Goal: Task Accomplishment & Management: Manage account settings

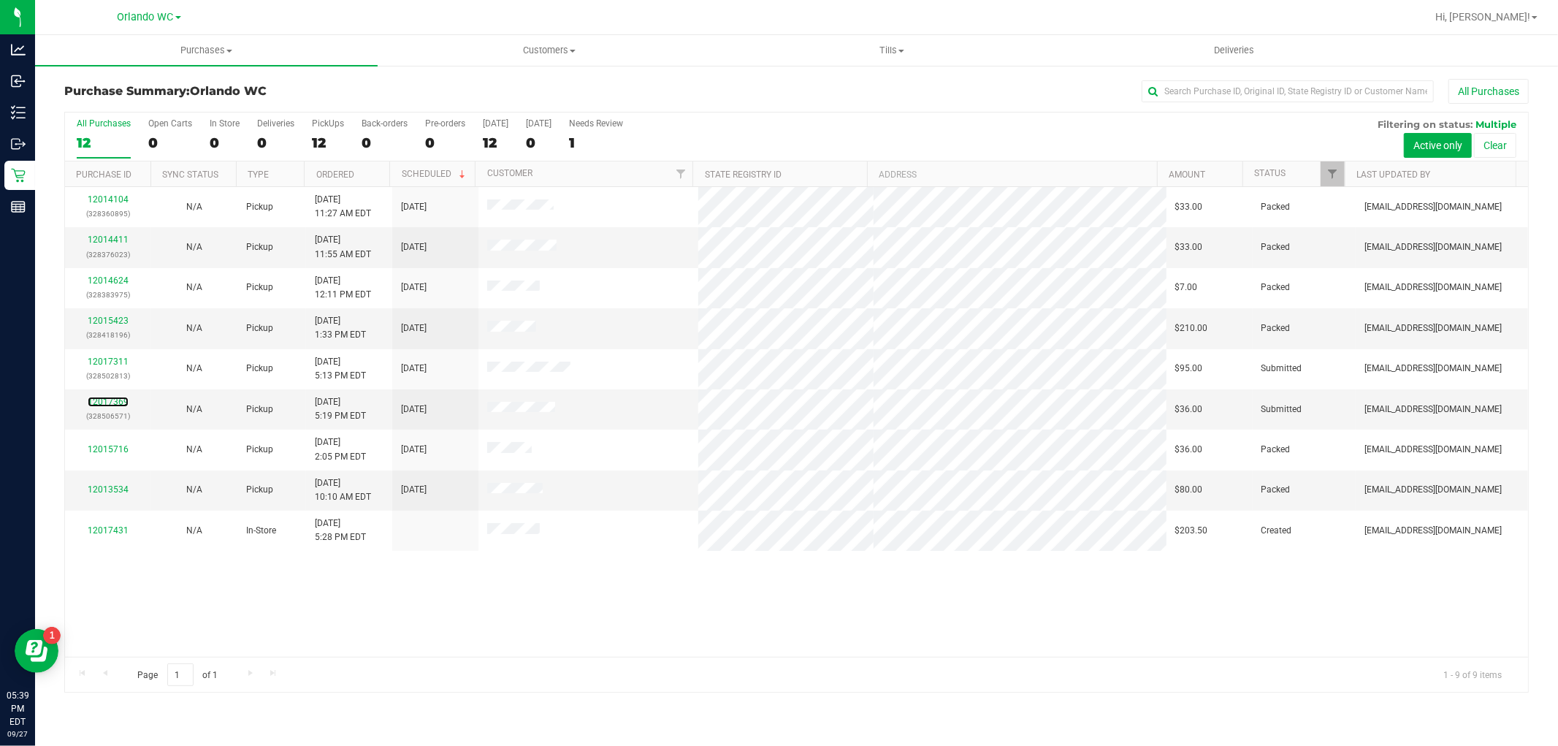
click at [119, 402] on link "12017369" at bounding box center [108, 402] width 41 height 10
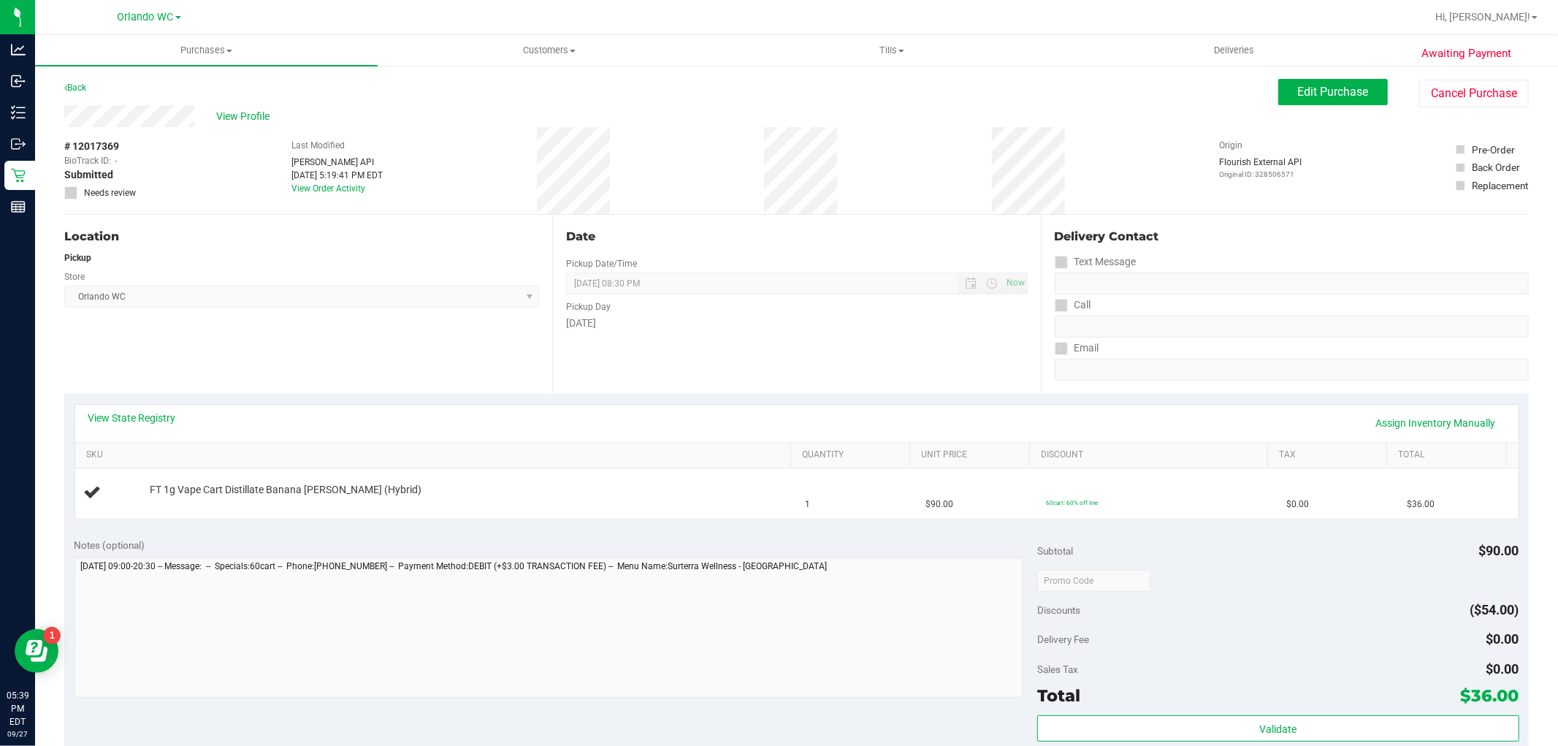
click at [168, 425] on div "View State Registry Assign Inventory Manually" at bounding box center [796, 422] width 1417 height 25
click at [151, 421] on link "View State Registry" at bounding box center [132, 417] width 88 height 15
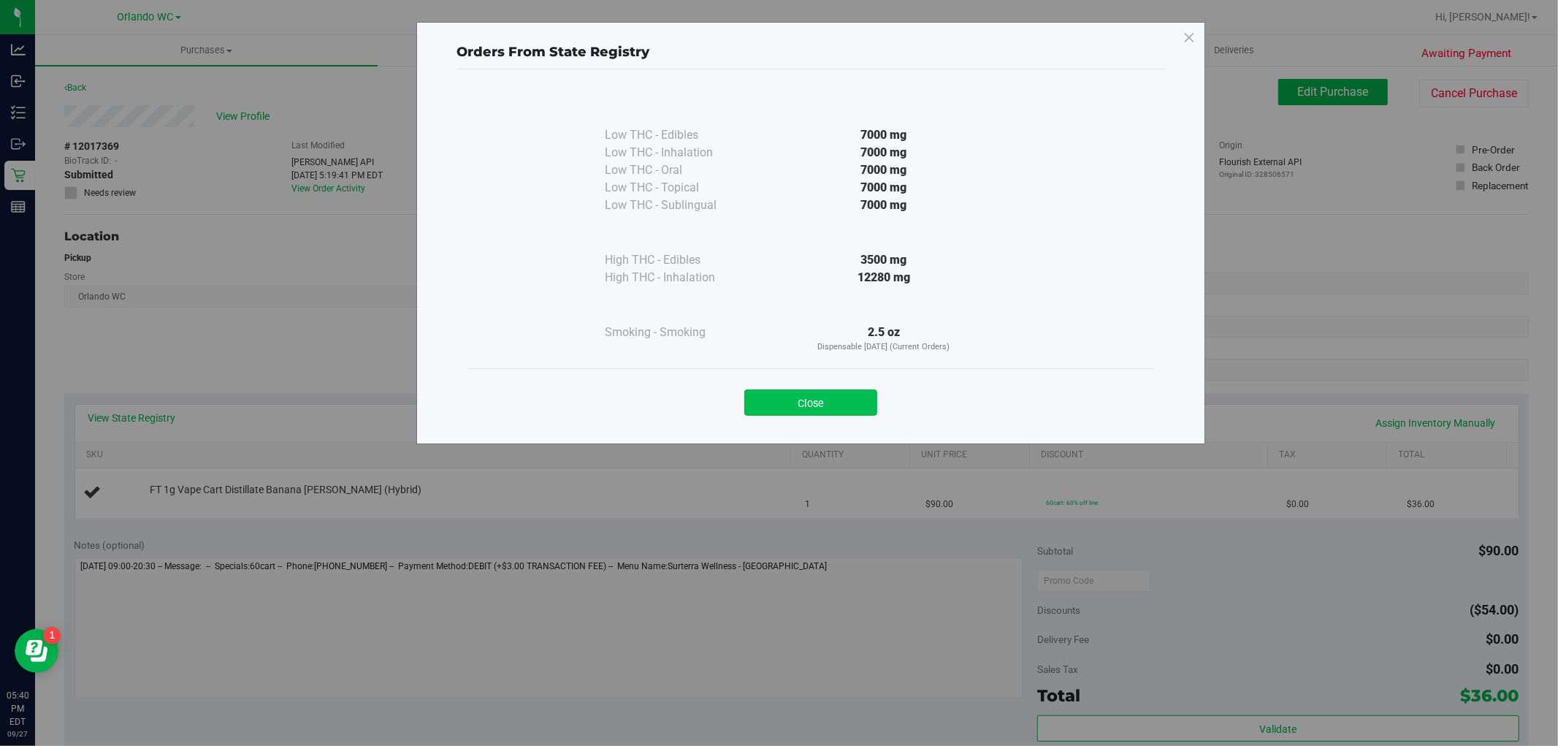
click at [828, 415] on button "Close" at bounding box center [810, 402] width 133 height 26
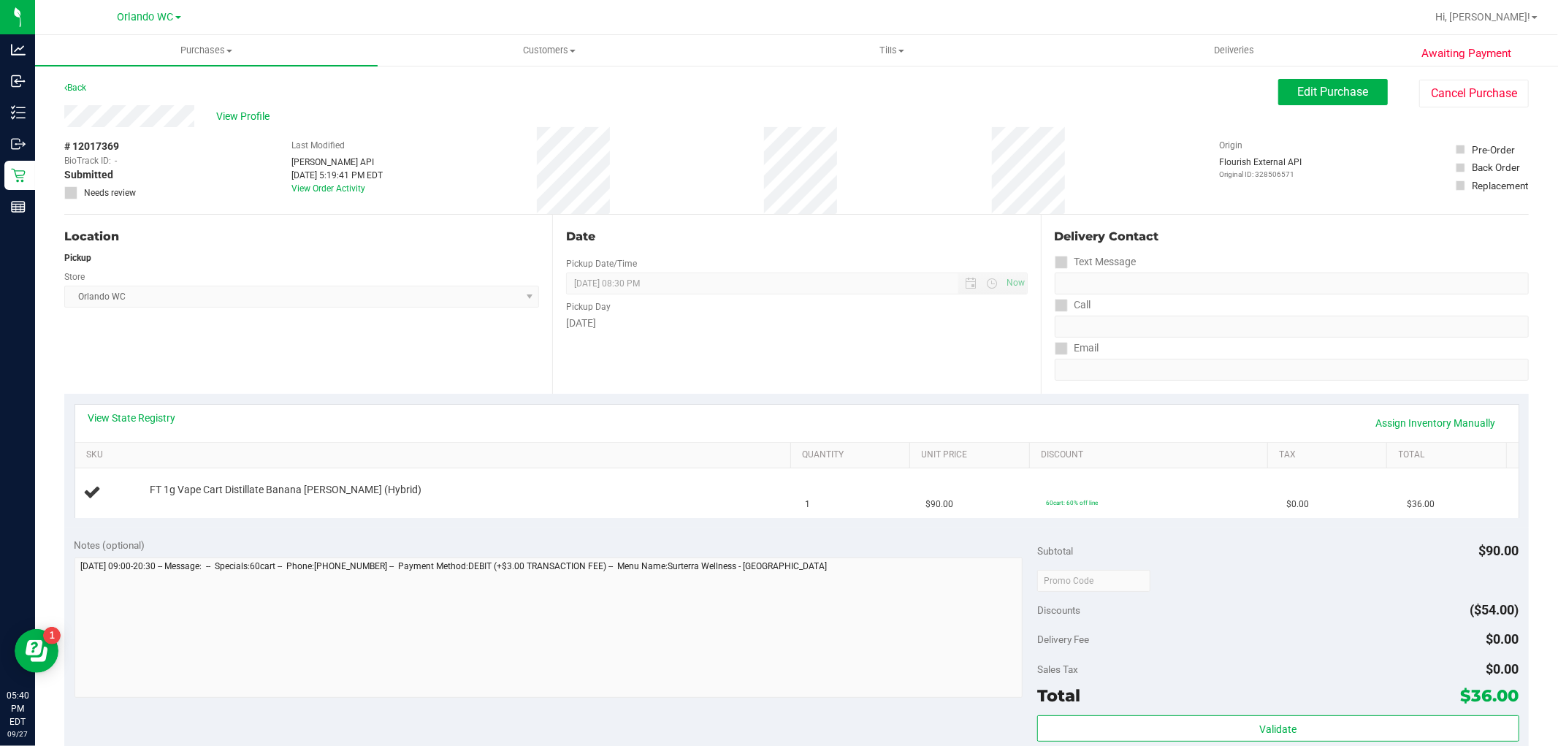
click at [650, 399] on div "View State Registry Assign Inventory Manually SKU Quantity Unit Price Discount …" at bounding box center [796, 461] width 1464 height 134
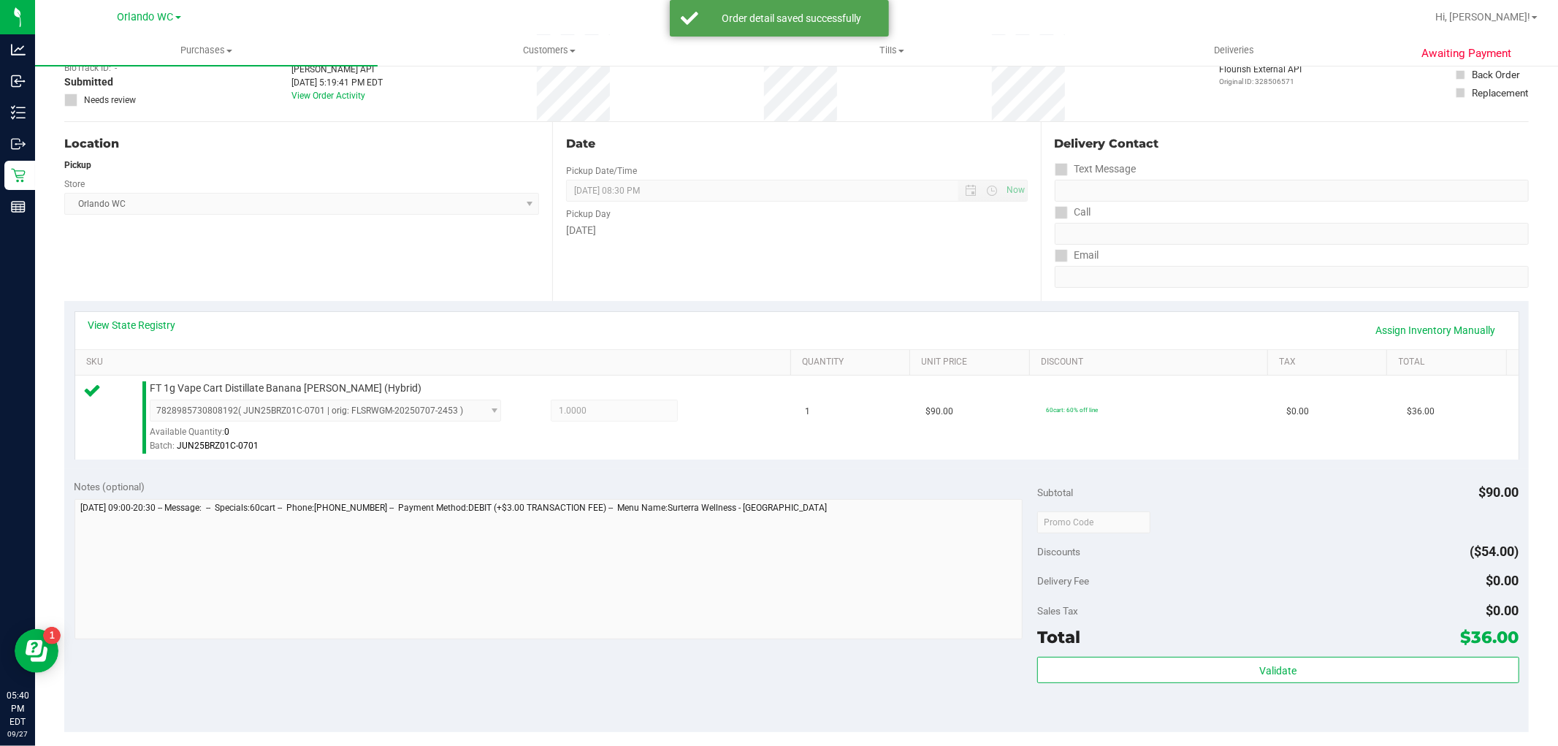
scroll to position [324, 0]
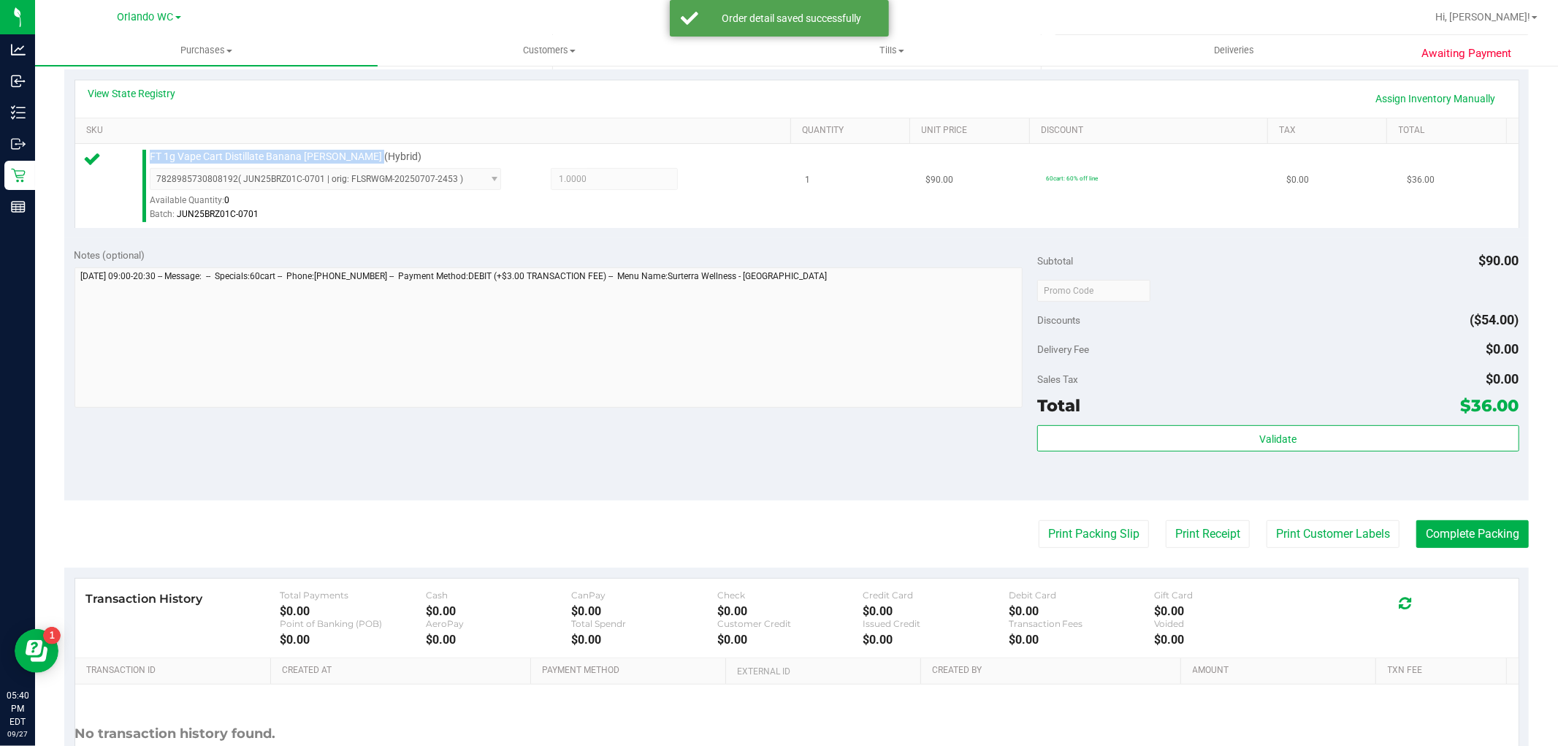
drag, startPoint x: 400, startPoint y: 158, endPoint x: 140, endPoint y: 150, distance: 260.1
click at [140, 150] on div "FT 1g Vape Cart Distillate Banana Runtz (Hybrid) 7828985730808192 ( JUN25BRZ01C…" at bounding box center [436, 186] width 704 height 72
copy div "FT 1g Vape Cart Distillate Banana Runtz (Hybrid)"
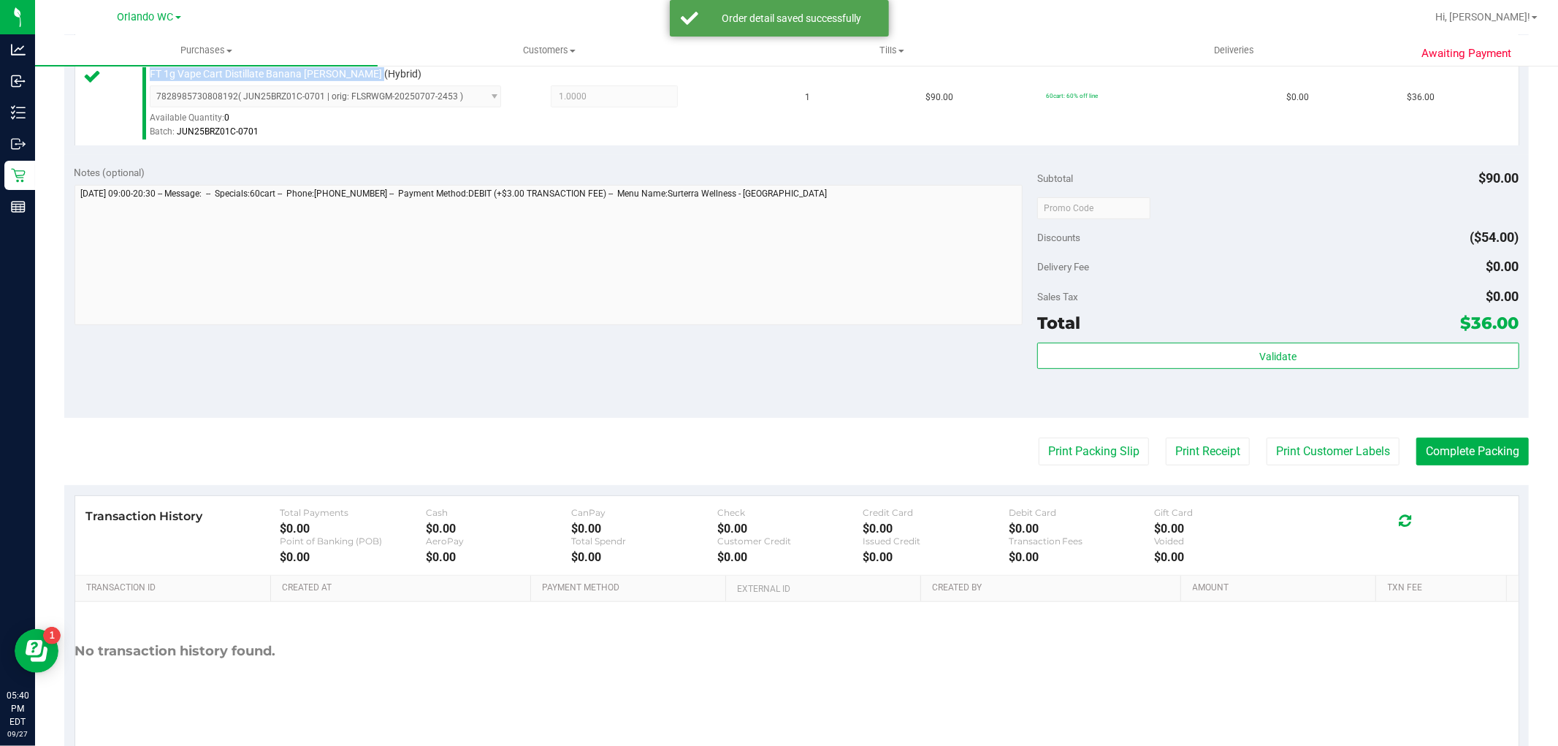
scroll to position [449, 0]
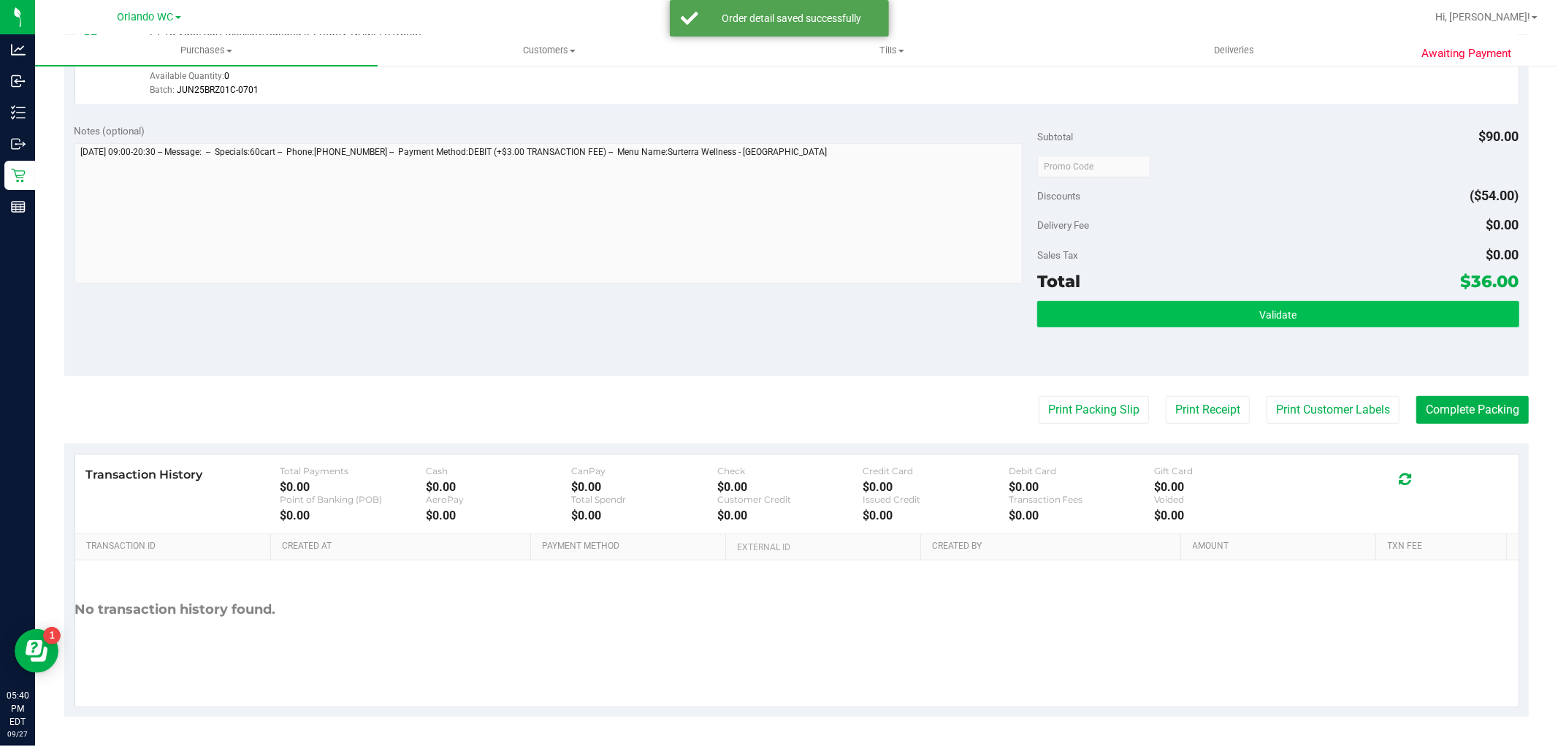
drag, startPoint x: 1357, startPoint y: 297, endPoint x: 1328, endPoint y: 315, distance: 34.5
click at [1357, 296] on div "Subtotal $90.00 Discounts ($54.00) Delivery Fee $0.00 Sales Tax $0.00 Total $36…" at bounding box center [1277, 244] width 481 height 243
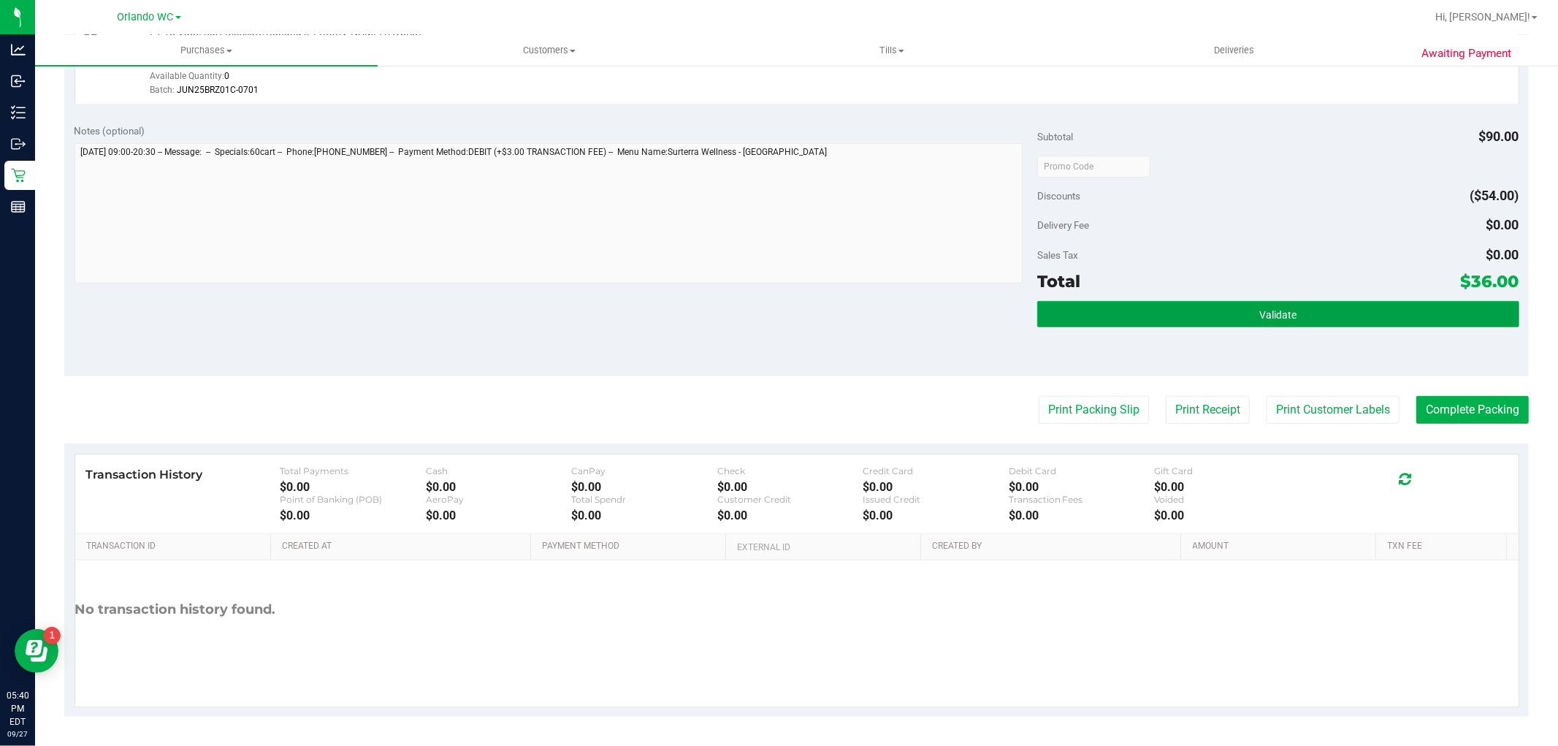
click at [1327, 316] on button "Validate" at bounding box center [1277, 314] width 481 height 26
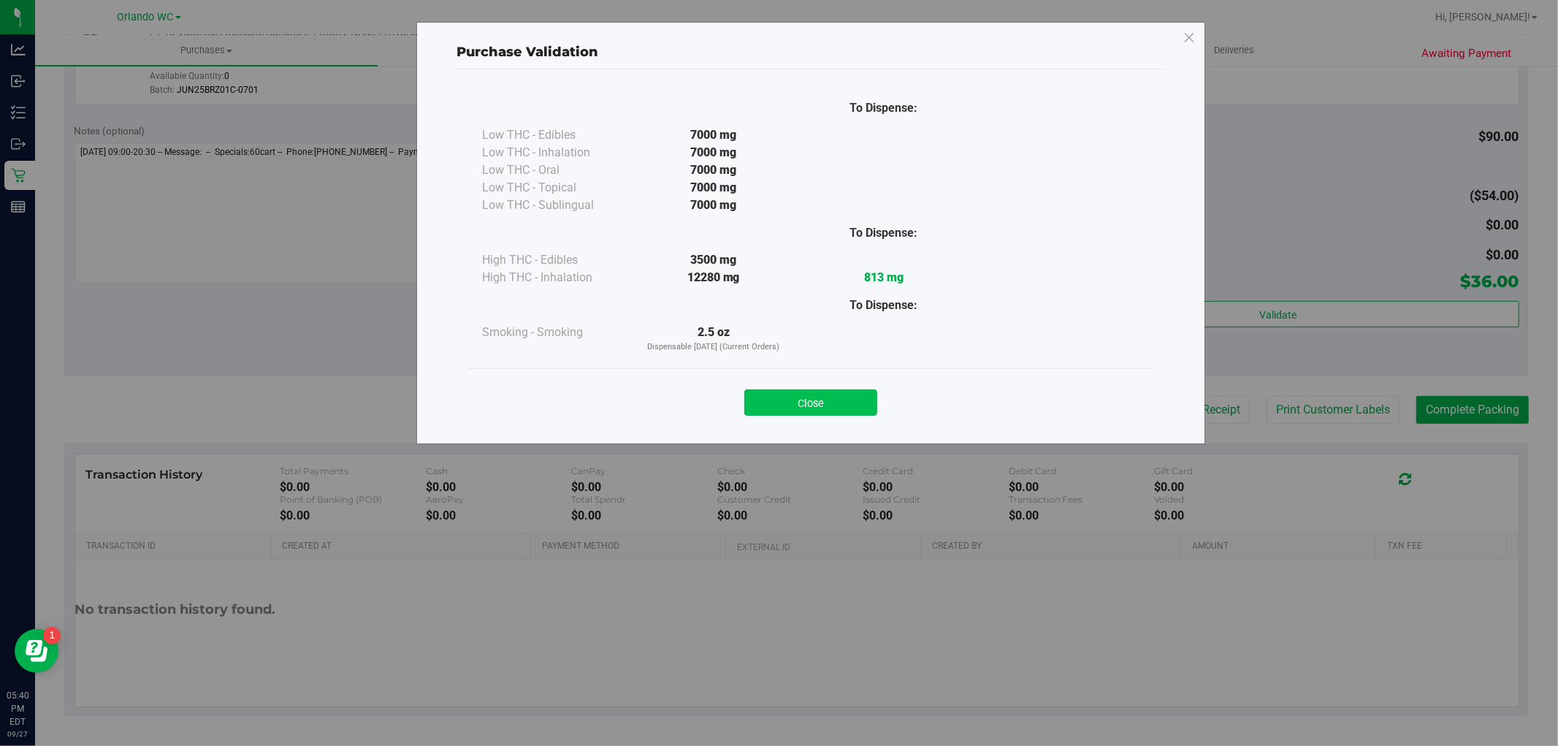
click at [838, 403] on button "Close" at bounding box center [810, 402] width 133 height 26
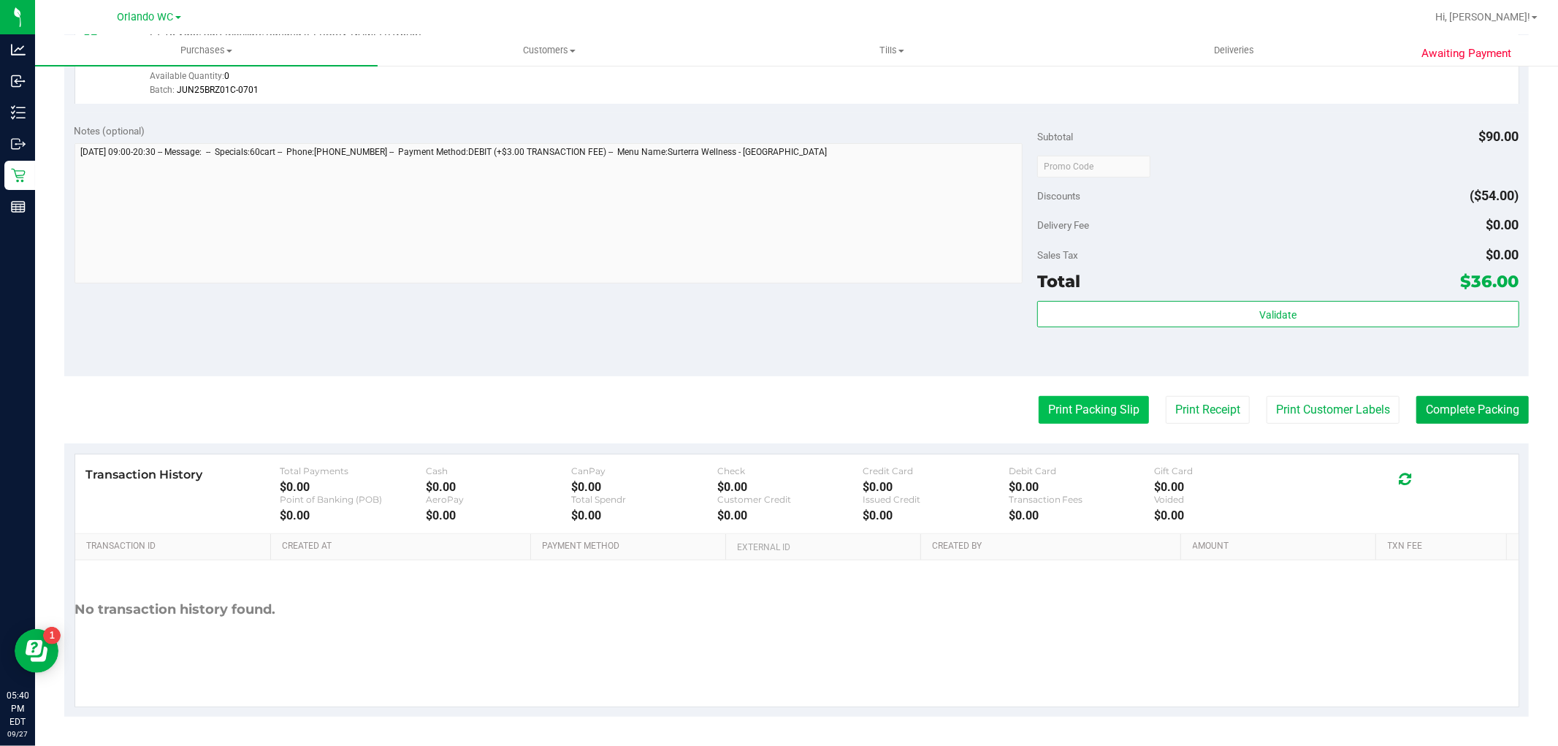
click at [1047, 400] on button "Print Packing Slip" at bounding box center [1094, 410] width 110 height 28
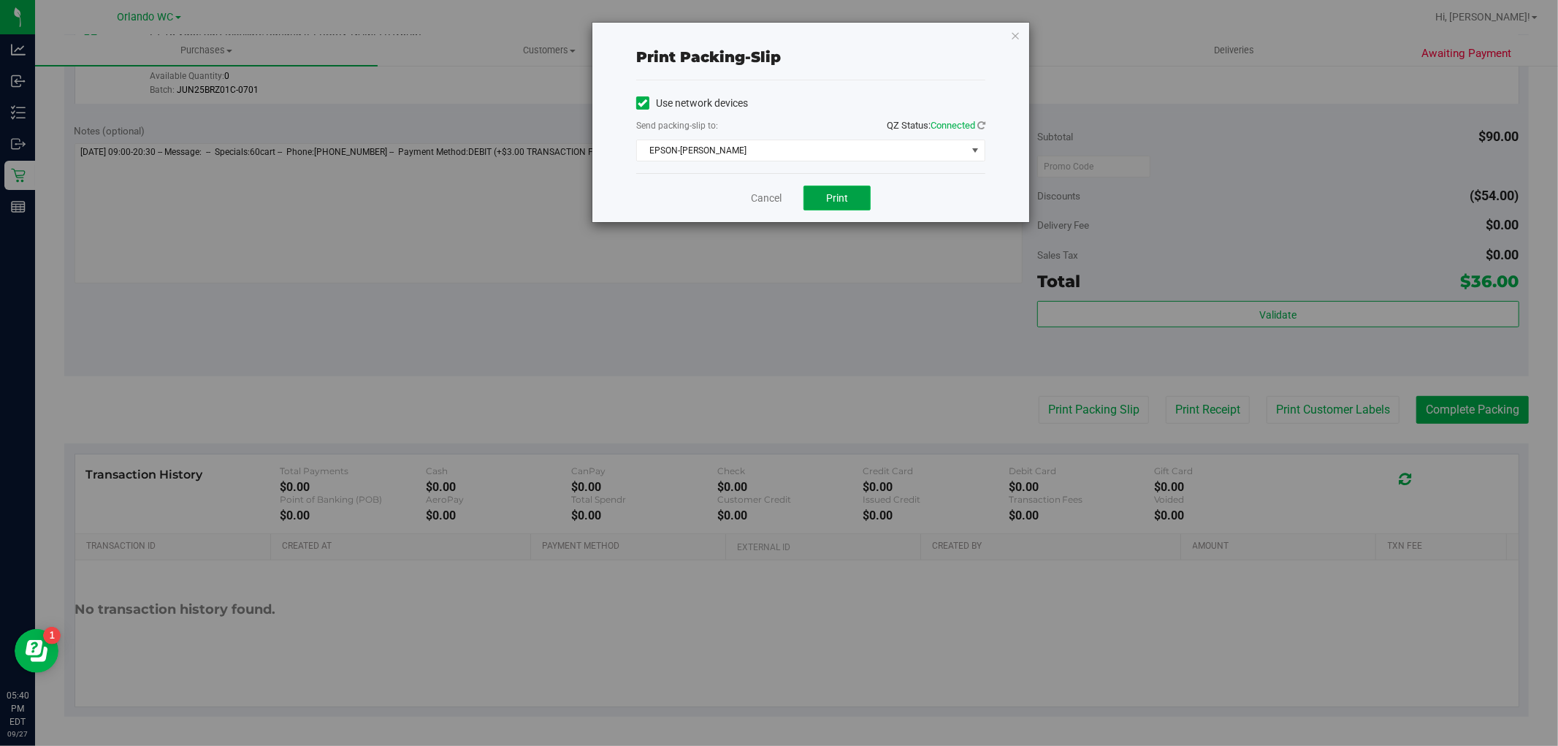
click at [809, 202] on button "Print" at bounding box center [836, 198] width 67 height 25
click at [760, 202] on link "Cancel" at bounding box center [766, 198] width 31 height 15
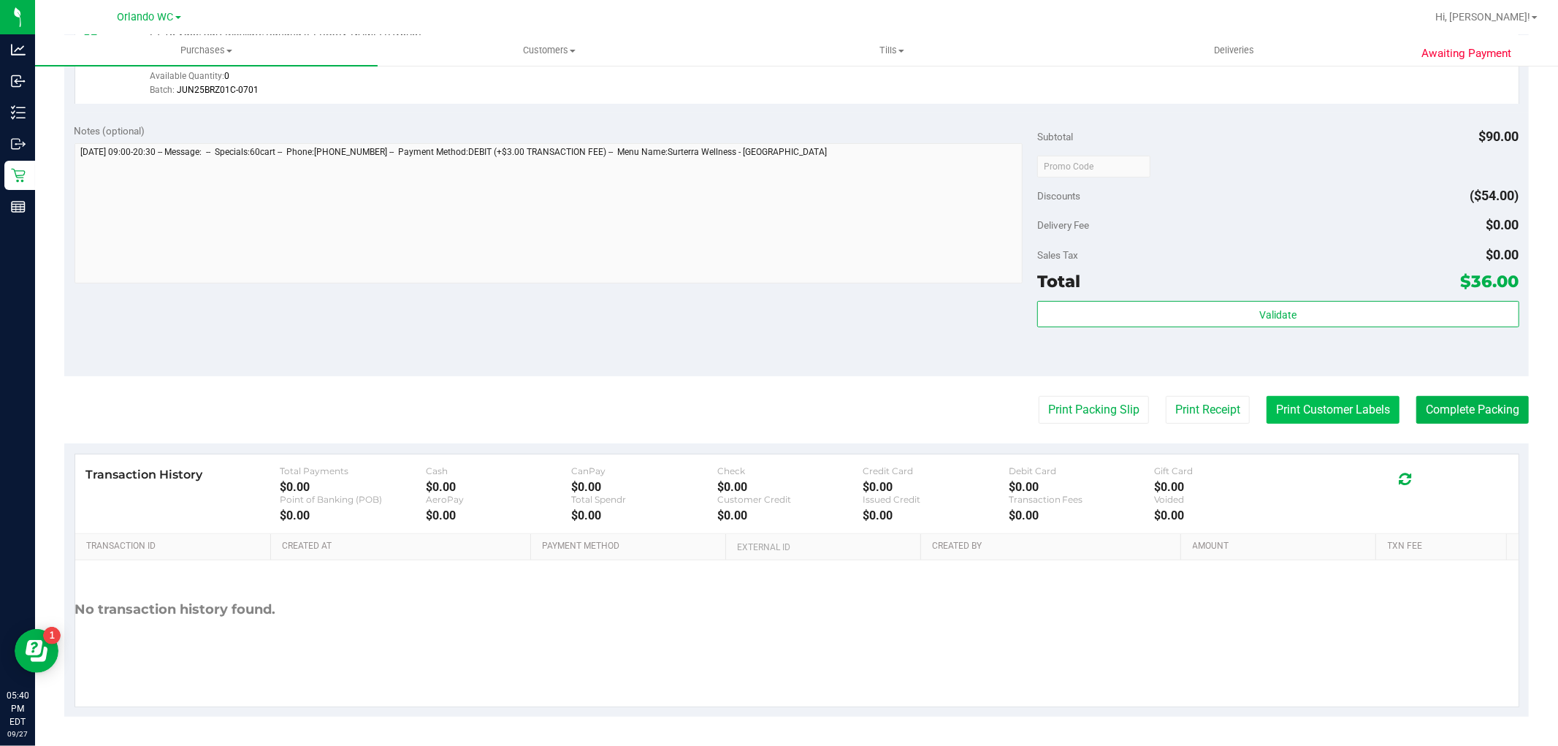
click at [1342, 410] on button "Print Customer Labels" at bounding box center [1332, 410] width 133 height 28
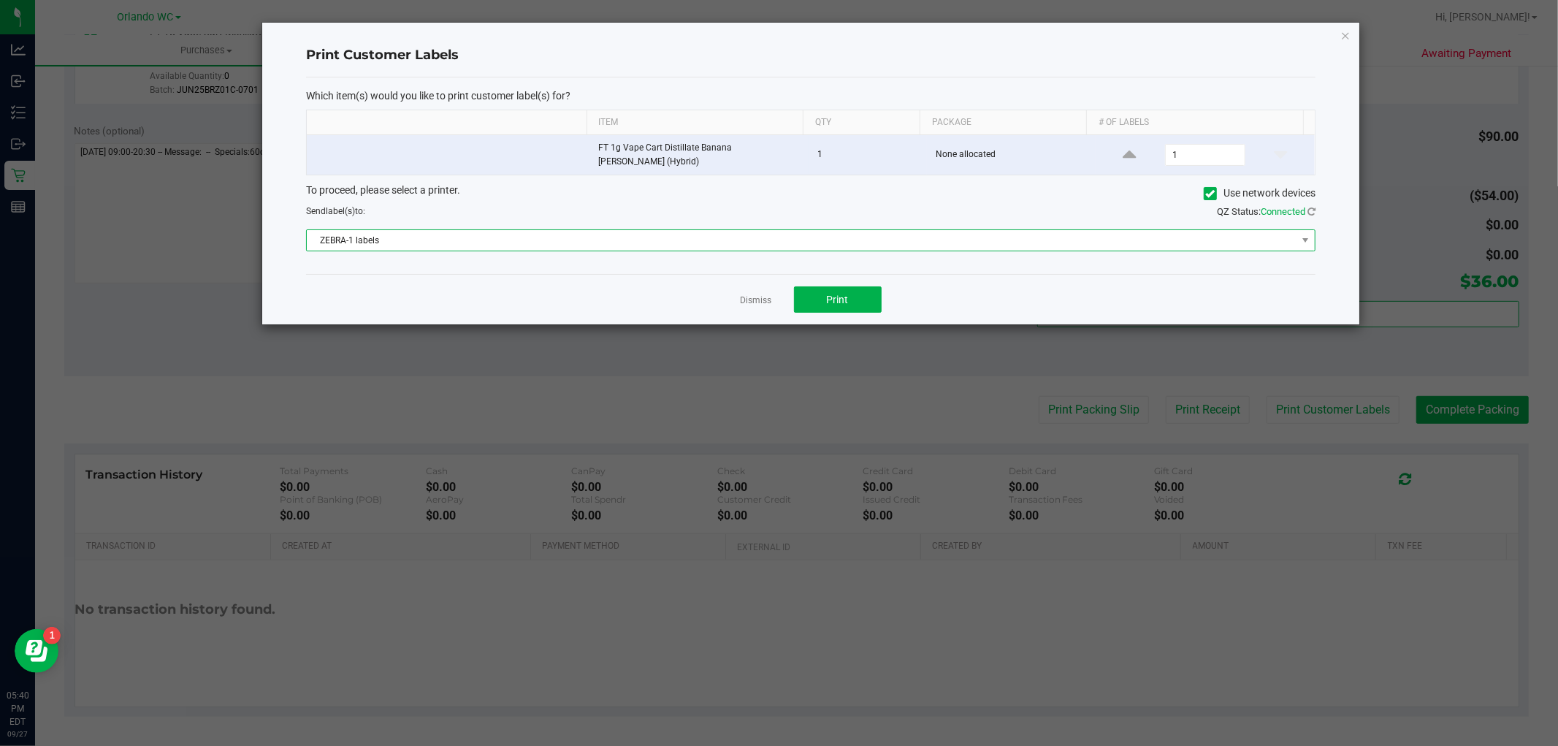
click at [1140, 244] on span "ZEBRA-1 labels" at bounding box center [802, 240] width 990 height 20
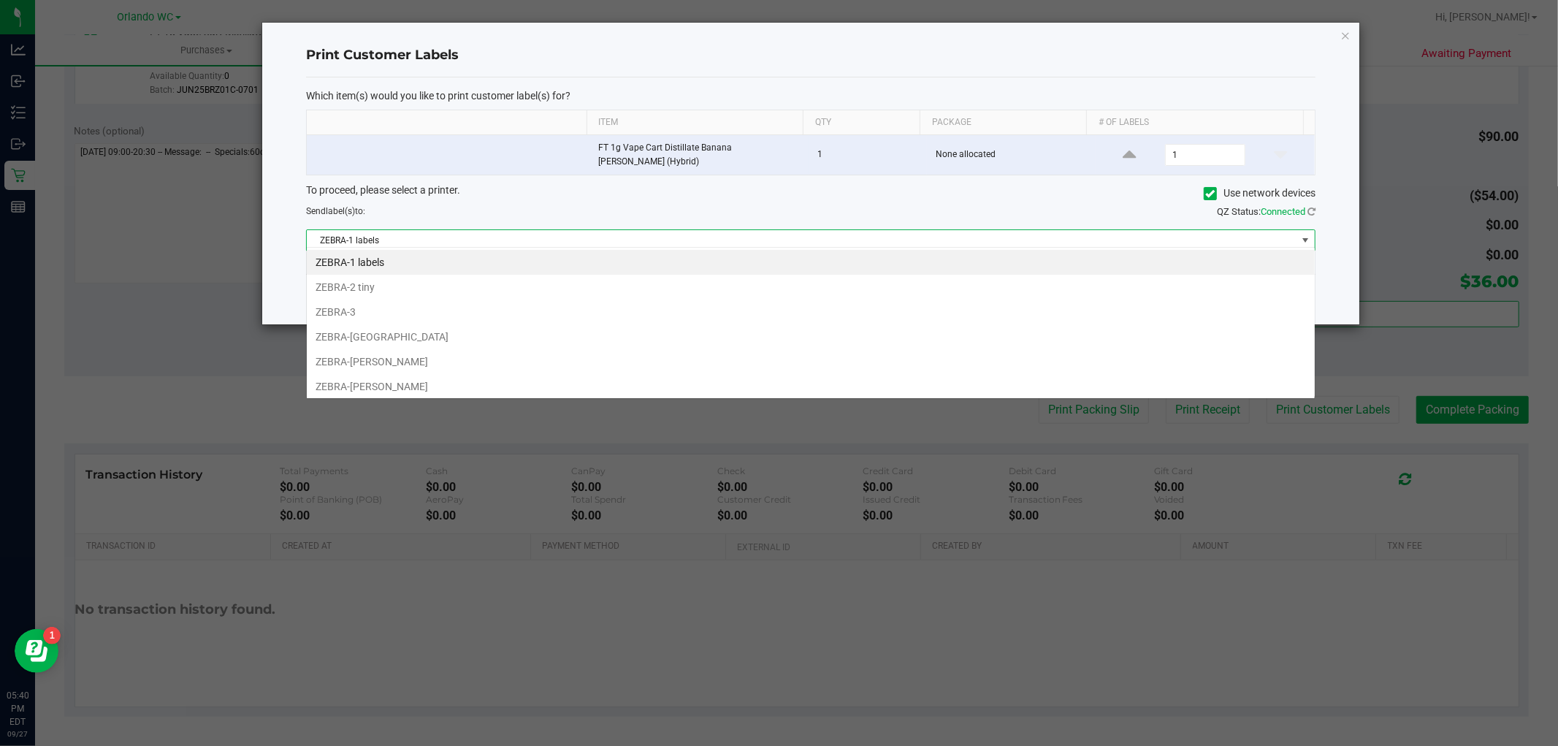
scroll to position [22, 1009]
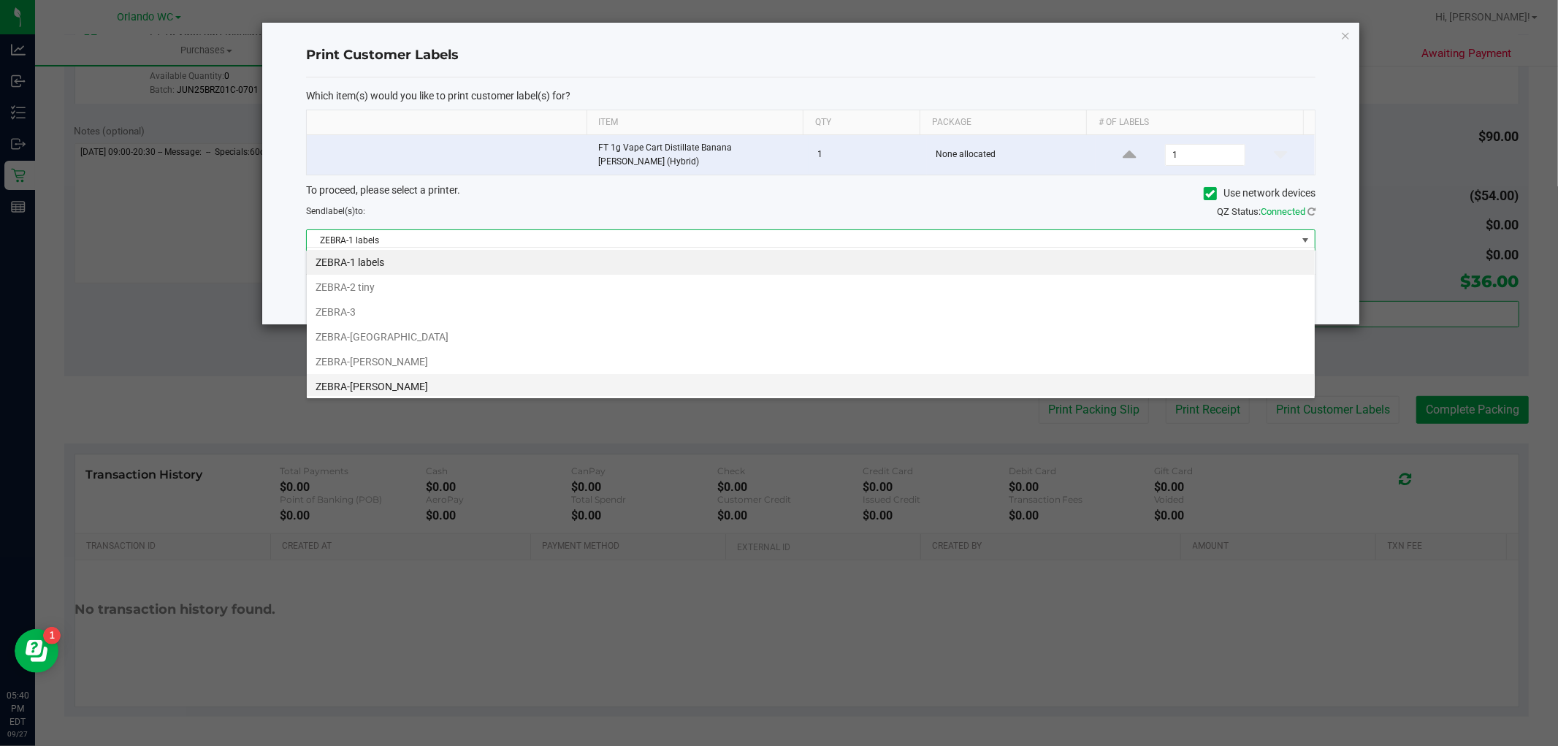
click at [497, 381] on li "ZEBRA-TYWIN-LANNISTER" at bounding box center [811, 386] width 1008 height 25
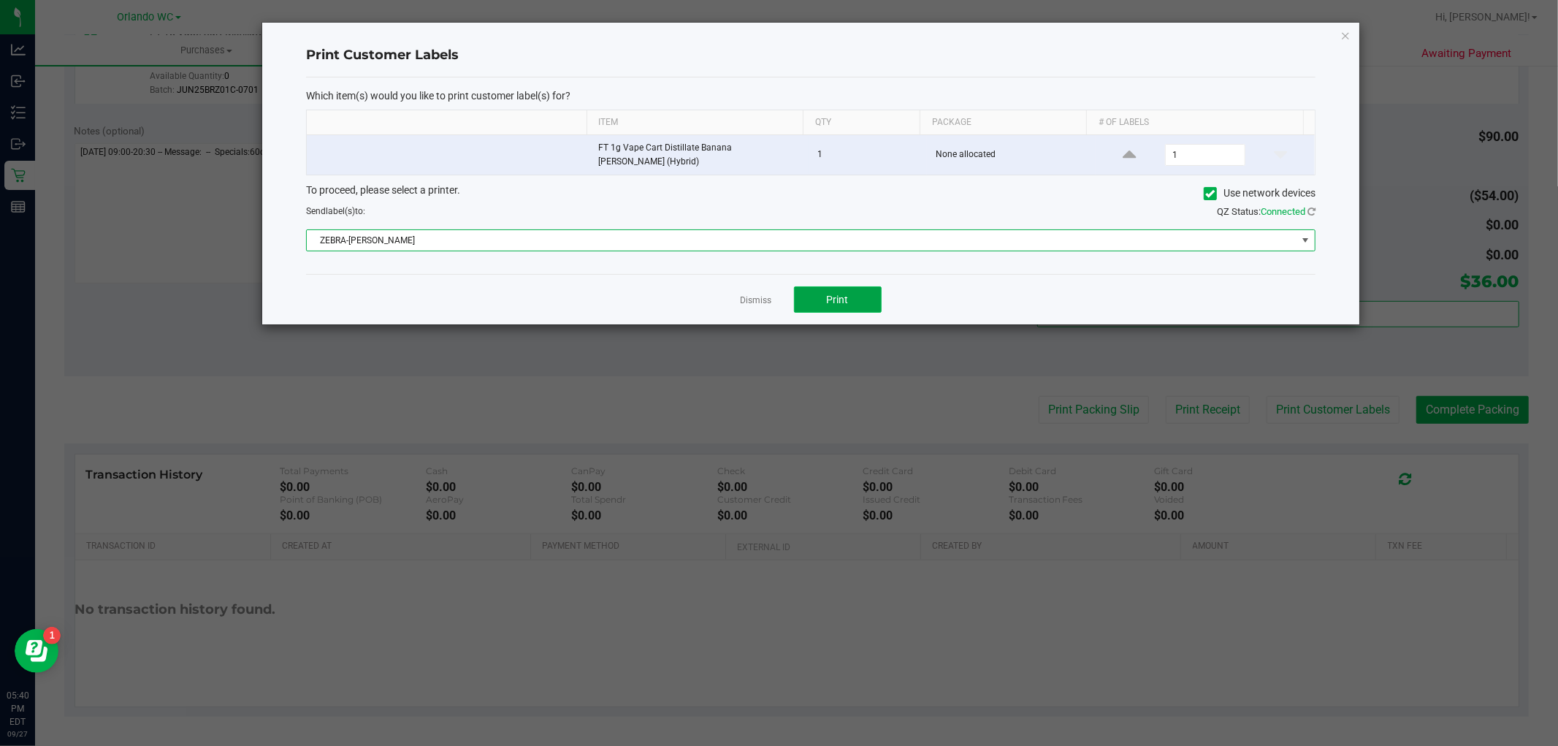
click at [838, 307] on button "Print" at bounding box center [838, 299] width 88 height 26
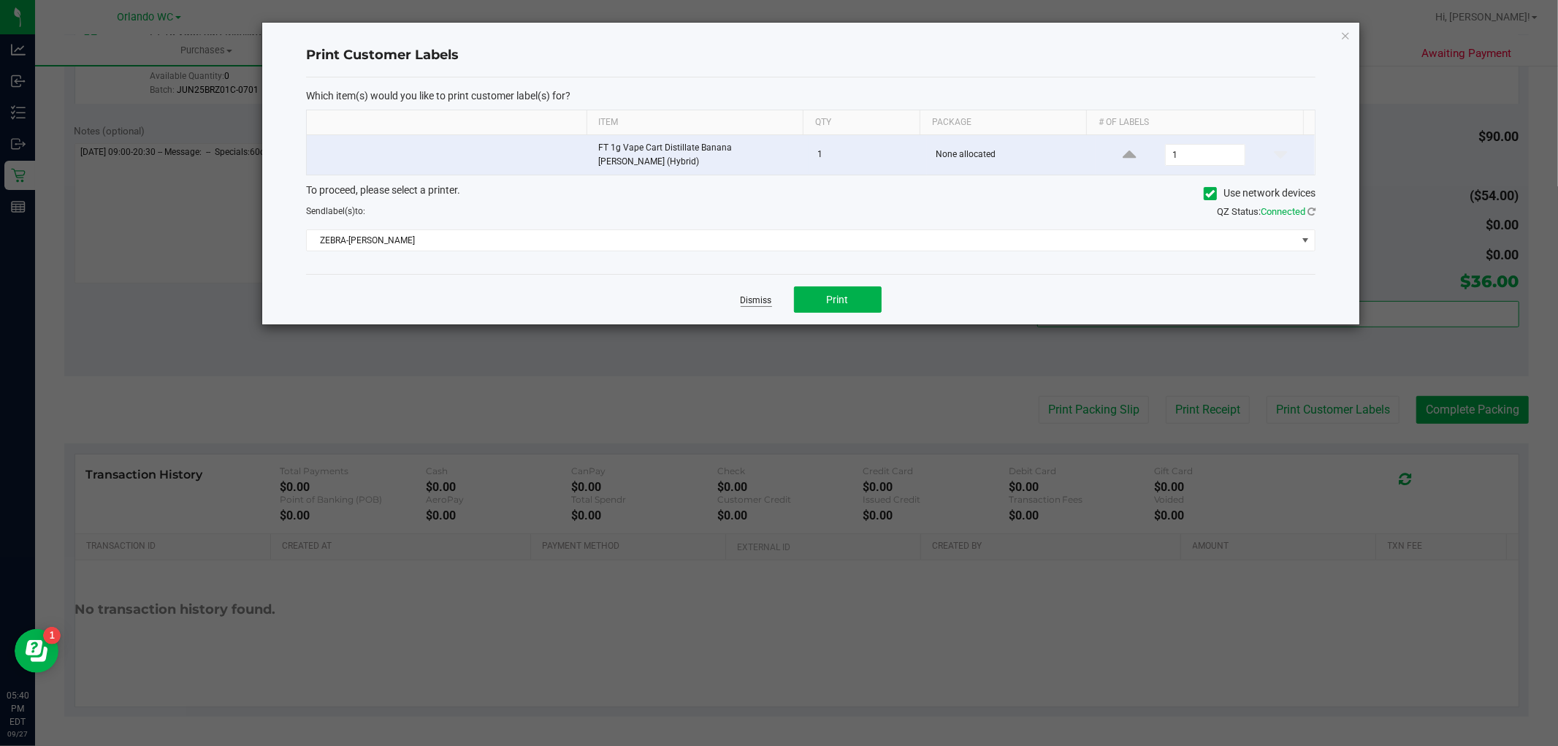
click at [754, 295] on link "Dismiss" at bounding box center [756, 300] width 31 height 12
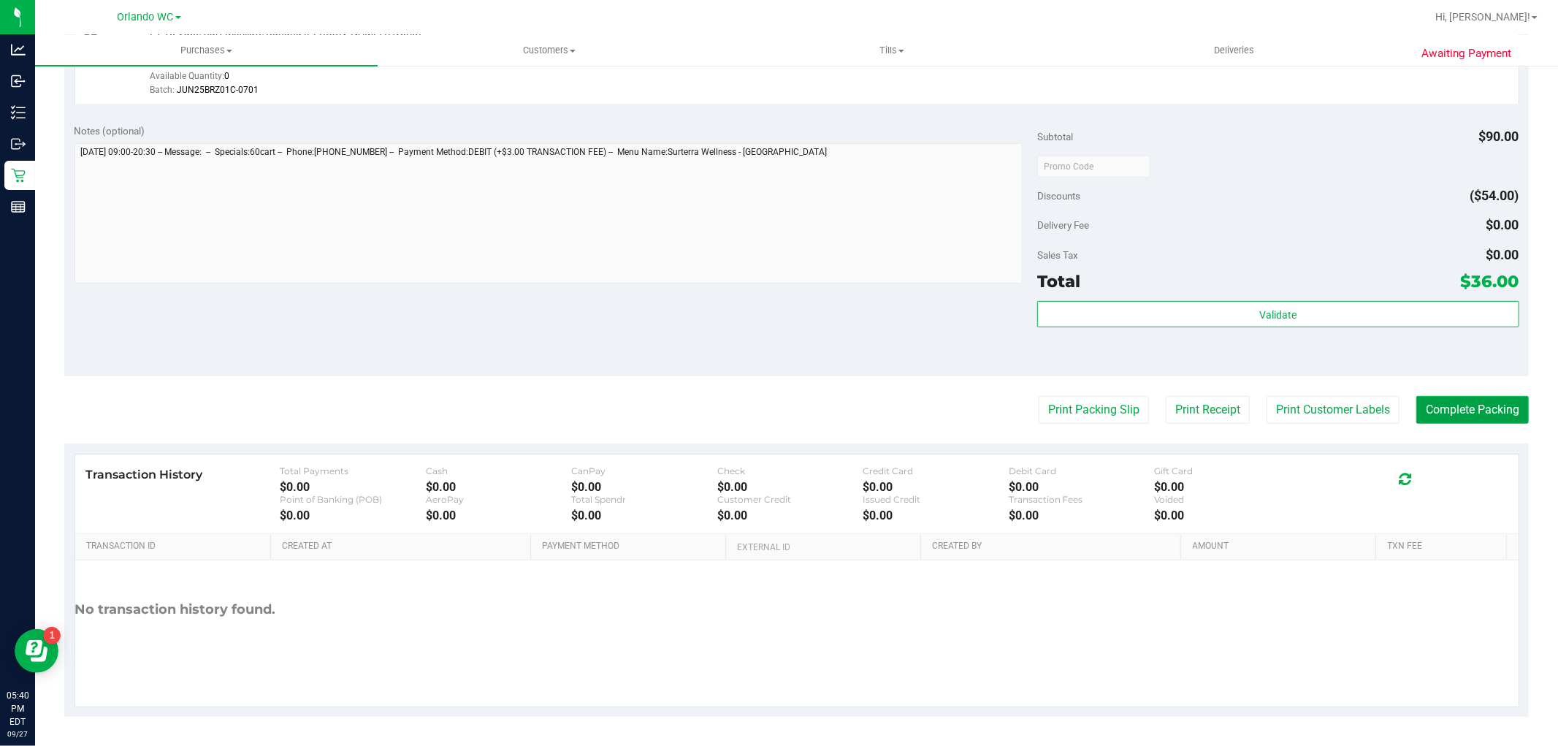
click at [1463, 396] on button "Complete Packing" at bounding box center [1472, 410] width 112 height 28
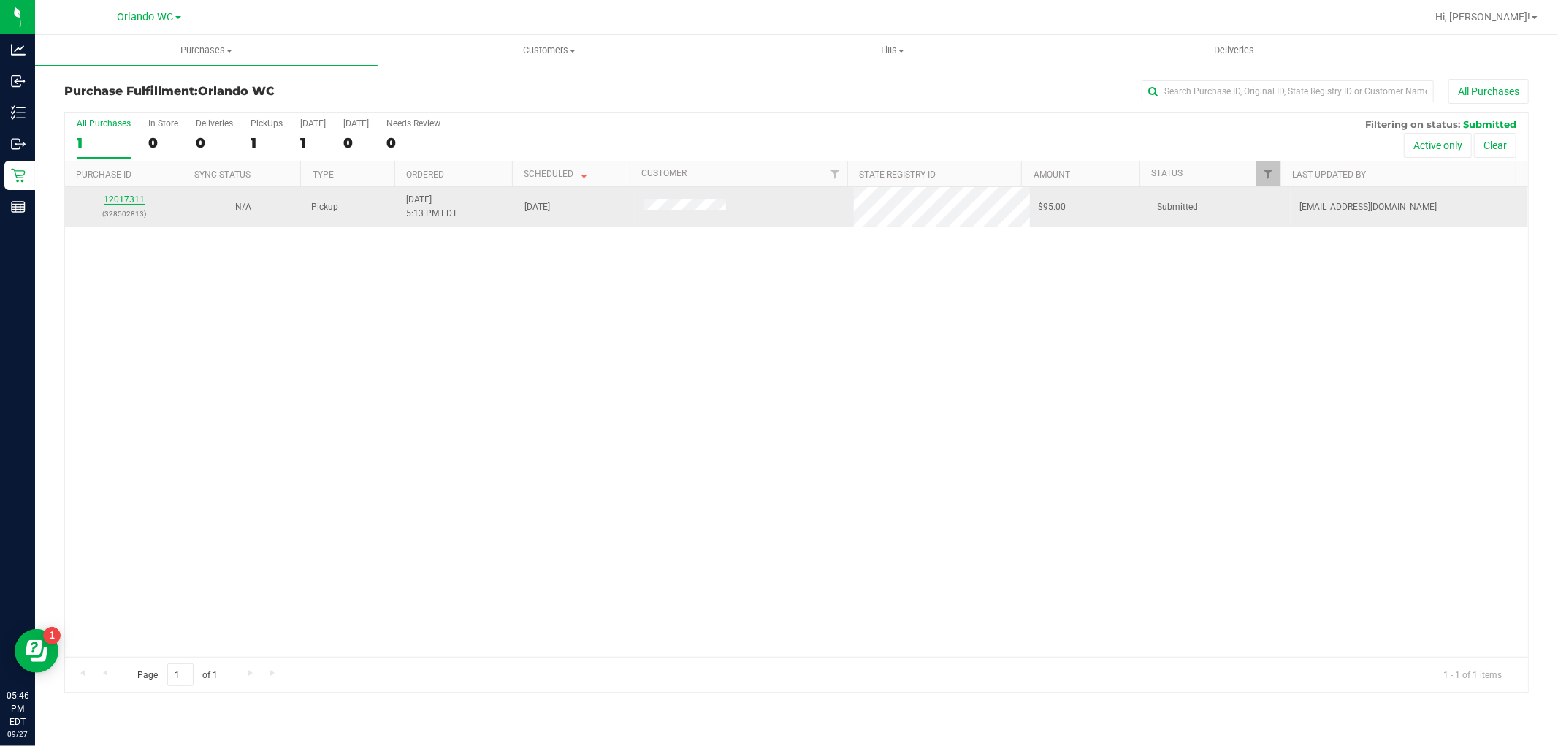
click at [127, 202] on link "12017311" at bounding box center [124, 199] width 41 height 10
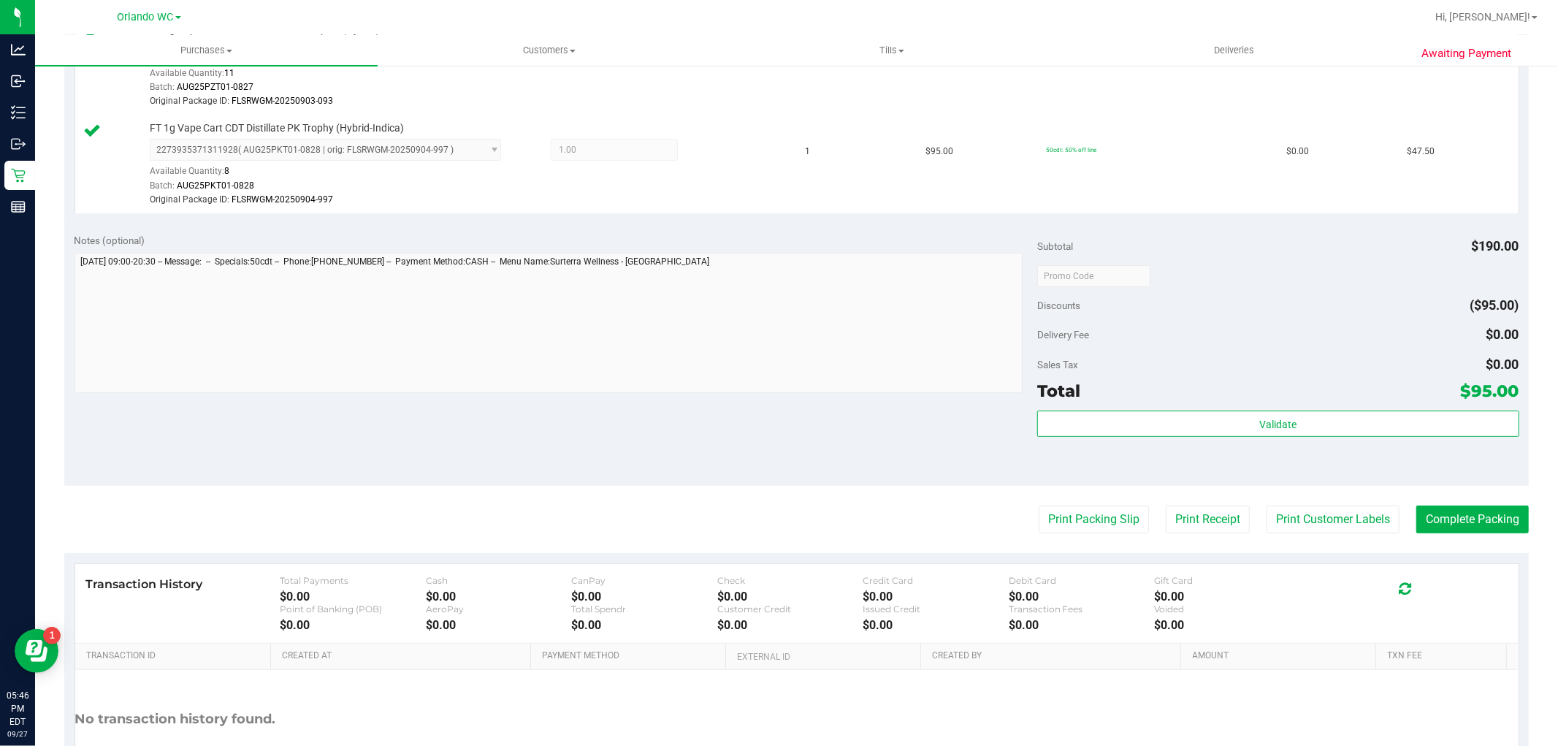
scroll to position [486, 0]
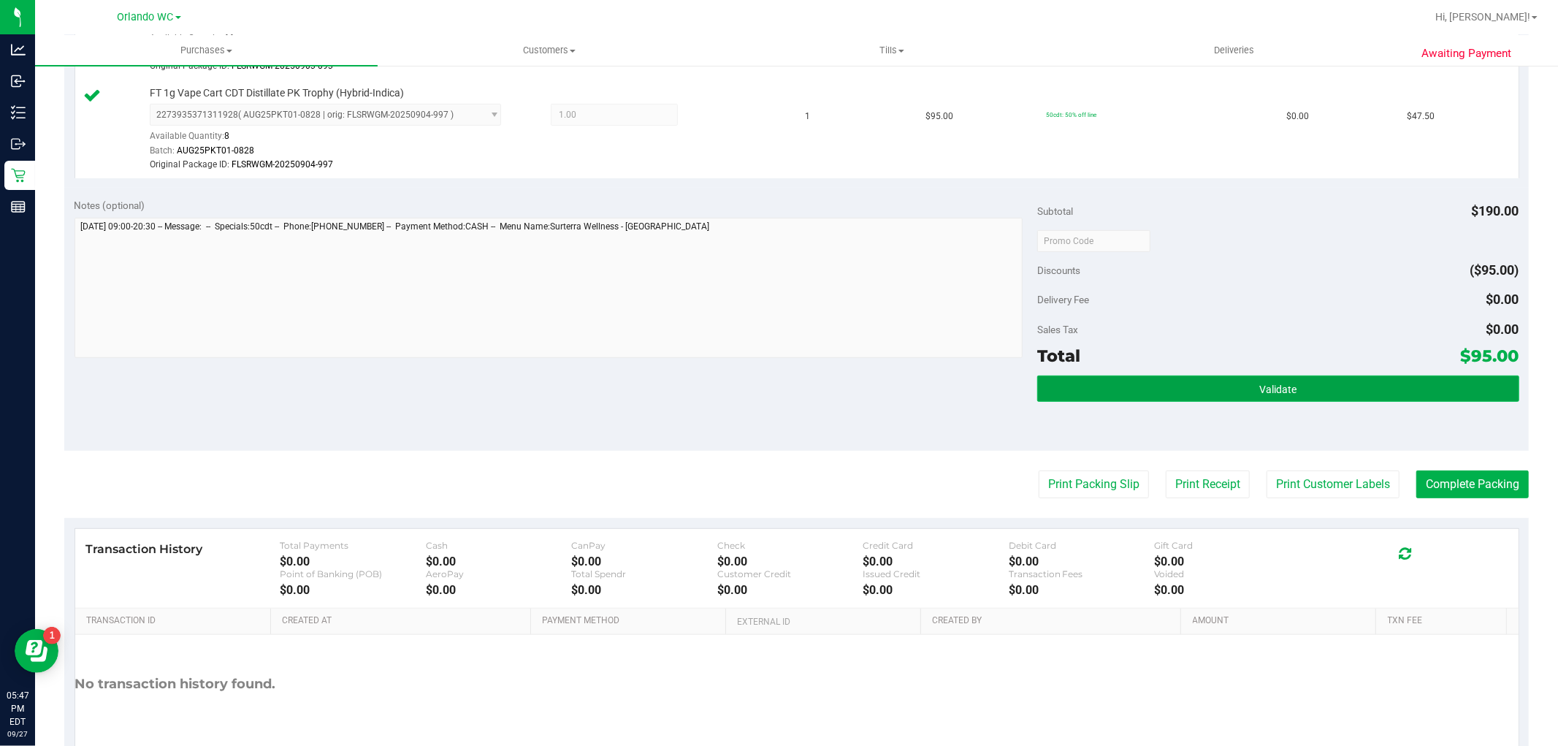
click at [1221, 375] on button "Validate" at bounding box center [1277, 388] width 481 height 26
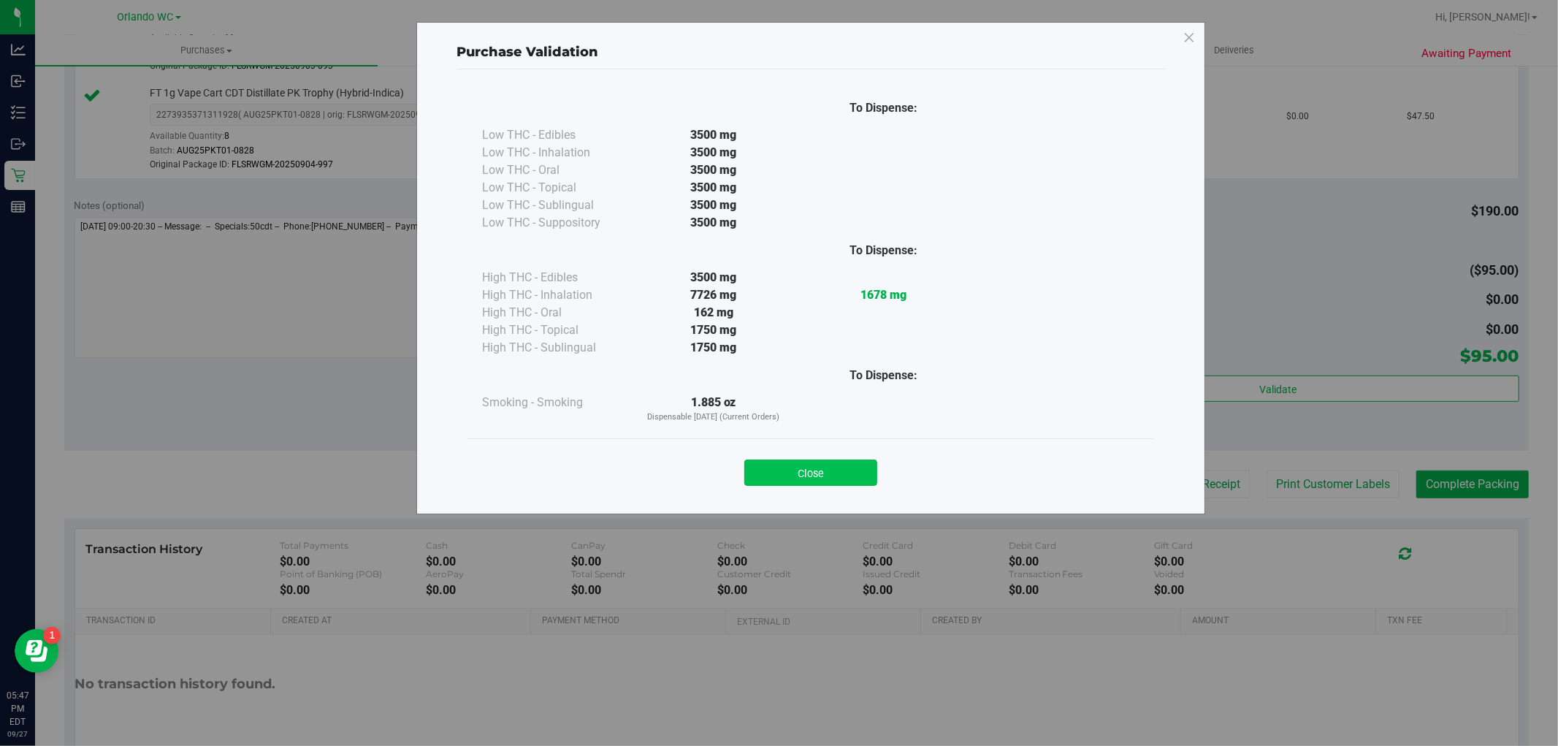
click at [798, 463] on button "Close" at bounding box center [810, 472] width 133 height 26
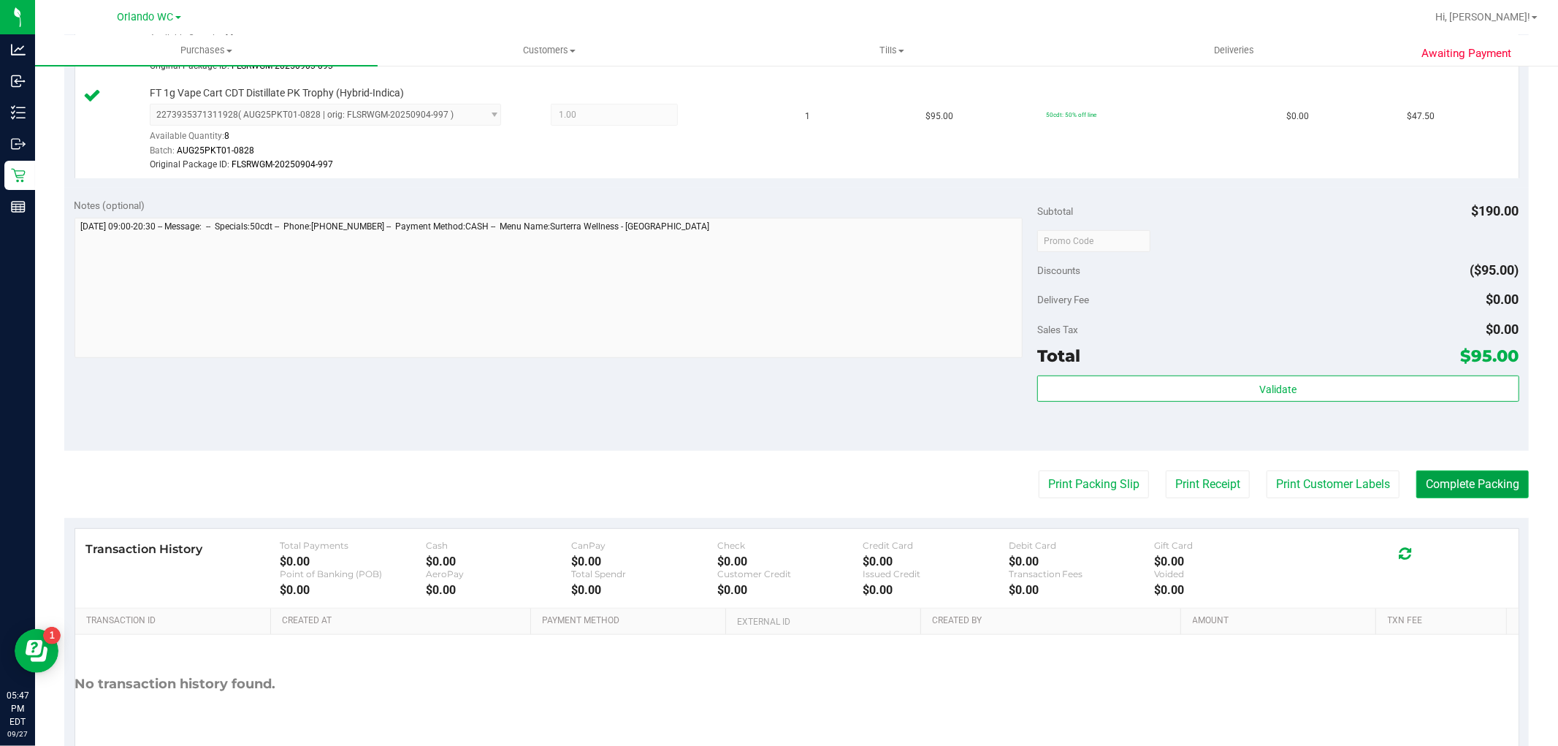
click at [1472, 491] on button "Complete Packing" at bounding box center [1472, 484] width 112 height 28
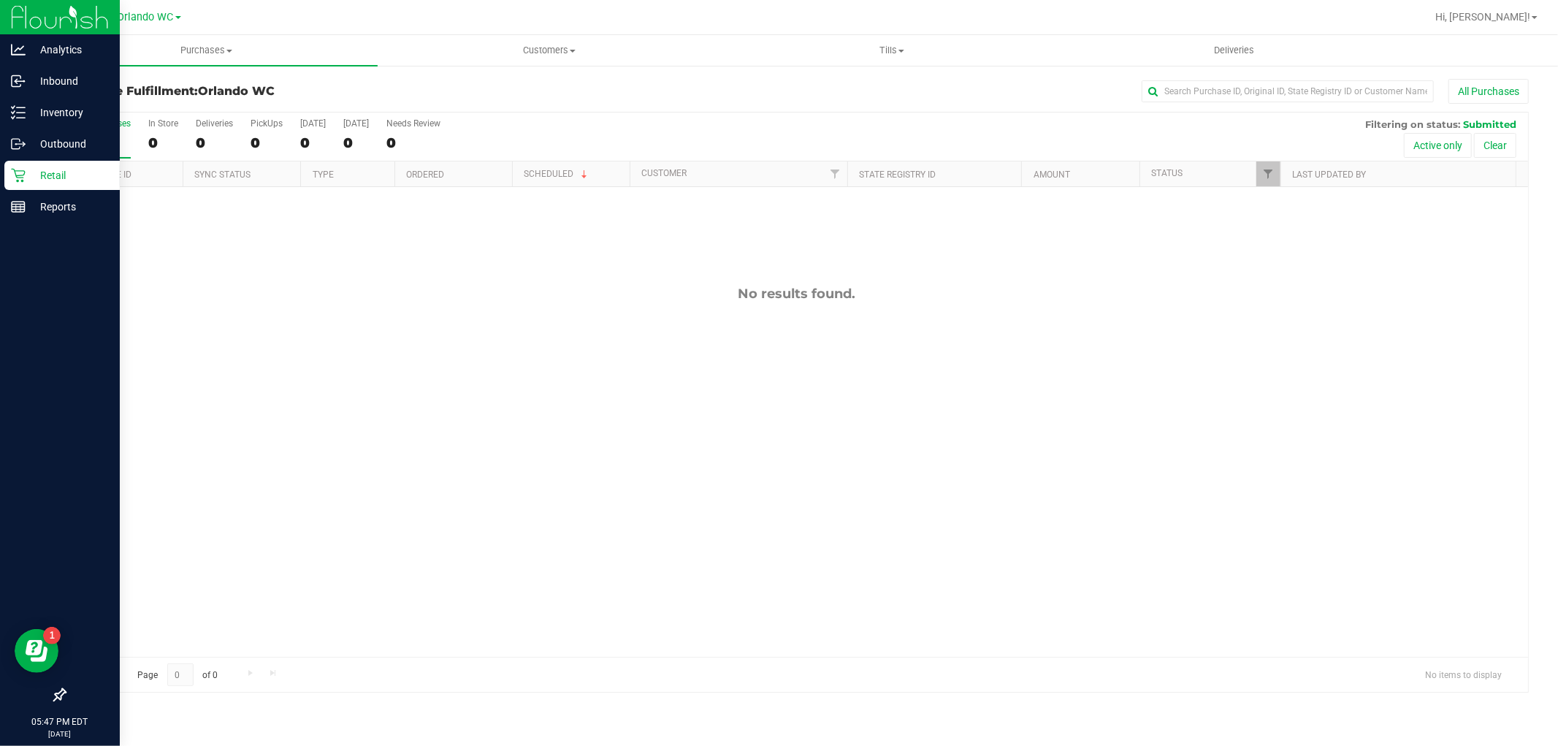
click at [0, 172] on link "Retail" at bounding box center [60, 176] width 120 height 31
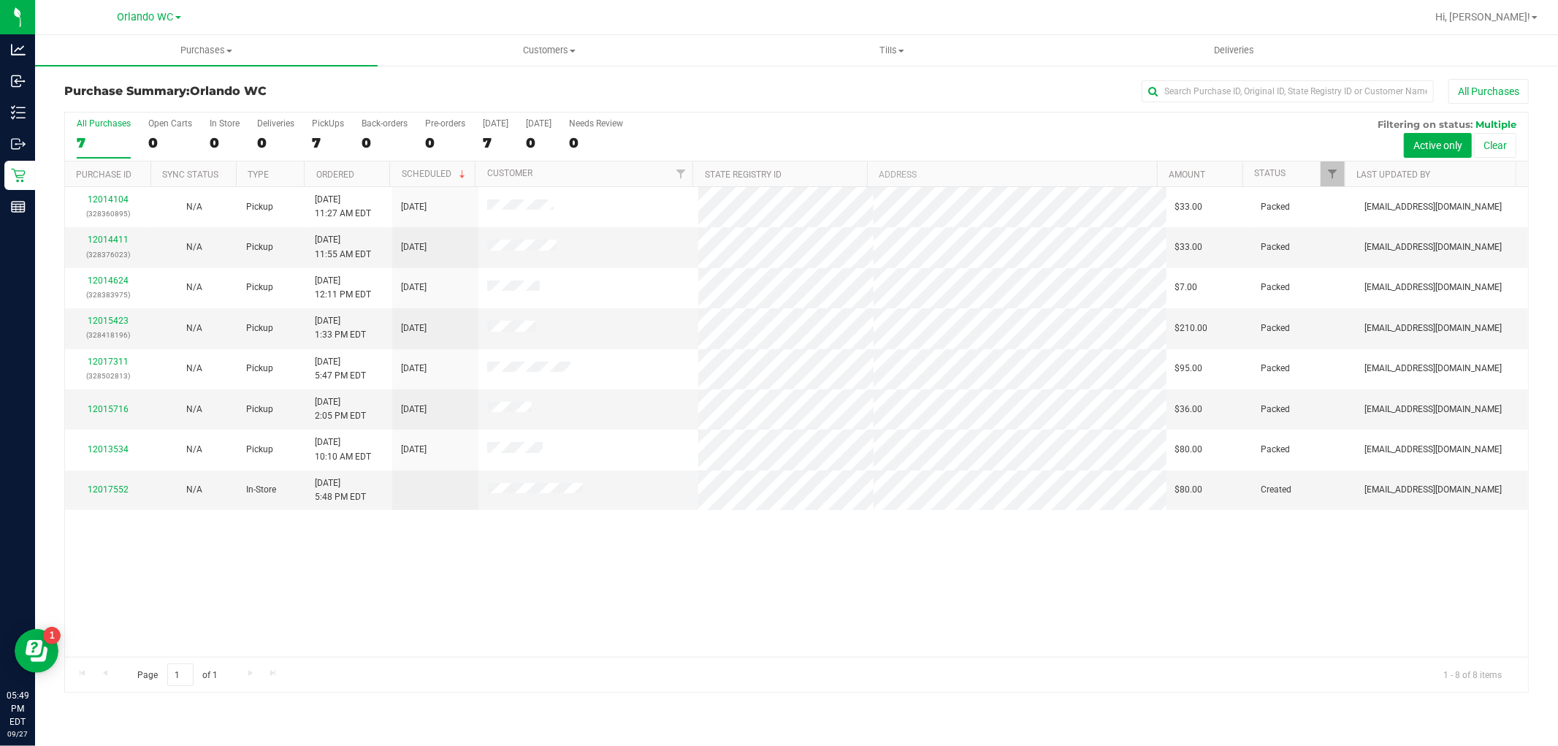
click at [81, 135] on div "7" at bounding box center [104, 142] width 54 height 17
click at [0, 0] on input "All Purchases 7" at bounding box center [0, 0] width 0 height 0
click at [497, 572] on div "12014104 (328360895) N/A Pickup 9/27/2025 11:27 AM EDT 9/27/2025 $33.00 Packed …" at bounding box center [796, 422] width 1463 height 470
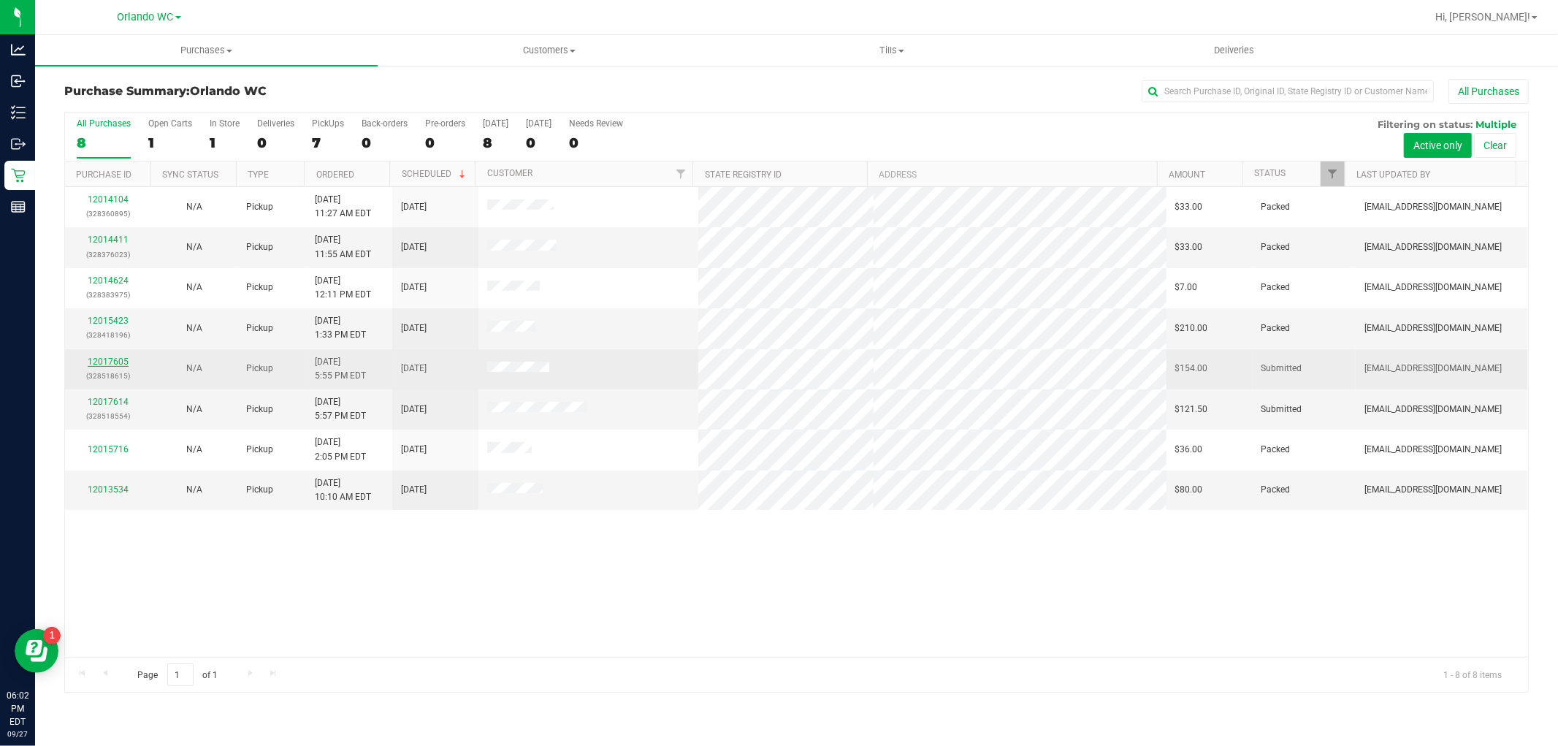
click at [104, 366] on link "12017605" at bounding box center [108, 361] width 41 height 10
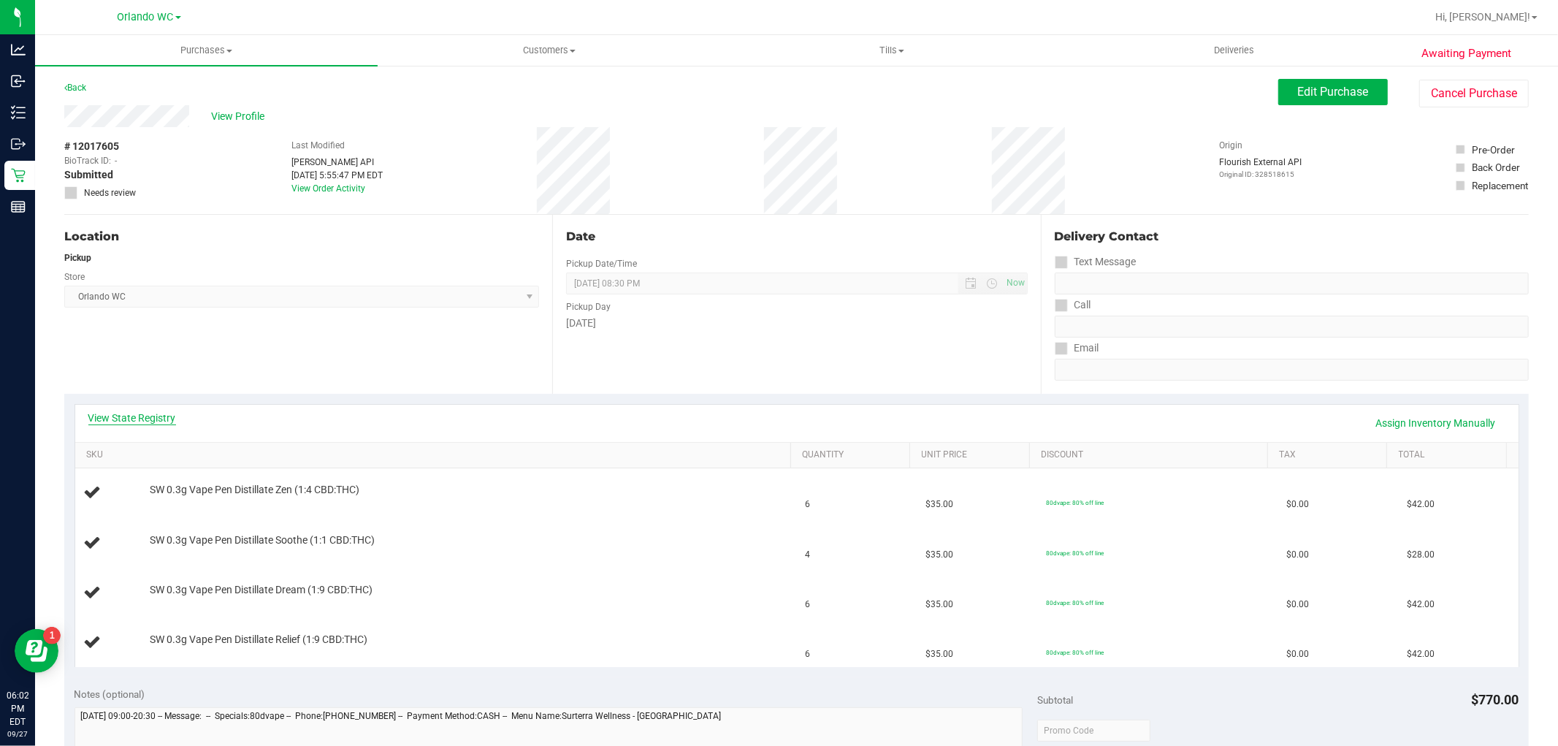
click at [141, 415] on link "View State Registry" at bounding box center [132, 417] width 88 height 15
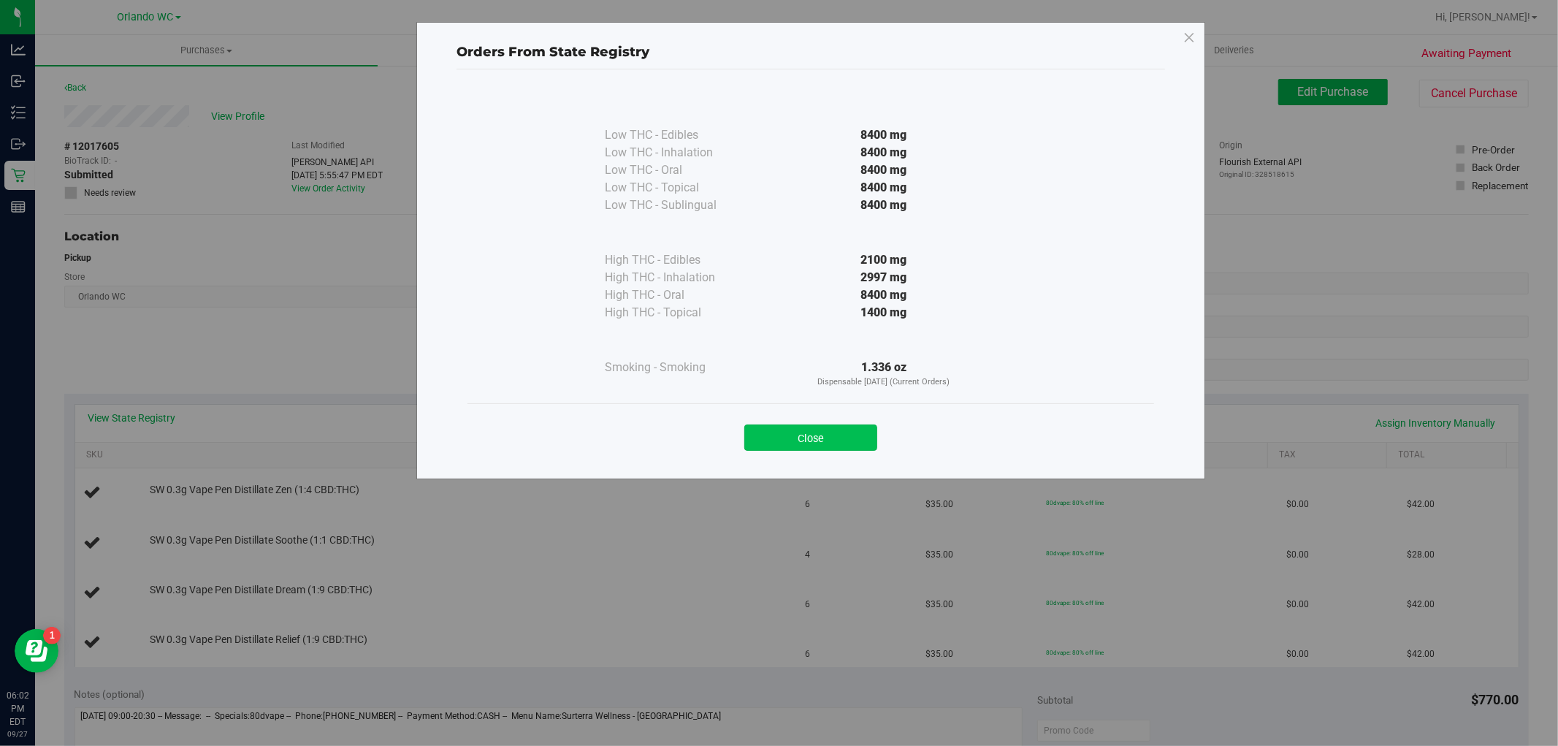
click at [820, 429] on button "Close" at bounding box center [810, 437] width 133 height 26
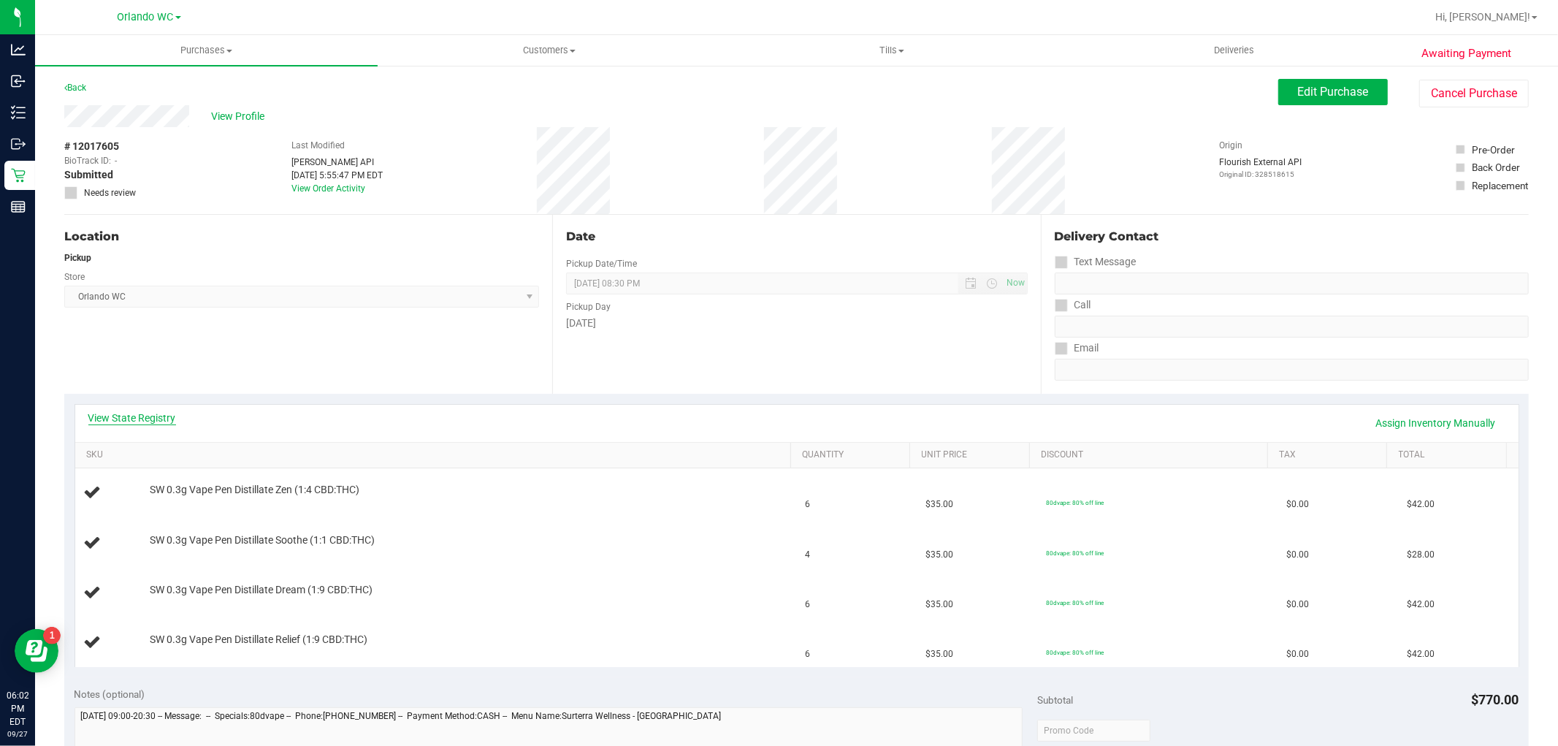
click at [134, 413] on link "View State Registry" at bounding box center [132, 417] width 88 height 15
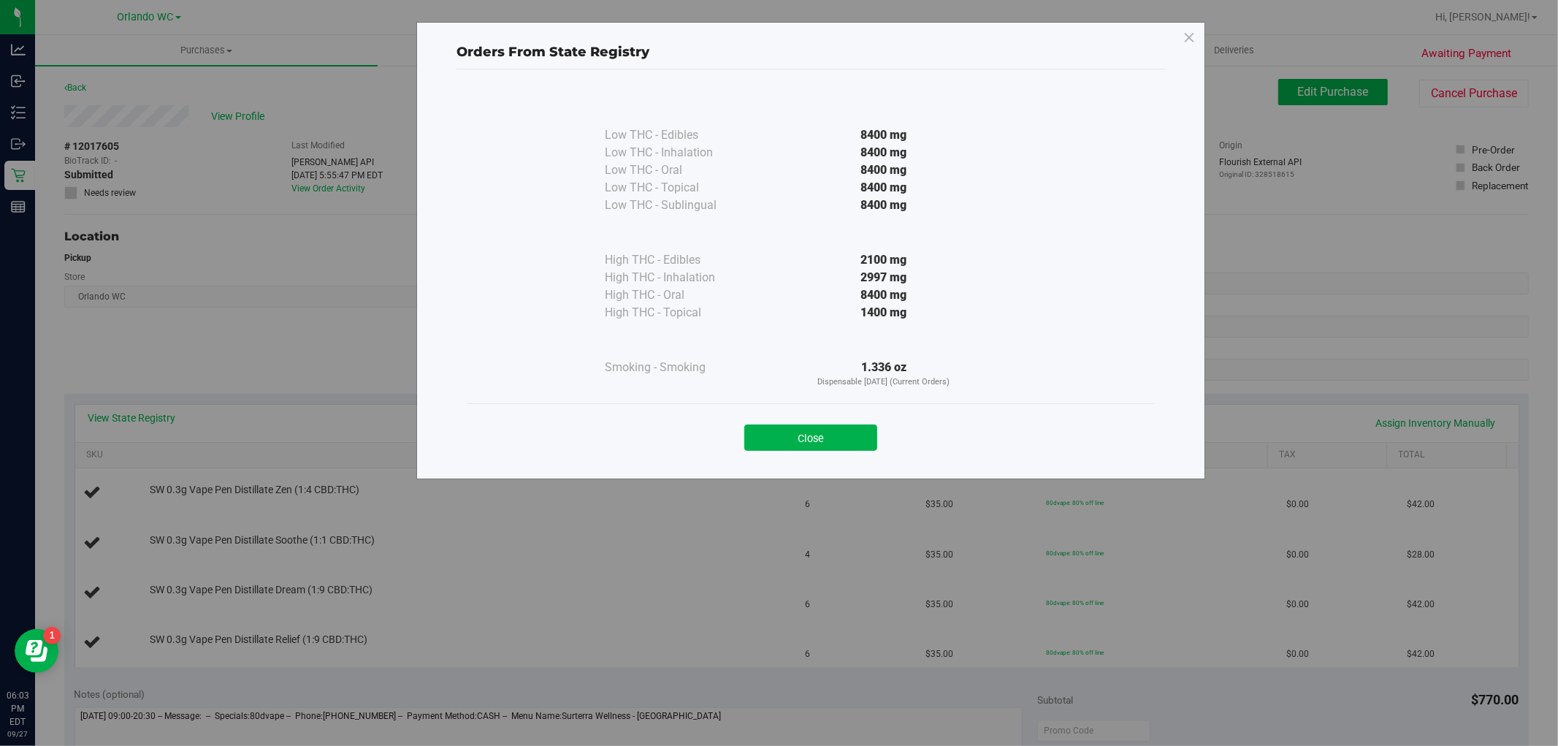
click at [820, 451] on div "Close" at bounding box center [810, 432] width 687 height 59
click at [806, 444] on button "Close" at bounding box center [810, 437] width 133 height 26
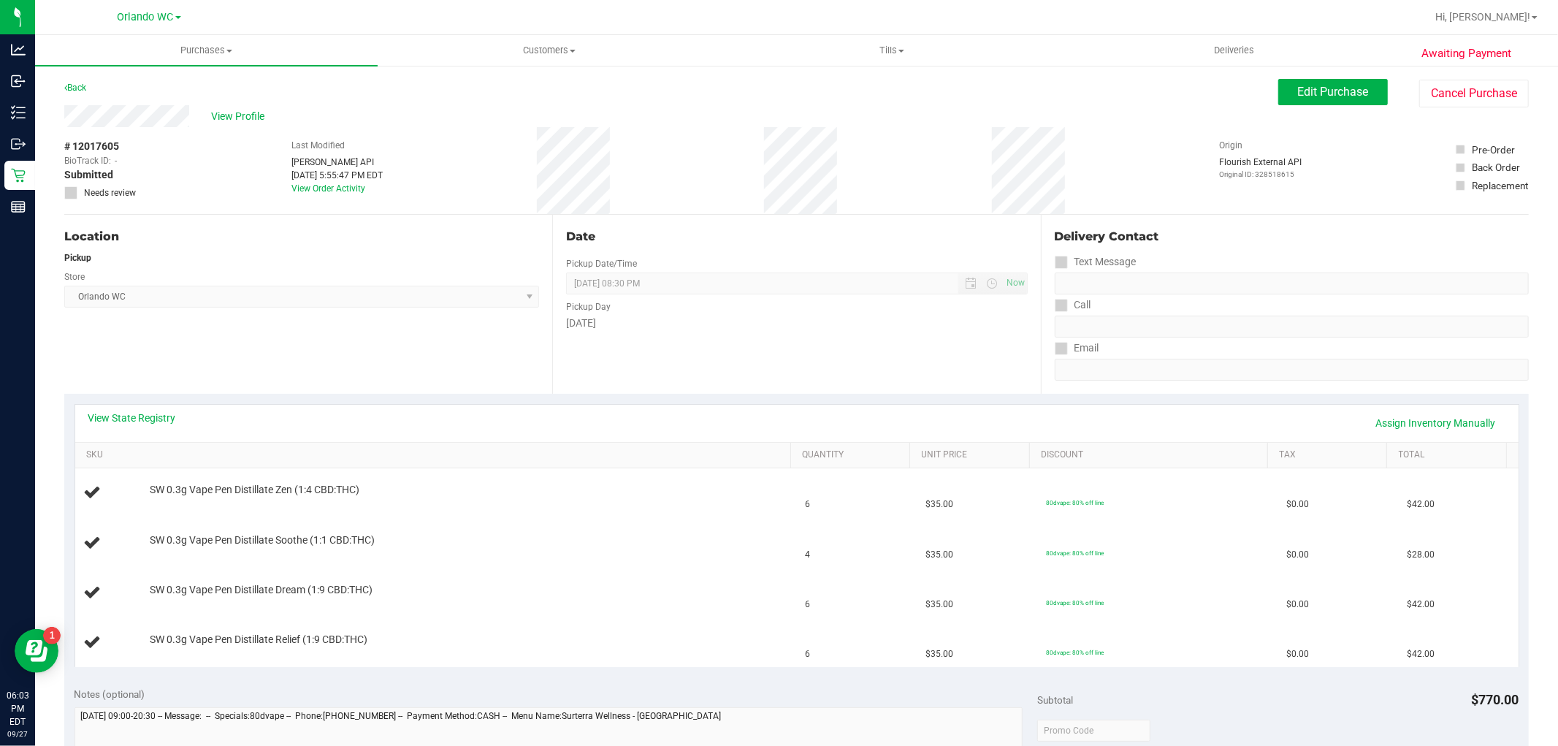
click at [318, 240] on div "Location" at bounding box center [301, 237] width 475 height 18
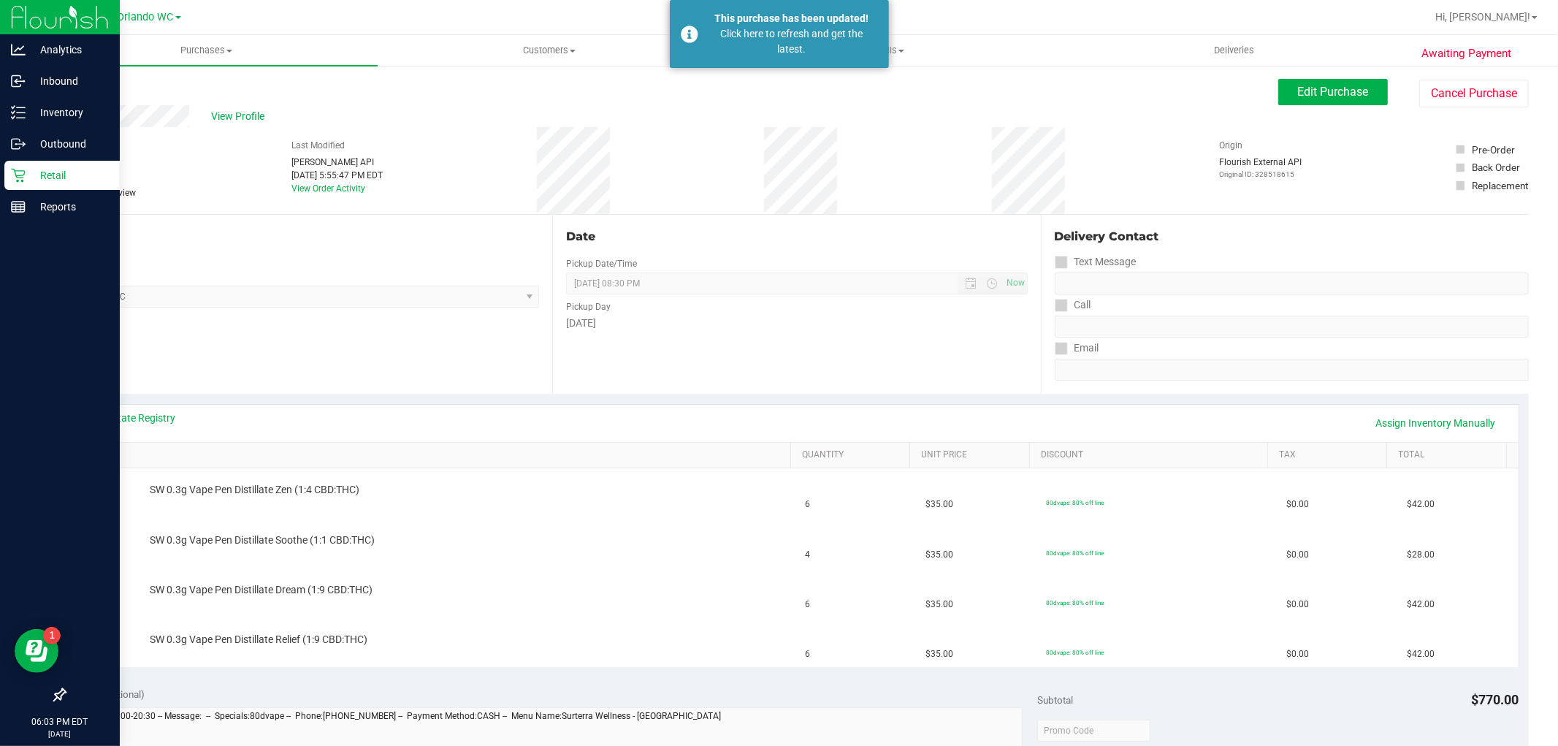
click at [20, 183] on div "Retail" at bounding box center [61, 175] width 115 height 29
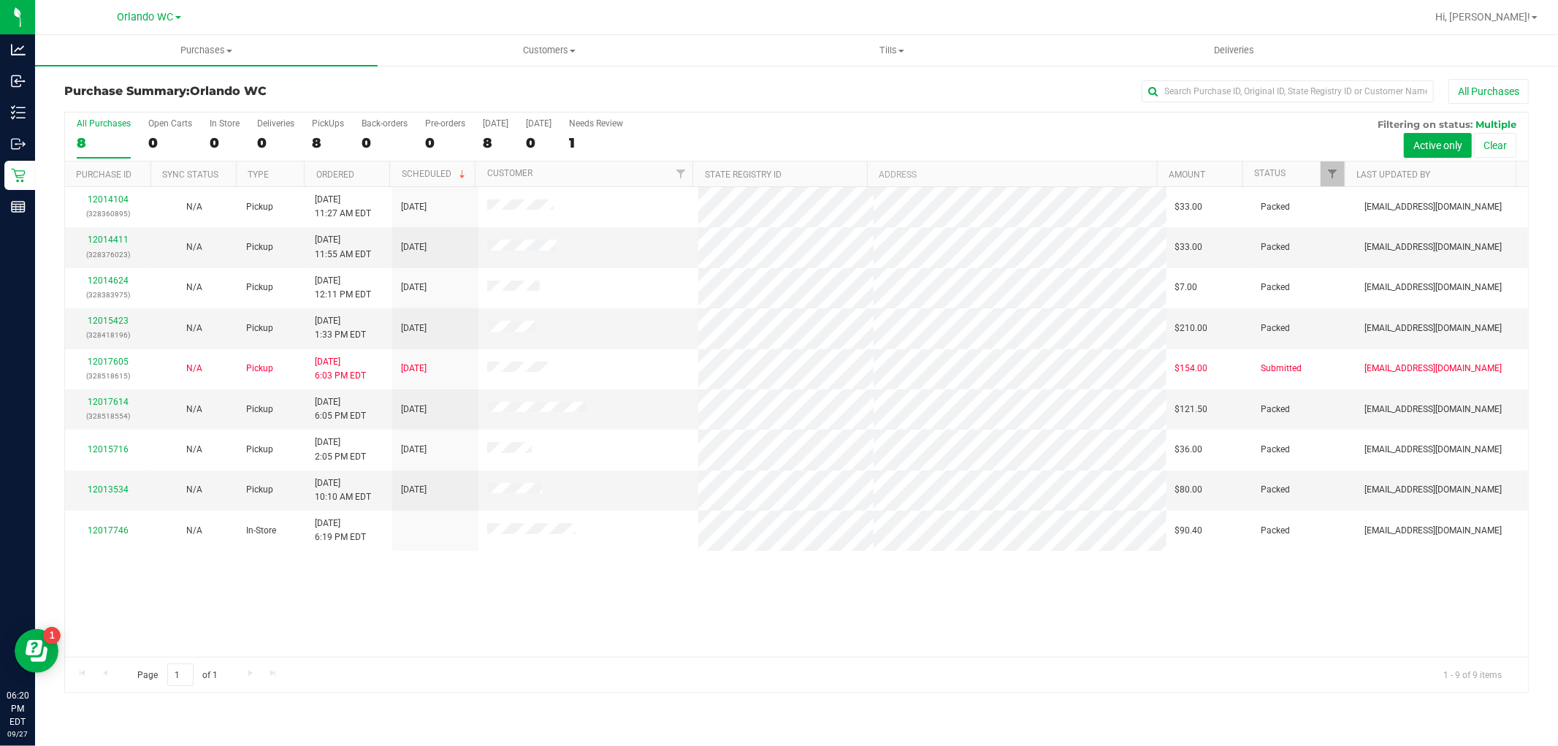
click at [125, 124] on div "All Purchases" at bounding box center [104, 123] width 54 height 10
click at [0, 0] on input "All Purchases 8" at bounding box center [0, 0] width 0 height 0
click at [88, 127] on div "All Purchases" at bounding box center [104, 123] width 54 height 10
click at [0, 0] on input "All Purchases 9" at bounding box center [0, 0] width 0 height 0
click at [96, 135] on div "8" at bounding box center [104, 142] width 54 height 17
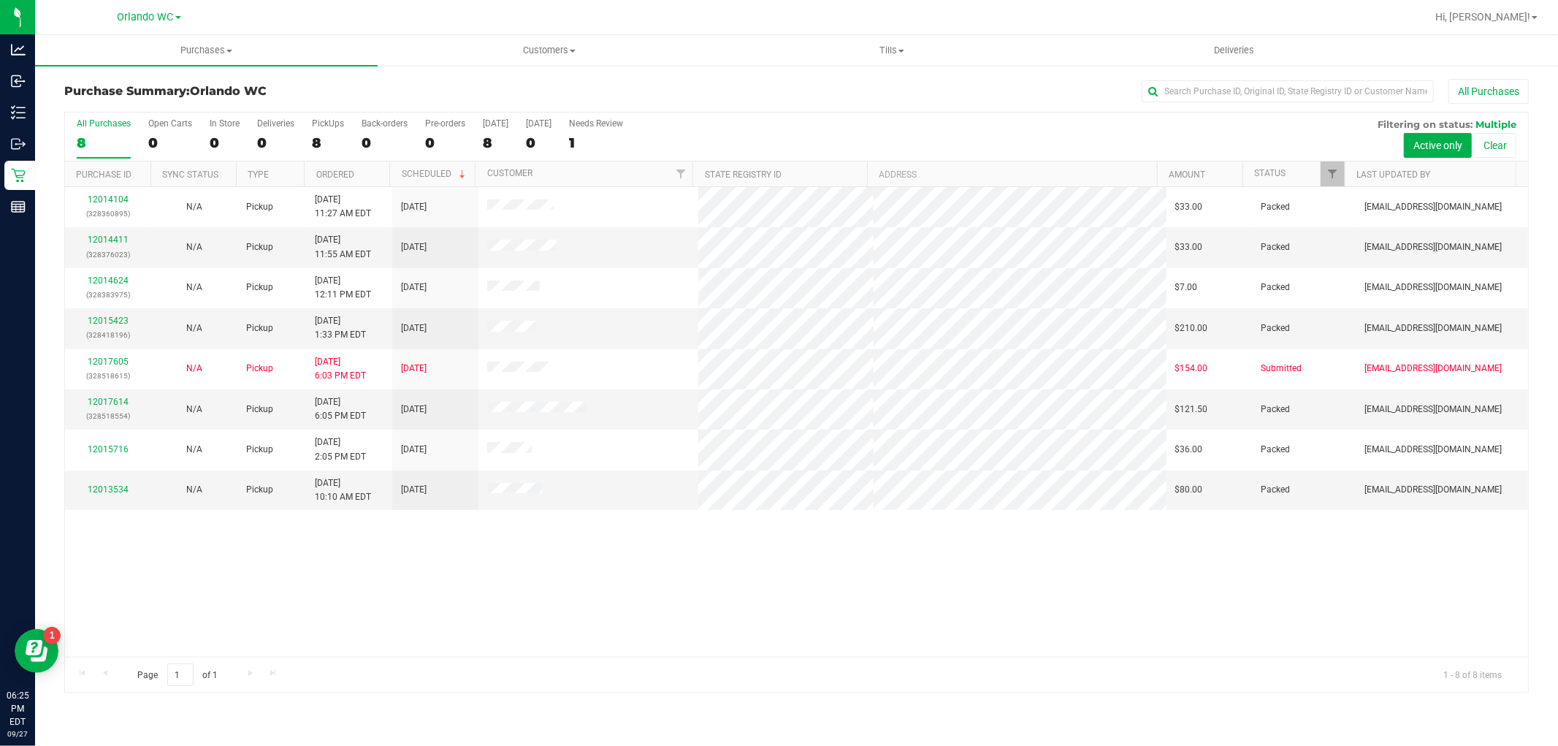
click at [0, 0] on input "All Purchases 8" at bounding box center [0, 0] width 0 height 0
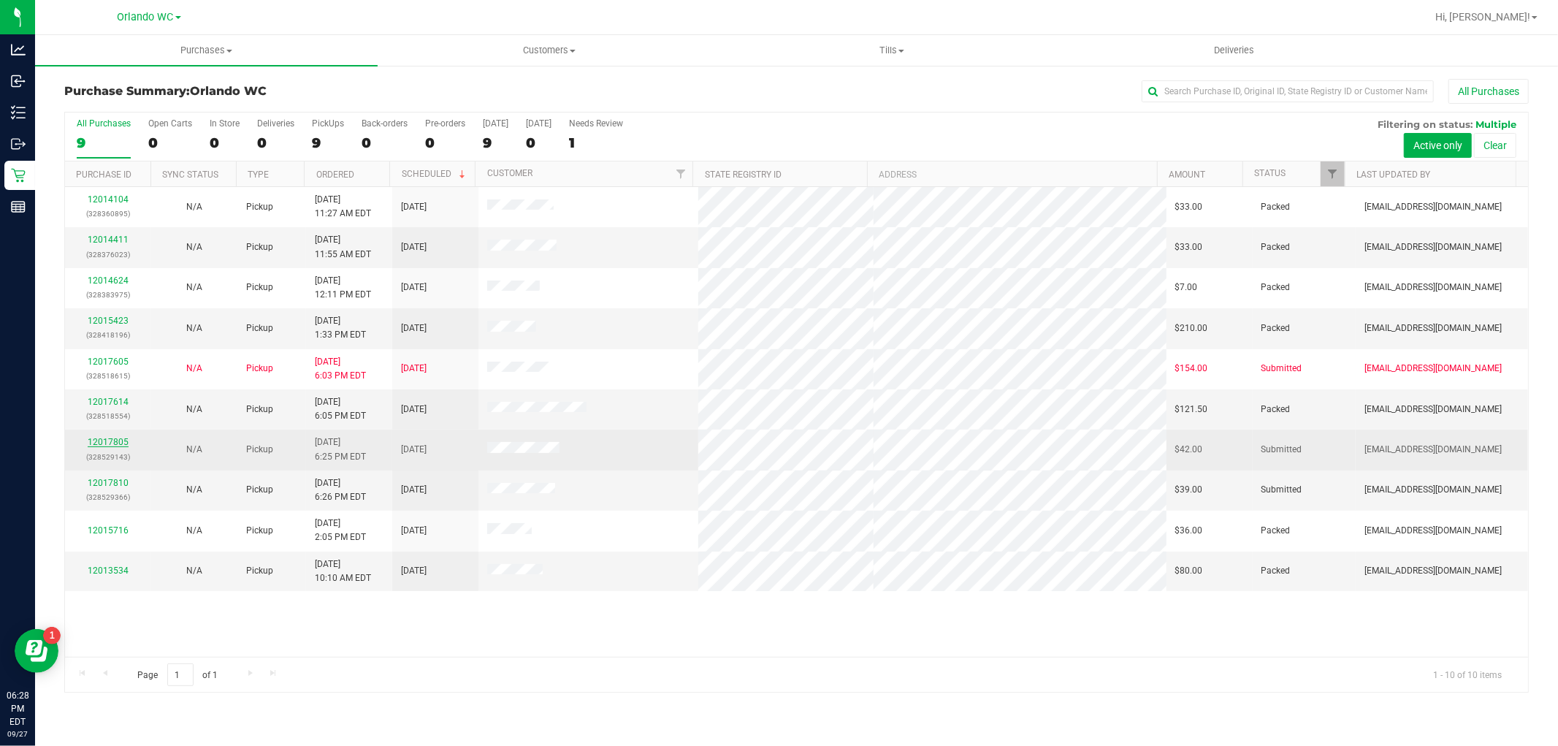
click at [115, 446] on link "12017805" at bounding box center [108, 442] width 41 height 10
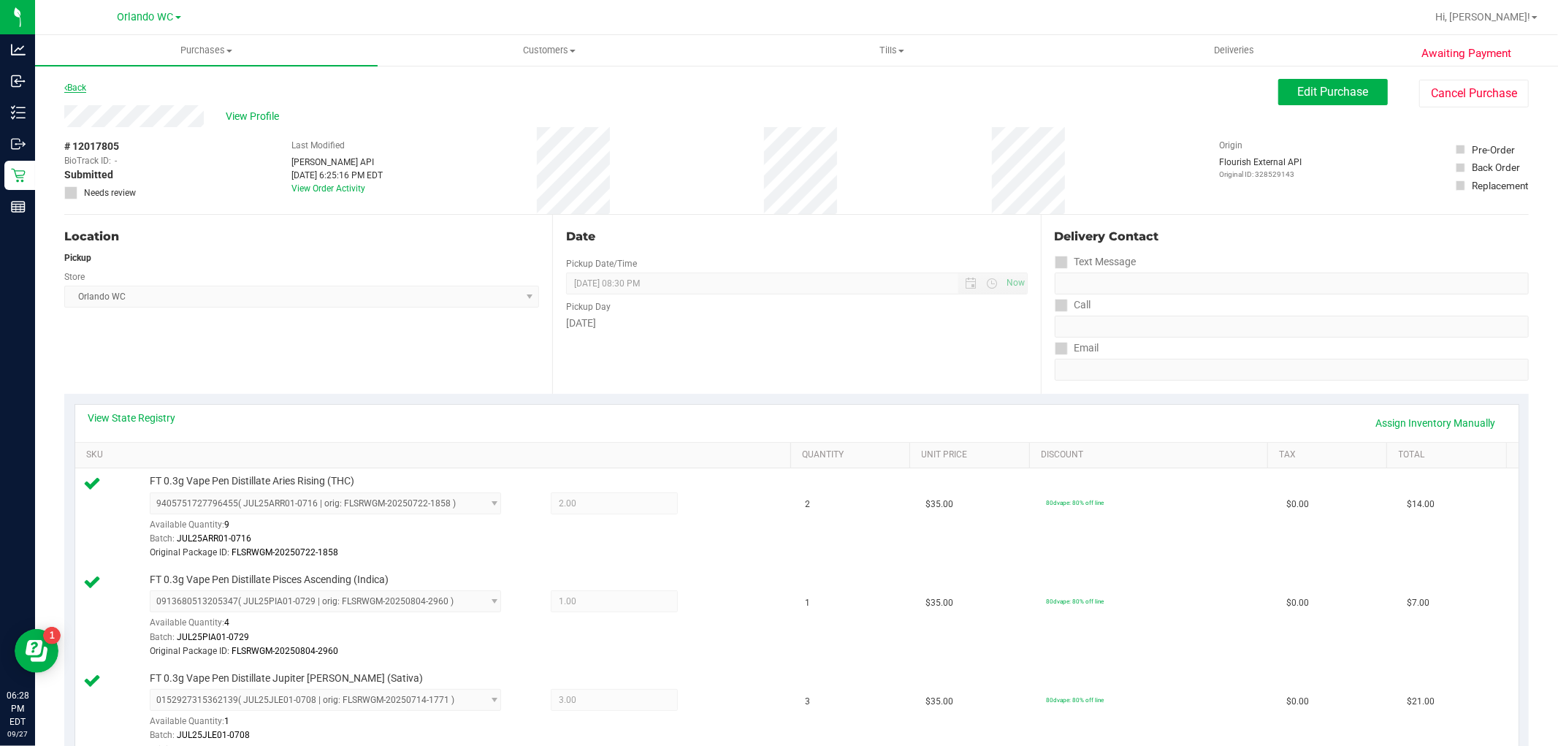
click at [71, 83] on link "Back" at bounding box center [75, 88] width 22 height 10
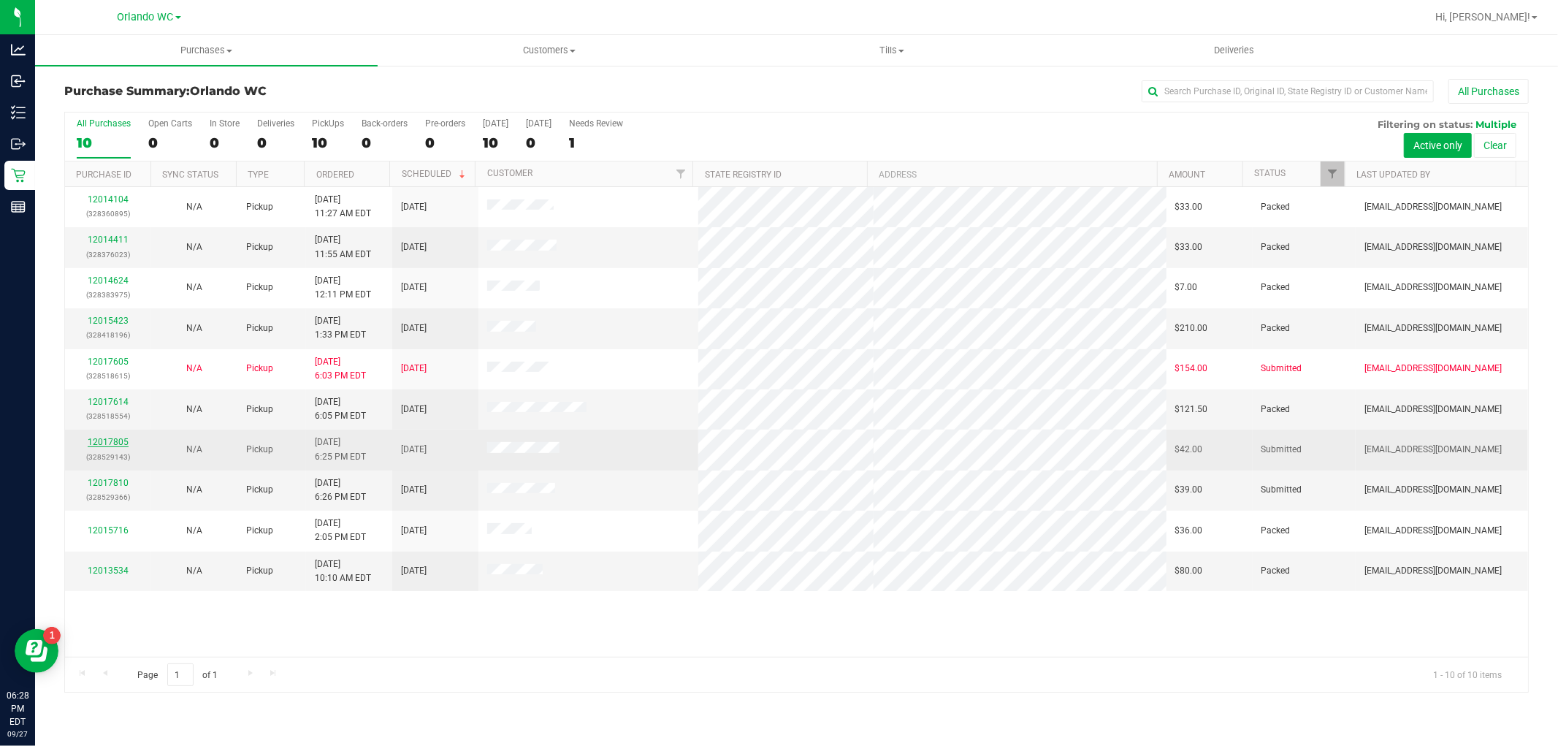
click at [113, 447] on link "12017805" at bounding box center [108, 442] width 41 height 10
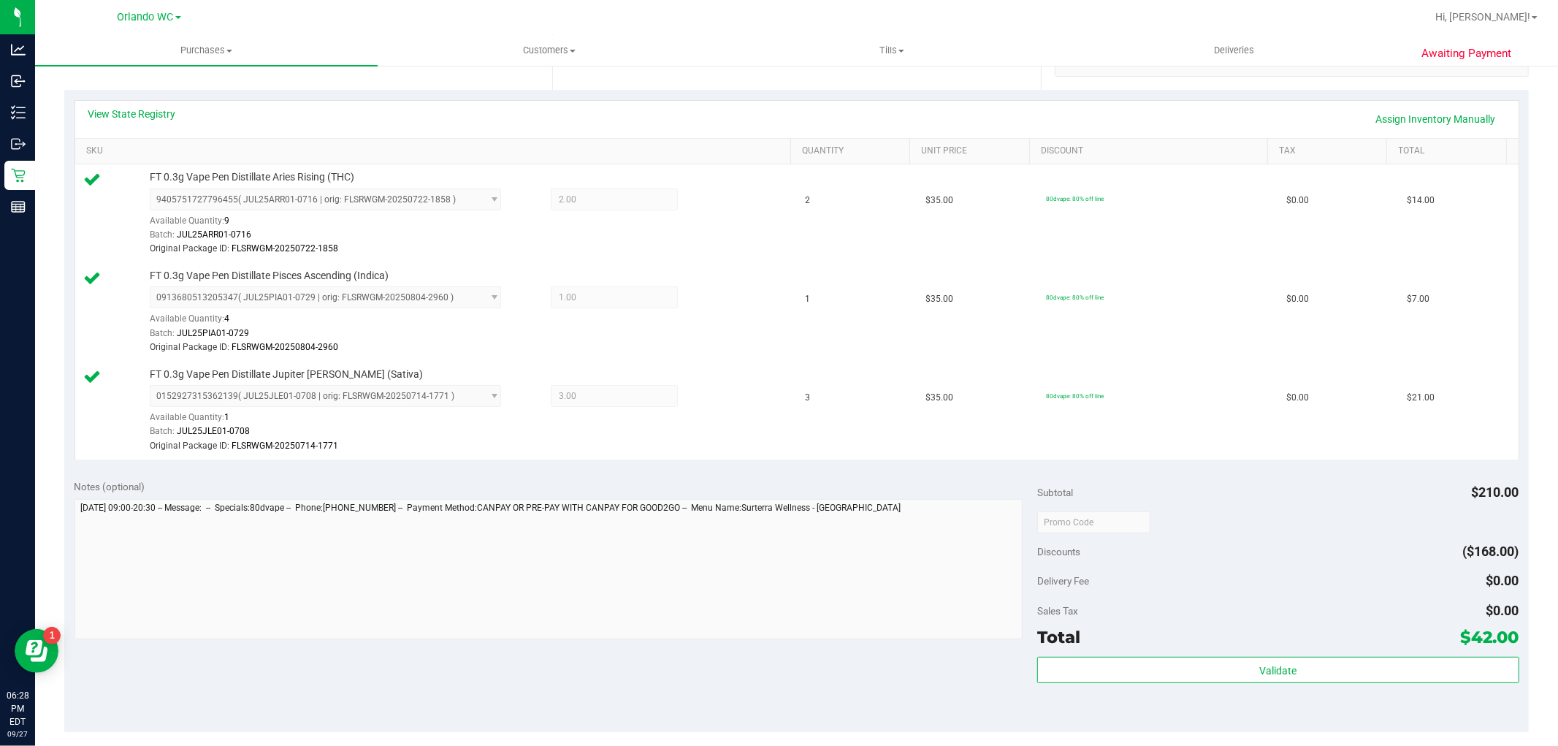
scroll to position [486, 0]
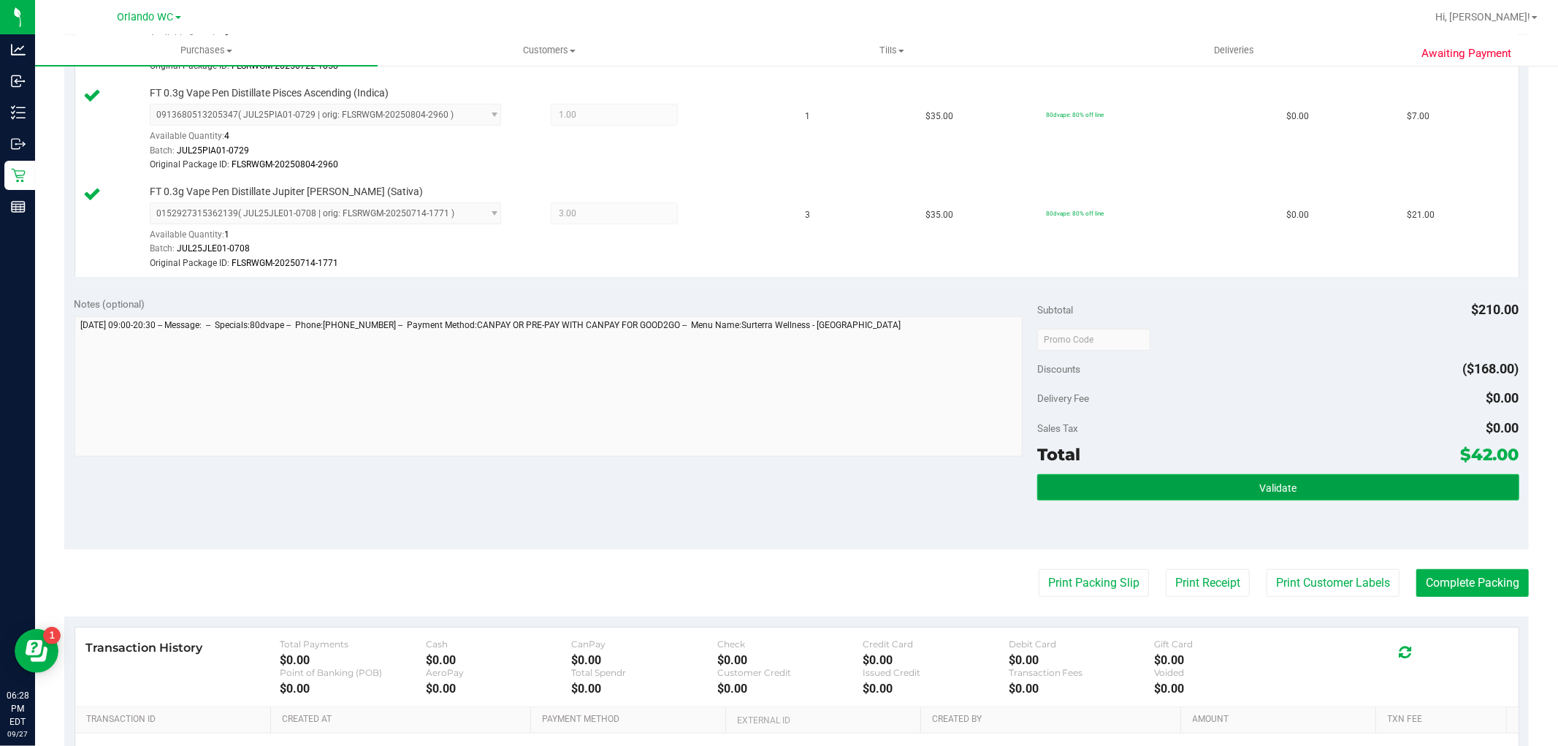
click at [1199, 488] on button "Validate" at bounding box center [1277, 487] width 481 height 26
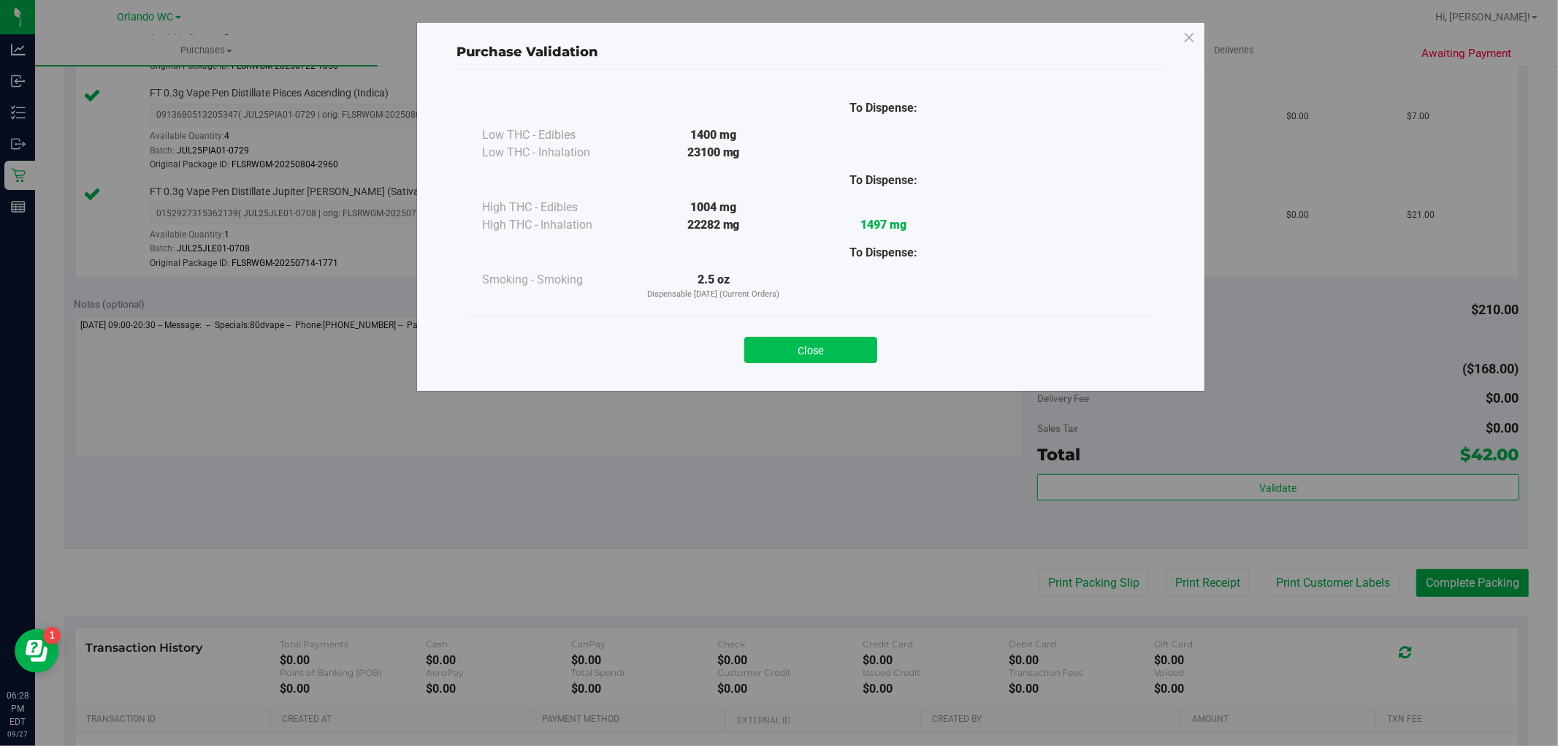
click at [811, 346] on button "Close" at bounding box center [810, 350] width 133 height 26
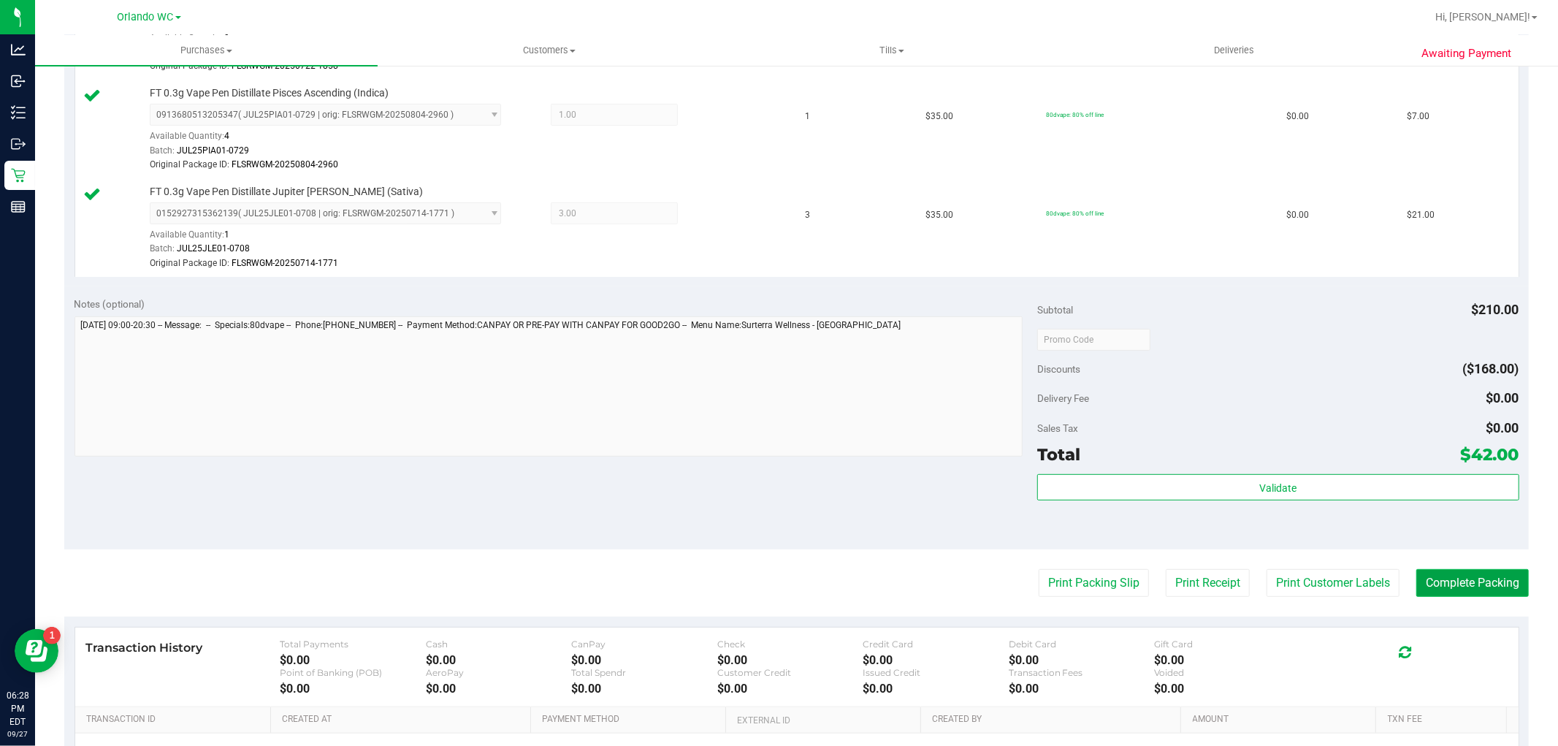
click at [1492, 580] on button "Complete Packing" at bounding box center [1472, 583] width 112 height 28
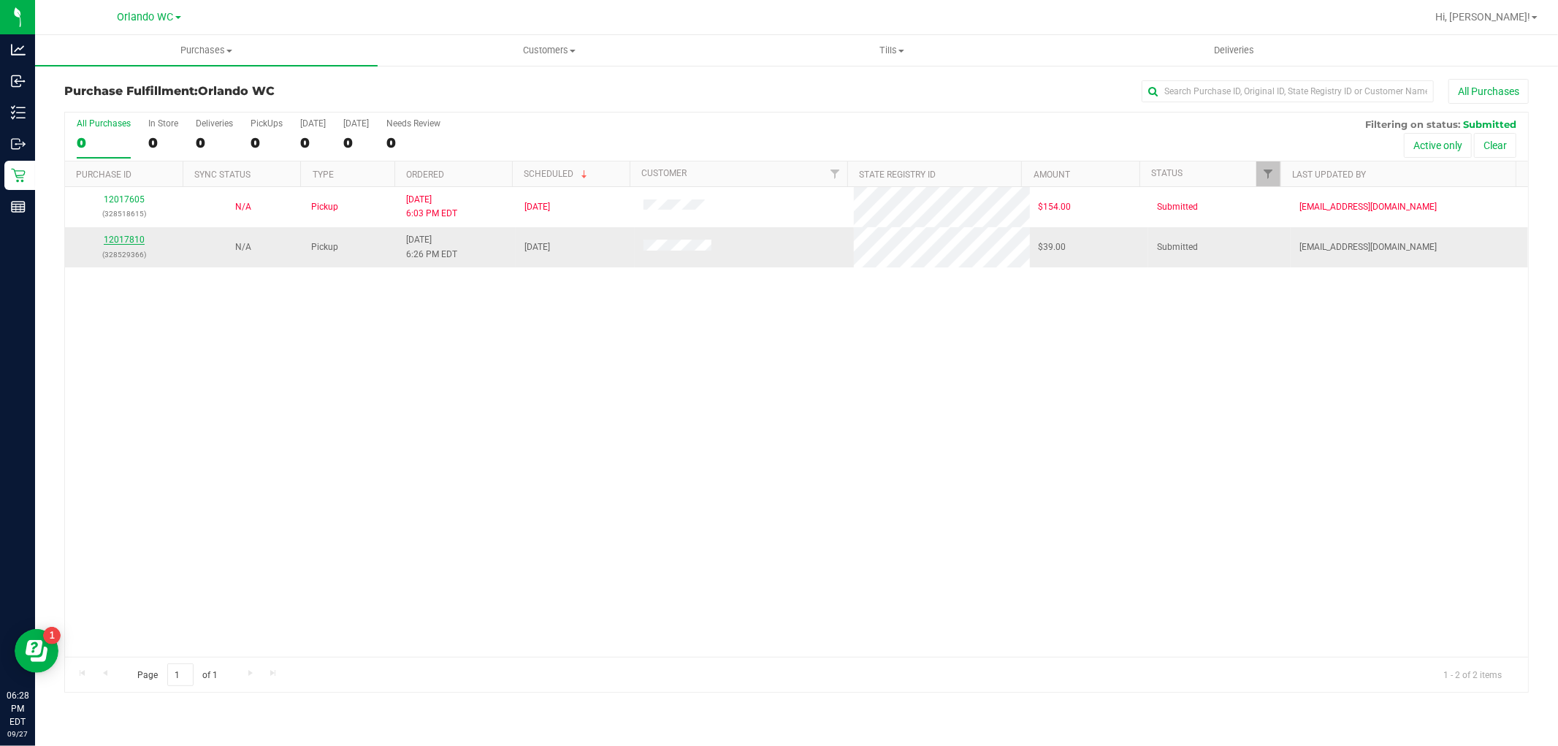
click at [126, 240] on link "12017810" at bounding box center [124, 239] width 41 height 10
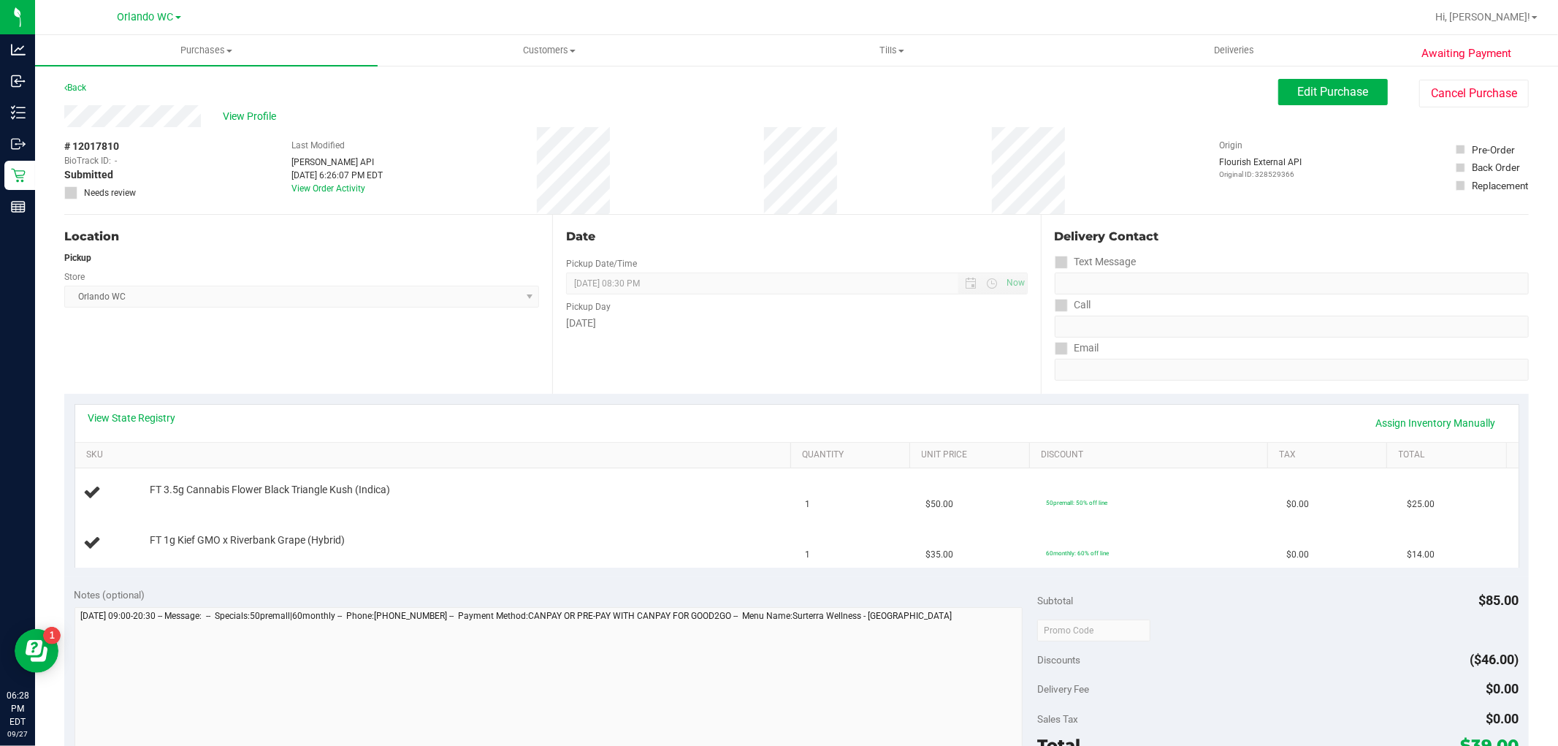
click at [111, 409] on div "View State Registry Assign Inventory Manually" at bounding box center [796, 423] width 1443 height 37
click at [150, 416] on link "View State Registry" at bounding box center [132, 417] width 88 height 15
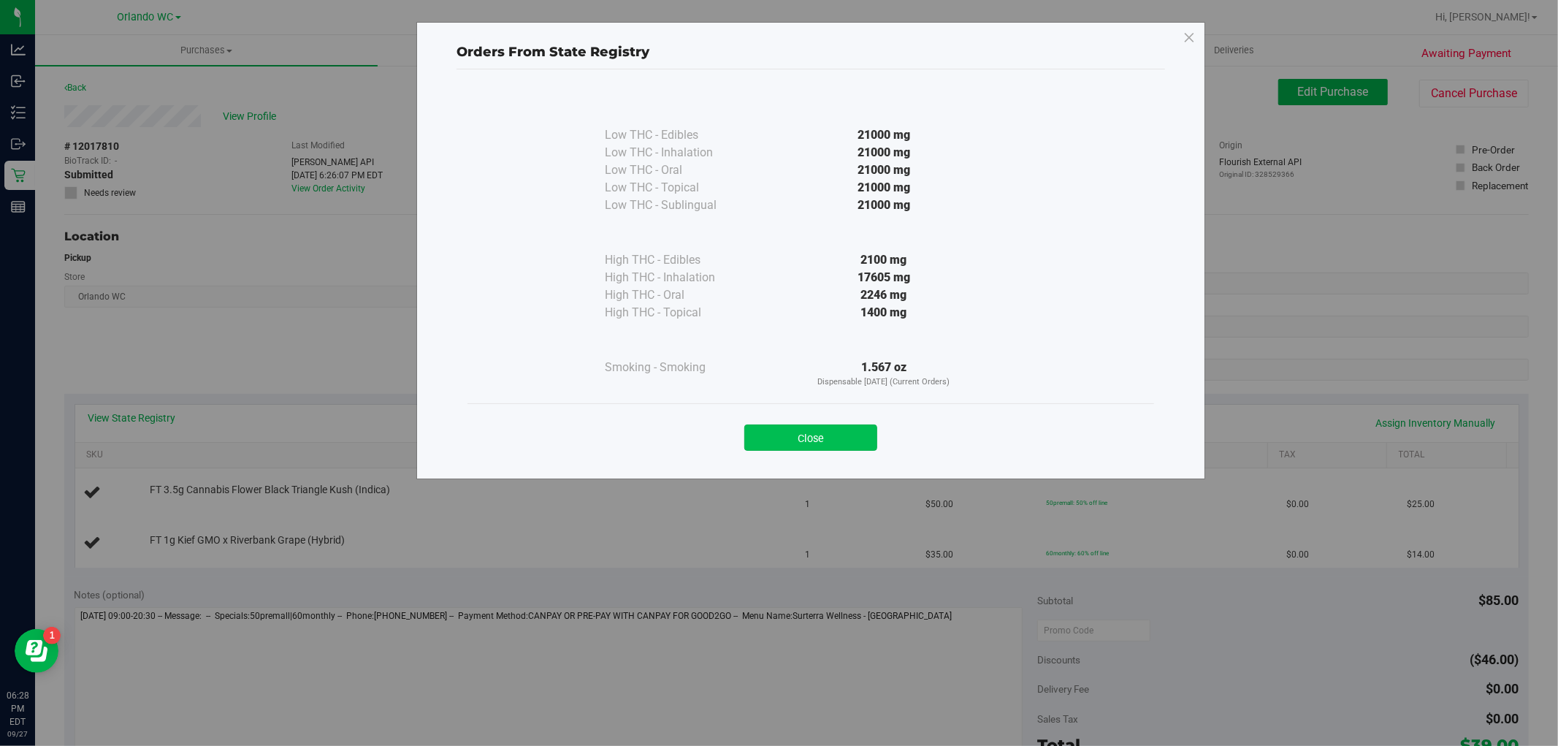
click at [838, 440] on button "Close" at bounding box center [810, 437] width 133 height 26
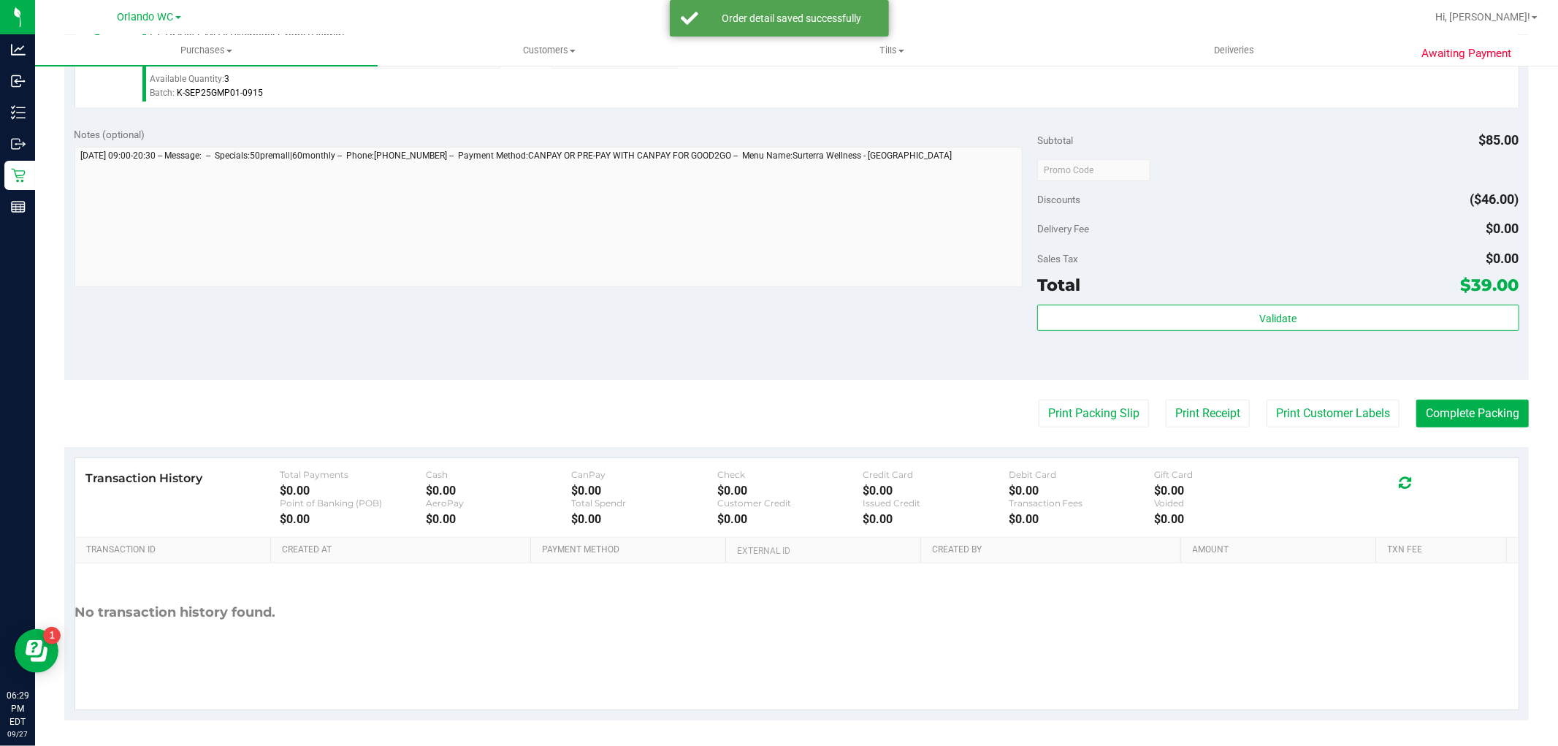
scroll to position [535, 0]
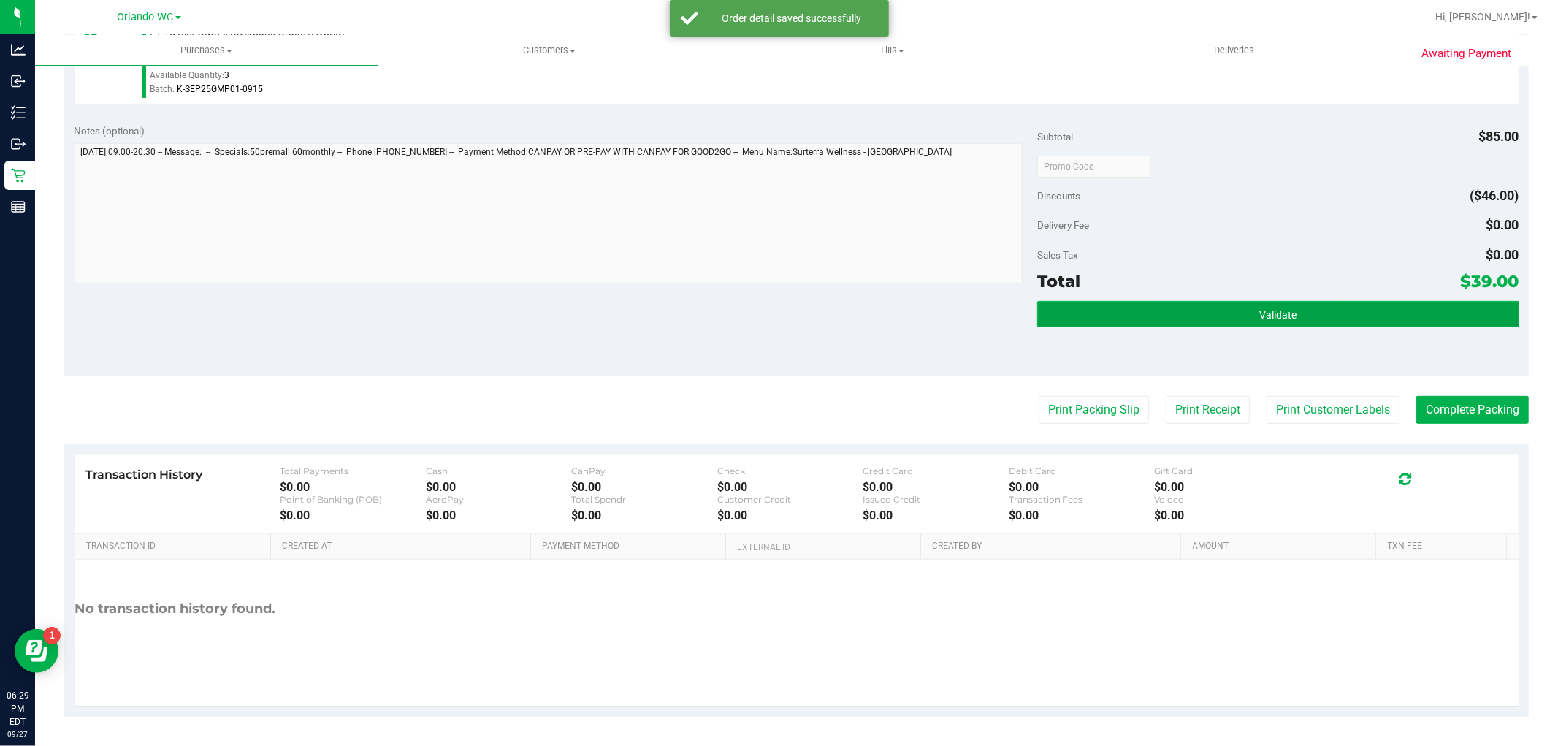
click at [1200, 305] on button "Validate" at bounding box center [1277, 314] width 481 height 26
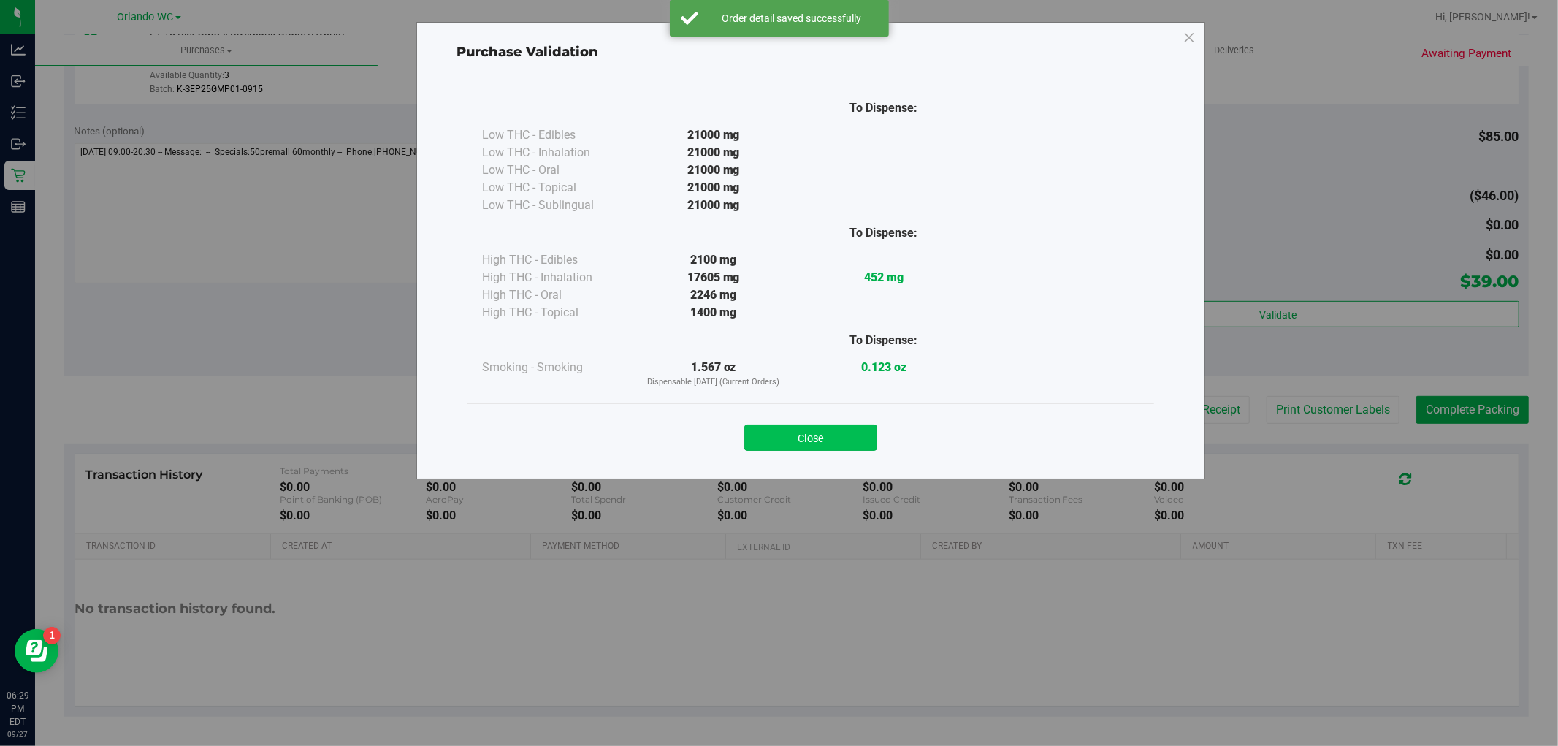
click at [866, 426] on button "Close" at bounding box center [810, 437] width 133 height 26
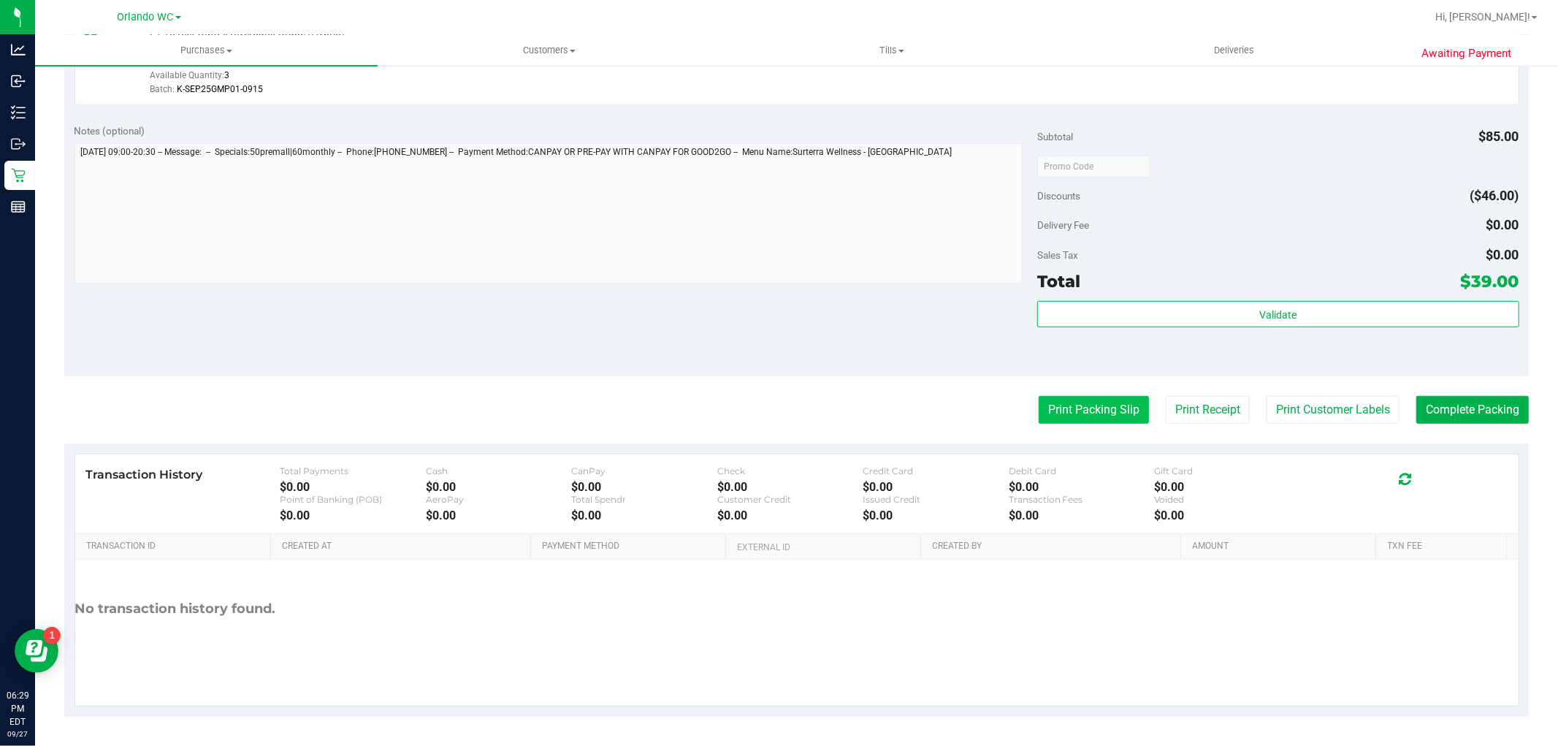
click at [1085, 400] on button "Print Packing Slip" at bounding box center [1094, 410] width 110 height 28
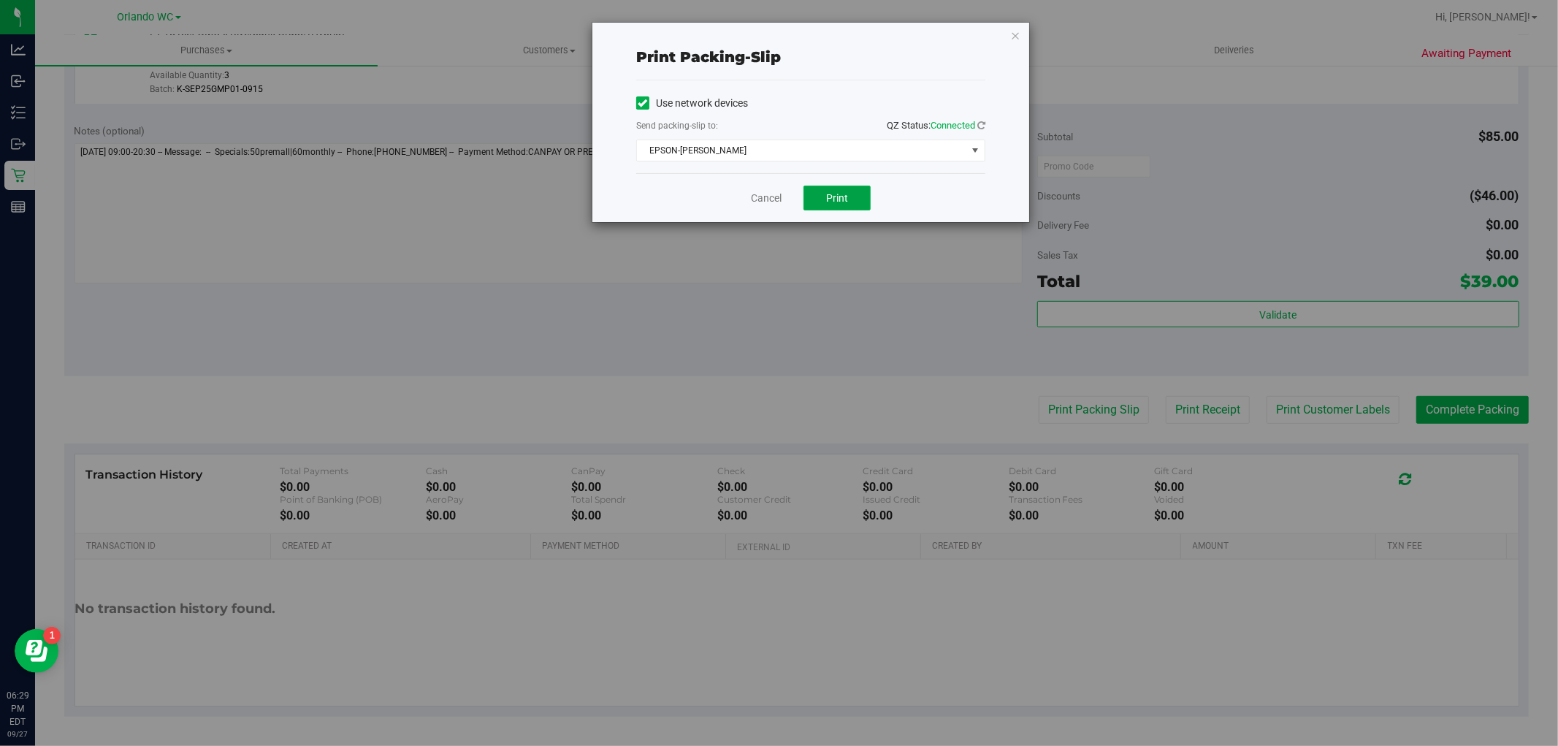
click at [844, 208] on button "Print" at bounding box center [836, 198] width 67 height 25
click at [757, 200] on link "Cancel" at bounding box center [766, 198] width 31 height 15
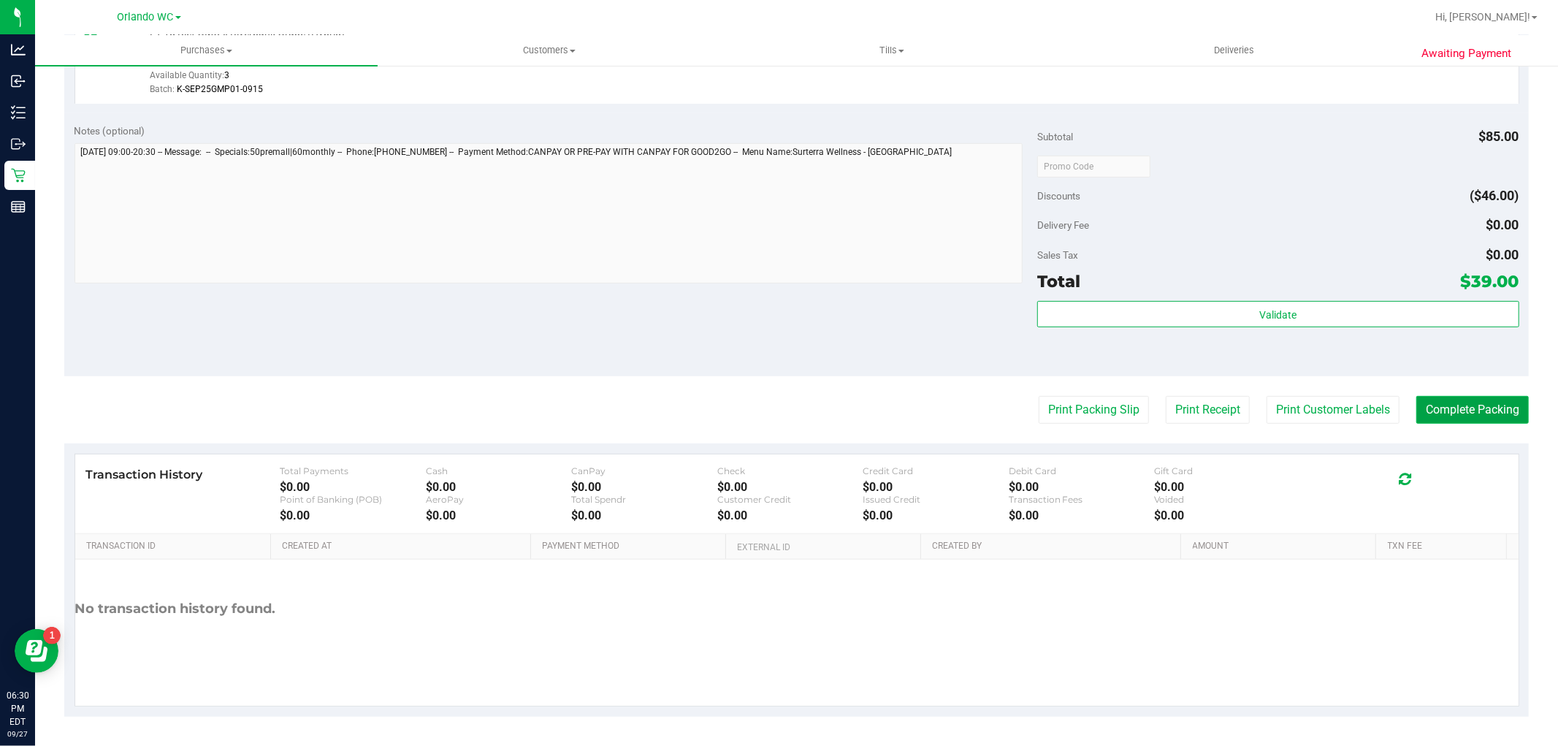
click at [1416, 412] on button "Complete Packing" at bounding box center [1472, 410] width 112 height 28
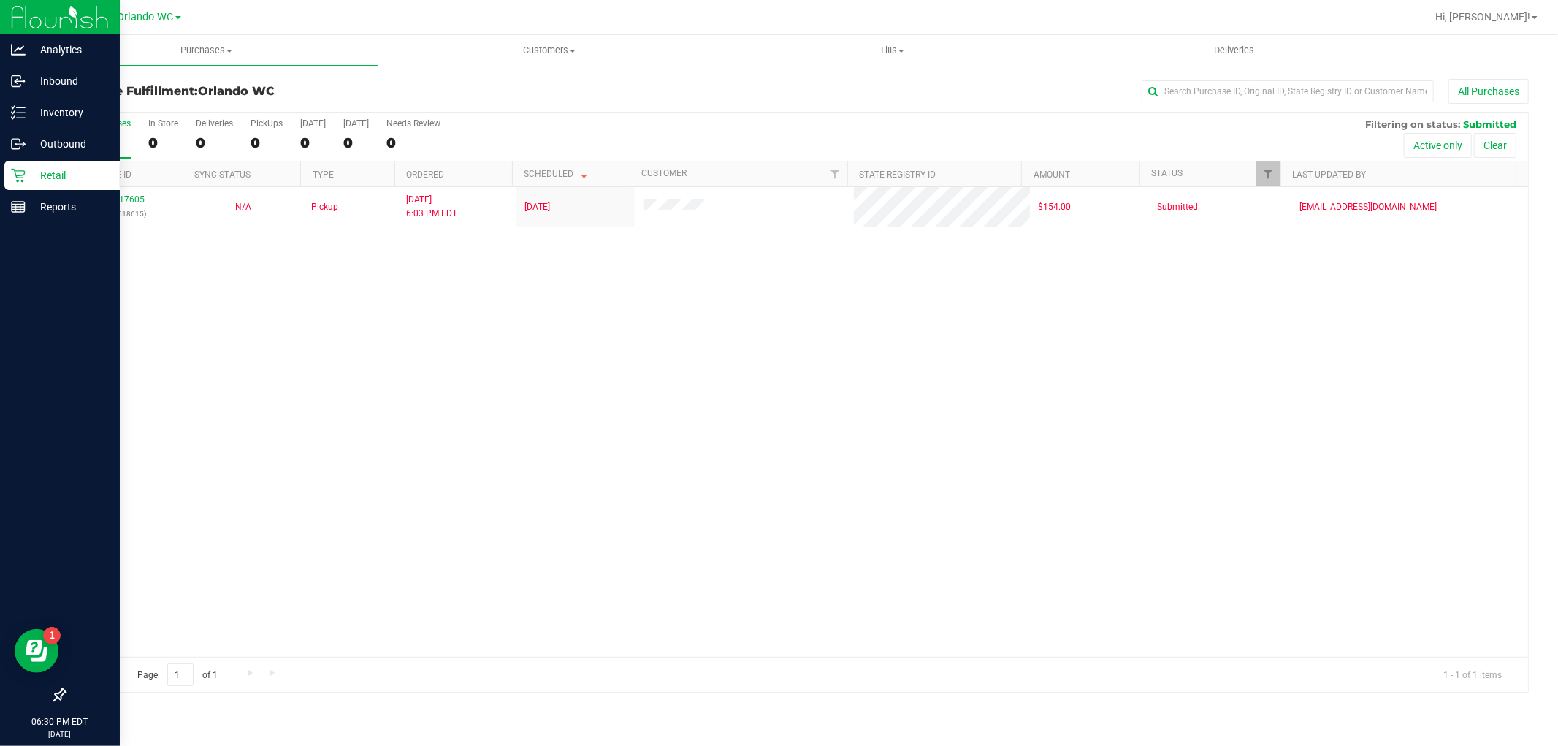
click at [0, 172] on link "Retail" at bounding box center [60, 176] width 120 height 31
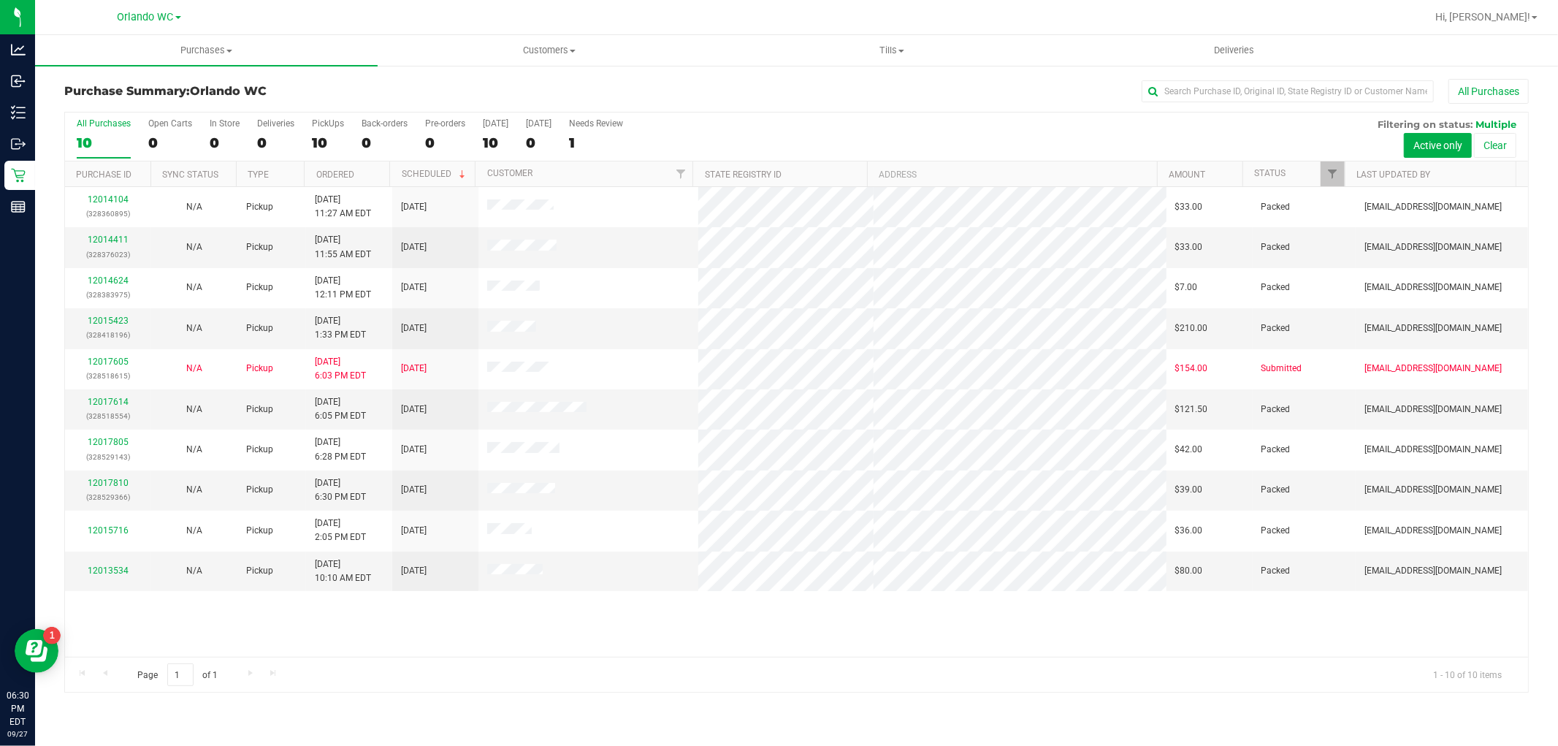
click at [105, 144] on div "10" at bounding box center [104, 142] width 54 height 17
click at [0, 0] on input "All Purchases 10" at bounding box center [0, 0] width 0 height 0
click at [533, 53] on span "Customers" at bounding box center [548, 50] width 341 height 13
click at [521, 81] on li "All customers" at bounding box center [549, 89] width 343 height 18
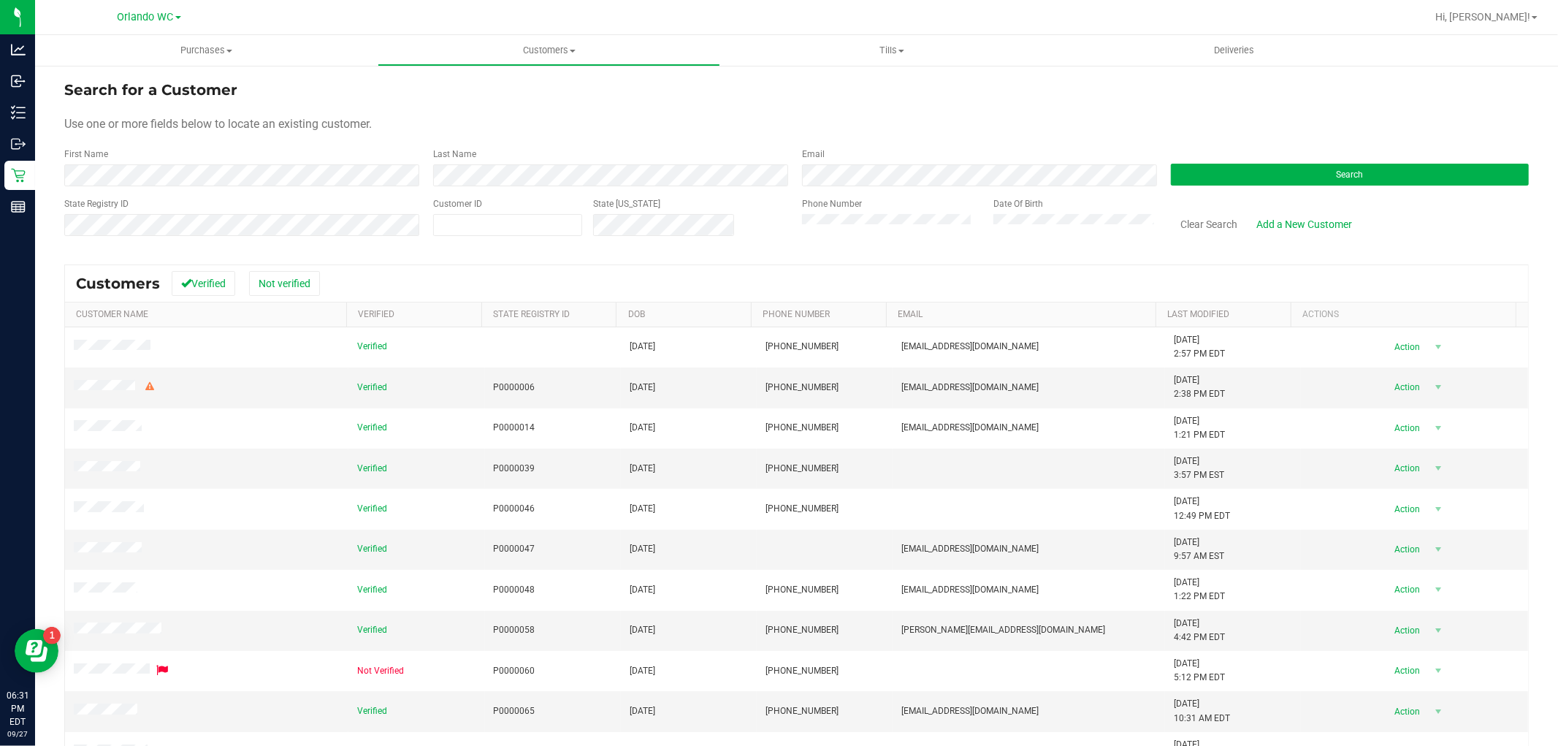
click at [345, 192] on form "Search for a Customer Use one or more fields below to locate an existing custom…" at bounding box center [796, 164] width 1464 height 170
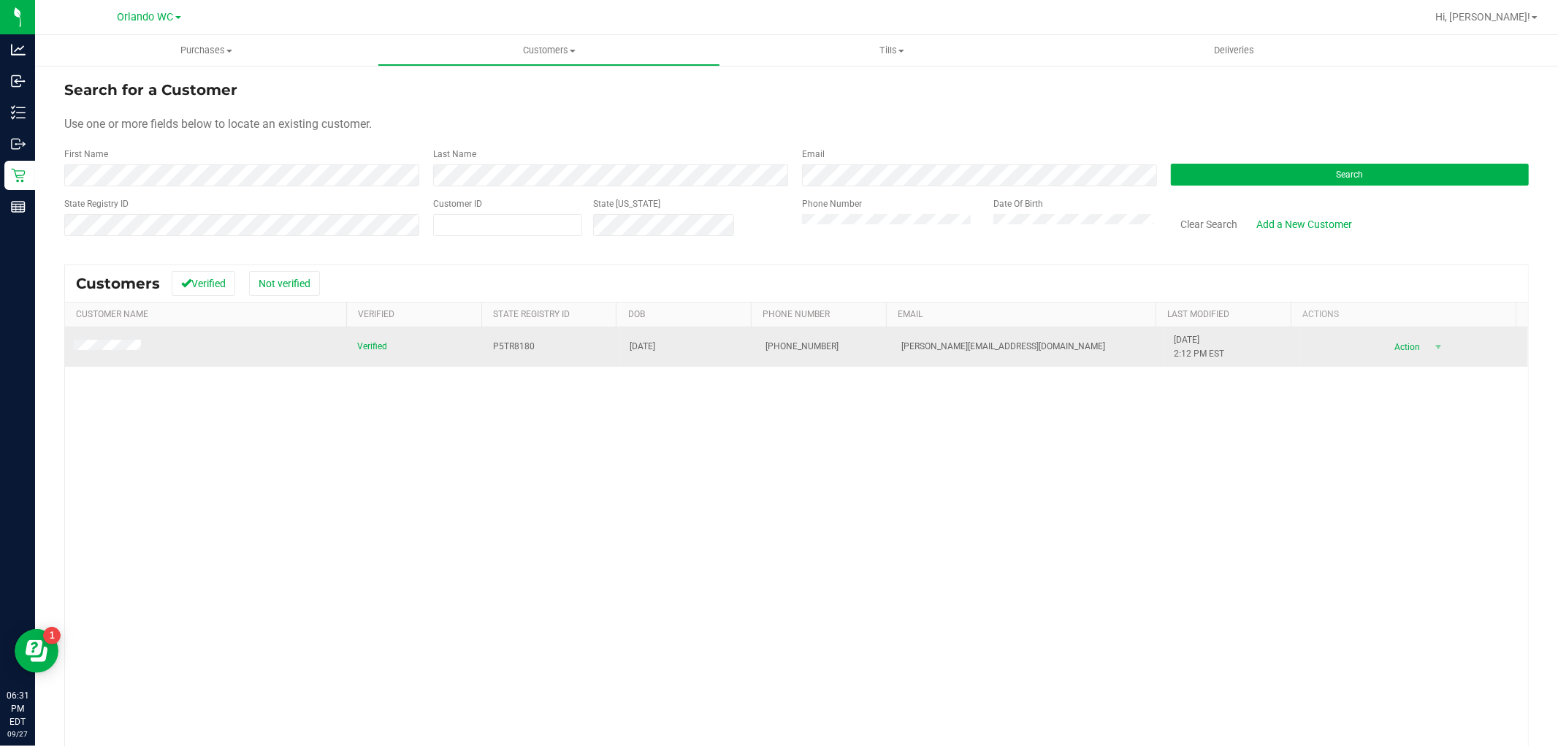
click at [114, 340] on span at bounding box center [110, 347] width 72 height 15
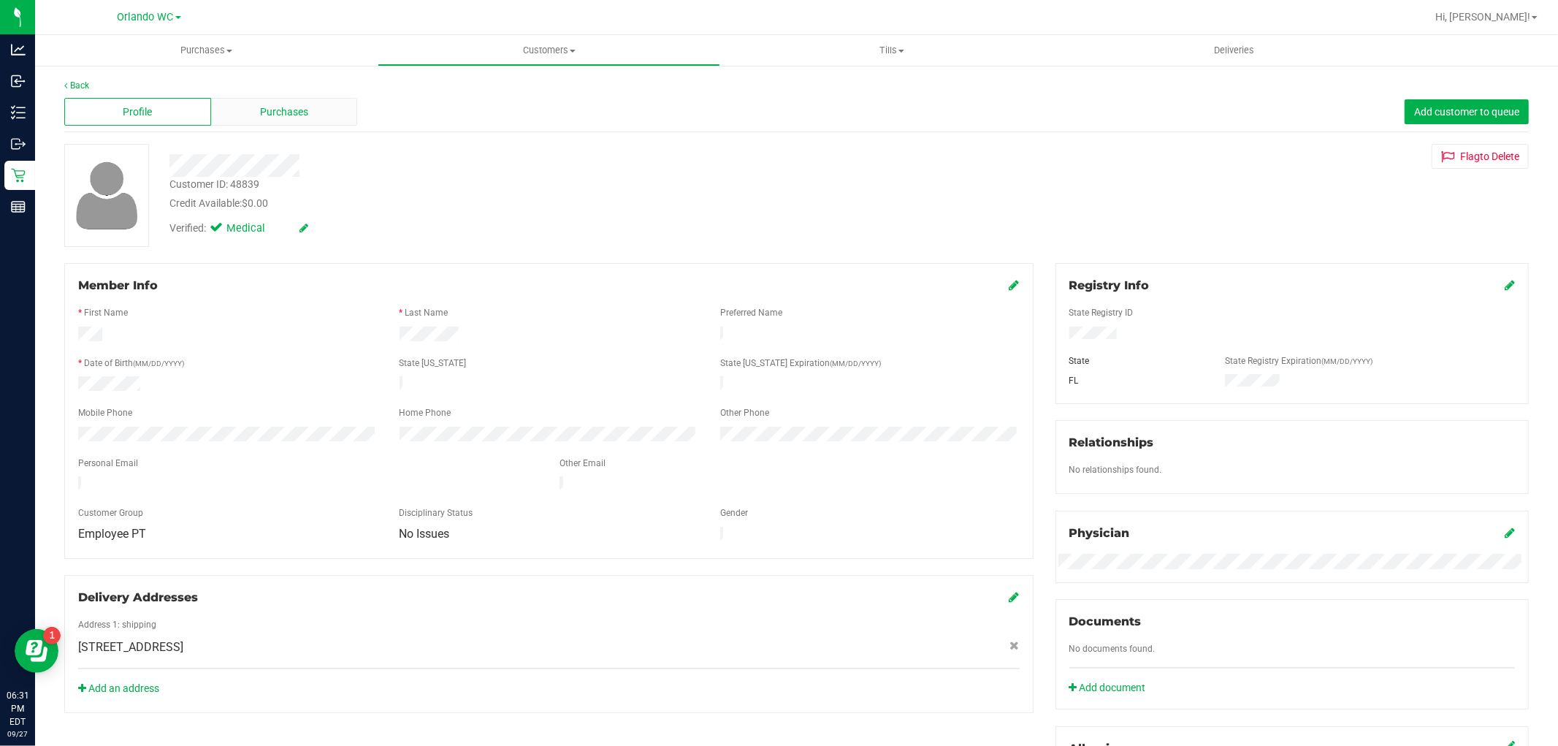
click at [344, 112] on div "Purchases" at bounding box center [284, 112] width 147 height 28
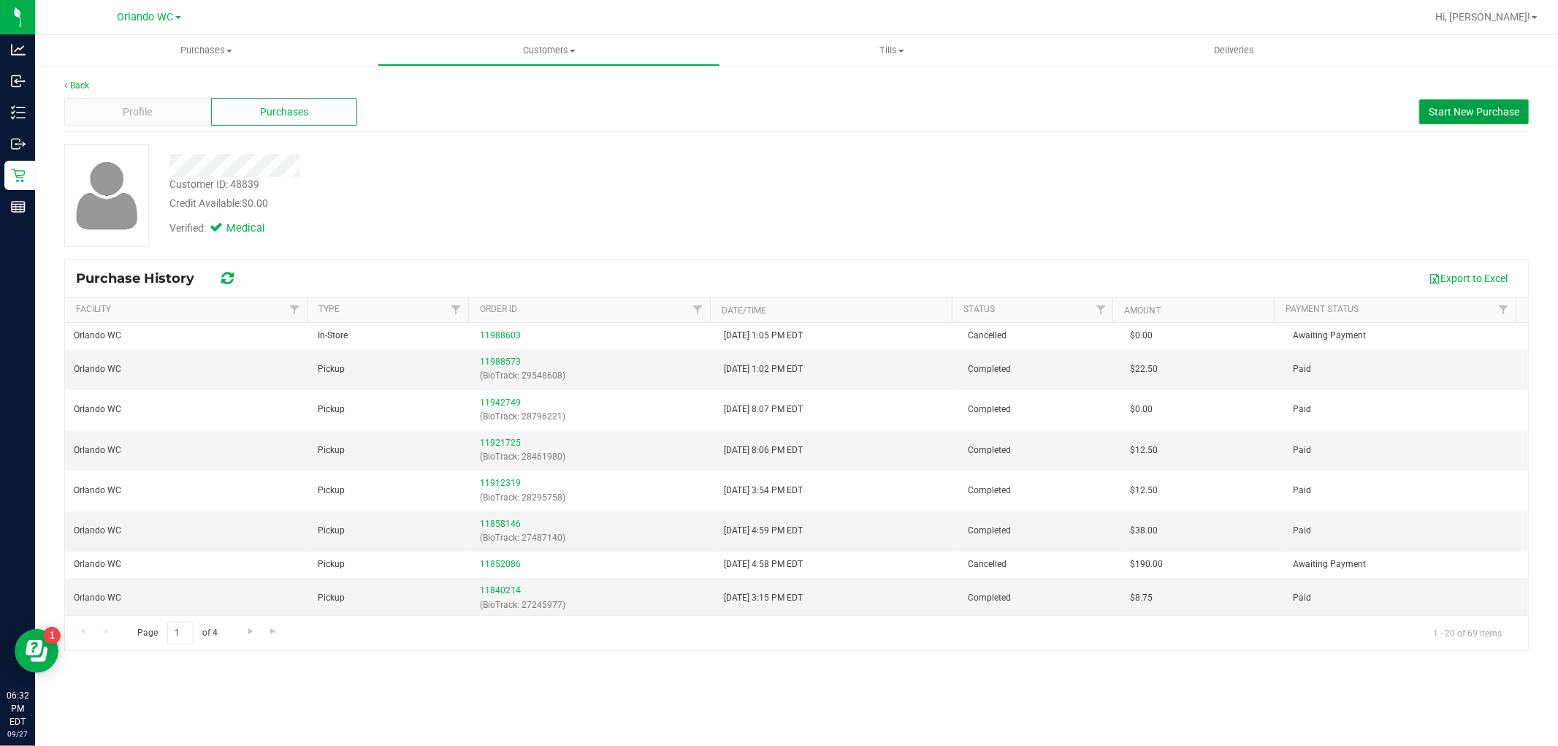
click at [1459, 108] on span "Start New Purchase" at bounding box center [1474, 112] width 91 height 12
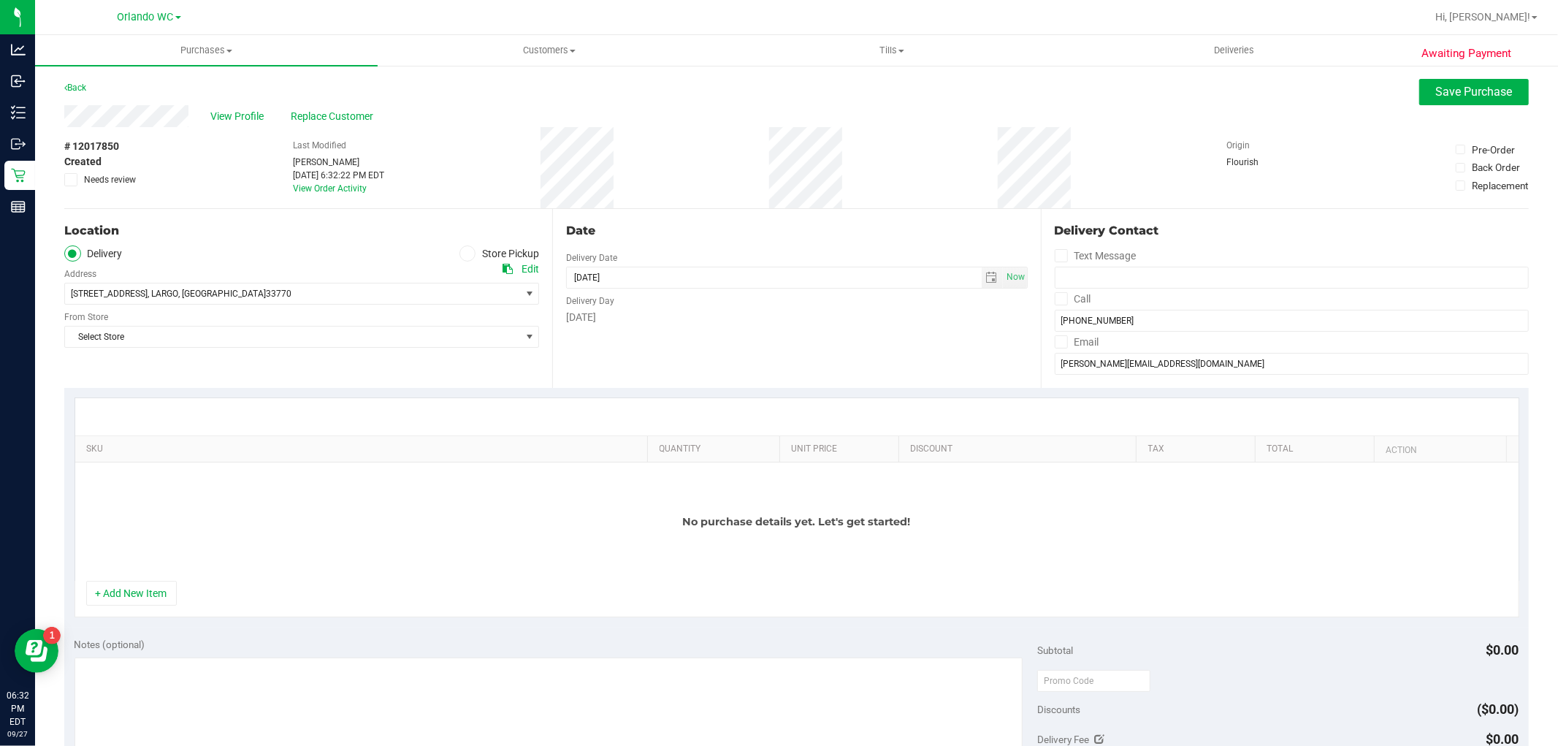
click at [505, 252] on label "Store Pickup" at bounding box center [499, 253] width 80 height 17
click at [0, 0] on input "Store Pickup" at bounding box center [0, 0] width 0 height 0
click at [388, 278] on div "Store" at bounding box center [301, 271] width 475 height 21
click at [367, 293] on span "Select Store" at bounding box center [292, 293] width 455 height 20
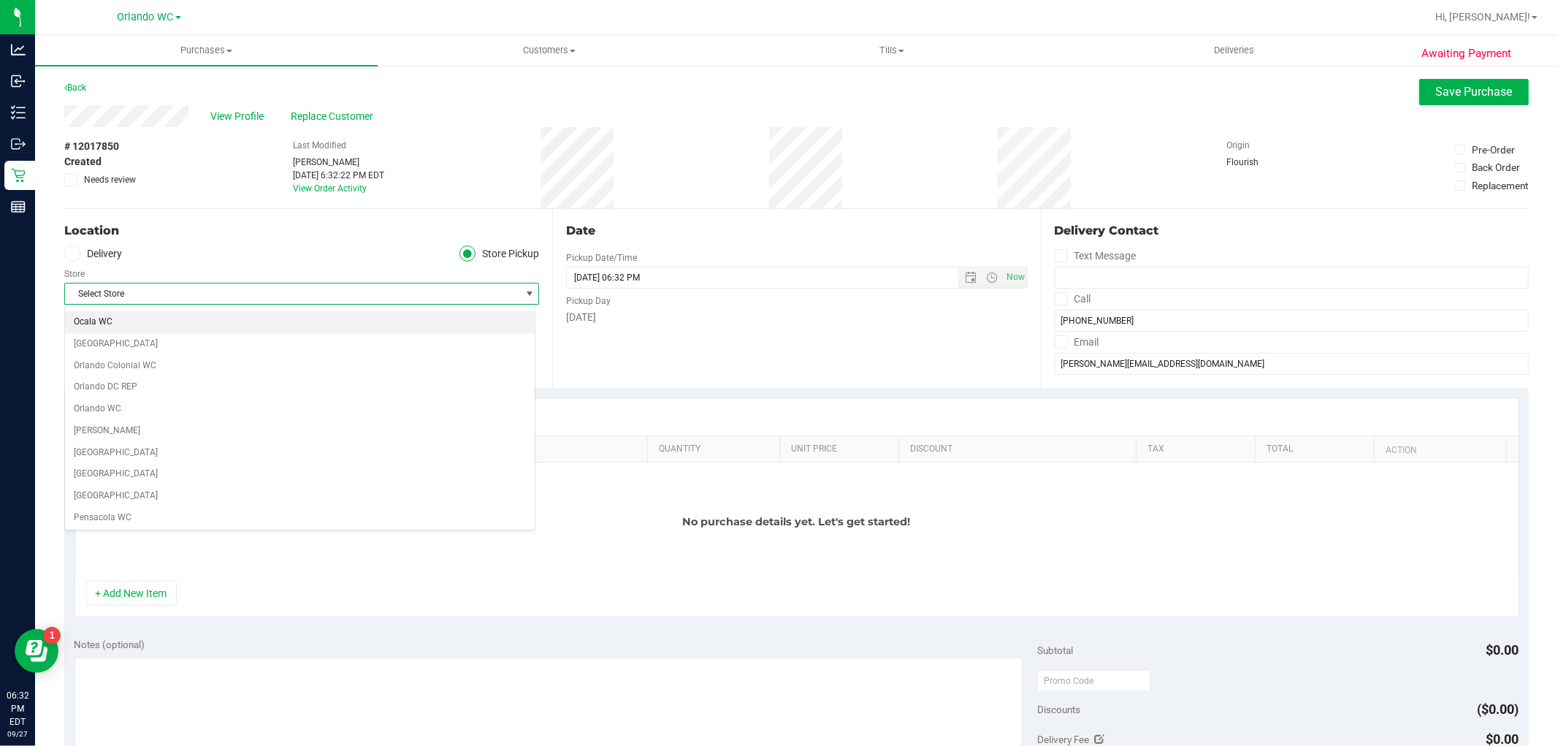
scroll to position [649, 0]
click at [183, 408] on li "Orlando WC" at bounding box center [300, 408] width 470 height 22
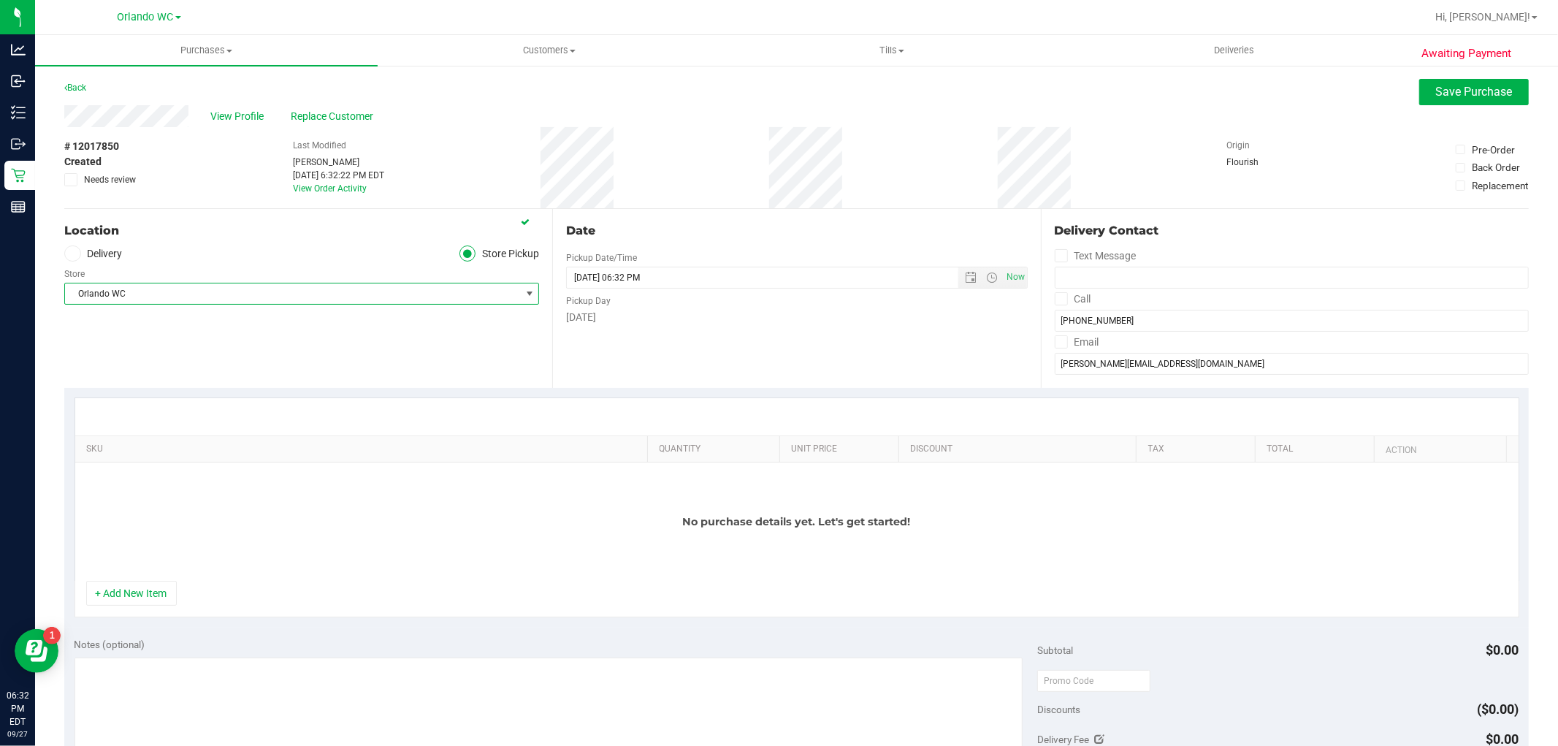
click at [263, 330] on div "Location Delivery Store Pickup Store Orlando WC Select Store Bonita Springs WC …" at bounding box center [308, 298] width 488 height 179
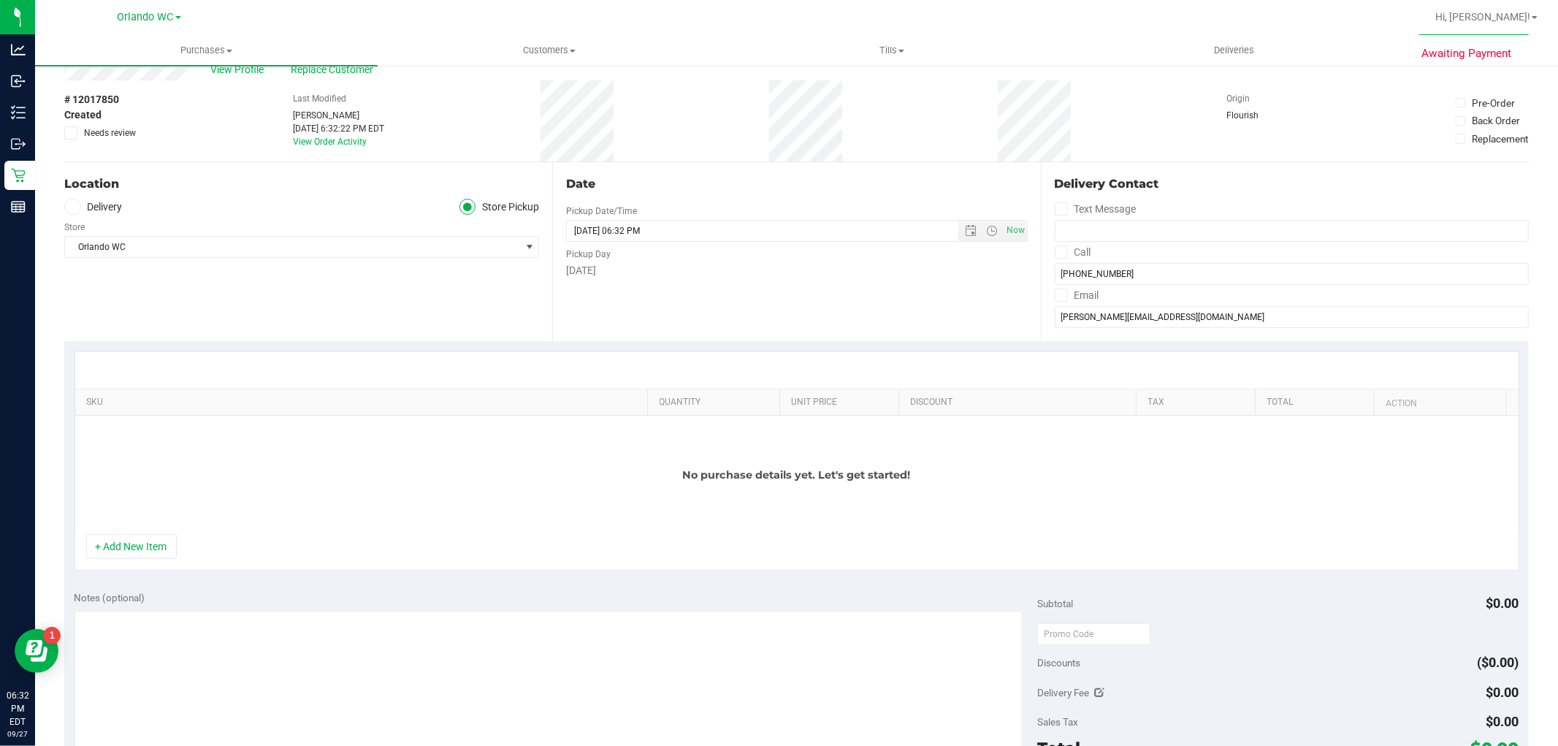
scroll to position [0, 0]
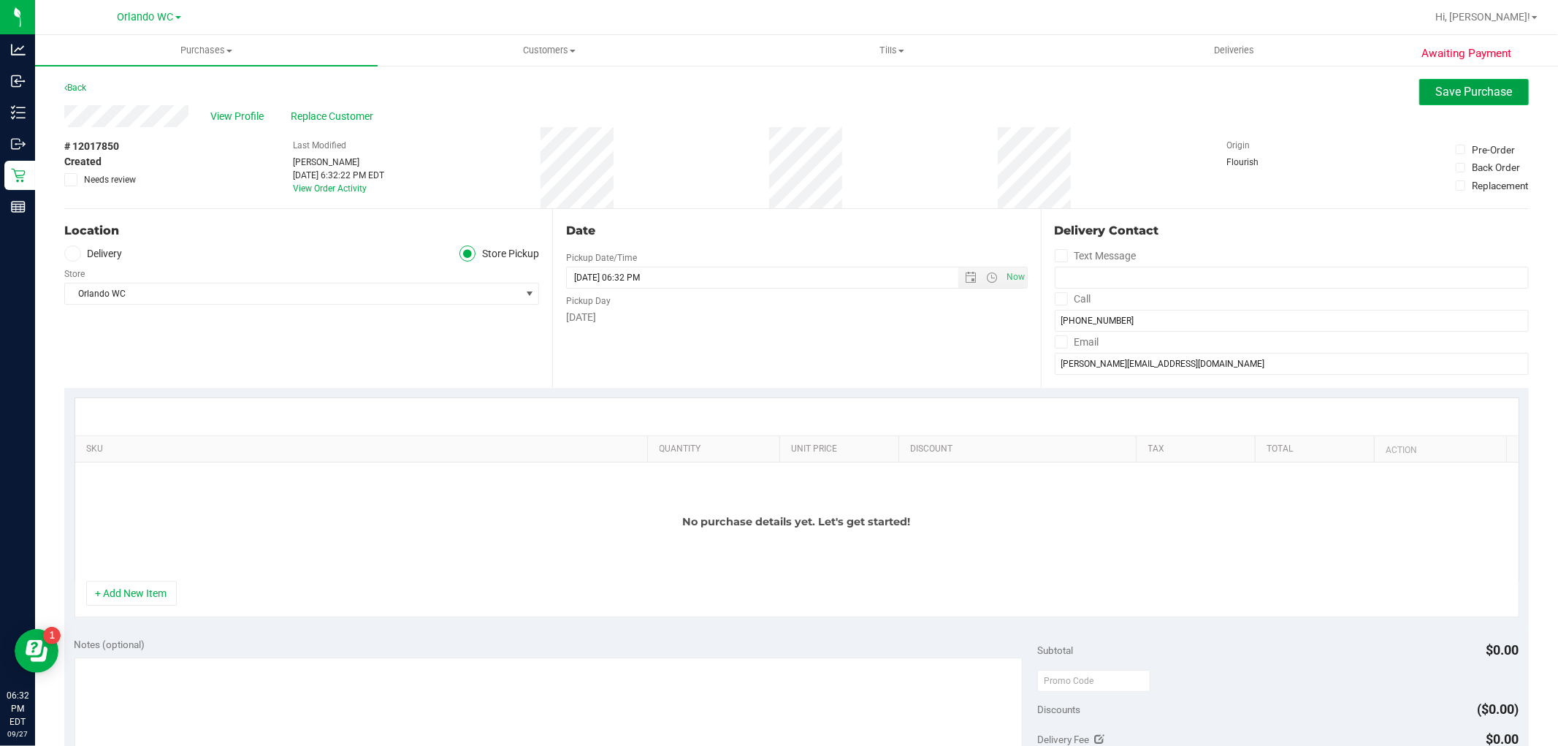
click at [1436, 92] on span "Save Purchase" at bounding box center [1474, 92] width 77 height 14
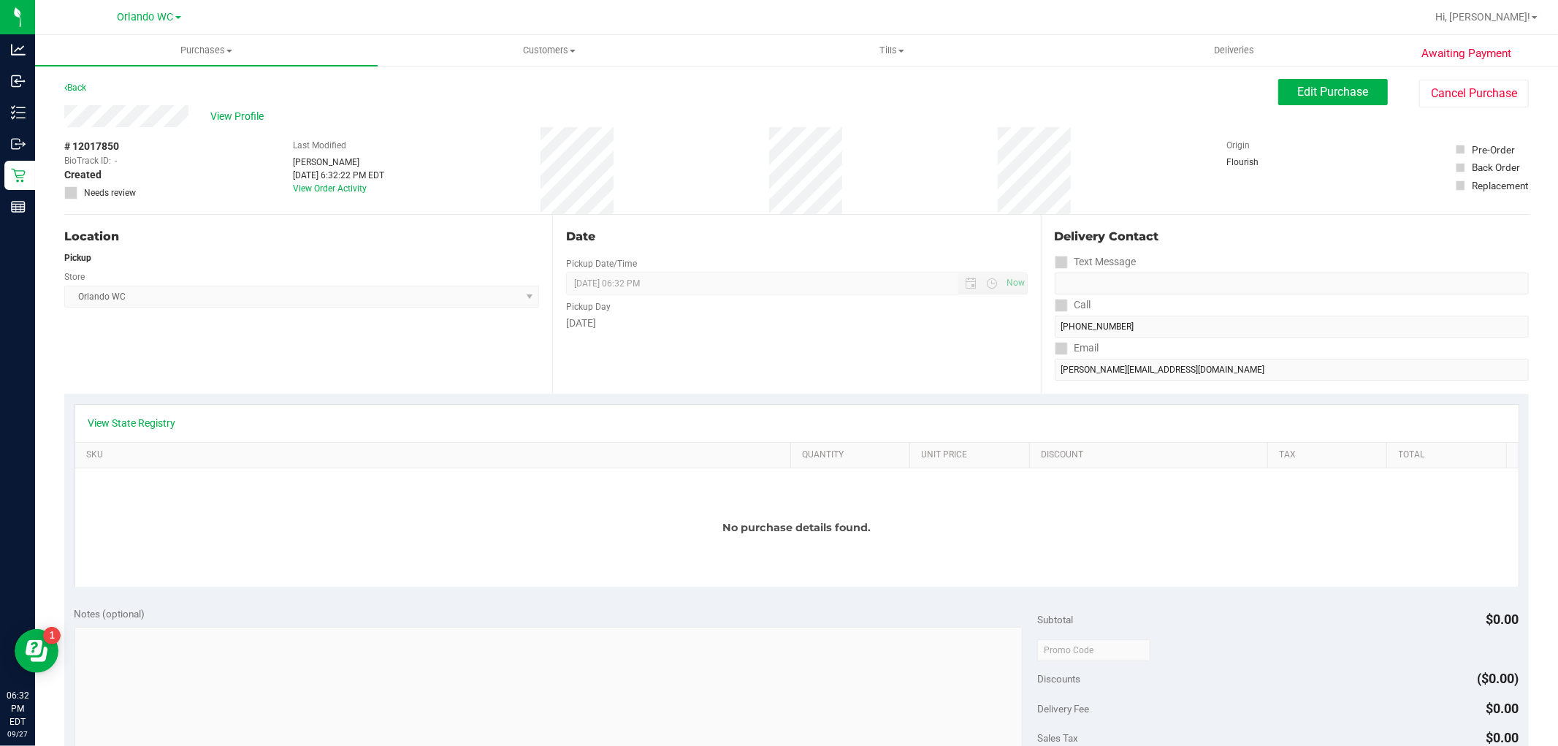
click at [254, 119] on span "View Profile" at bounding box center [239, 116] width 58 height 15
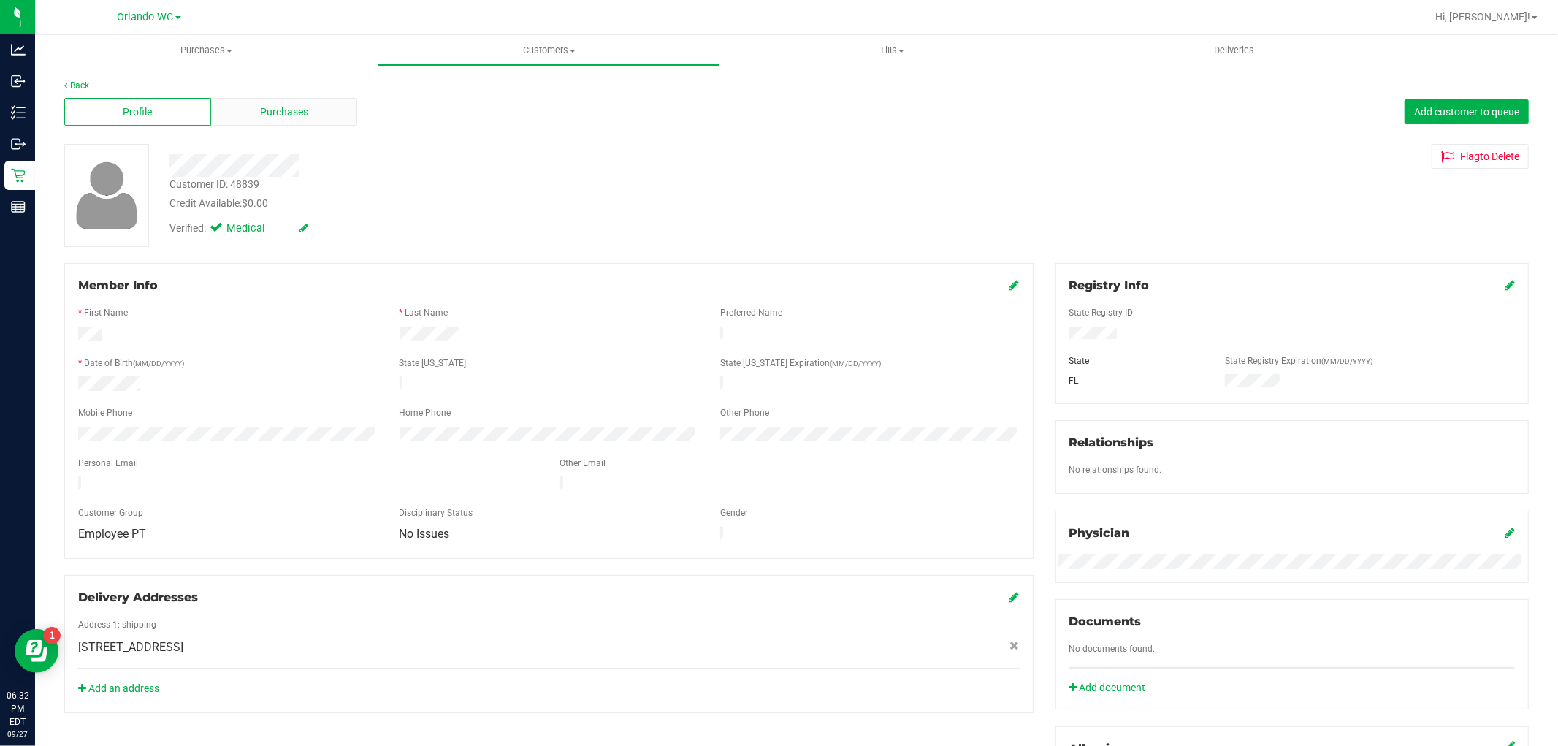
click at [334, 107] on div "Purchases" at bounding box center [284, 112] width 147 height 28
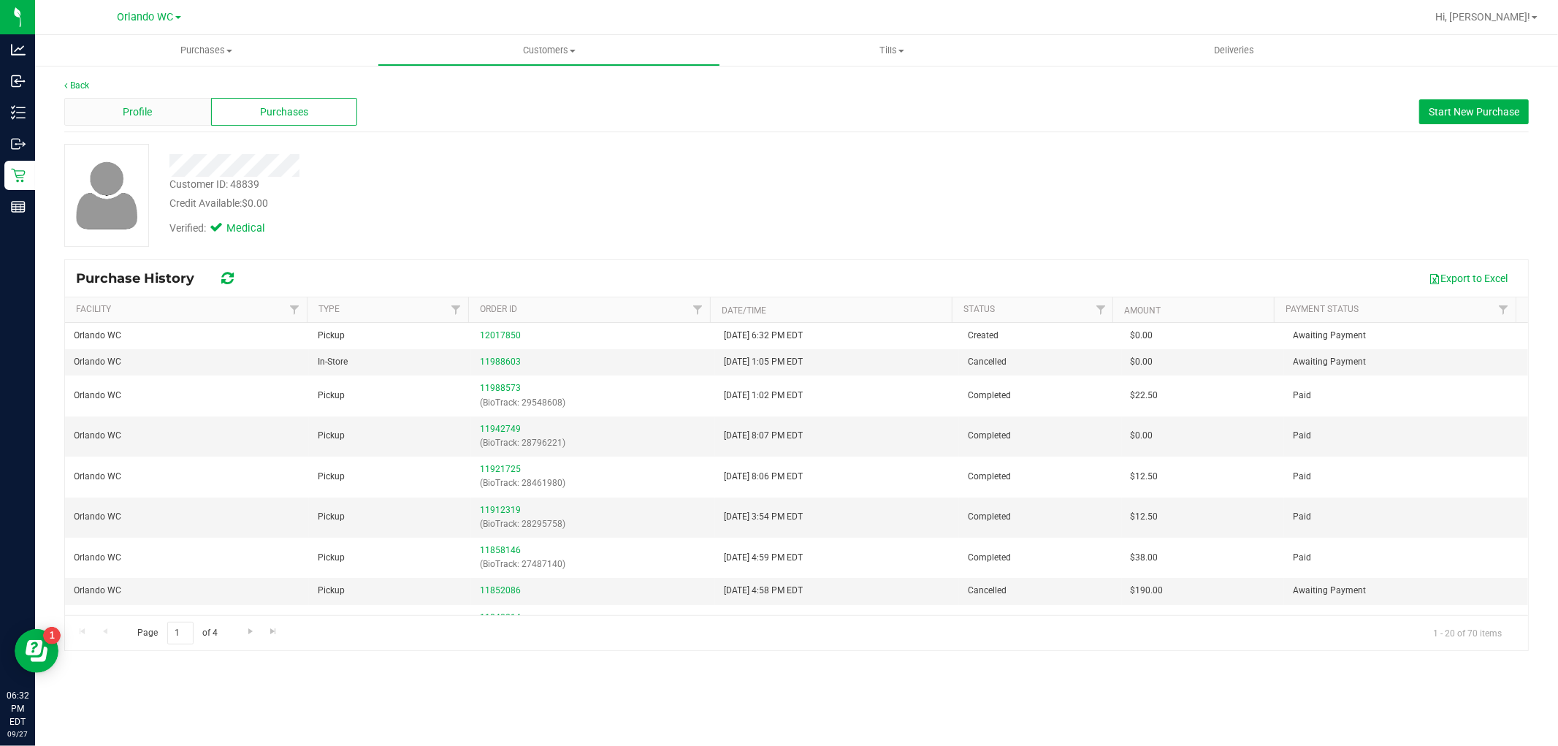
click at [158, 121] on div "Profile" at bounding box center [137, 112] width 147 height 28
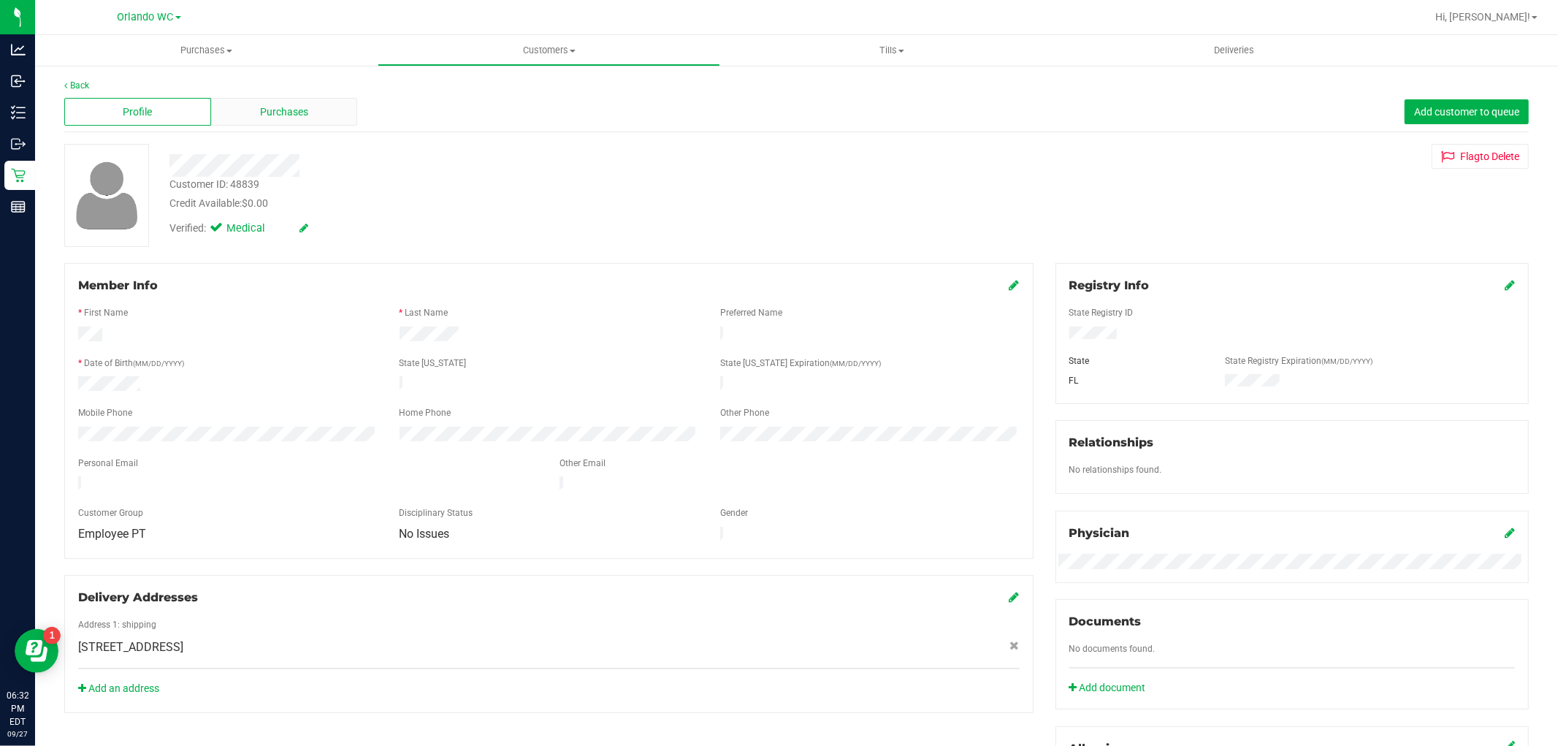
click at [278, 115] on span "Purchases" at bounding box center [284, 111] width 48 height 15
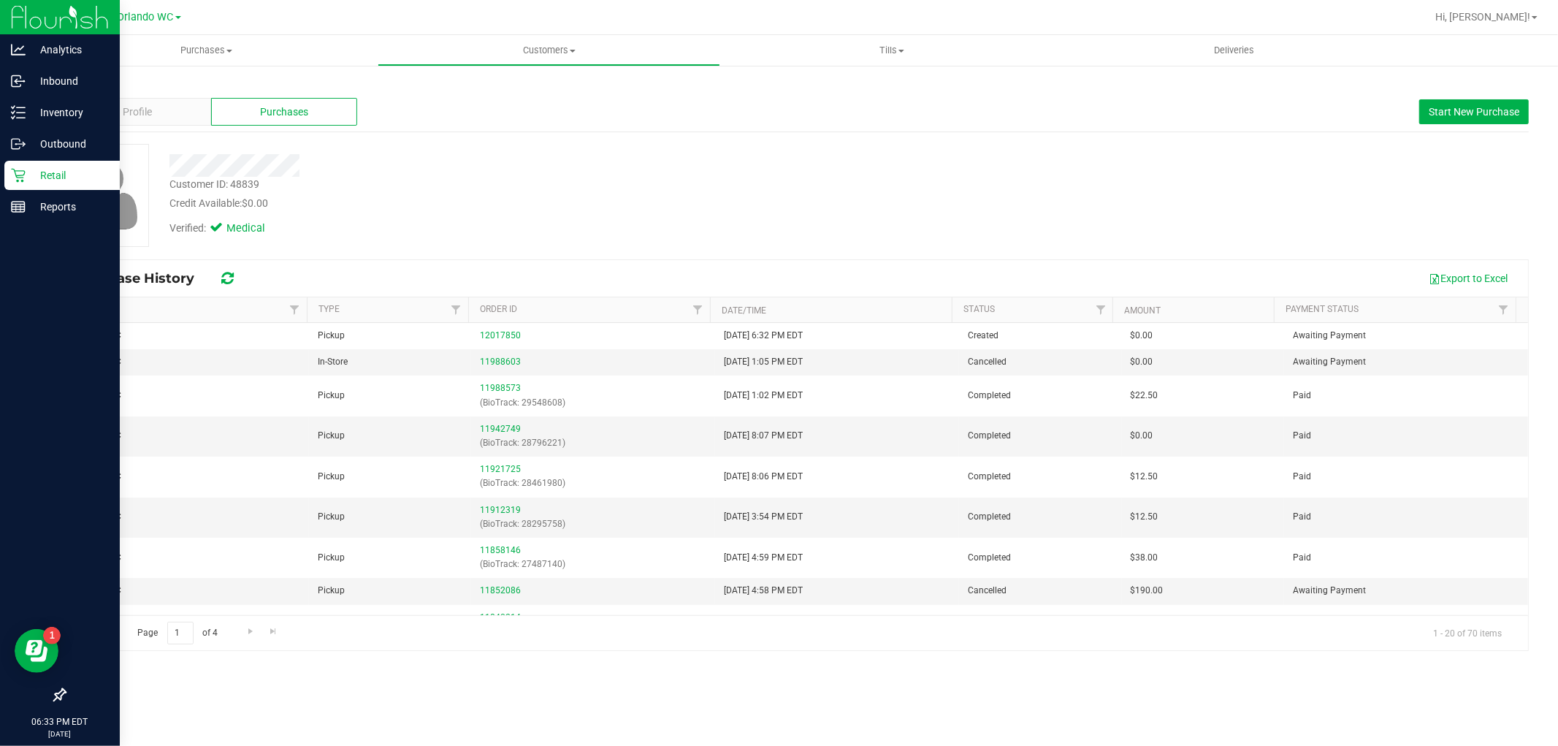
click at [23, 180] on icon at bounding box center [18, 176] width 14 height 14
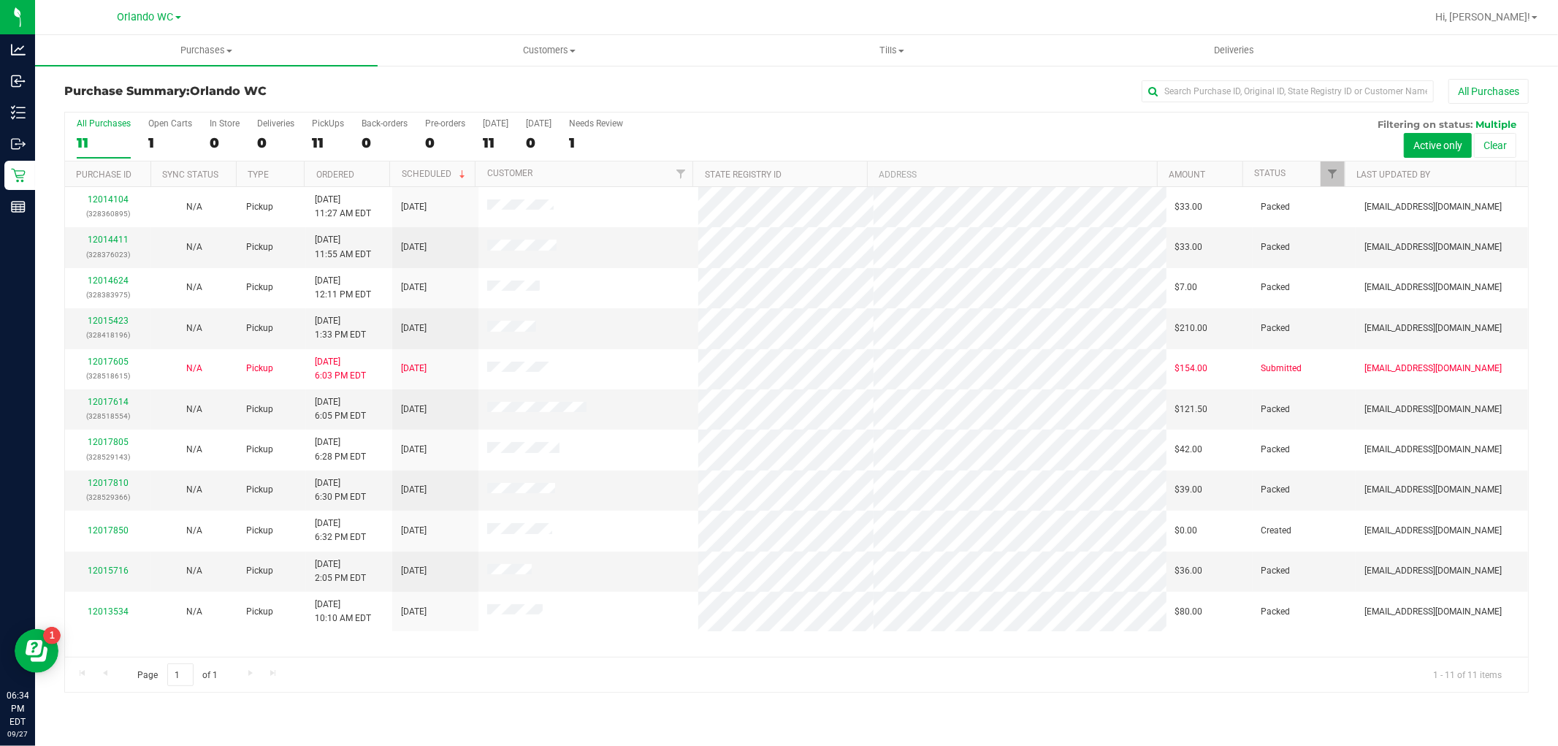
click at [88, 134] on div "11" at bounding box center [104, 142] width 54 height 17
click at [0, 0] on input "All Purchases 11" at bounding box center [0, 0] width 0 height 0
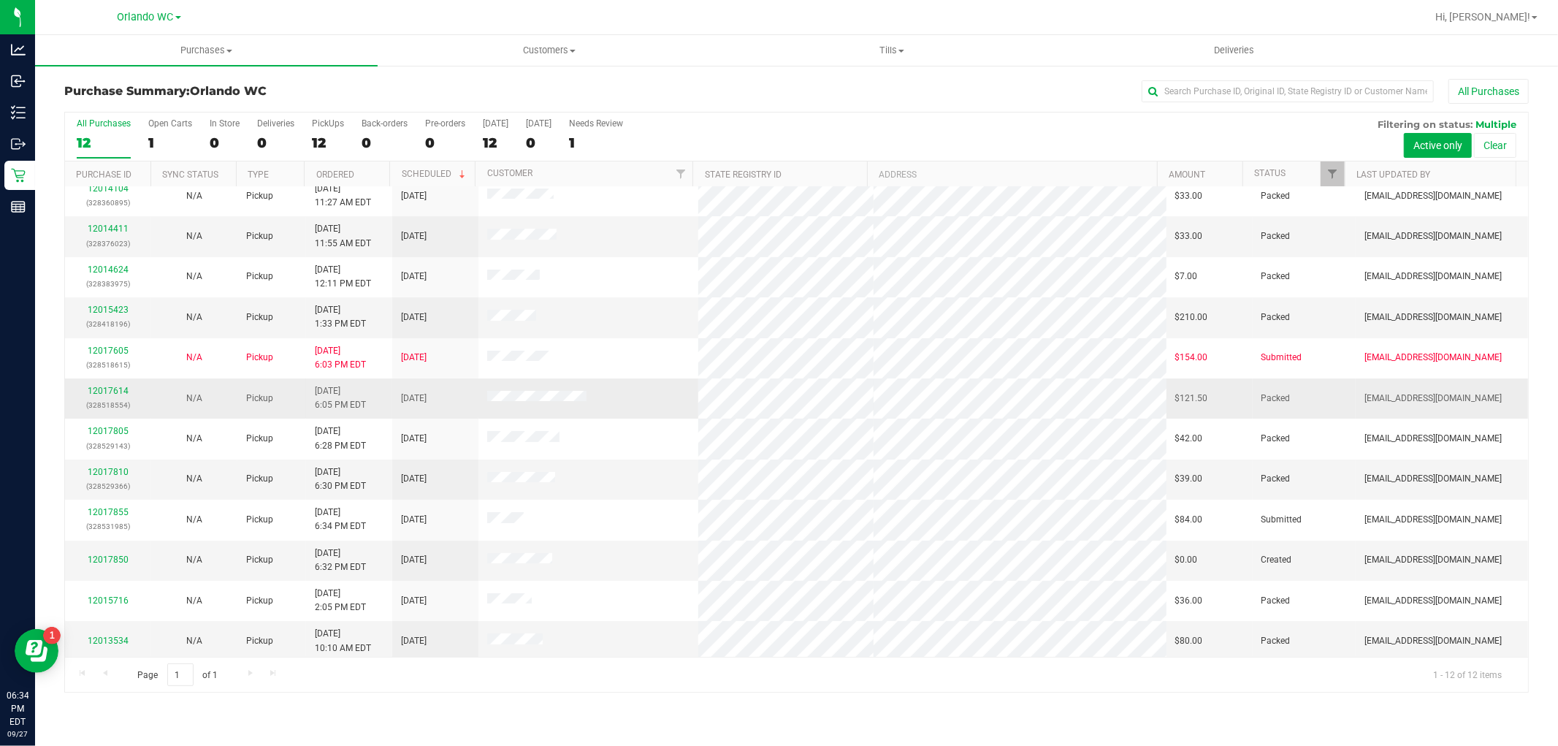
scroll to position [15, 0]
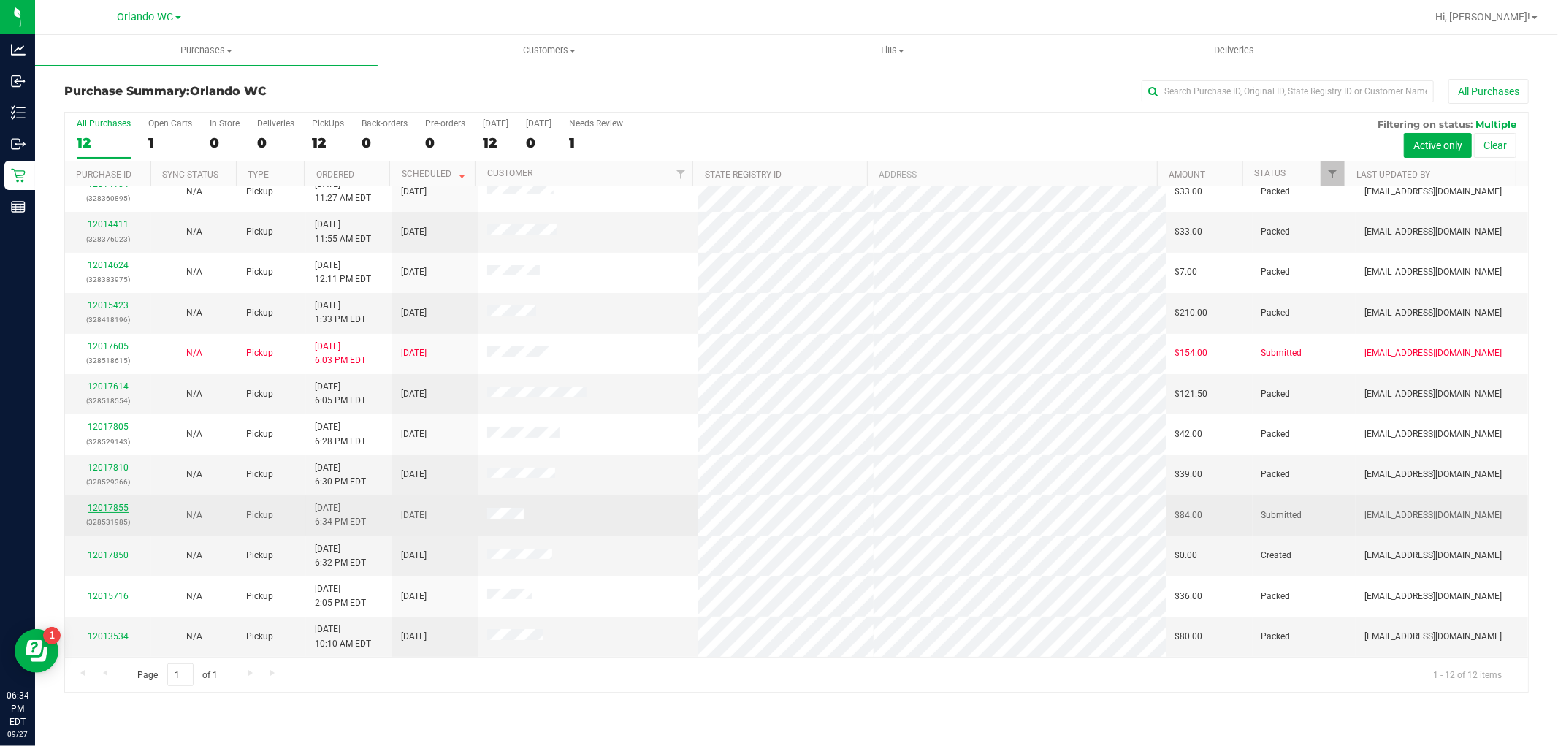
click at [92, 508] on link "12017855" at bounding box center [108, 507] width 41 height 10
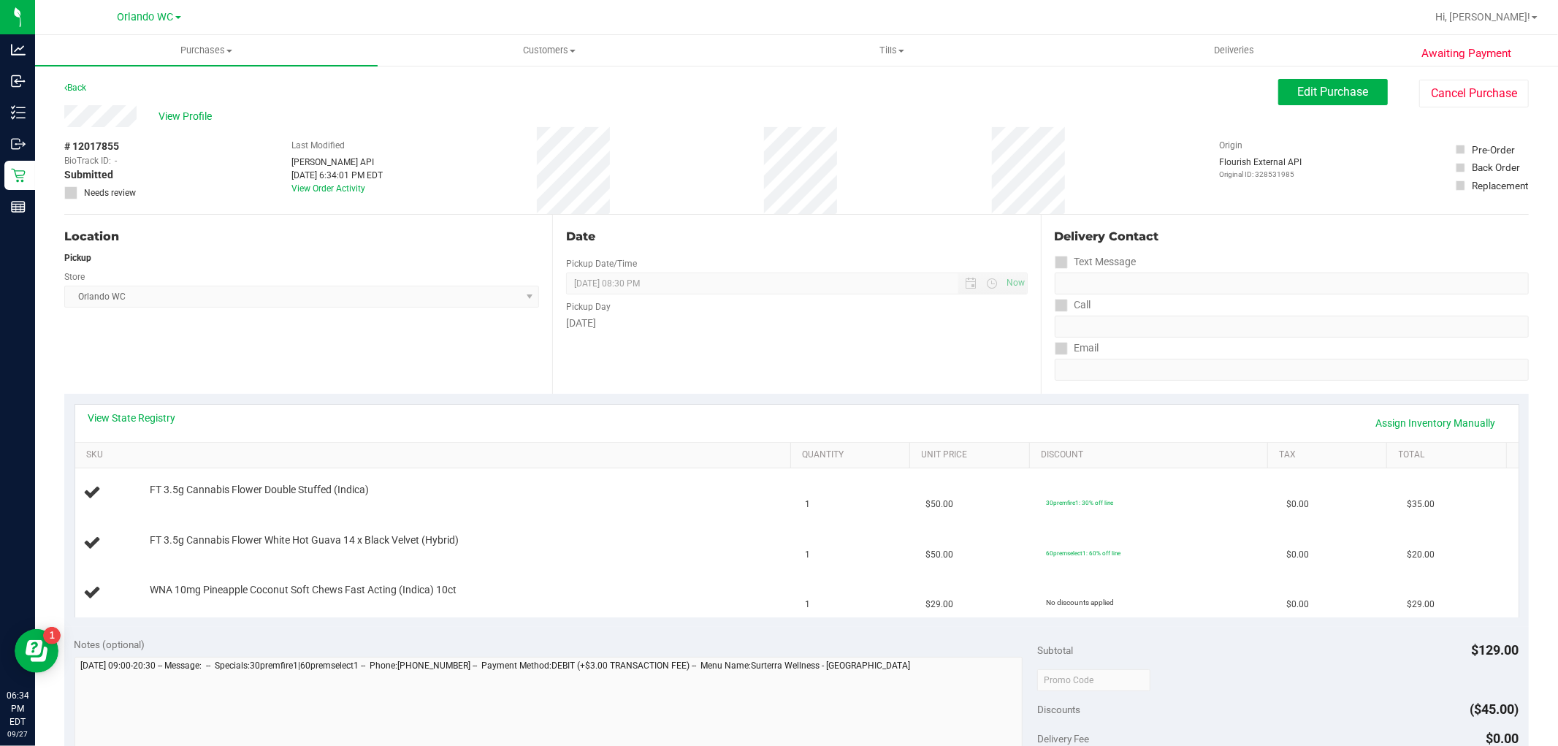
click at [119, 429] on div "View State Registry Assign Inventory Manually" at bounding box center [796, 422] width 1417 height 25
click at [115, 422] on link "View State Registry" at bounding box center [132, 417] width 88 height 15
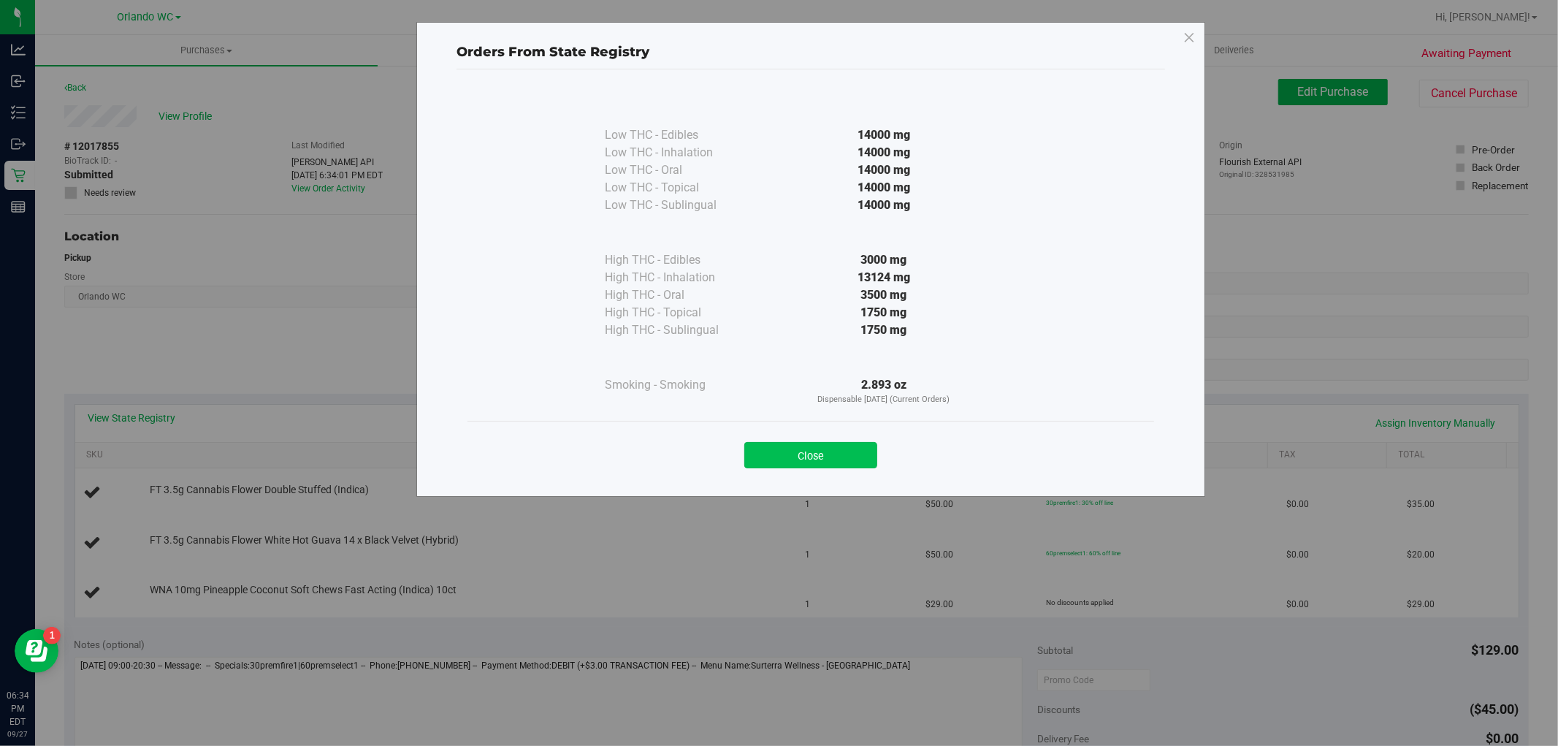
click at [797, 450] on button "Close" at bounding box center [810, 455] width 133 height 26
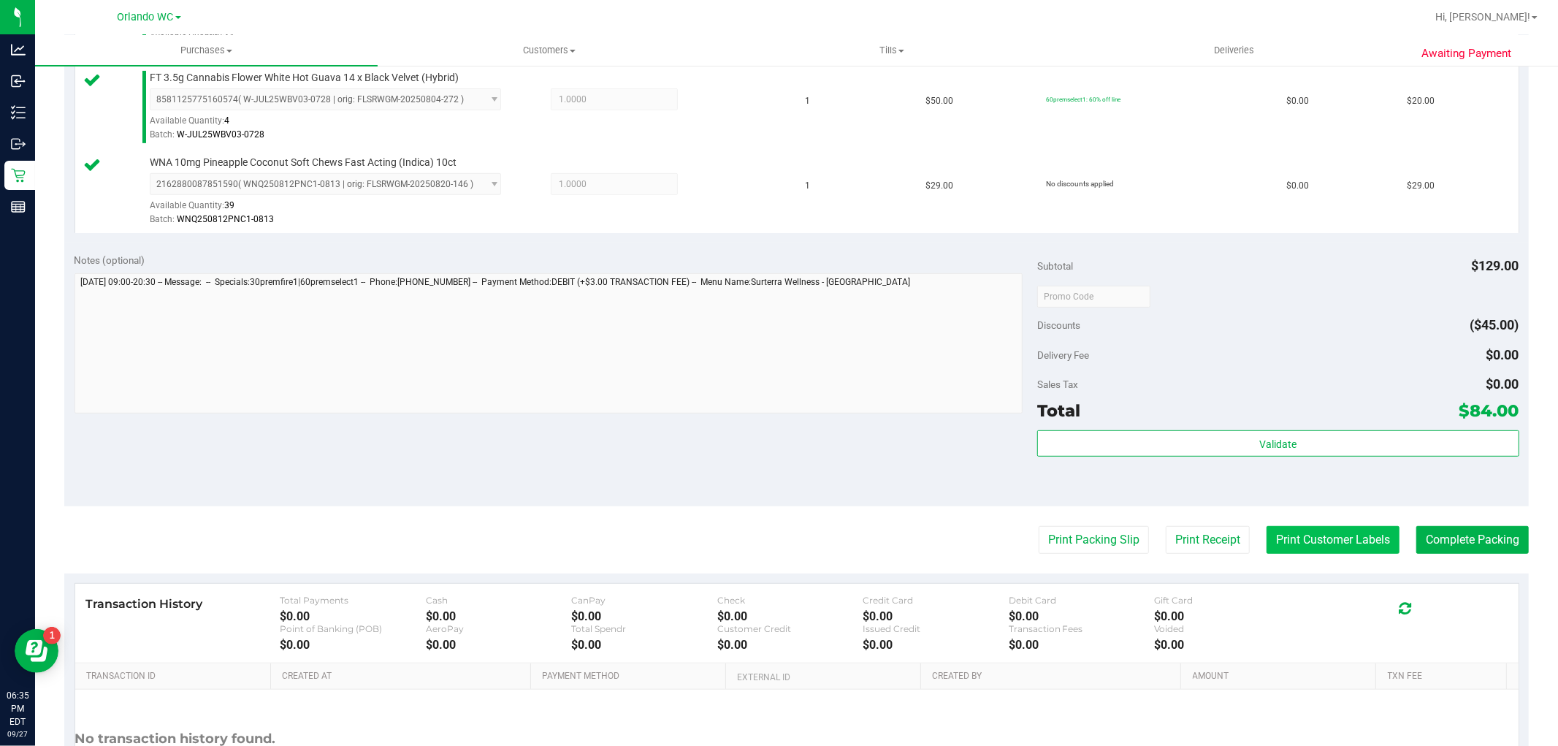
scroll to position [619, 0]
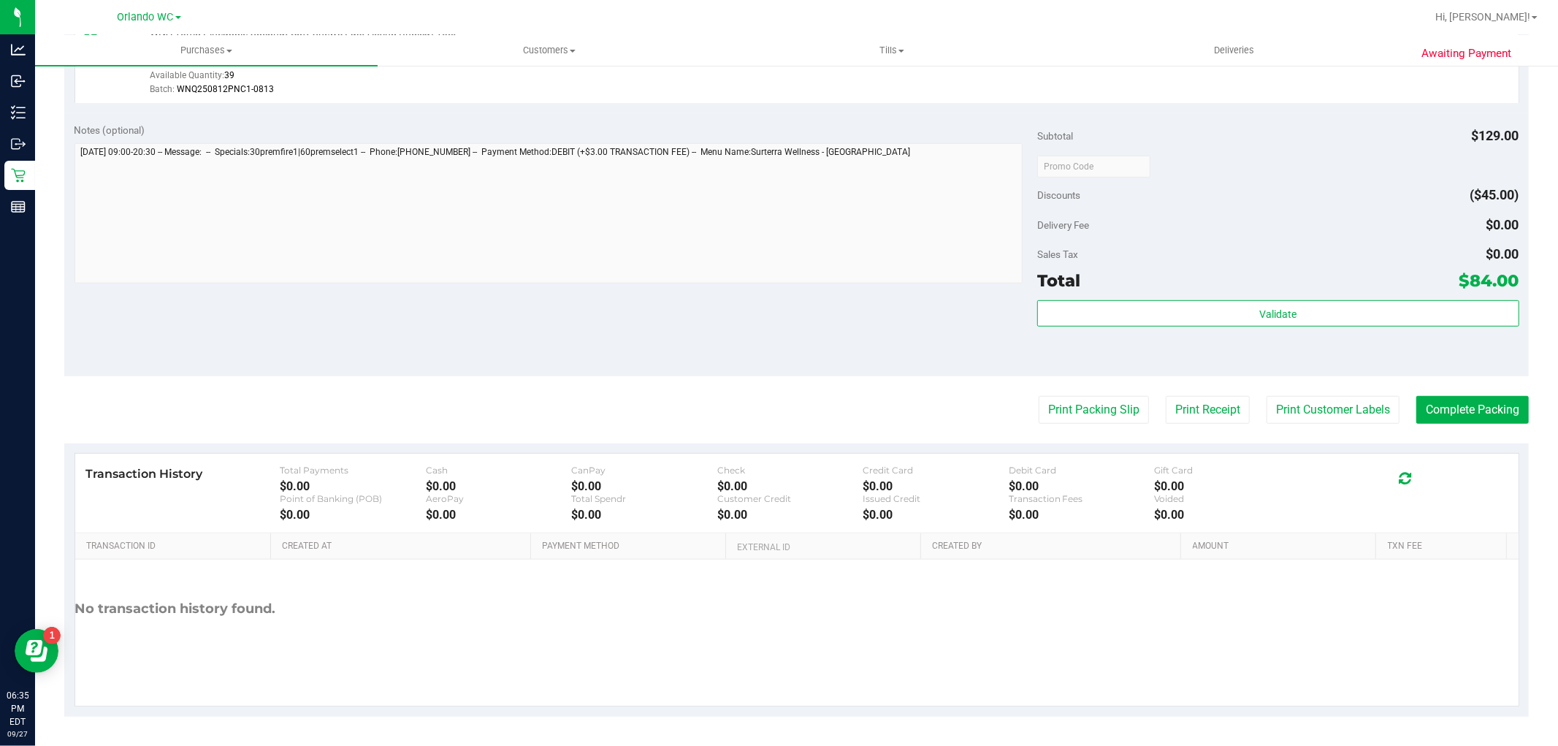
click at [1301, 332] on div "Validate" at bounding box center [1277, 333] width 481 height 66
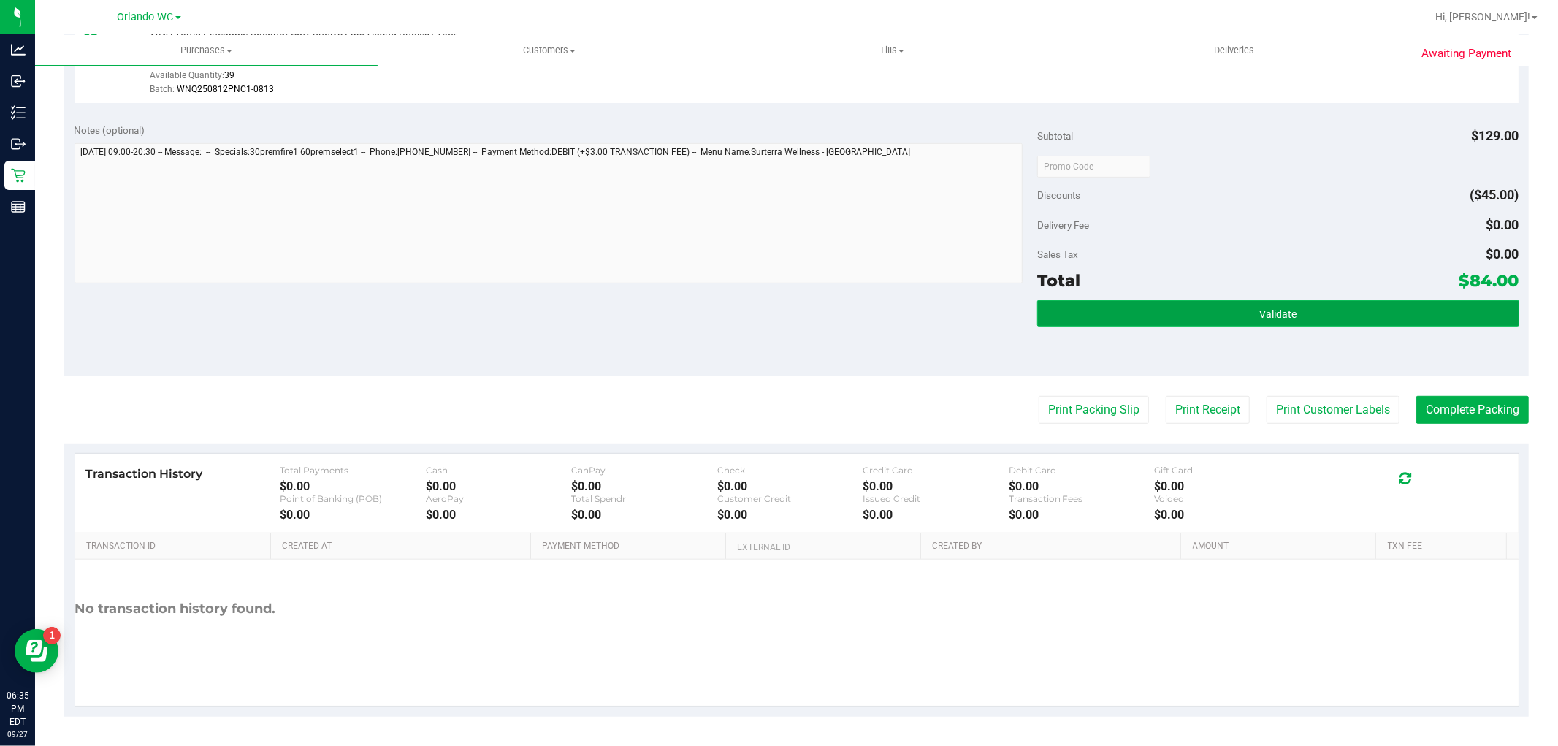
click at [1290, 317] on button "Validate" at bounding box center [1277, 313] width 481 height 26
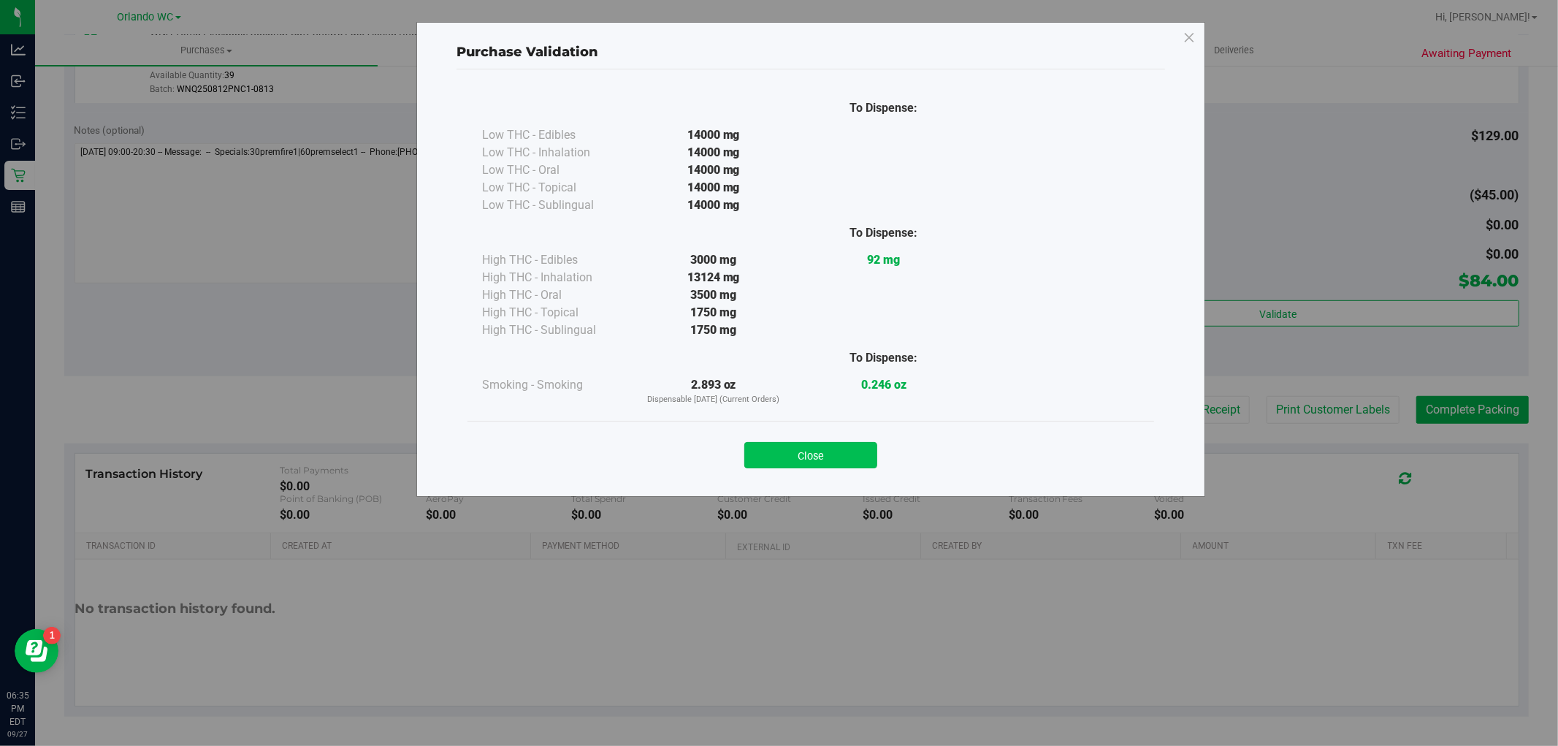
click at [765, 448] on button "Close" at bounding box center [810, 455] width 133 height 26
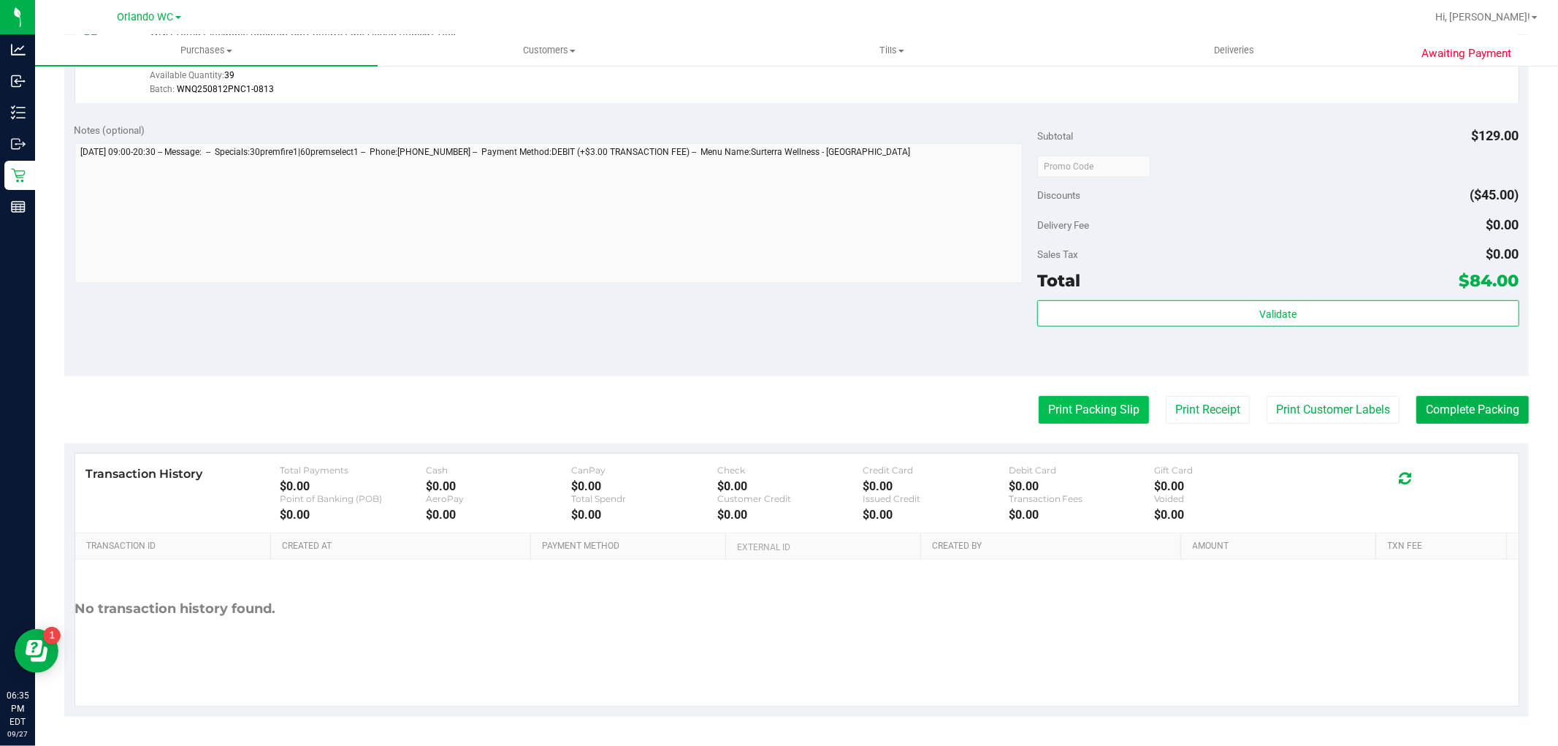
click at [1063, 405] on button "Print Packing Slip" at bounding box center [1094, 410] width 110 height 28
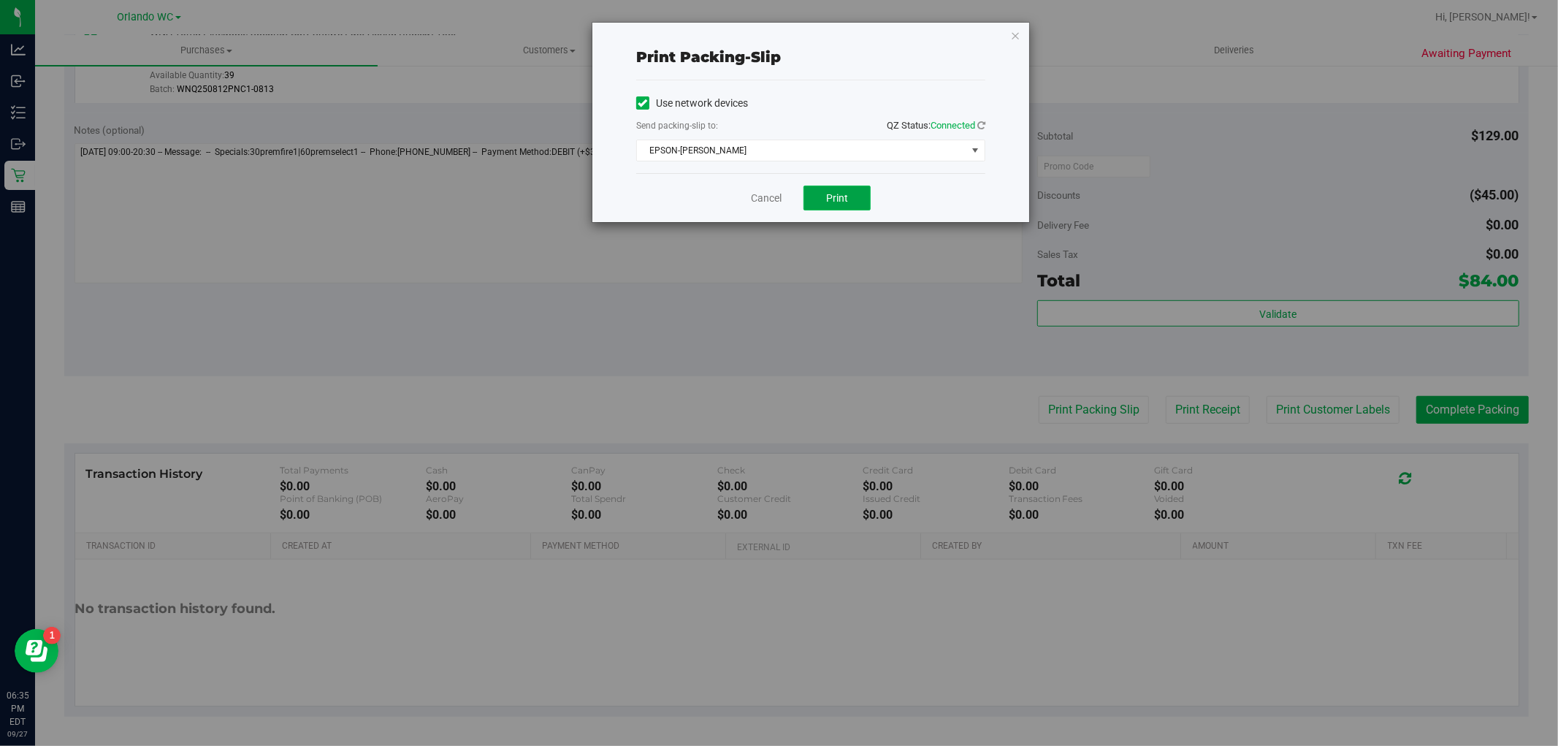
click at [863, 202] on button "Print" at bounding box center [836, 198] width 67 height 25
click at [778, 194] on link "Cancel" at bounding box center [766, 198] width 31 height 15
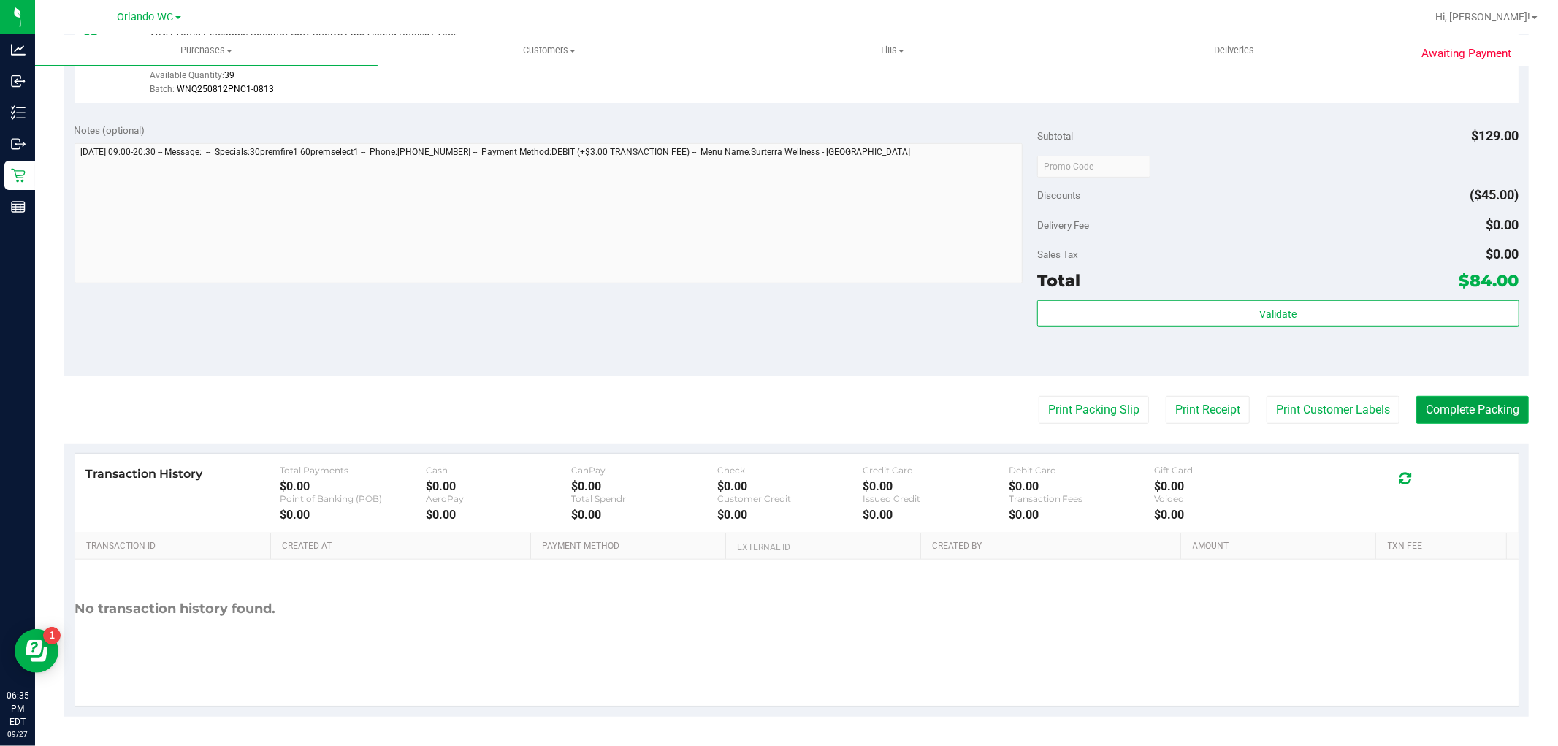
click at [1461, 421] on button "Complete Packing" at bounding box center [1472, 410] width 112 height 28
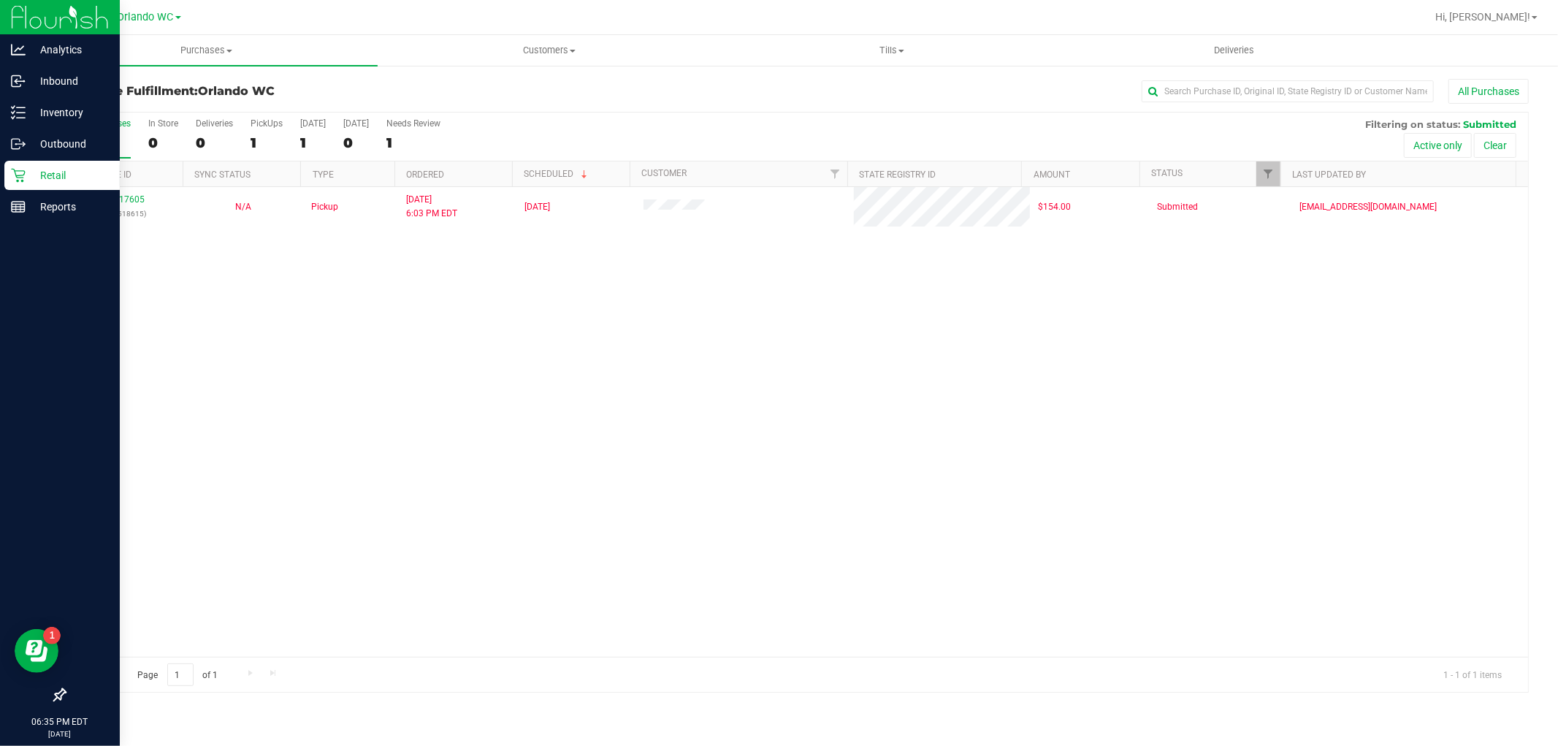
click at [0, 171] on link "Retail" at bounding box center [60, 176] width 120 height 31
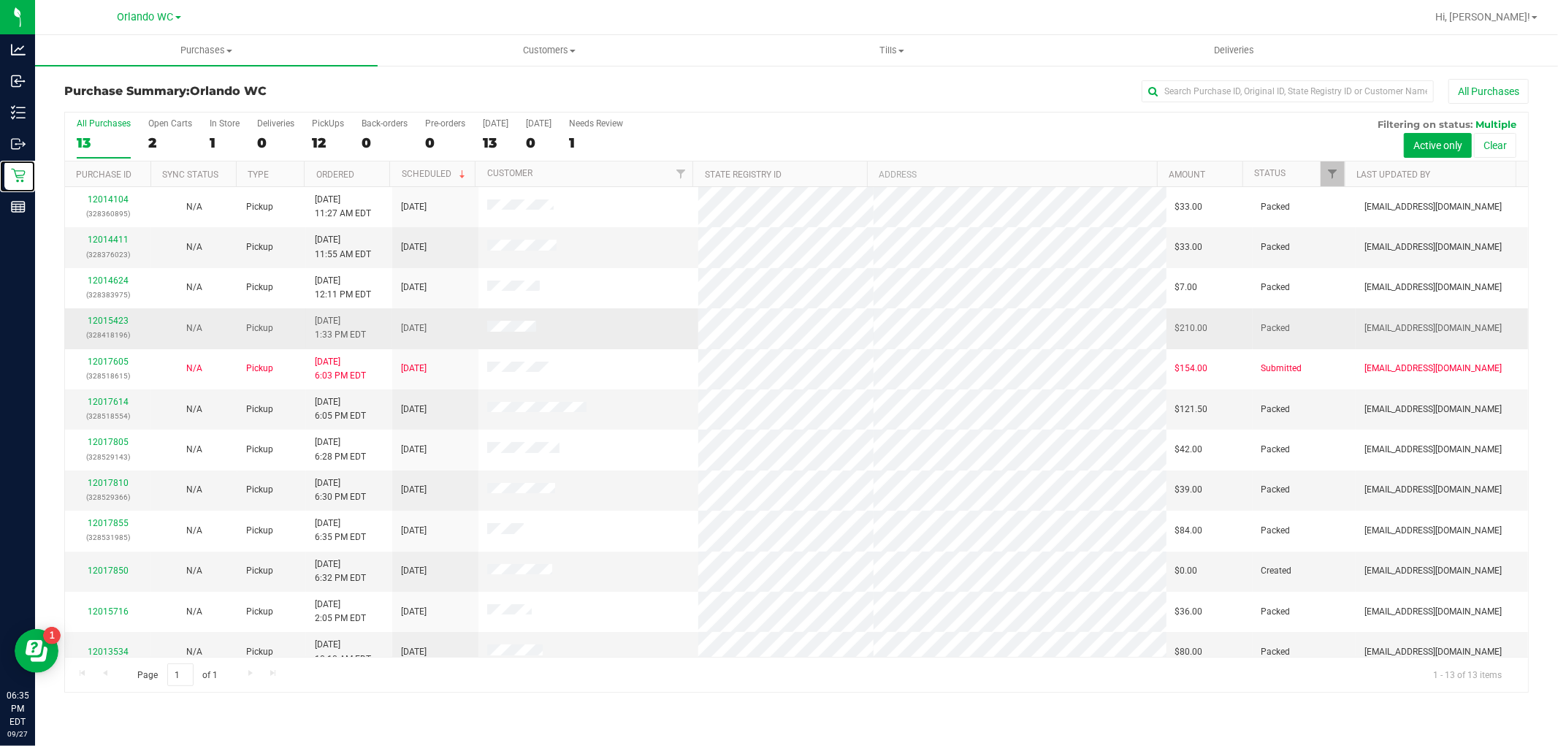
scroll to position [56, 0]
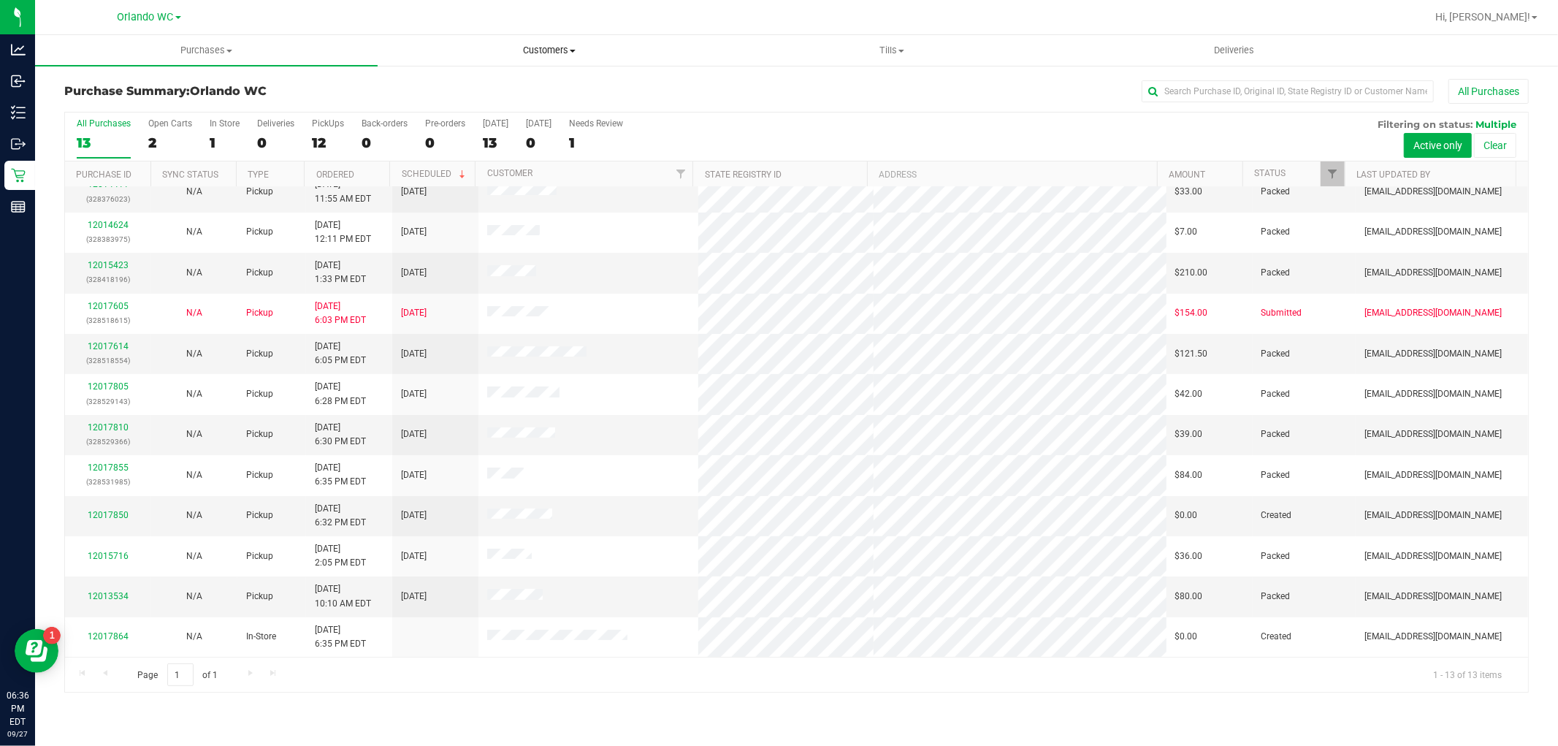
click at [453, 48] on span "Customers" at bounding box center [548, 50] width 341 height 13
click at [457, 83] on span "All customers" at bounding box center [430, 88] width 105 height 12
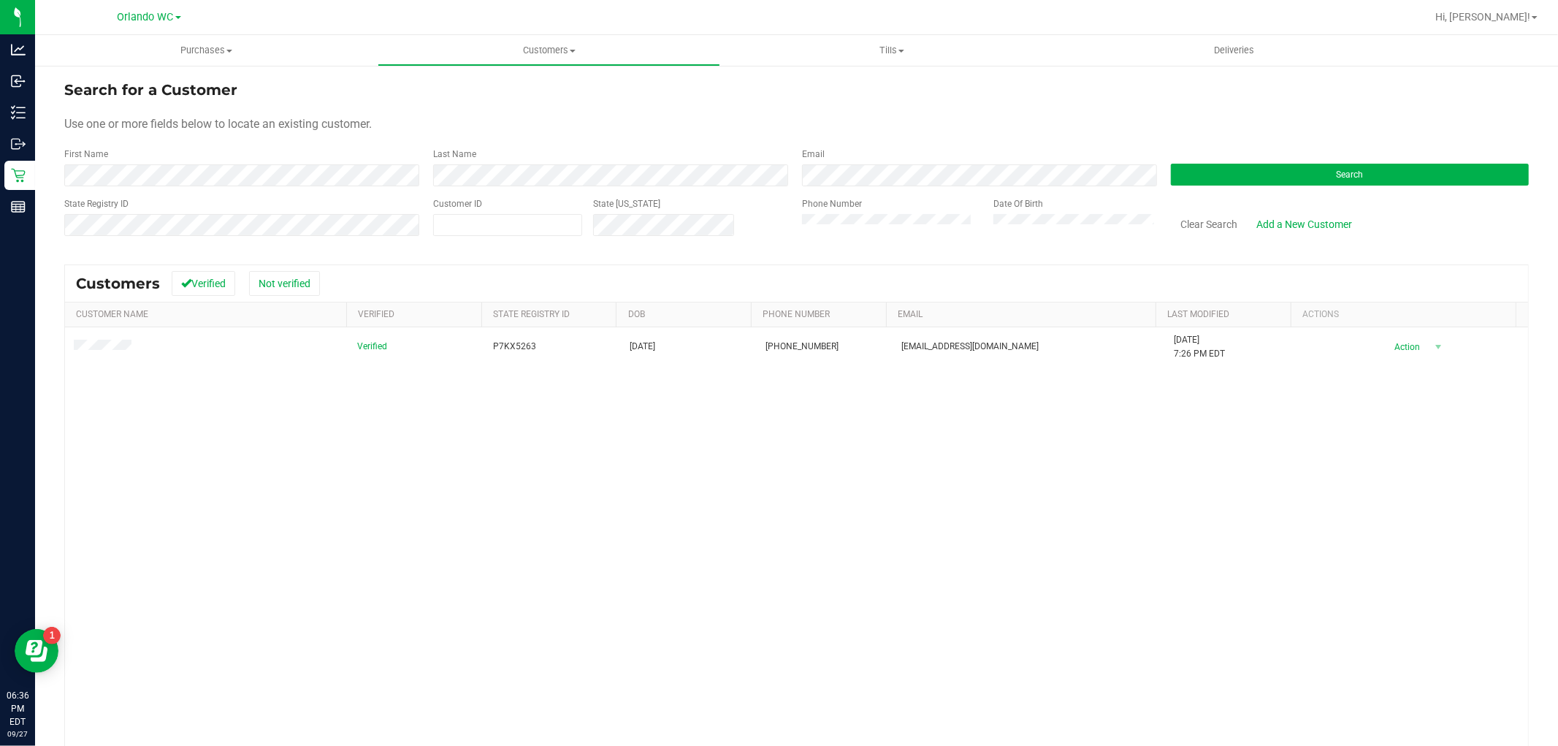
click at [132, 348] on span at bounding box center [105, 347] width 62 height 15
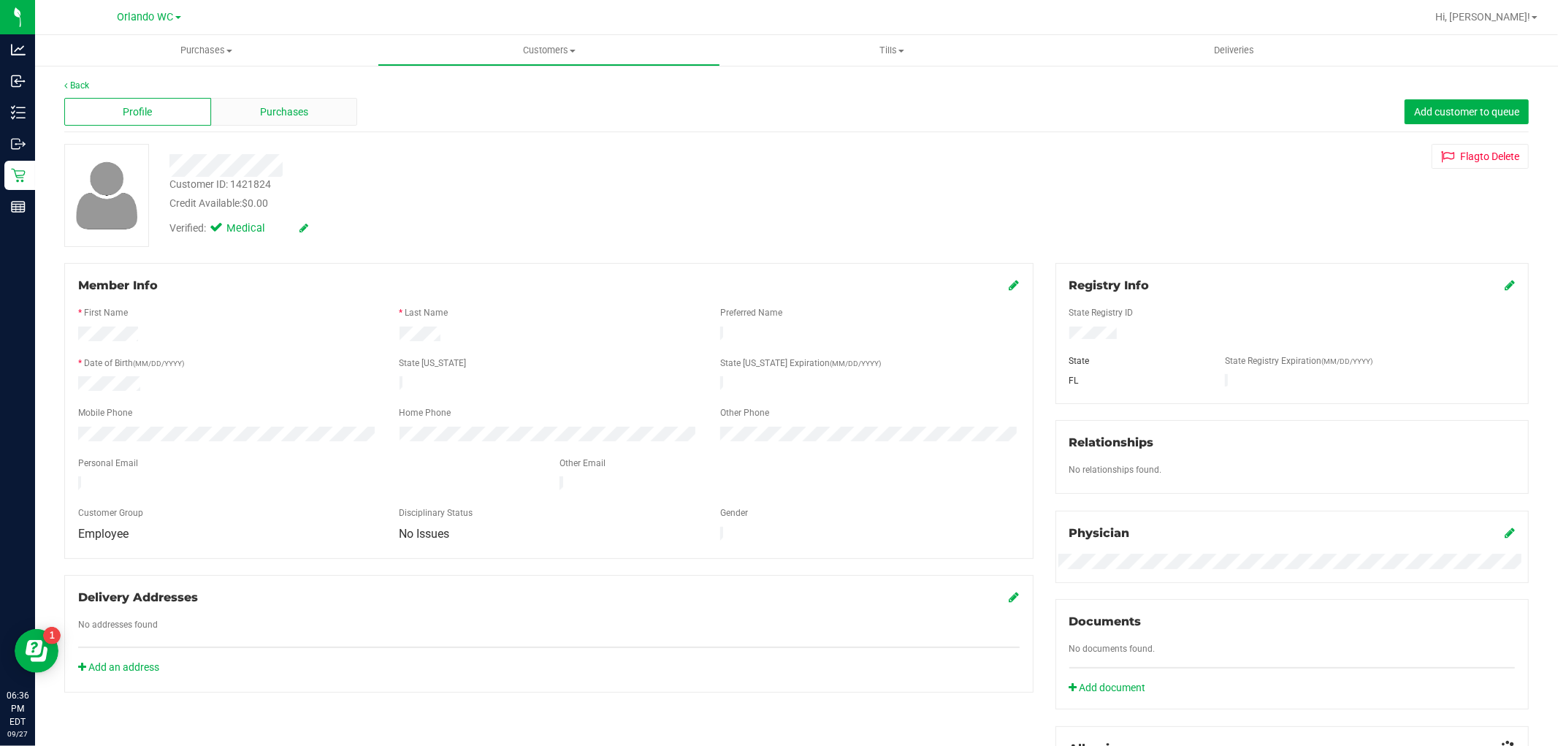
click at [240, 113] on div "Purchases" at bounding box center [284, 112] width 147 height 28
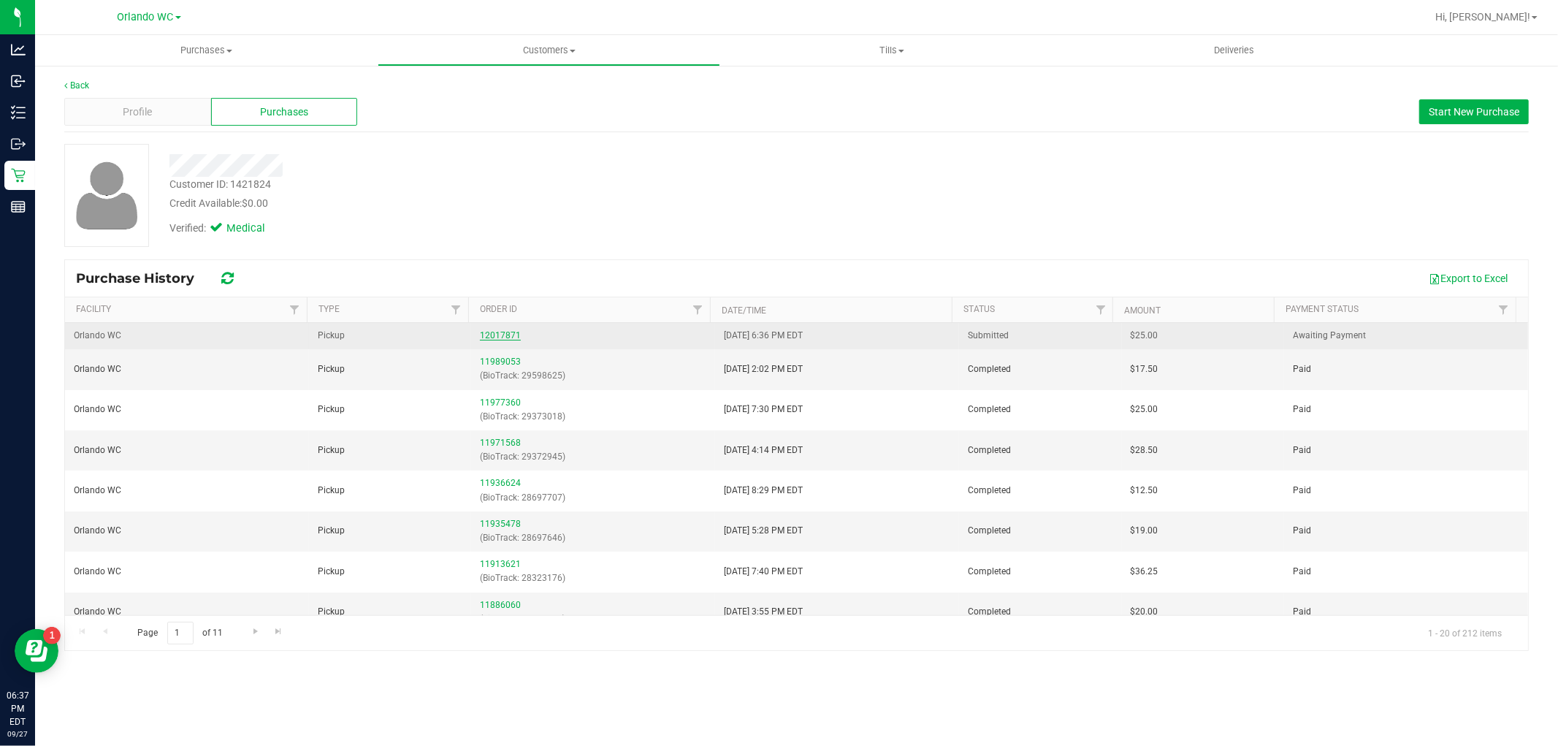
click at [485, 333] on link "12017871" at bounding box center [500, 335] width 41 height 10
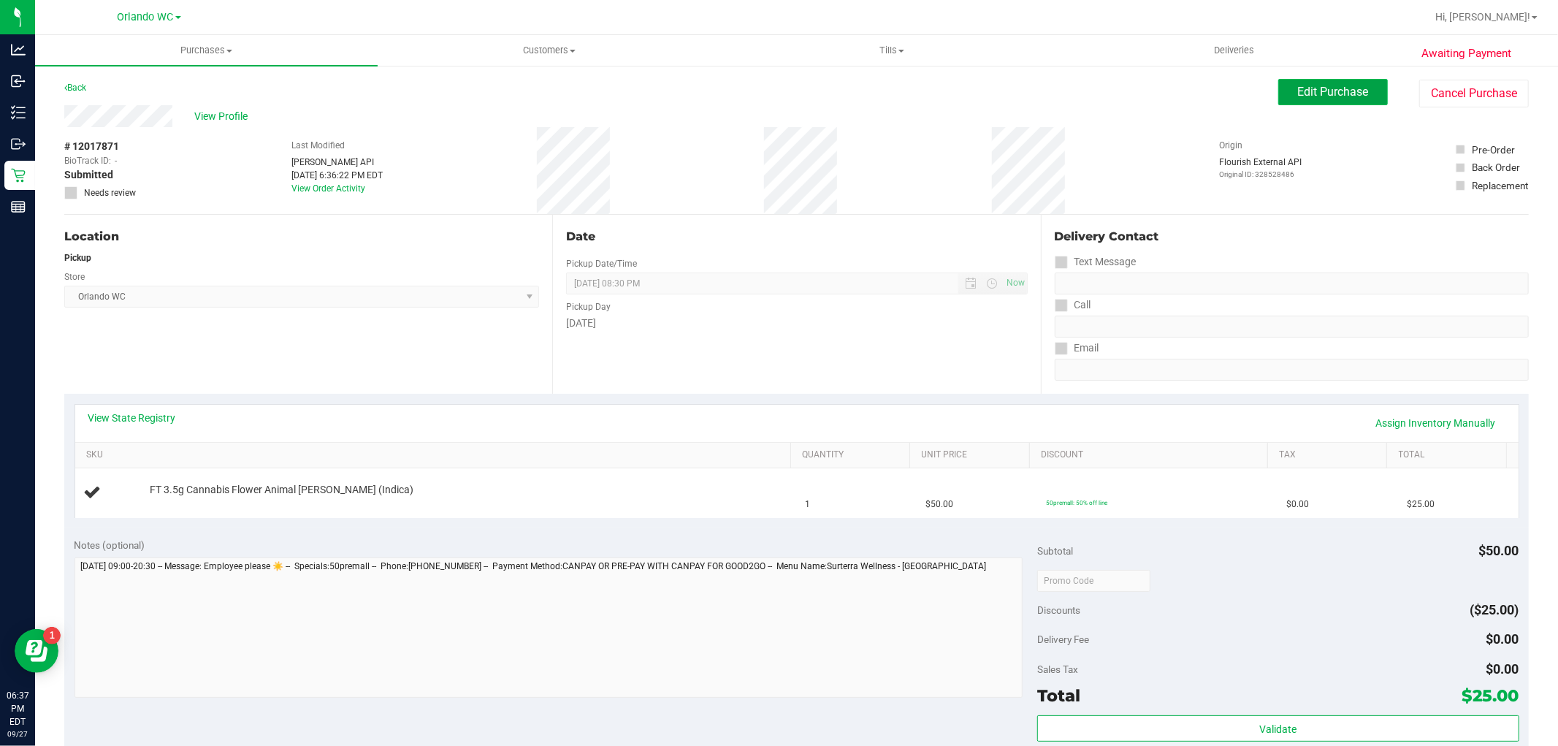
click at [1334, 88] on span "Edit Purchase" at bounding box center [1333, 92] width 71 height 14
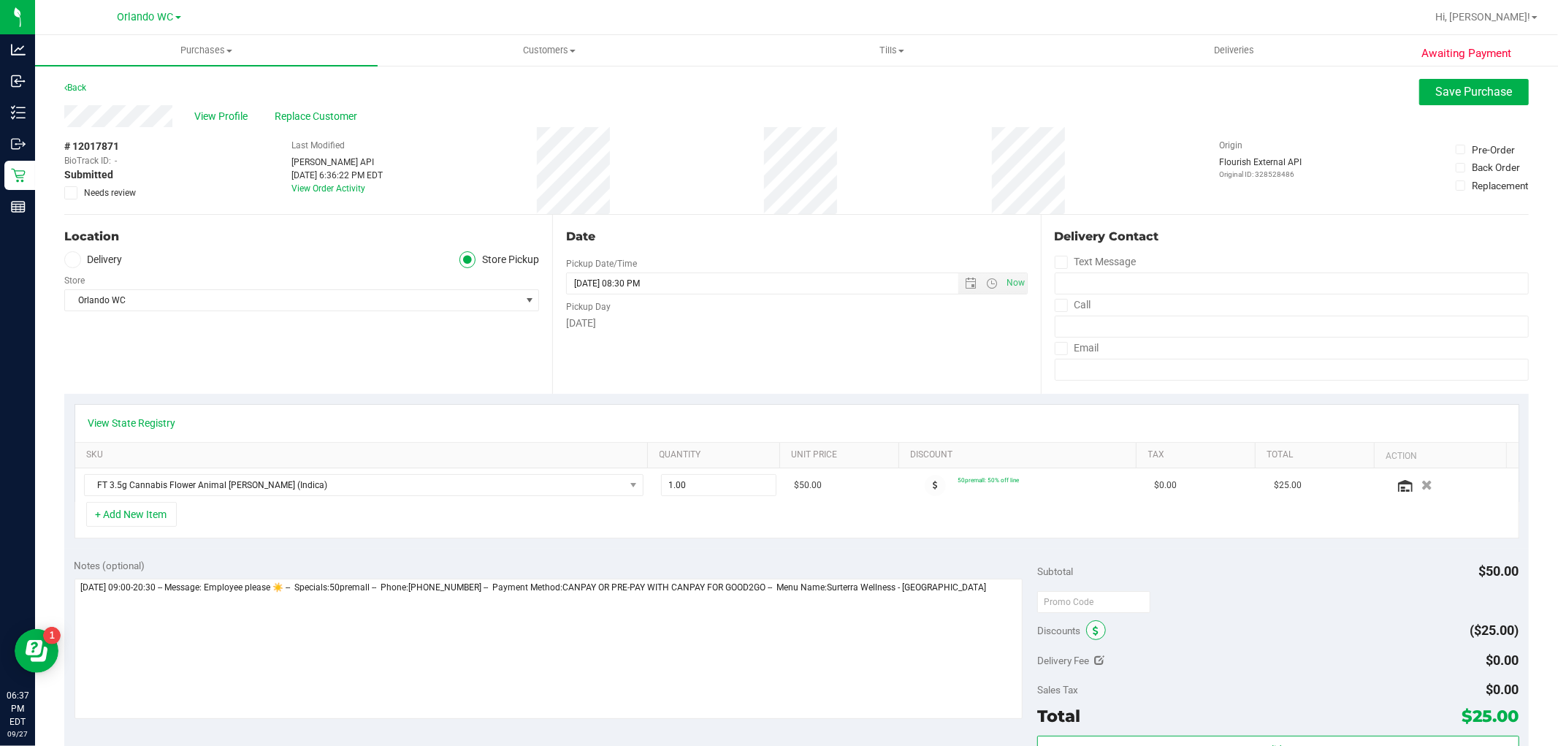
click at [1086, 633] on span at bounding box center [1096, 630] width 20 height 20
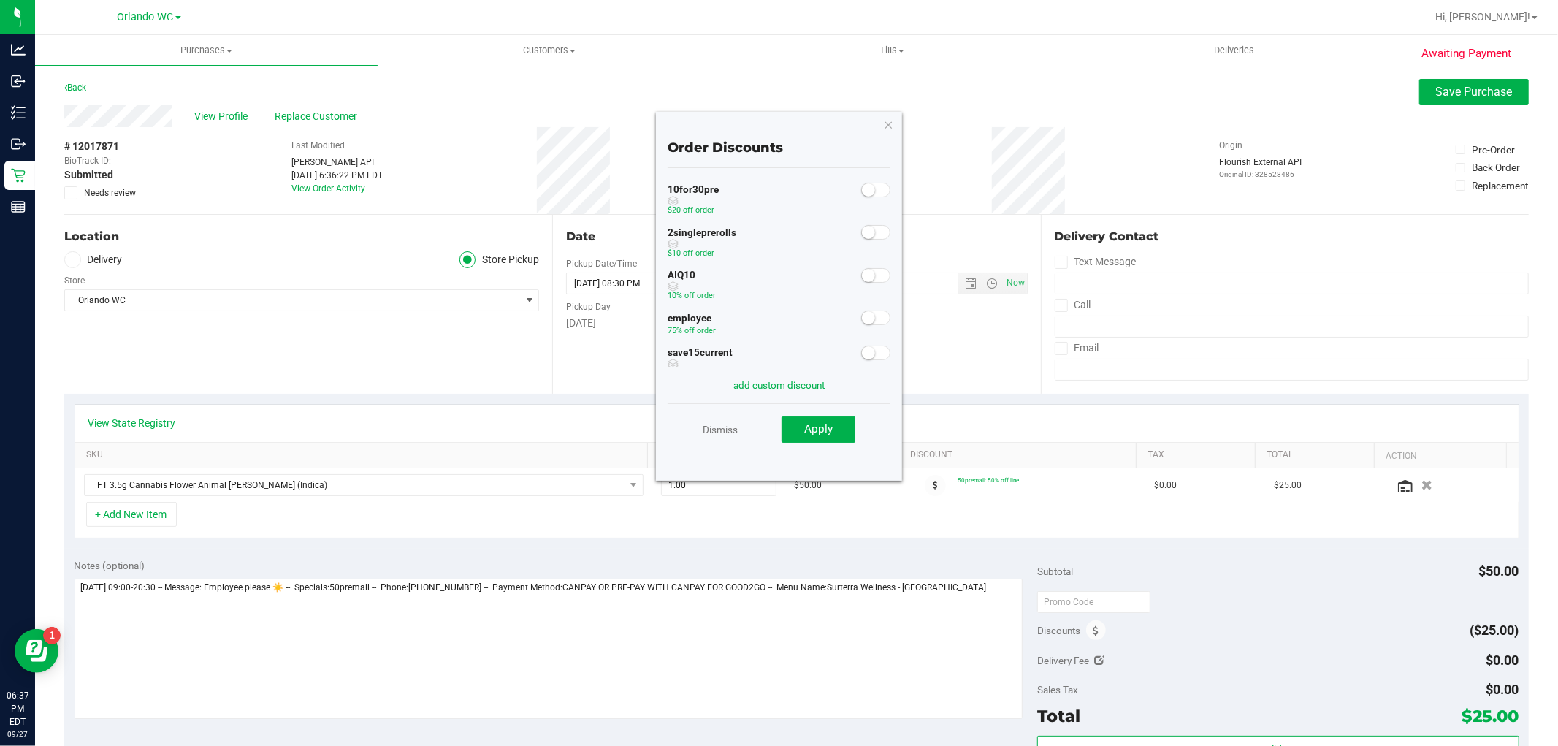
click at [862, 314] on span at bounding box center [875, 317] width 29 height 15
click at [849, 422] on button "Apply" at bounding box center [818, 429] width 74 height 26
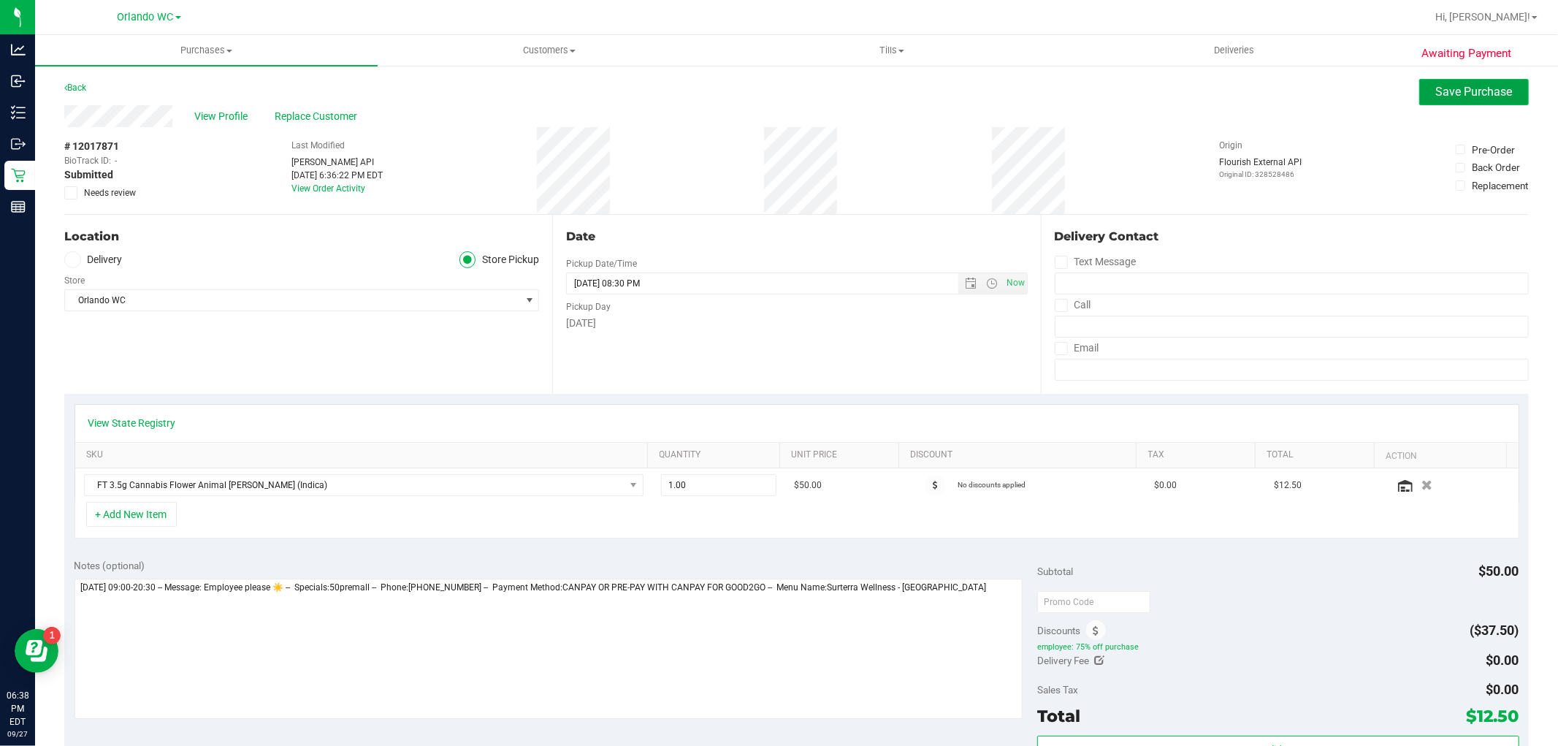
click at [1444, 90] on span "Save Purchase" at bounding box center [1474, 92] width 77 height 14
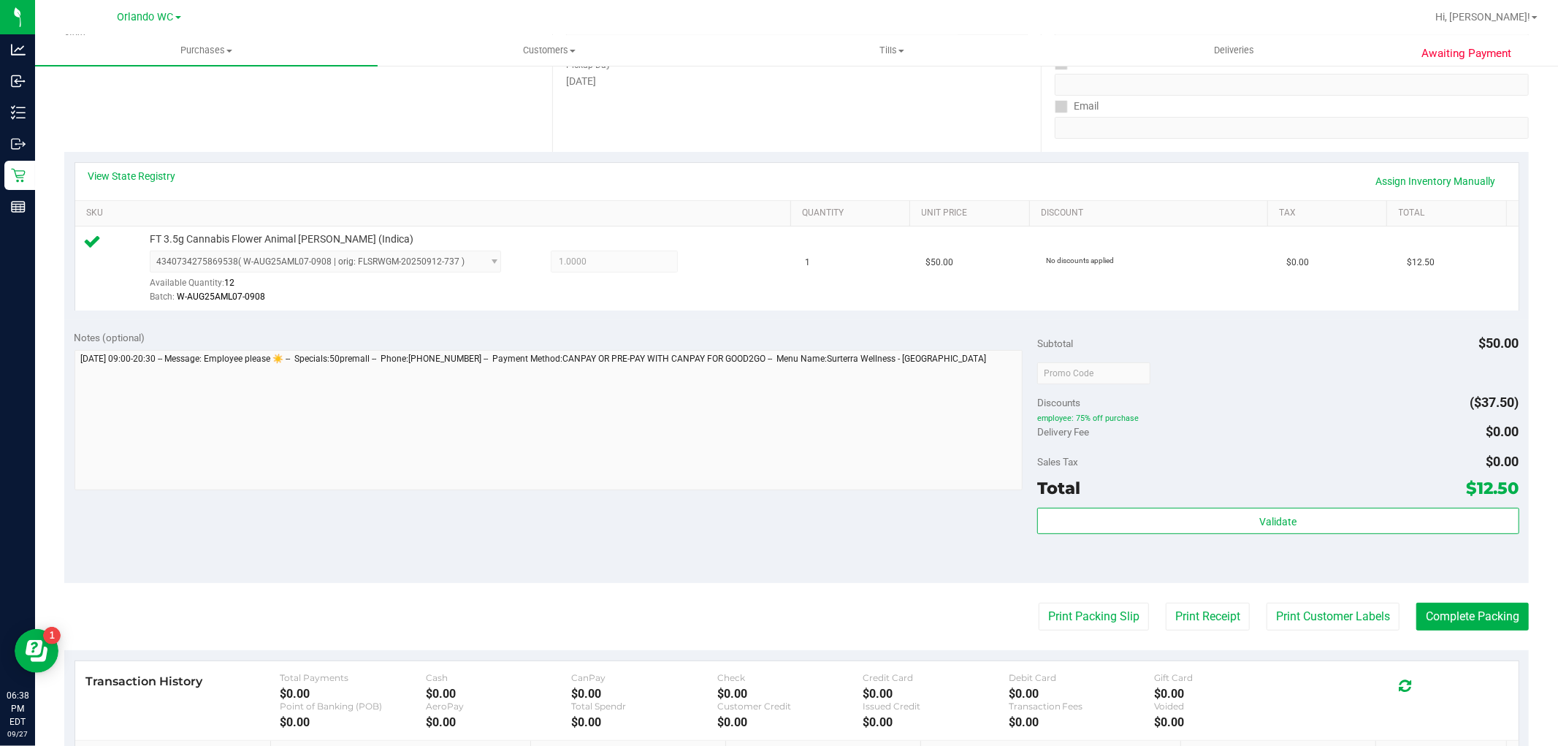
scroll to position [243, 0]
click at [1264, 535] on div "Validate" at bounding box center [1277, 539] width 481 height 66
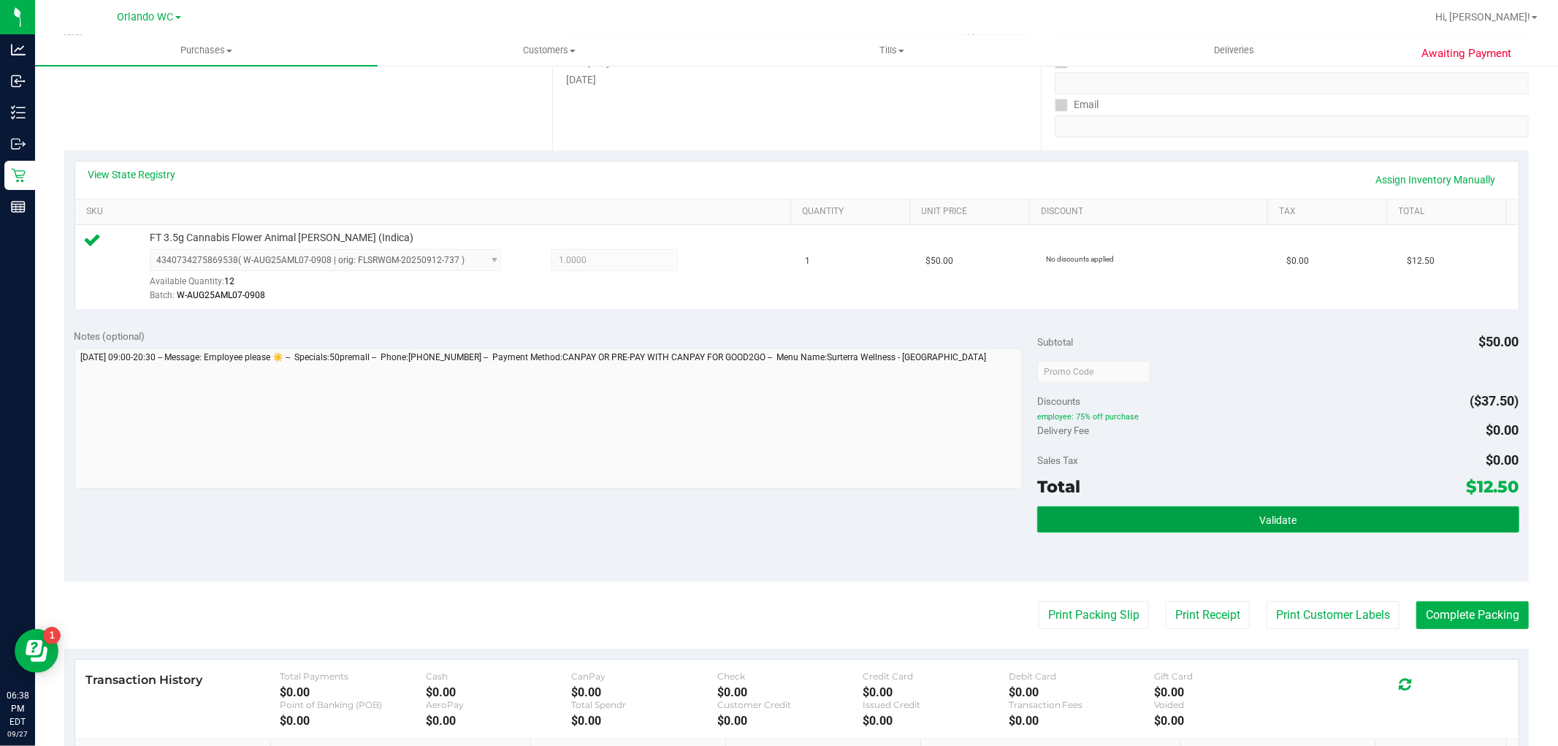
click at [1266, 531] on button "Validate" at bounding box center [1277, 519] width 481 height 26
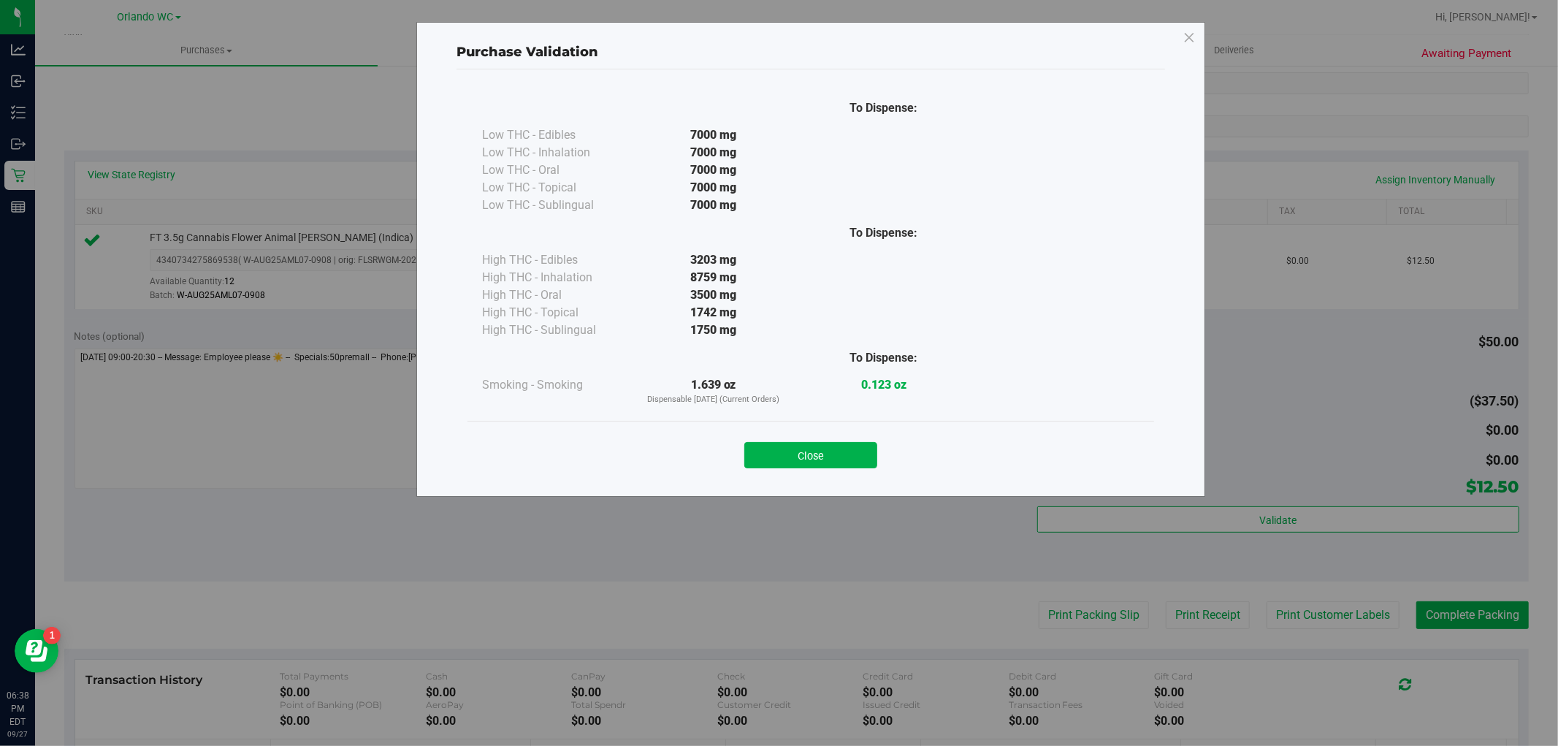
click at [830, 488] on div "Purchase Validation To Dispense: Low THC - Edibles 7000 mg" at bounding box center [810, 259] width 789 height 475
click at [830, 458] on button "Close" at bounding box center [810, 455] width 133 height 26
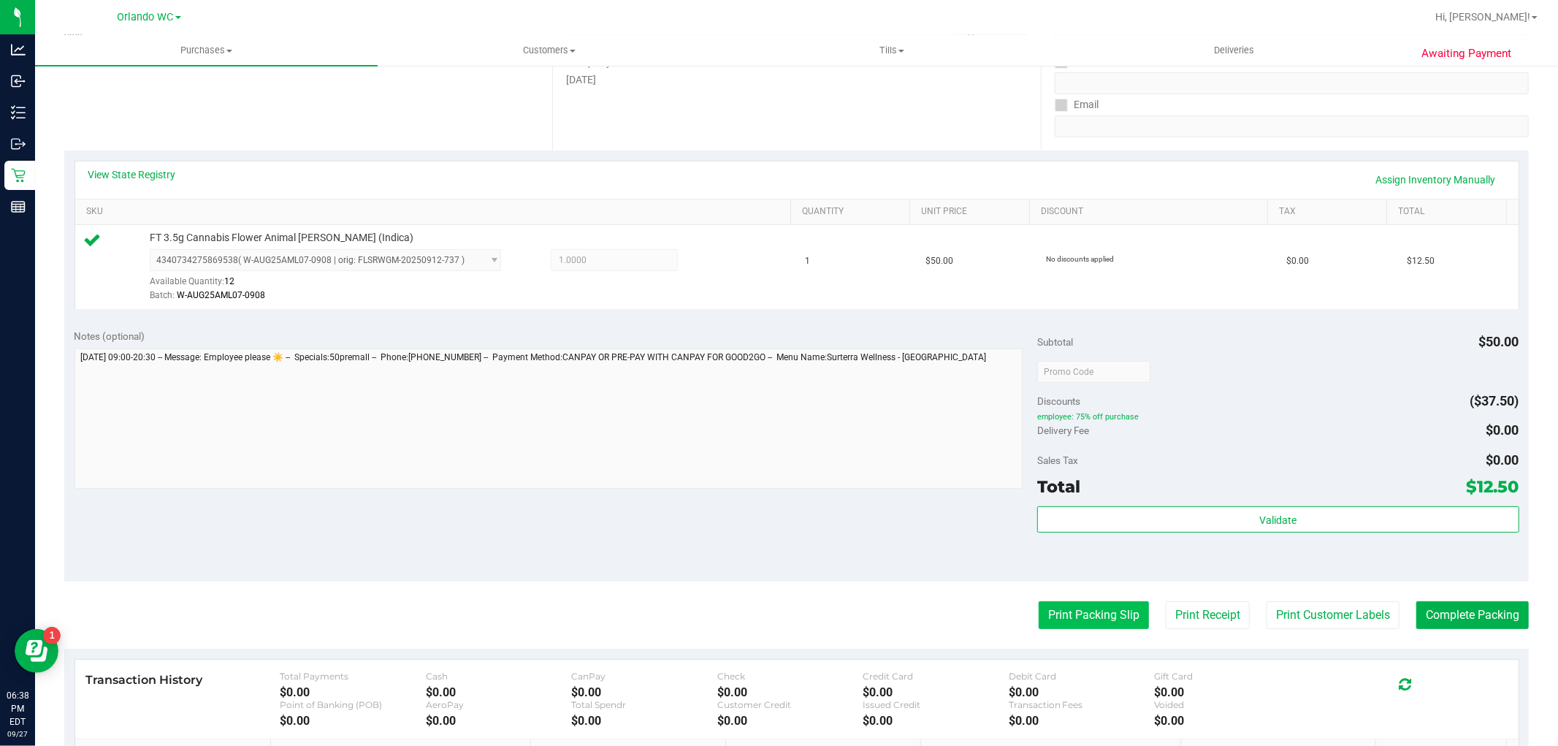
click at [1039, 611] on button "Print Packing Slip" at bounding box center [1094, 615] width 110 height 28
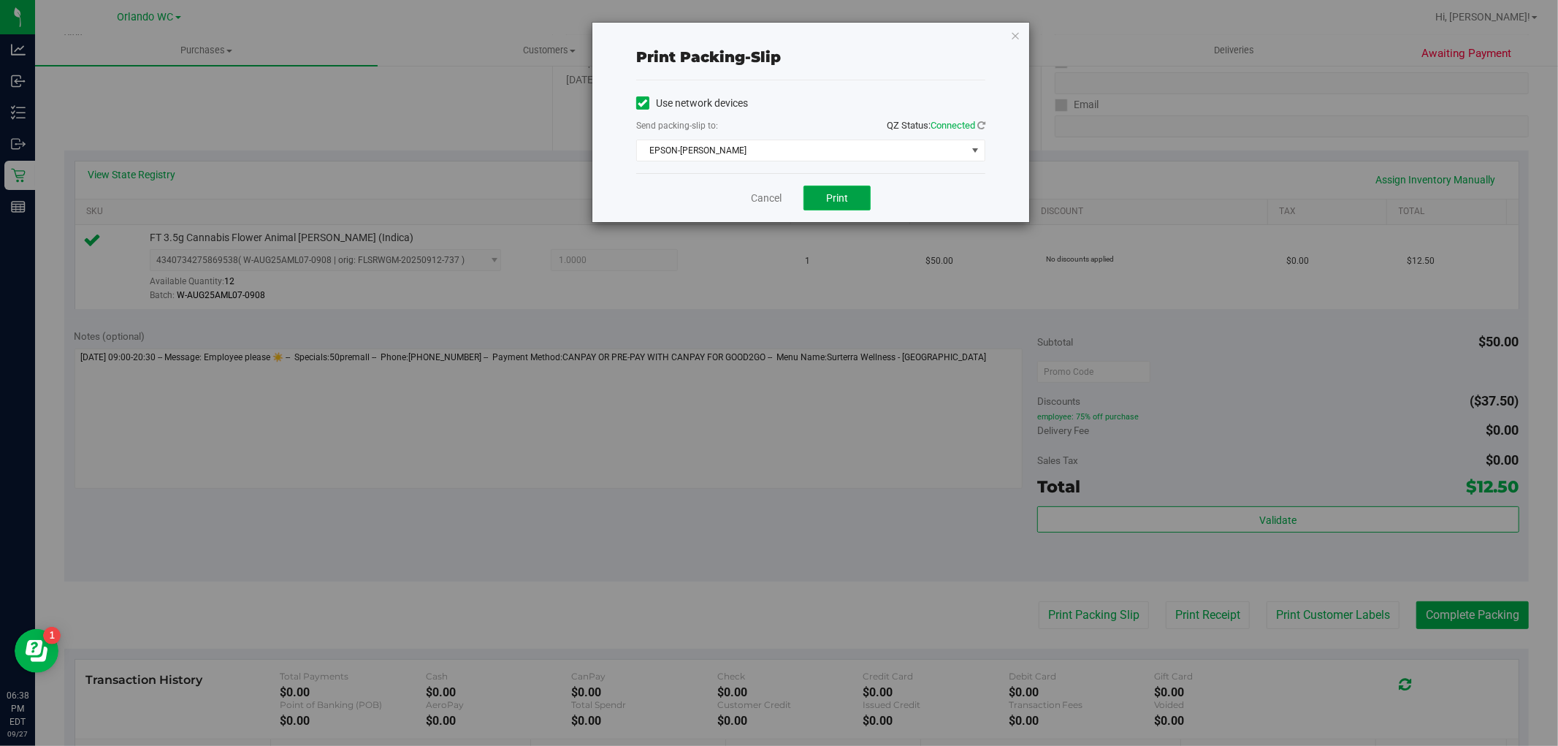
click at [837, 193] on span "Print" at bounding box center [837, 198] width 22 height 12
click at [756, 205] on link "Cancel" at bounding box center [766, 198] width 31 height 15
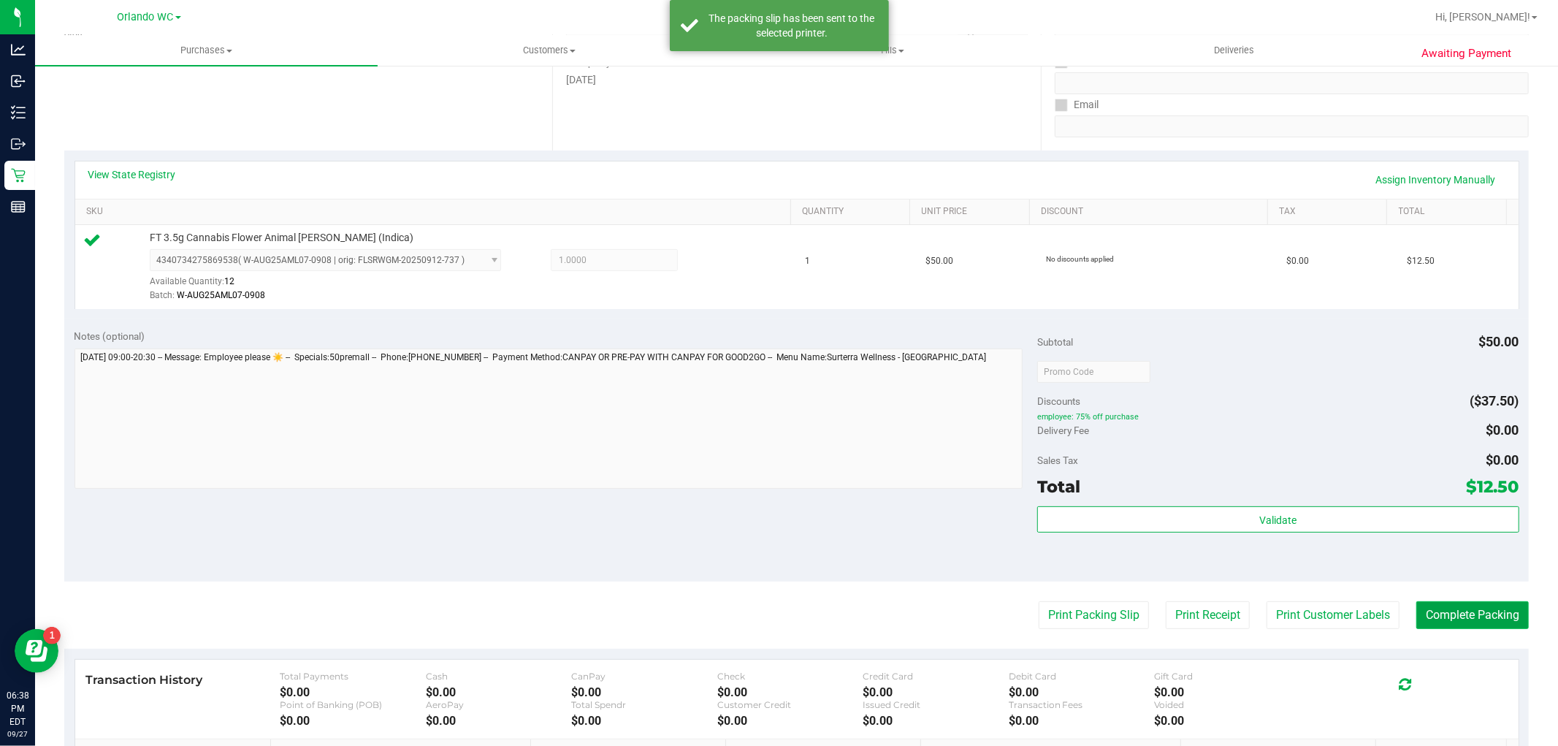
click at [1461, 607] on button "Complete Packing" at bounding box center [1472, 615] width 112 height 28
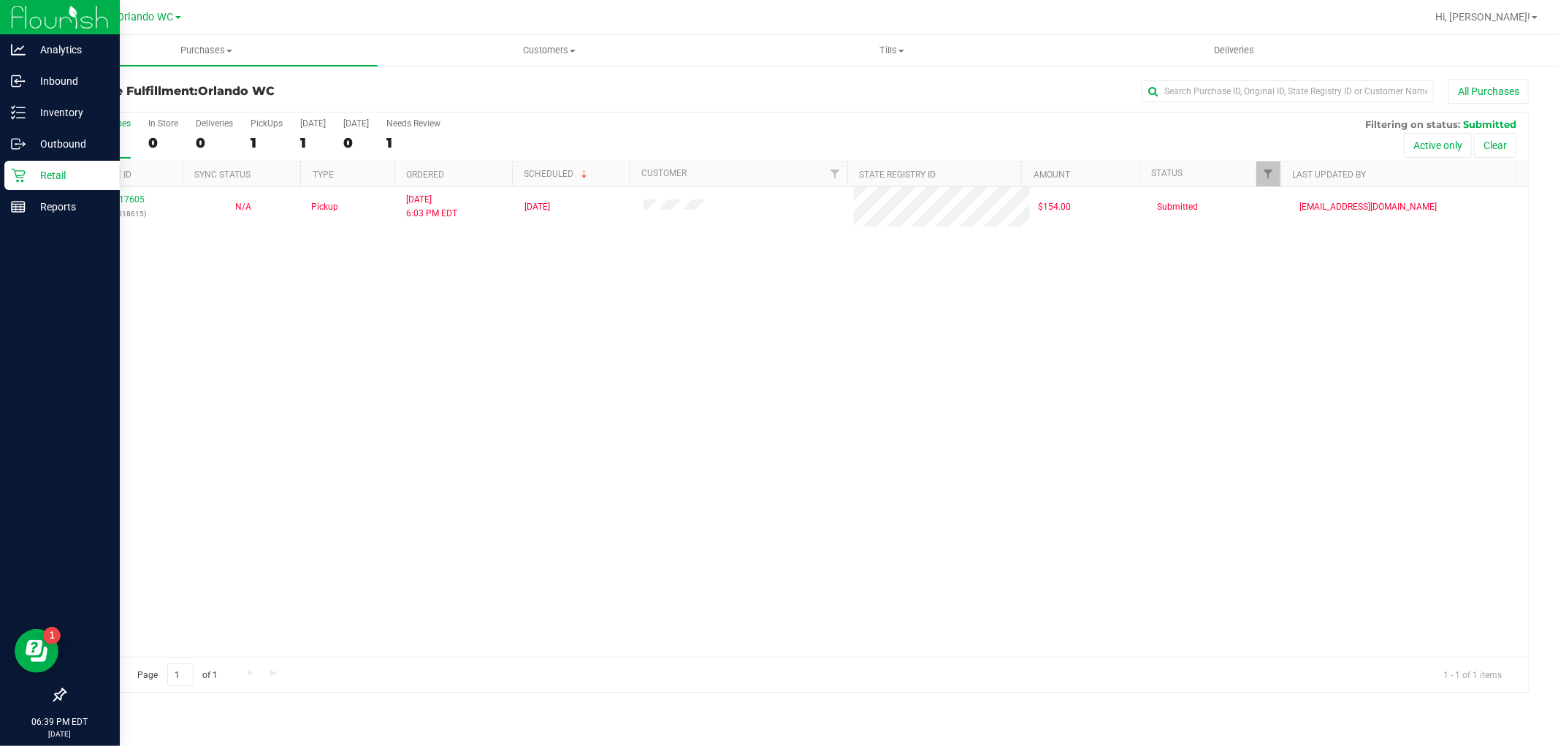
click at [25, 165] on div "Retail" at bounding box center [61, 175] width 115 height 29
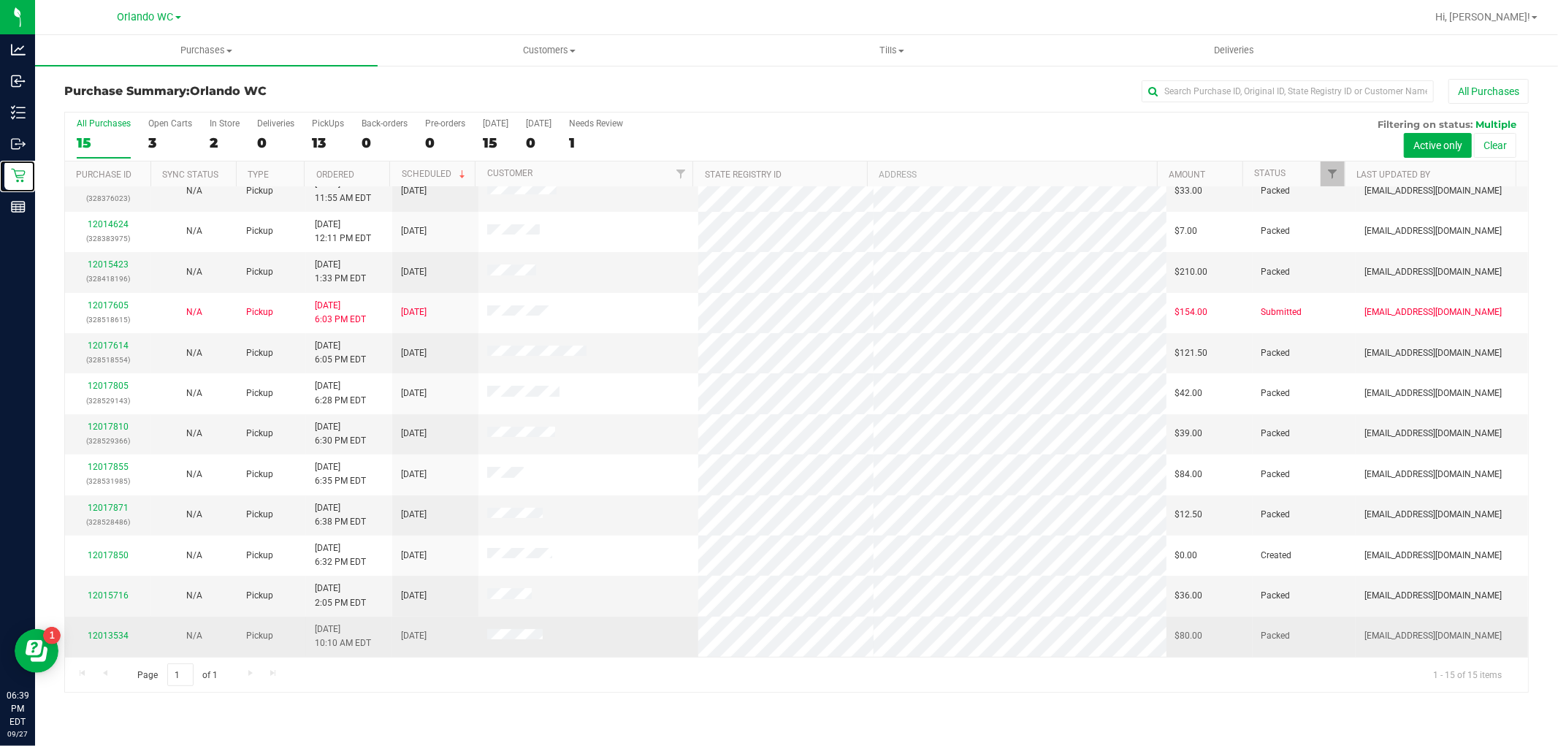
scroll to position [137, 0]
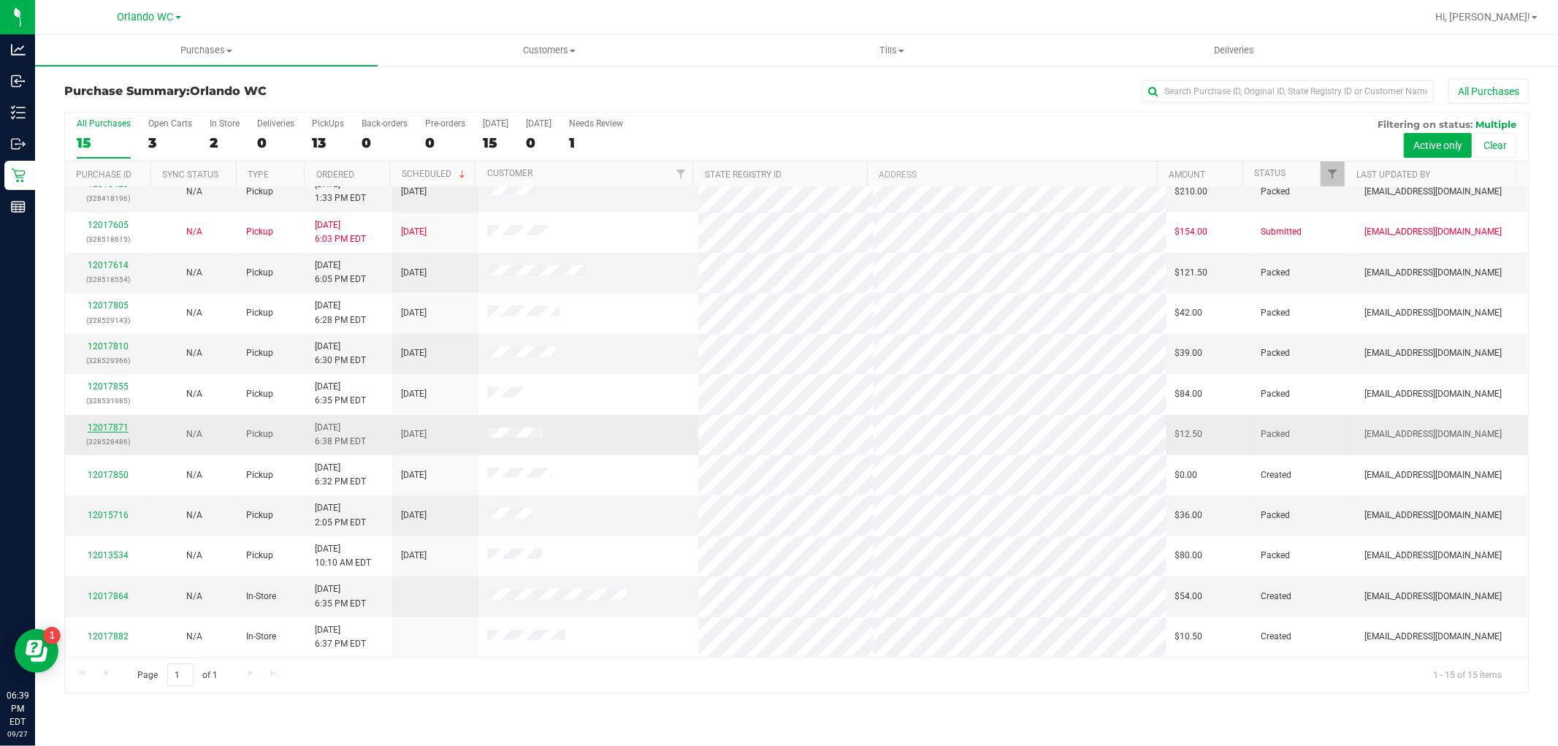
click at [103, 424] on link "12017871" at bounding box center [108, 427] width 41 height 10
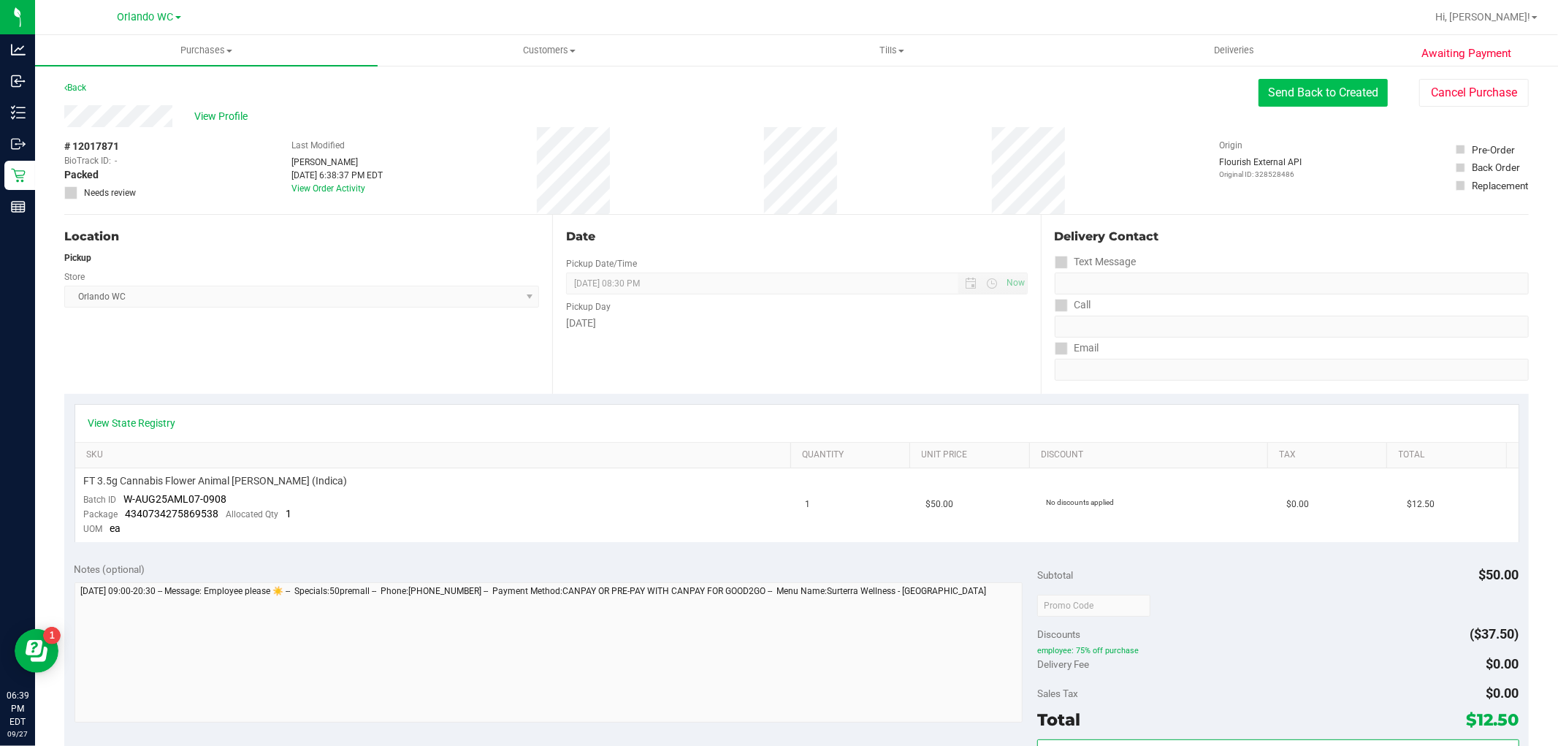
click at [1356, 98] on button "Send Back to Created" at bounding box center [1322, 93] width 129 height 28
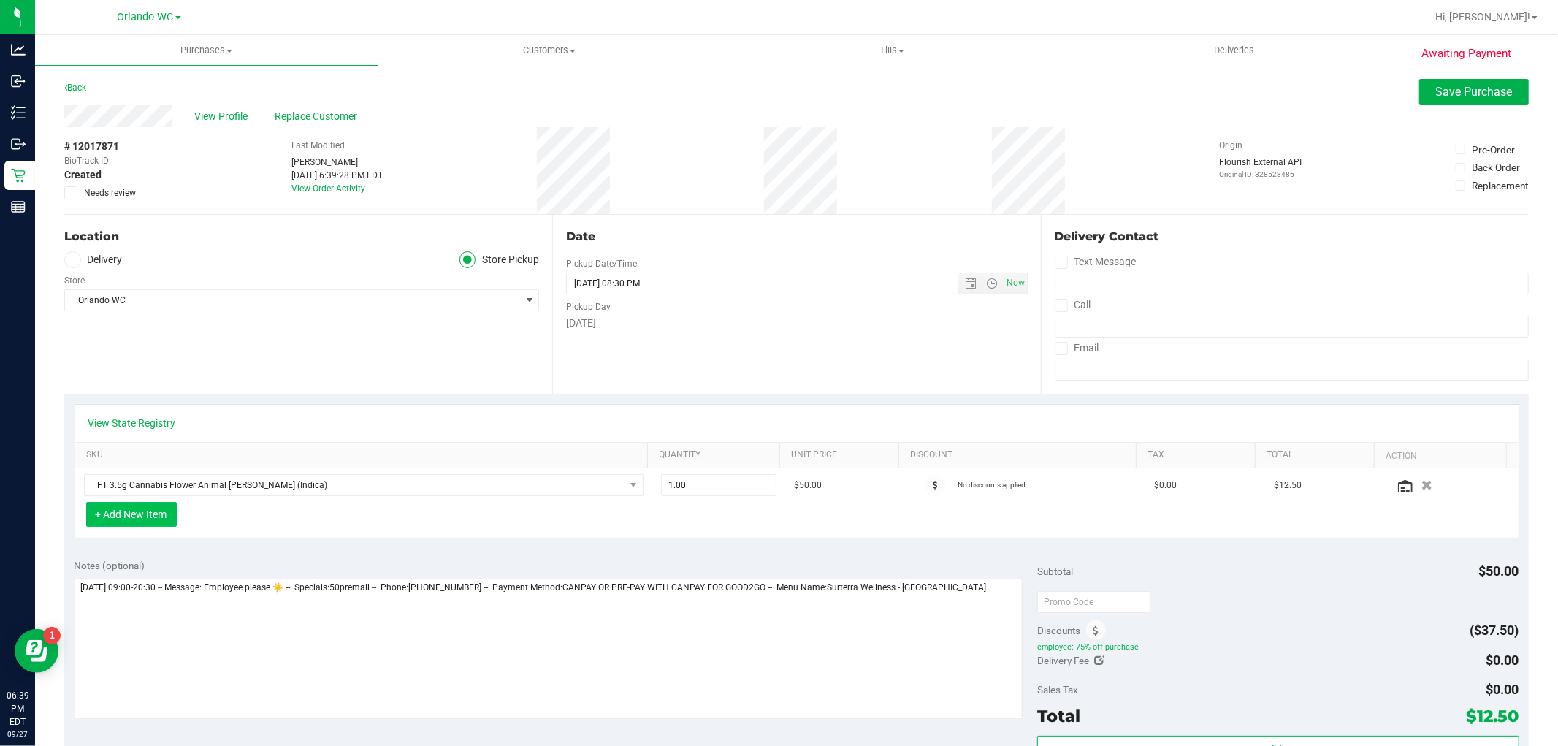
click at [127, 513] on button "+ Add New Item" at bounding box center [131, 514] width 91 height 25
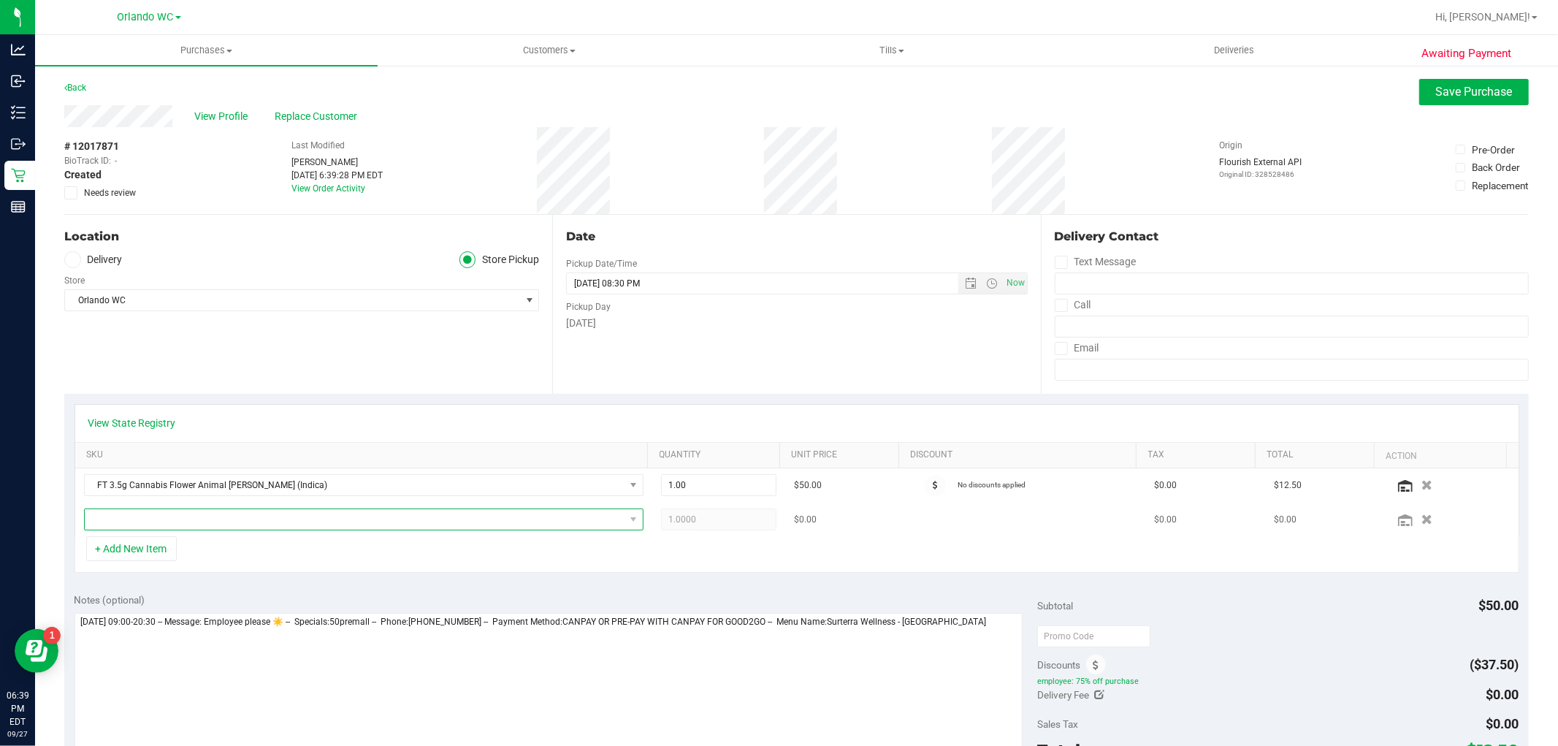
click at [170, 516] on span "NO DATA FOUND" at bounding box center [355, 519] width 540 height 20
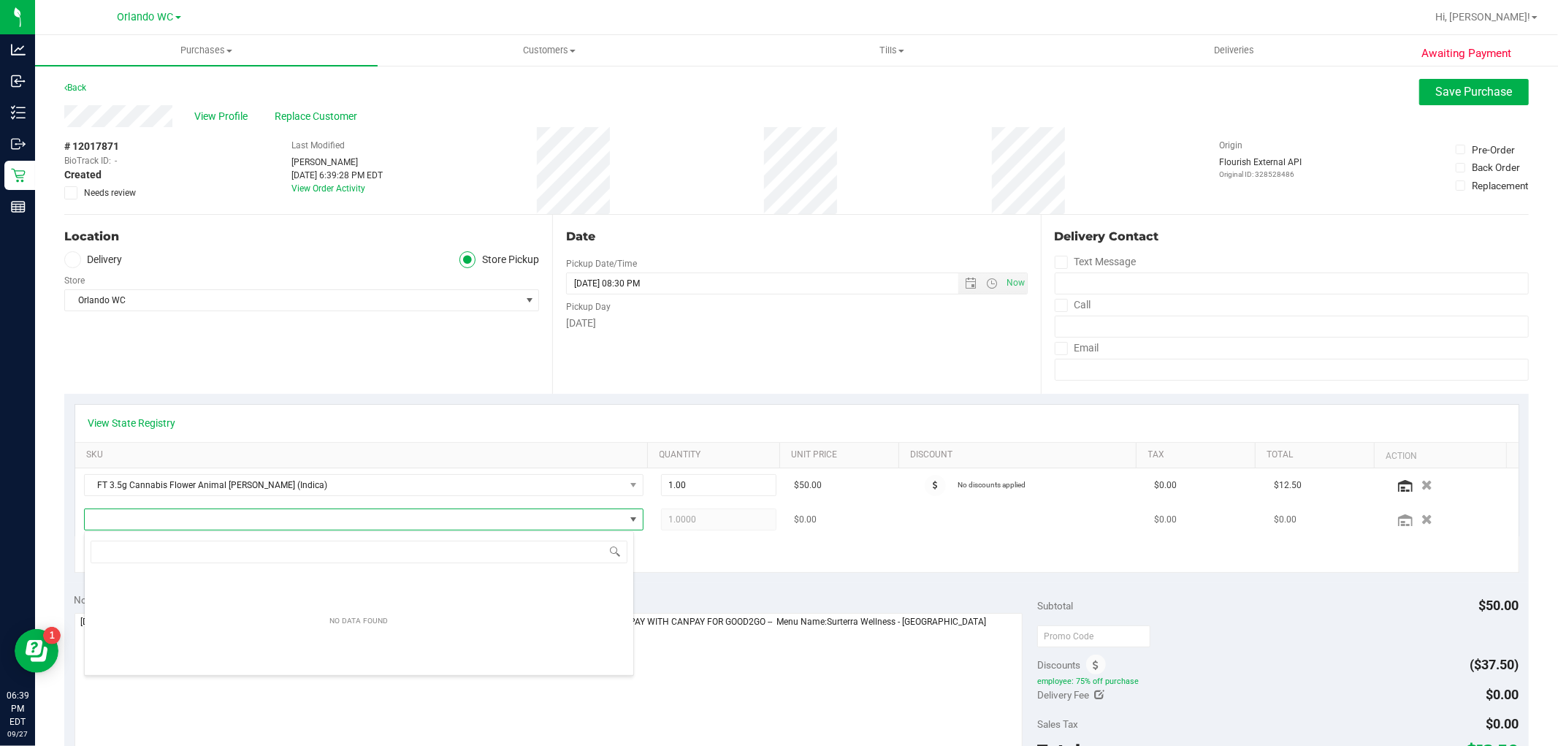
scroll to position [22, 545]
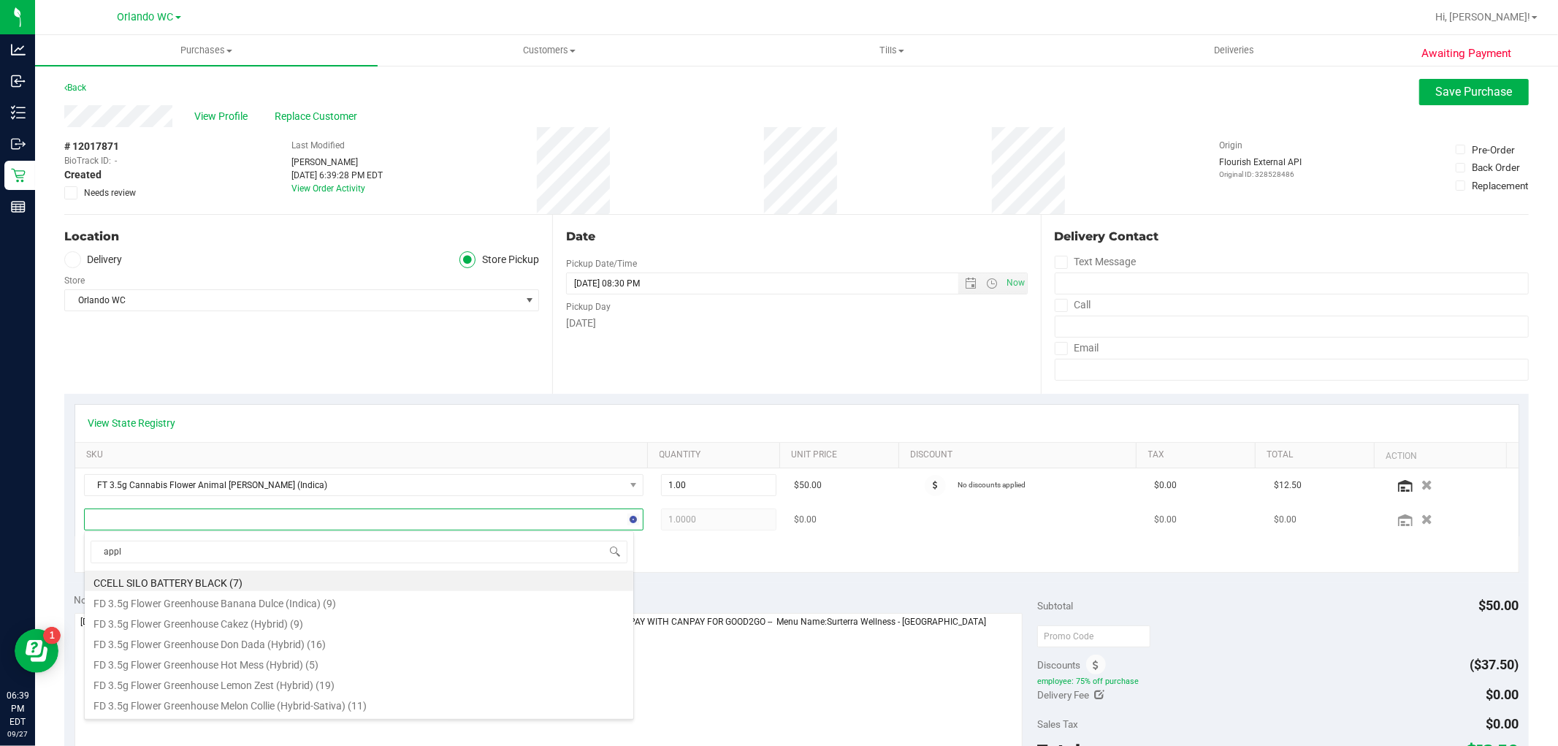
type input "apple"
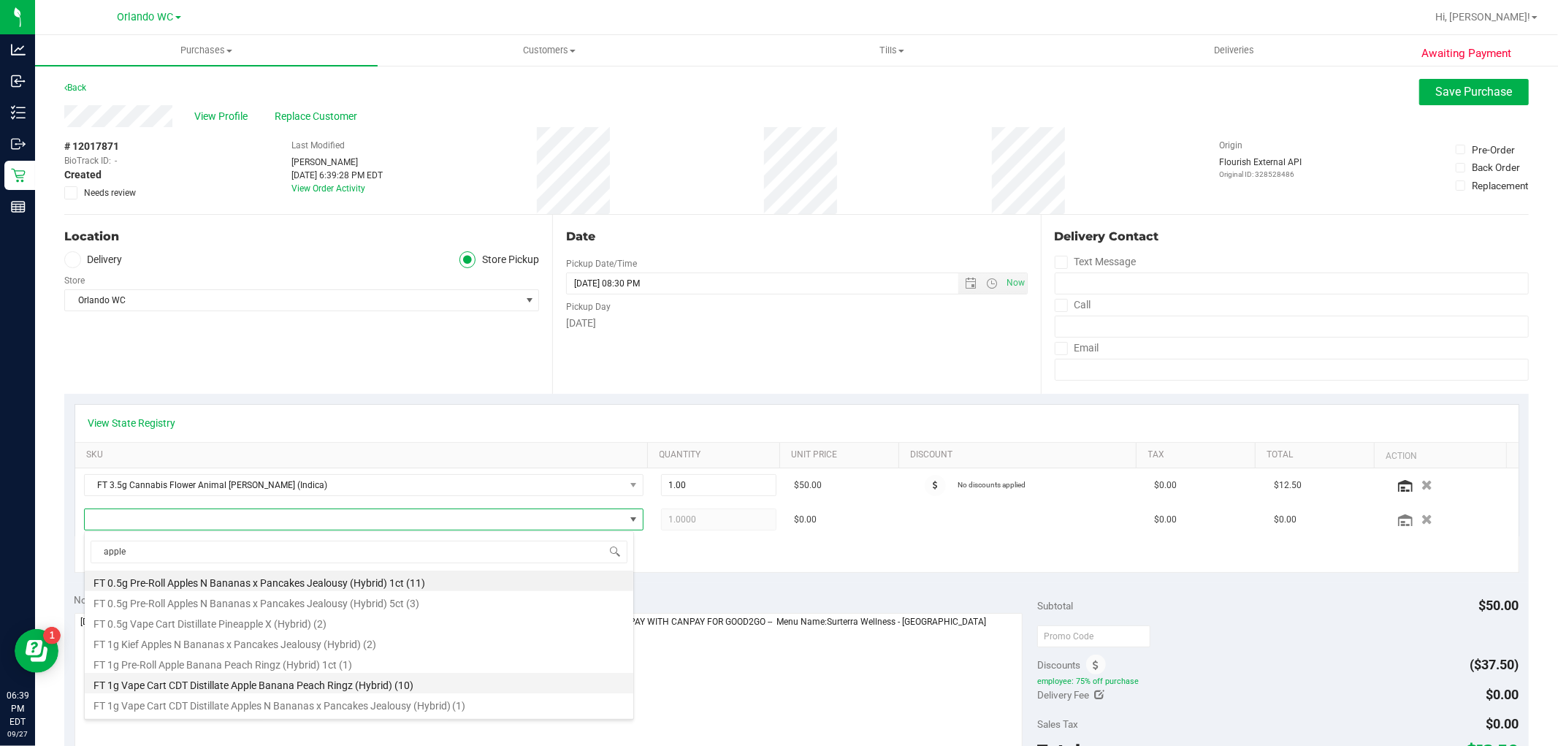
click at [303, 685] on li "FT 1g Vape Cart CDT Distillate Apple Banana Peach Ringz (Hybrid) (10)" at bounding box center [359, 683] width 549 height 20
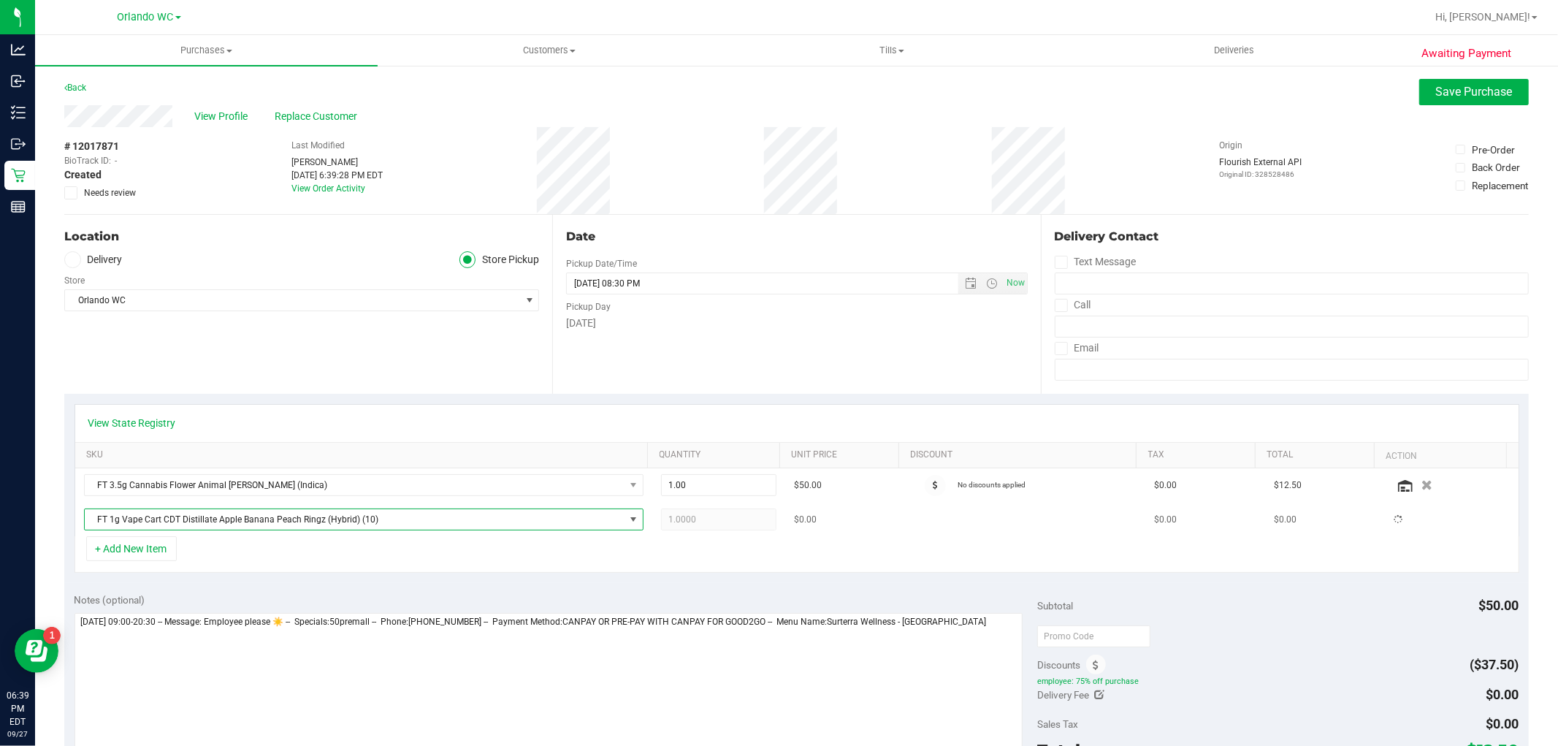
click at [291, 524] on span "FT 1g Vape Cart CDT Distillate Apple Banana Peach Ringz (Hybrid) (10)" at bounding box center [355, 519] width 540 height 20
click at [286, 523] on span "FT 1g Vape Cart CDT Distillate Apple Banana Peach Ringz (Hybrid)" at bounding box center [355, 519] width 540 height 20
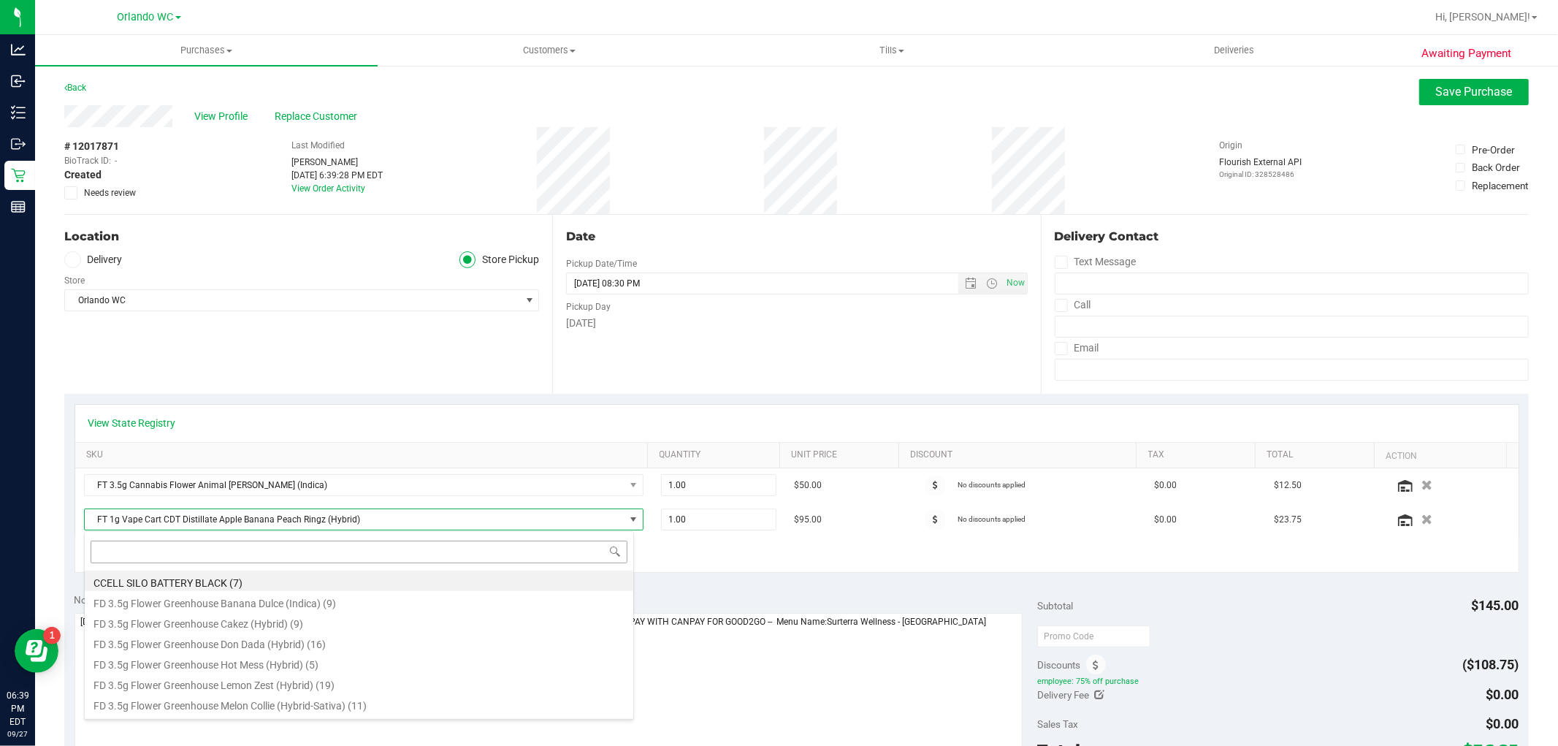
type input "-"
type input "peach rin"
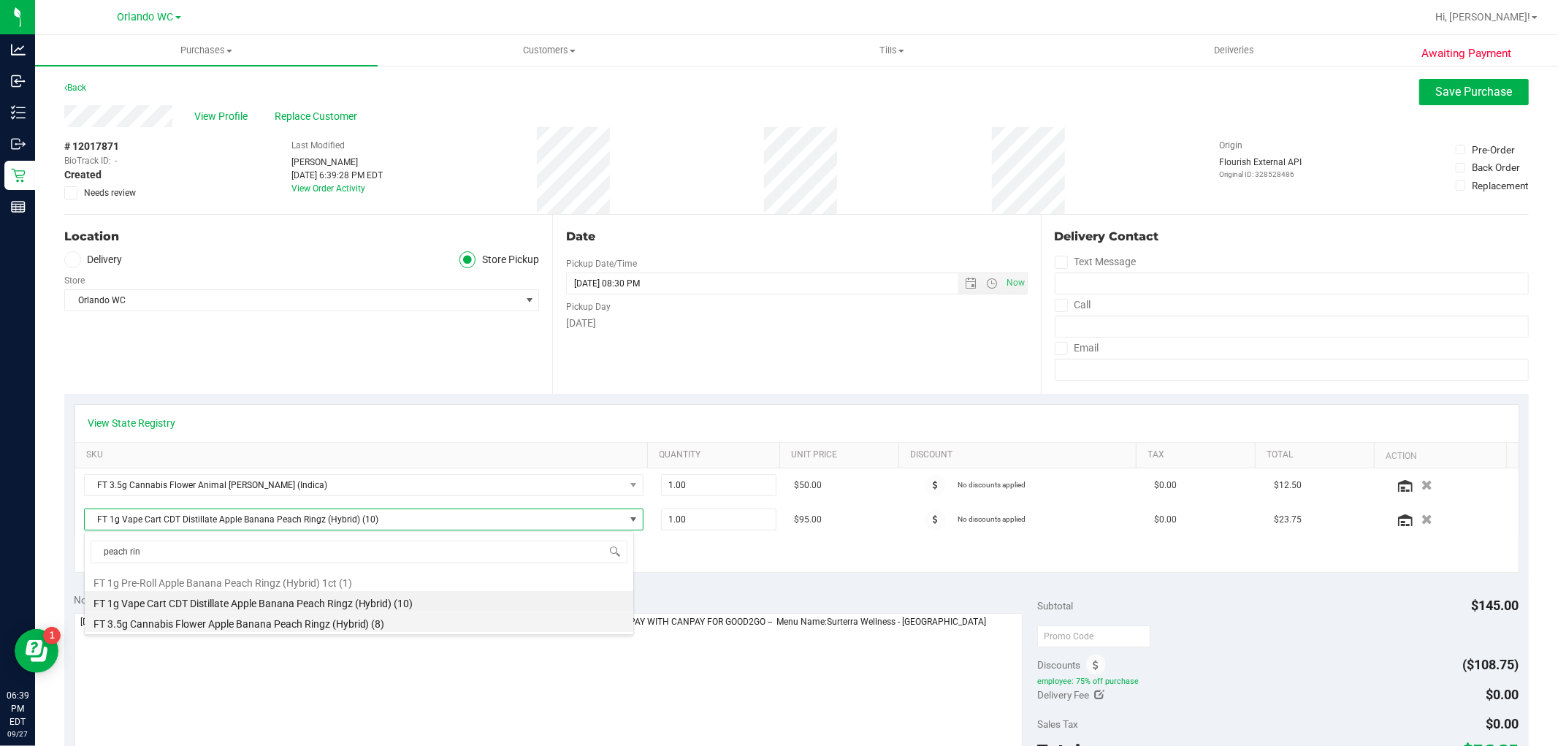
click at [288, 622] on li "FT 3.5g Cannabis Flower Apple Banana Peach Ringz (Hybrid) (8)" at bounding box center [359, 621] width 549 height 20
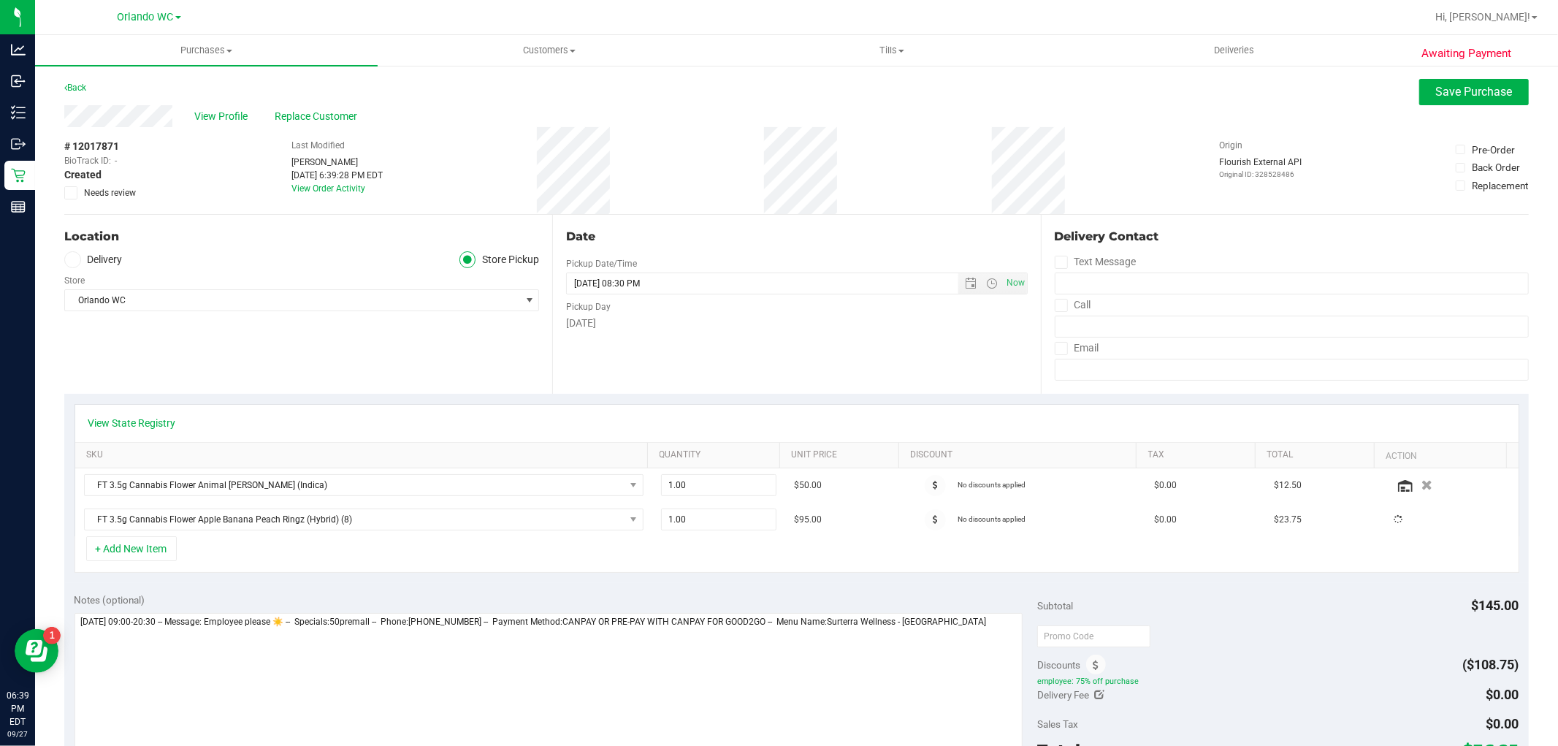
click at [324, 585] on div "Notes (optional) Subtotal $145.00 Discounts ($108.75) employee: 75% off purchas…" at bounding box center [796, 714] width 1464 height 263
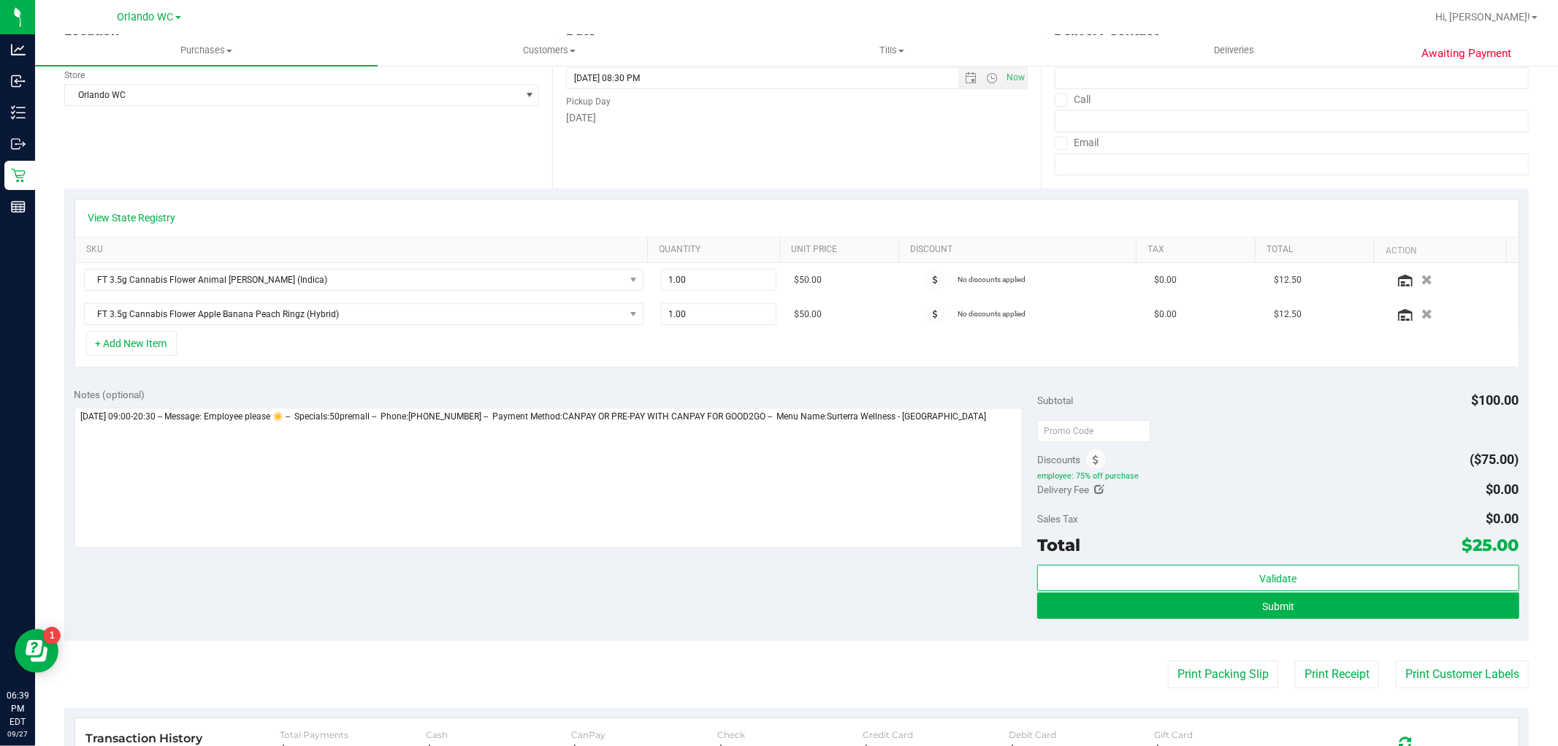
scroll to position [243, 0]
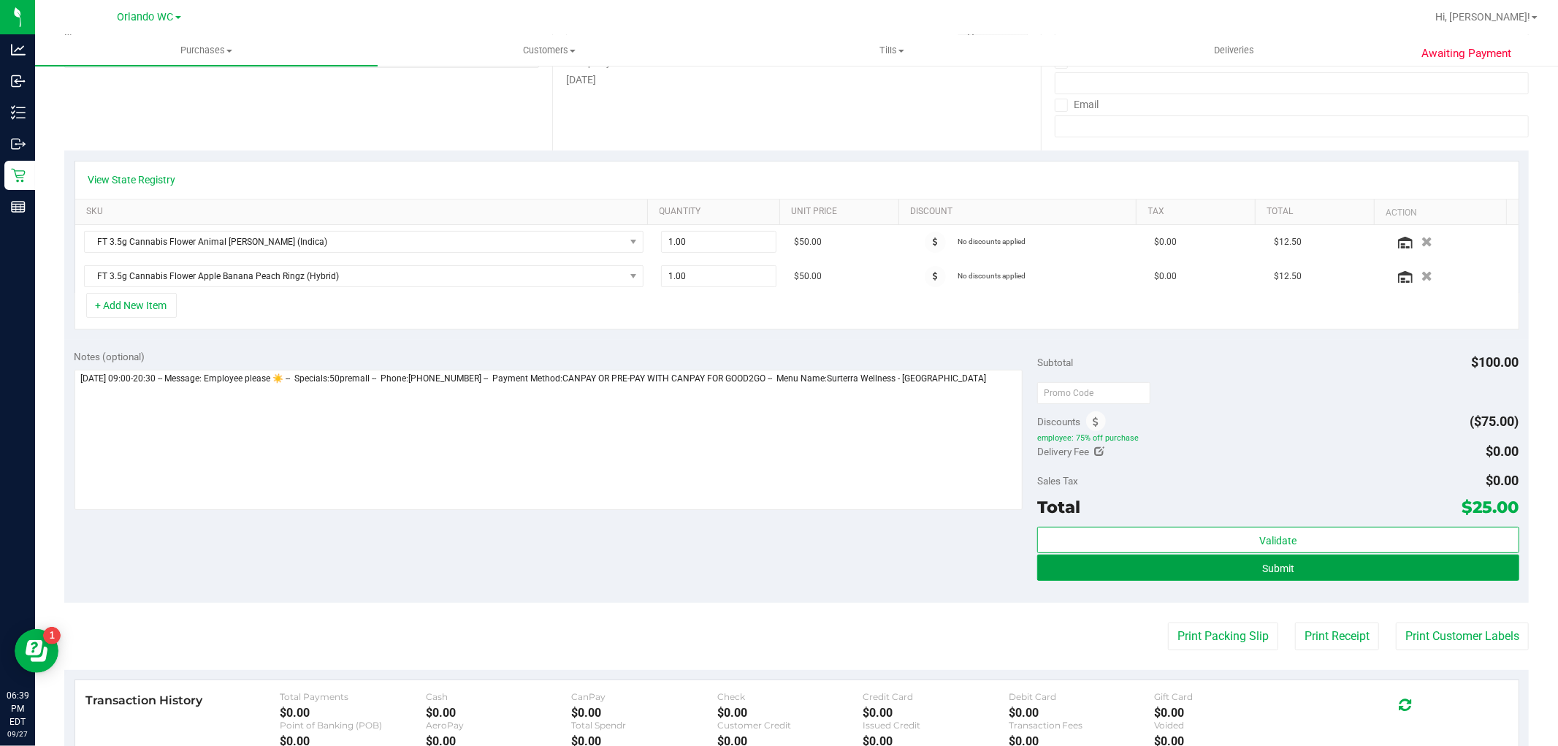
click at [1198, 579] on button "Submit" at bounding box center [1277, 567] width 481 height 26
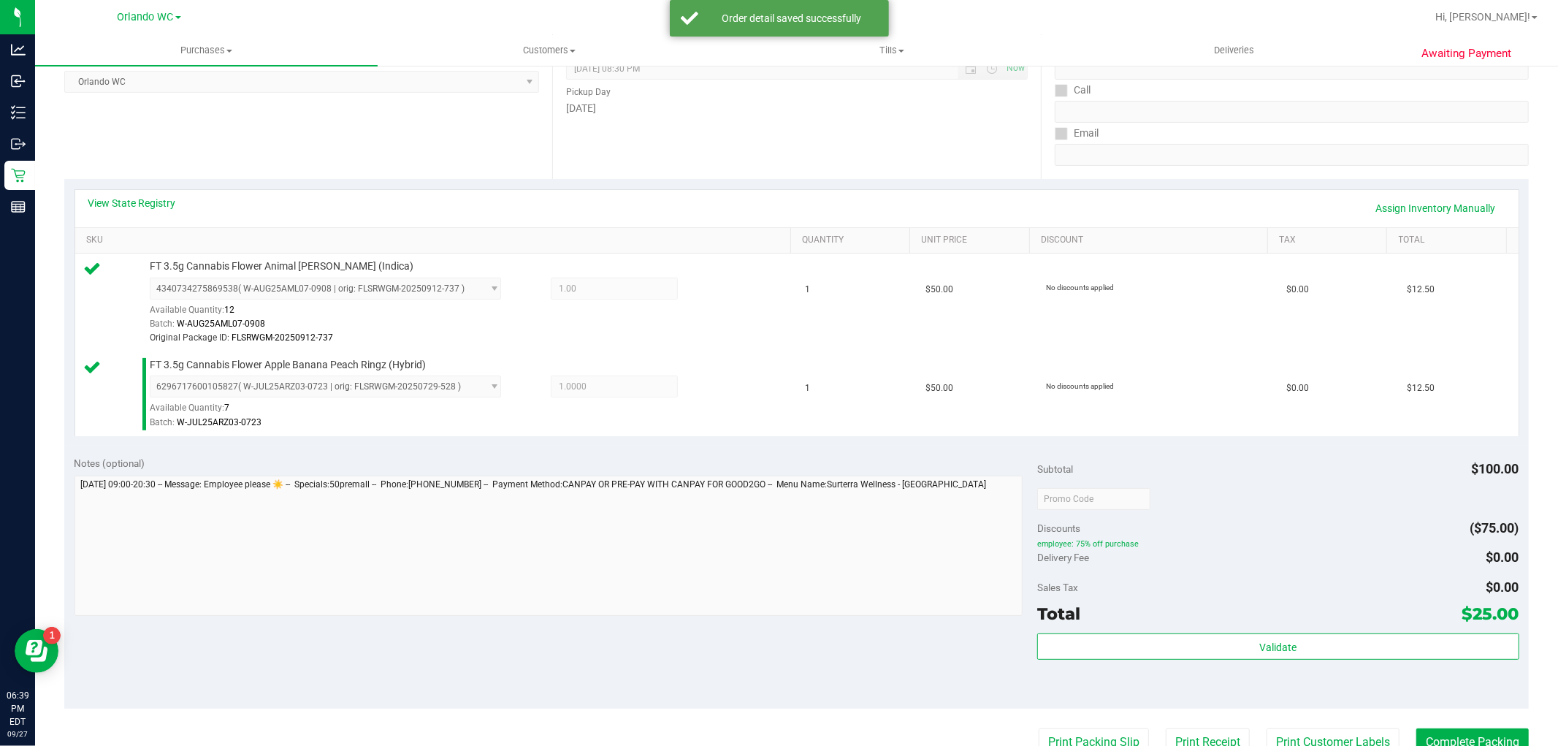
scroll to position [486, 0]
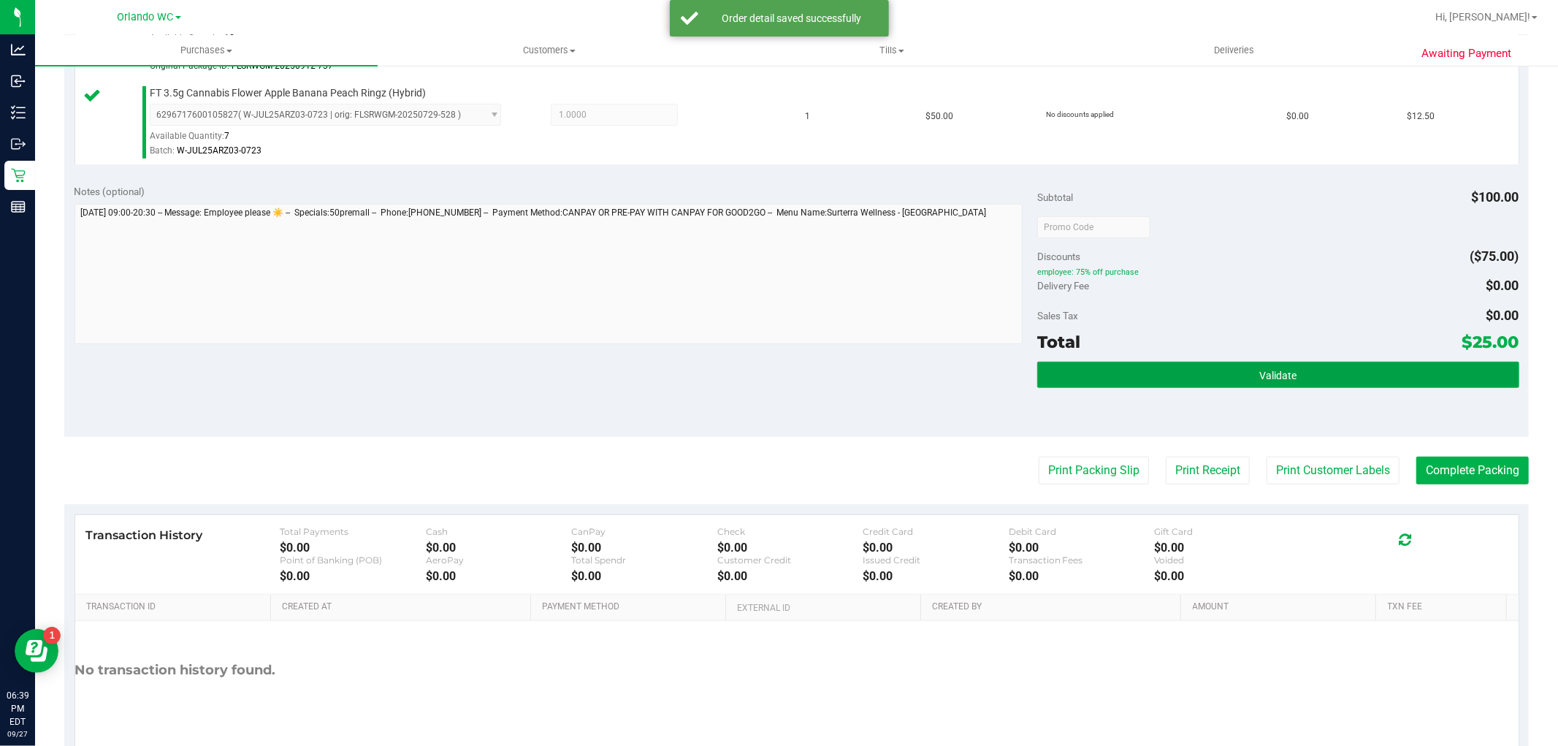
click at [1377, 372] on button "Validate" at bounding box center [1277, 375] width 481 height 26
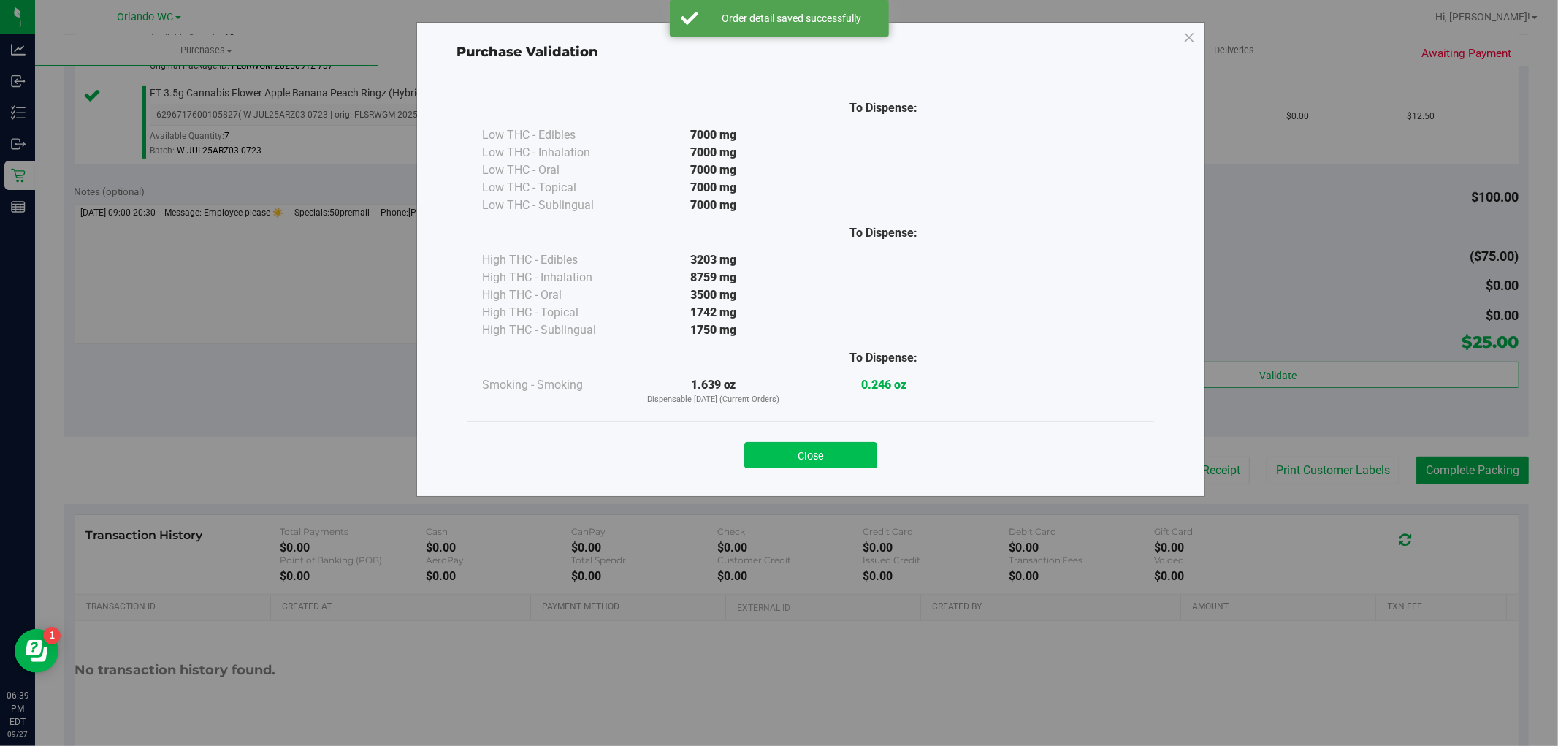
click at [846, 457] on button "Close" at bounding box center [810, 455] width 133 height 26
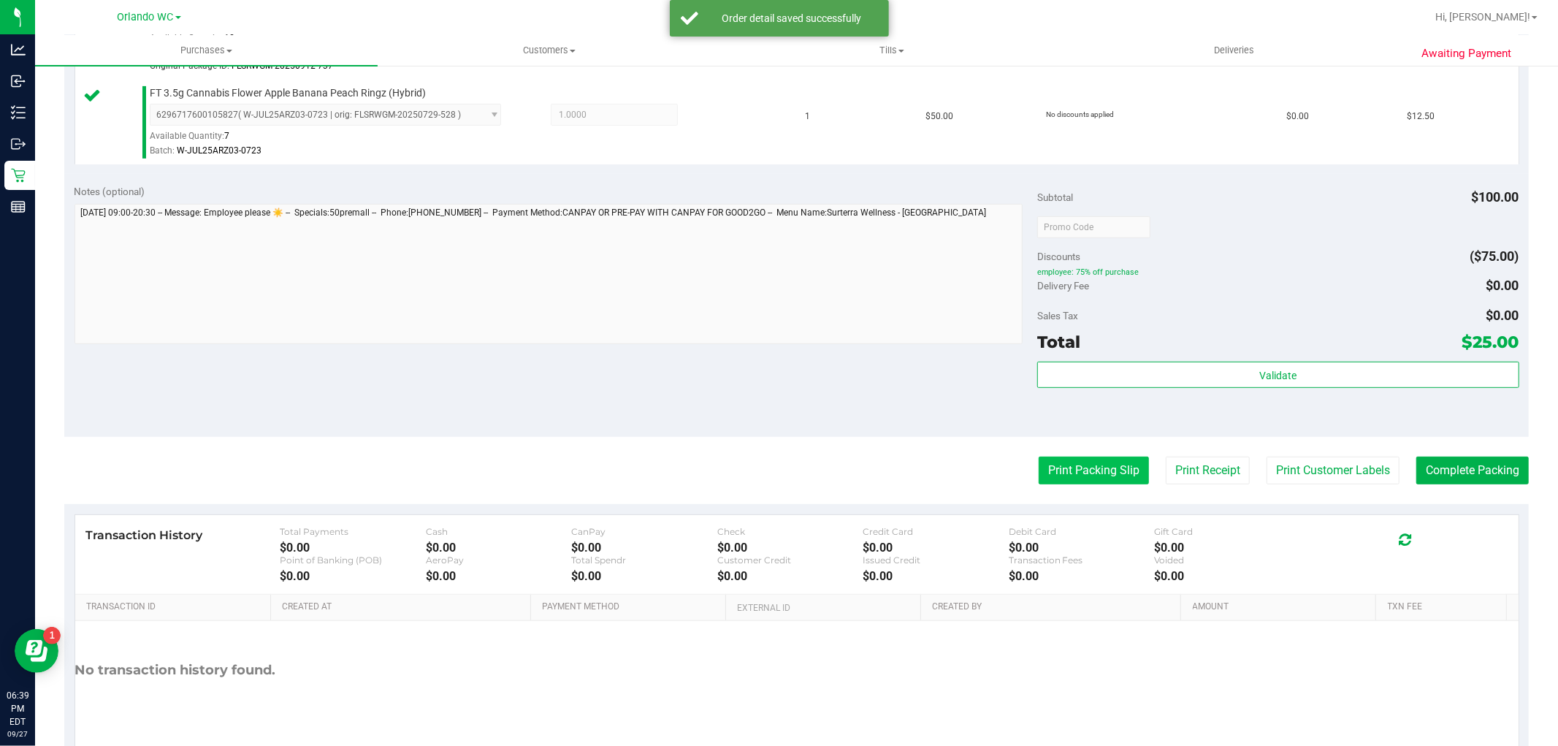
click at [1103, 482] on button "Print Packing Slip" at bounding box center [1094, 470] width 110 height 28
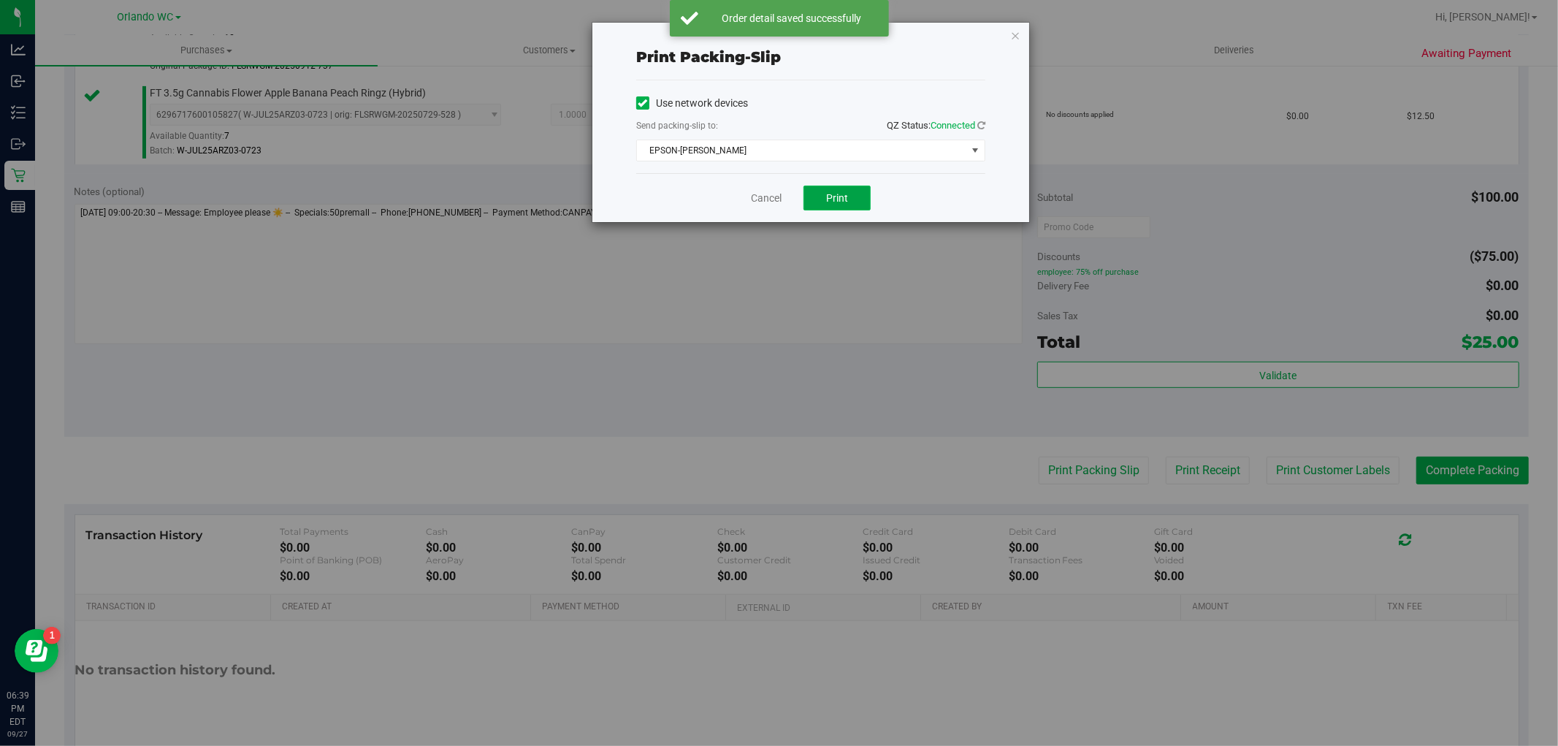
click at [844, 187] on button "Print" at bounding box center [836, 198] width 67 height 25
click at [774, 205] on link "Cancel" at bounding box center [766, 198] width 31 height 15
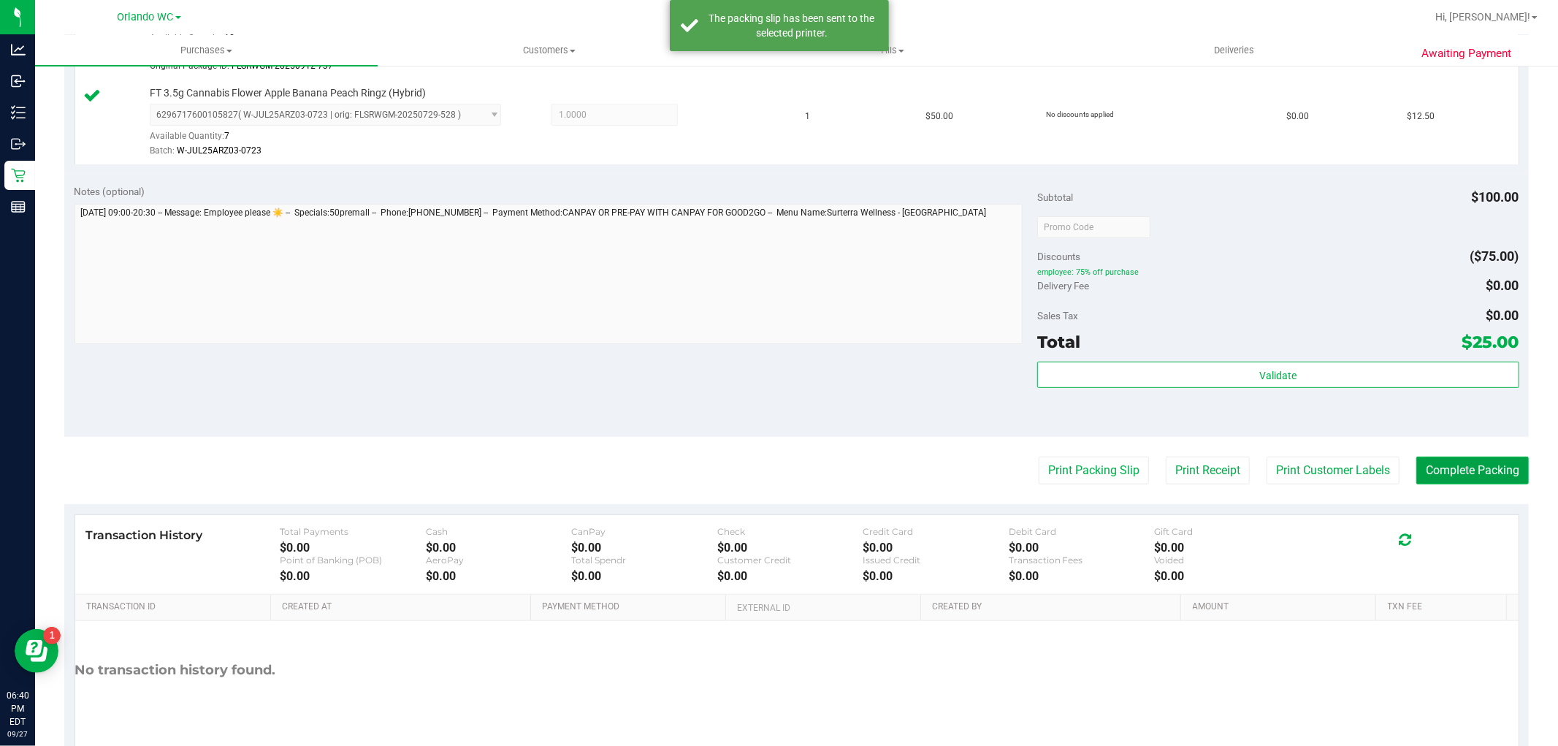
click at [1485, 477] on button "Complete Packing" at bounding box center [1472, 470] width 112 height 28
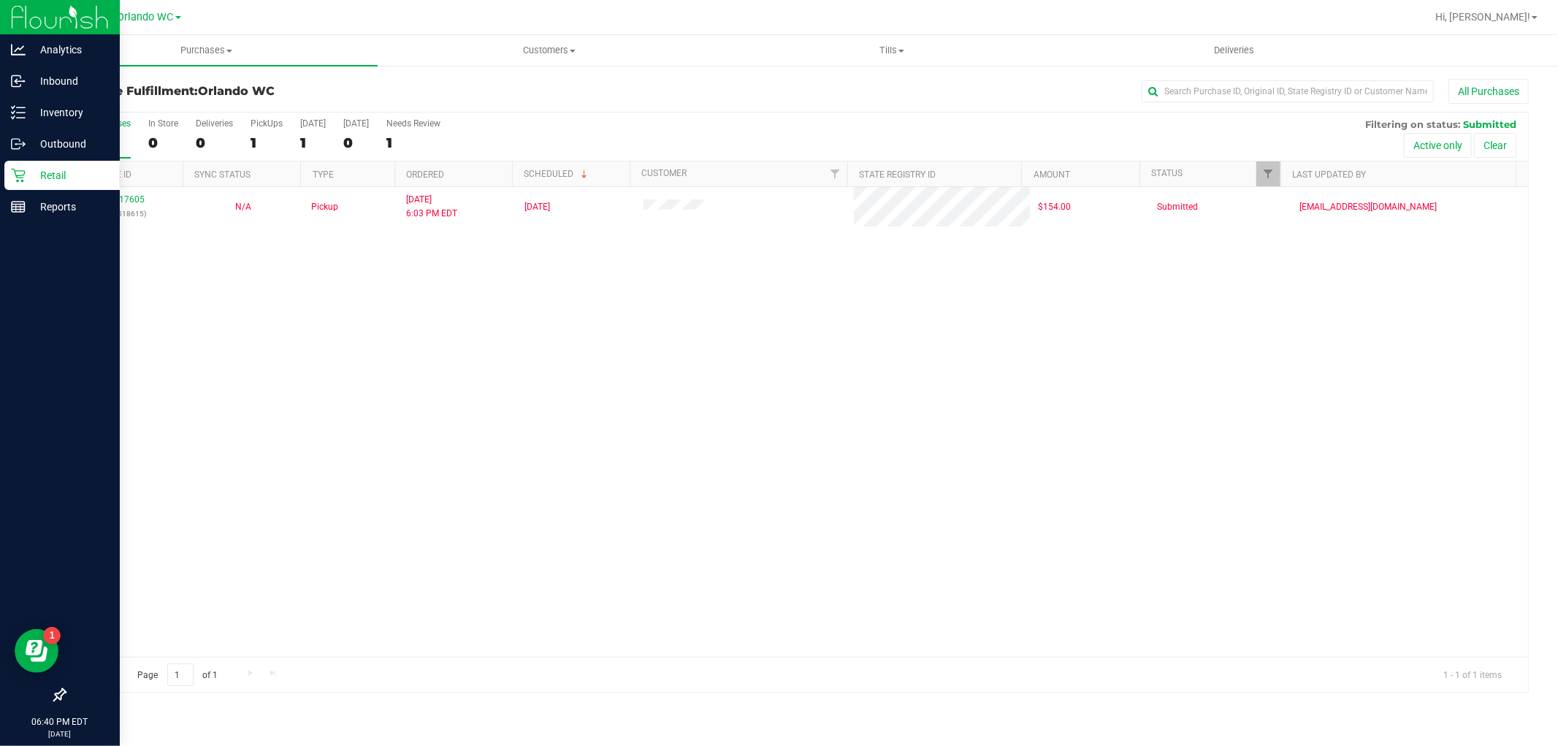
click at [0, 180] on link "Retail" at bounding box center [60, 176] width 120 height 31
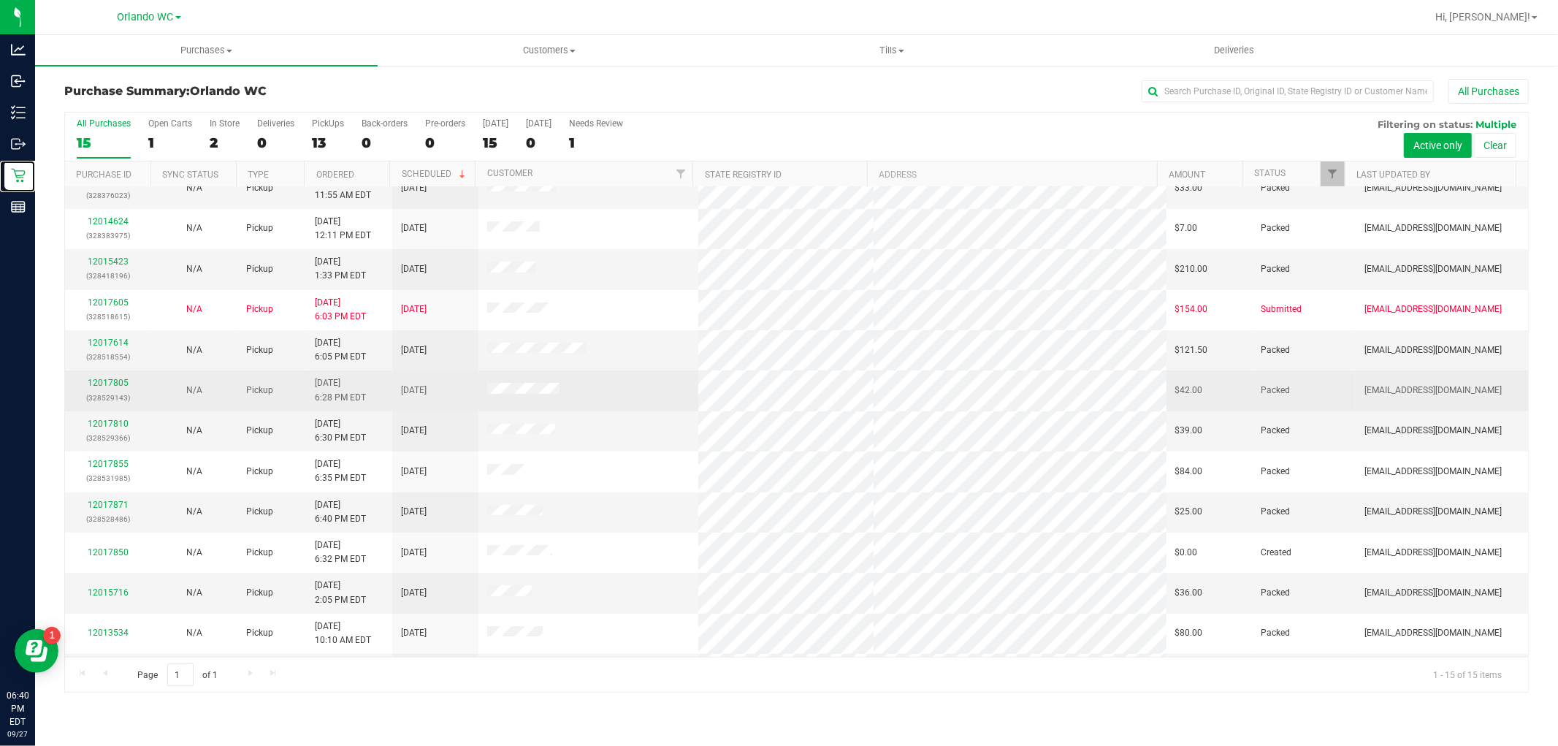
scroll to position [137, 0]
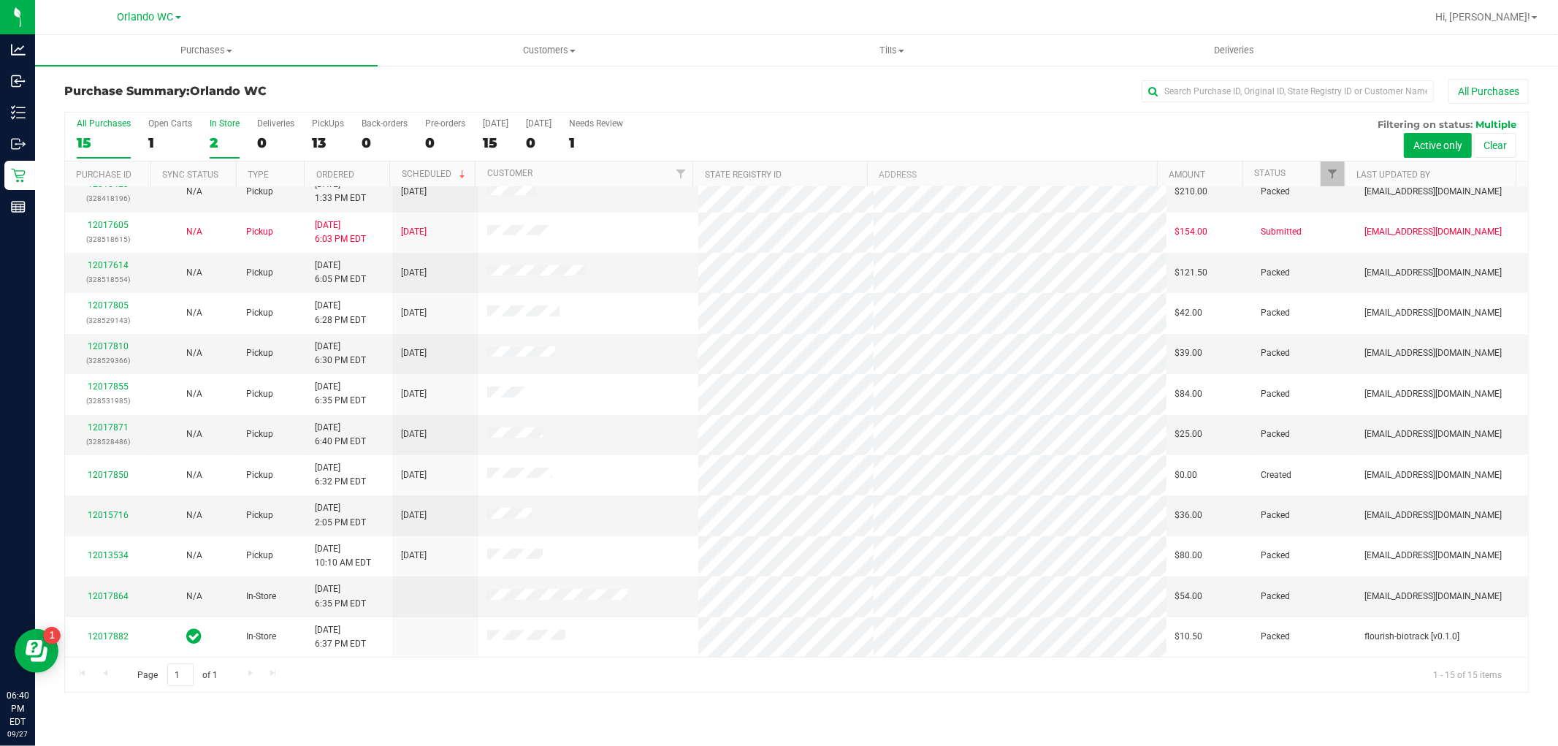
click at [213, 139] on div "2" at bounding box center [225, 142] width 30 height 17
click at [0, 0] on input "In Store 2" at bounding box center [0, 0] width 0 height 0
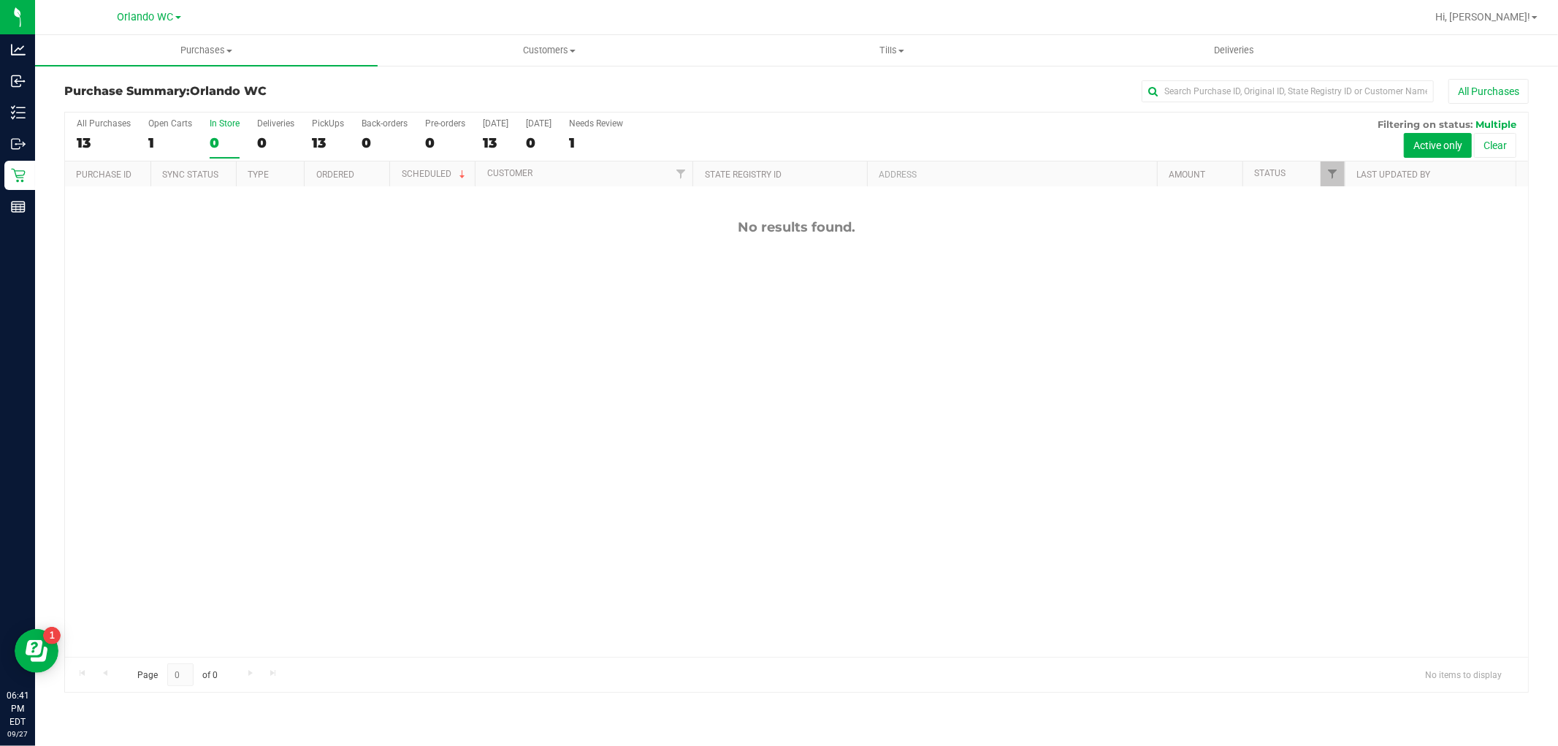
scroll to position [0, 0]
click at [96, 142] on div "13" at bounding box center [104, 142] width 54 height 17
click at [0, 0] on input "All Purchases 13" at bounding box center [0, 0] width 0 height 0
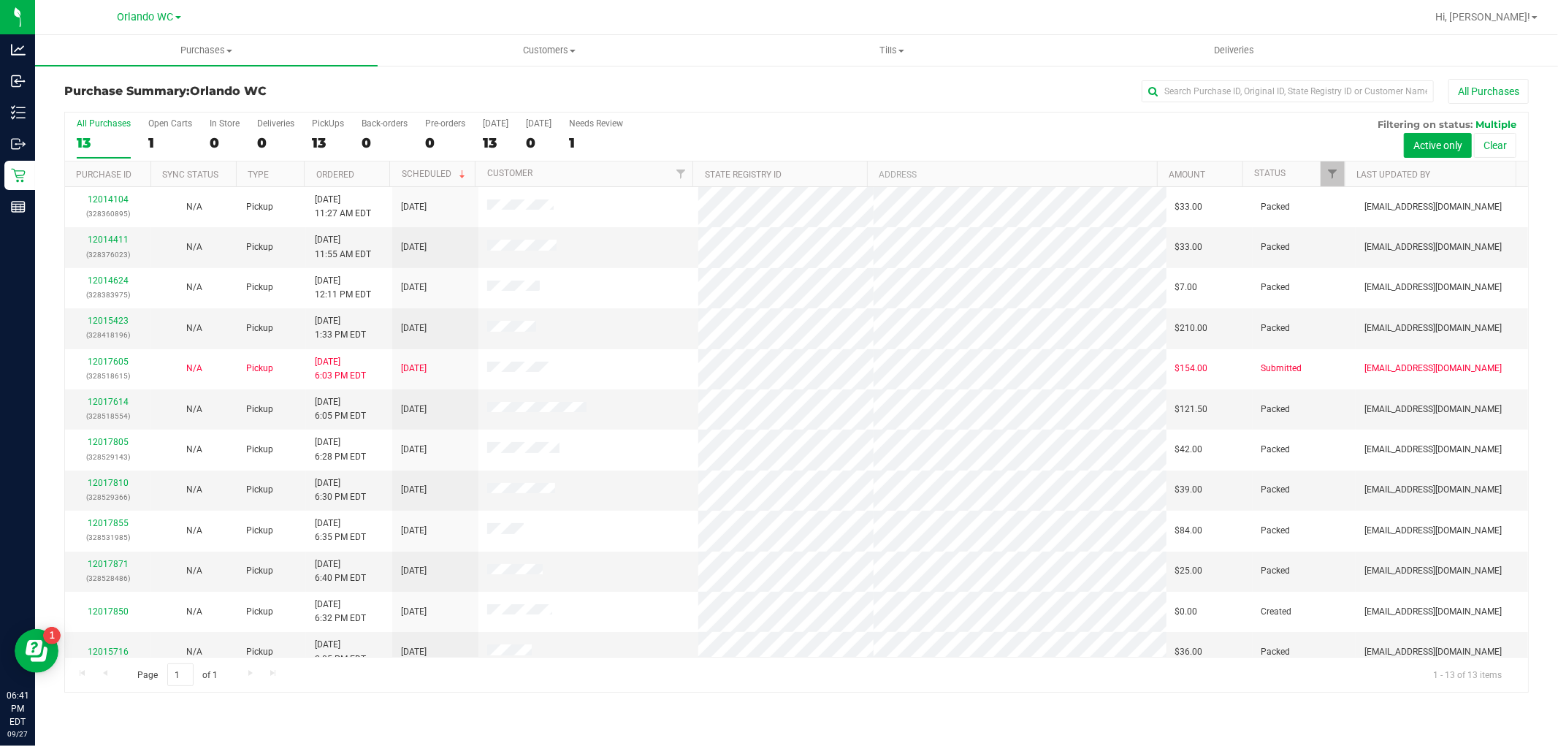
scroll to position [56, 0]
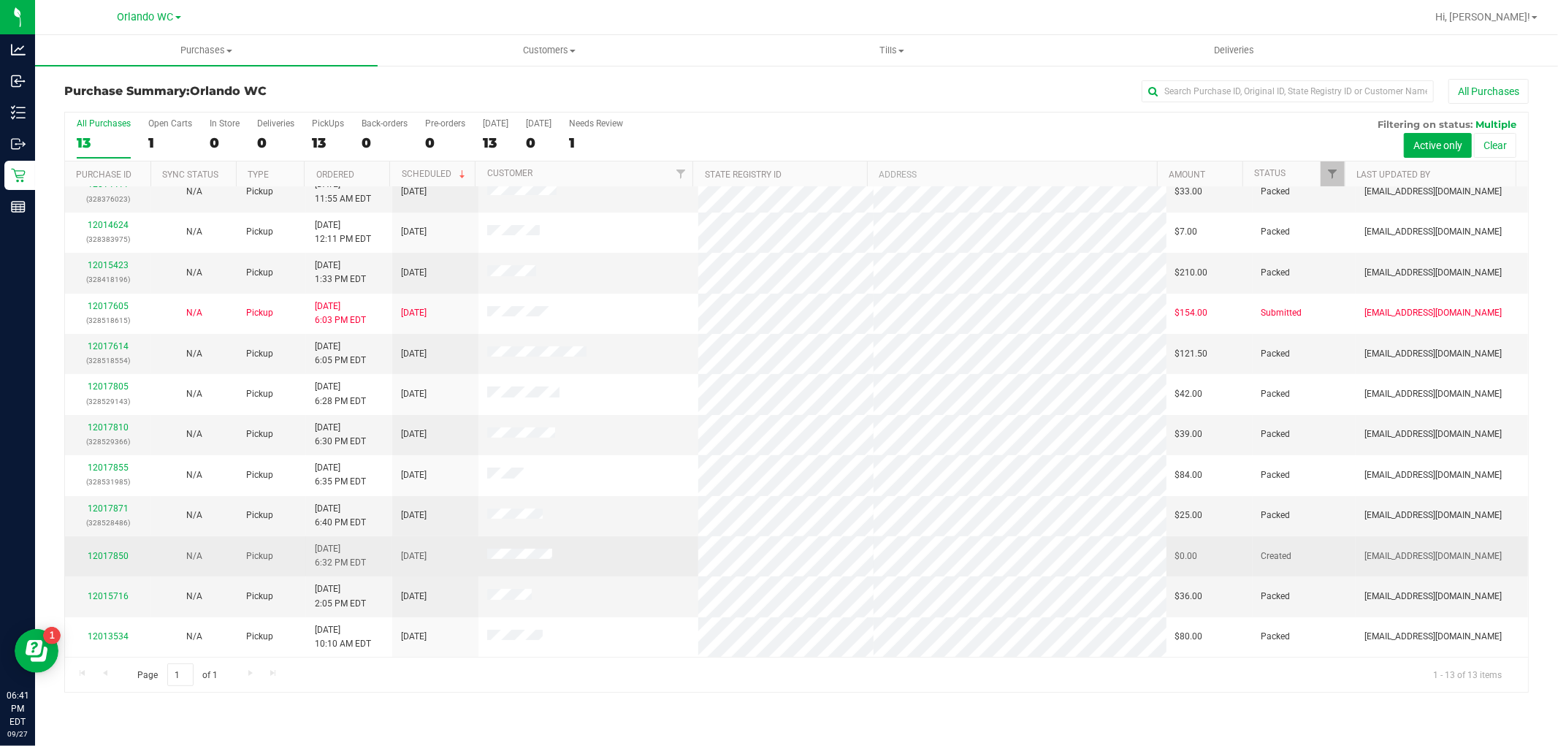
click at [99, 561] on div "12017850" at bounding box center [108, 556] width 69 height 14
click at [99, 555] on link "12017850" at bounding box center [108, 556] width 41 height 10
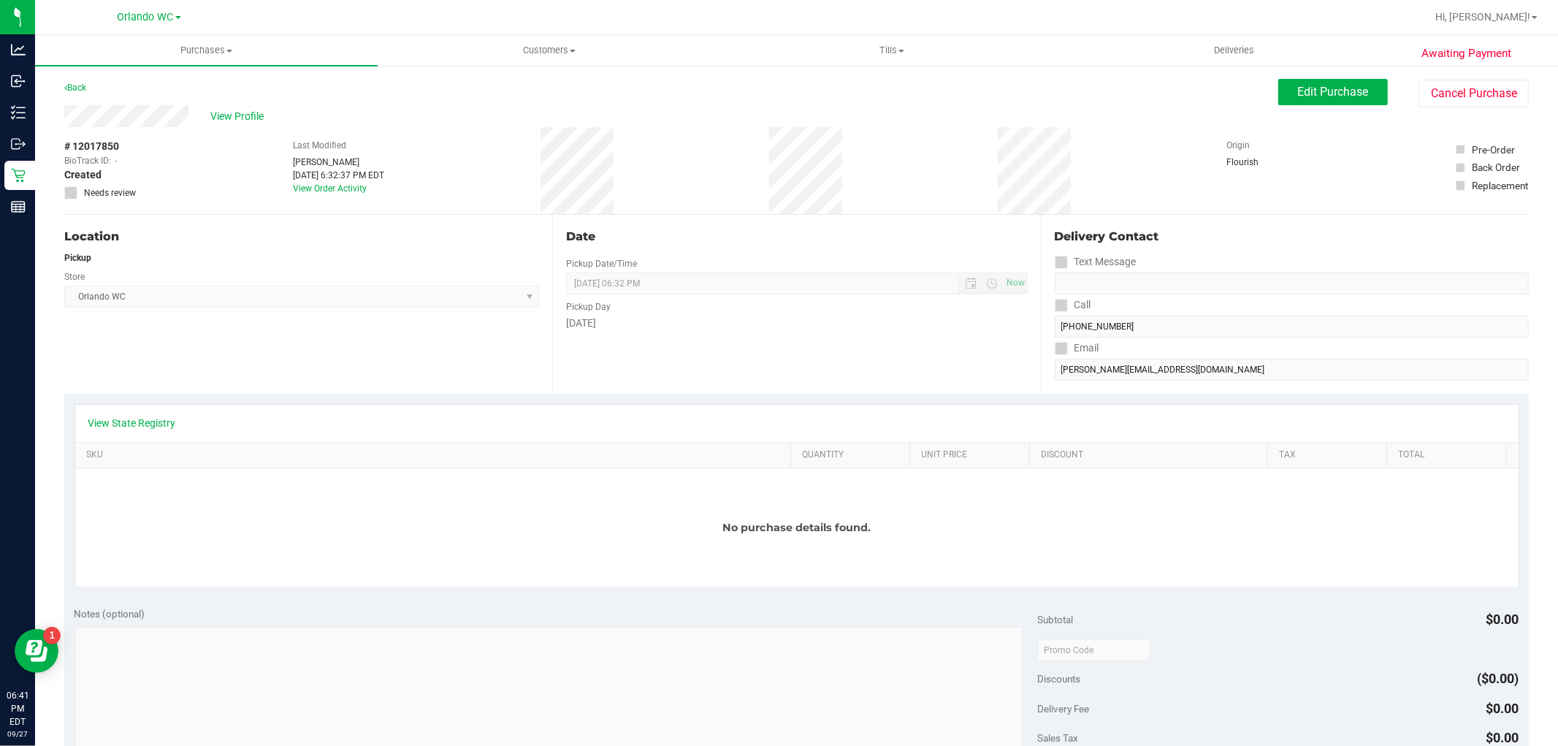
click at [257, 100] on div "Back Edit Purchase Cancel Purchase" at bounding box center [796, 92] width 1464 height 26
click at [253, 118] on span "View Profile" at bounding box center [239, 116] width 58 height 15
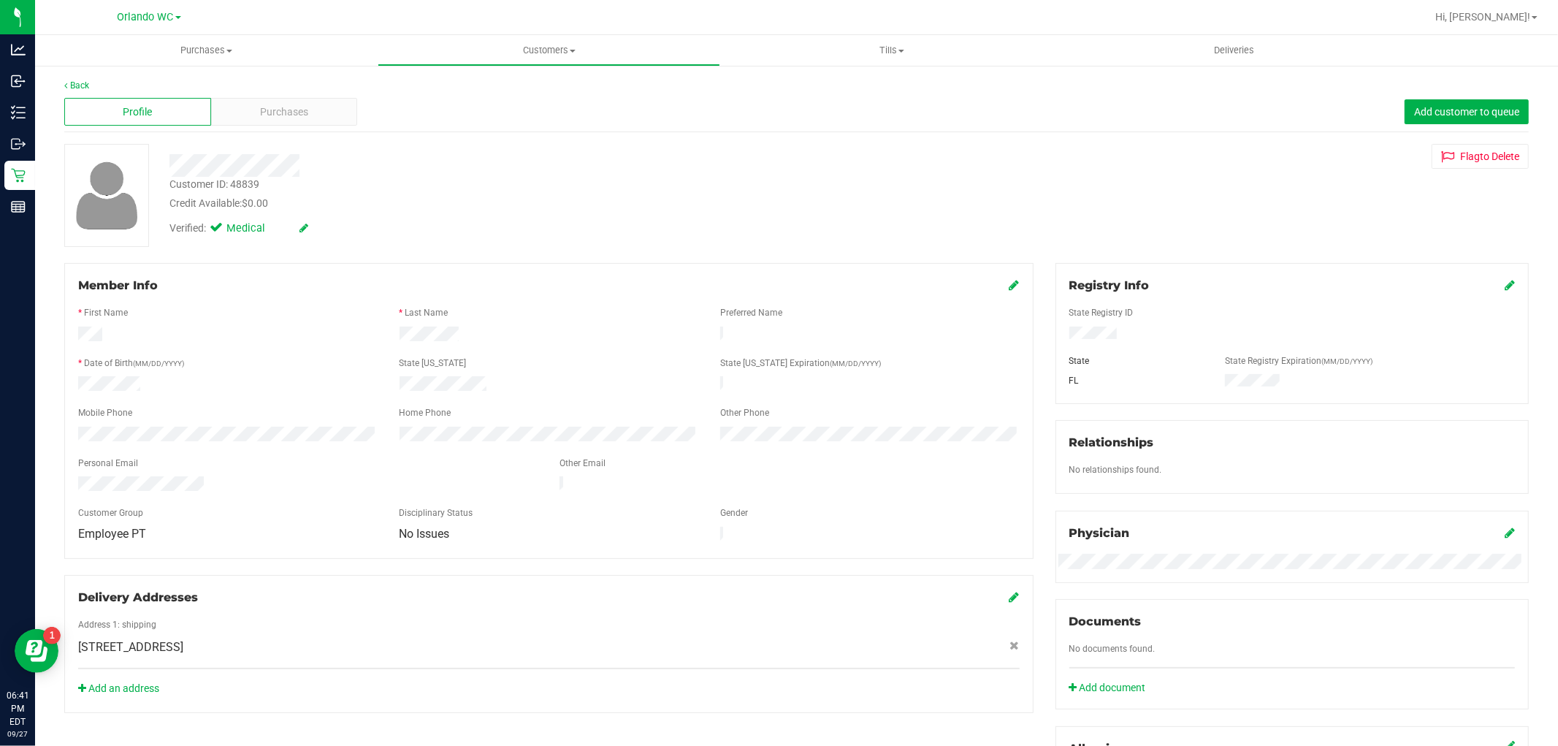
click at [253, 118] on div "Purchases" at bounding box center [284, 112] width 147 height 28
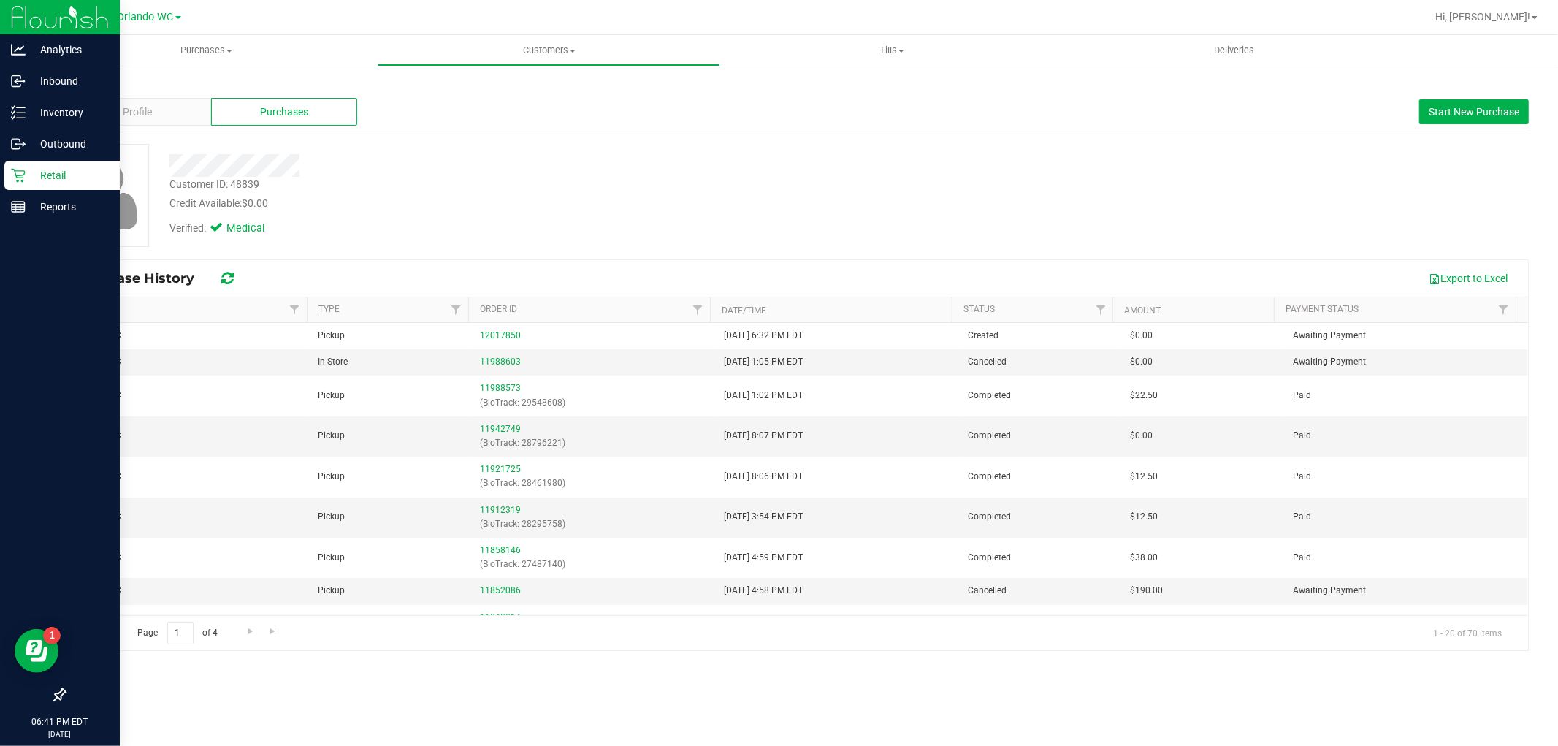
click at [22, 173] on icon at bounding box center [18, 175] width 15 height 15
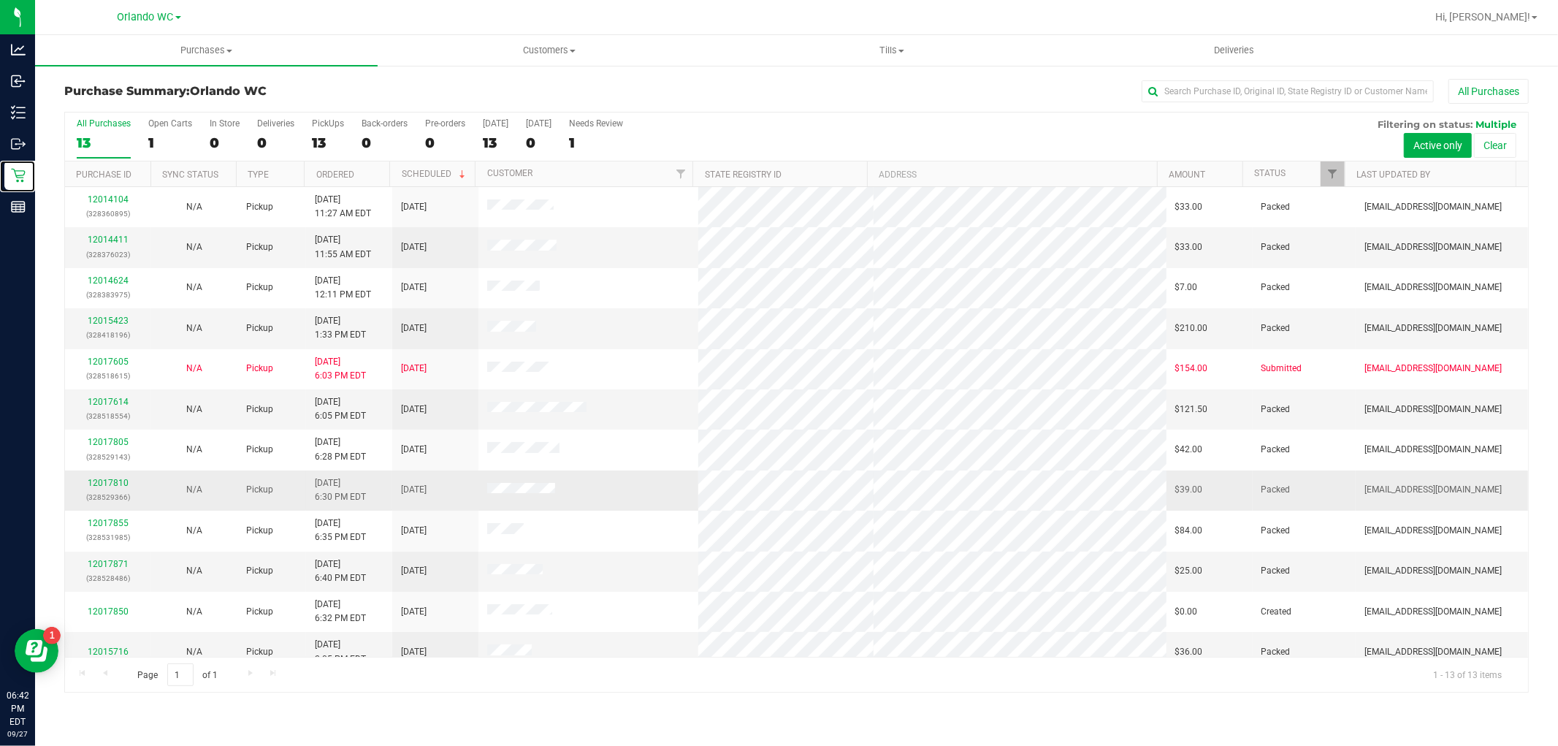
scroll to position [56, 0]
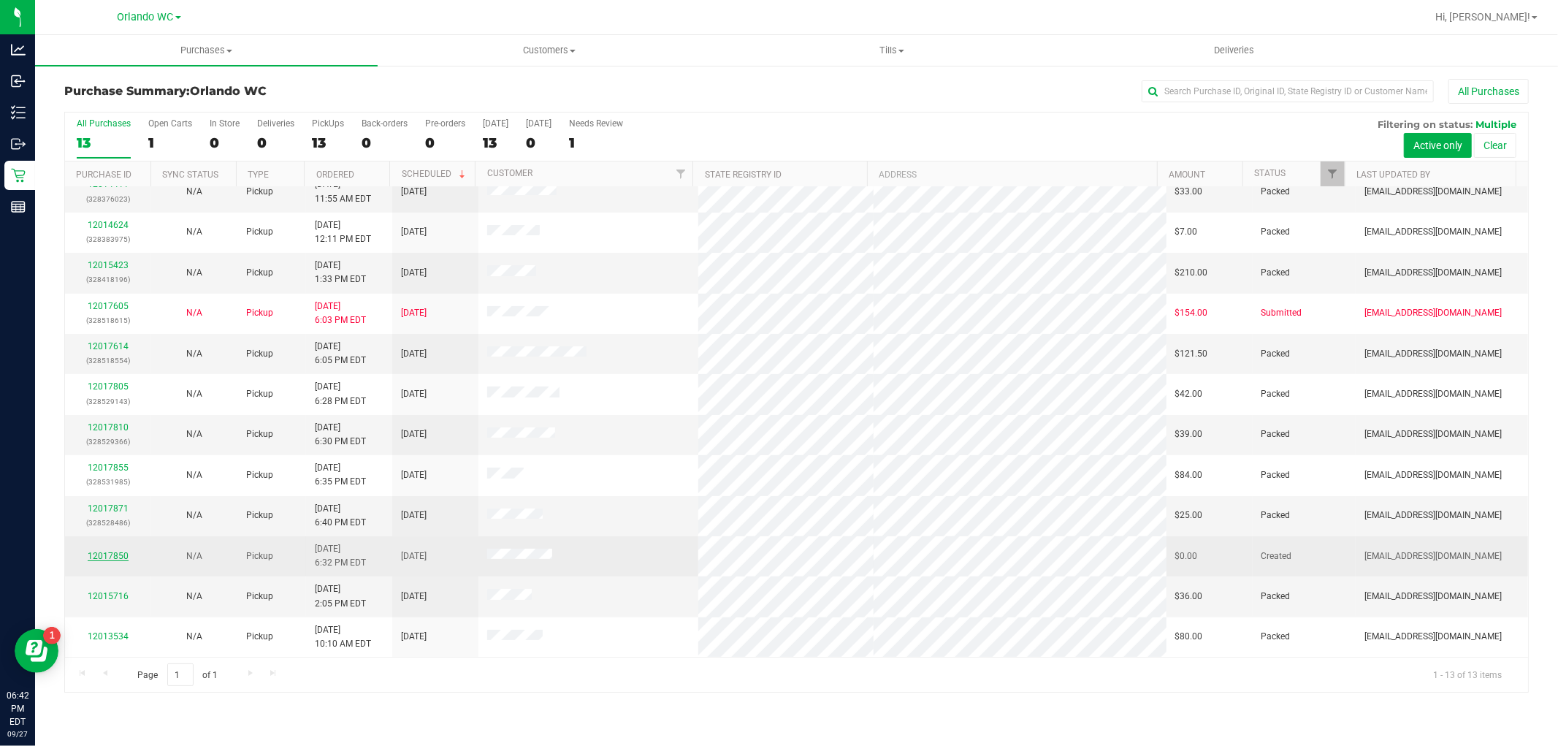
click at [122, 553] on link "12017850" at bounding box center [108, 556] width 41 height 10
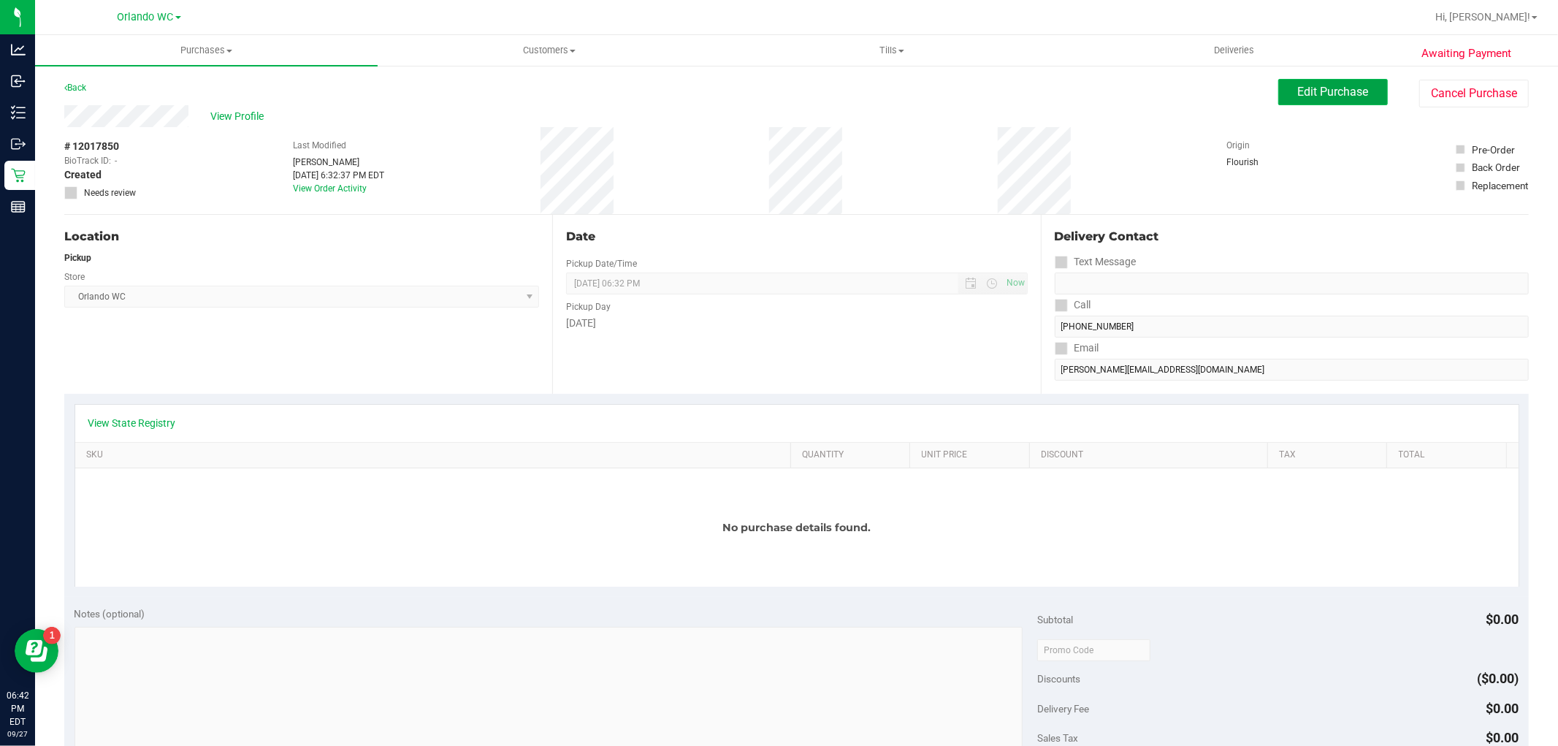
click at [1278, 89] on button "Edit Purchase" at bounding box center [1333, 92] width 110 height 26
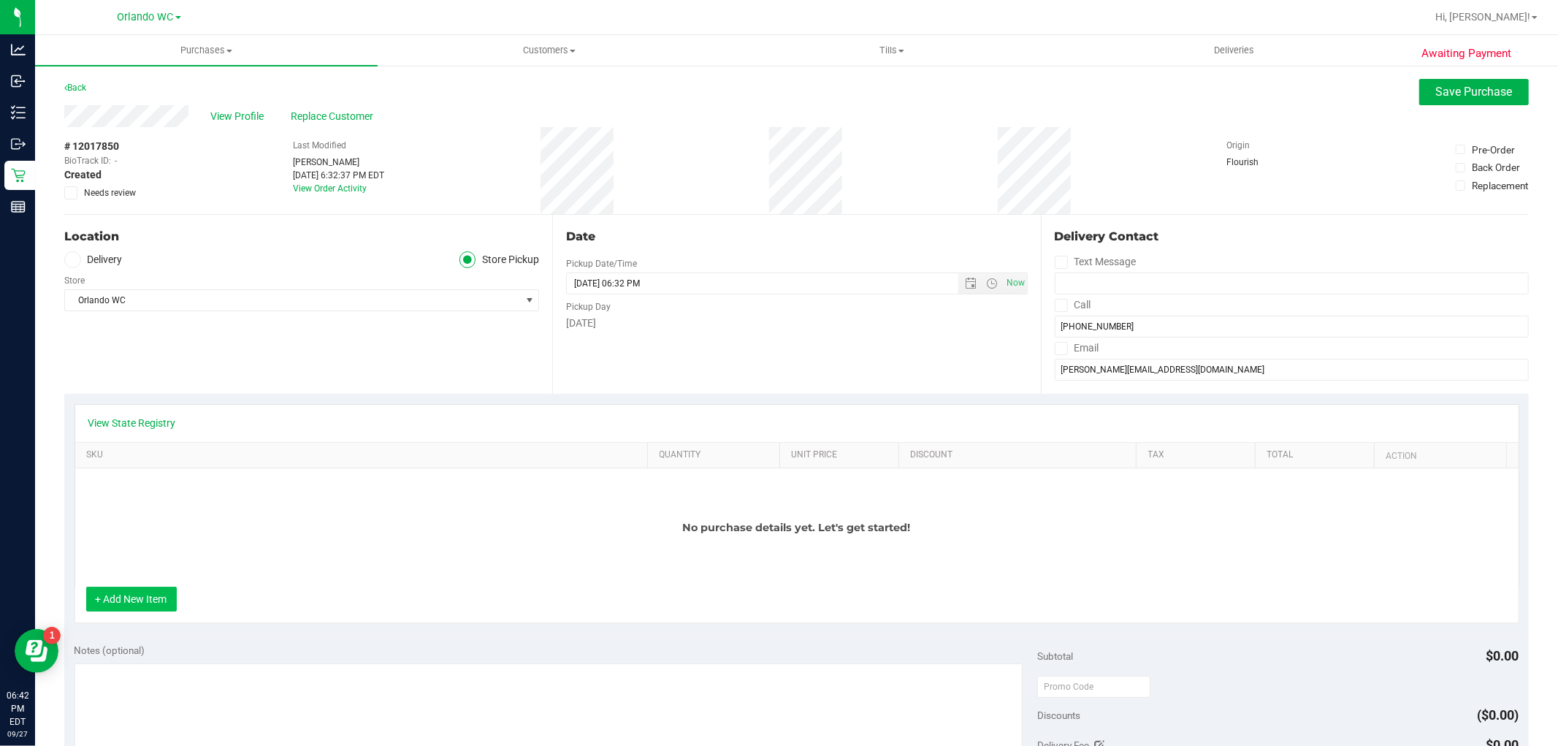
click at [142, 595] on button "+ Add New Item" at bounding box center [131, 598] width 91 height 25
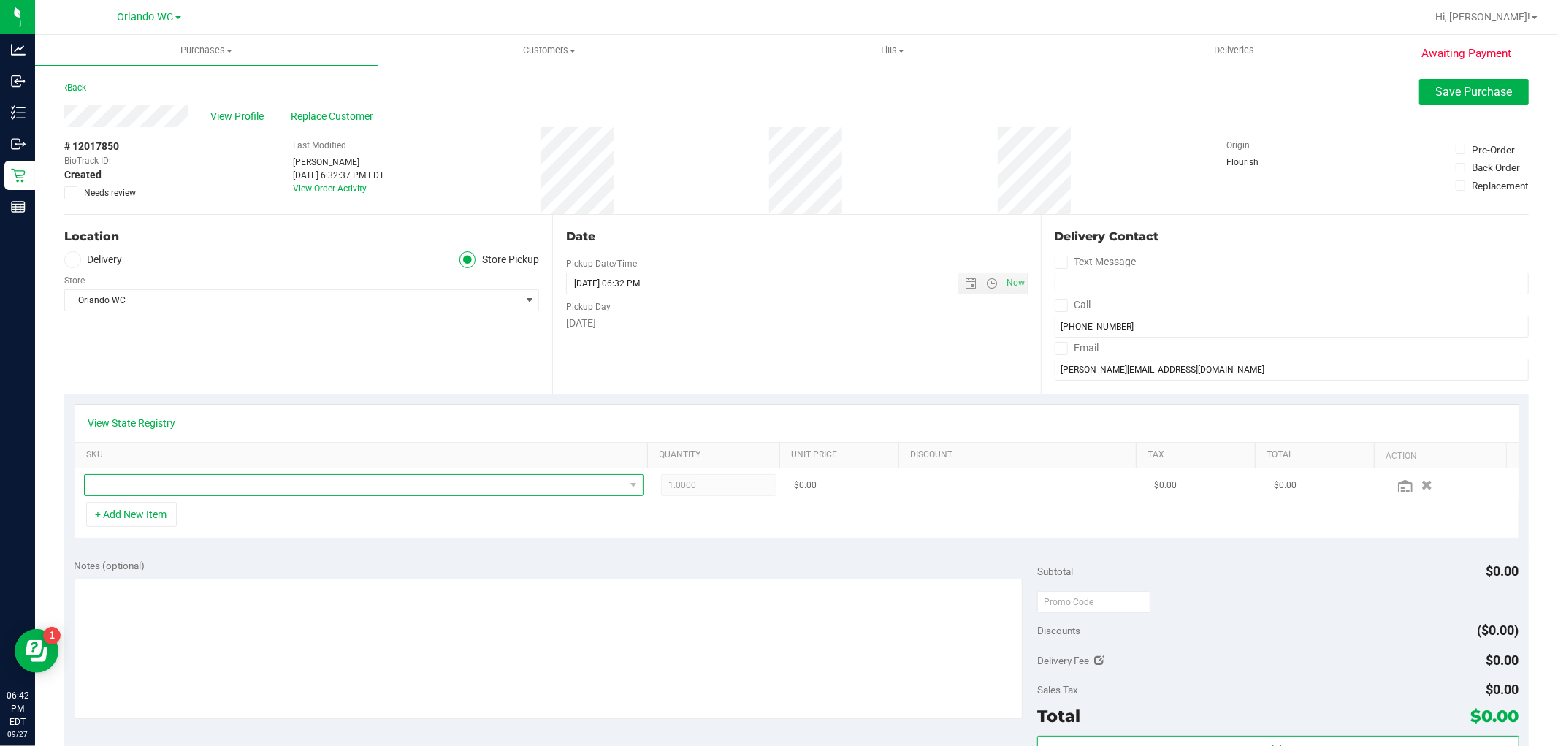
click at [179, 492] on span "NO DATA FOUND" at bounding box center [355, 485] width 540 height 20
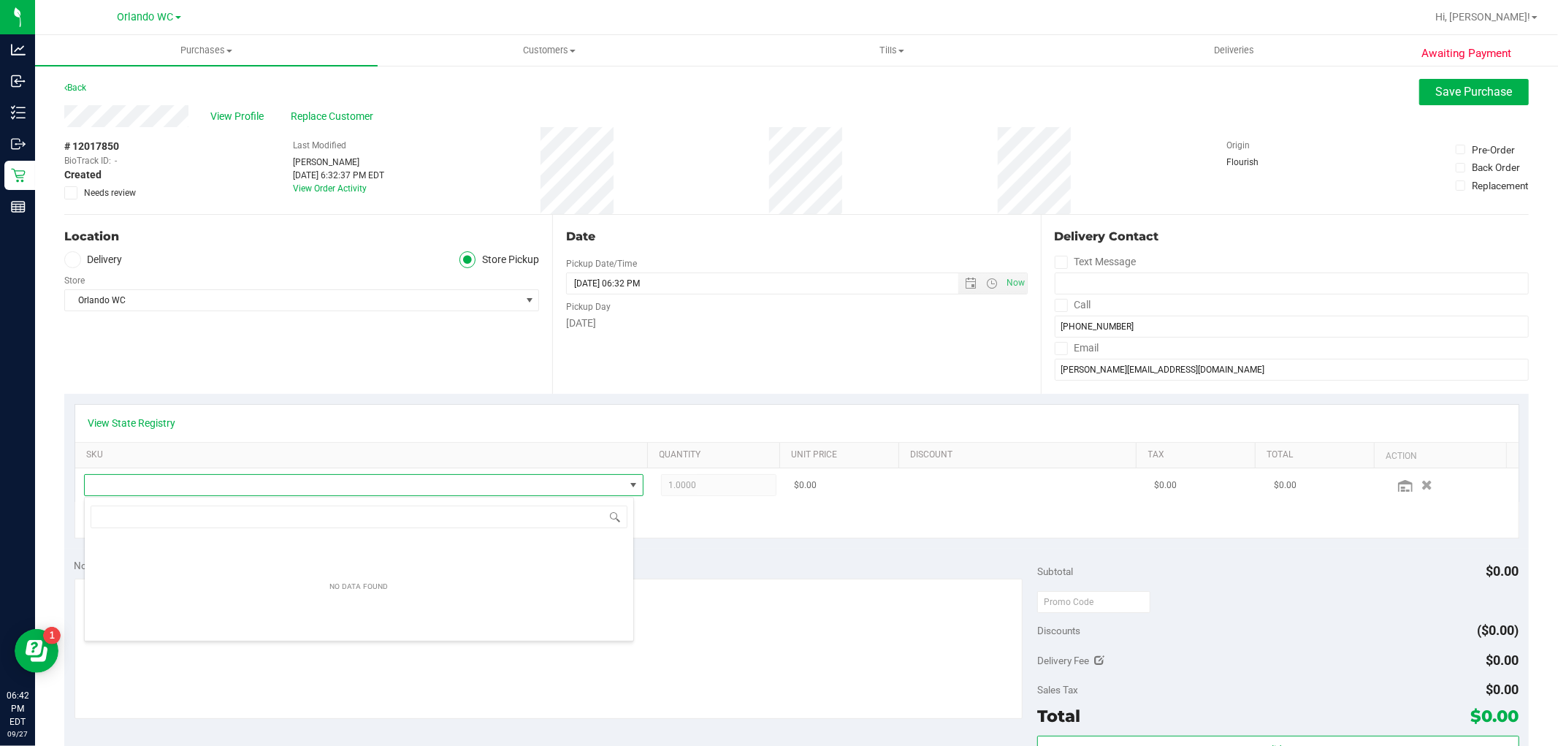
scroll to position [22, 545]
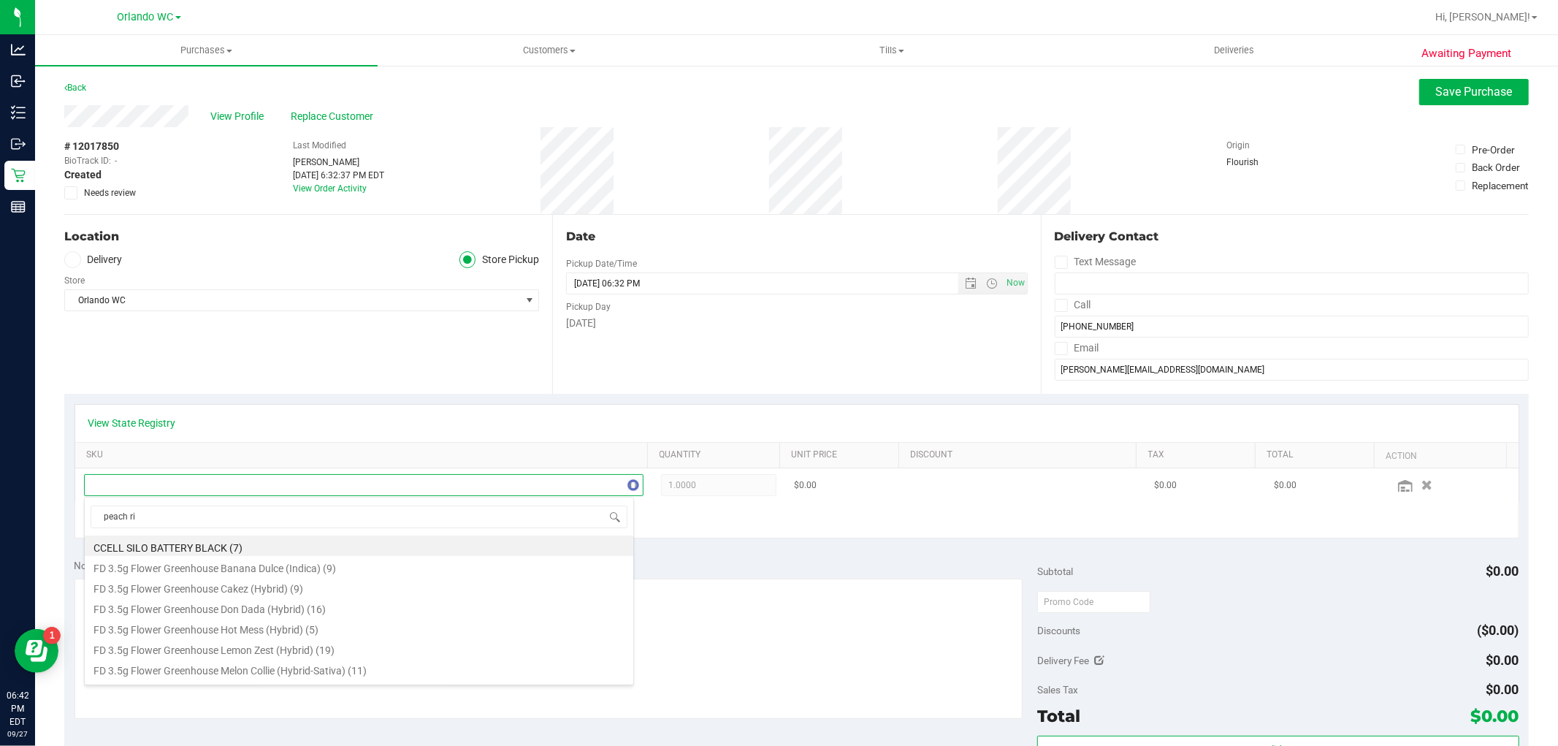
type input "peach rin"
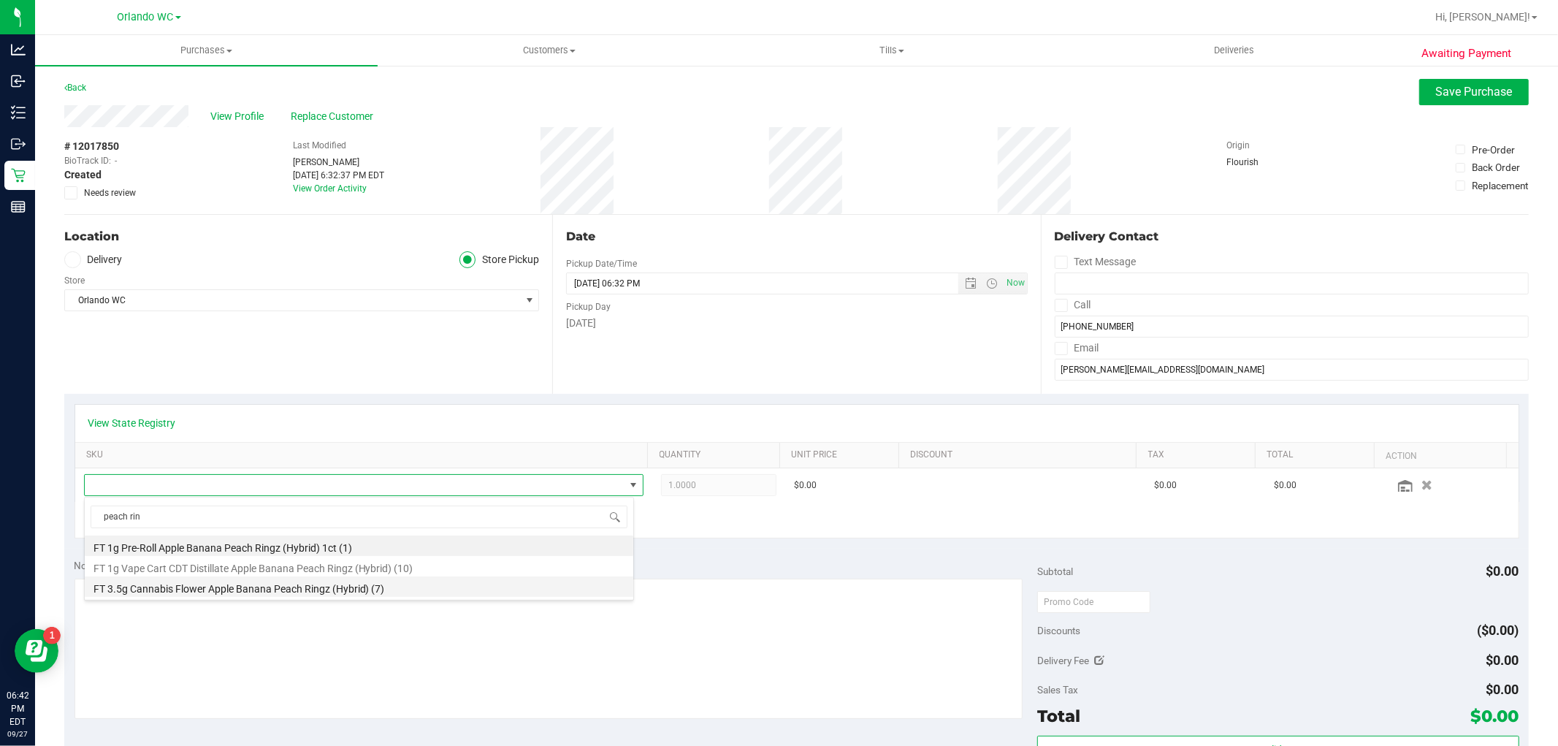
click at [234, 586] on li "FT 3.5g Cannabis Flower Apple Banana Peach Ringz (Hybrid) (7)" at bounding box center [359, 586] width 549 height 20
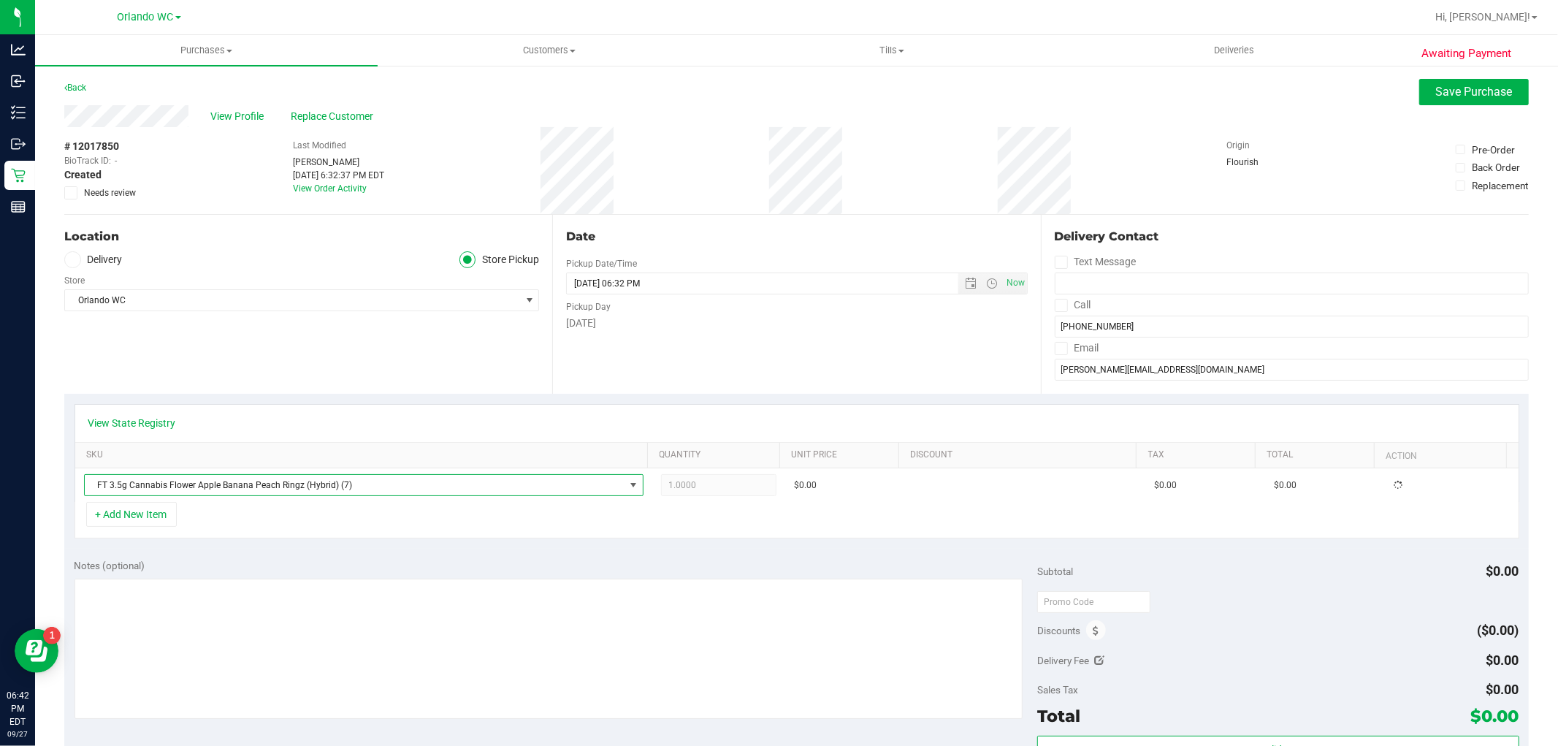
click at [236, 571] on div "Notes (optional)" at bounding box center [555, 565] width 963 height 15
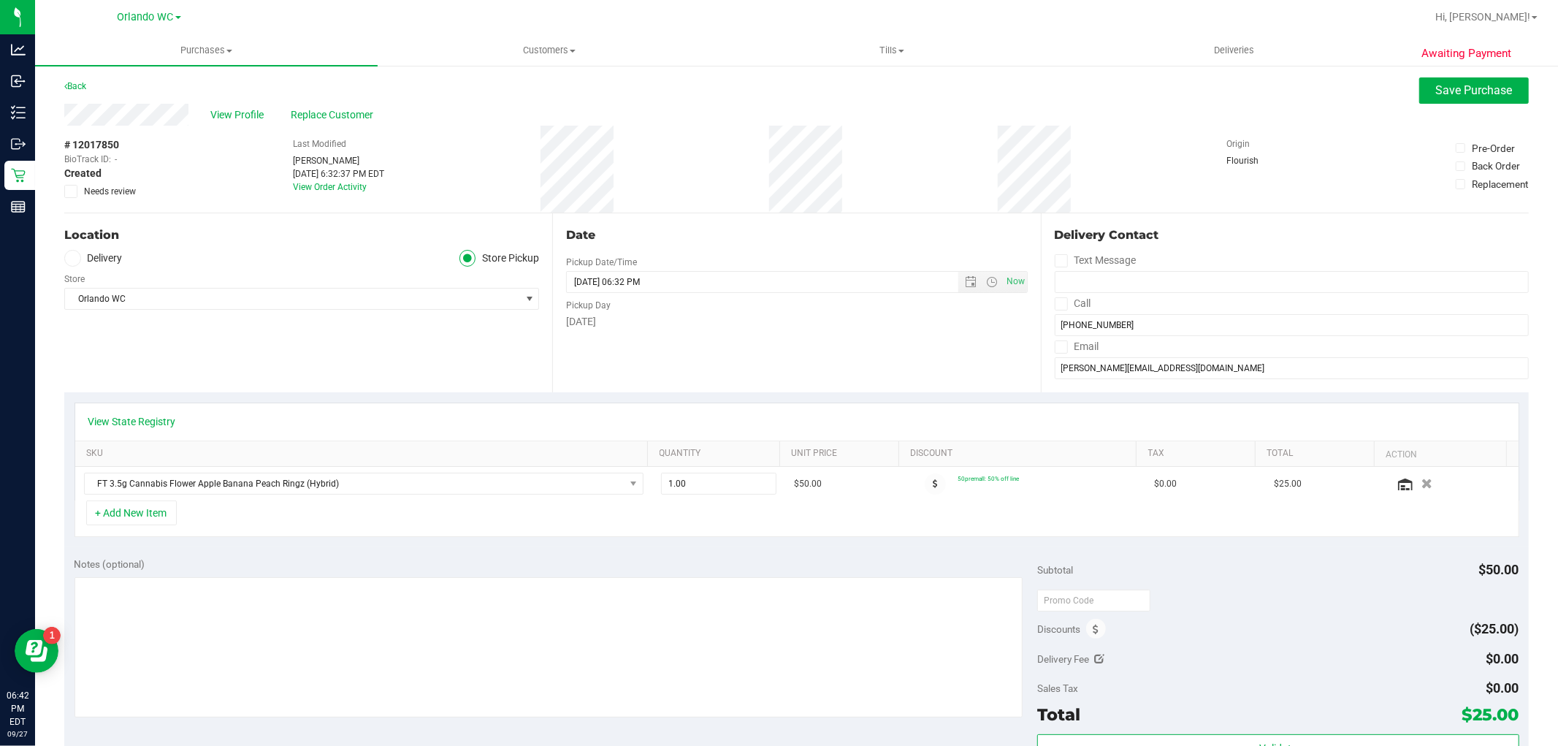
scroll to position [0, 0]
click at [161, 508] on button "+ Add New Item" at bounding box center [131, 514] width 91 height 25
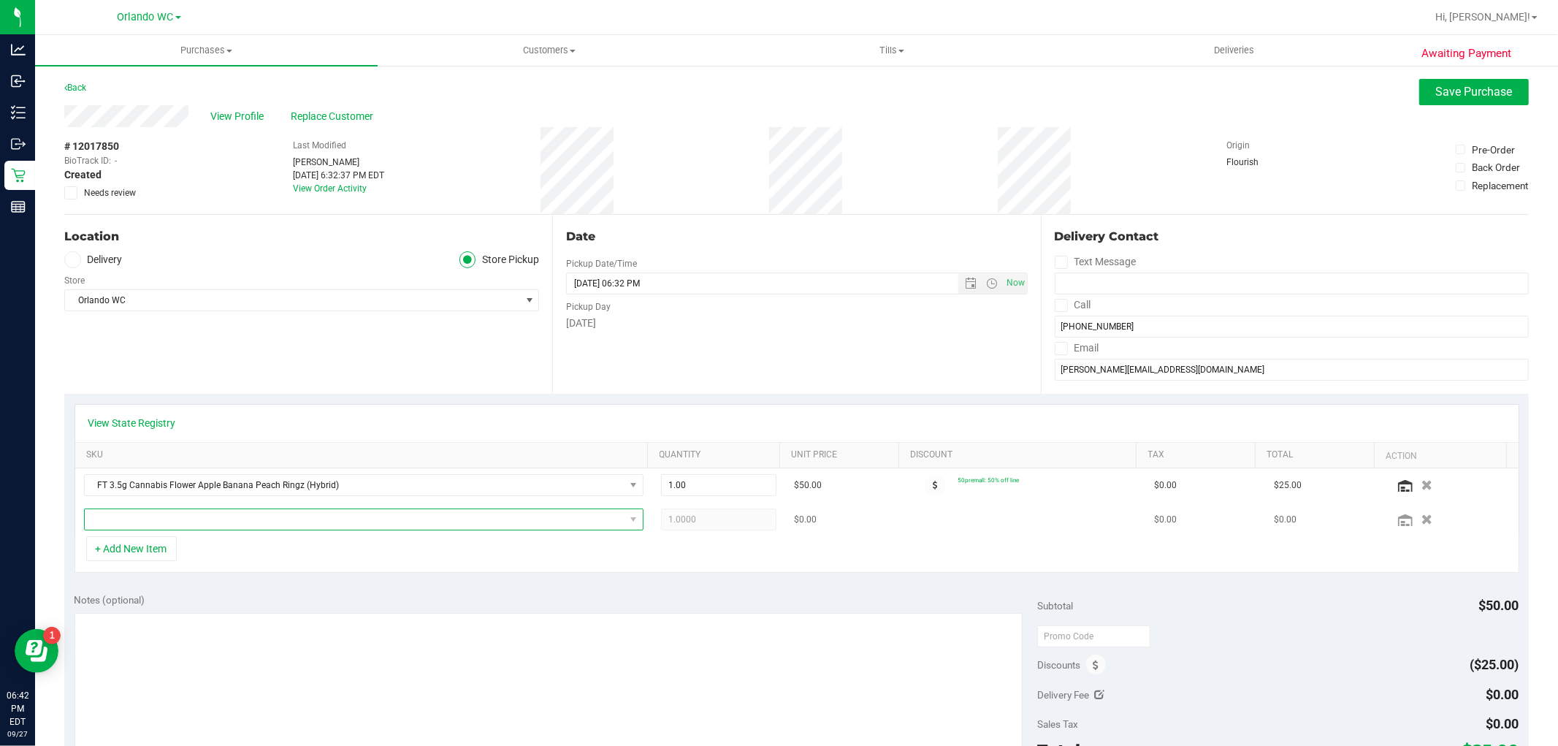
click at [314, 522] on span "NO DATA FOUND" at bounding box center [355, 519] width 540 height 20
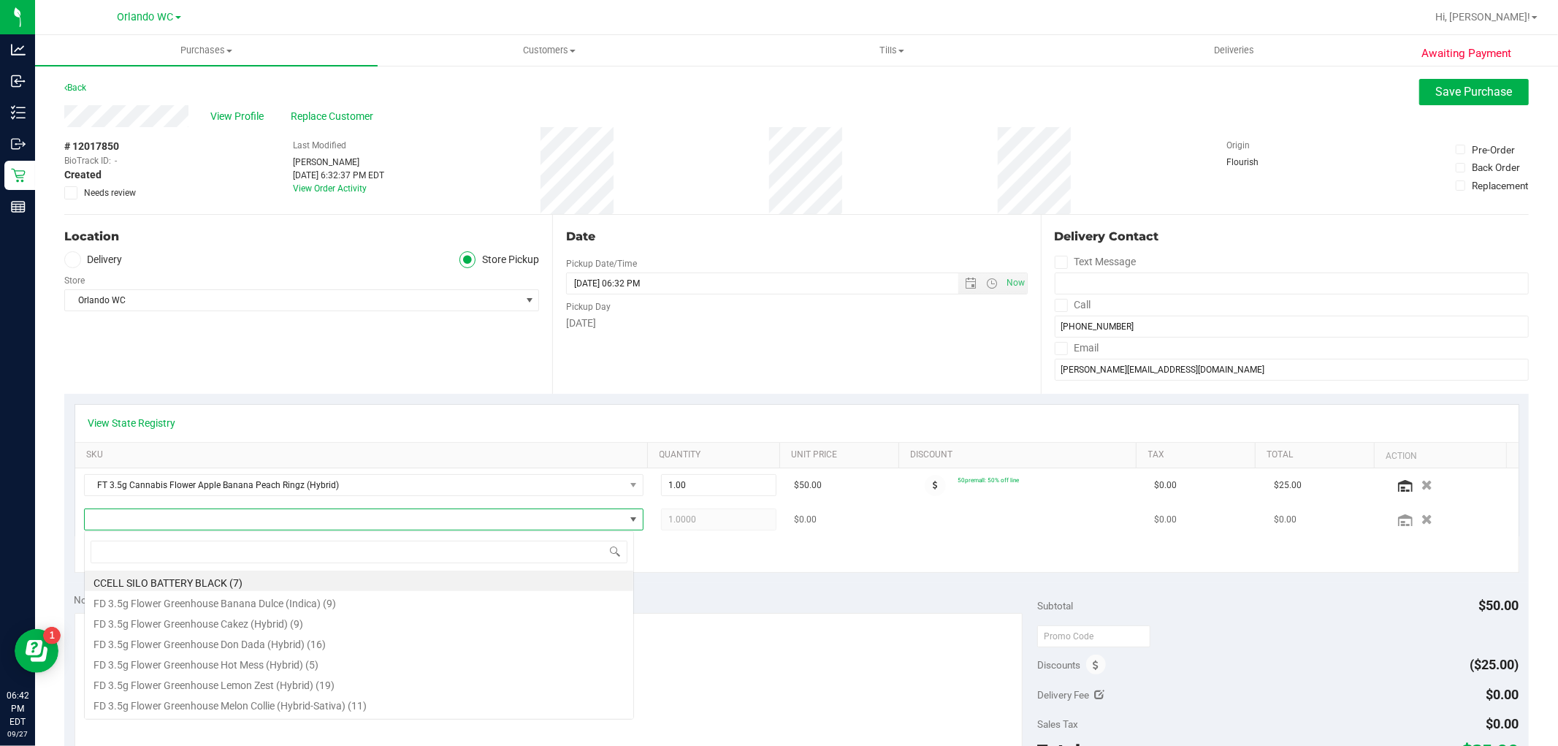
scroll to position [22, 545]
type input "space case"
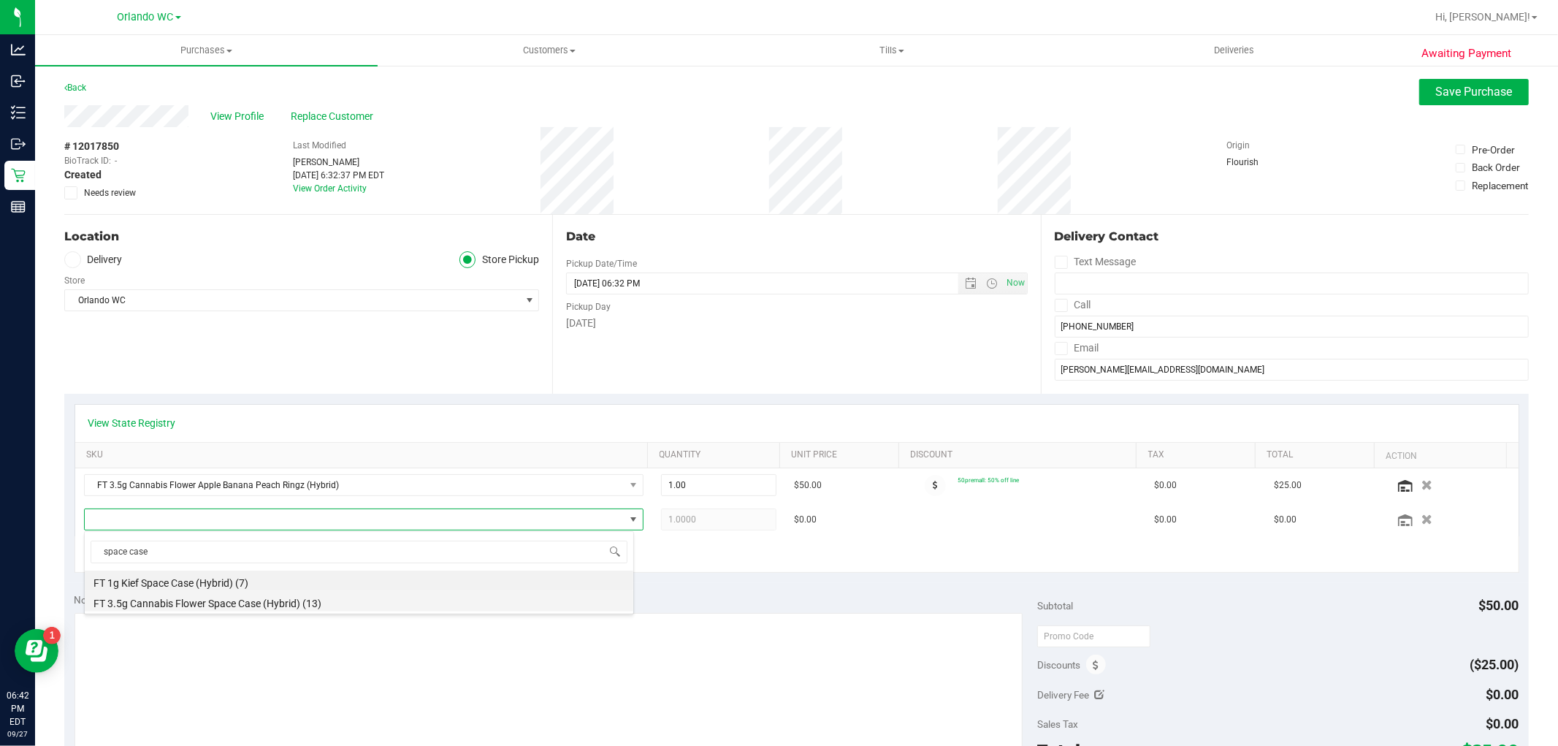
click at [251, 603] on li "FT 3.5g Cannabis Flower Space Case (Hybrid) (13)" at bounding box center [359, 601] width 549 height 20
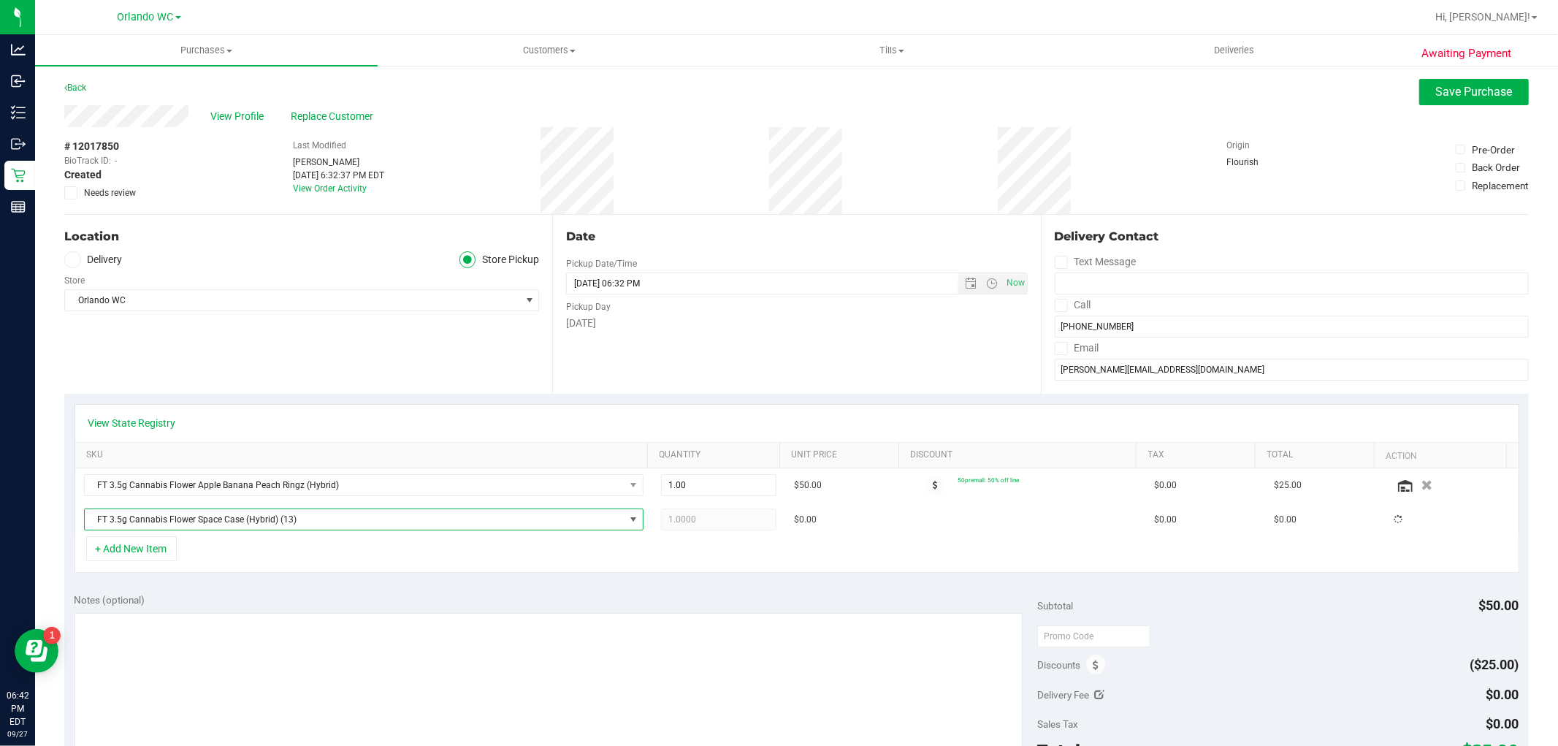
click at [256, 599] on div "Notes (optional)" at bounding box center [555, 599] width 963 height 15
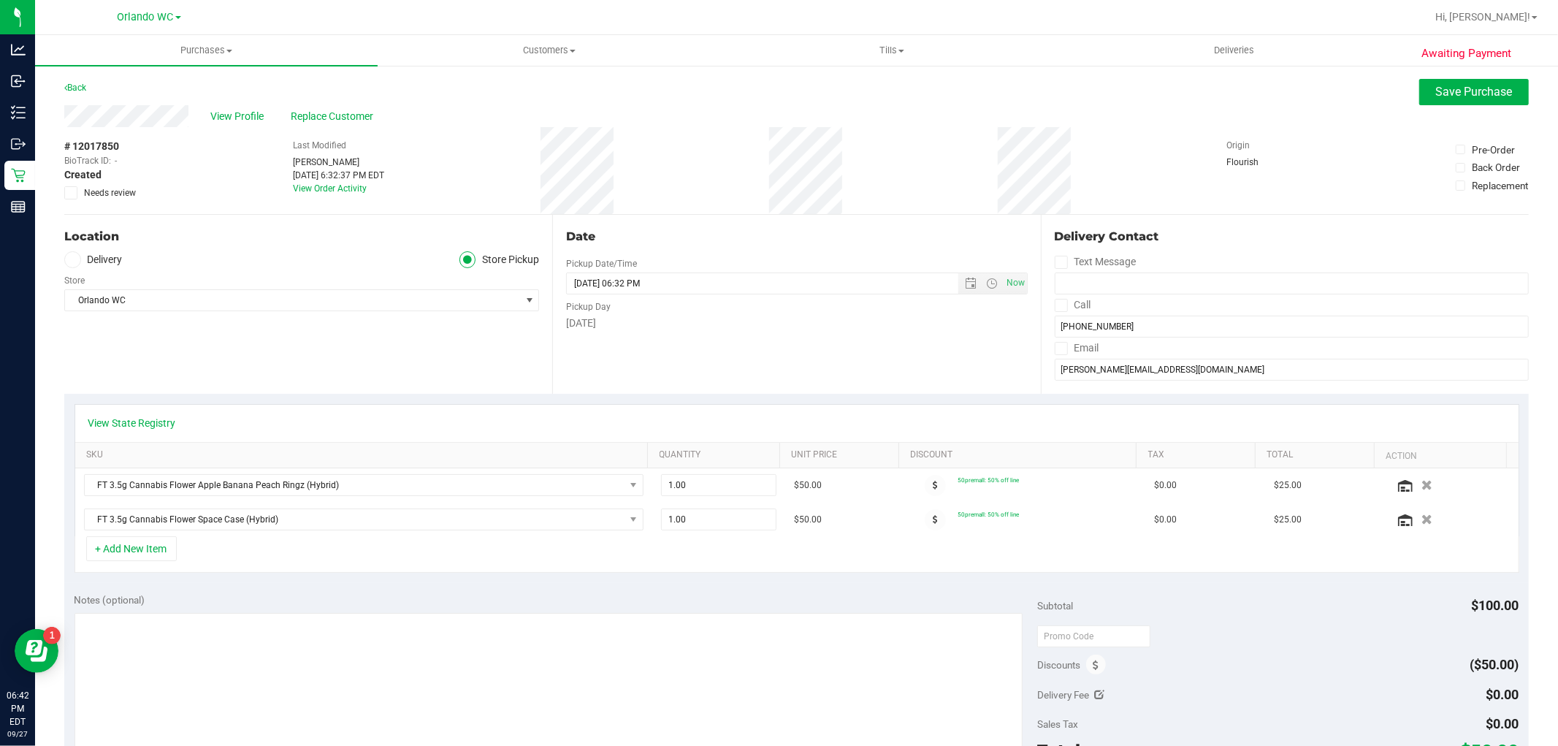
scroll to position [81, 0]
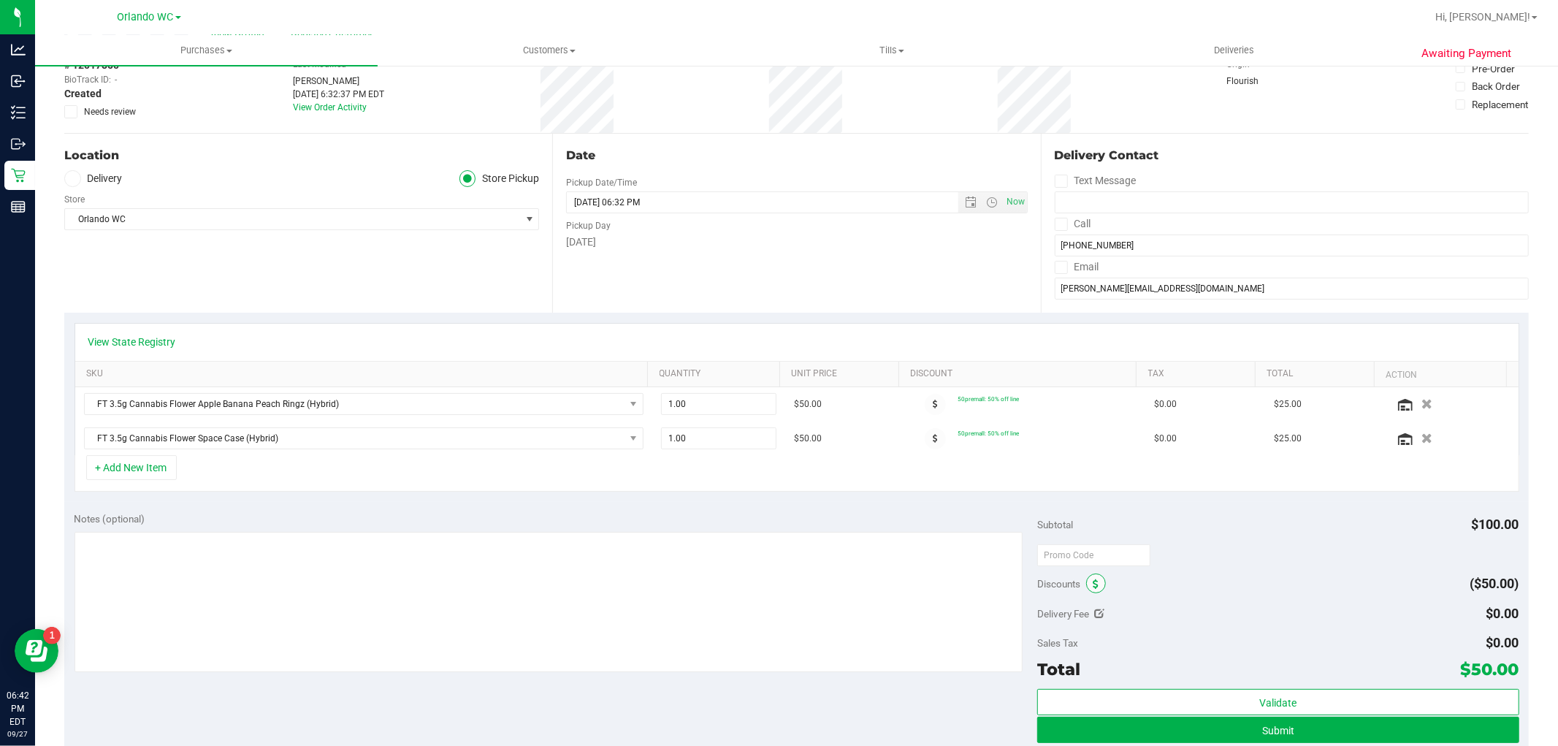
click at [1094, 586] on span at bounding box center [1096, 583] width 20 height 20
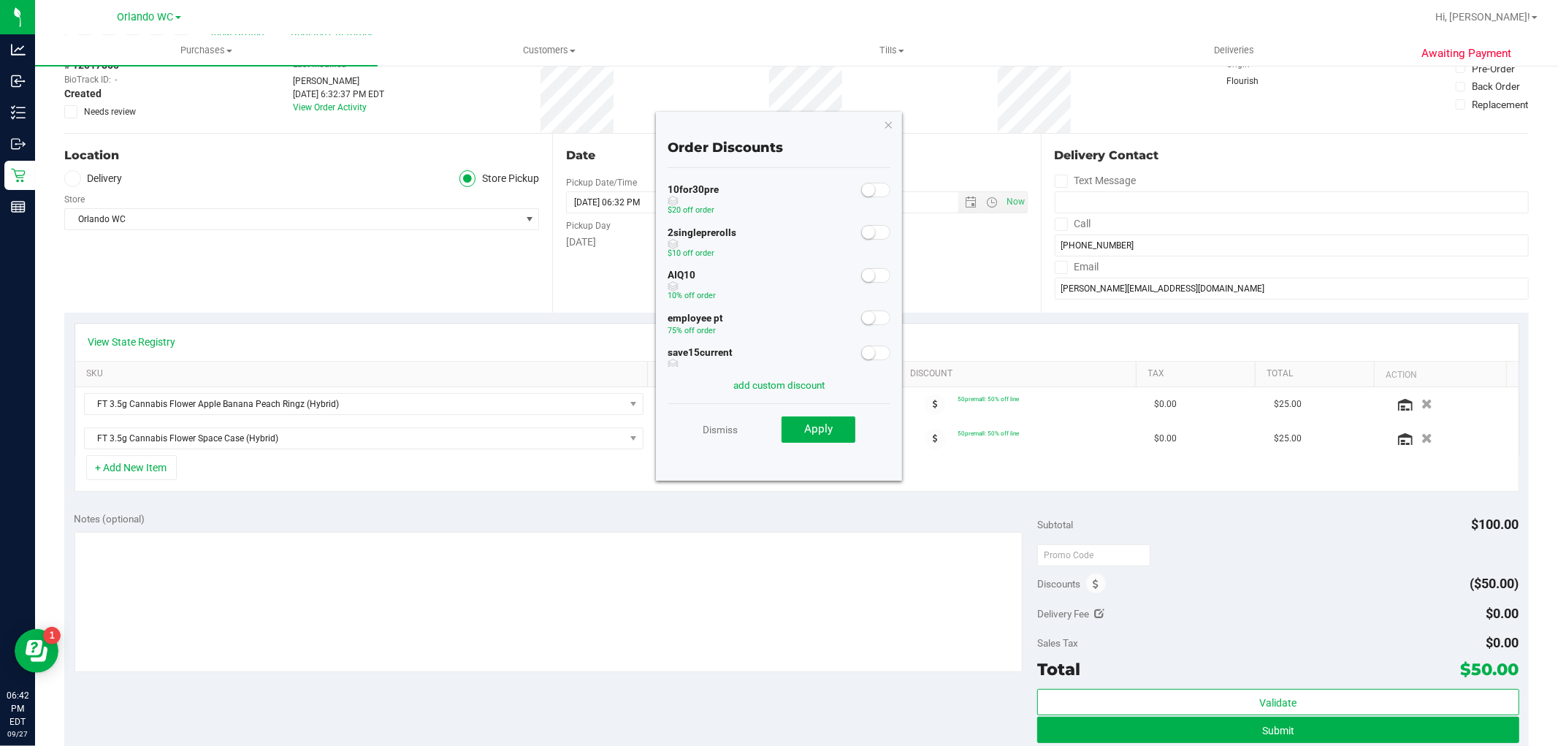
click at [862, 315] on small at bounding box center [868, 317] width 13 height 13
click at [844, 437] on button "Apply" at bounding box center [818, 429] width 74 height 26
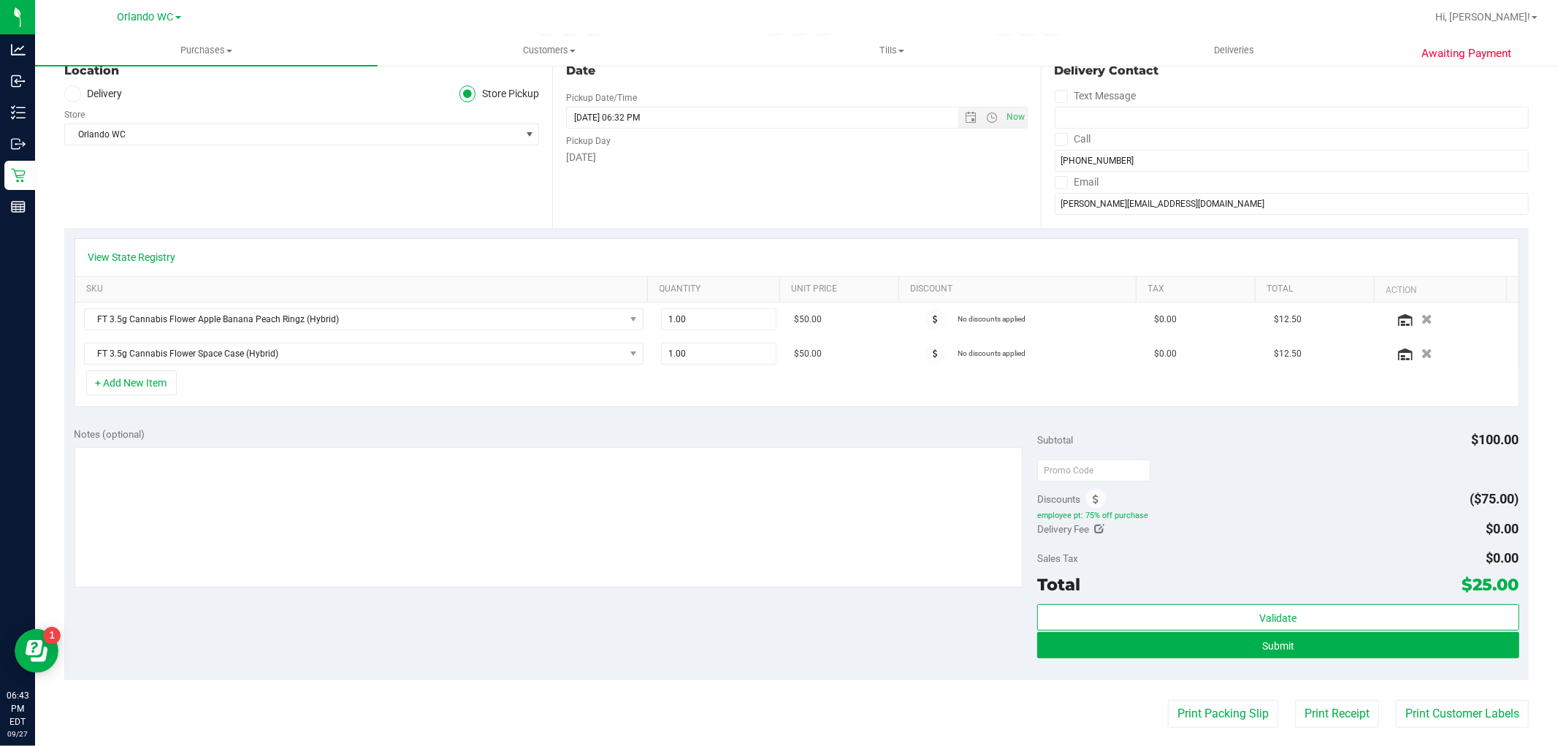
scroll to position [0, 0]
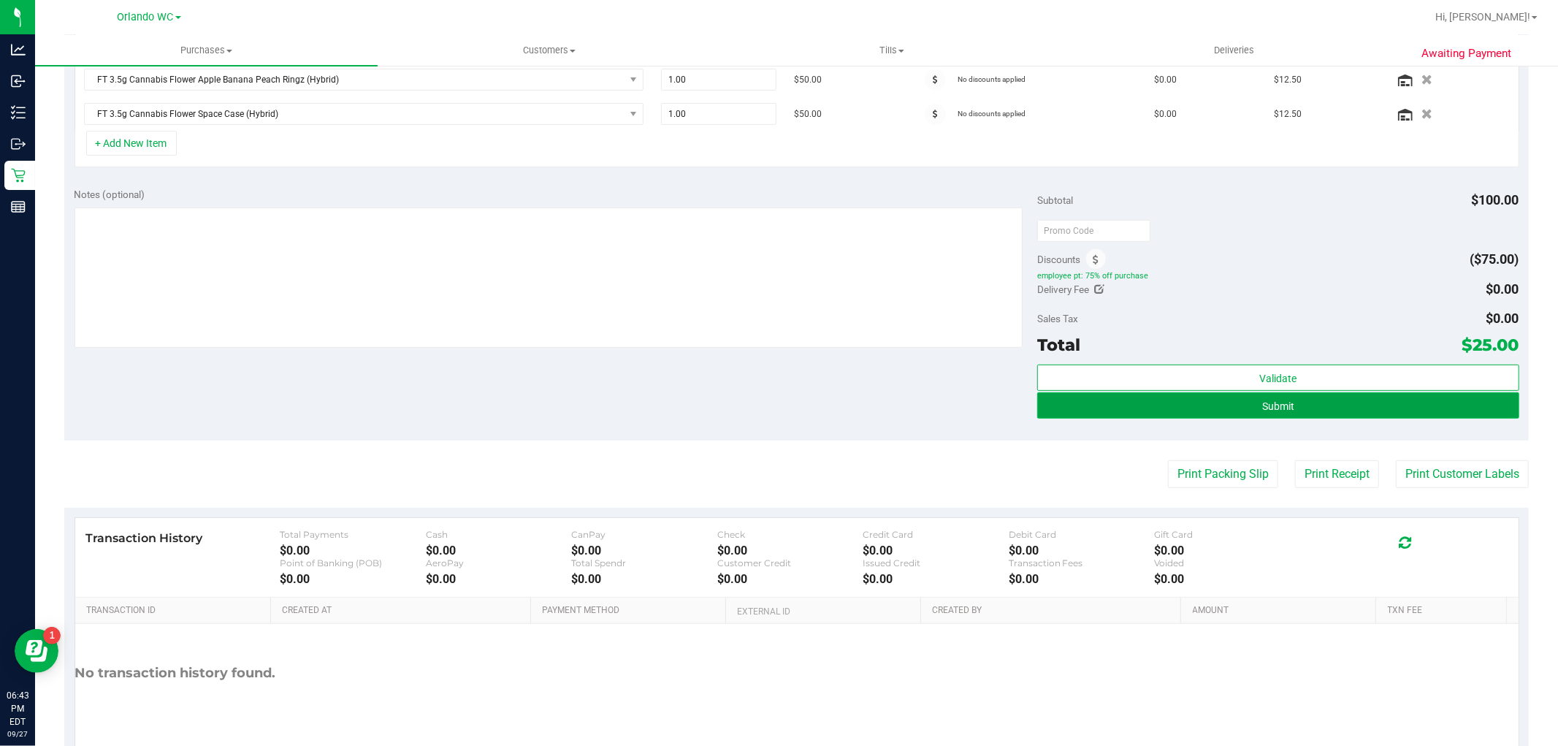
click at [1345, 400] on button "Submit" at bounding box center [1277, 405] width 481 height 26
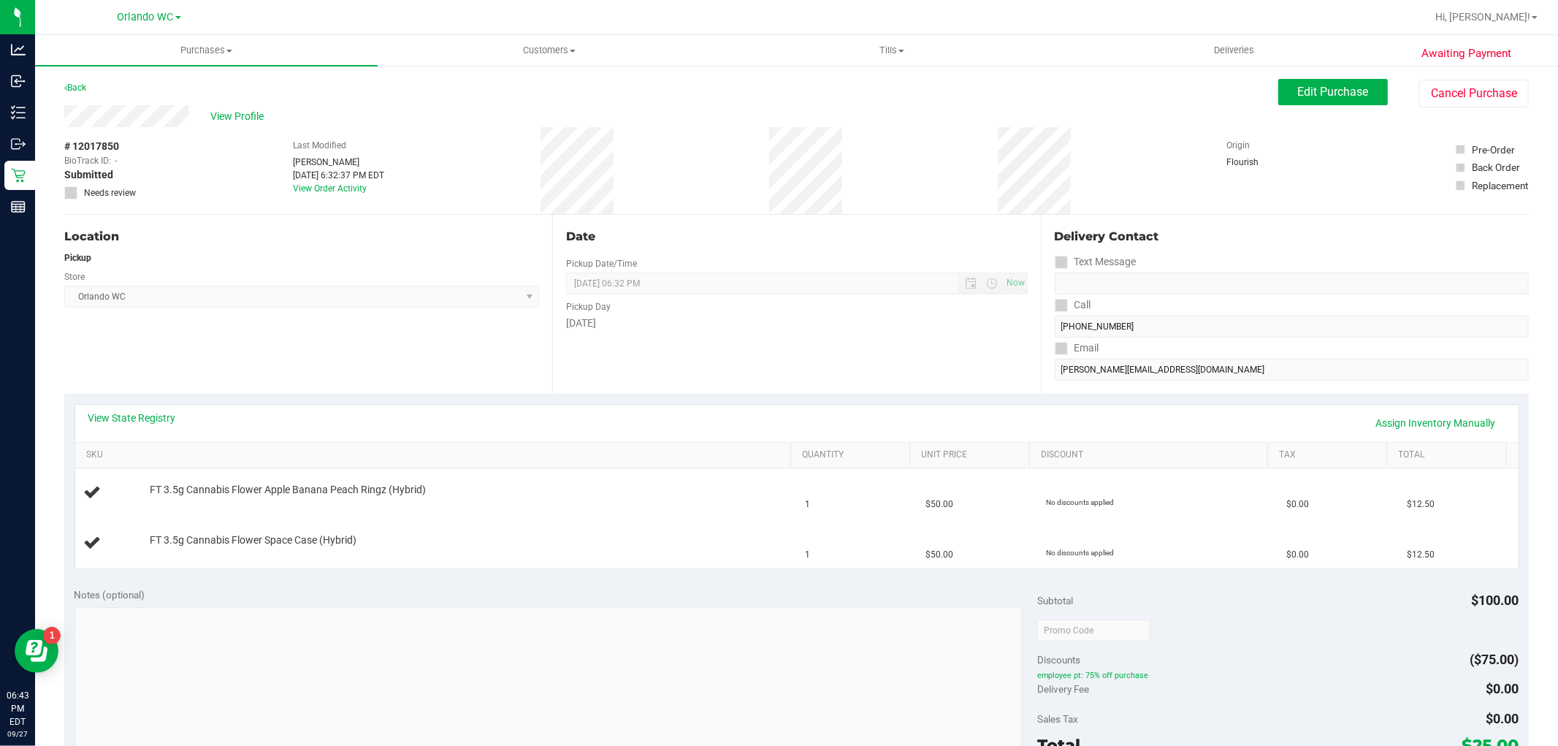
click at [1123, 384] on div "Delivery Contact Text Message Call (727) 482-2904 Email lisamariehe@gmail.com" at bounding box center [1285, 304] width 488 height 179
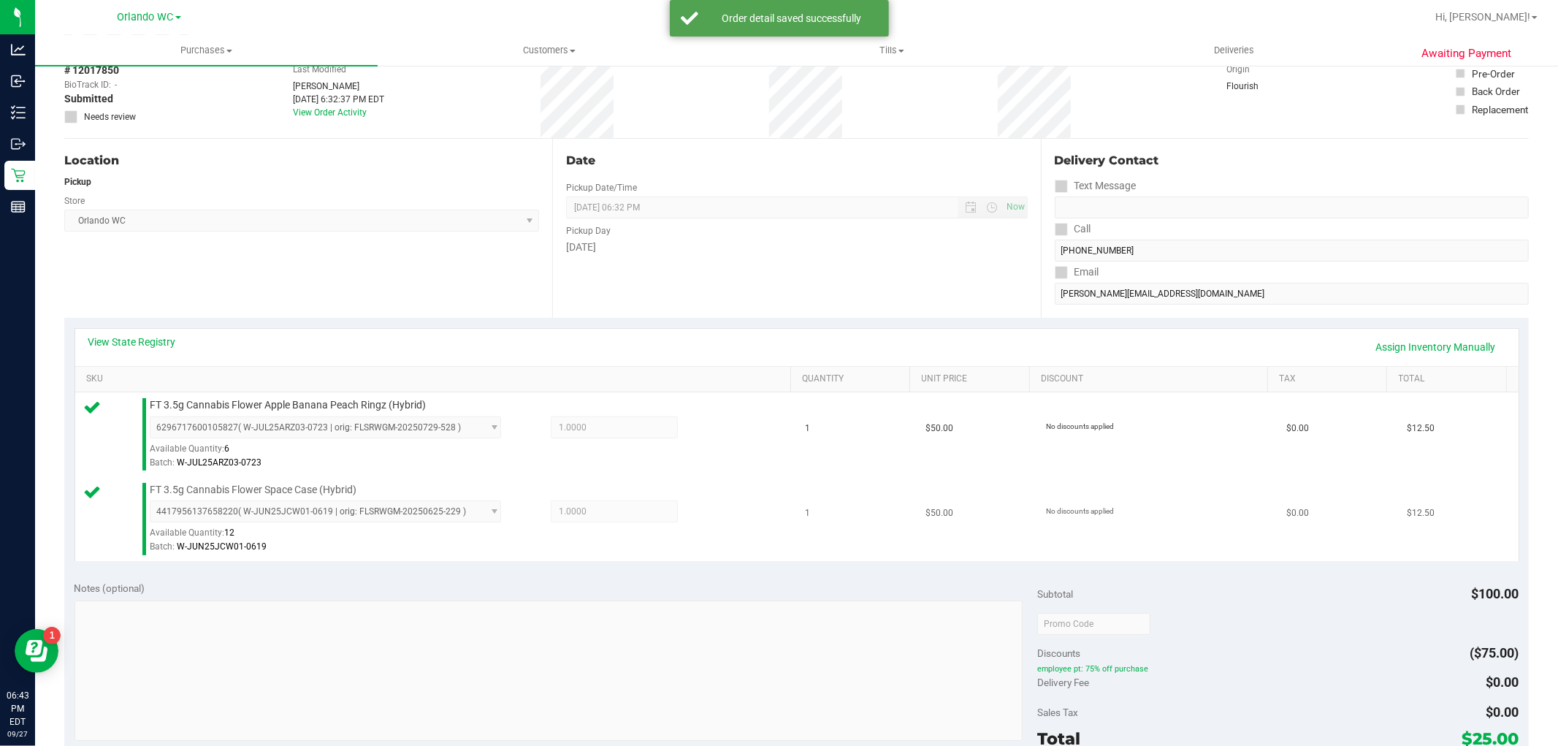
scroll to position [243, 0]
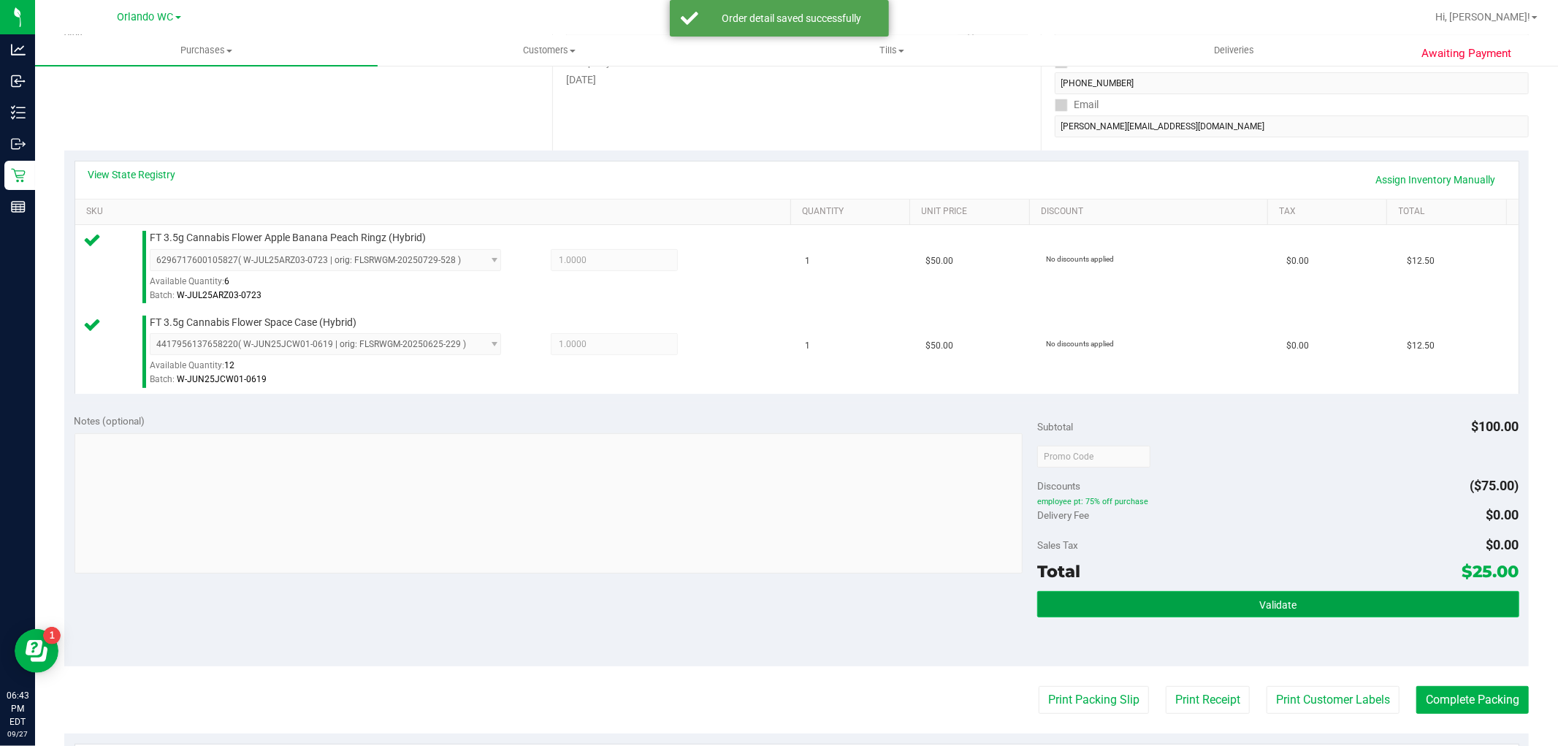
click at [1272, 604] on span "Validate" at bounding box center [1277, 605] width 37 height 12
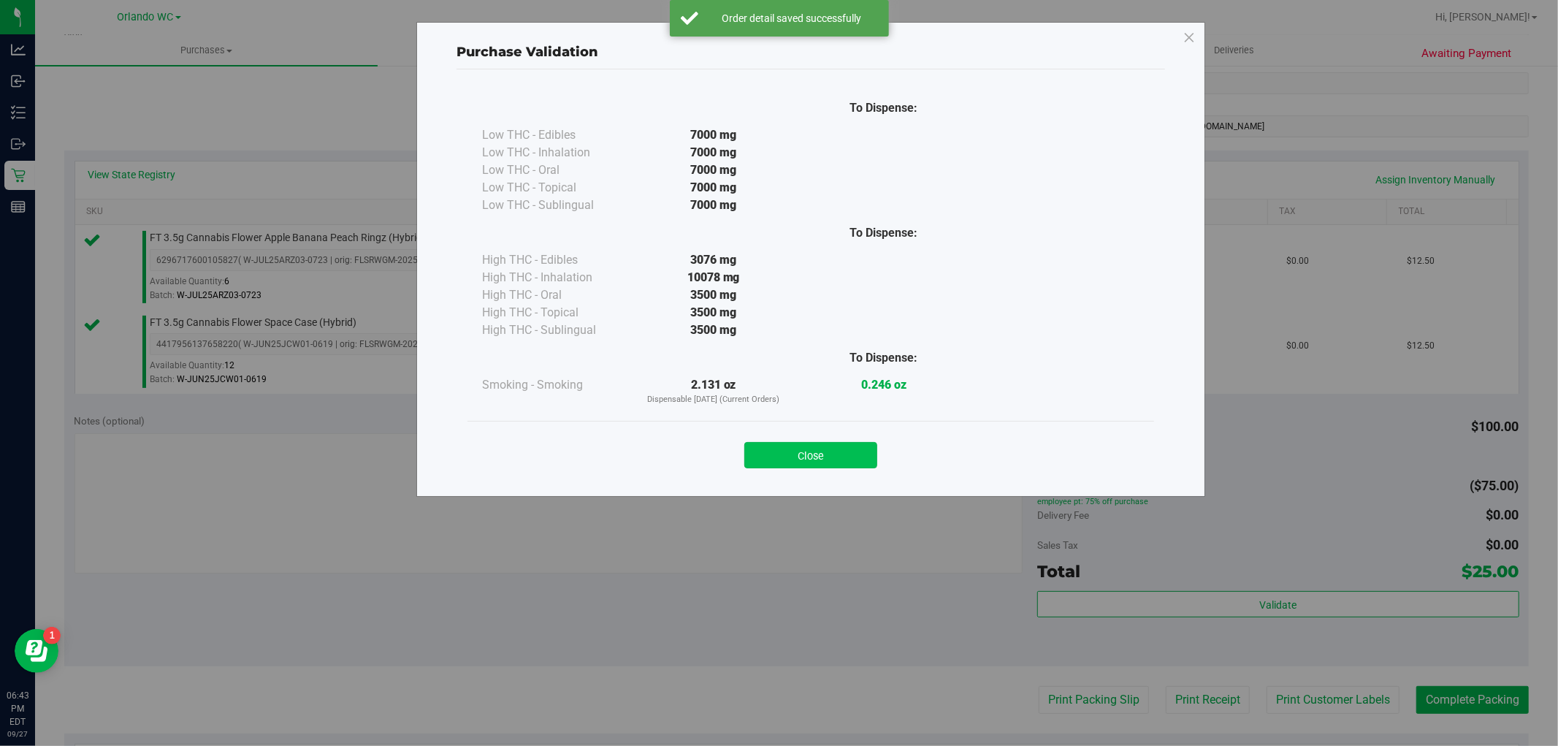
click at [806, 465] on button "Close" at bounding box center [810, 455] width 133 height 26
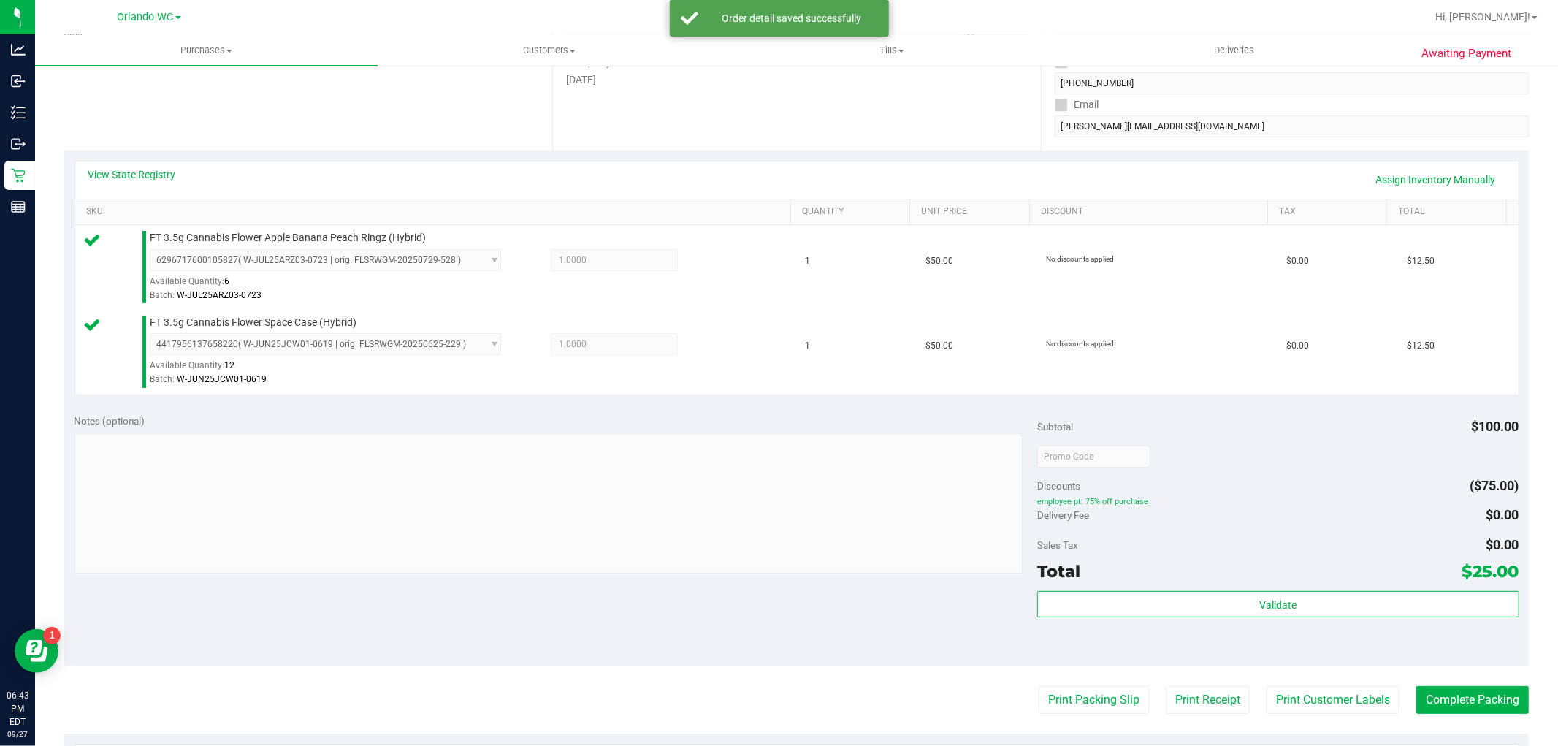
click at [1087, 714] on purchase-details "Back Edit Purchase Cancel Purchase View Profile # 12017850 BioTrack ID: - Submi…" at bounding box center [796, 421] width 1464 height 1171
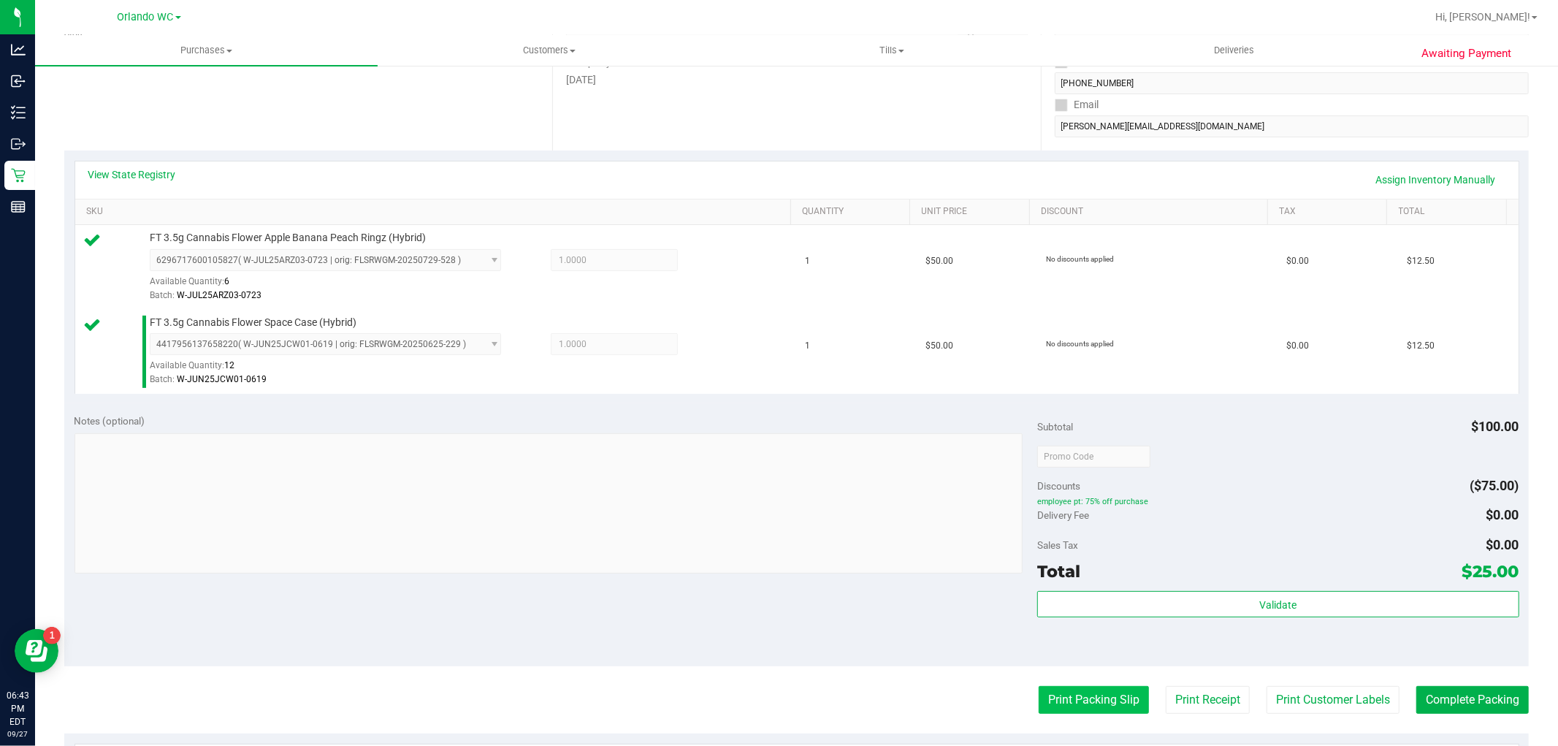
click at [1087, 708] on button "Print Packing Slip" at bounding box center [1094, 700] width 110 height 28
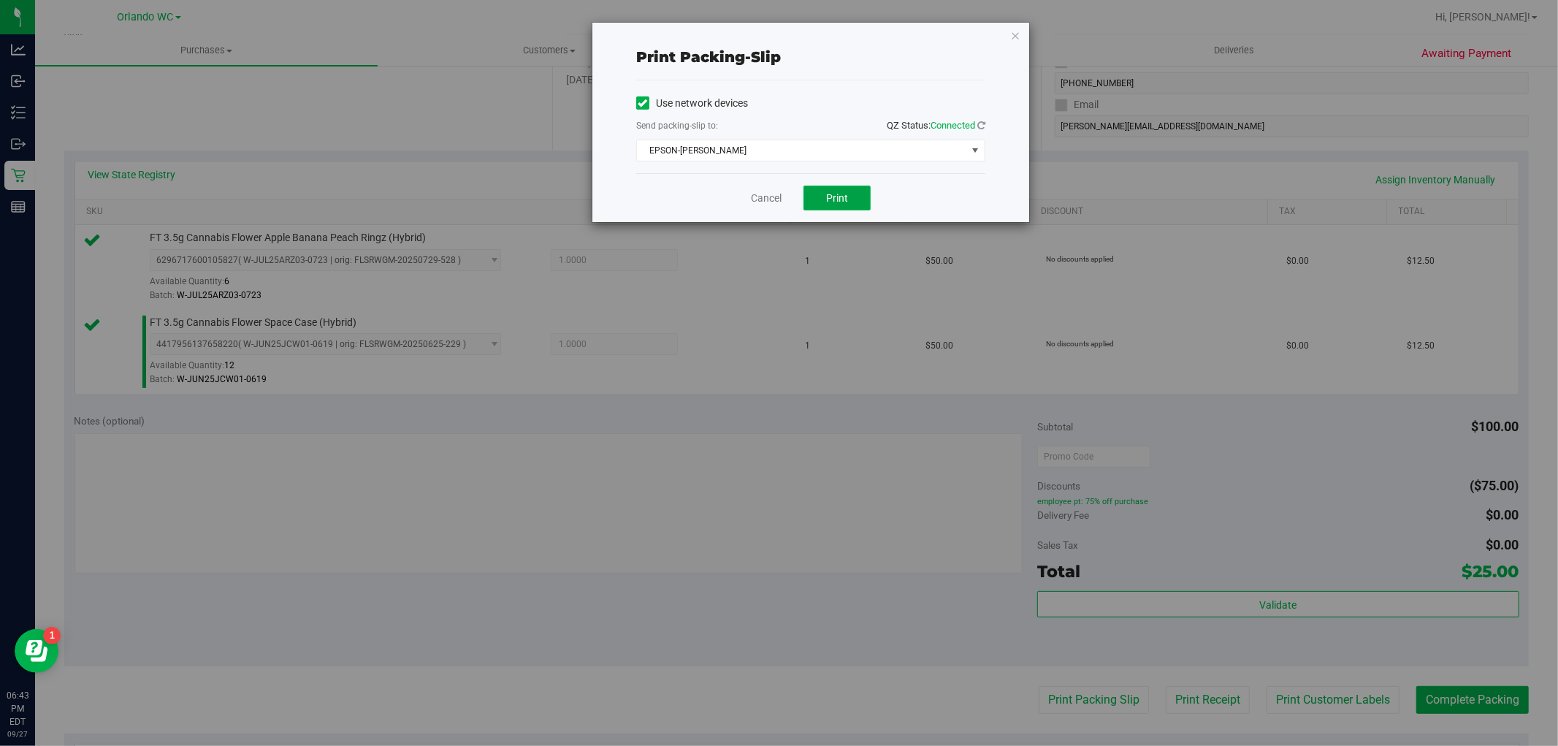
click at [838, 199] on span "Print" at bounding box center [837, 198] width 22 height 12
click at [760, 193] on link "Cancel" at bounding box center [766, 198] width 31 height 15
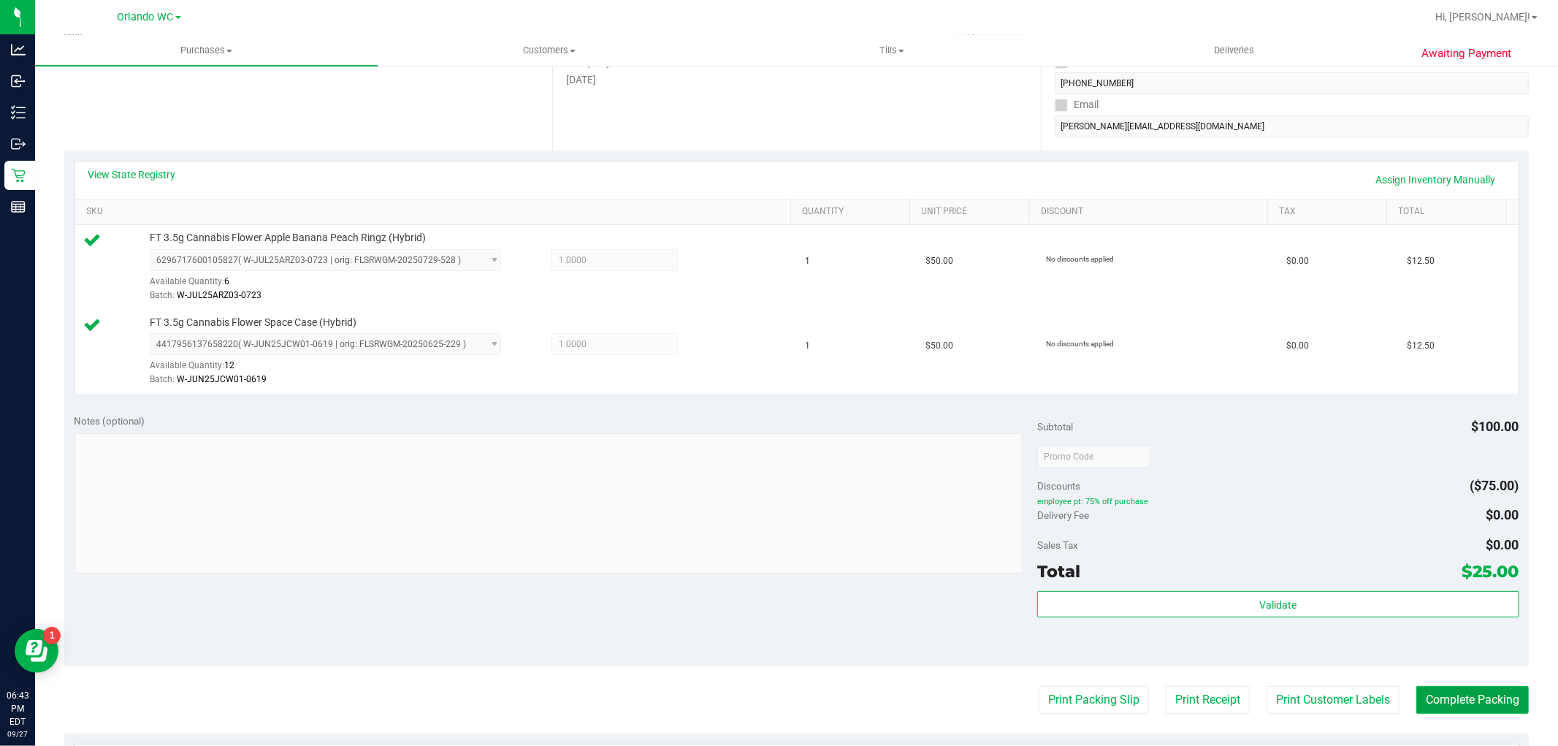
click at [1497, 689] on button "Complete Packing" at bounding box center [1472, 700] width 112 height 28
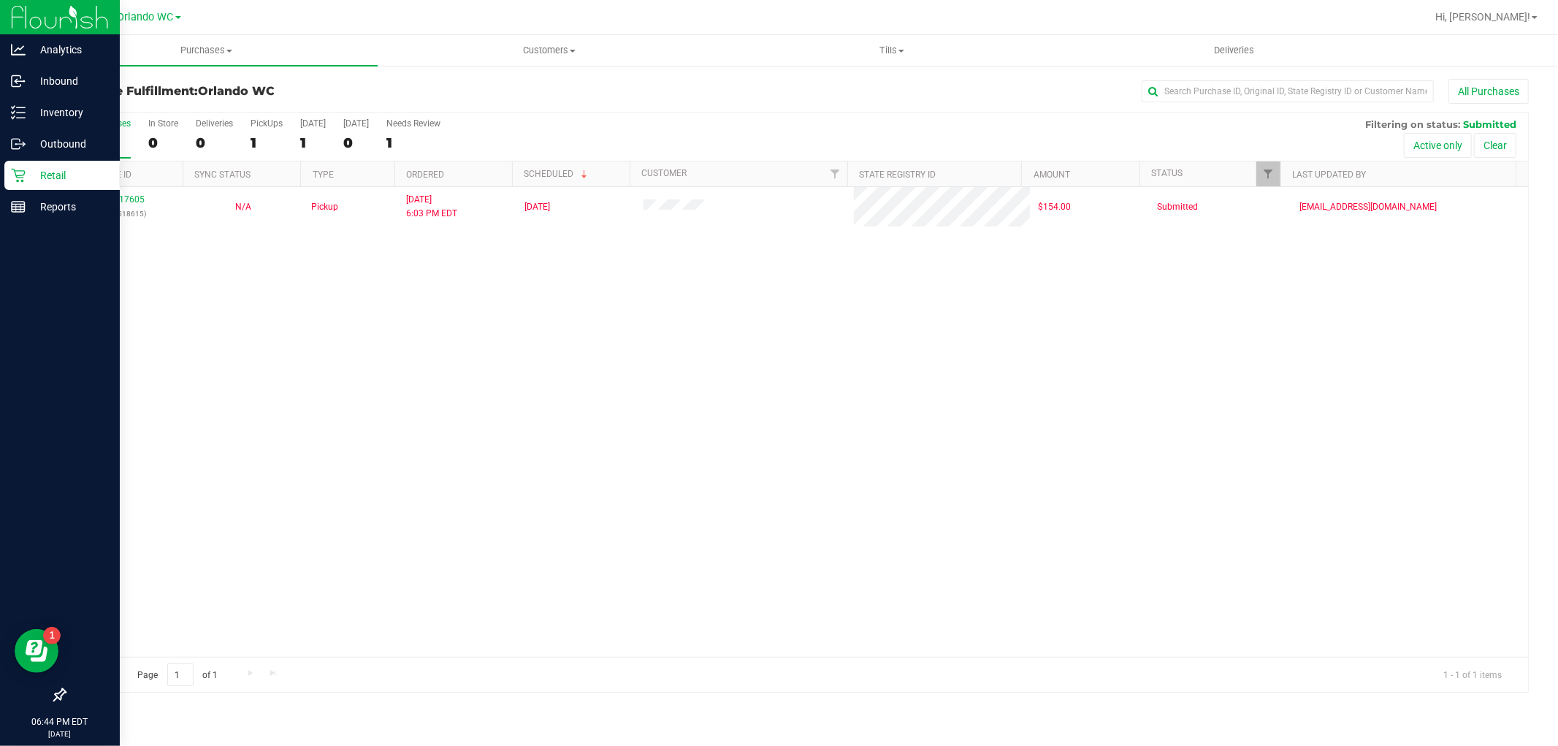
click at [18, 176] on icon at bounding box center [18, 175] width 15 height 15
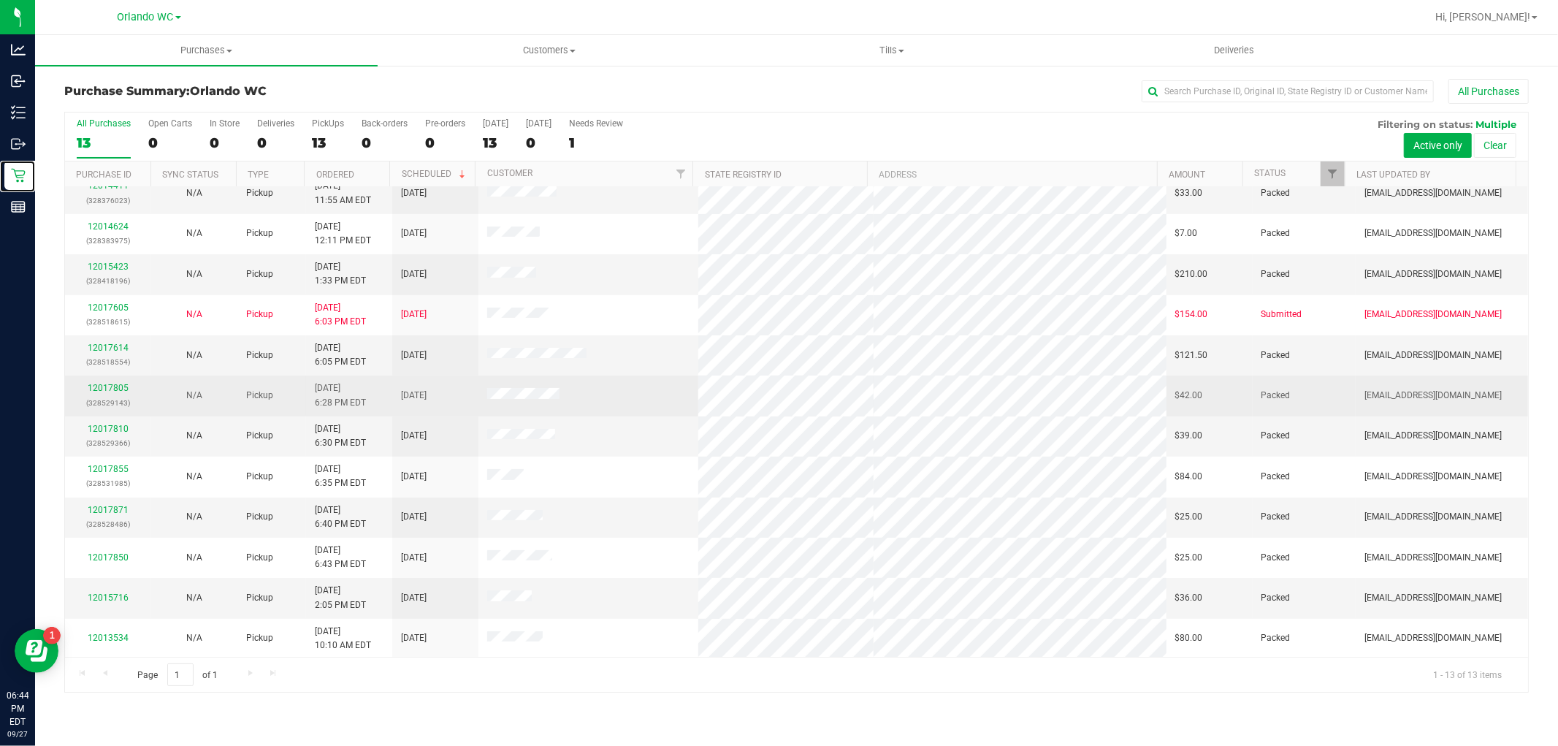
scroll to position [56, 0]
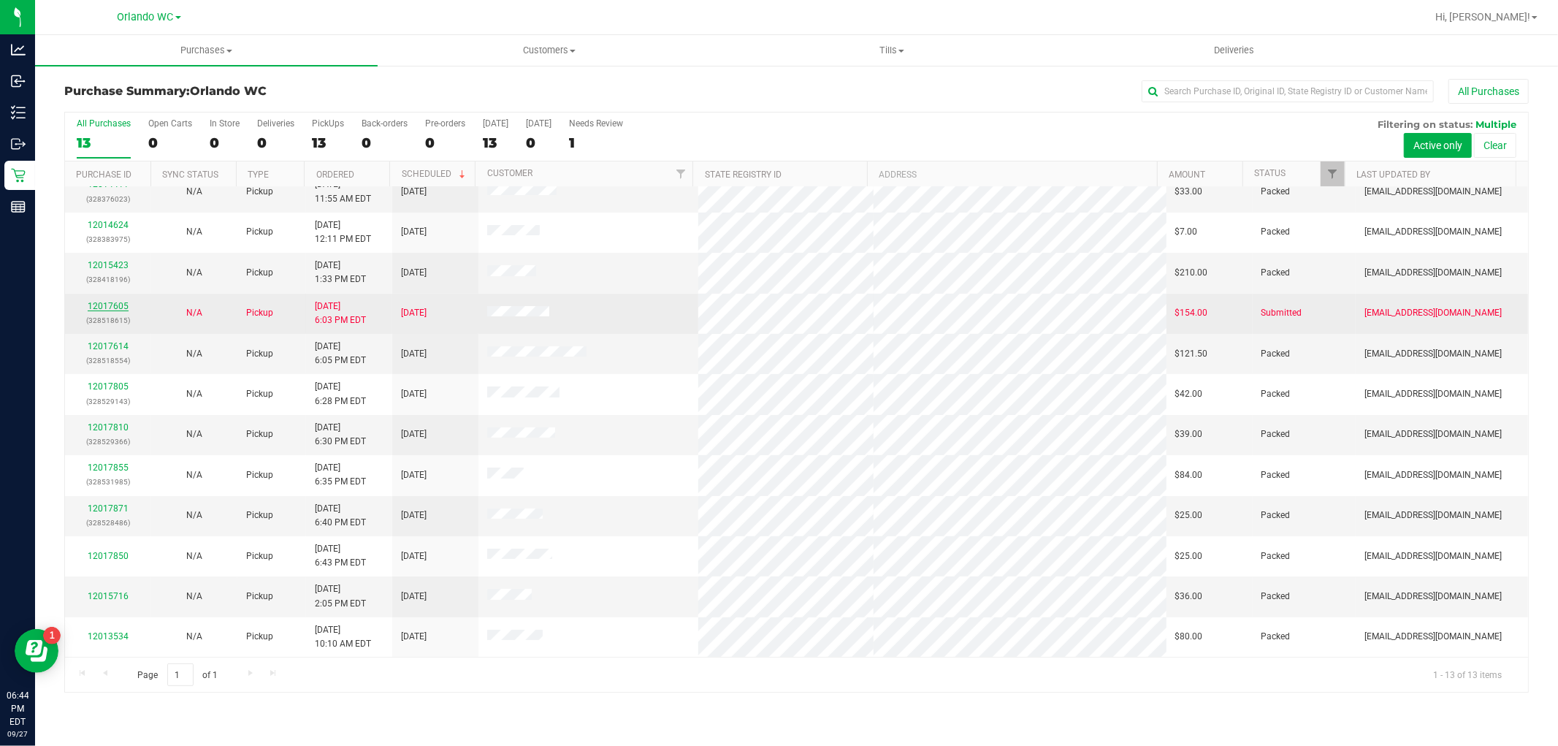
click at [111, 304] on link "12017605" at bounding box center [108, 306] width 41 height 10
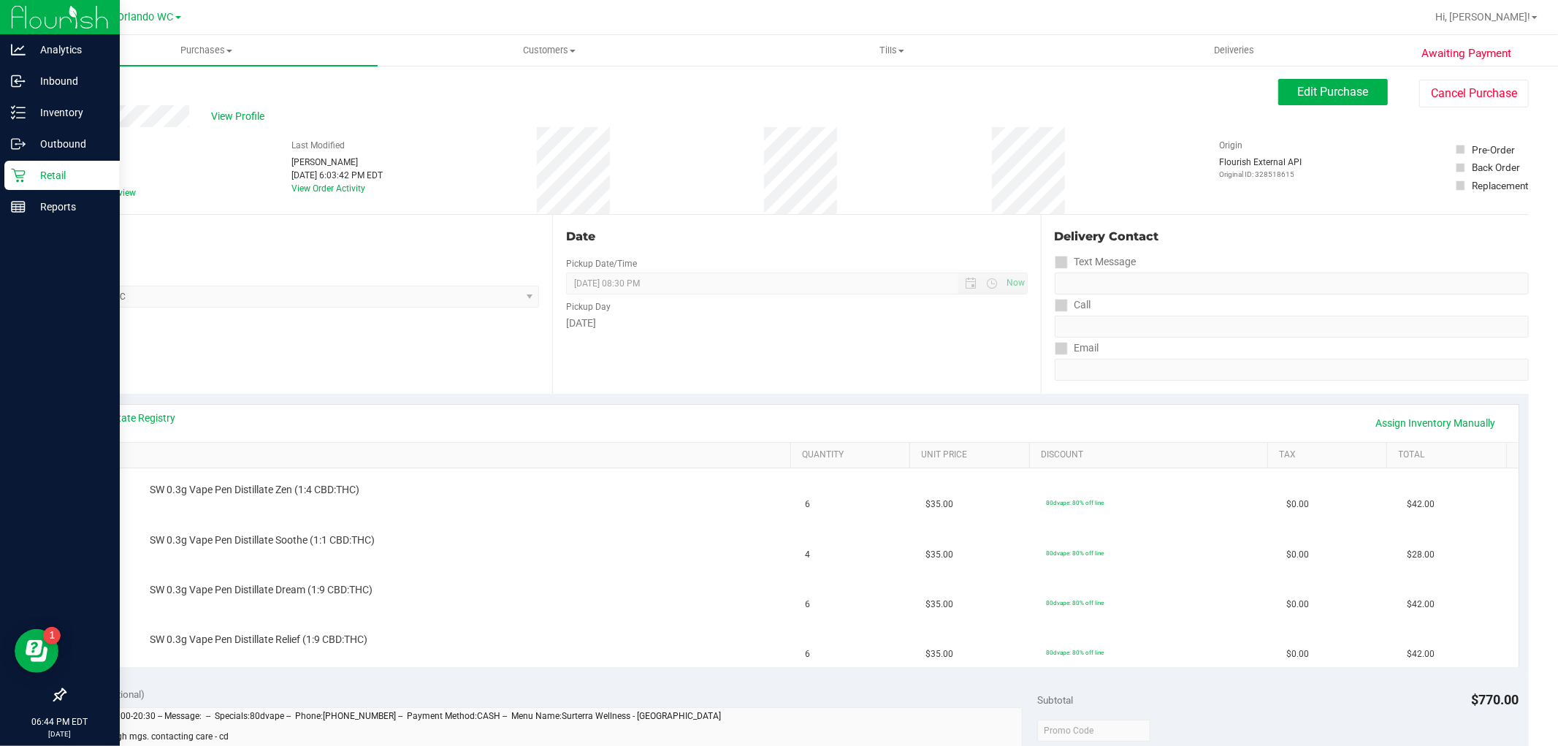
click at [24, 168] on icon at bounding box center [18, 175] width 15 height 15
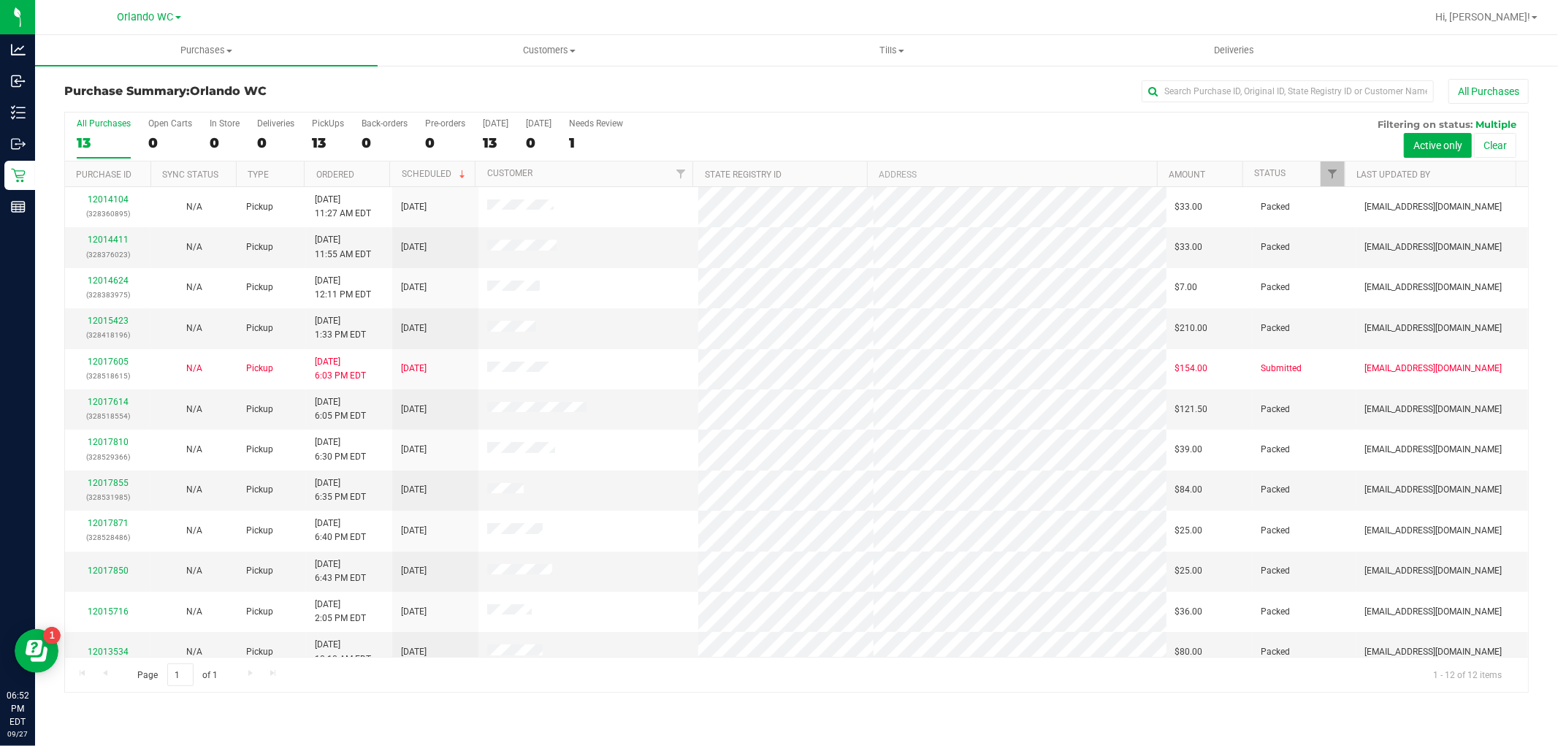
click at [124, 129] on label "All Purchases 13" at bounding box center [104, 138] width 54 height 40
click at [0, 0] on input "All Purchases 13" at bounding box center [0, 0] width 0 height 0
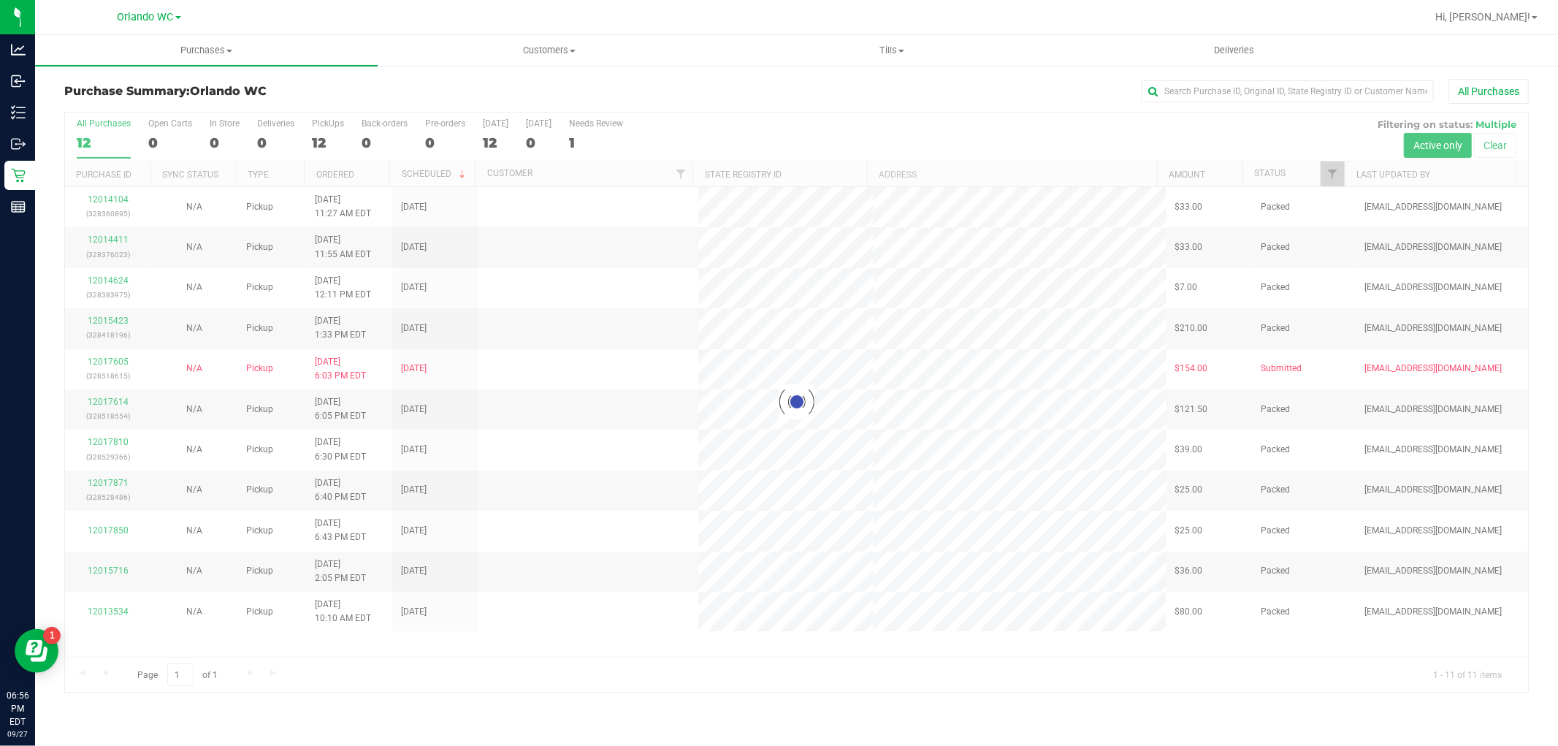
click at [96, 137] on div at bounding box center [796, 401] width 1463 height 579
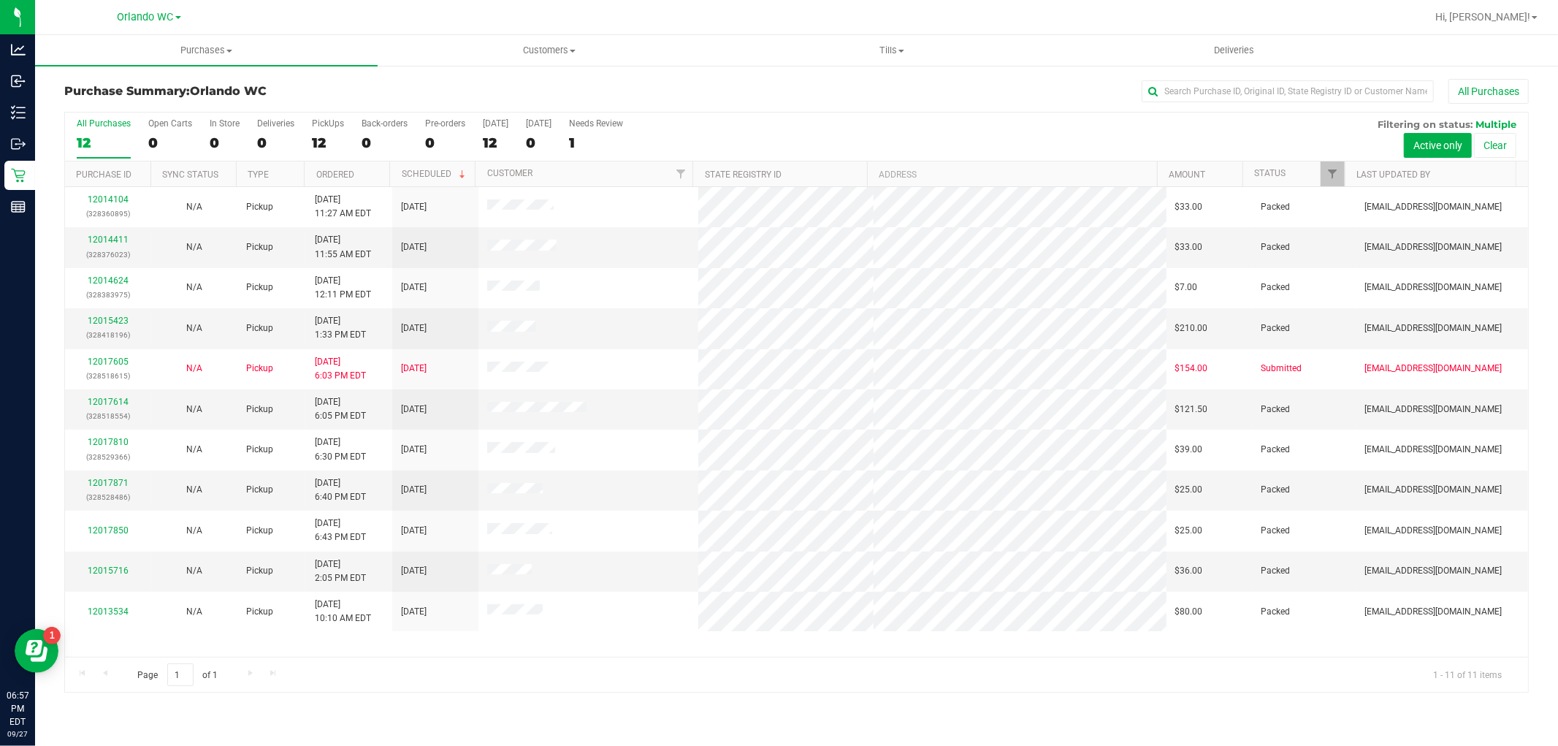
click at [114, 131] on label "All Purchases 12" at bounding box center [104, 138] width 54 height 40
click at [0, 0] on input "All Purchases 12" at bounding box center [0, 0] width 0 height 0
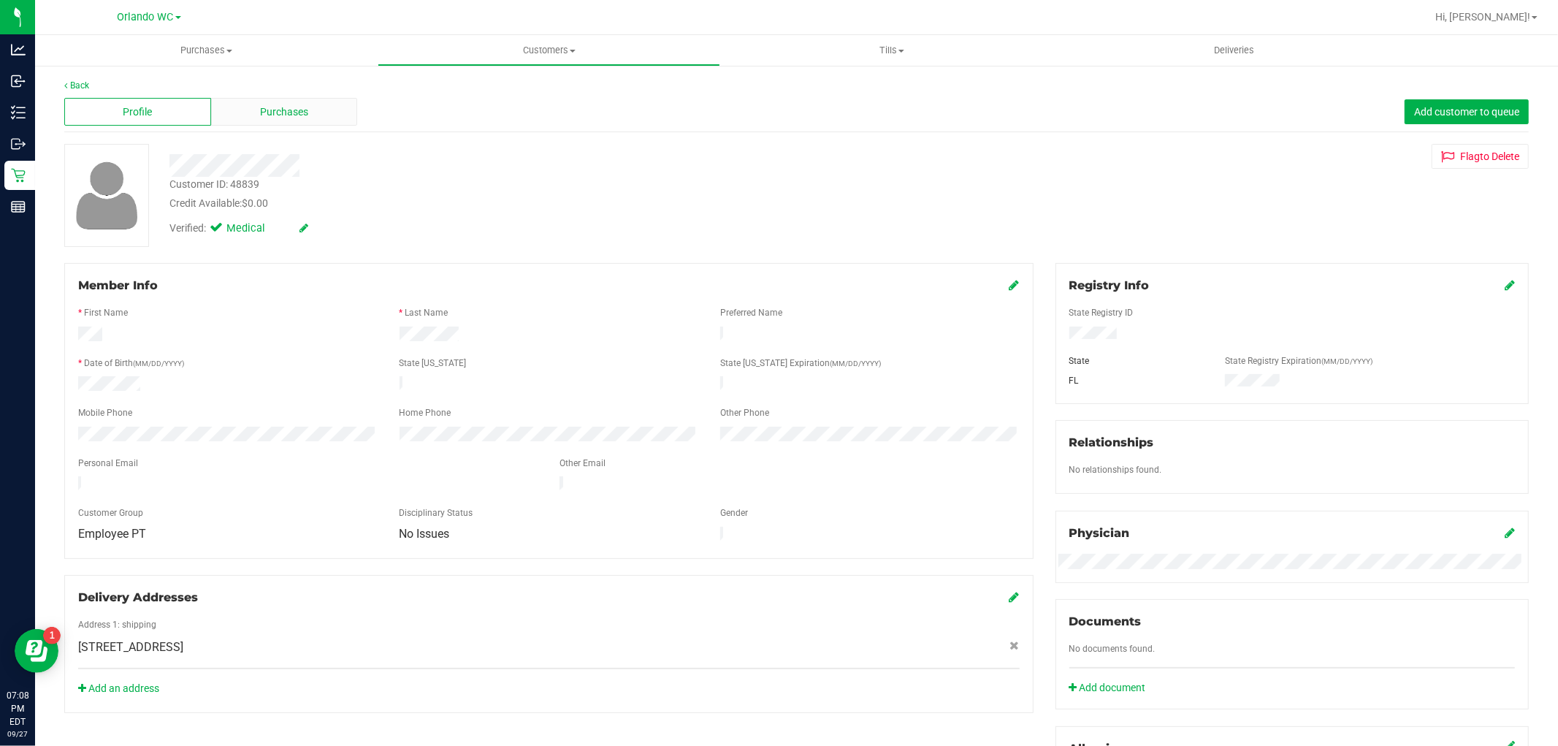
click at [313, 115] on div "Purchases" at bounding box center [284, 112] width 147 height 28
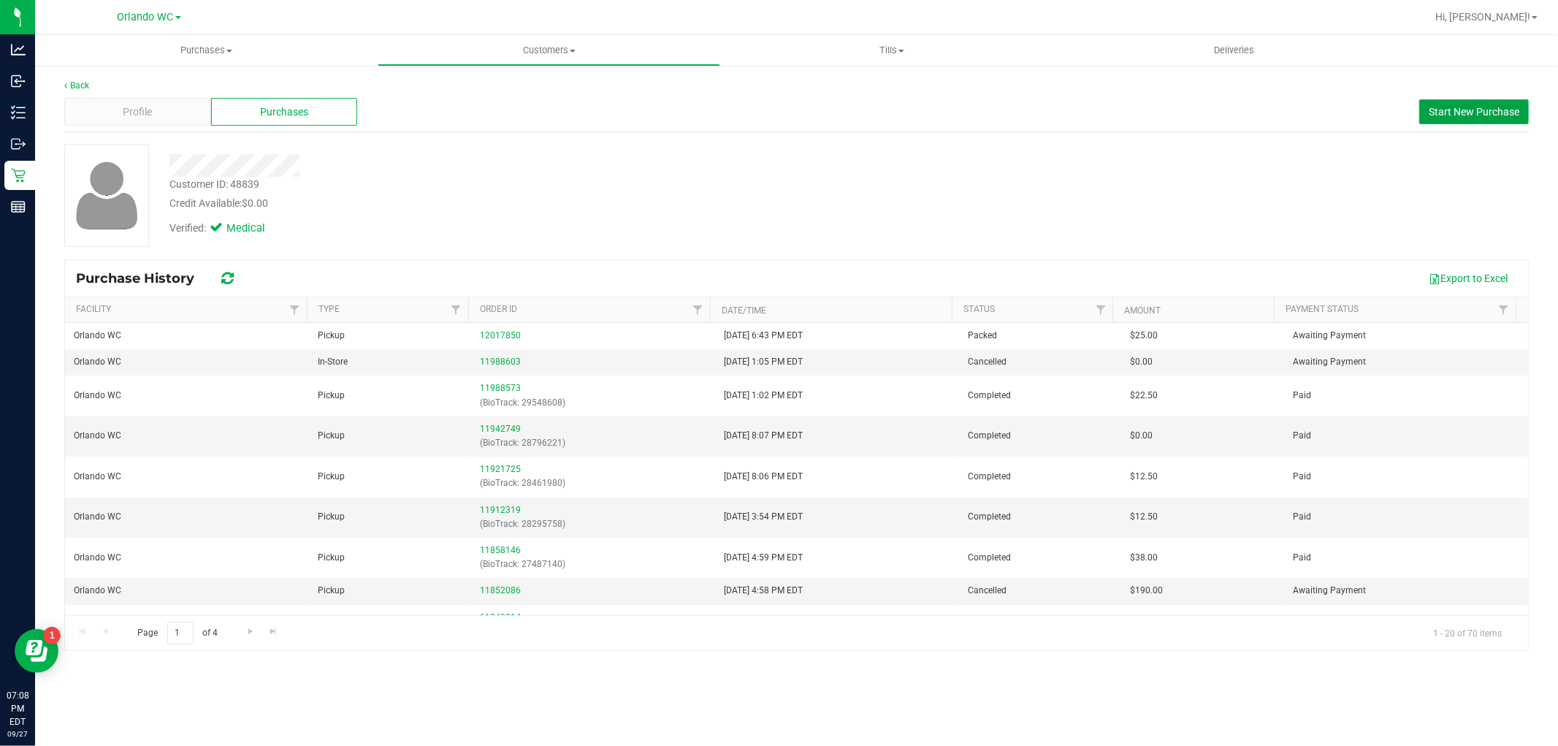
click at [1467, 120] on button "Start New Purchase" at bounding box center [1474, 111] width 110 height 25
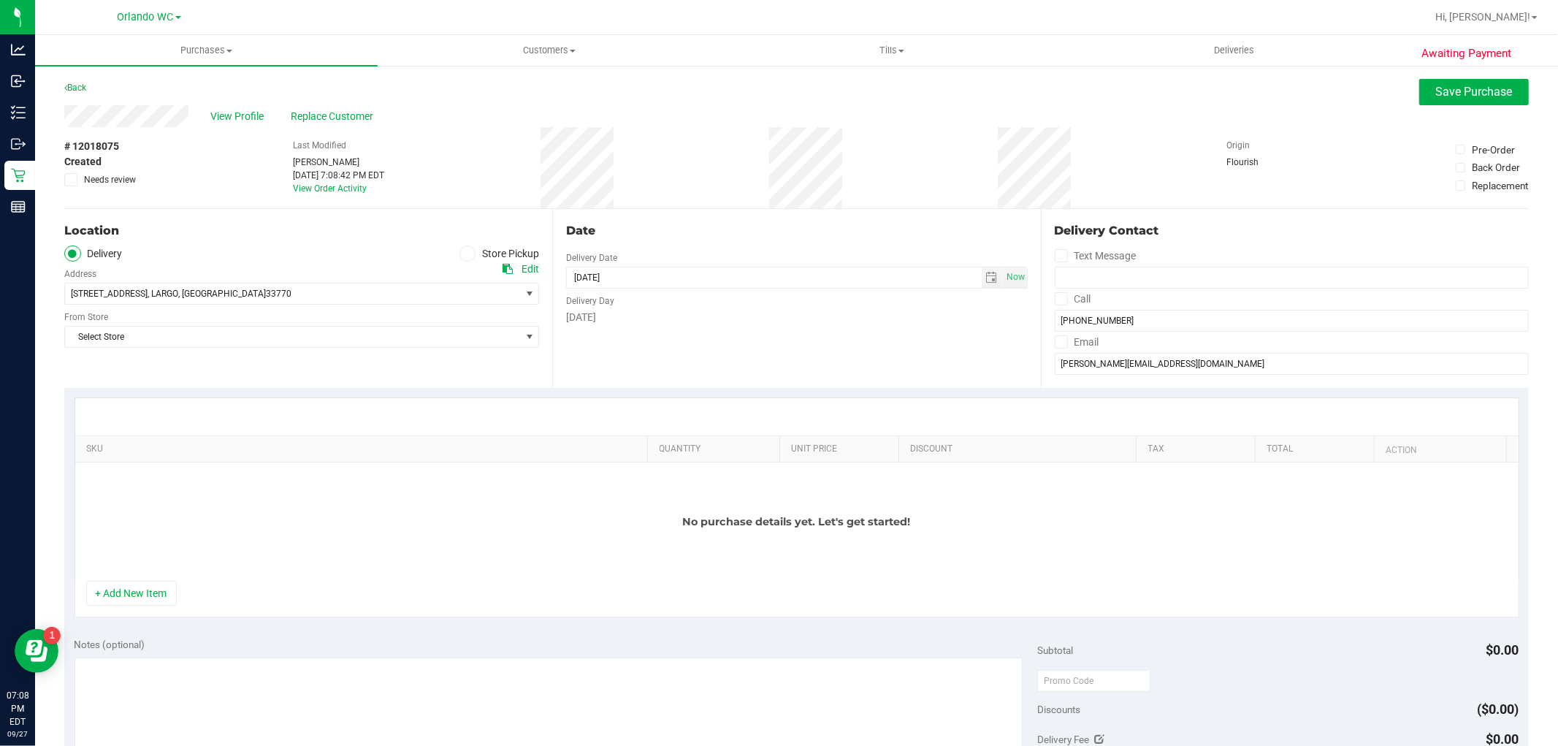
click at [475, 249] on label "Store Pickup" at bounding box center [499, 253] width 80 height 17
click at [0, 0] on input "Store Pickup" at bounding box center [0, 0] width 0 height 0
click at [418, 293] on span "Select Store" at bounding box center [292, 293] width 455 height 20
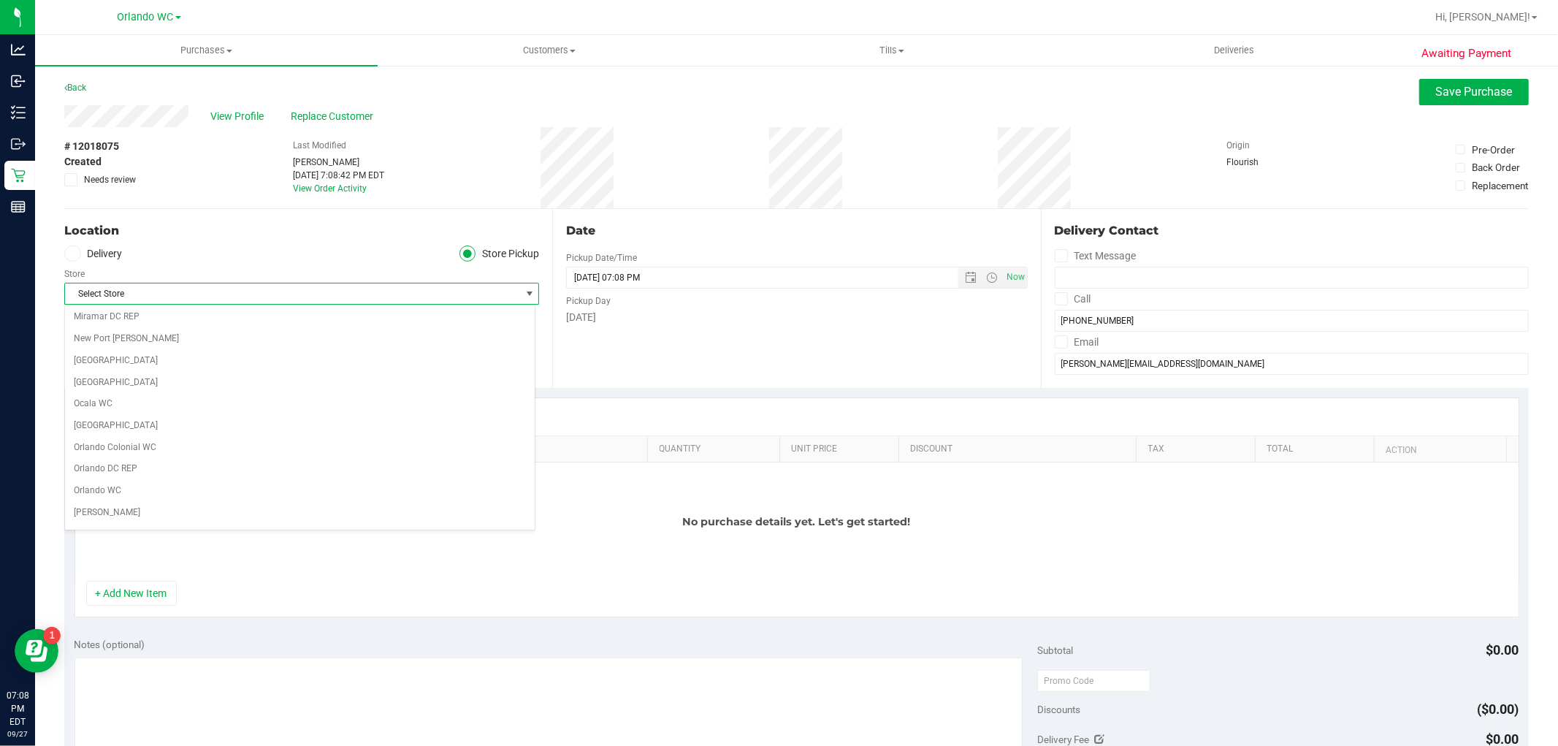
scroll to position [567, 0]
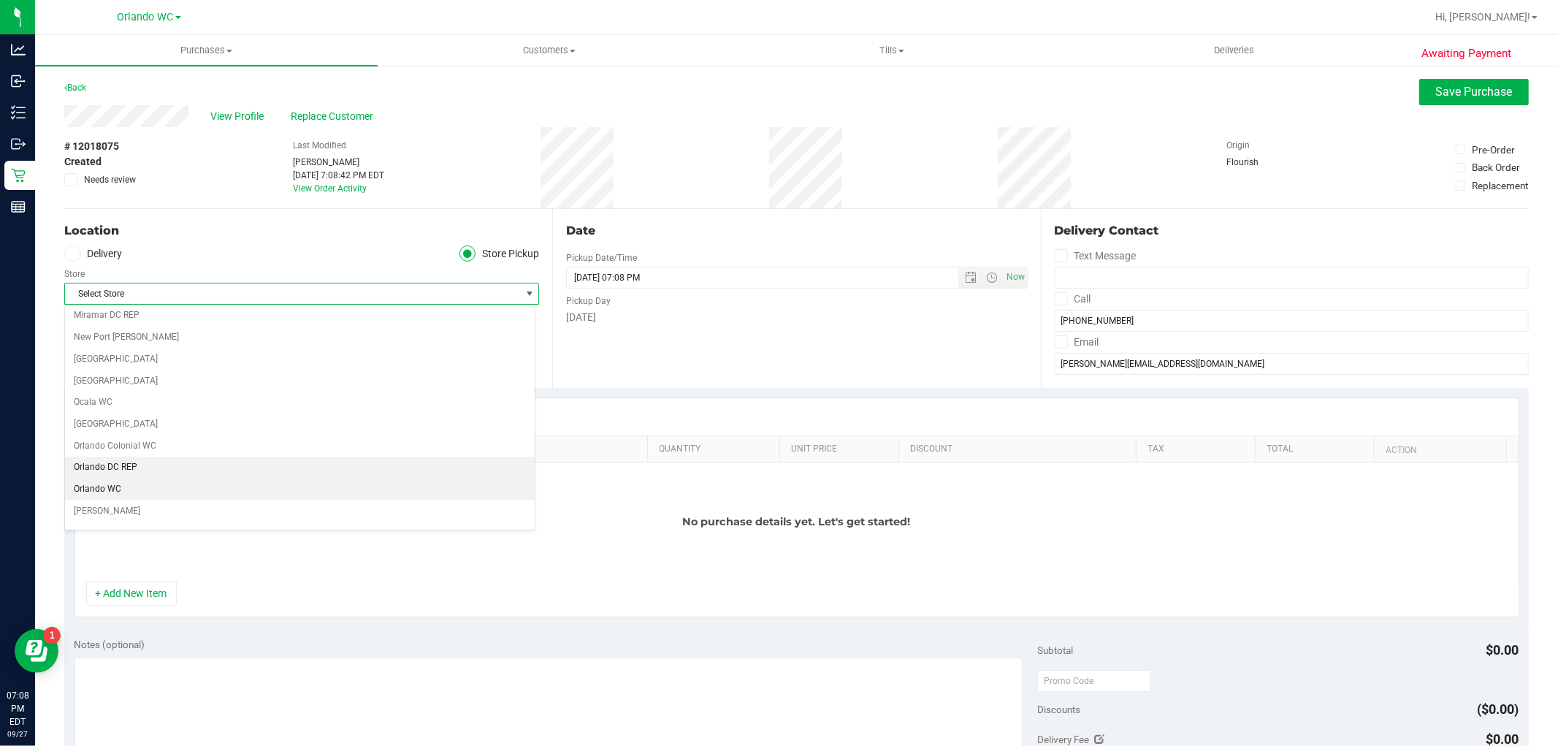
click at [207, 490] on li "Orlando WC" at bounding box center [300, 489] width 470 height 22
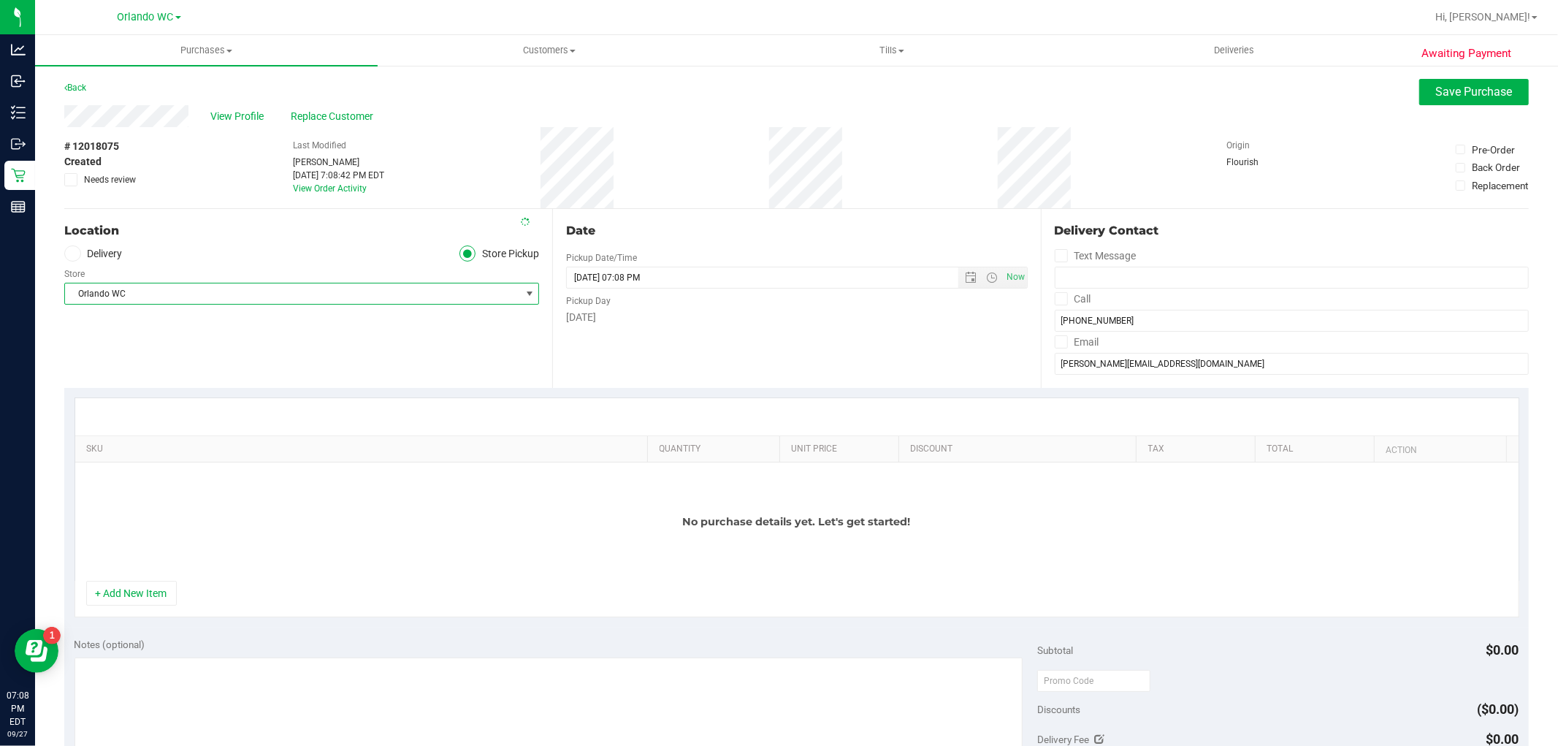
click at [241, 371] on div "Location Delivery Store Pickup Store Orlando WC Select Store Bonita Springs WC …" at bounding box center [308, 298] width 488 height 179
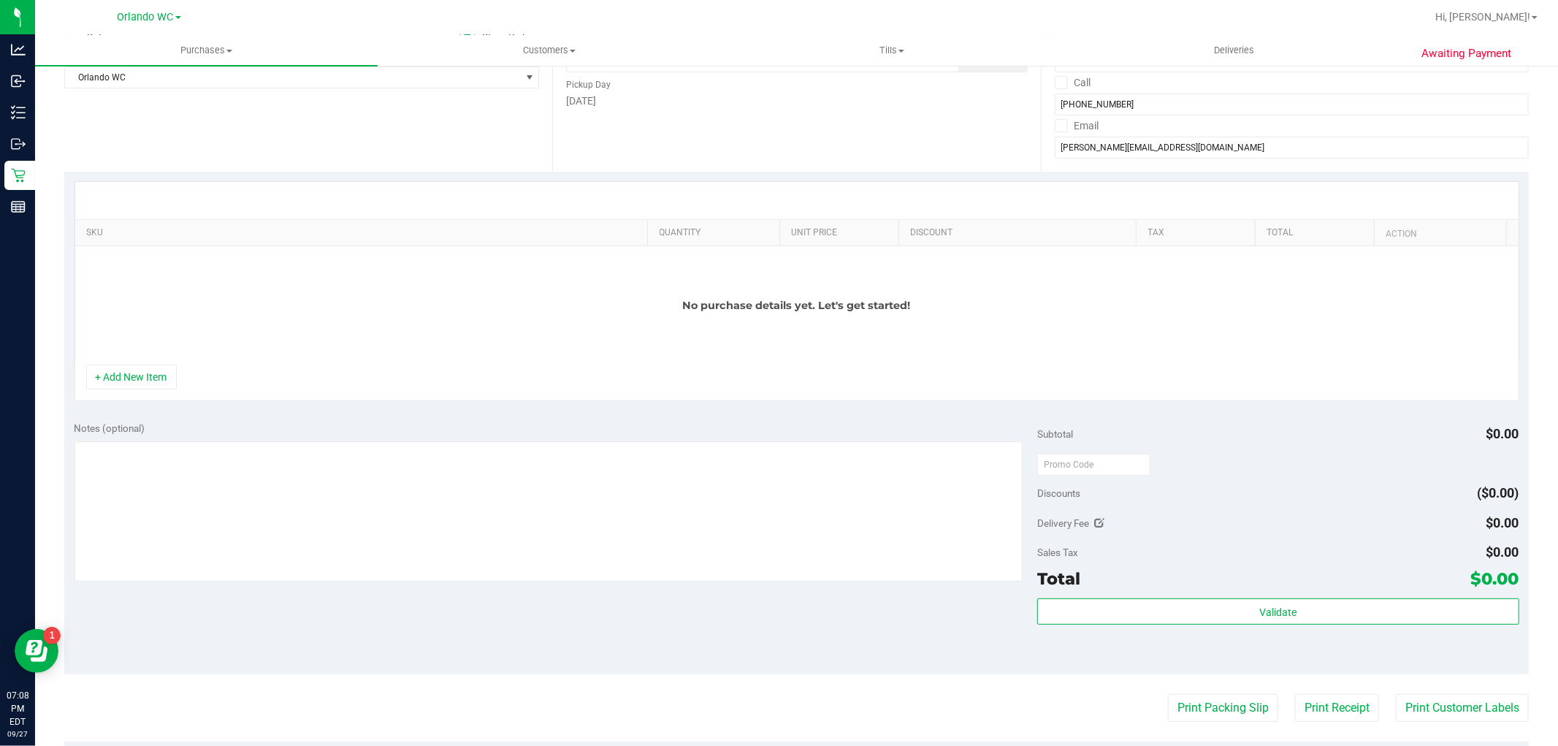
scroll to position [81, 0]
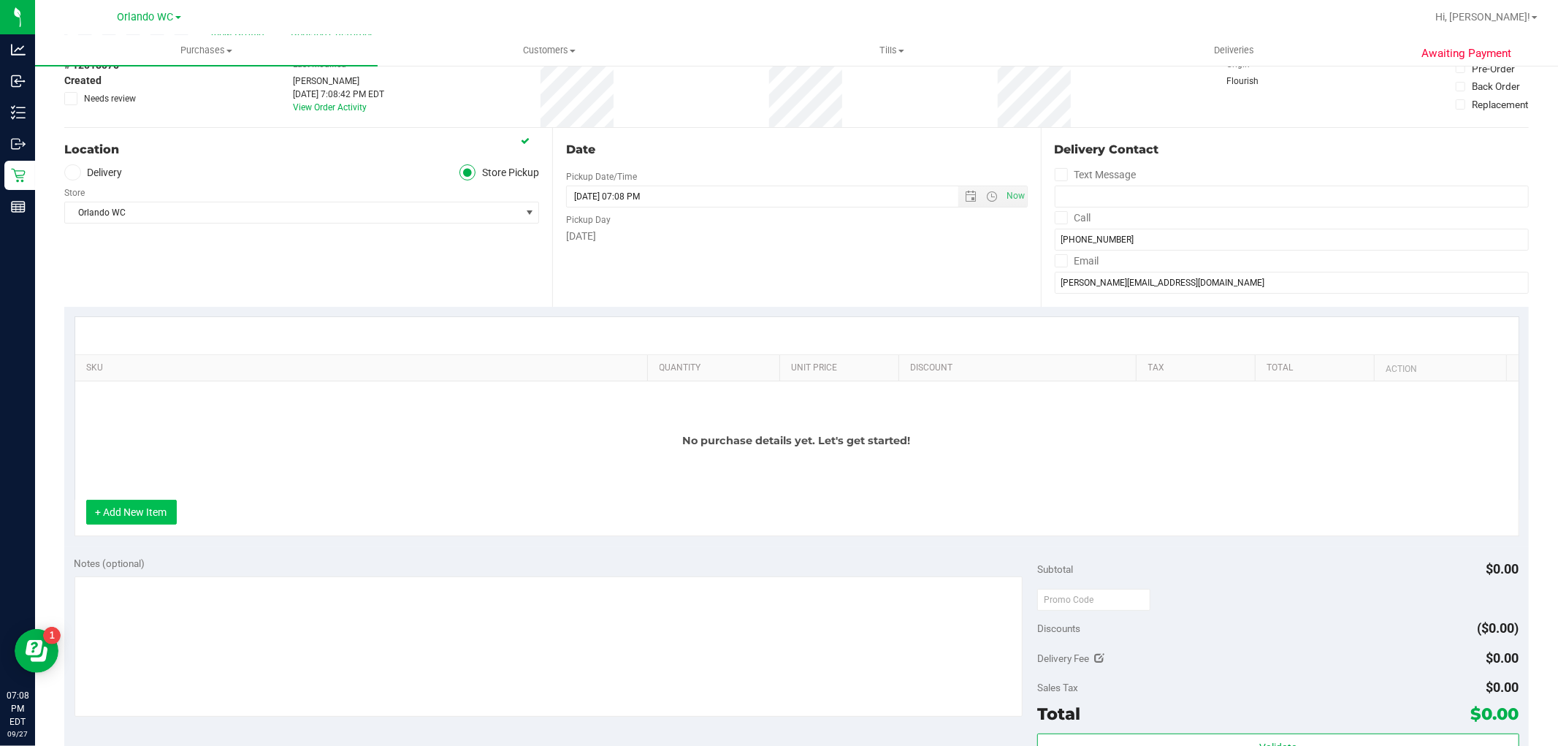
click at [158, 505] on button "+ Add New Item" at bounding box center [131, 512] width 91 height 25
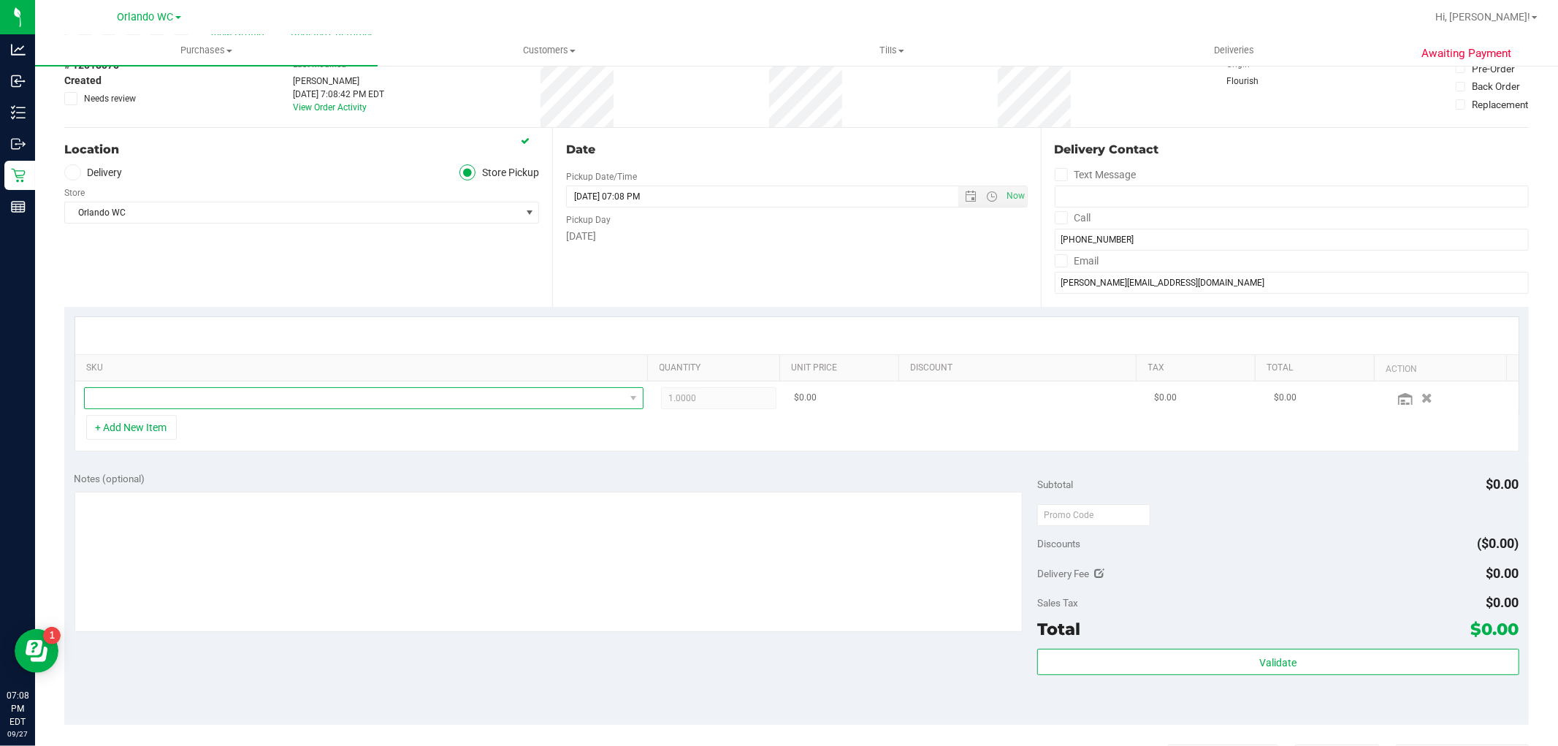
click at [362, 402] on span "NO DATA FOUND" at bounding box center [355, 398] width 540 height 20
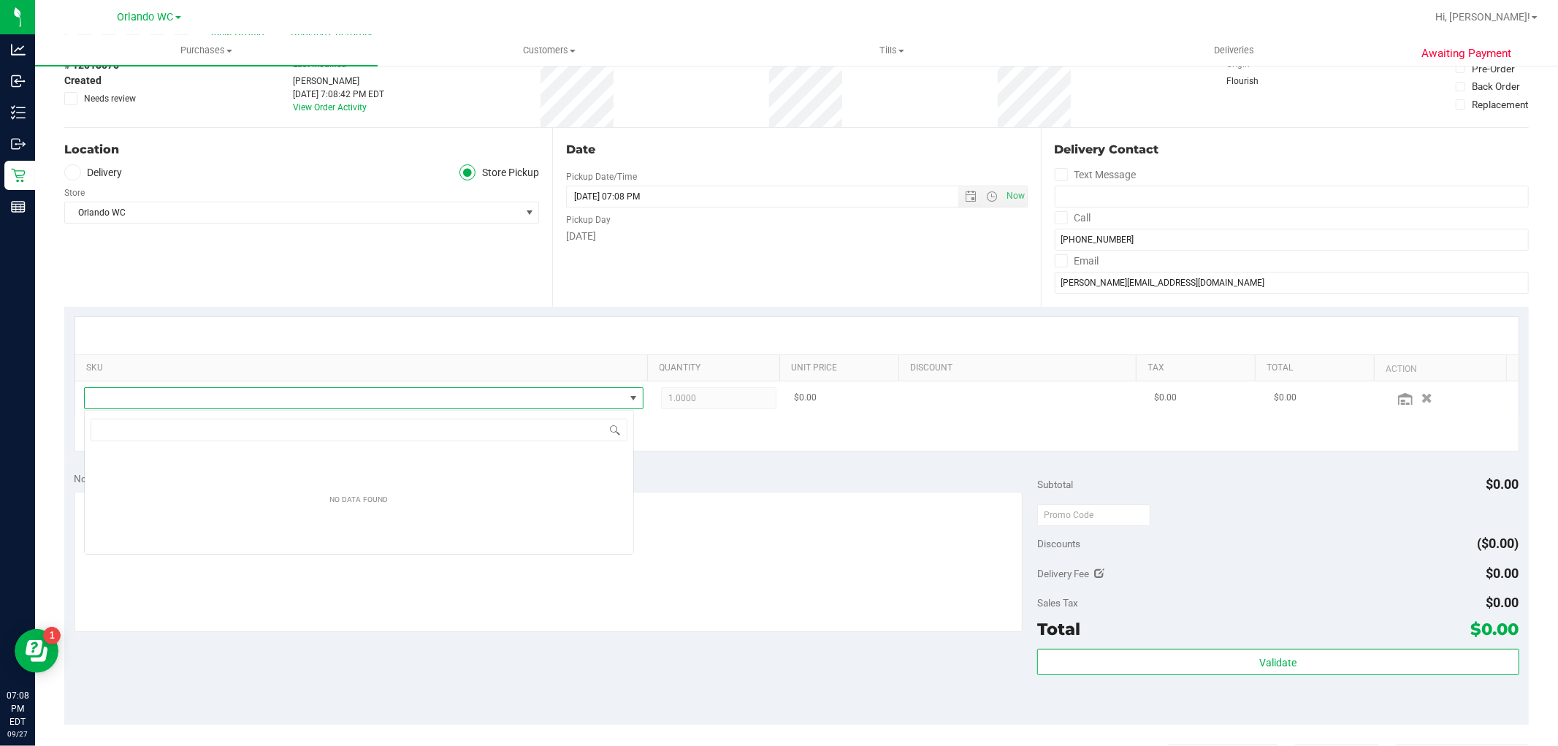
scroll to position [22, 550]
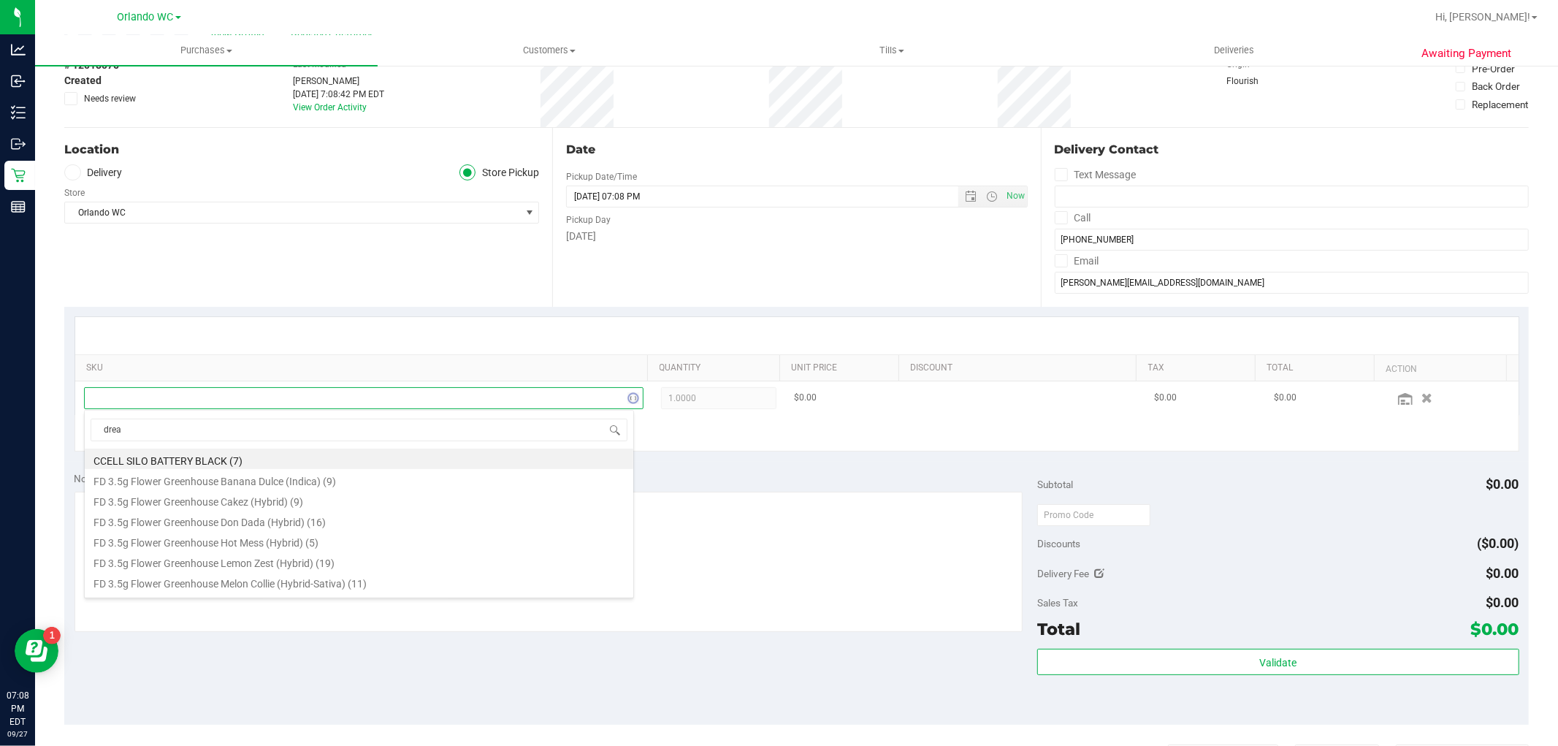
type input "dream"
click at [259, 527] on li "SW 0.3g Vape Pen Distillate Dream (1:9 CBD:THC) (17)" at bounding box center [359, 520] width 549 height 20
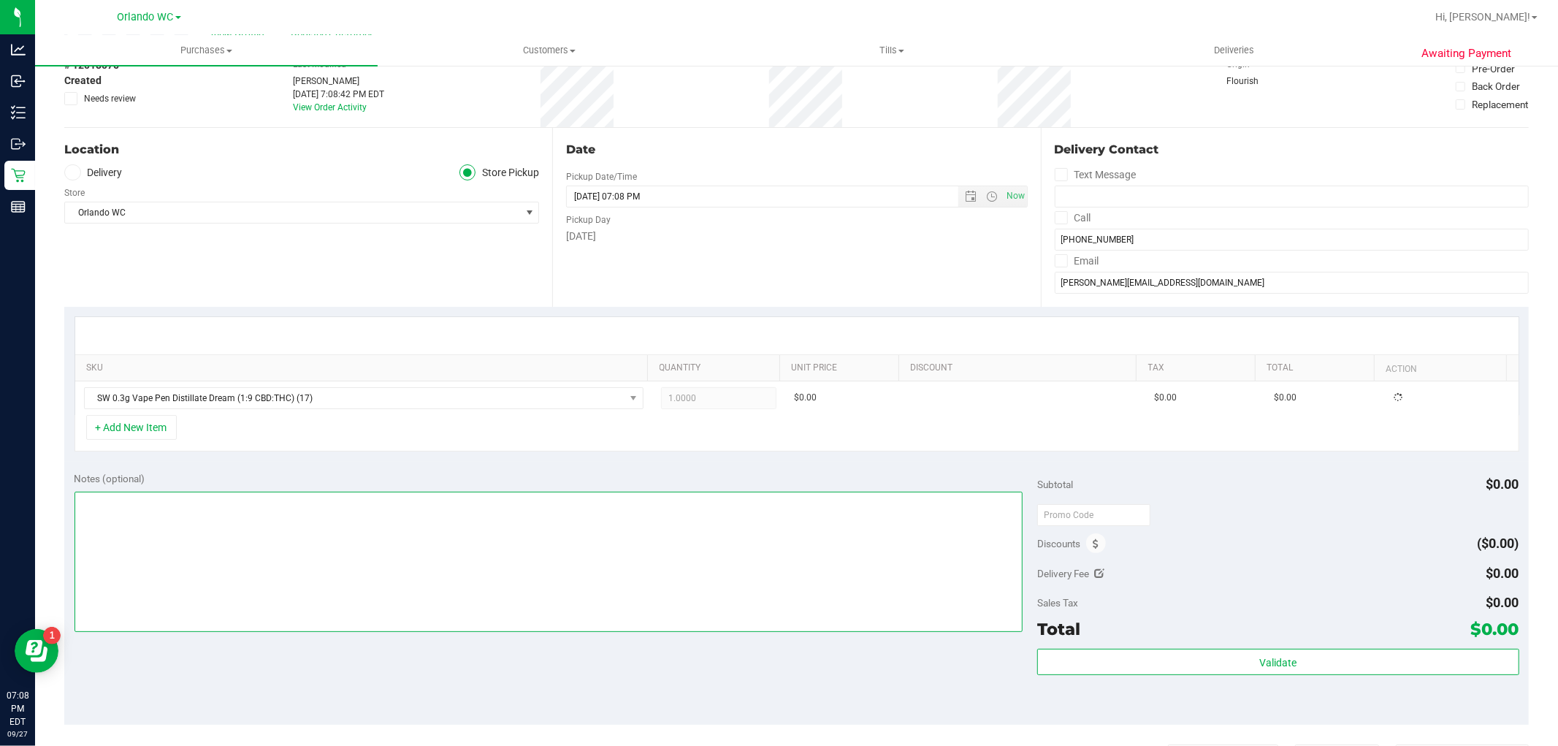
click at [286, 497] on textarea at bounding box center [548, 562] width 949 height 140
click at [289, 476] on div "Notes (optional)" at bounding box center [555, 478] width 963 height 15
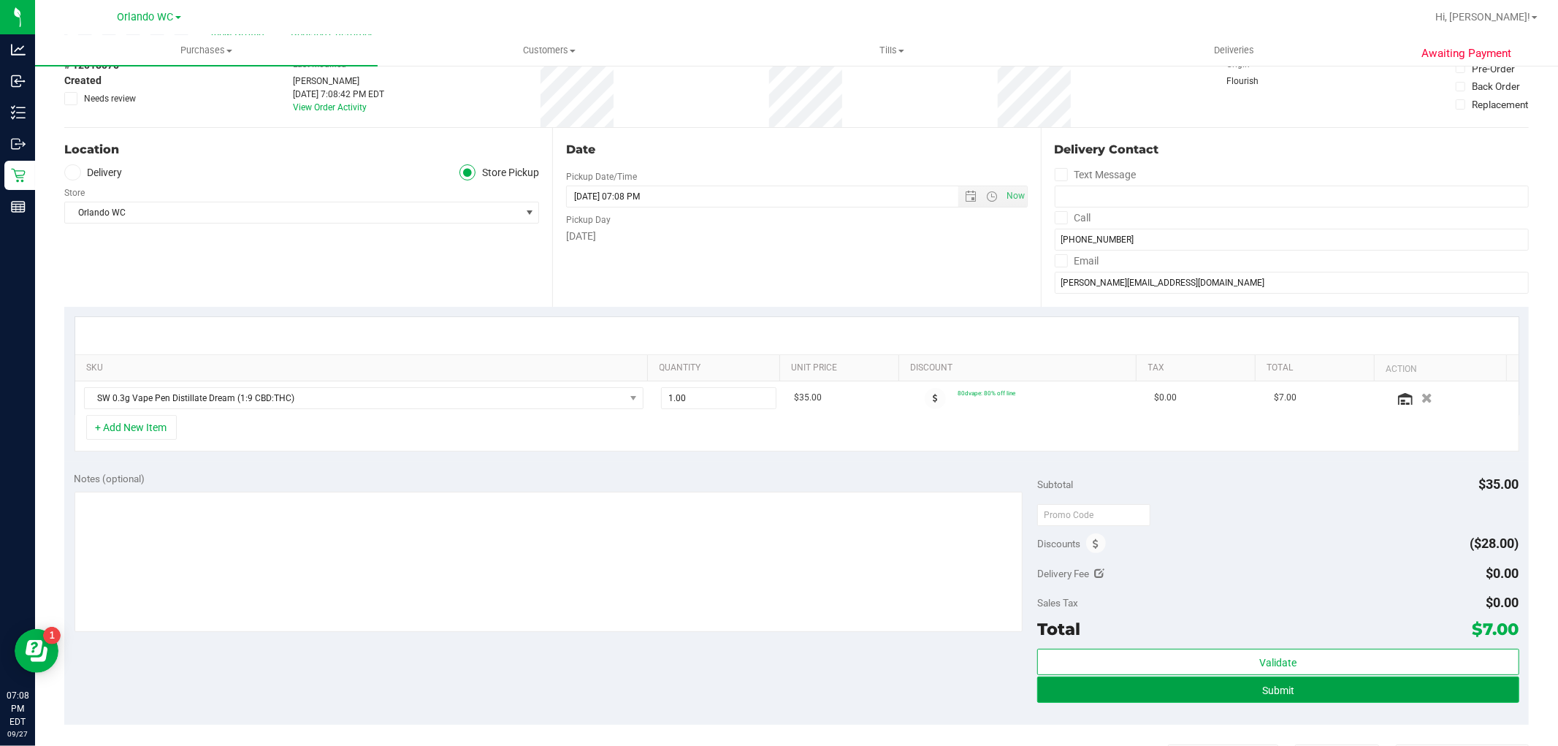
click at [1412, 692] on button "Submit" at bounding box center [1277, 689] width 481 height 26
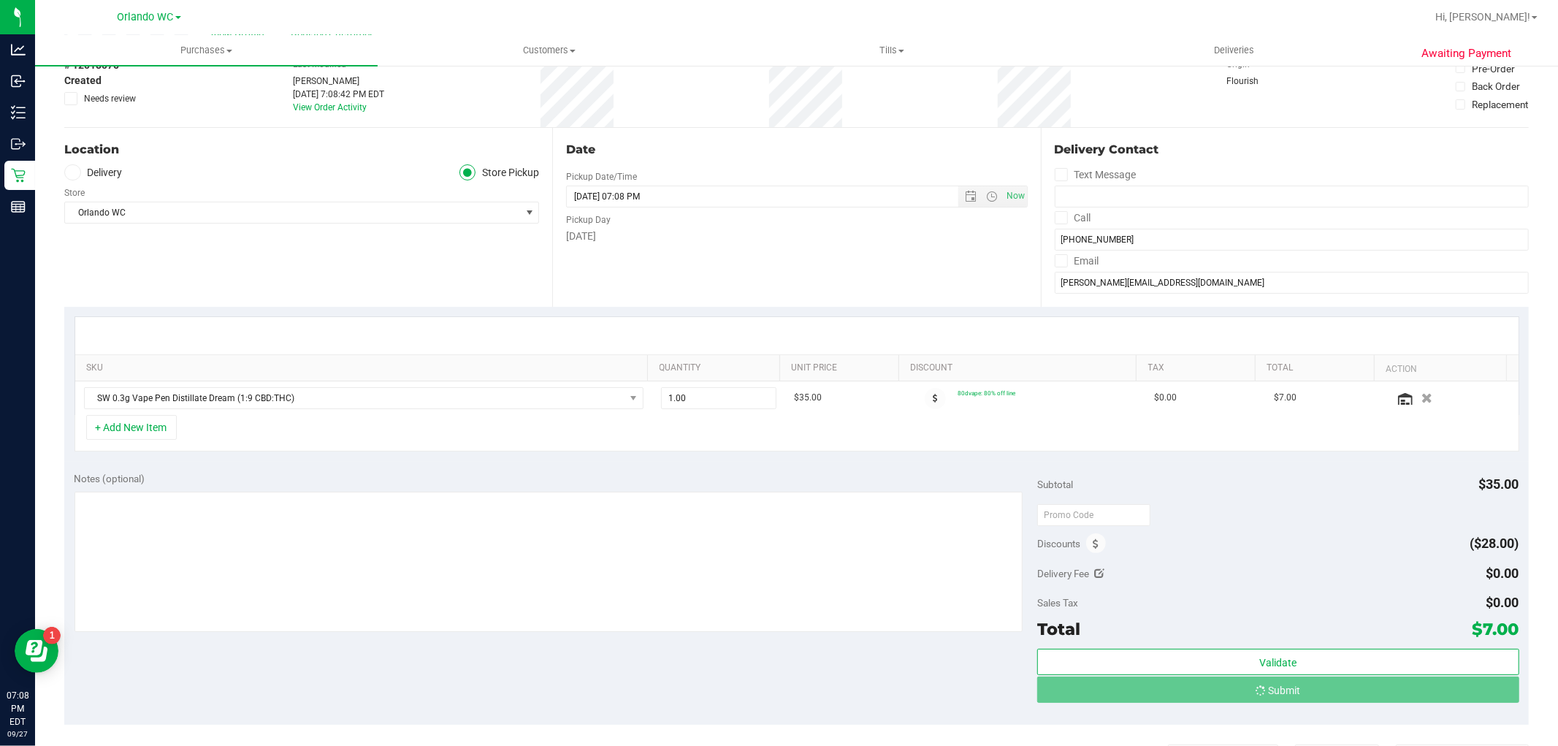
scroll to position [0, 0]
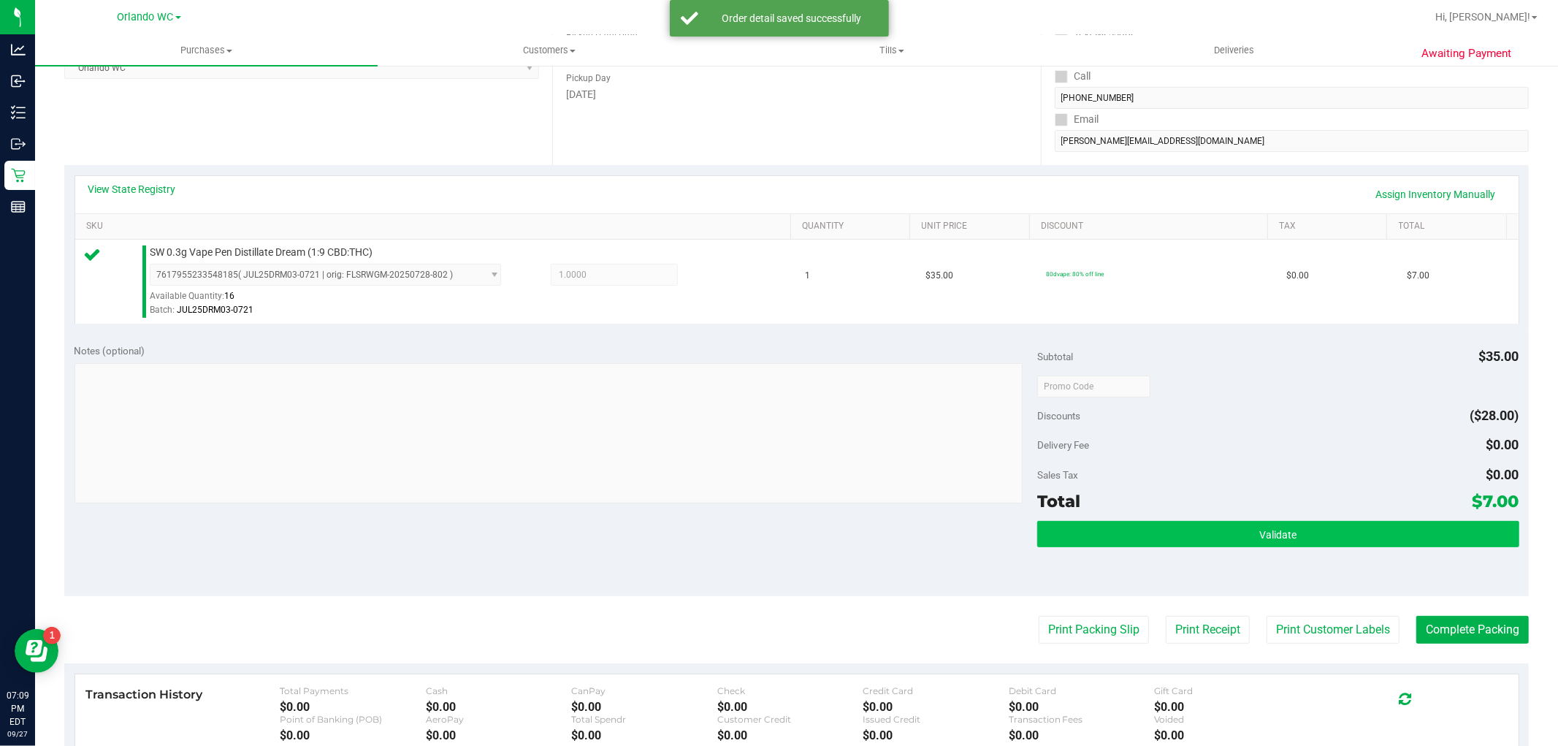
scroll to position [243, 0]
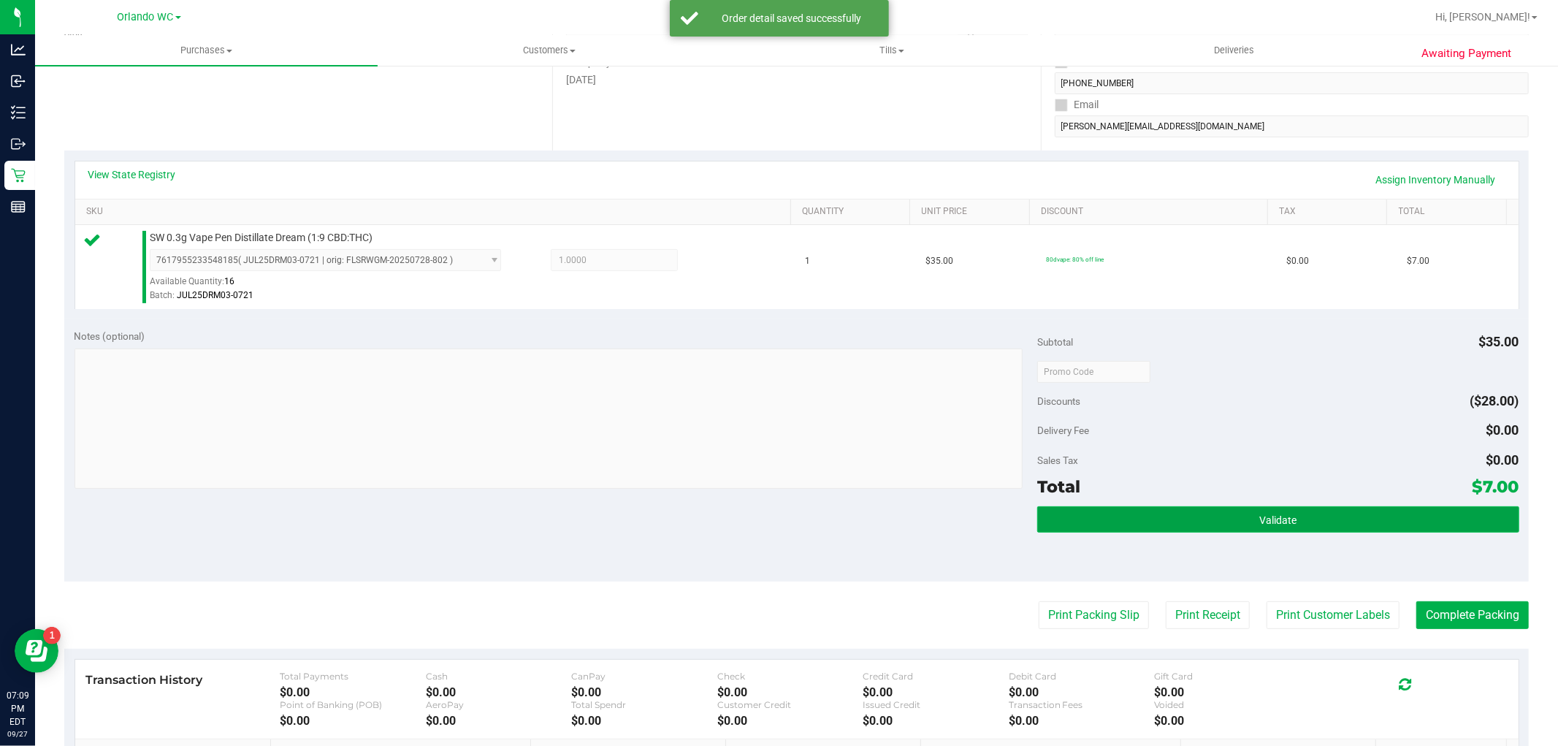
click at [1242, 509] on button "Validate" at bounding box center [1277, 519] width 481 height 26
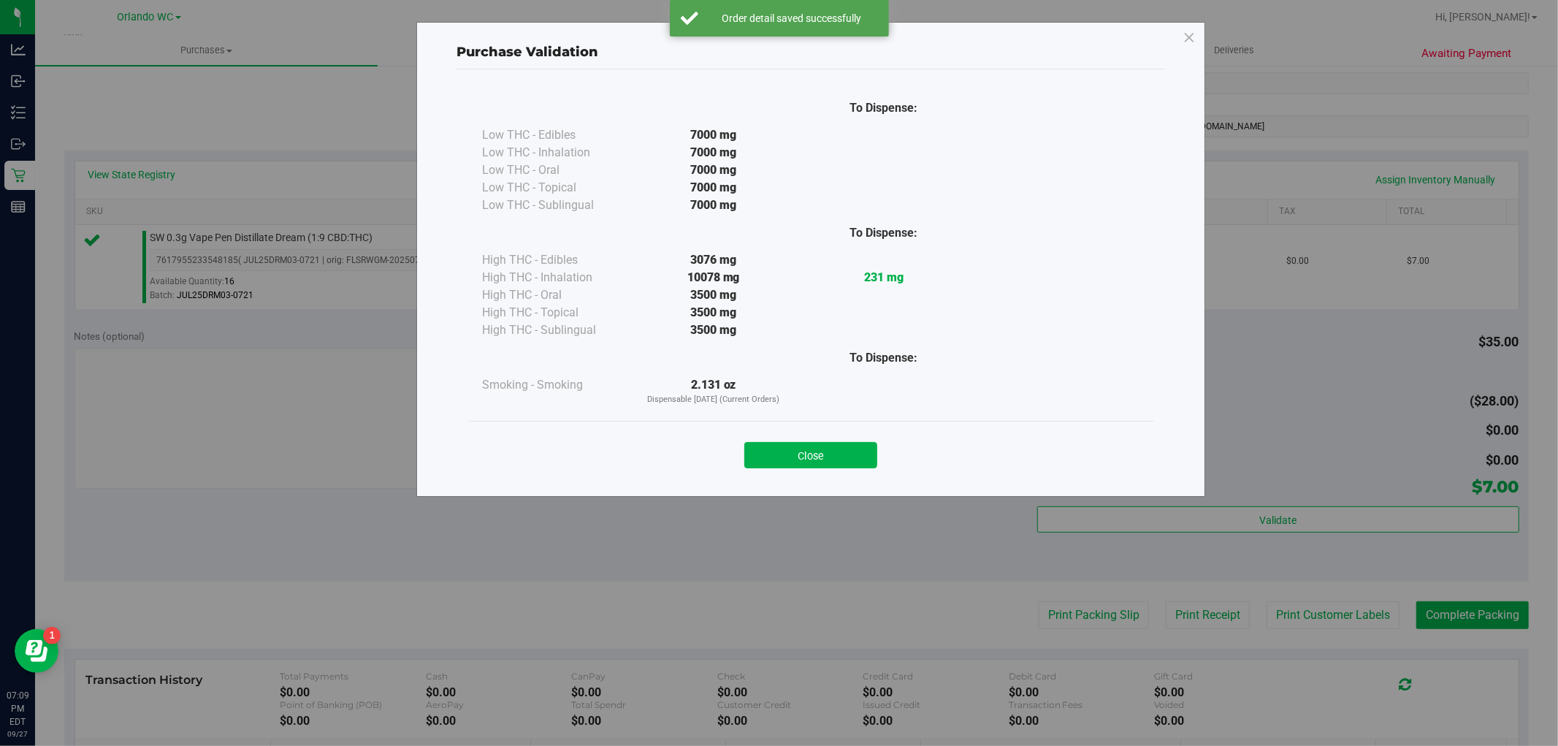
click at [833, 450] on button "Close" at bounding box center [810, 455] width 133 height 26
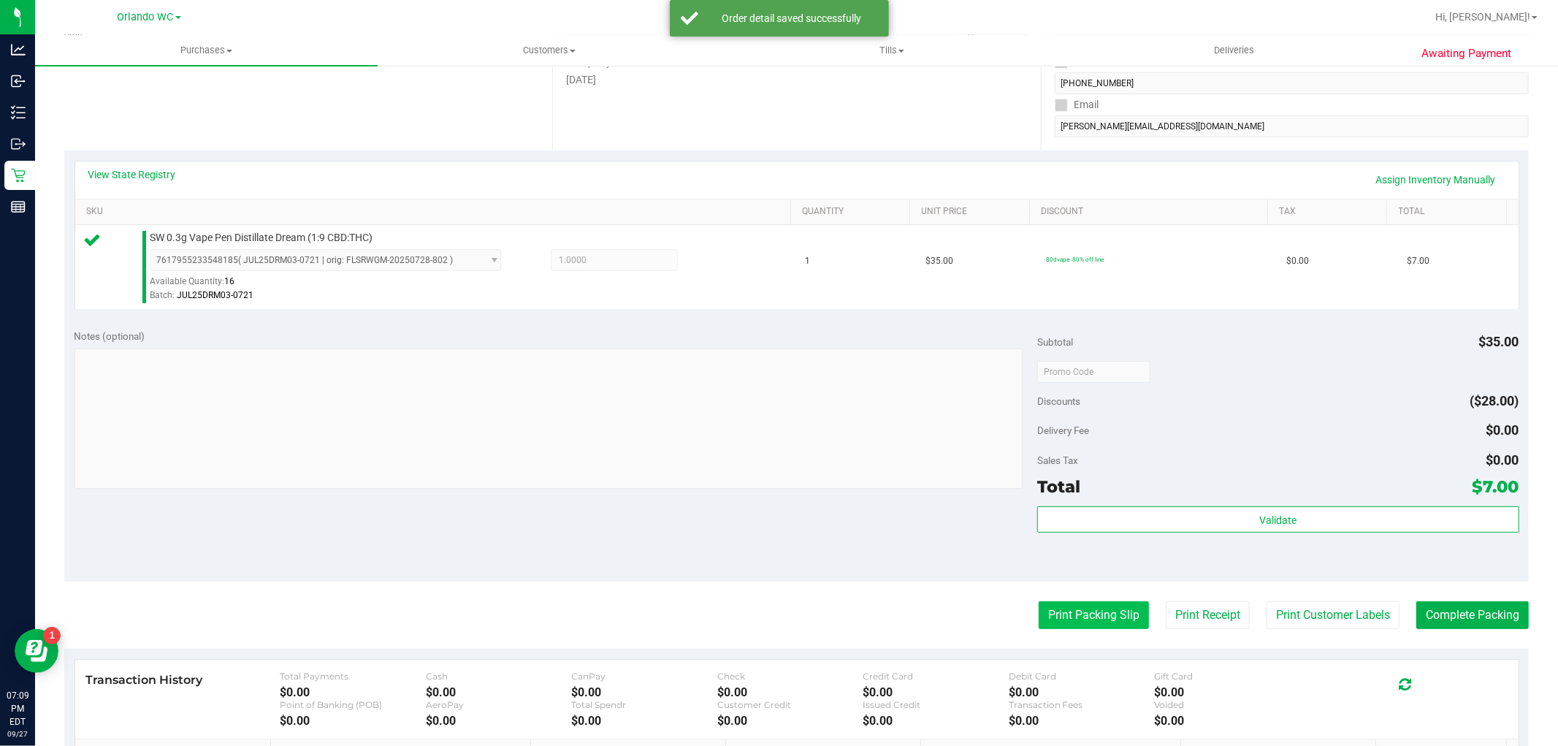
click at [1088, 607] on button "Print Packing Slip" at bounding box center [1094, 615] width 110 height 28
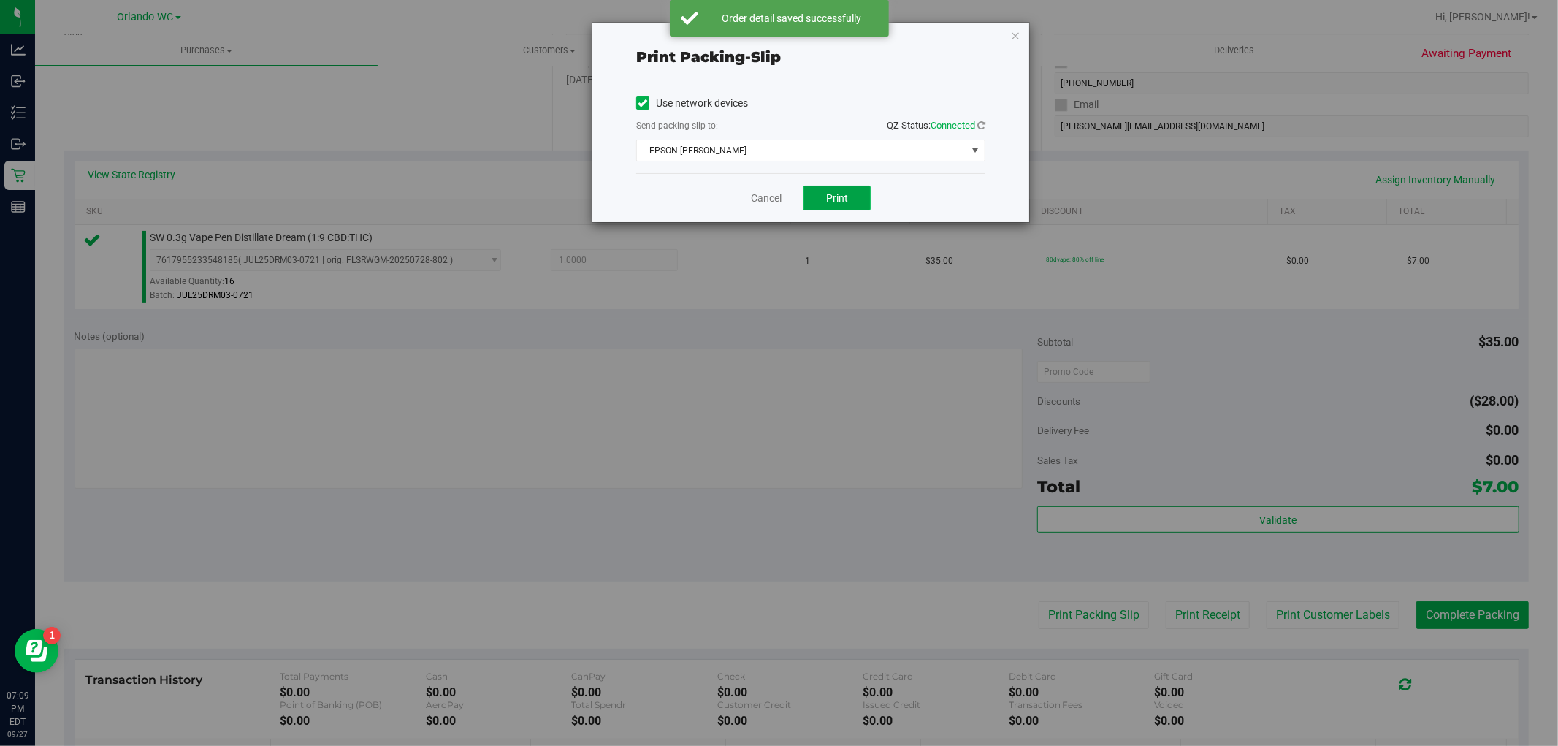
click at [847, 188] on button "Print" at bounding box center [836, 198] width 67 height 25
click at [761, 194] on link "Cancel" at bounding box center [766, 198] width 31 height 15
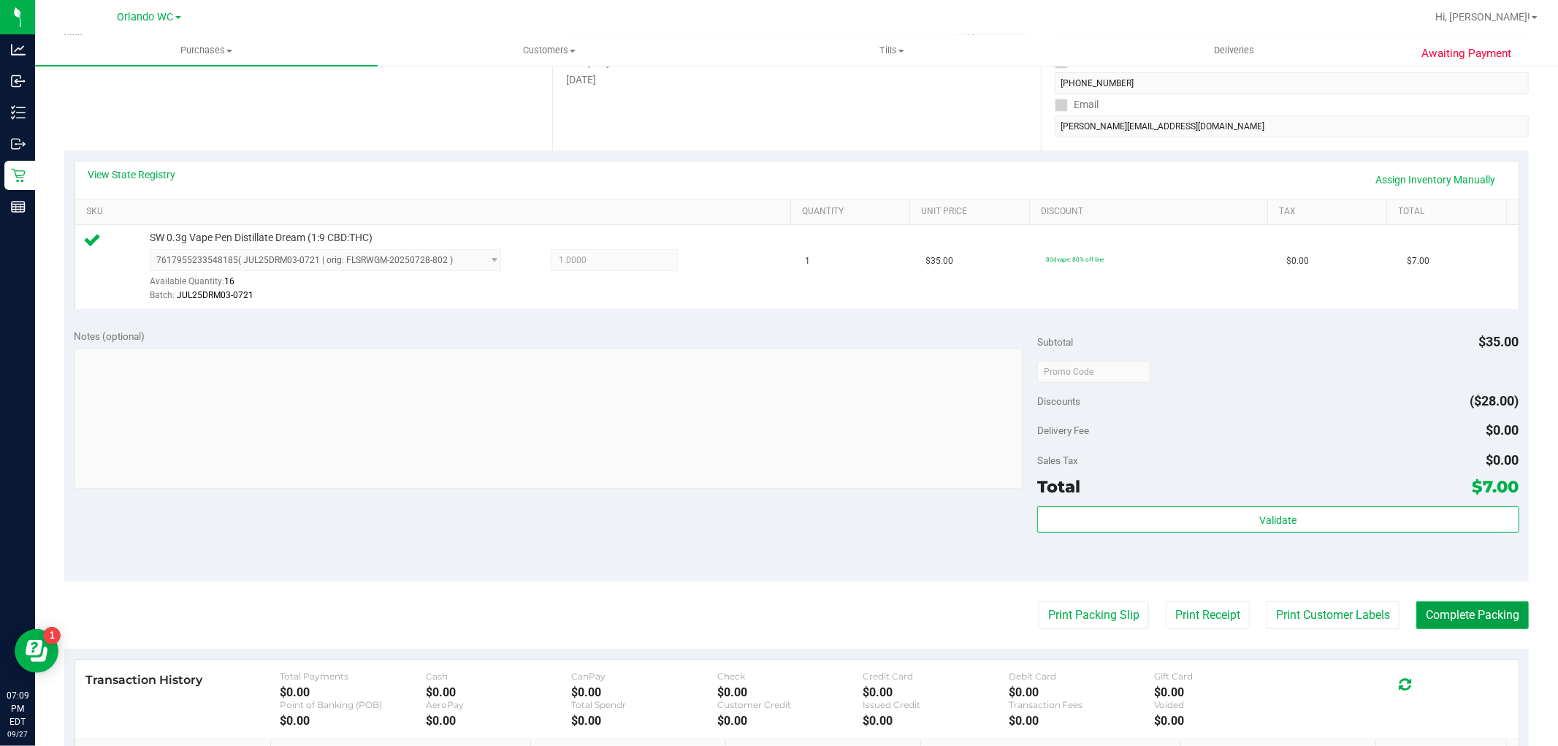
click at [1496, 614] on button "Complete Packing" at bounding box center [1472, 615] width 112 height 28
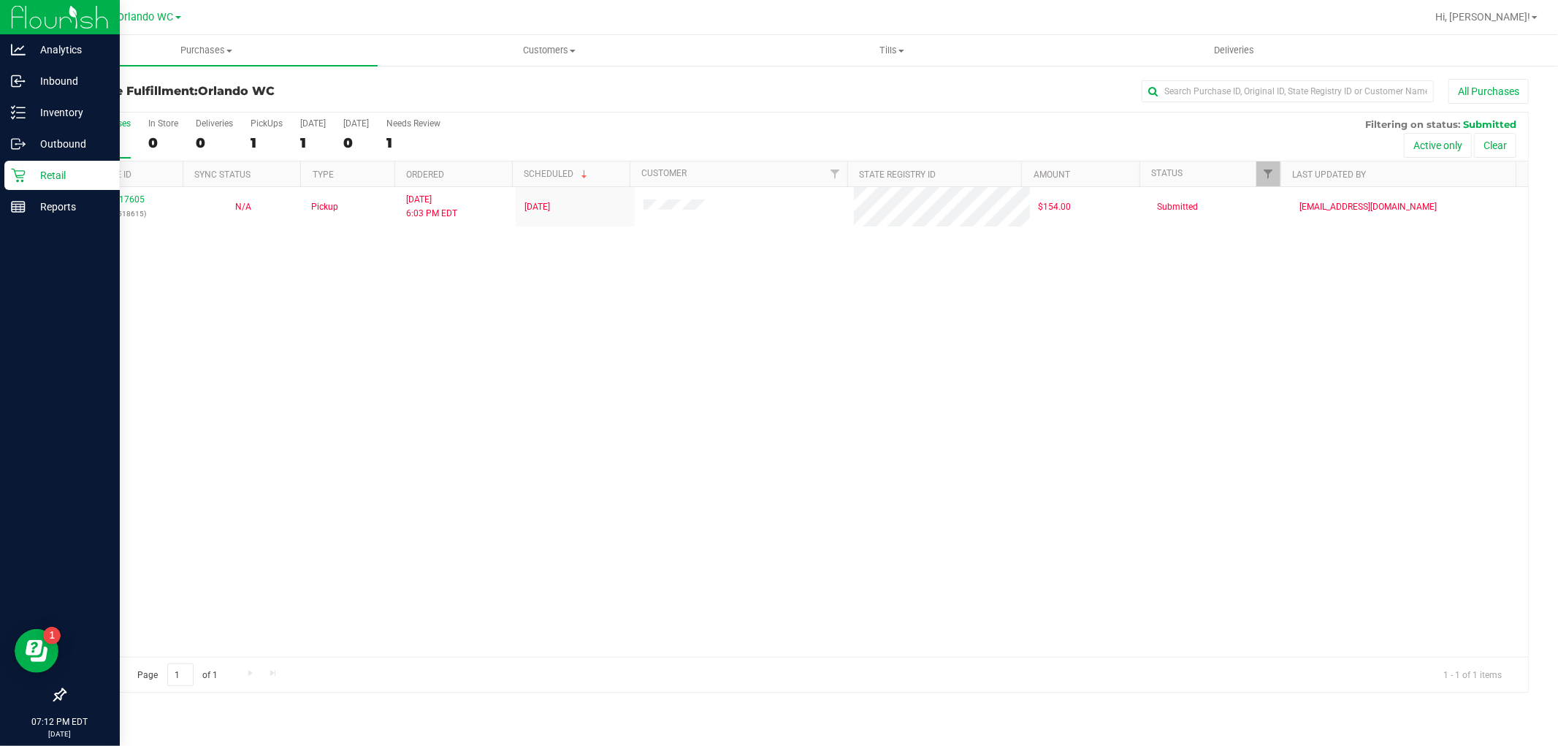
click at [6, 163] on div "Retail" at bounding box center [61, 175] width 115 height 29
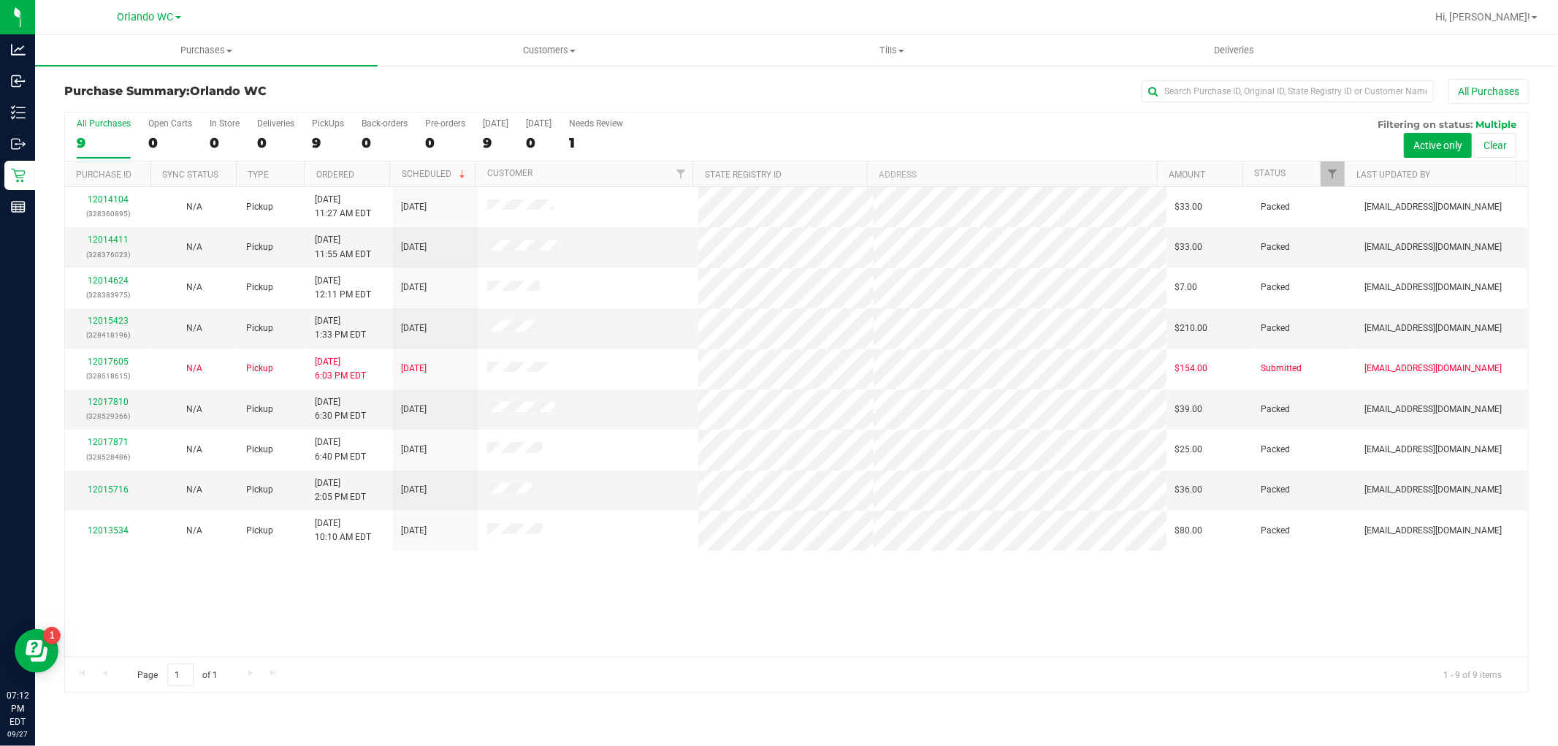
click at [93, 129] on label "All Purchases 9" at bounding box center [104, 138] width 54 height 40
click at [0, 0] on input "All Purchases 9" at bounding box center [0, 0] width 0 height 0
click at [564, 619] on div "12014104 (328360895) N/A Pickup 9/27/2025 11:27 AM EDT 9/27/2025 $33.00 Packed …" at bounding box center [796, 422] width 1463 height 470
click at [78, 127] on div "All Purchases" at bounding box center [104, 123] width 54 height 10
click at [0, 0] on input "All Purchases 9" at bounding box center [0, 0] width 0 height 0
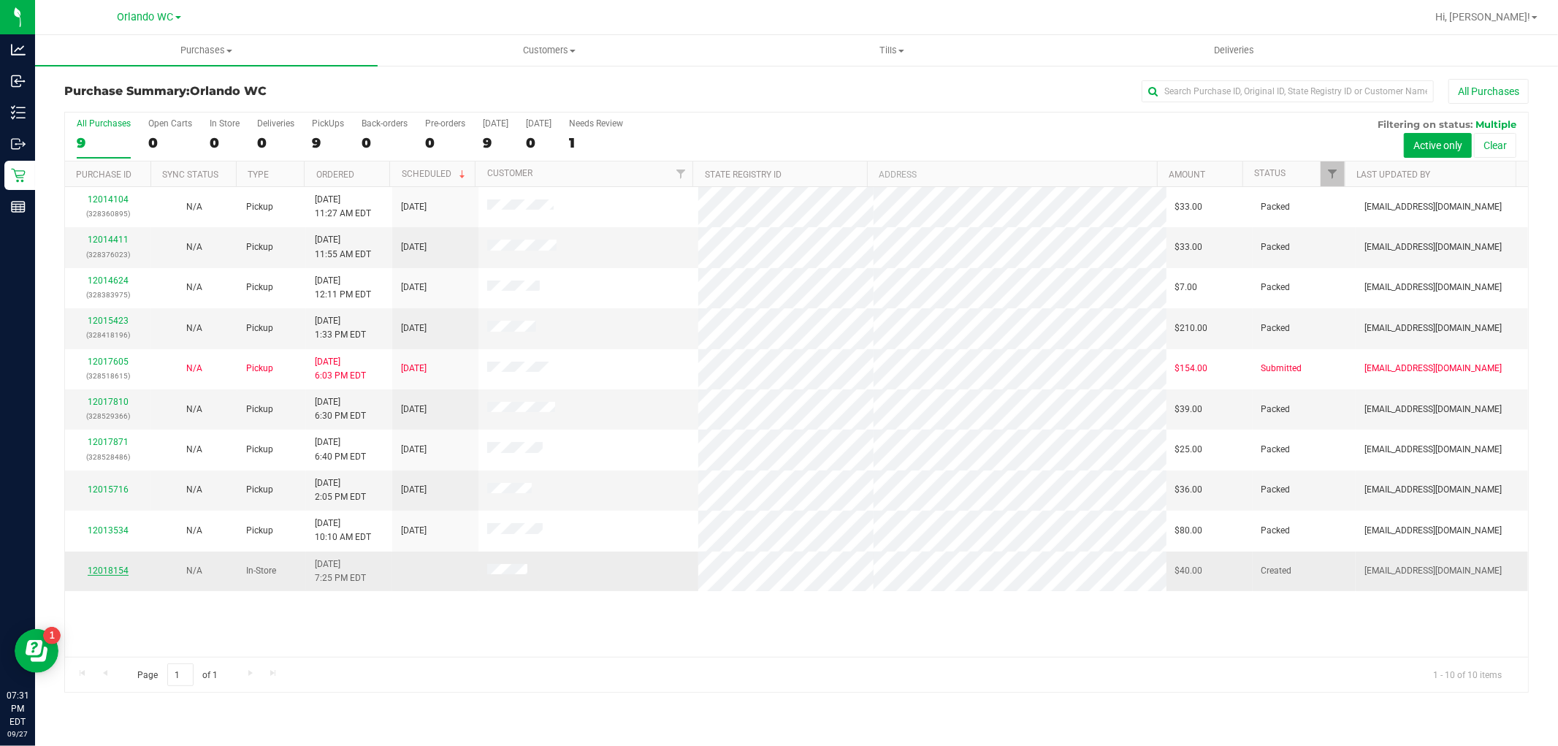
click at [117, 571] on link "12018154" at bounding box center [108, 570] width 41 height 10
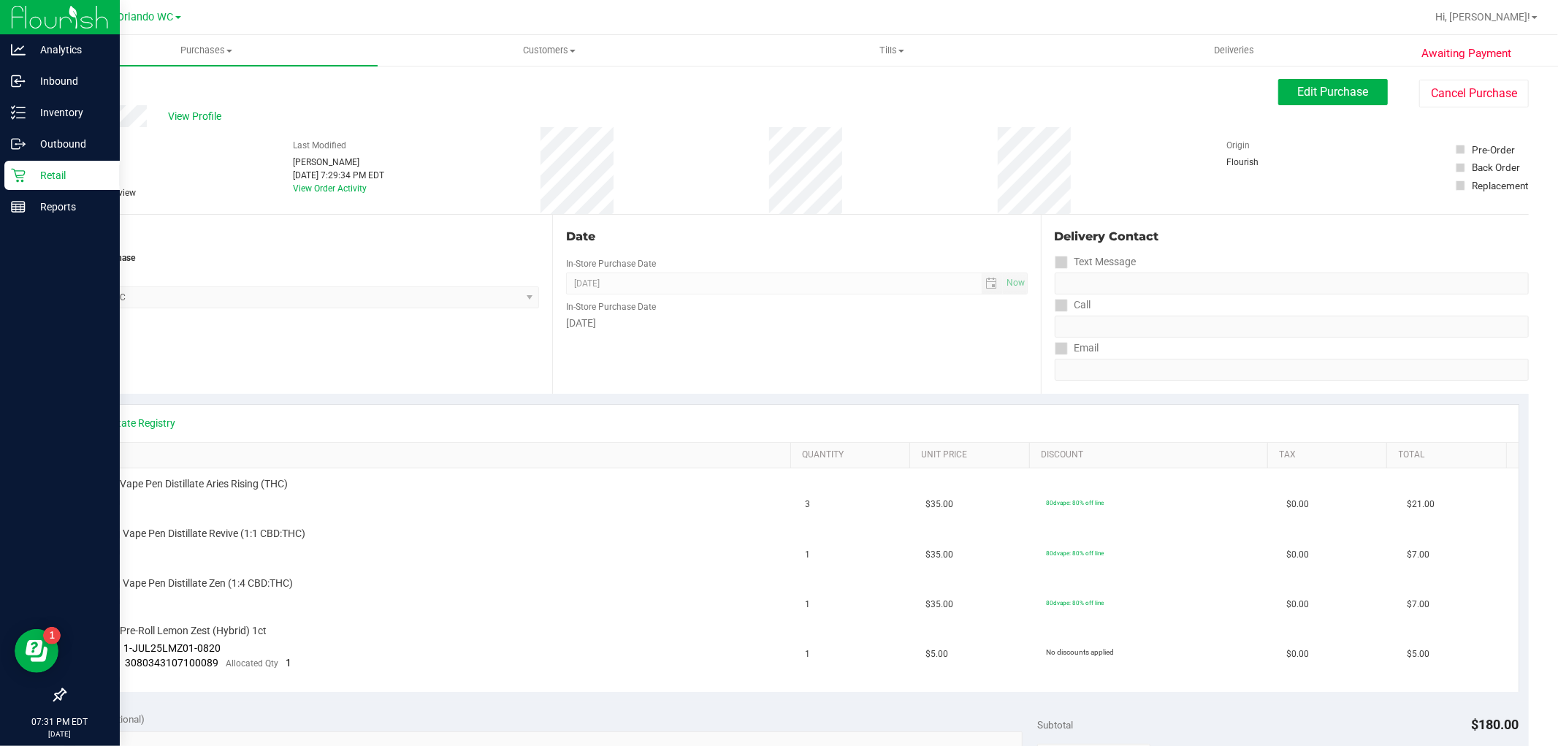
click at [20, 176] on icon at bounding box center [18, 175] width 15 height 15
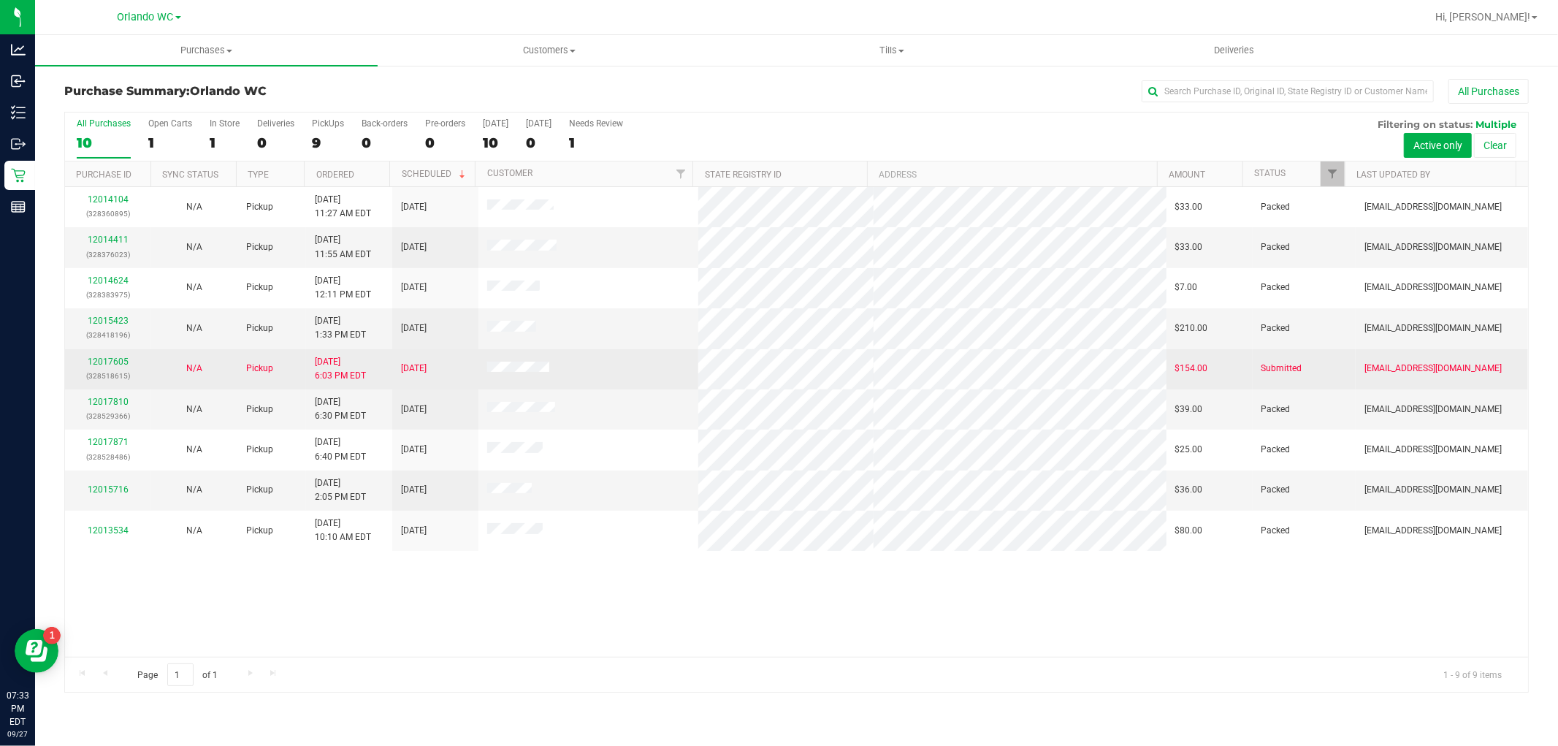
click at [121, 356] on div "12017605 (328518615)" at bounding box center [108, 369] width 69 height 28
click at [115, 362] on link "12017605" at bounding box center [108, 361] width 41 height 10
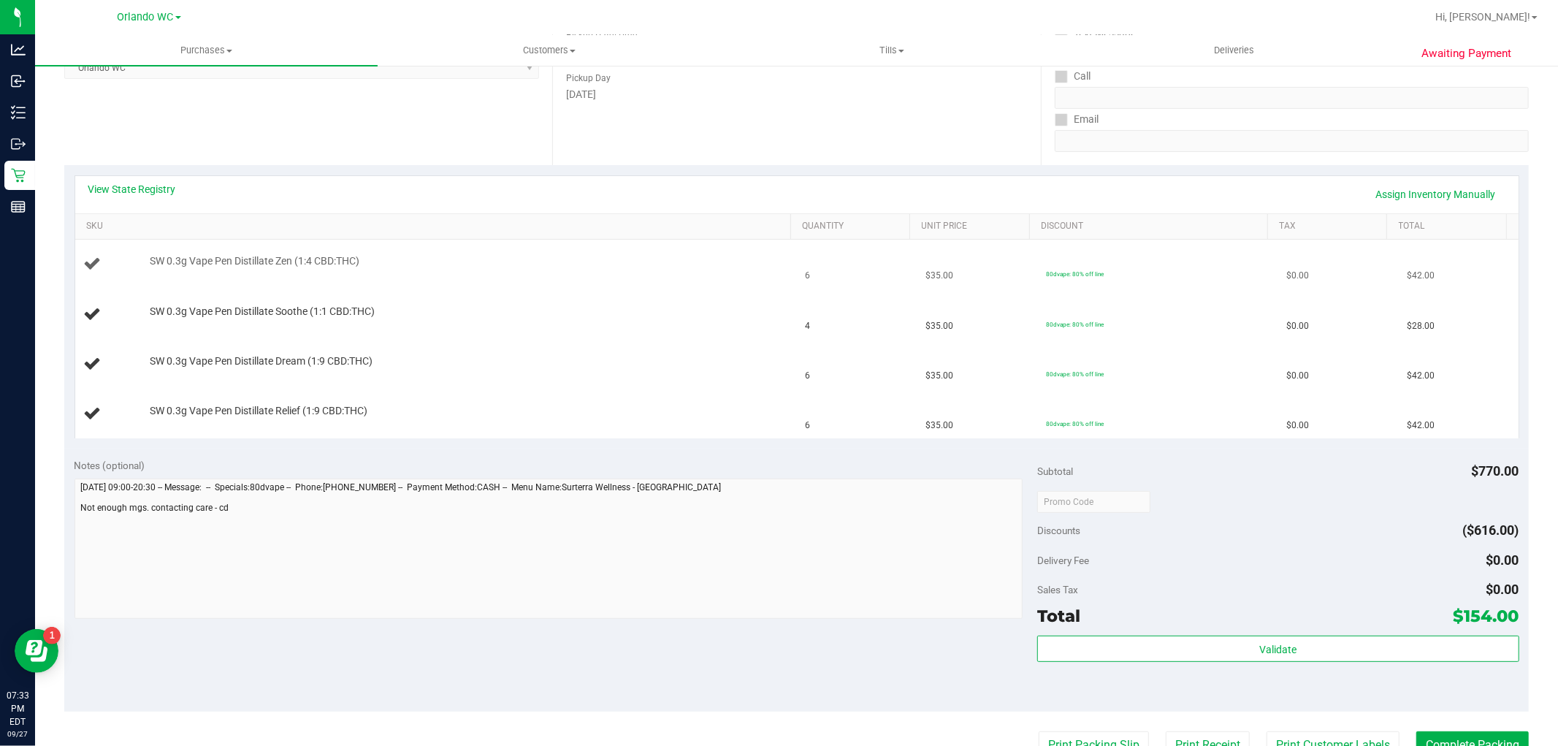
scroll to position [243, 0]
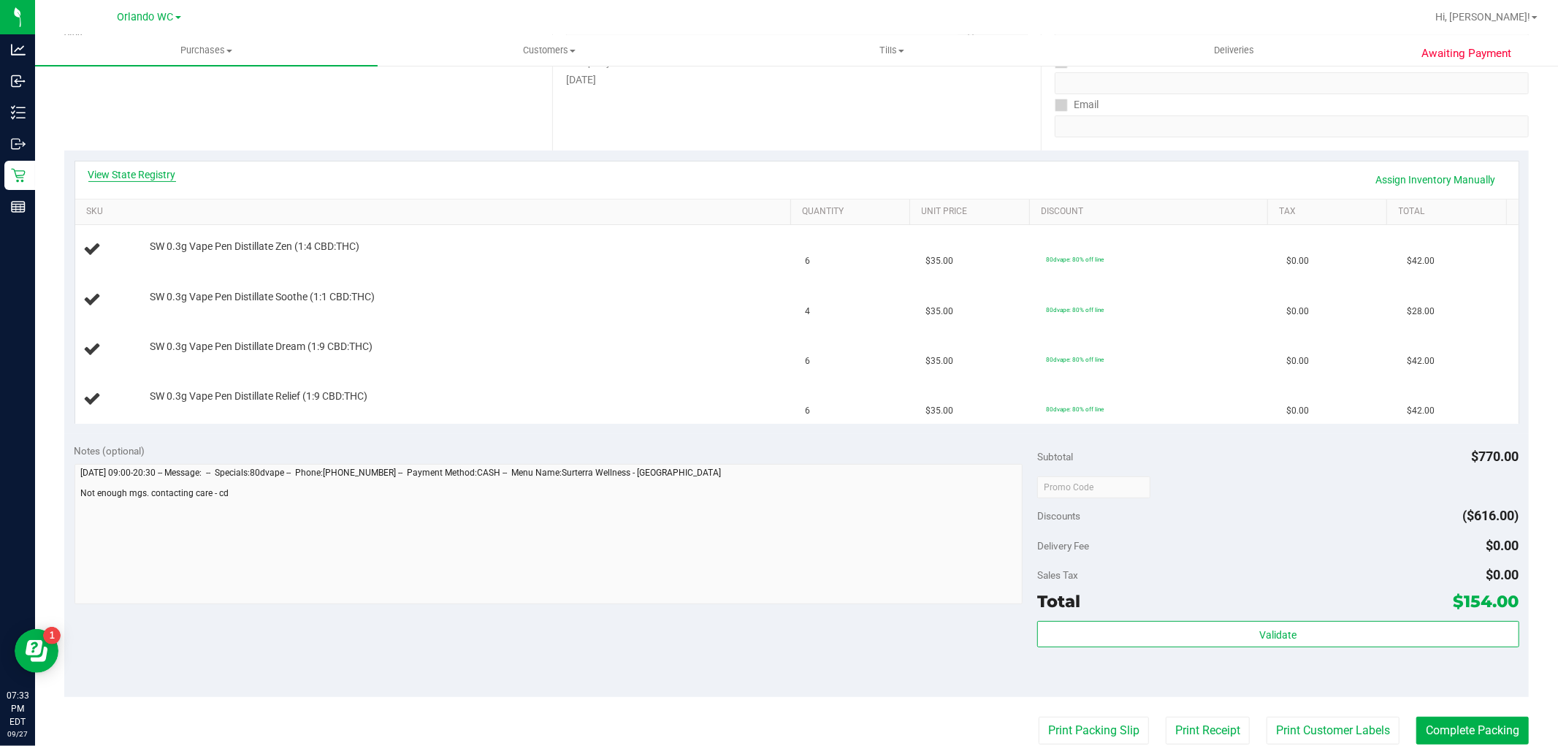
click at [106, 172] on link "View State Registry" at bounding box center [132, 174] width 88 height 15
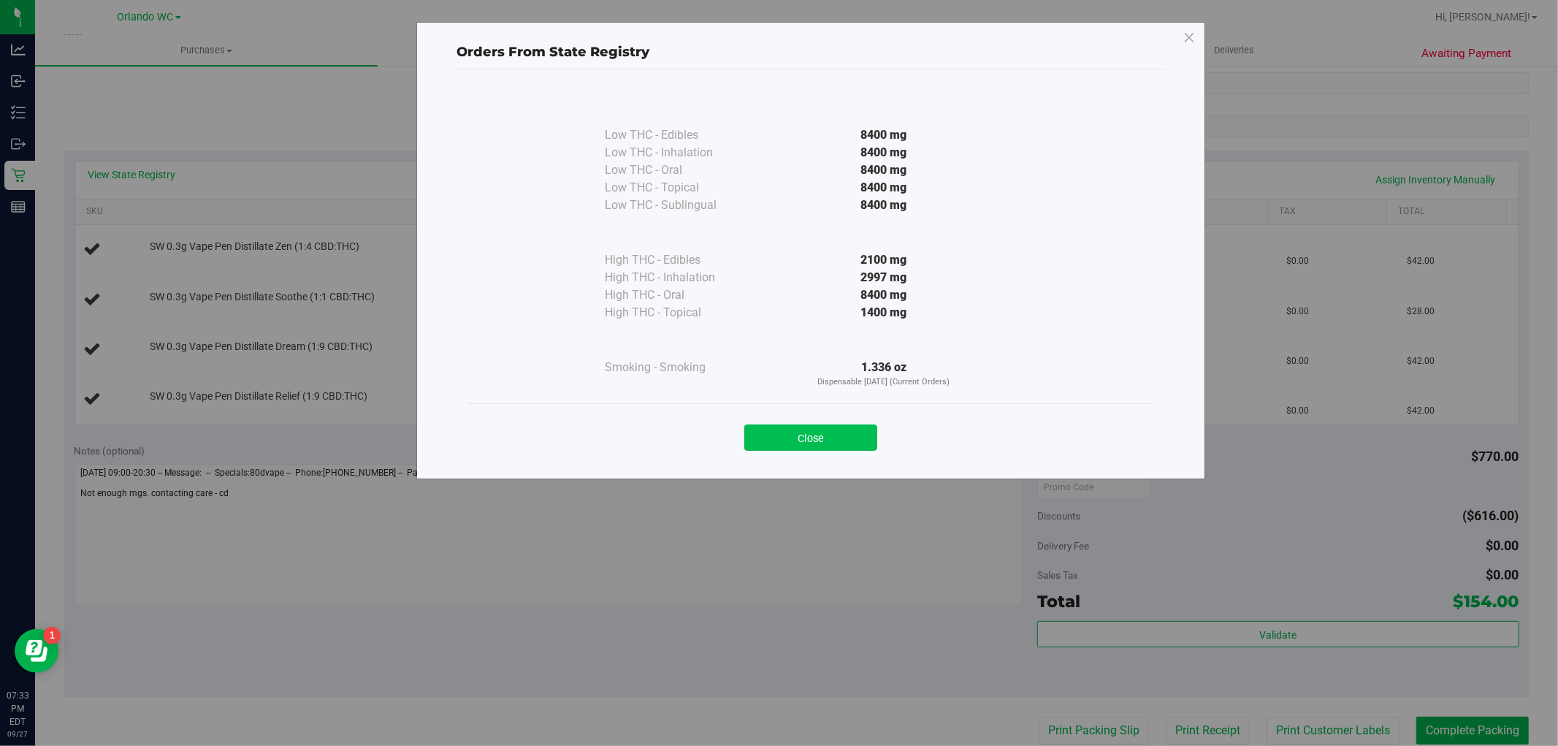
click at [836, 433] on button "Close" at bounding box center [810, 437] width 133 height 26
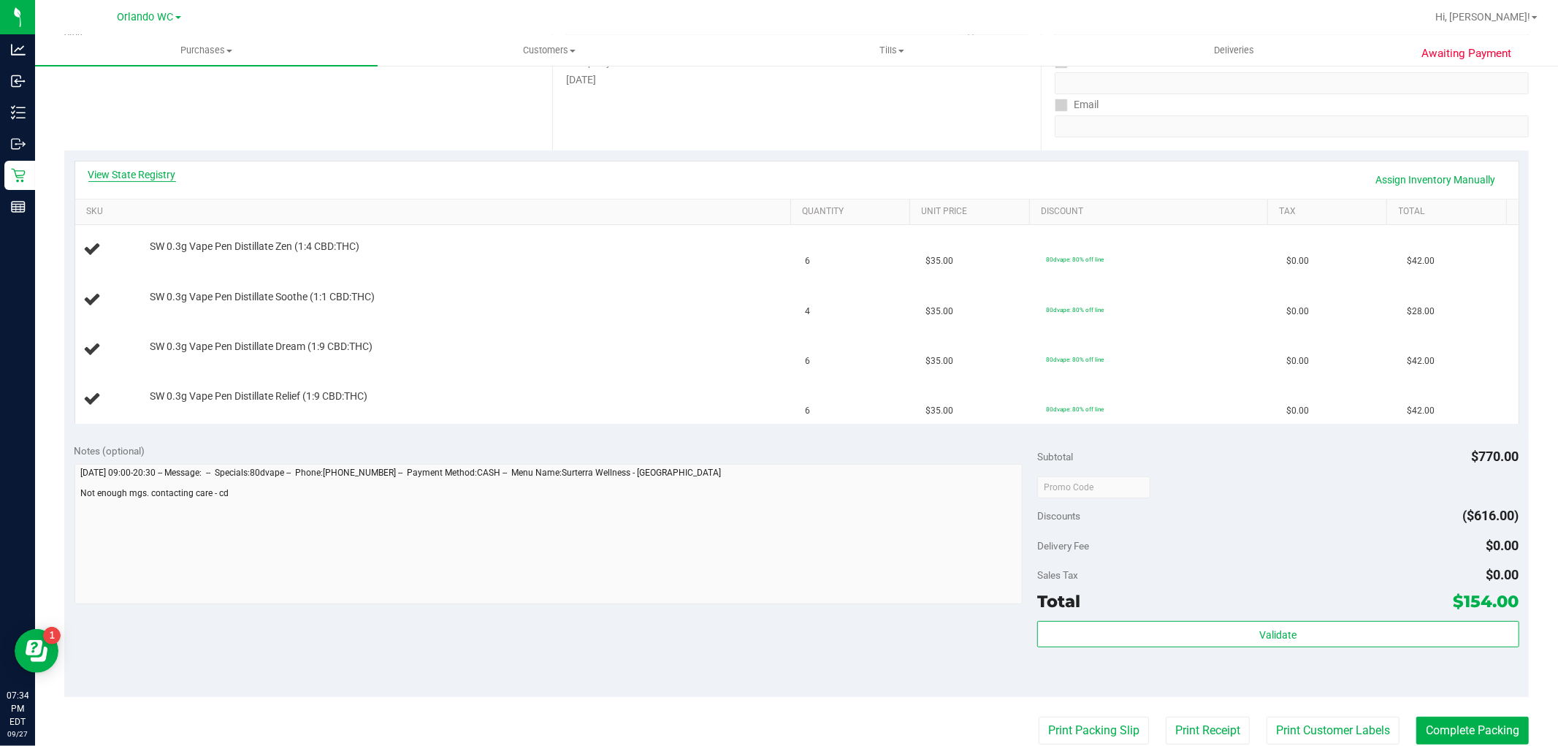
click at [148, 176] on link "View State Registry" at bounding box center [132, 174] width 88 height 15
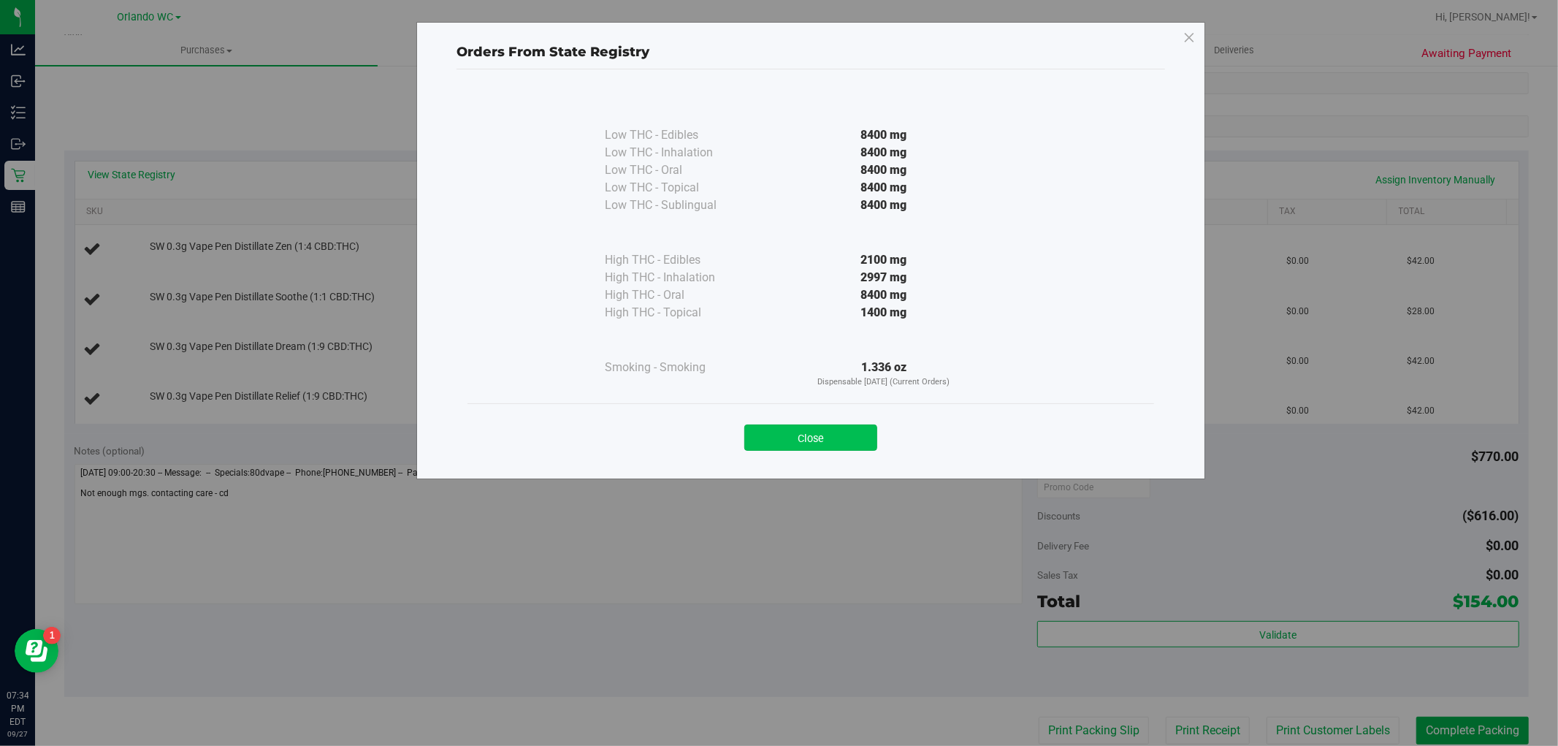
click at [841, 435] on button "Close" at bounding box center [810, 437] width 133 height 26
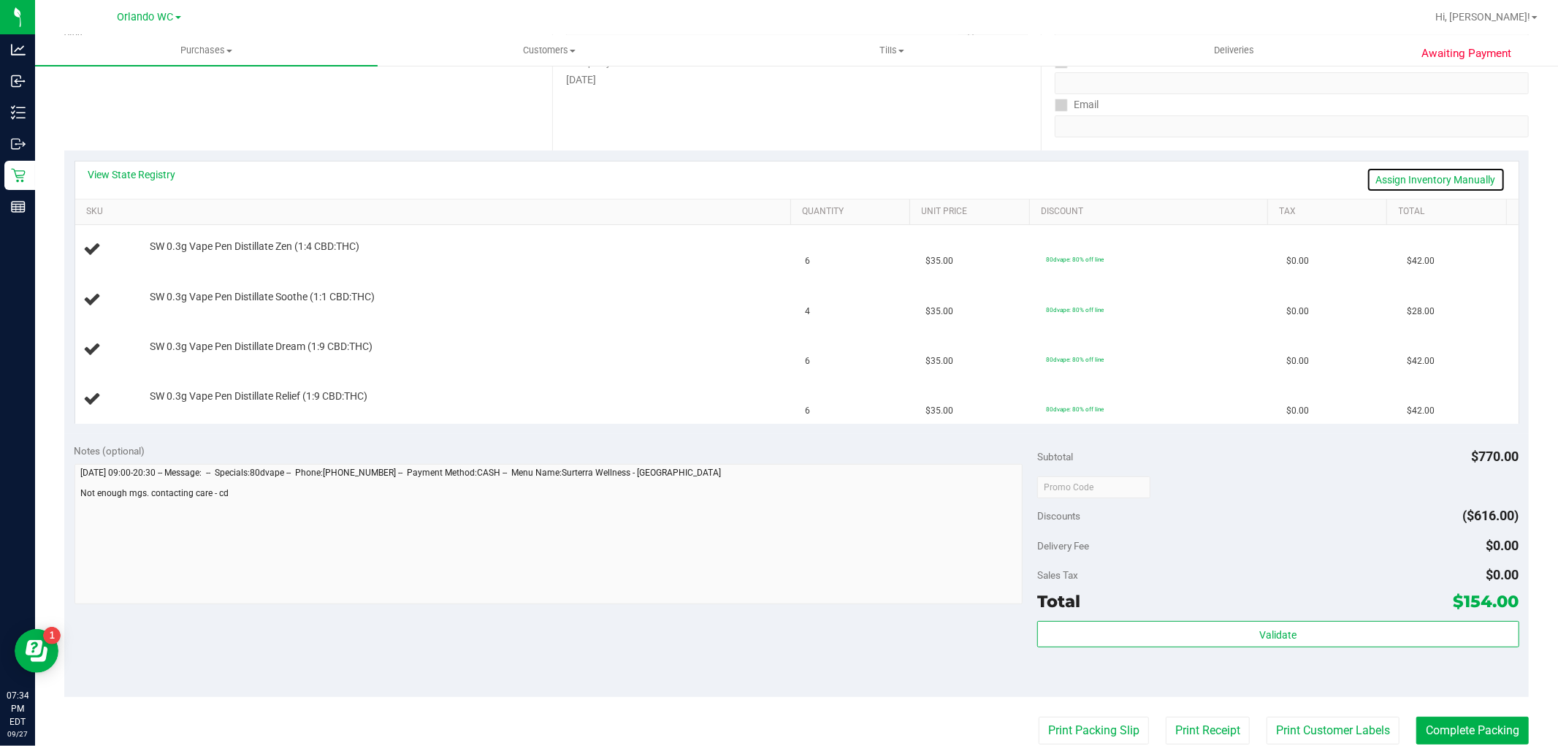
click at [1377, 180] on link "Assign Inventory Manually" at bounding box center [1436, 179] width 139 height 25
click at [1448, 183] on link "Save & Exit" at bounding box center [1471, 179] width 69 height 25
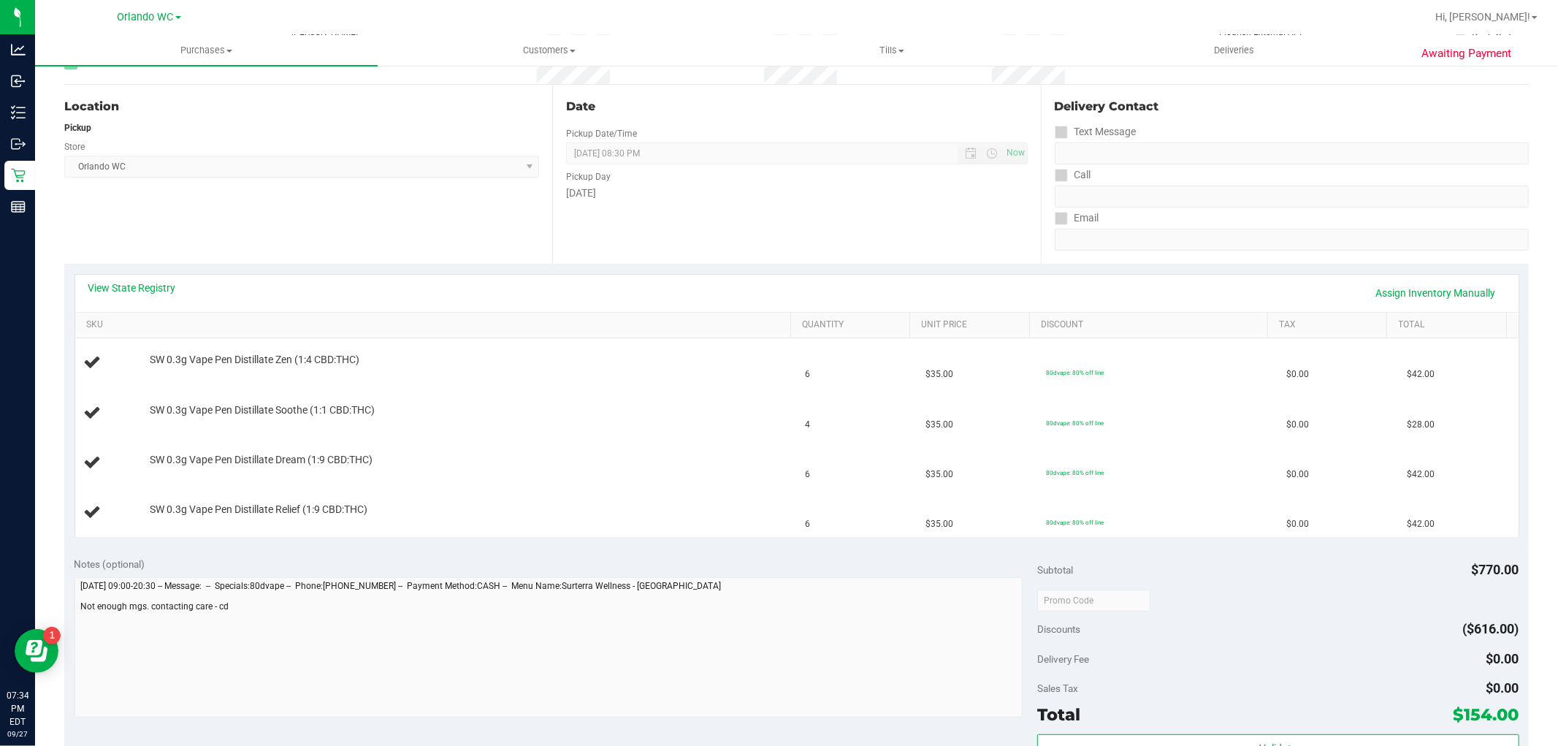
scroll to position [0, 0]
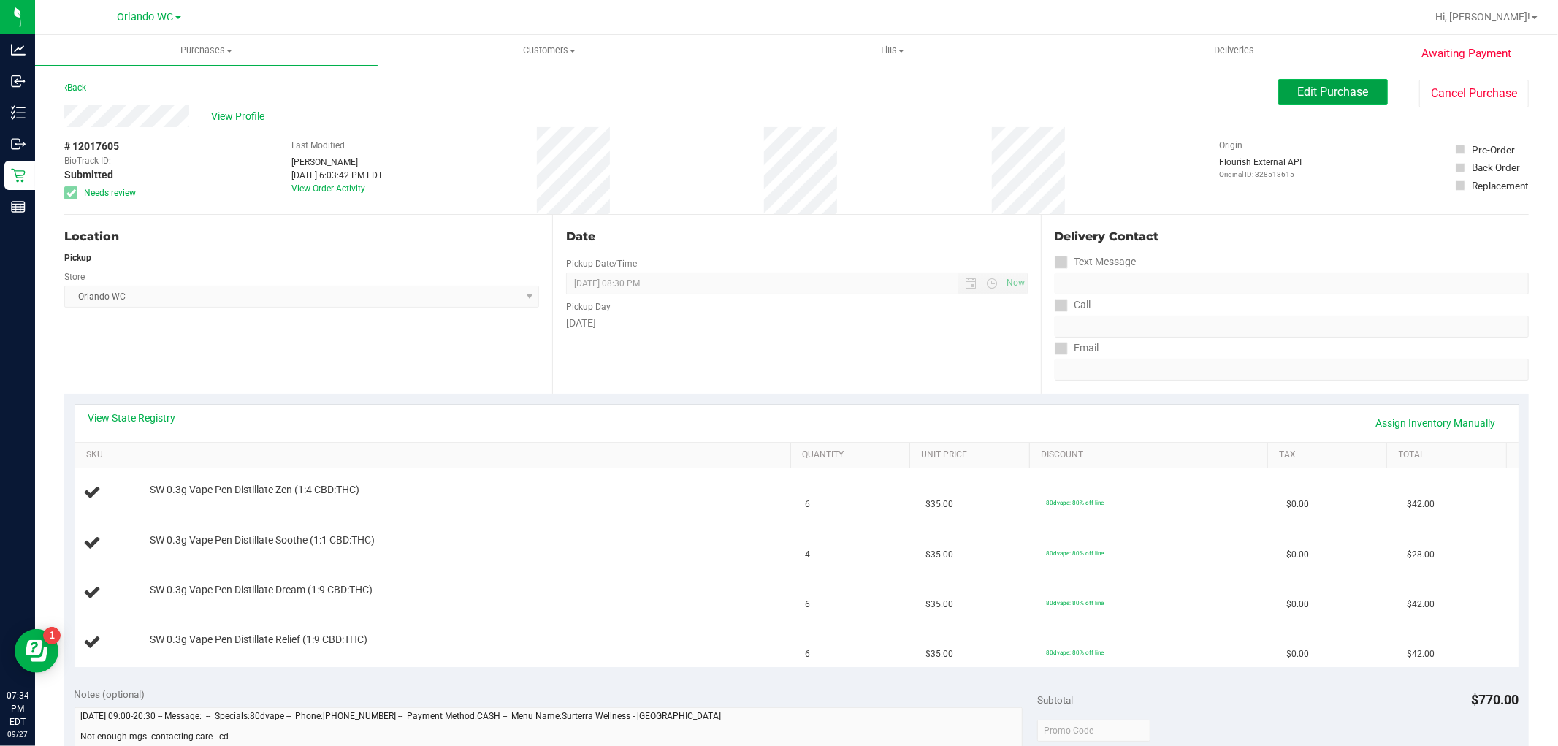
click at [1318, 90] on span "Edit Purchase" at bounding box center [1333, 92] width 71 height 14
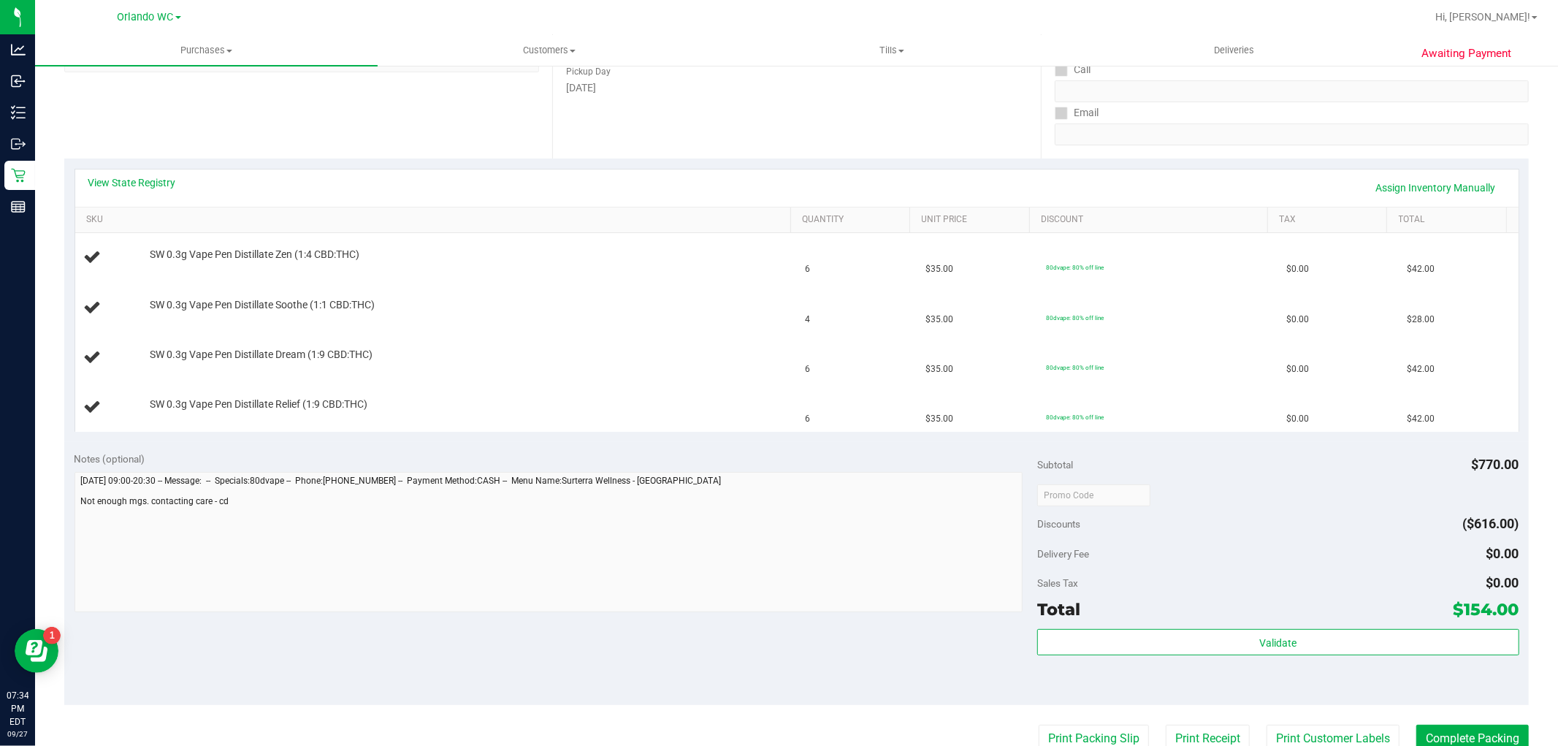
scroll to position [243, 0]
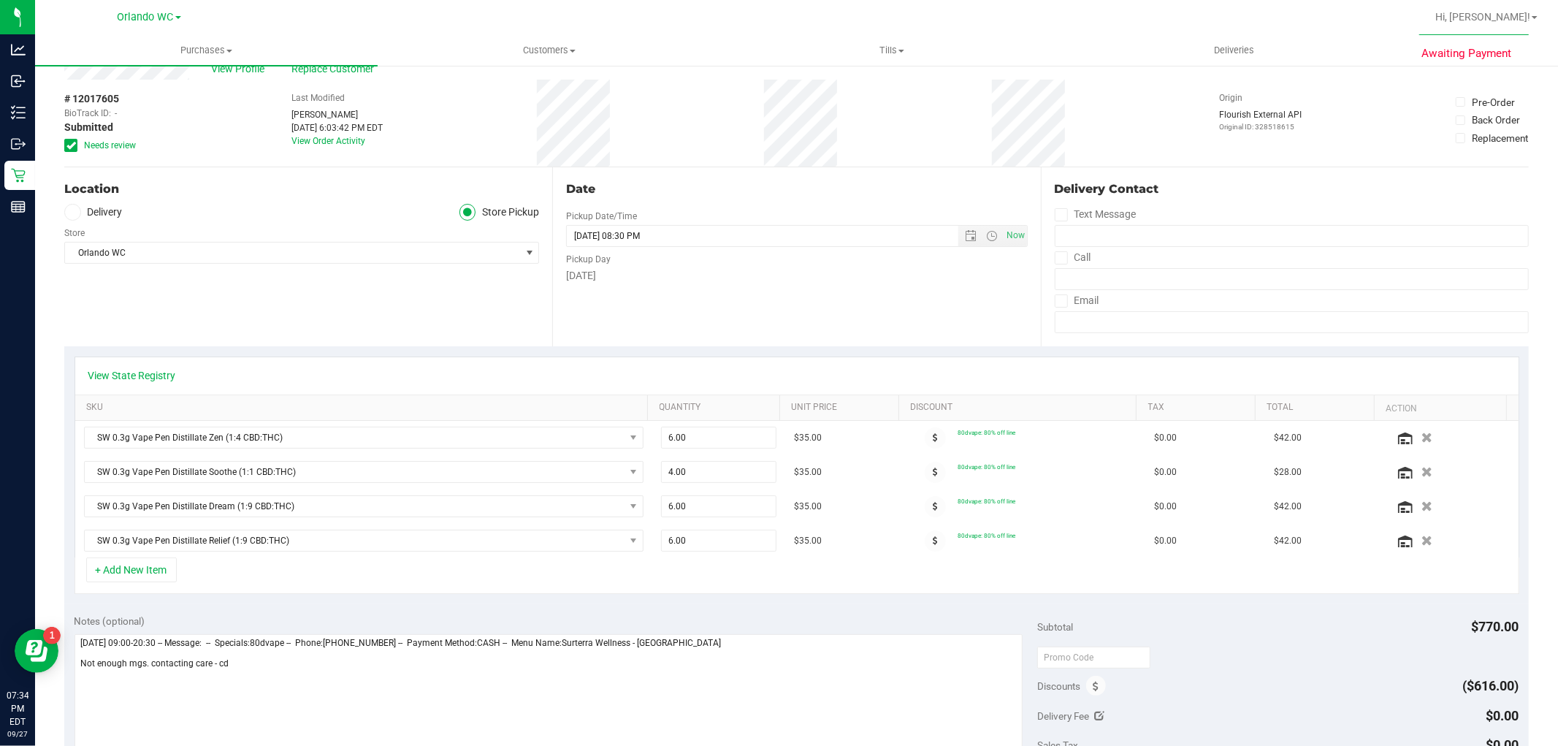
scroll to position [81, 0]
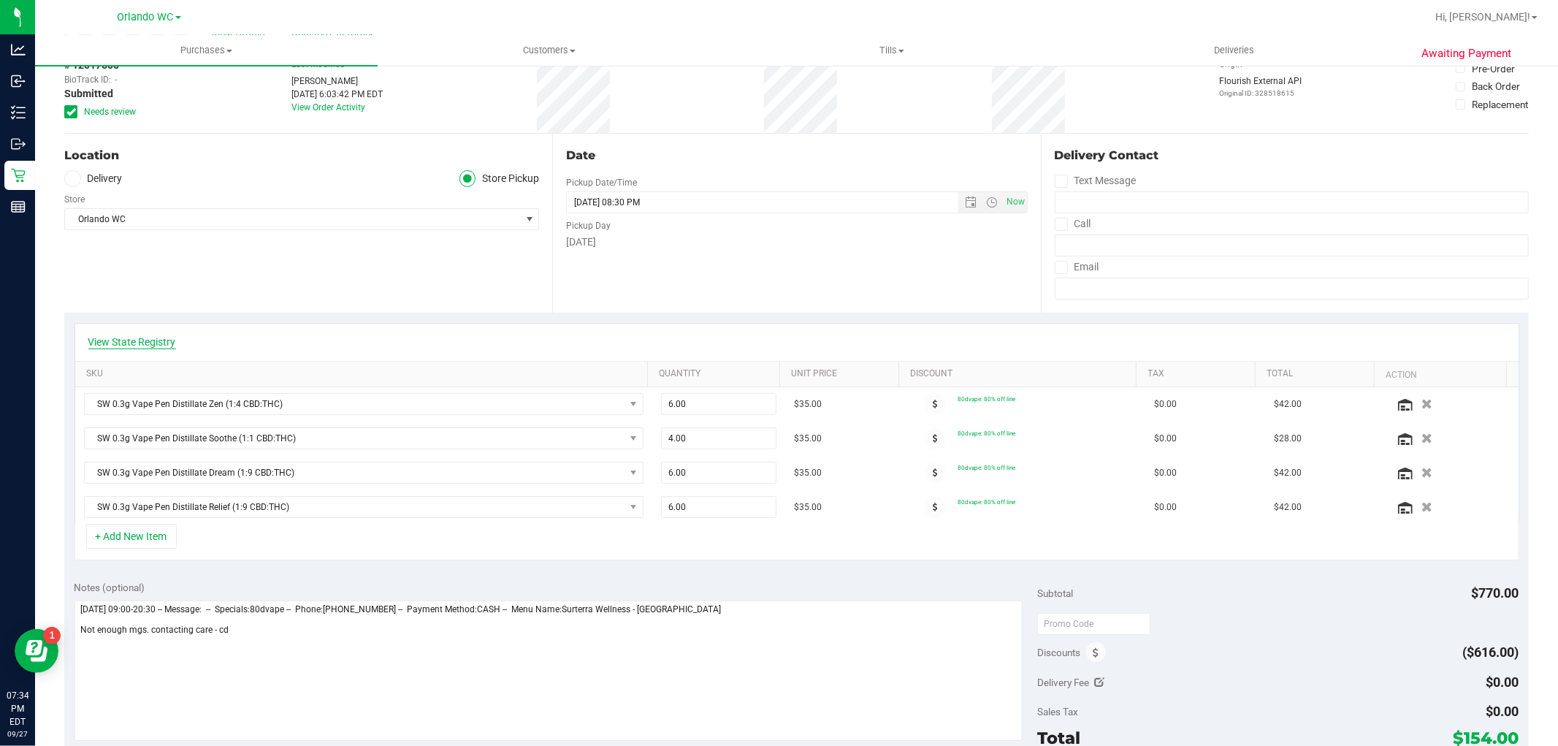
click at [156, 341] on link "View State Registry" at bounding box center [132, 342] width 88 height 15
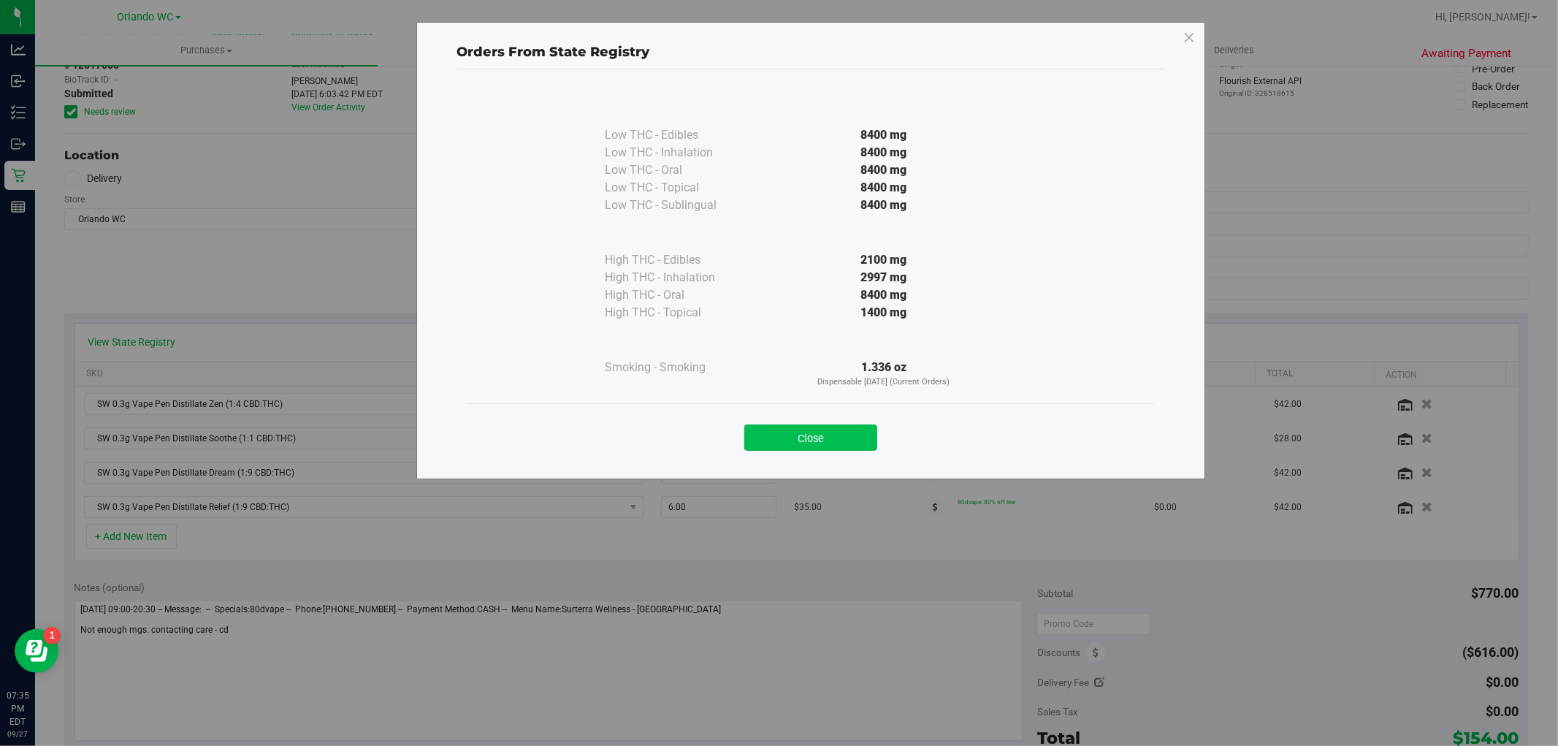
click at [866, 444] on button "Close" at bounding box center [810, 437] width 133 height 26
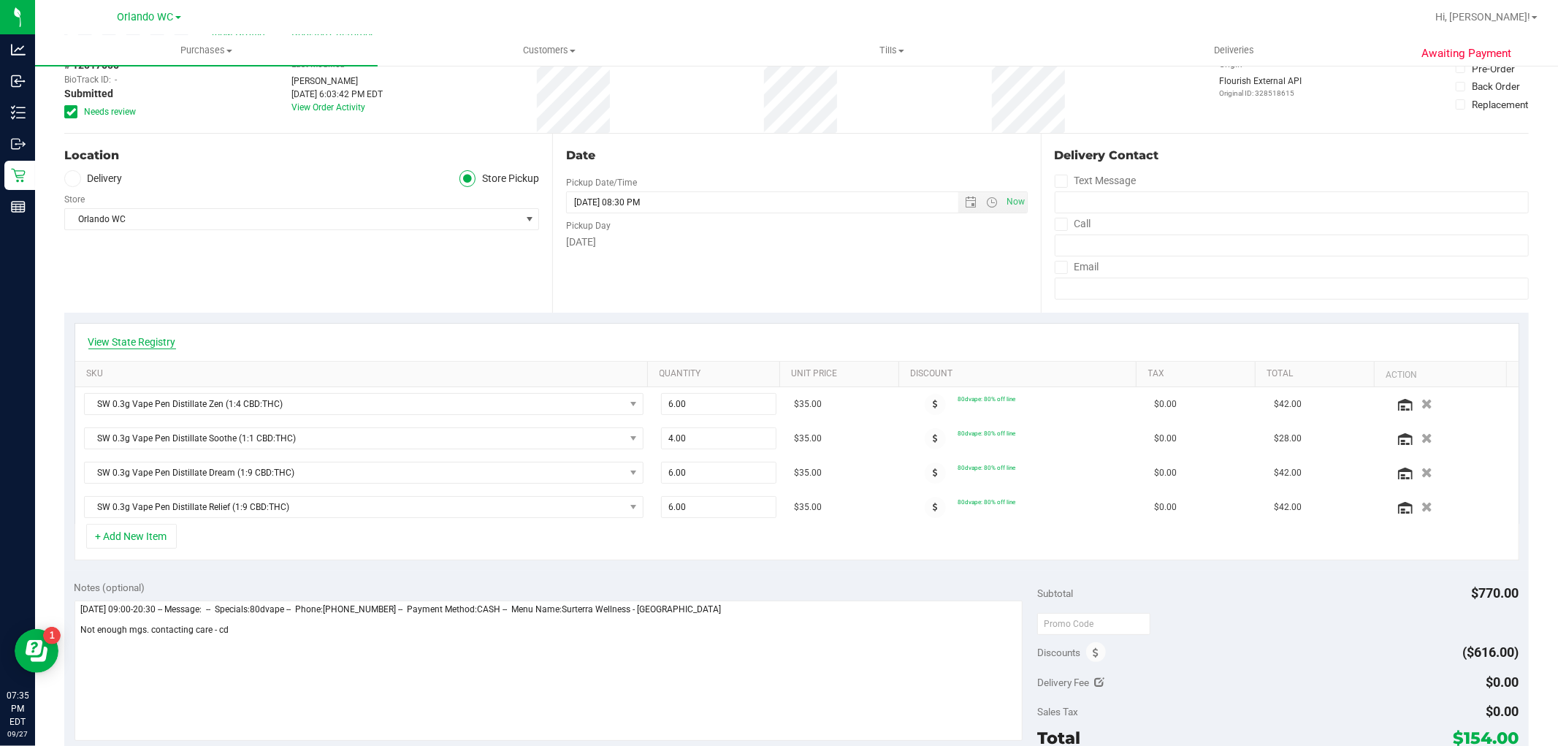
click at [158, 335] on link "View State Registry" at bounding box center [132, 342] width 88 height 15
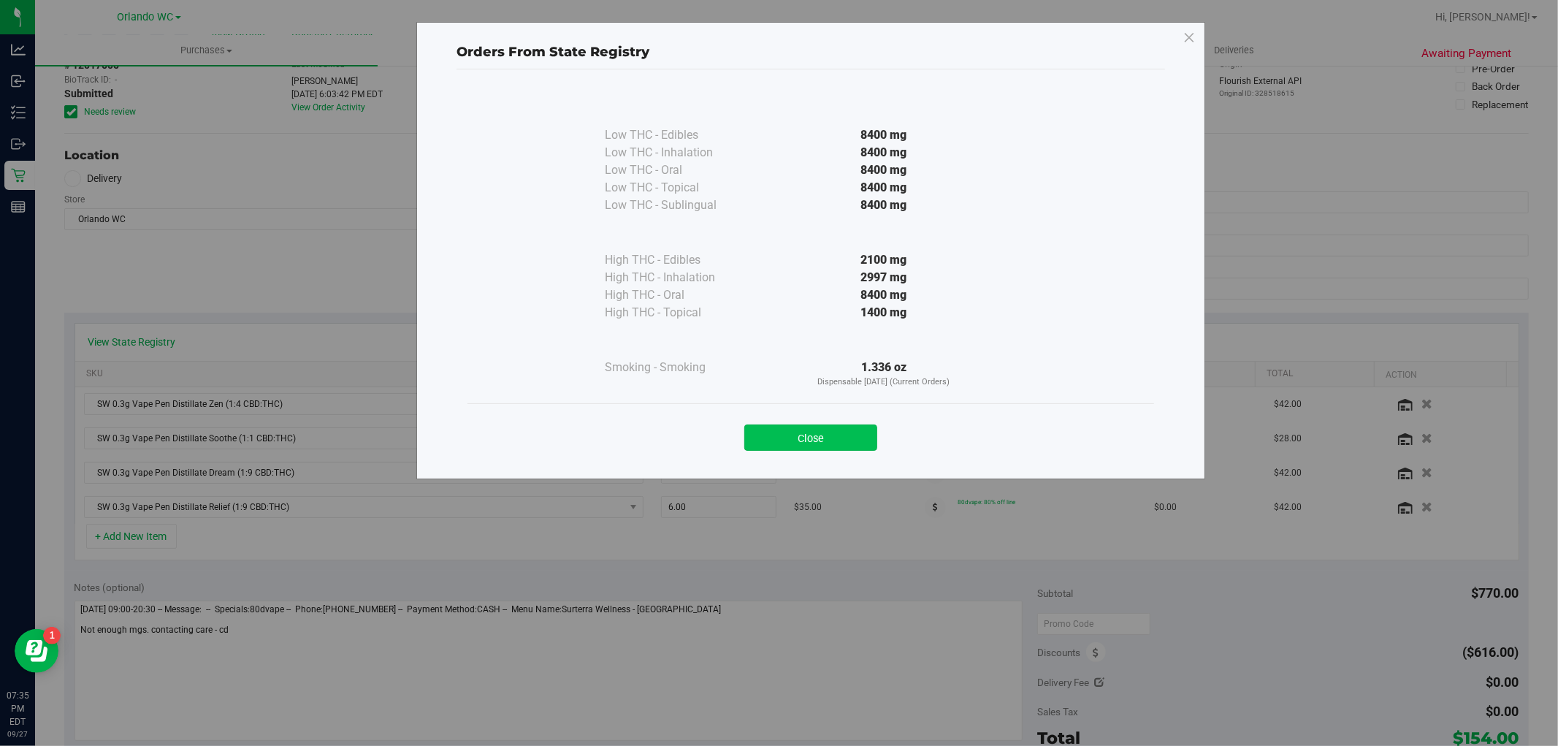
click at [819, 440] on button "Close" at bounding box center [810, 437] width 133 height 26
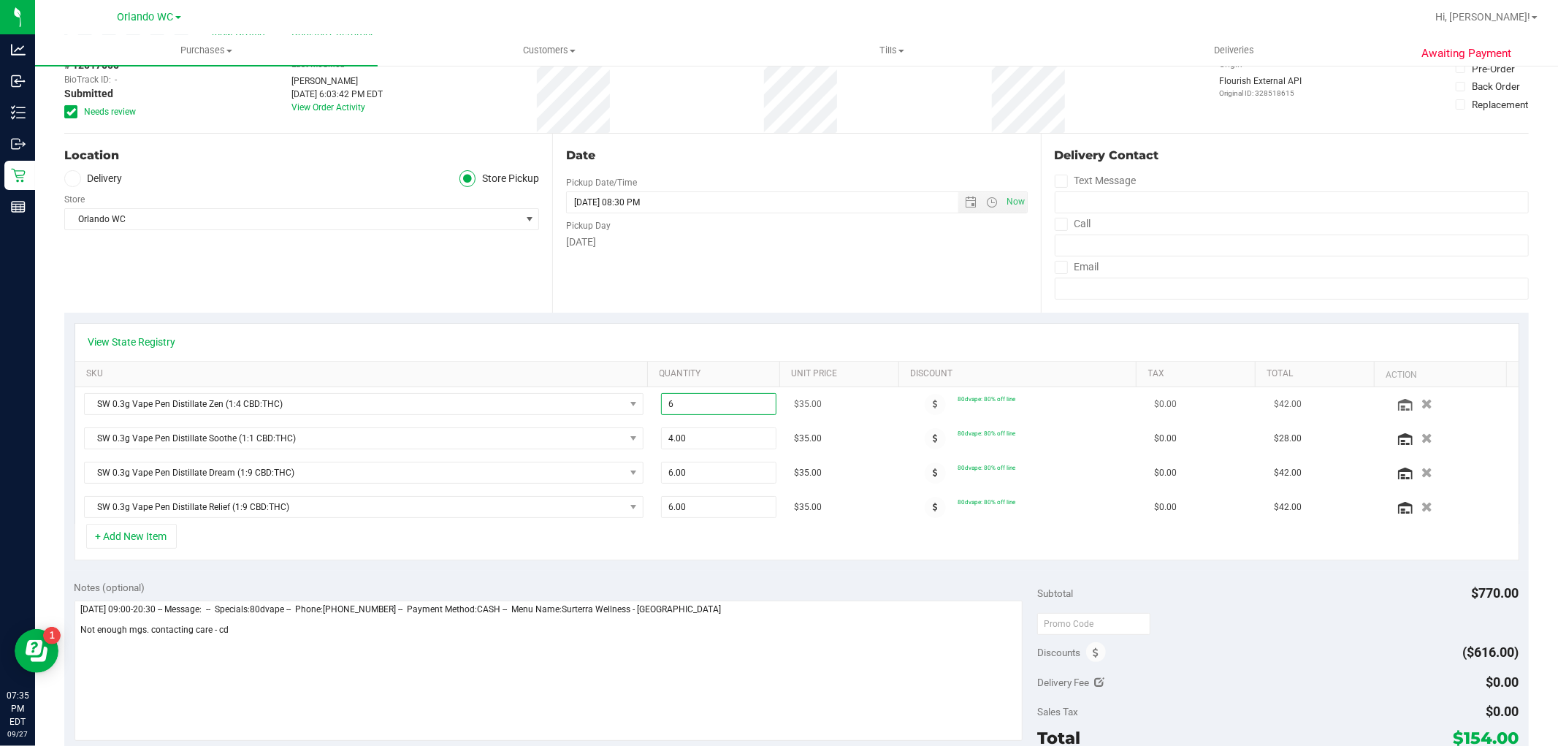
click at [698, 400] on span "6.00 6" at bounding box center [718, 404] width 115 height 22
click at [697, 318] on div "View State Registry SKU Quantity Unit Price Discount Tax Total Action SW 0.3g V…" at bounding box center [796, 442] width 1464 height 258
click at [148, 337] on link "View State Registry" at bounding box center [132, 342] width 88 height 15
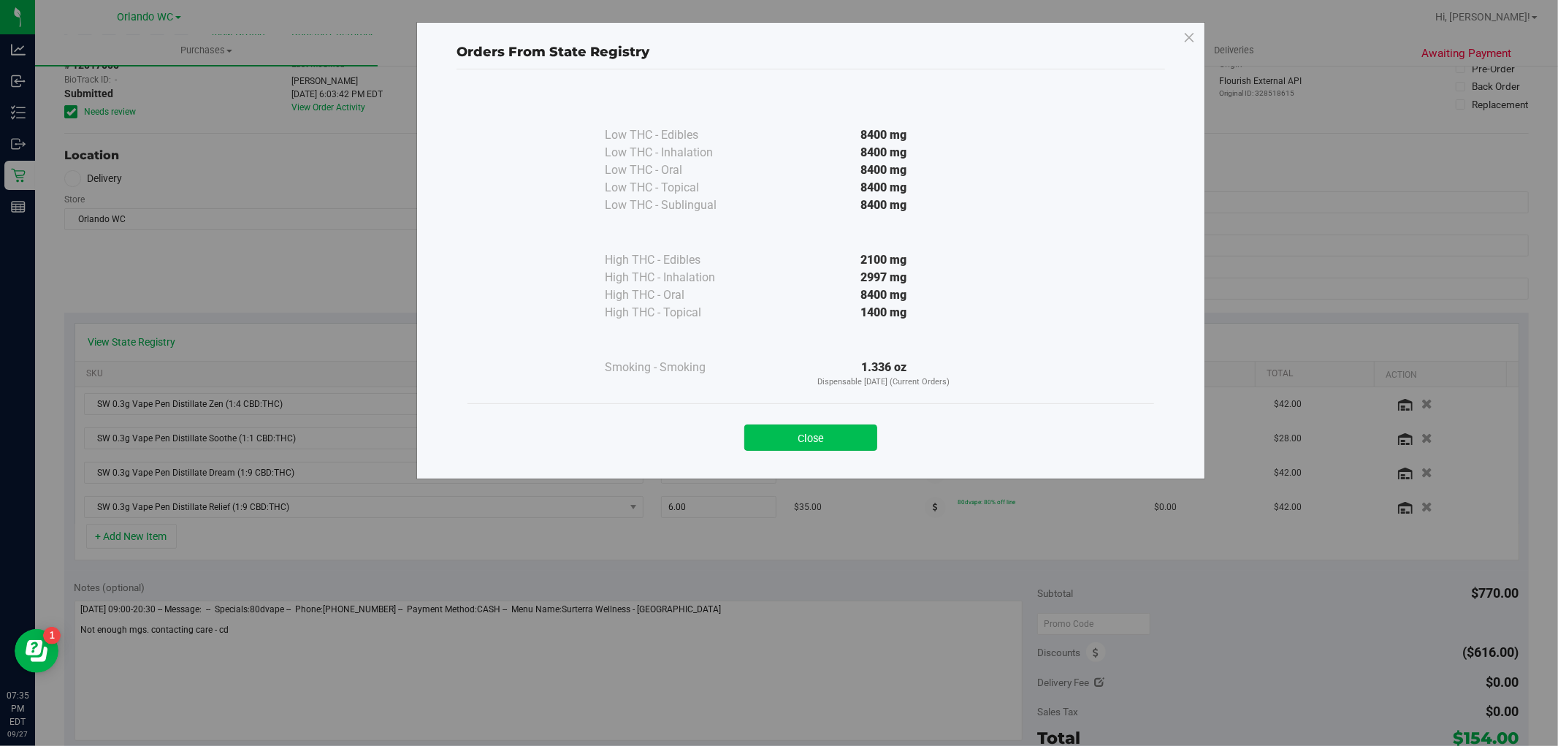
click at [844, 439] on button "Close" at bounding box center [810, 437] width 133 height 26
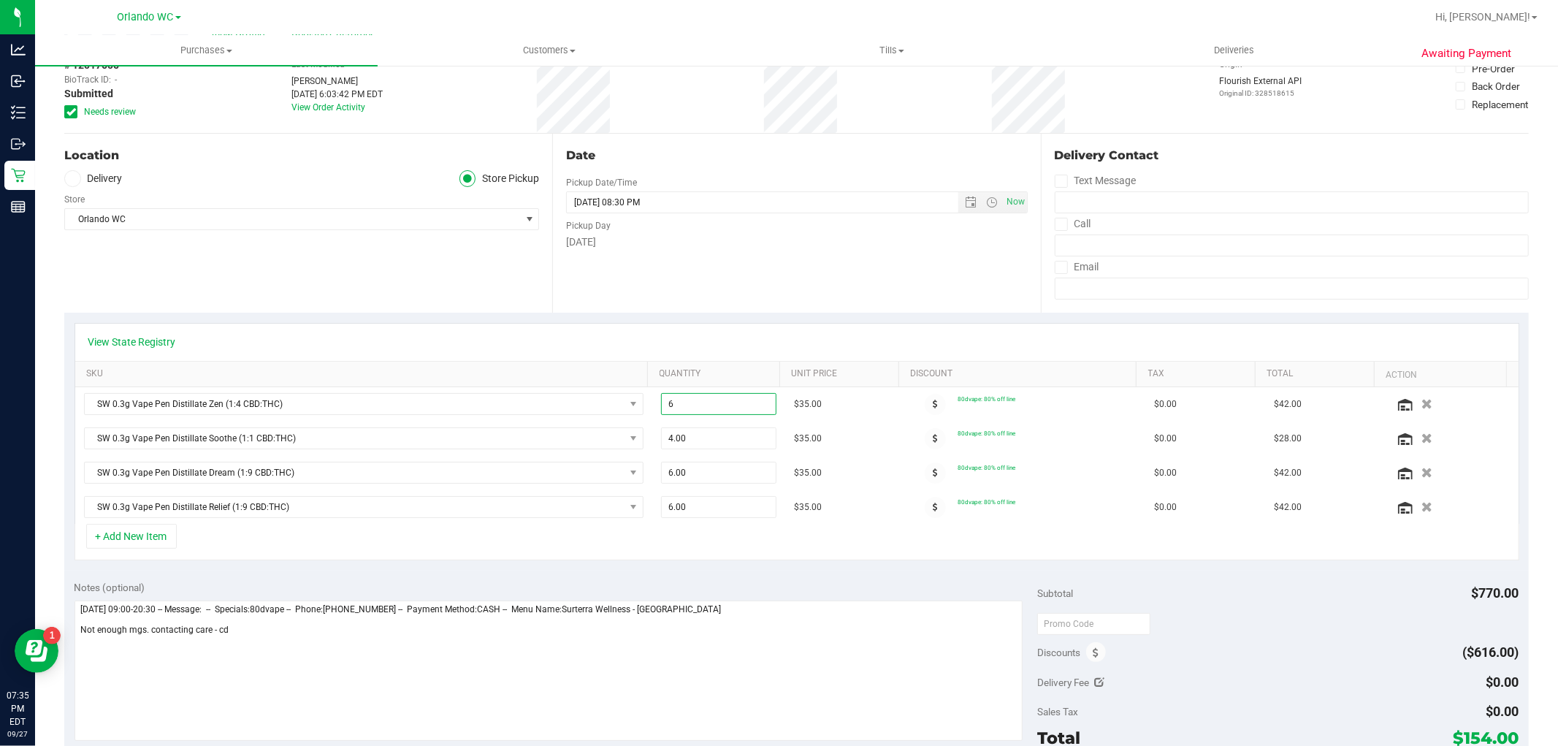
drag, startPoint x: 714, startPoint y: 397, endPoint x: 322, endPoint y: 361, distance: 393.1
click at [326, 362] on div "View State Registry SKU Quantity Unit Price Discount Tax Total Action SW 0.3g V…" at bounding box center [796, 424] width 1445 height 202
type input "3"
type input "3.00"
click at [742, 261] on div "Date Pickup Date/Time 09/27/2025 Now 09/27/2025 08:30 PM Now Pickup Day Saturday" at bounding box center [796, 223] width 488 height 179
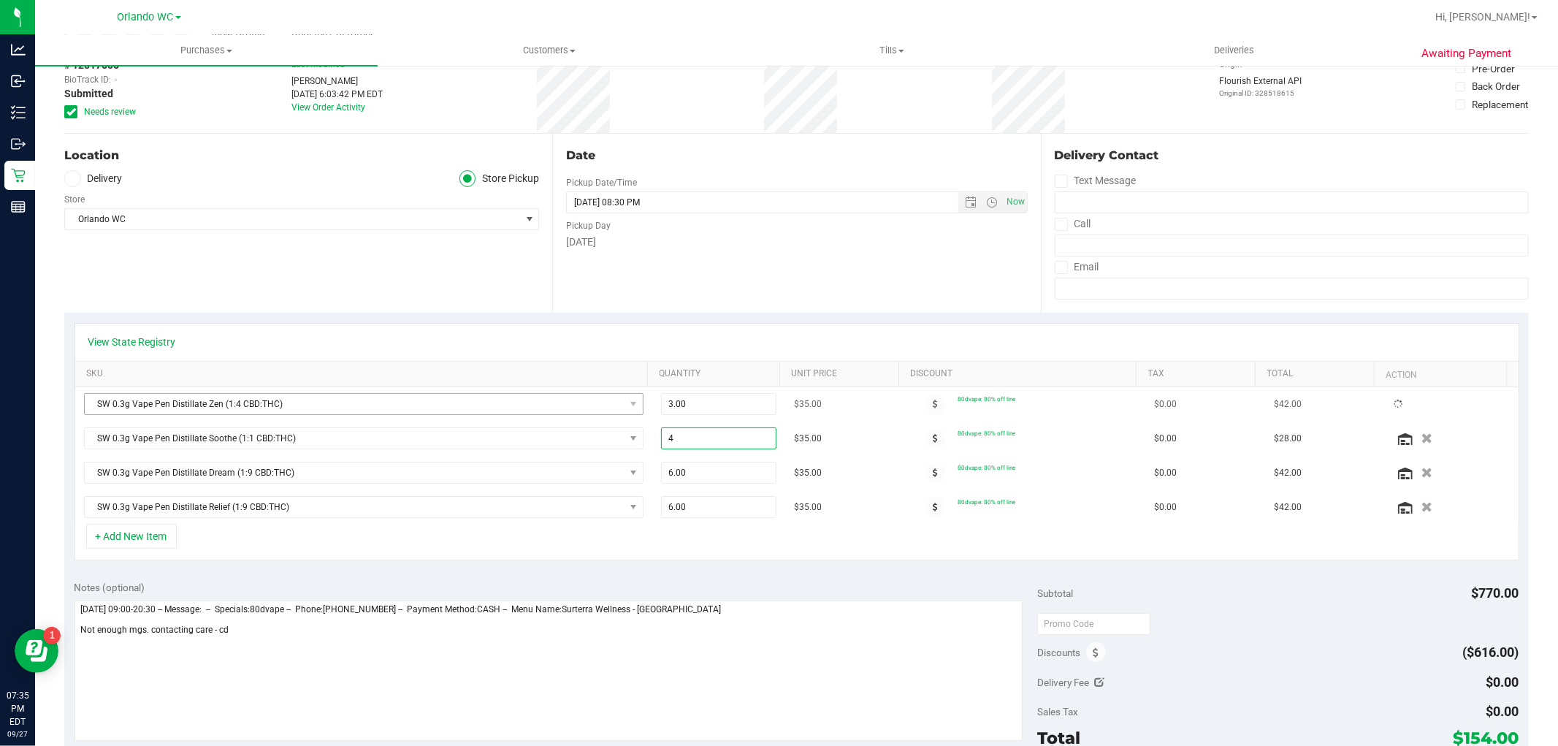
click at [412, 400] on div "SW 0.3g Vape Pen Distillate Zen (1:4 CBD:THC) 3.00 3 $35.00 80dvape: 80% off li…" at bounding box center [796, 455] width 1443 height 137
type input "2"
type input "2.00"
click at [779, 264] on div "Date Pickup Date/Time 09/27/2025 Now 09/27/2025 08:30 PM Now Pickup Day Saturday" at bounding box center [796, 223] width 488 height 179
drag, startPoint x: 704, startPoint y: 478, endPoint x: 513, endPoint y: 472, distance: 191.4
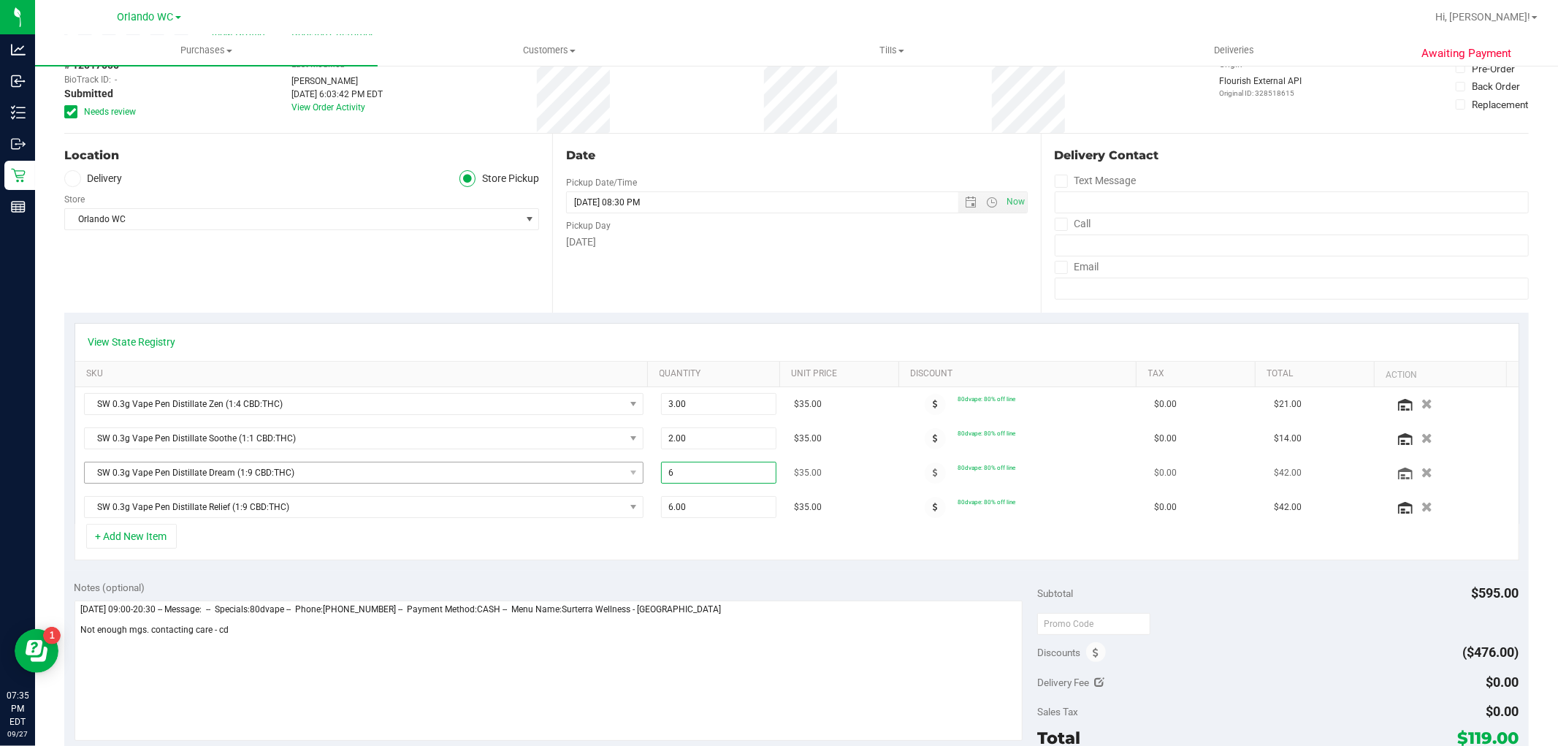
click at [521, 475] on tr "SW 0.3g Vape Pen Distillate Dream (1:9 CBD:THC) 6.00 6 $35.00 80dvape: 80% off …" at bounding box center [796, 473] width 1443 height 34
type input "3"
type input "3.00"
click at [776, 212] on input "[DATE] 08:30 PM" at bounding box center [775, 202] width 416 height 20
drag, startPoint x: 726, startPoint y: 502, endPoint x: 492, endPoint y: 437, distance: 242.6
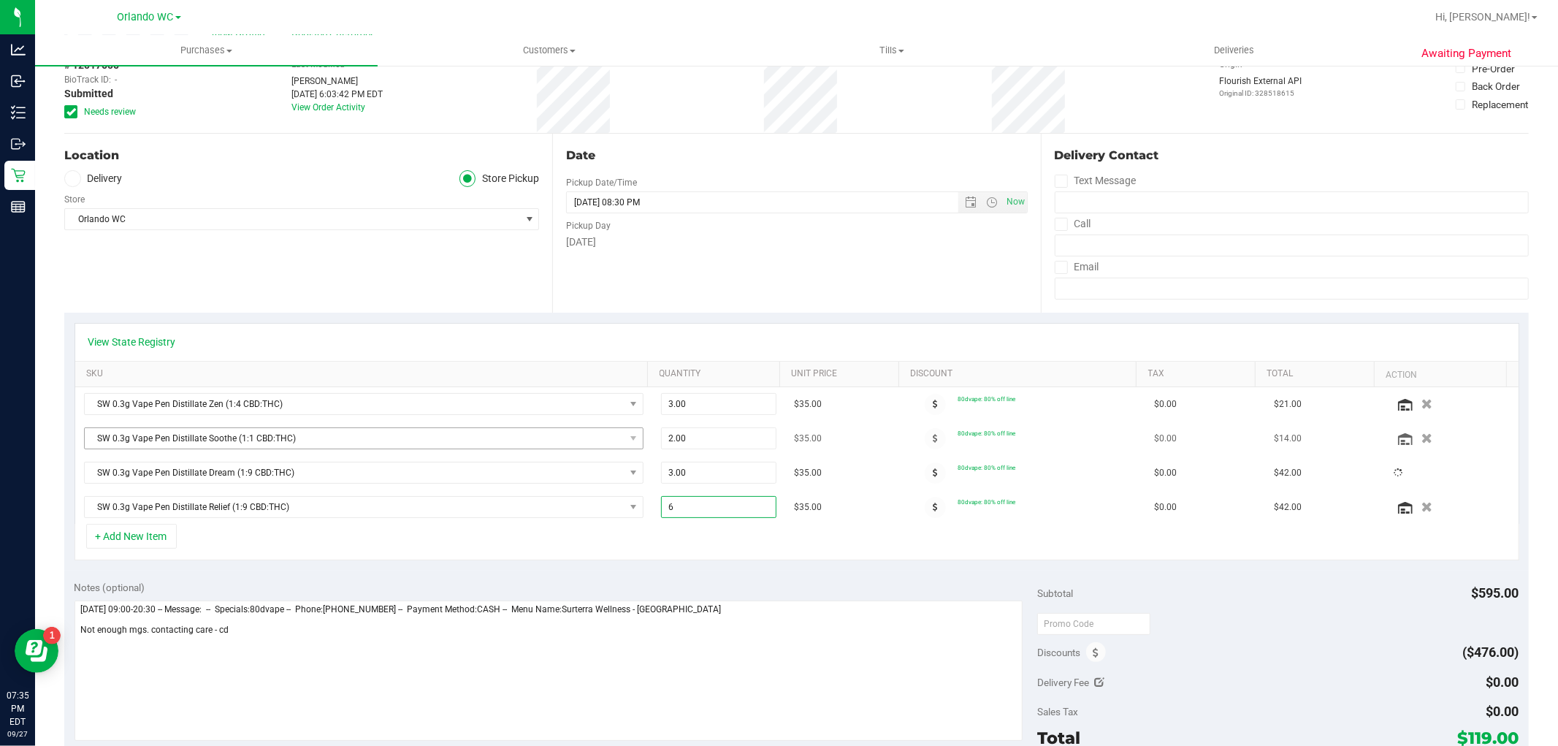
click at [501, 453] on tbody "SW 0.3g Vape Pen Distillate Zen (1:4 CBD:THC) 3.00 3 $35.00 80dvape: 80% off li…" at bounding box center [796, 455] width 1443 height 137
type input "3"
type input "3.00"
click at [608, 286] on div "Date Pickup Date/Time 09/27/2025 Now 09/27/2025 08:30 PM Now Pickup Day Saturday" at bounding box center [796, 223] width 488 height 179
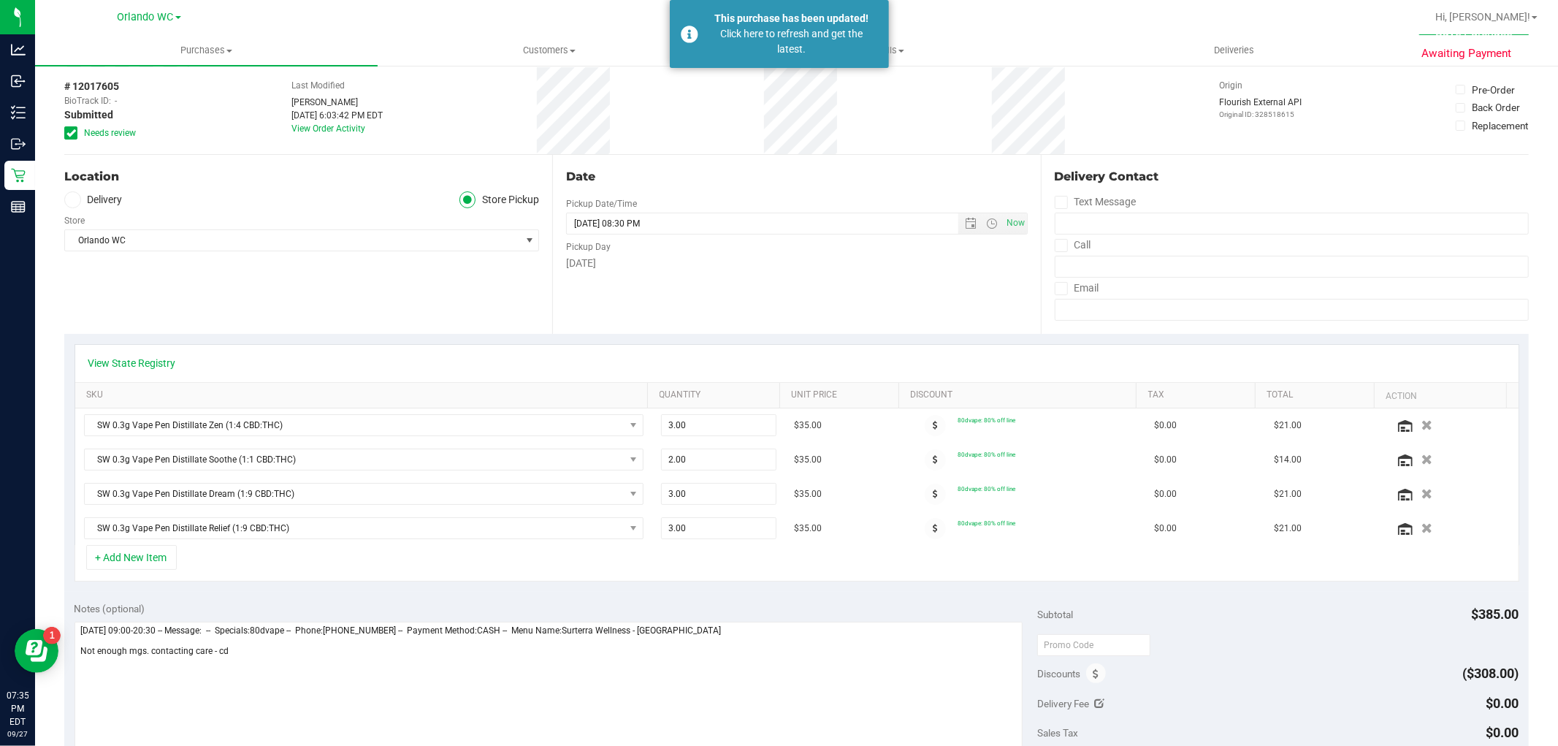
scroll to position [0, 0]
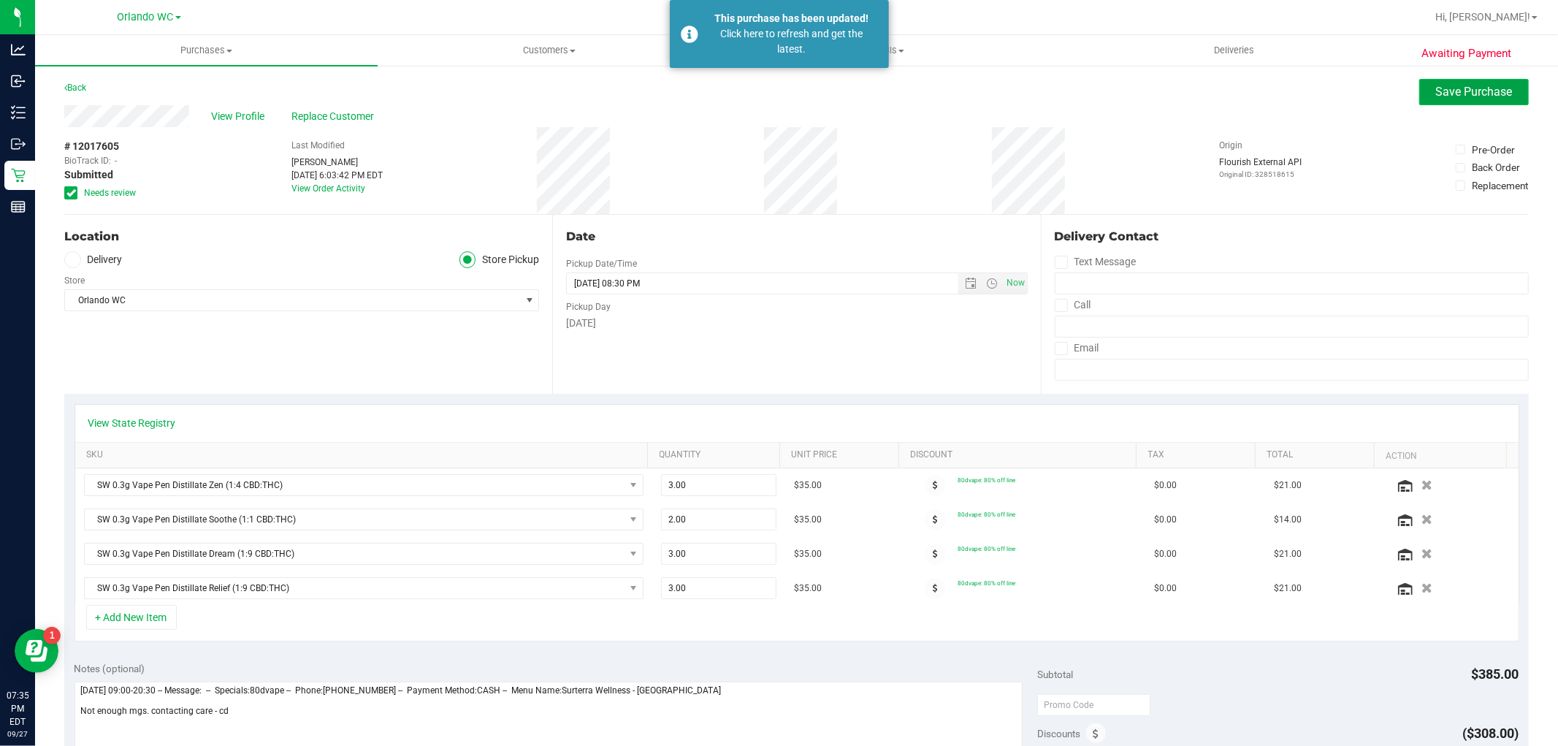
click at [1452, 85] on span "Save Purchase" at bounding box center [1474, 92] width 77 height 14
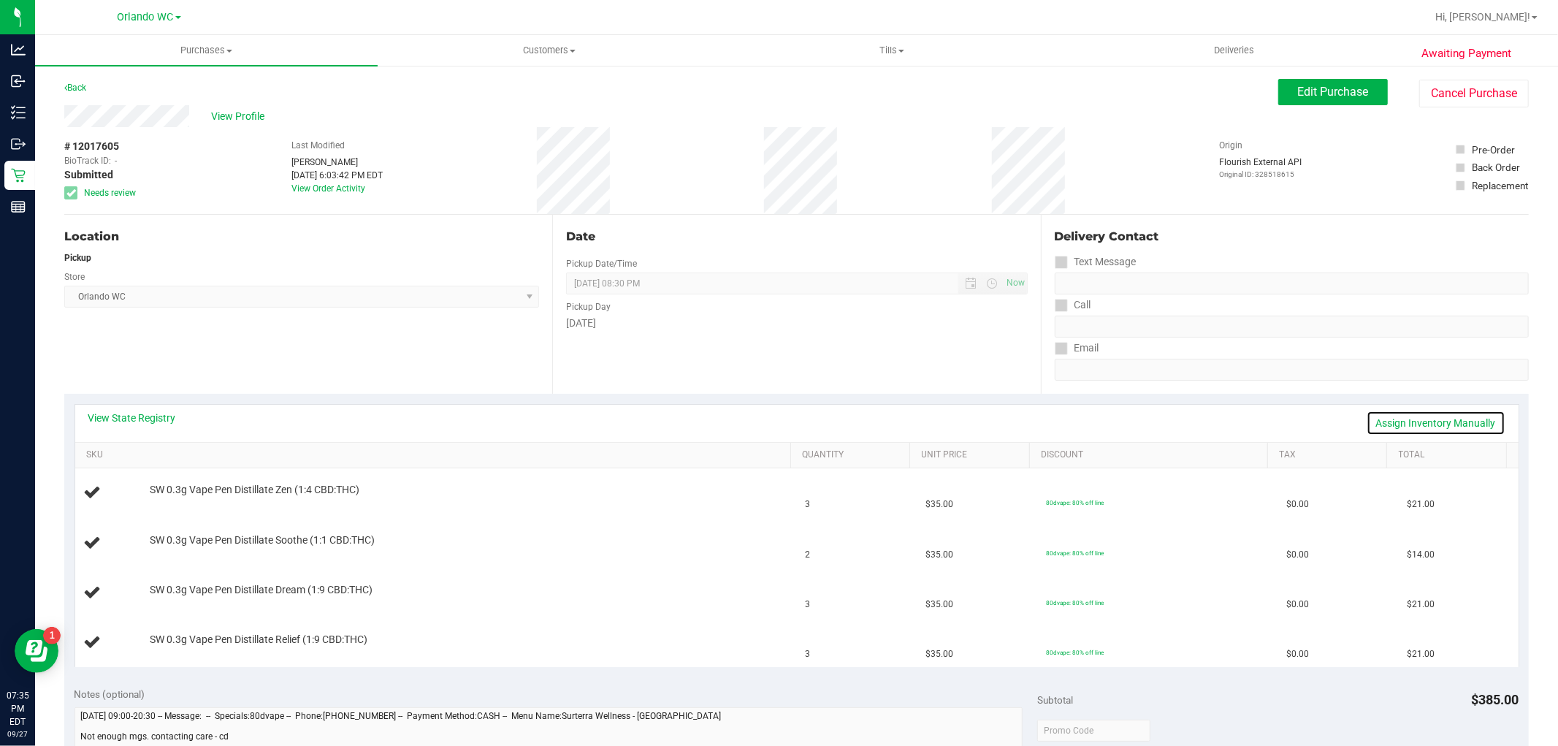
click at [1407, 416] on link "Assign Inventory Manually" at bounding box center [1436, 422] width 139 height 25
click at [158, 505] on div "Add Package" at bounding box center [467, 500] width 634 height 14
click at [180, 499] on link "Add Package" at bounding box center [176, 499] width 53 height 10
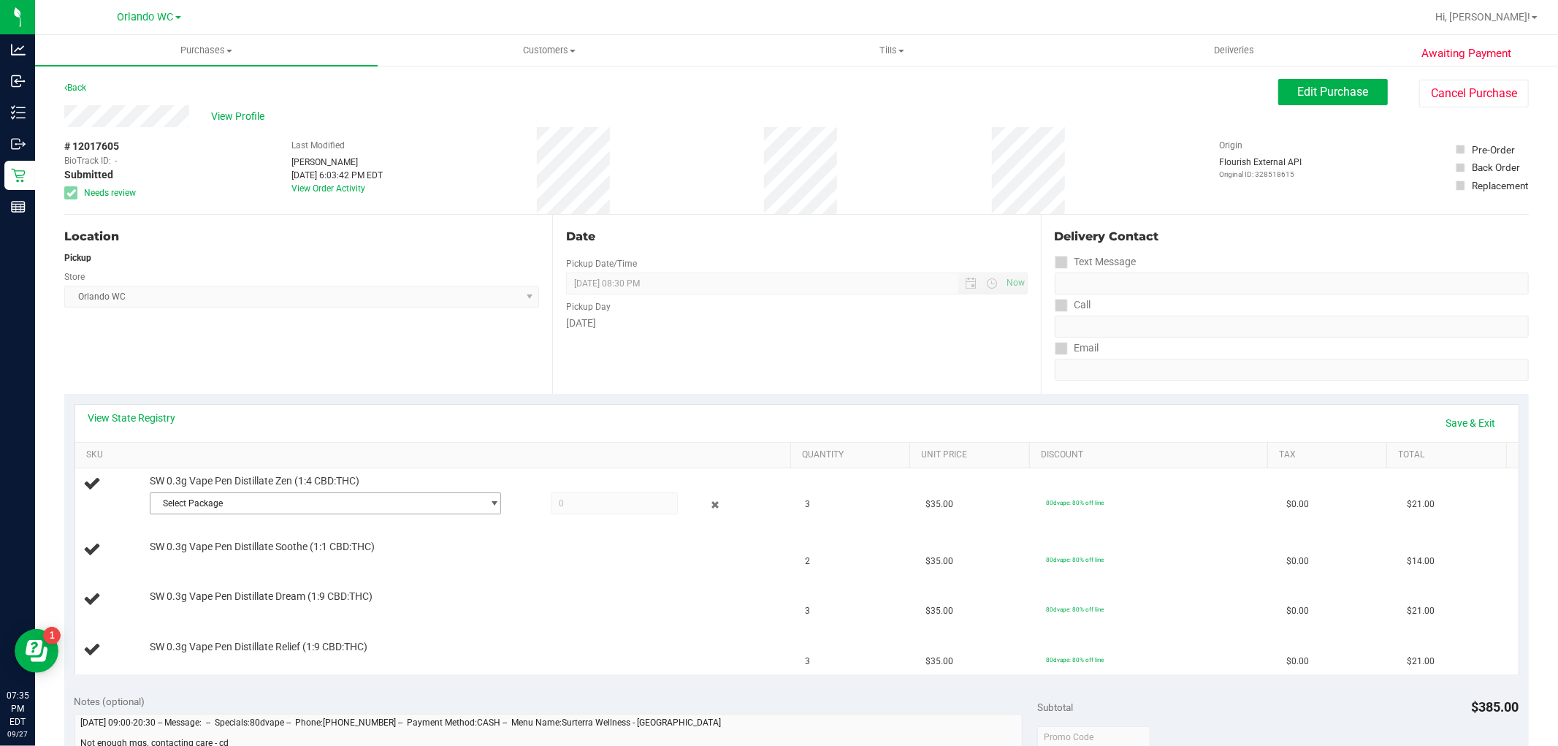
click at [245, 499] on span "Select Package" at bounding box center [316, 503] width 332 height 20
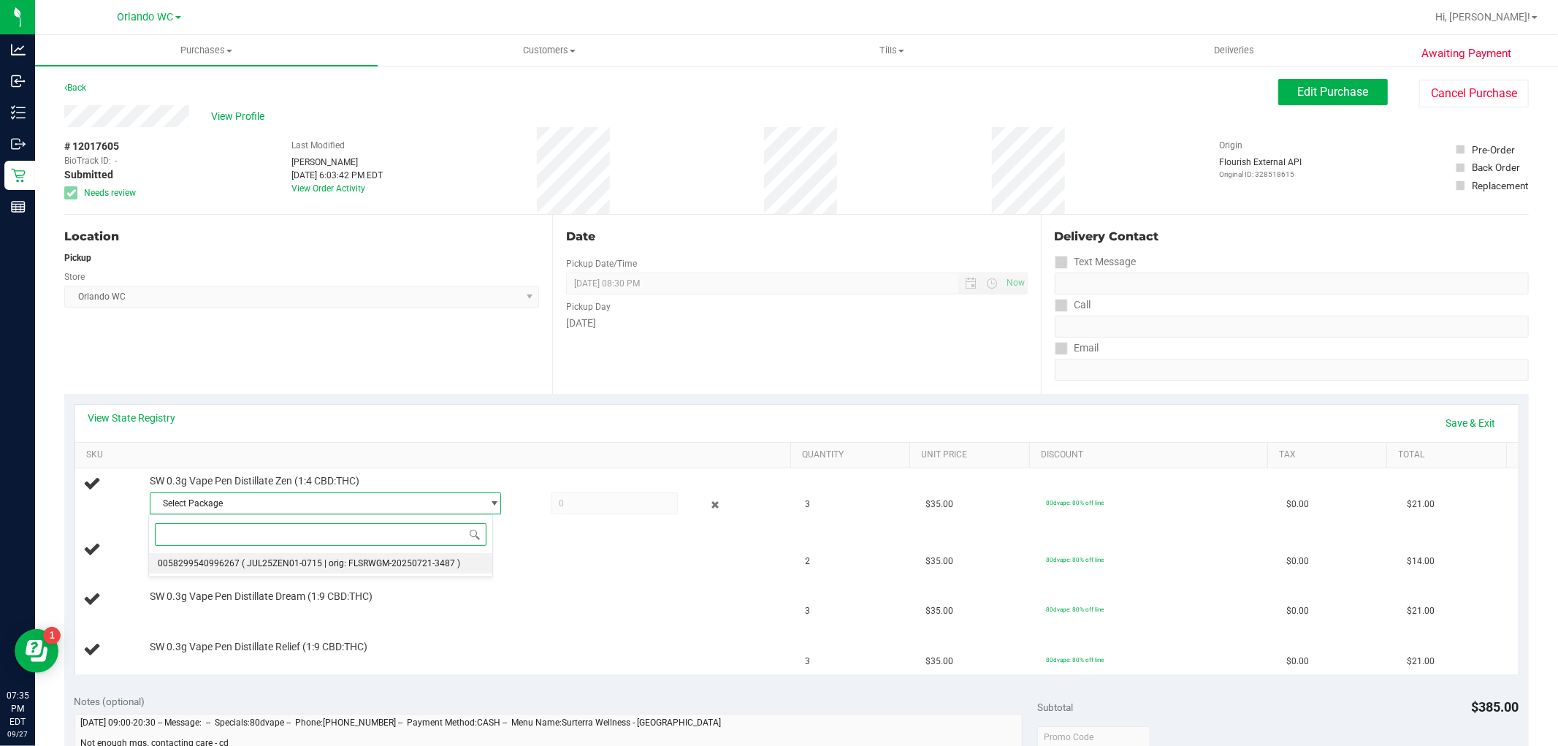
click at [256, 562] on span "( JUL25ZEN01-0715 | orig: FLSRWGM-20250721-3487 )" at bounding box center [351, 563] width 218 height 10
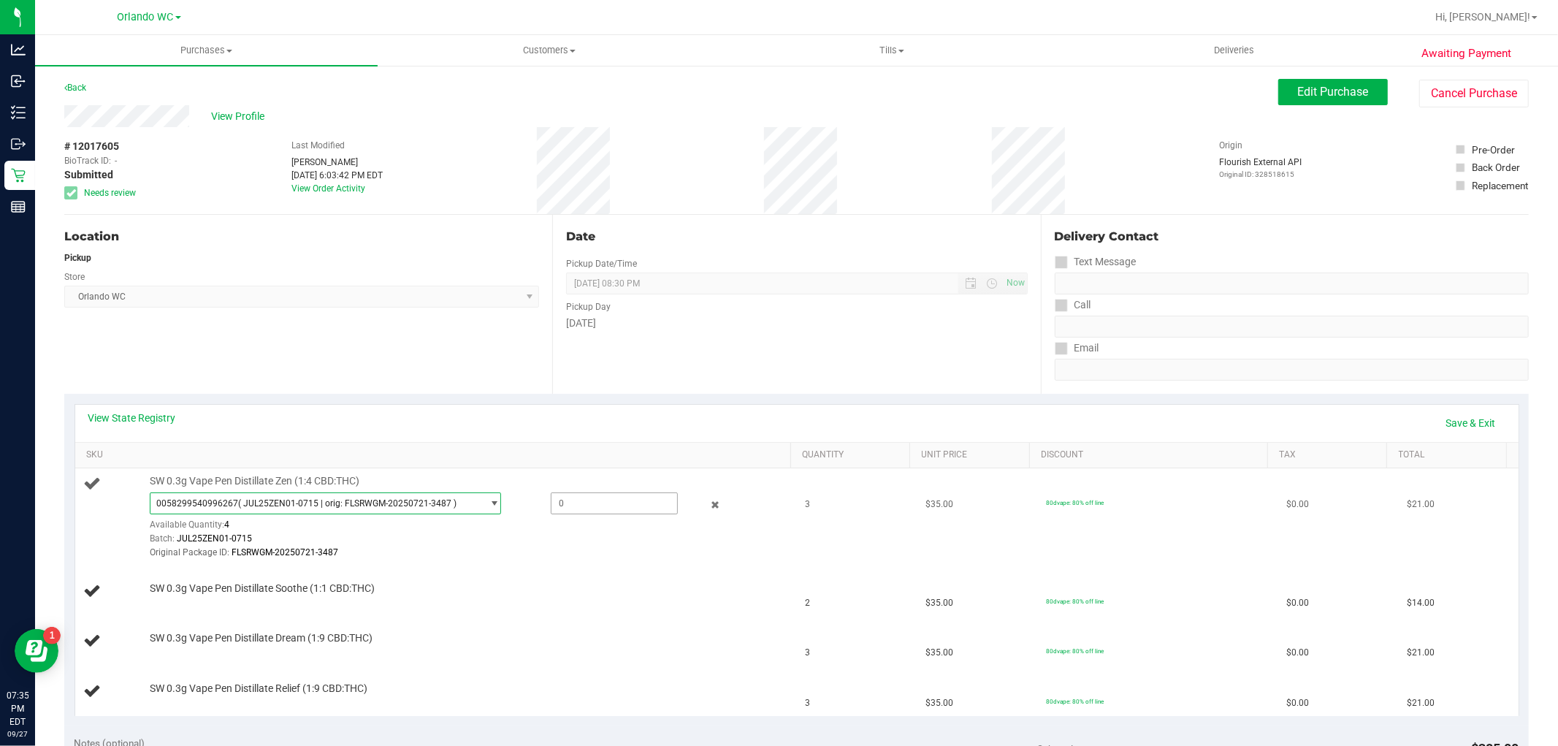
click at [604, 495] on span at bounding box center [614, 503] width 127 height 22
type input "3"
type input "3.0000"
click at [531, 559] on div "Original Package ID: FLSRWGM-20250721-3487" at bounding box center [467, 553] width 634 height 14
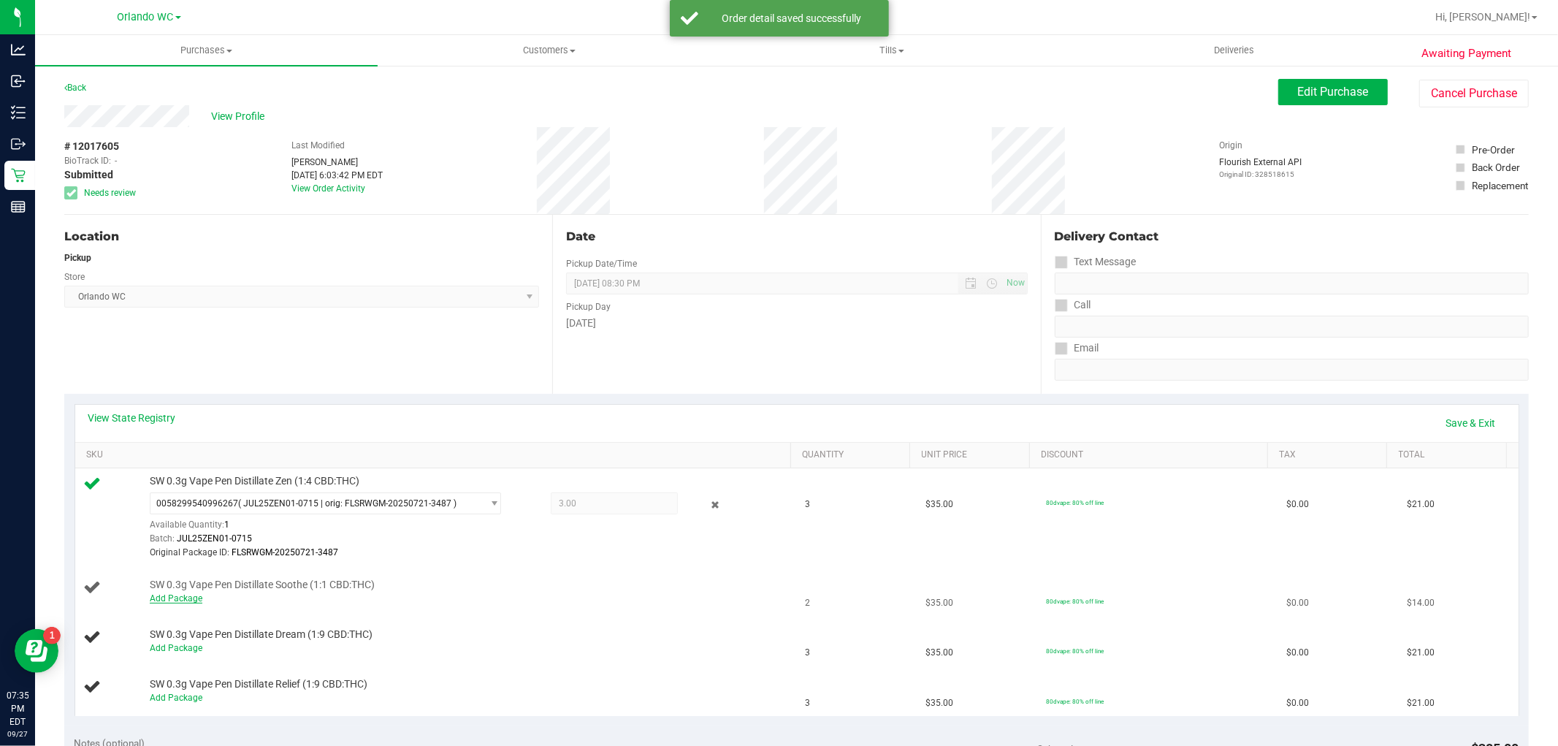
click at [191, 600] on link "Add Package" at bounding box center [176, 598] width 53 height 10
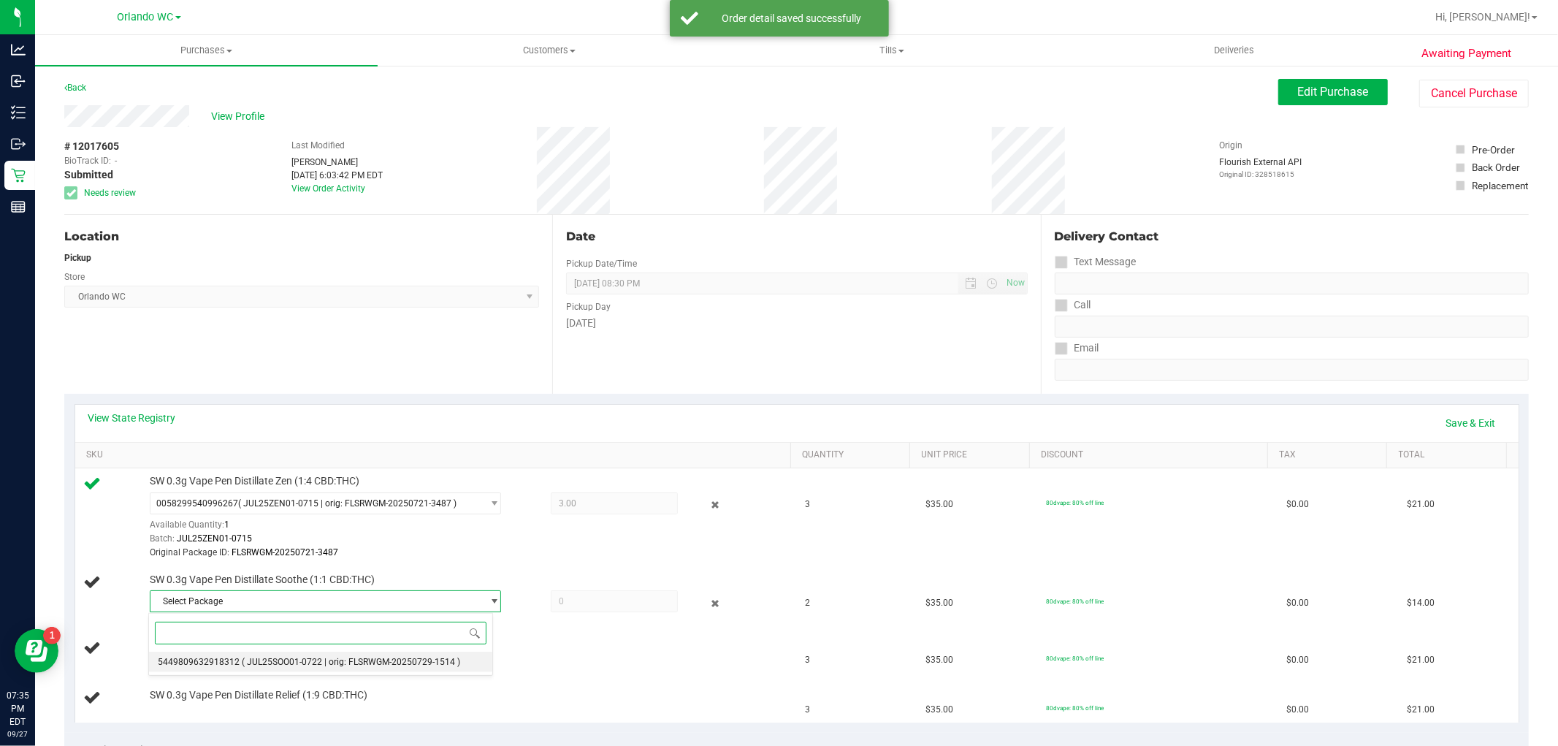
click at [224, 658] on span "5449809632918312" at bounding box center [199, 662] width 82 height 10
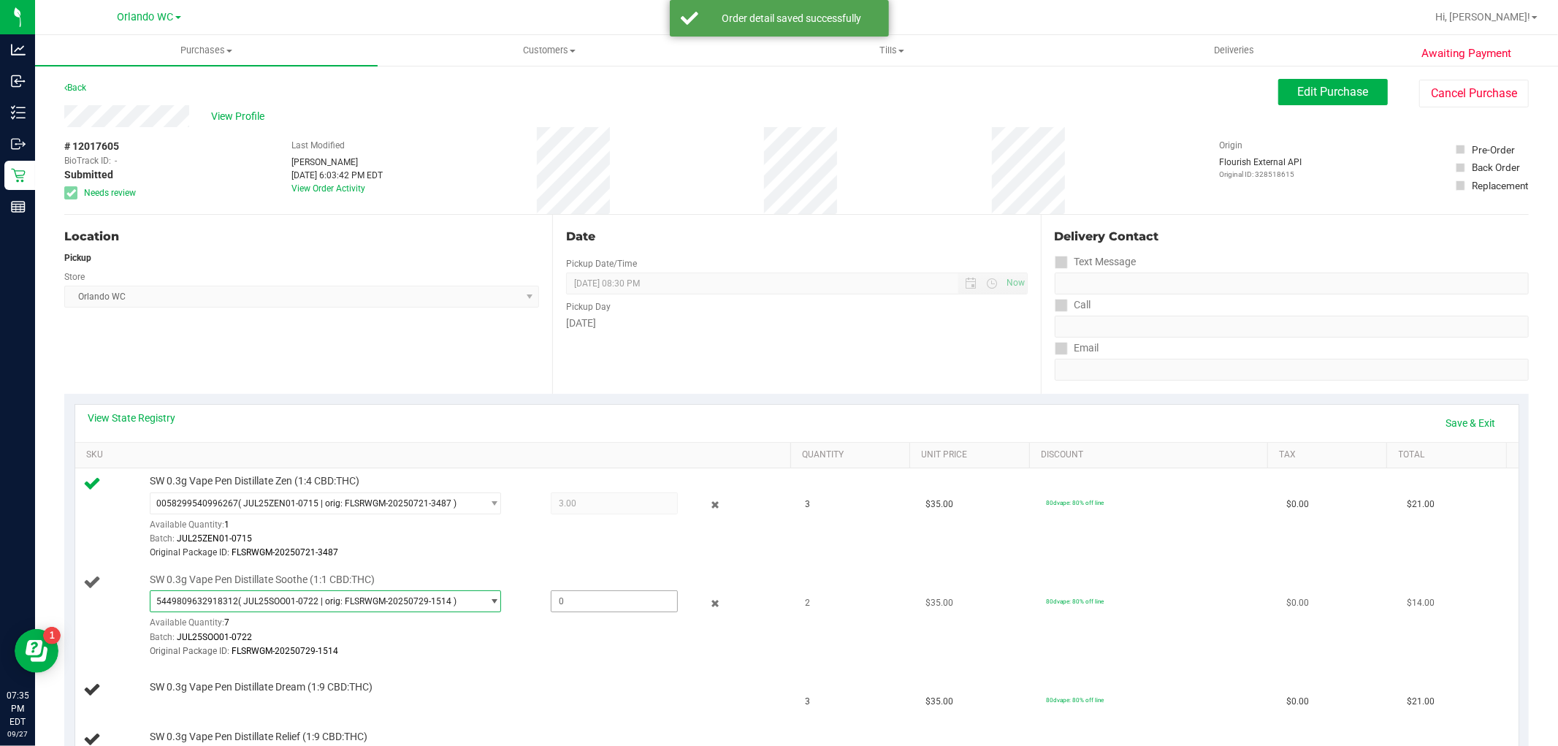
click at [616, 600] on span at bounding box center [614, 601] width 127 height 22
type input "2"
type input "2.0000"
click at [584, 644] on div "Original Package ID: FLSRWGM-20250729-1514" at bounding box center [467, 651] width 634 height 14
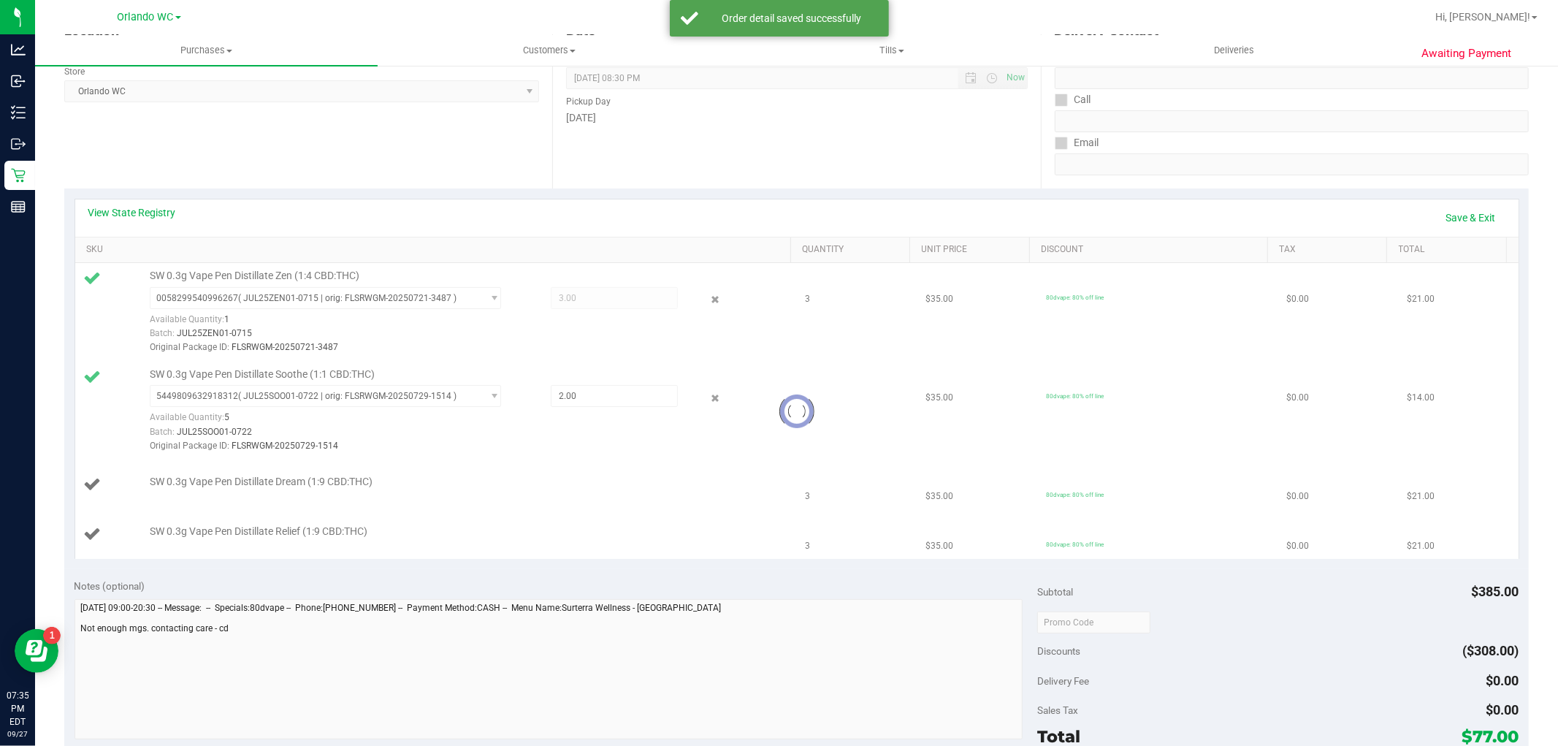
scroll to position [243, 0]
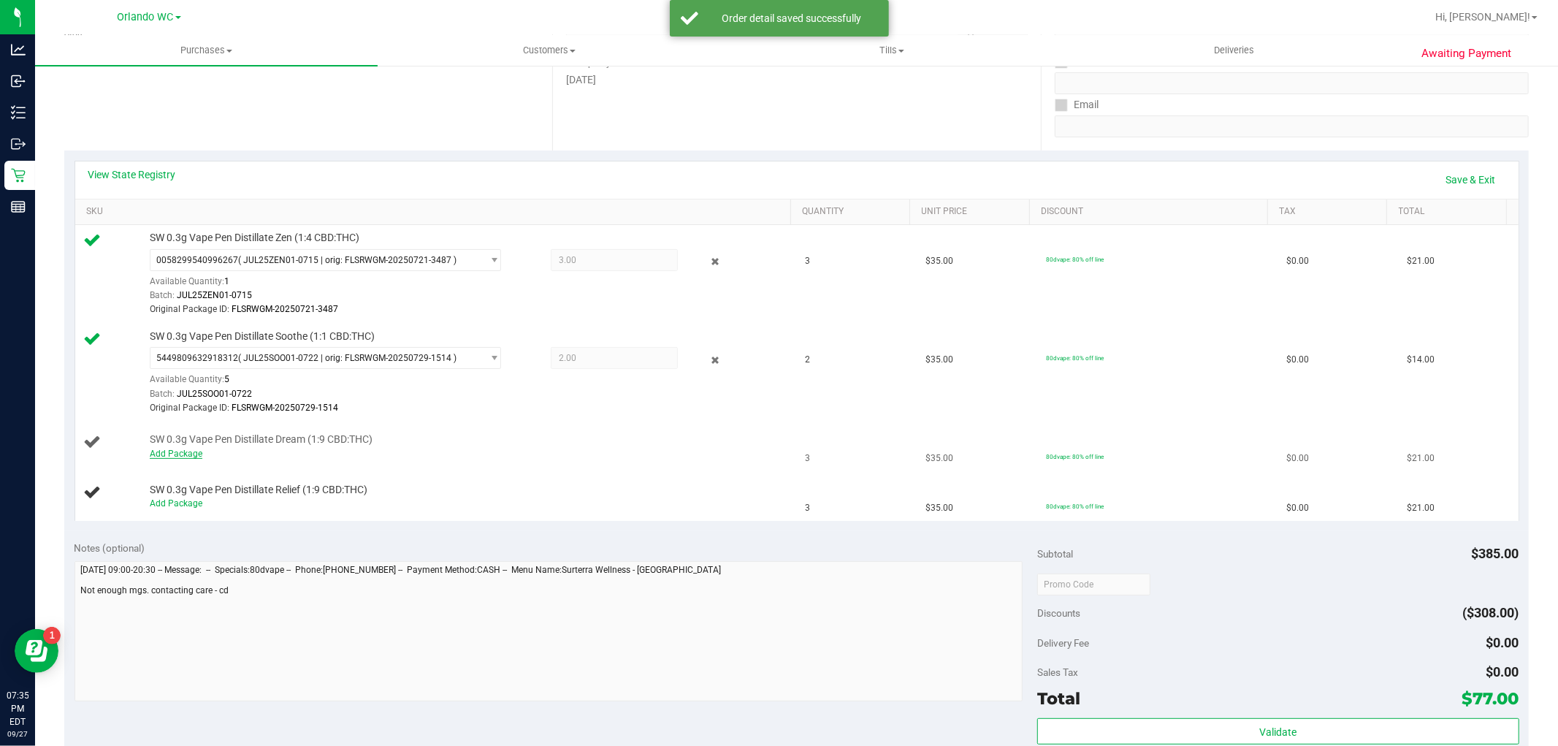
click at [166, 451] on link "Add Package" at bounding box center [176, 453] width 53 height 10
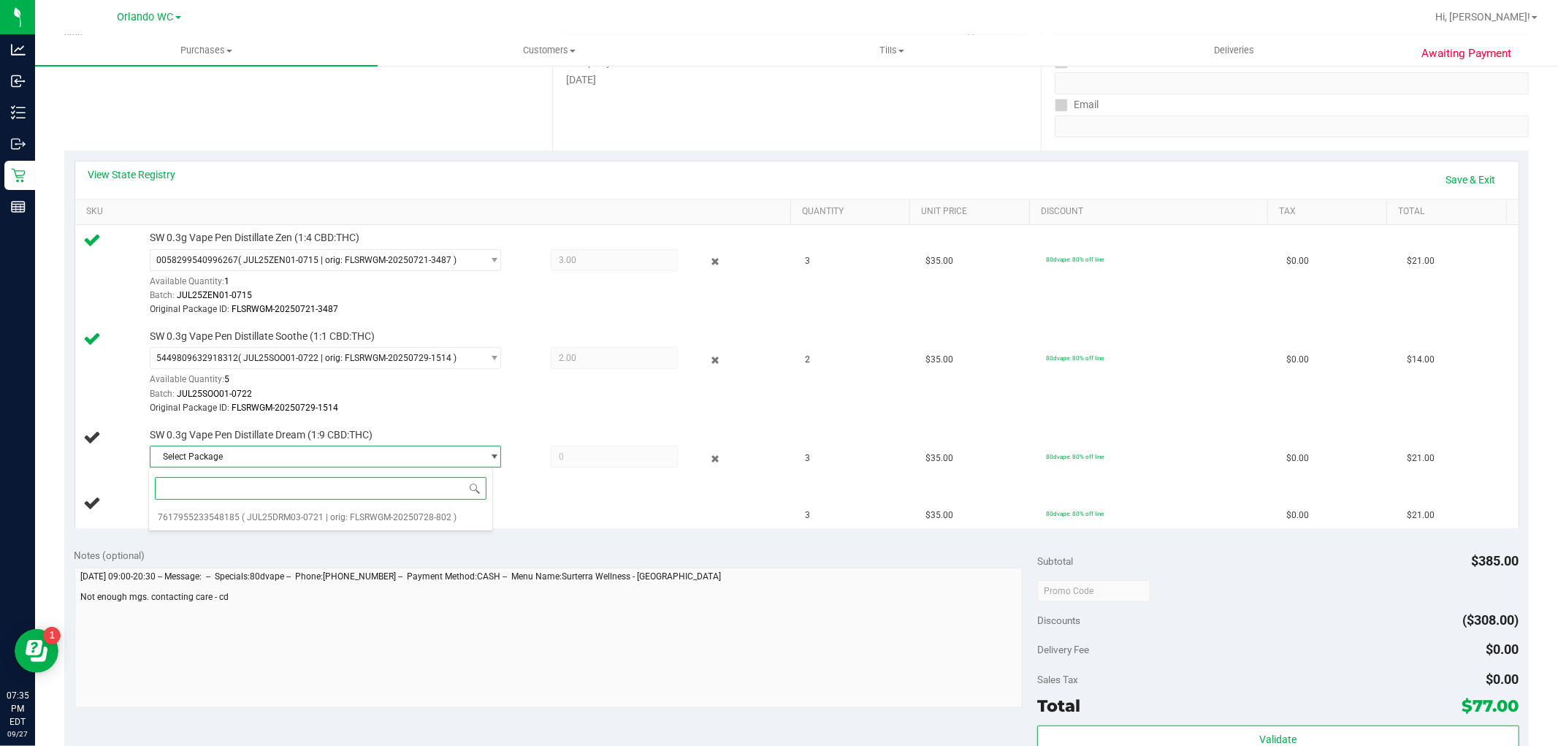
click at [239, 502] on span at bounding box center [321, 488] width 344 height 34
click at [239, 511] on li "7617955233548185 ( JUL25DRM03-0721 | orig: FLSRWGM-20250728-802 )" at bounding box center [321, 517] width 344 height 20
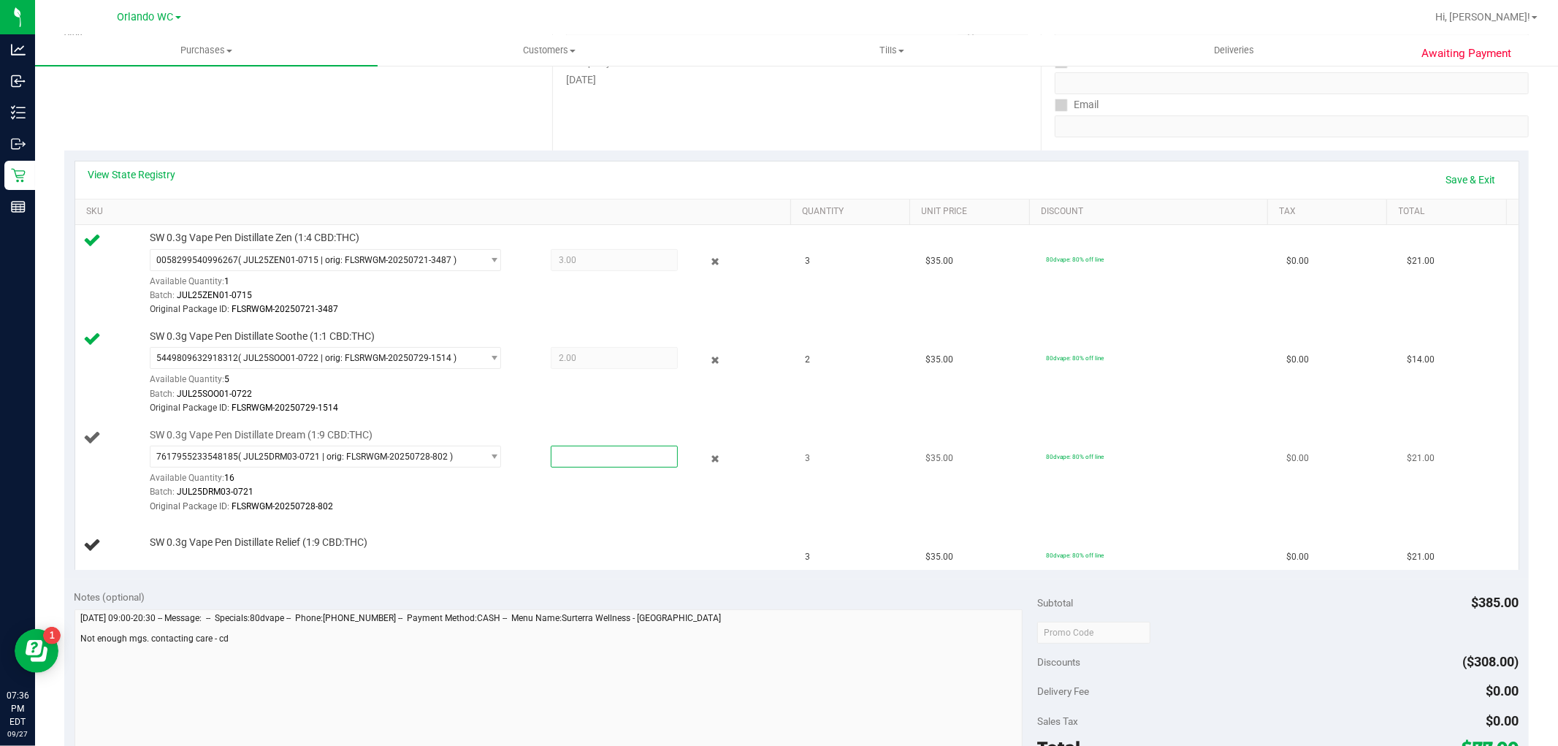
click at [570, 454] on span at bounding box center [614, 457] width 127 height 22
type input "3"
type input "3.0000"
click at [575, 493] on div "Batch: JUL25DRM03-0721" at bounding box center [467, 492] width 634 height 14
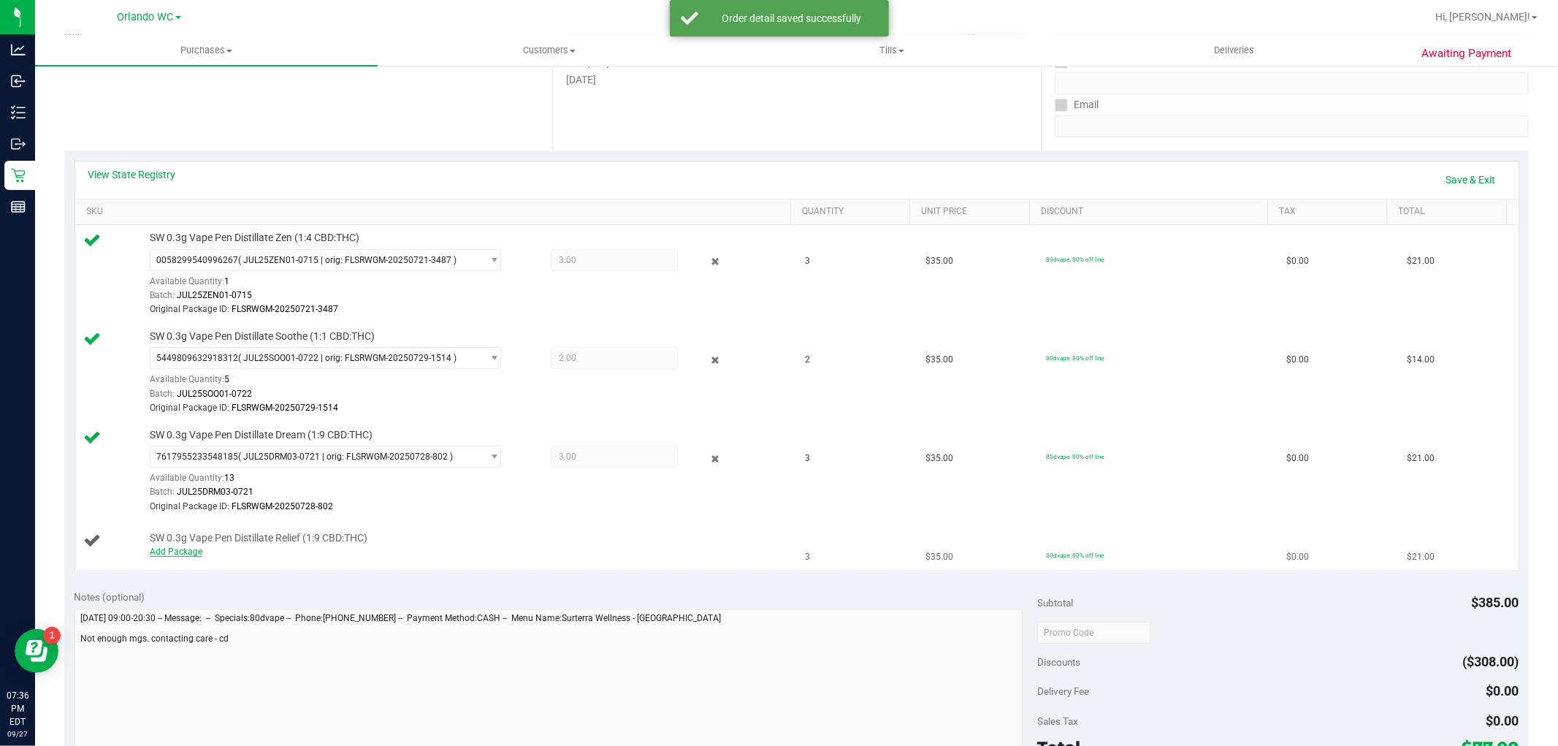
click at [169, 553] on link "Add Package" at bounding box center [176, 551] width 53 height 10
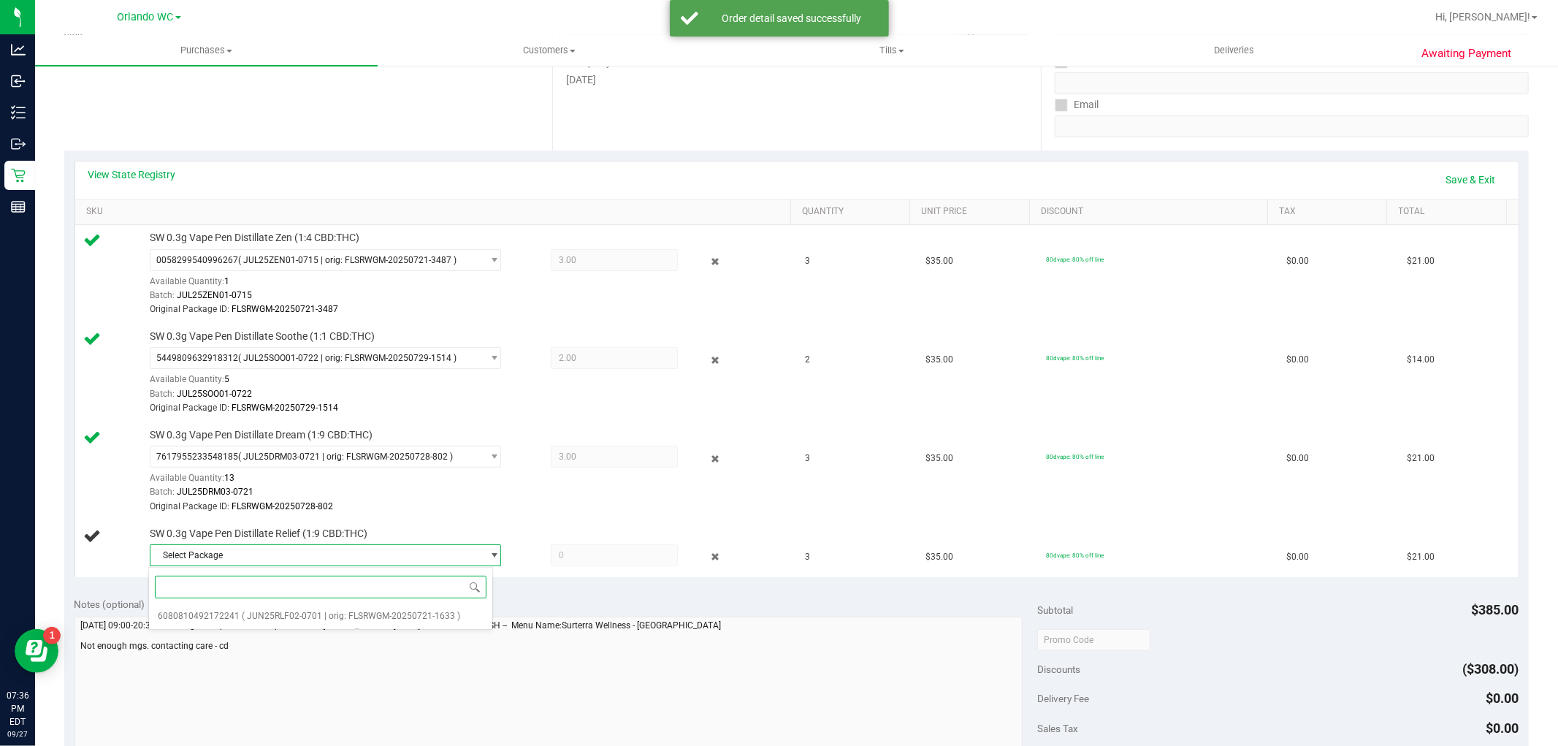
click at [264, 604] on div "Select Package 6080810492172241 ( JUN25RLF02-0701 | orig: FLSRWGM-20250721-1633…" at bounding box center [320, 598] width 345 height 63
click at [378, 615] on span "( JUN25RLF02-0701 | orig: FLSRWGM-20250721-1633 )" at bounding box center [351, 616] width 218 height 10
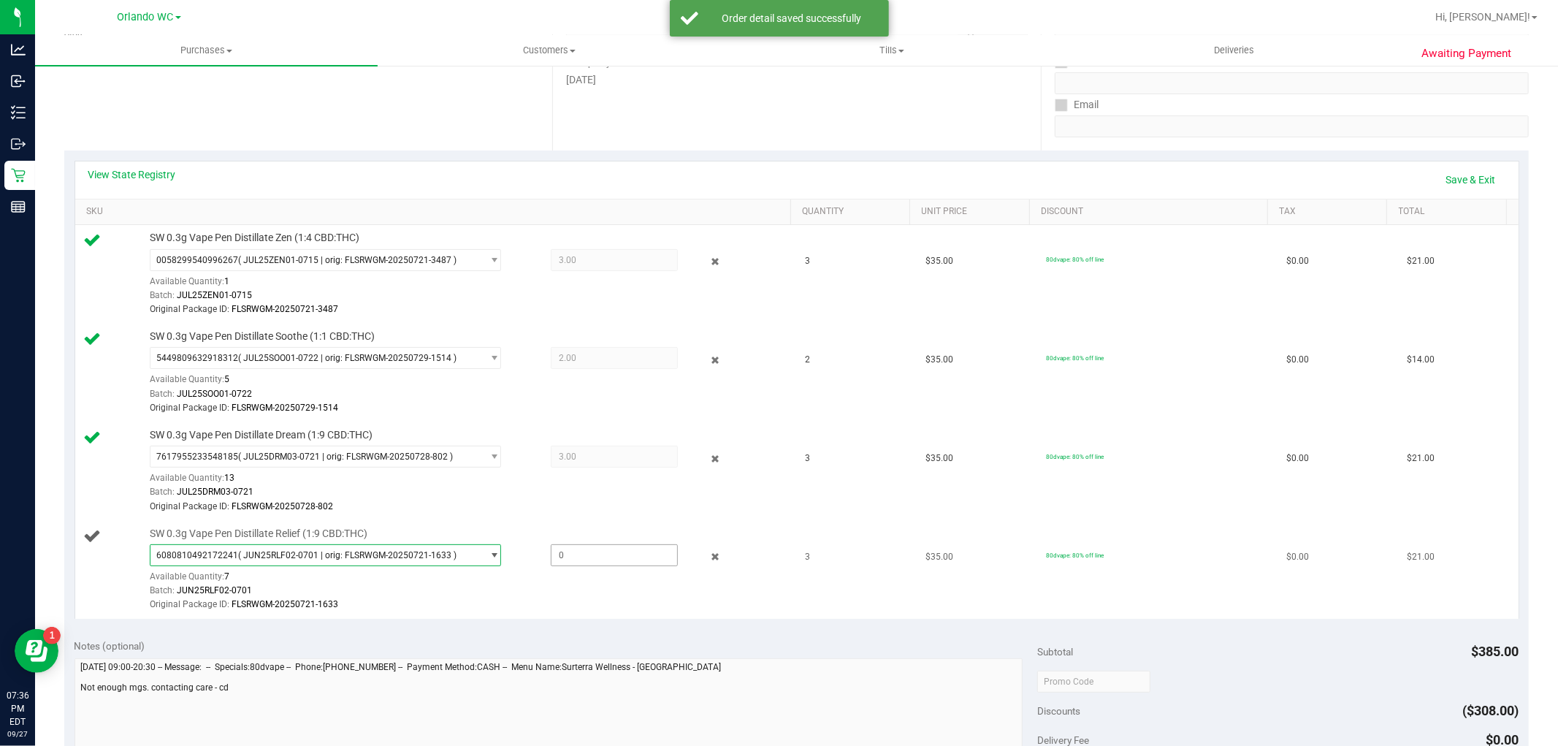
click at [604, 550] on span at bounding box center [614, 555] width 127 height 22
type input "3"
type input "3.0000"
click at [570, 580] on div "6080810492172241 ( JUN25RLF02-0701 | orig: FLSRWGM-20250721-1633 ) 608081049217…" at bounding box center [467, 578] width 634 height 68
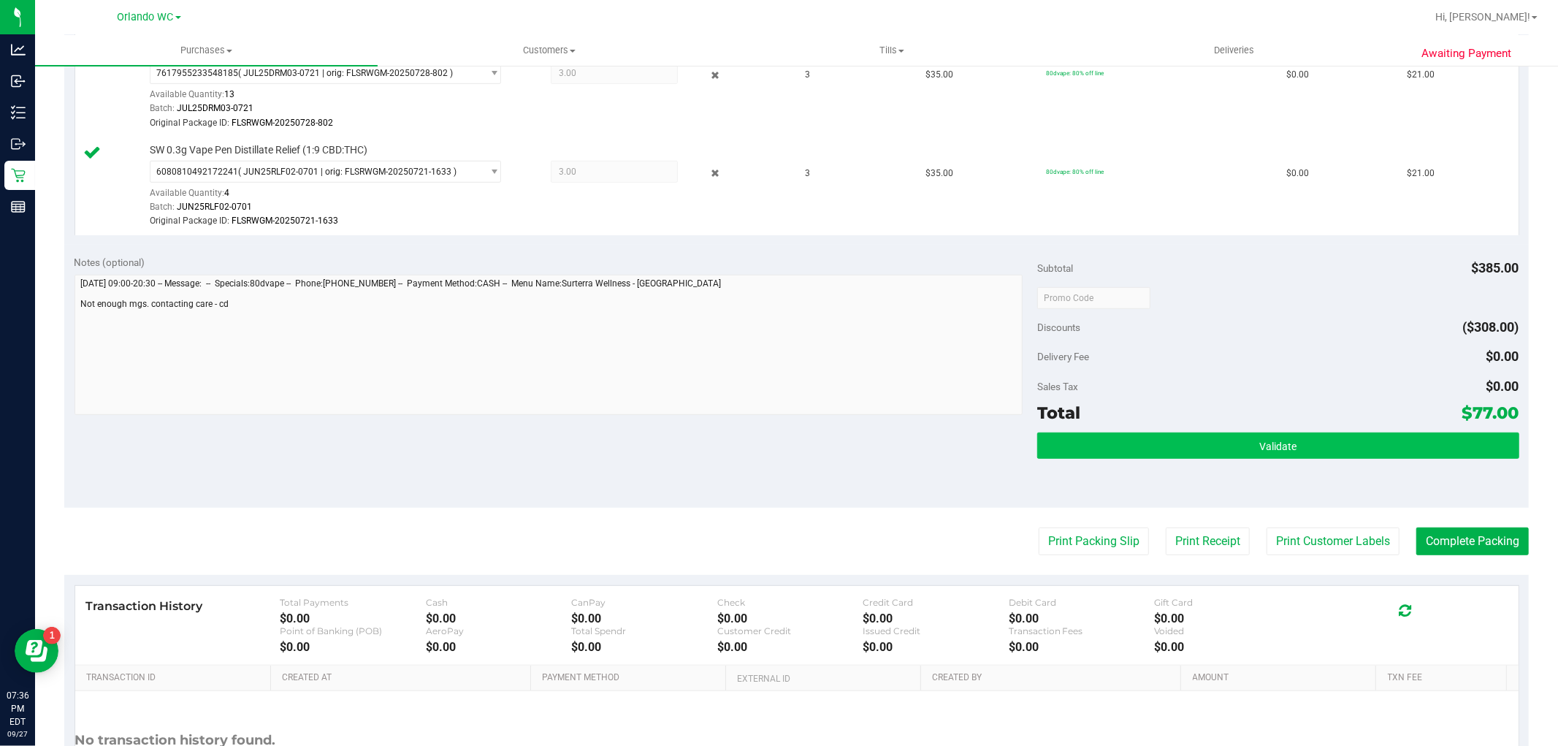
scroll to position [649, 0]
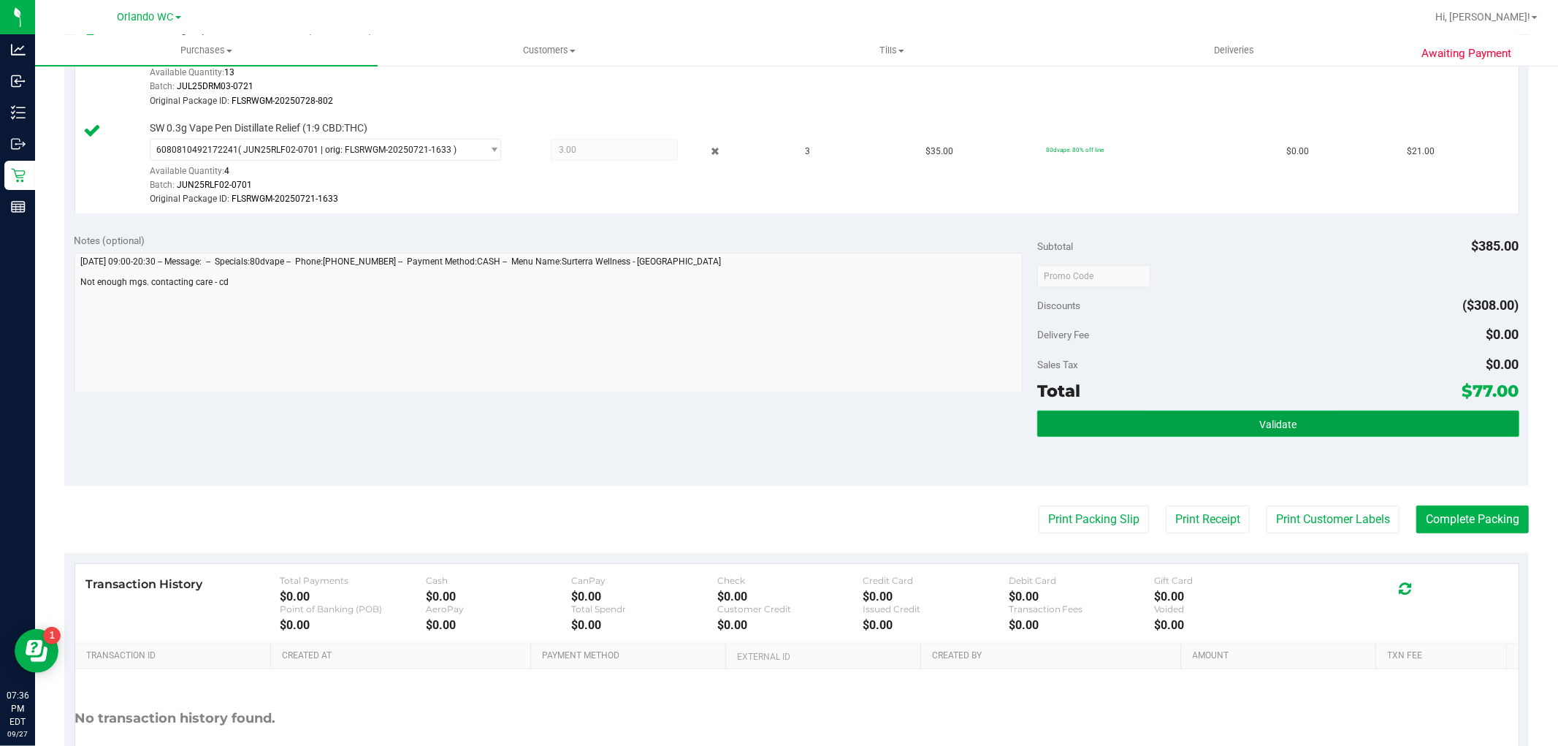
click at [1352, 412] on button "Validate" at bounding box center [1277, 423] width 481 height 26
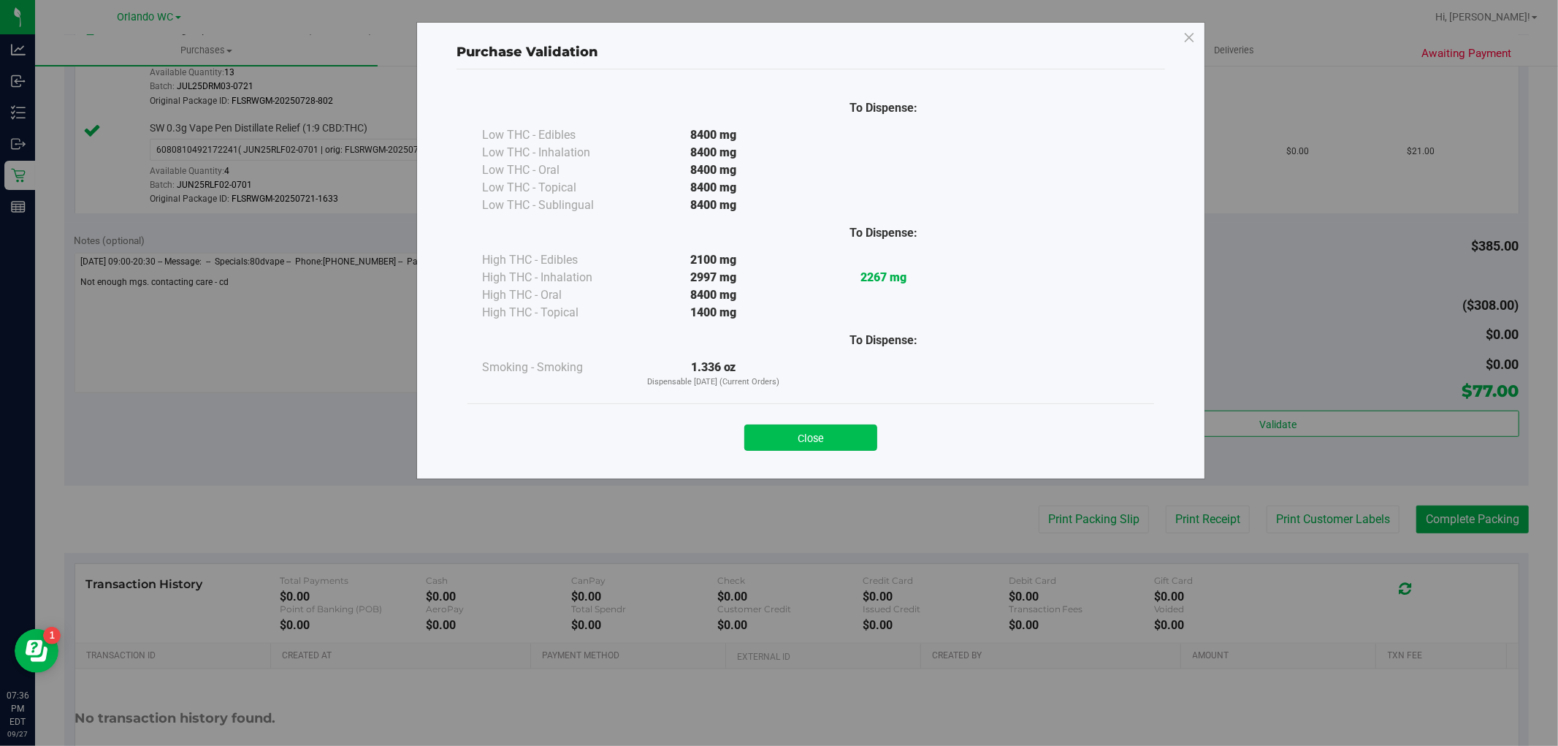
click at [838, 439] on button "Close" at bounding box center [810, 437] width 133 height 26
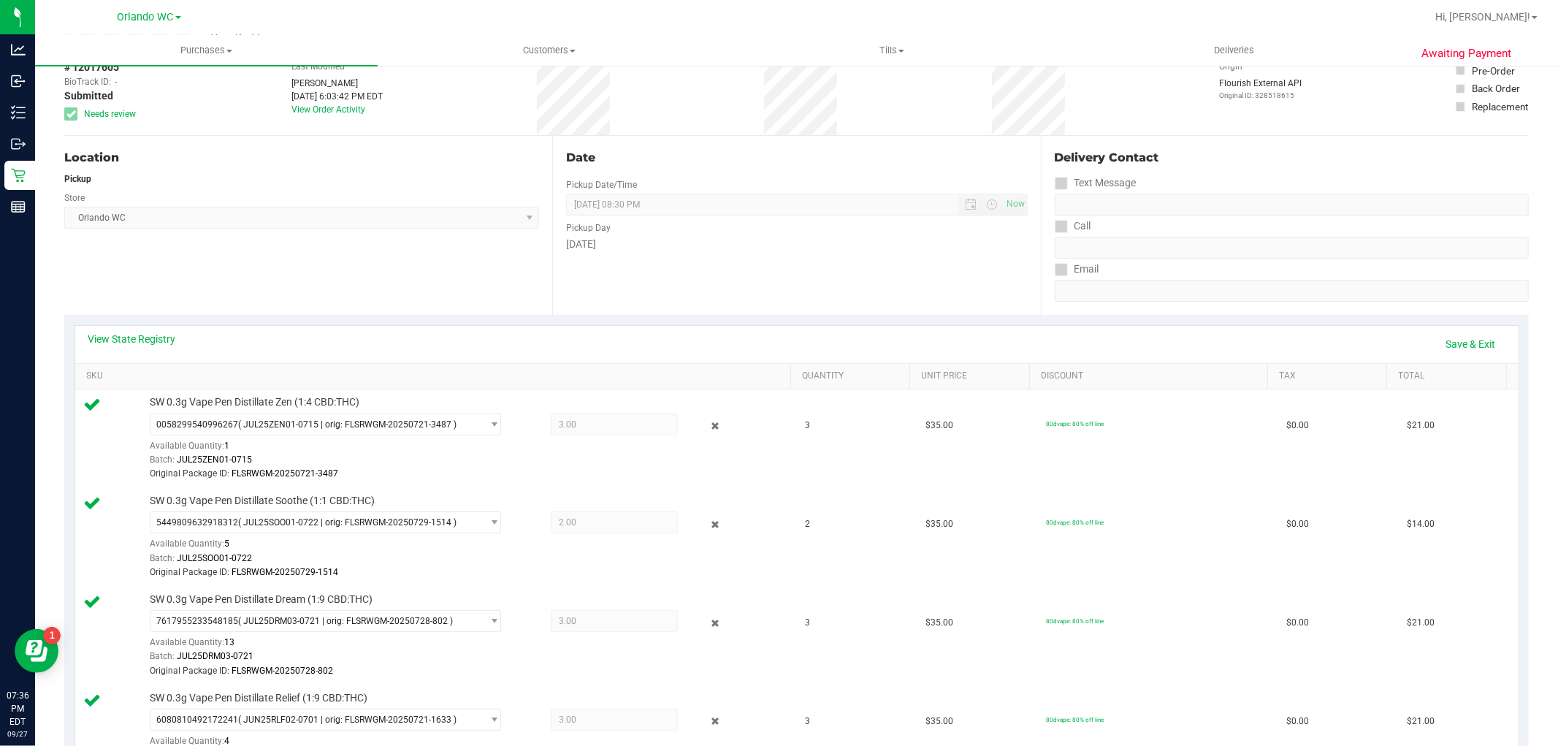
scroll to position [0, 0]
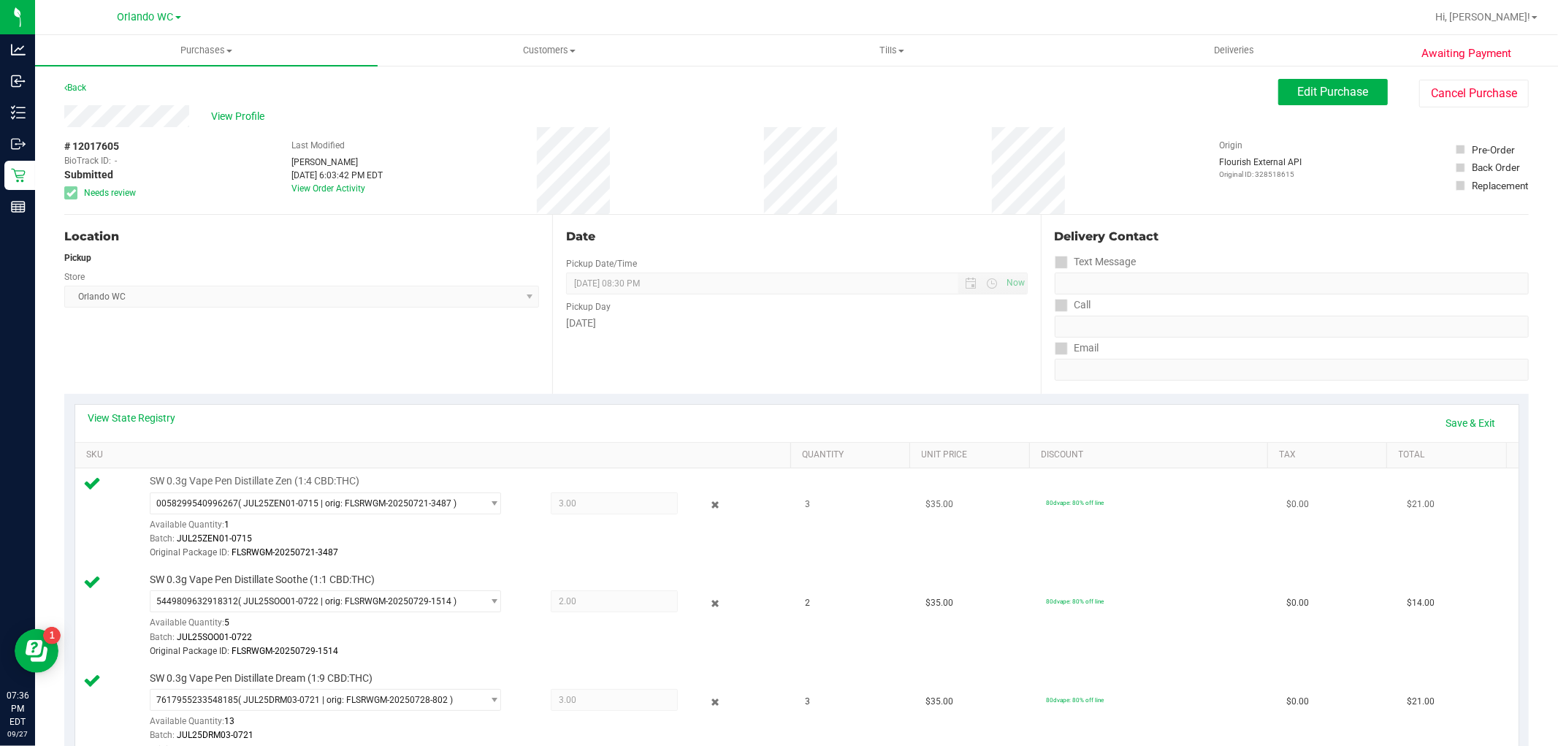
click at [695, 498] on div at bounding box center [704, 505] width 53 height 18
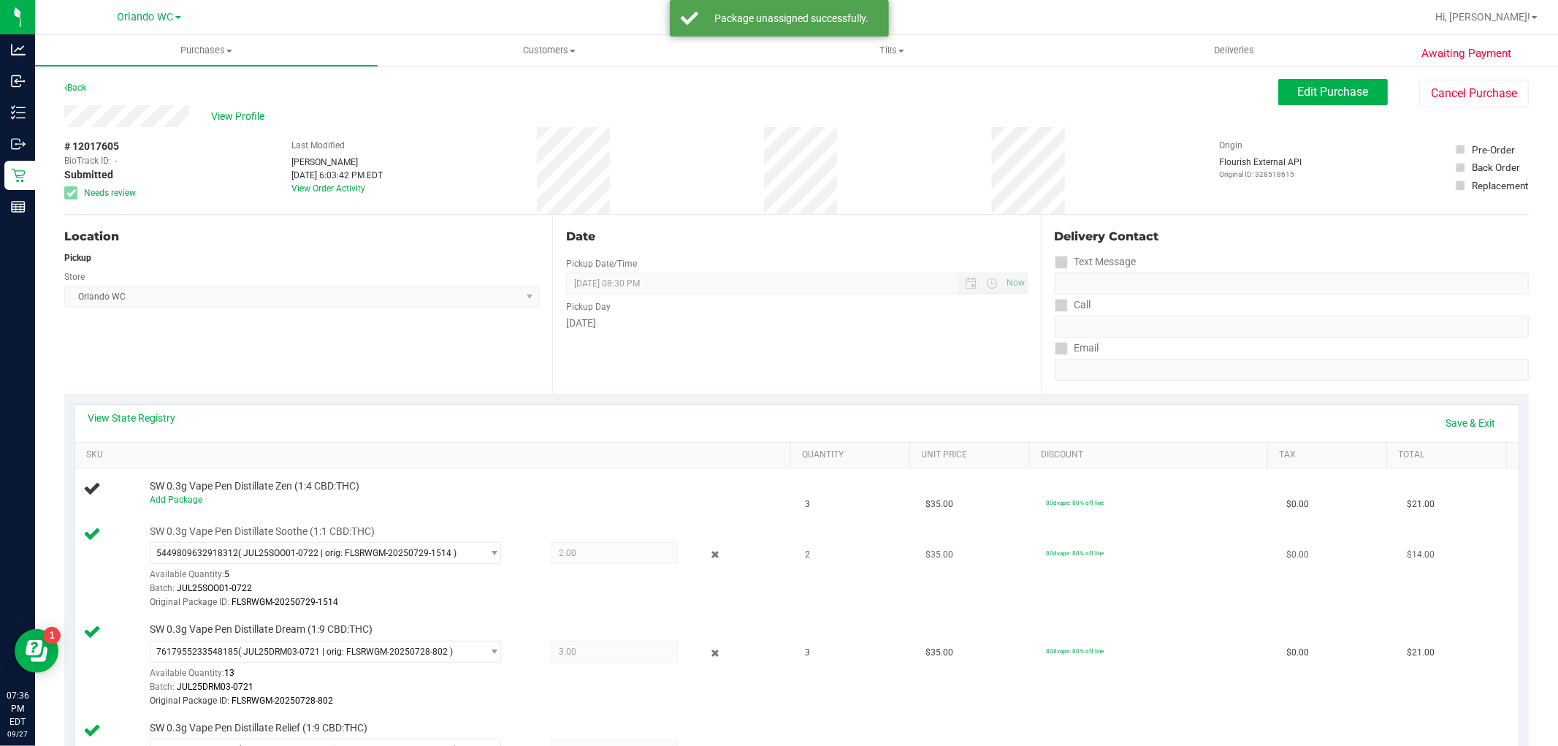
click at [694, 546] on div at bounding box center [704, 555] width 53 height 18
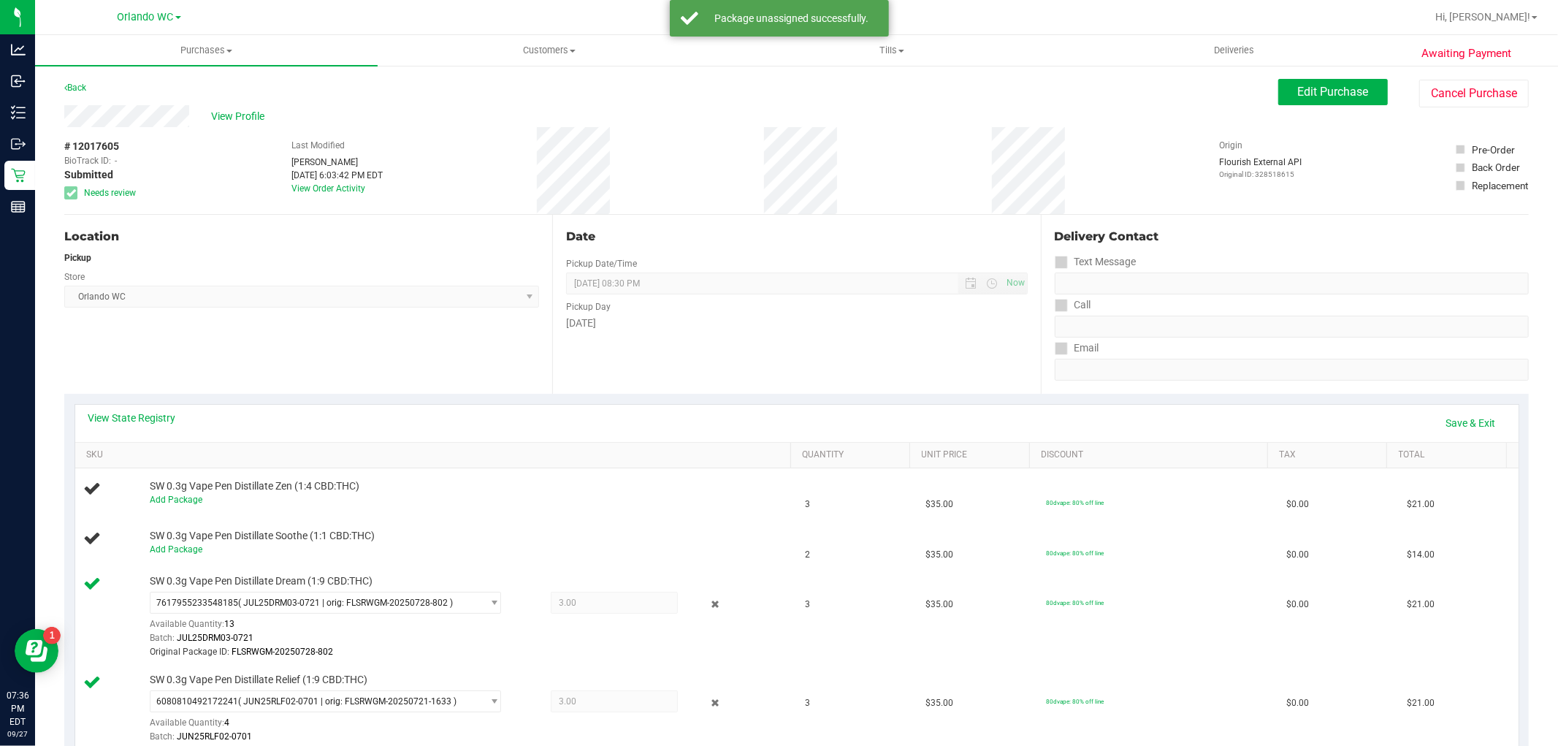
click at [707, 611] on icon at bounding box center [714, 604] width 15 height 17
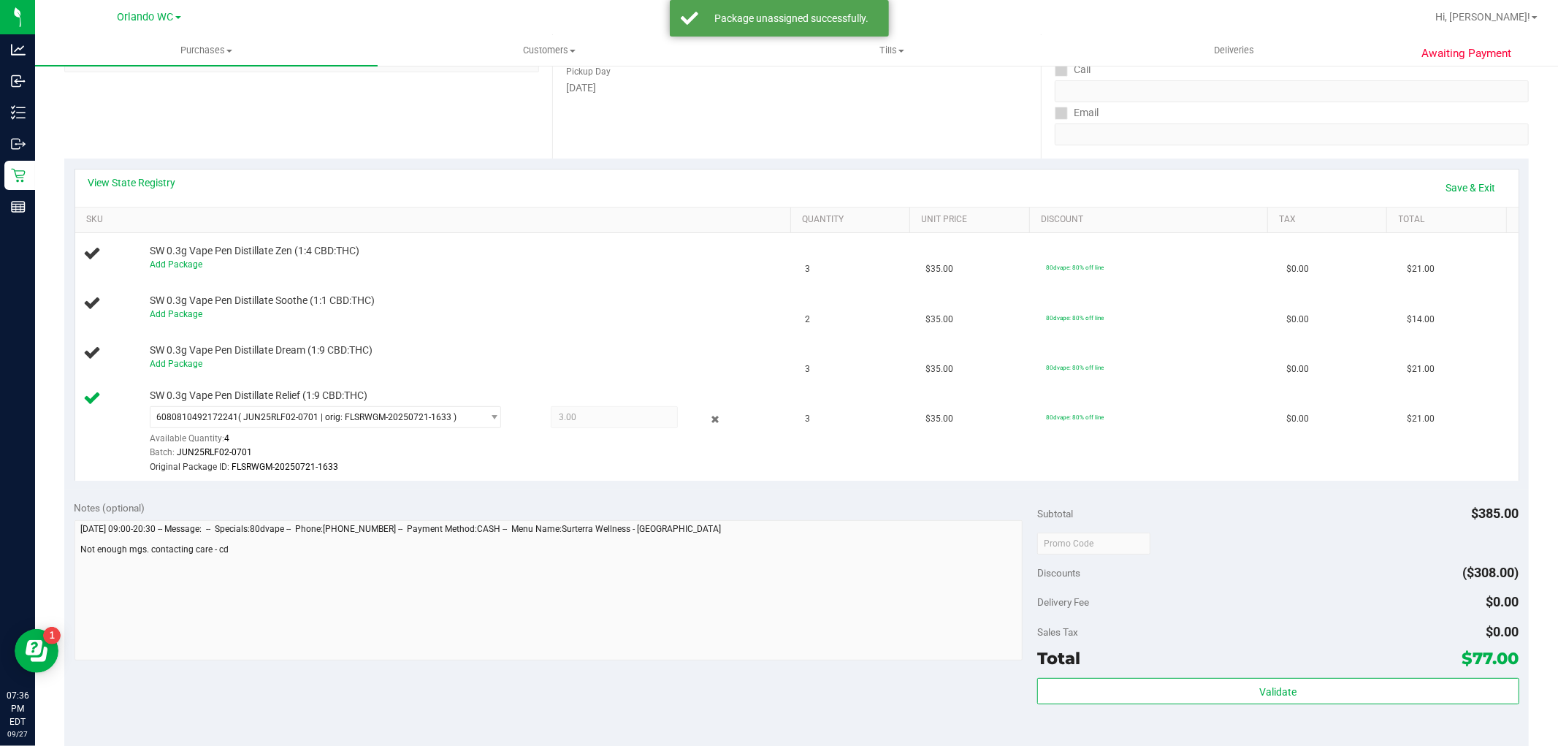
scroll to position [243, 0]
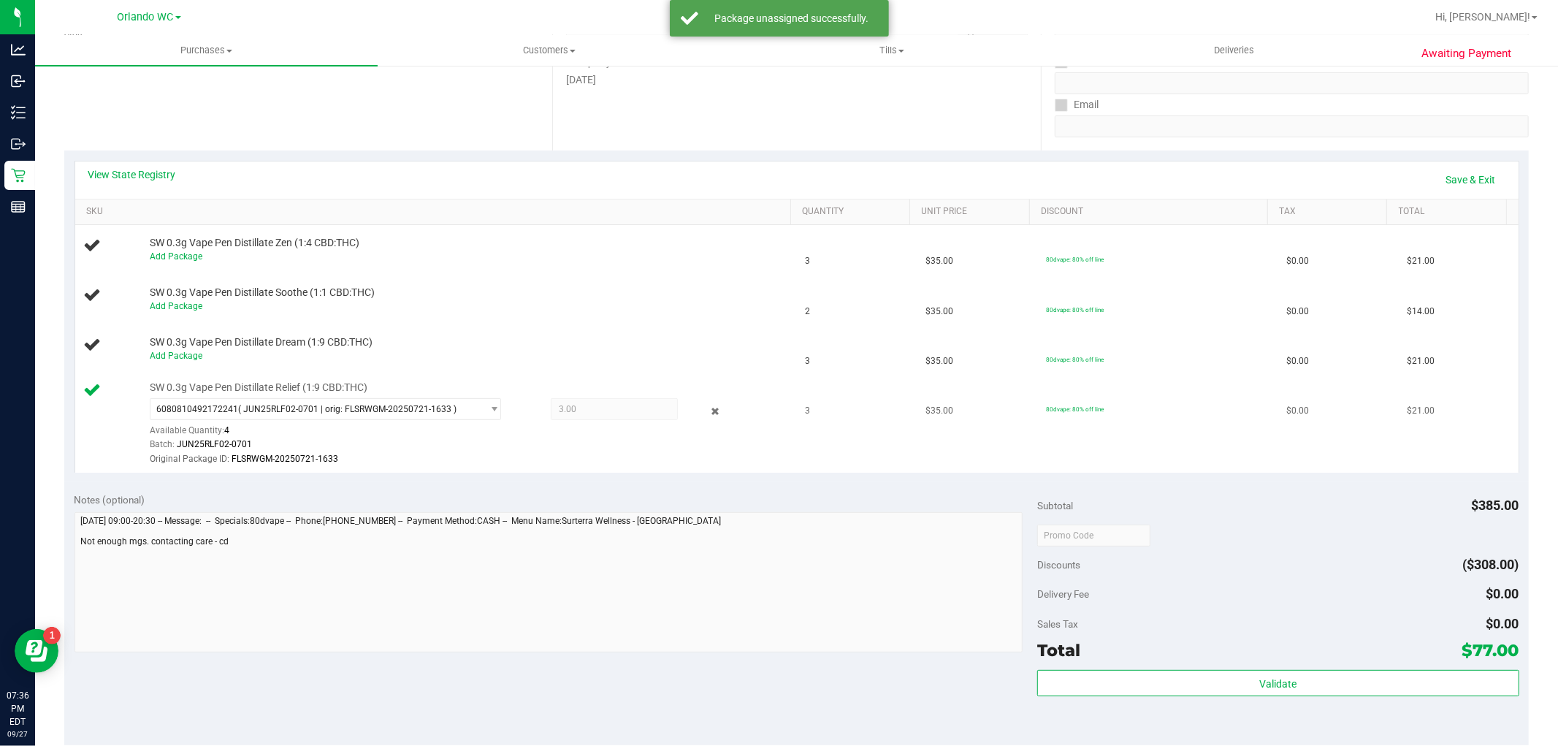
click at [708, 421] on div "6080810492172241 ( JUN25RLF02-0701 | orig: FLSRWGM-20250721-1633 ) 608081049217…" at bounding box center [467, 432] width 634 height 68
click at [707, 410] on icon at bounding box center [714, 410] width 15 height 17
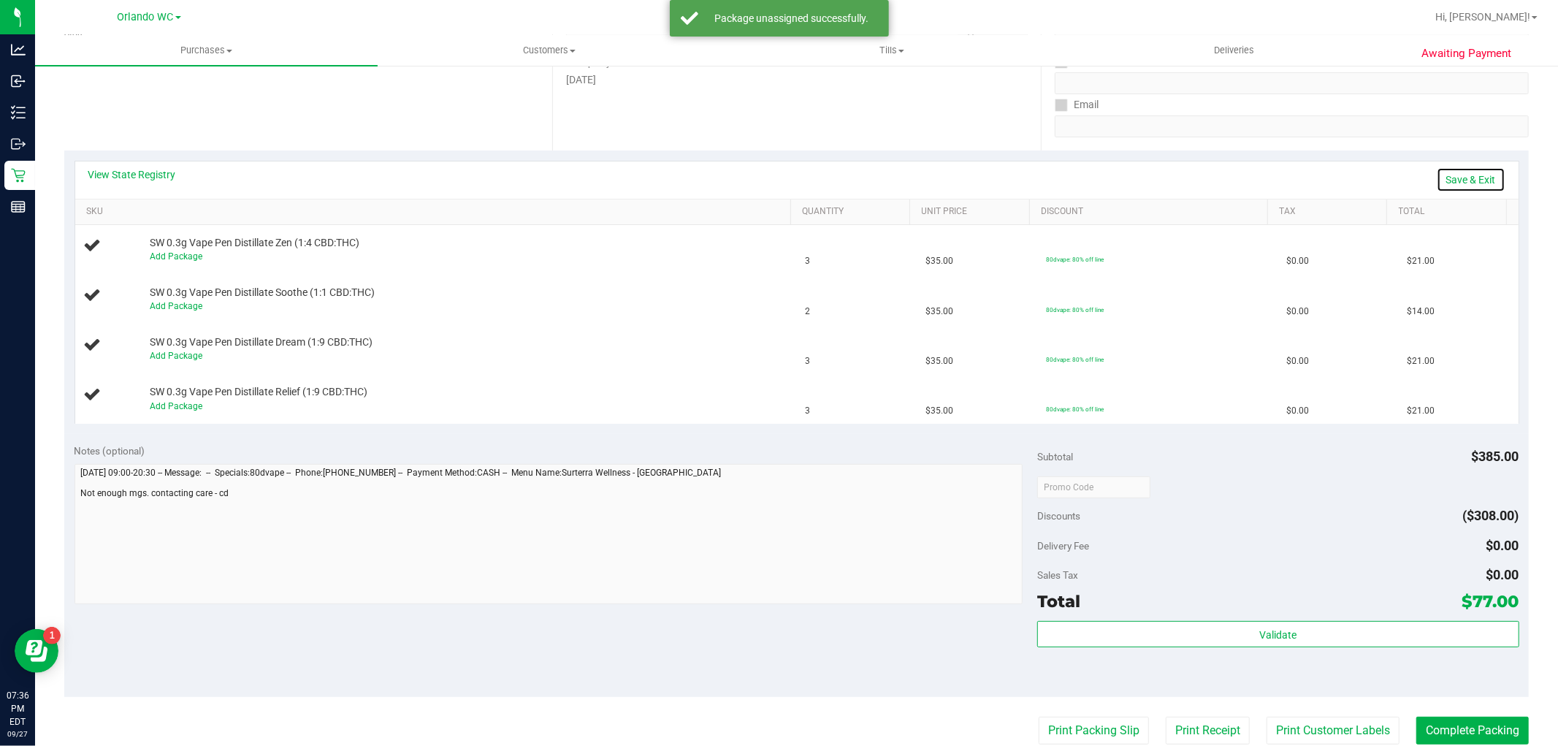
click at [1444, 180] on link "Save & Exit" at bounding box center [1471, 179] width 69 height 25
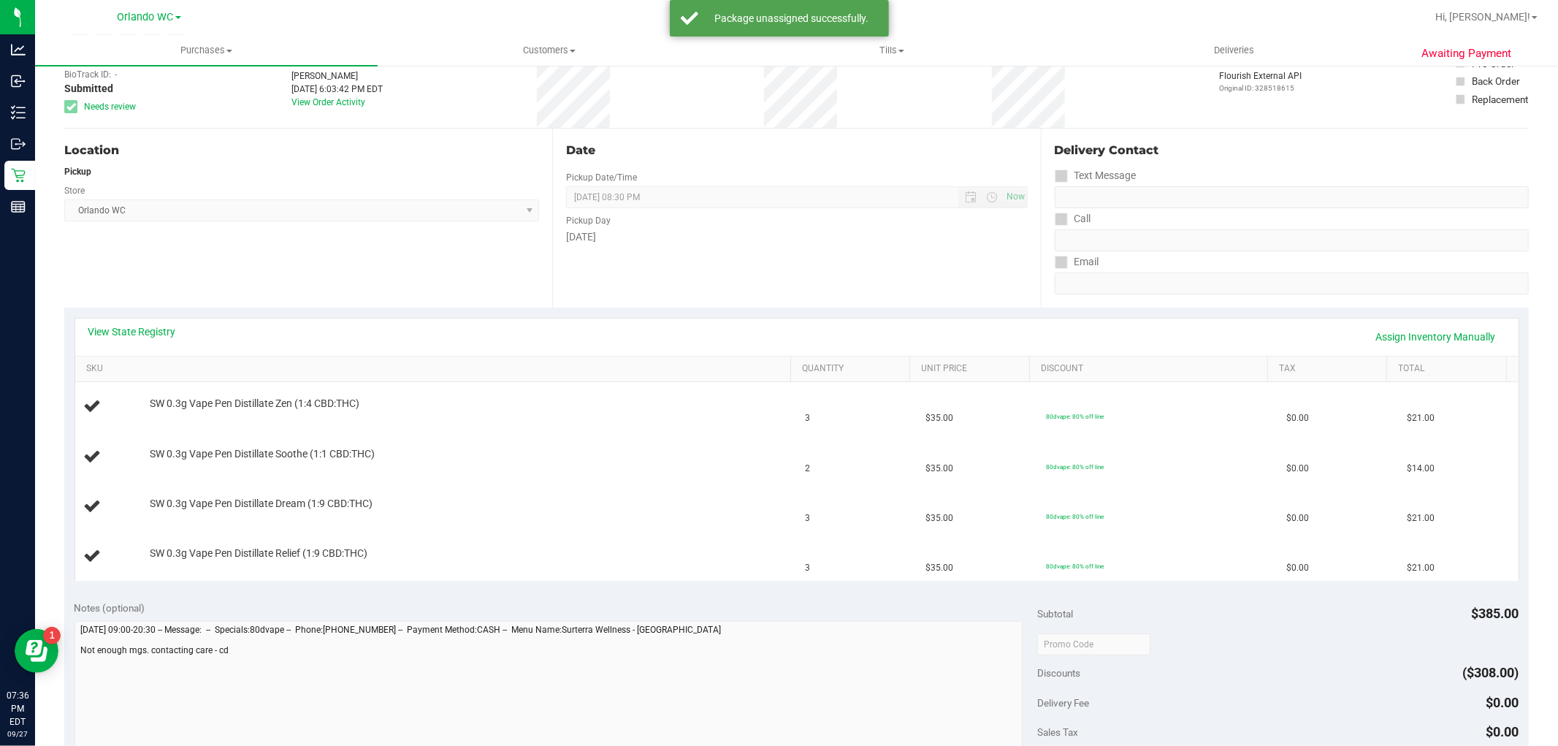
scroll to position [0, 0]
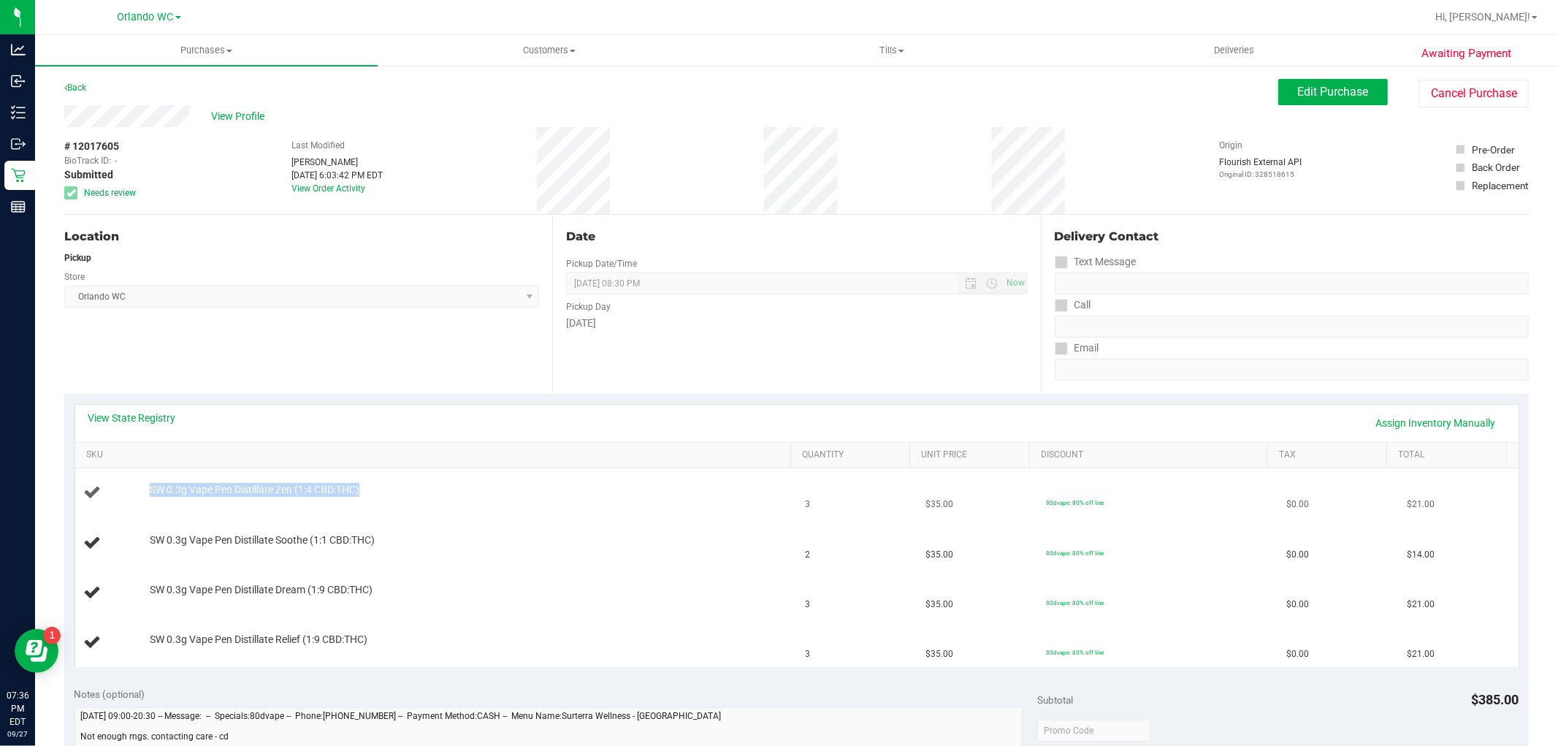
drag, startPoint x: 378, startPoint y: 492, endPoint x: 124, endPoint y: 484, distance: 254.3
click at [124, 484] on div "SW 0.3g Vape Pen Distillate Zen (1:4 CBD:THC)" at bounding box center [436, 493] width 704 height 20
copy div "SW 0.3g Vape Pen Distillate Zen (1:4 CBD:THC)"
click at [150, 422] on link "View State Registry" at bounding box center [132, 417] width 88 height 15
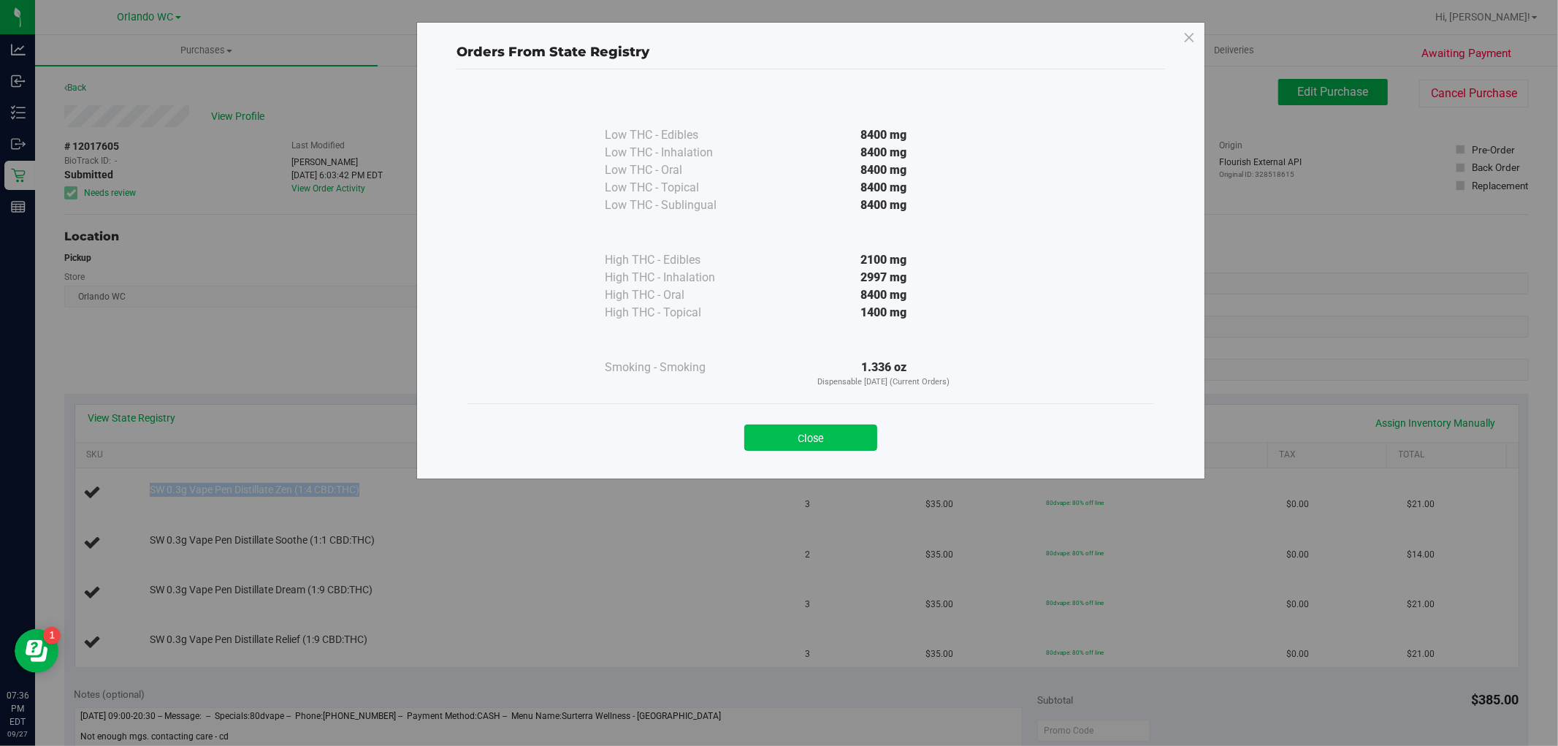
click at [875, 443] on button "Close" at bounding box center [810, 437] width 133 height 26
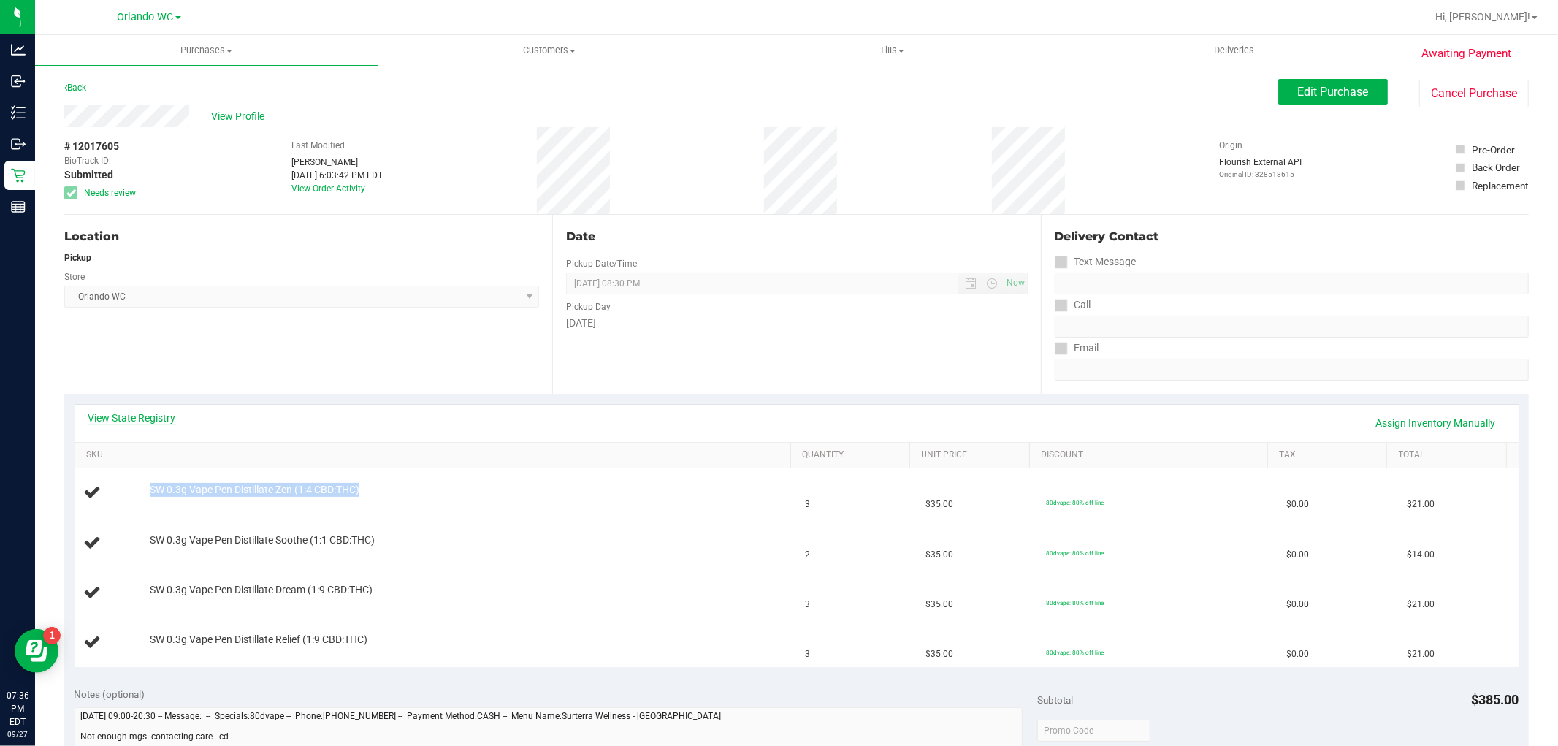
click at [165, 418] on link "View State Registry" at bounding box center [132, 417] width 88 height 15
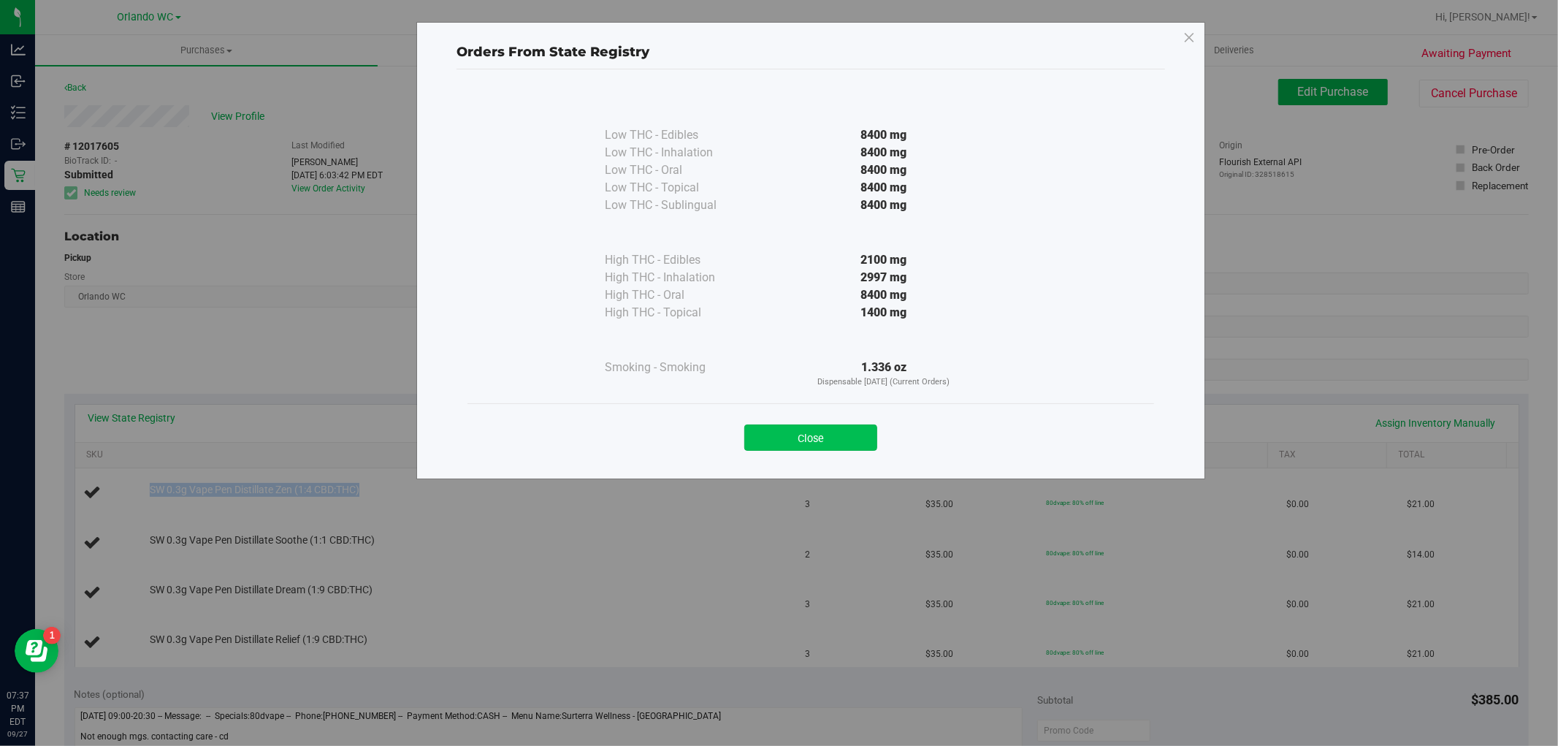
click at [849, 435] on button "Close" at bounding box center [810, 437] width 133 height 26
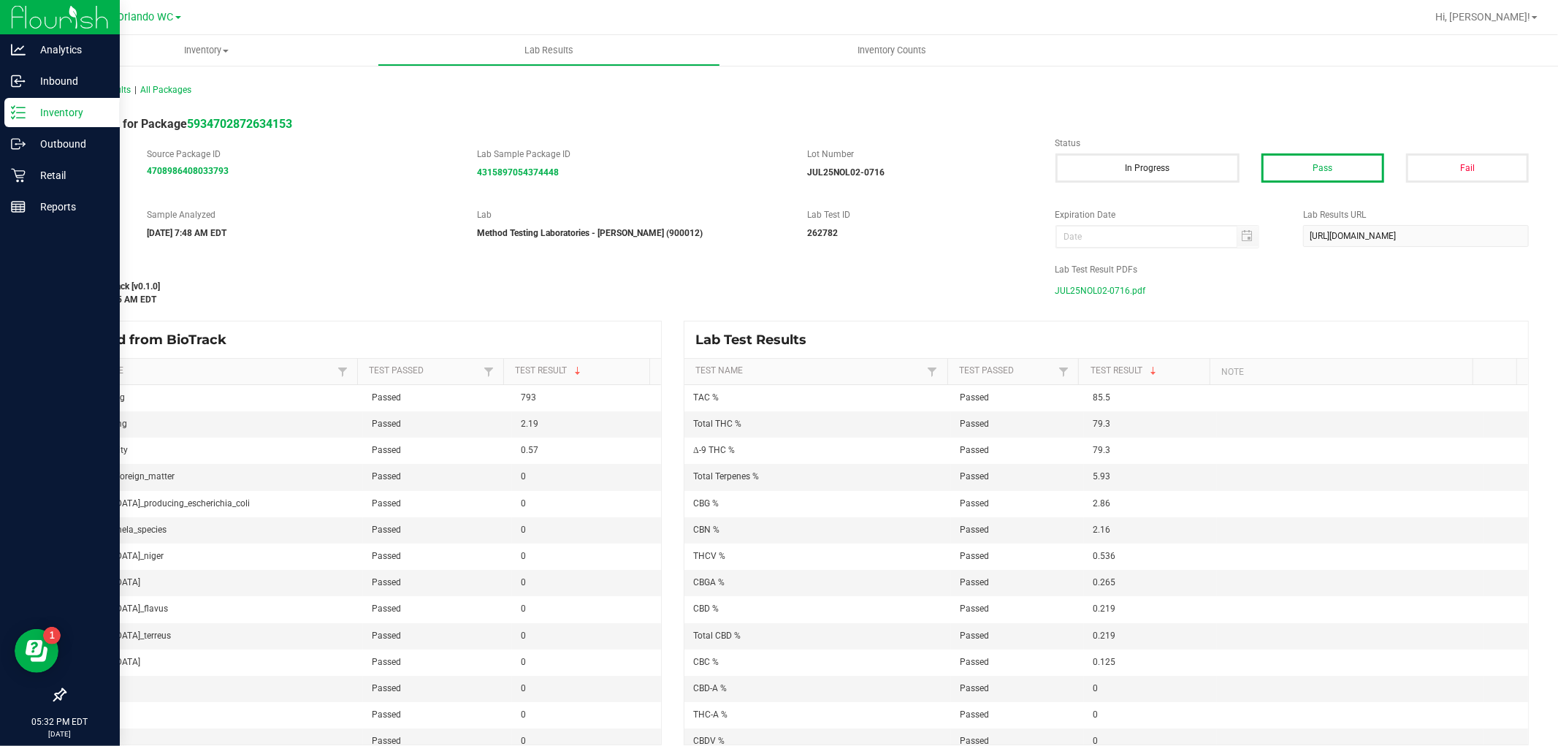
click at [18, 110] on icon at bounding box center [18, 112] width 15 height 15
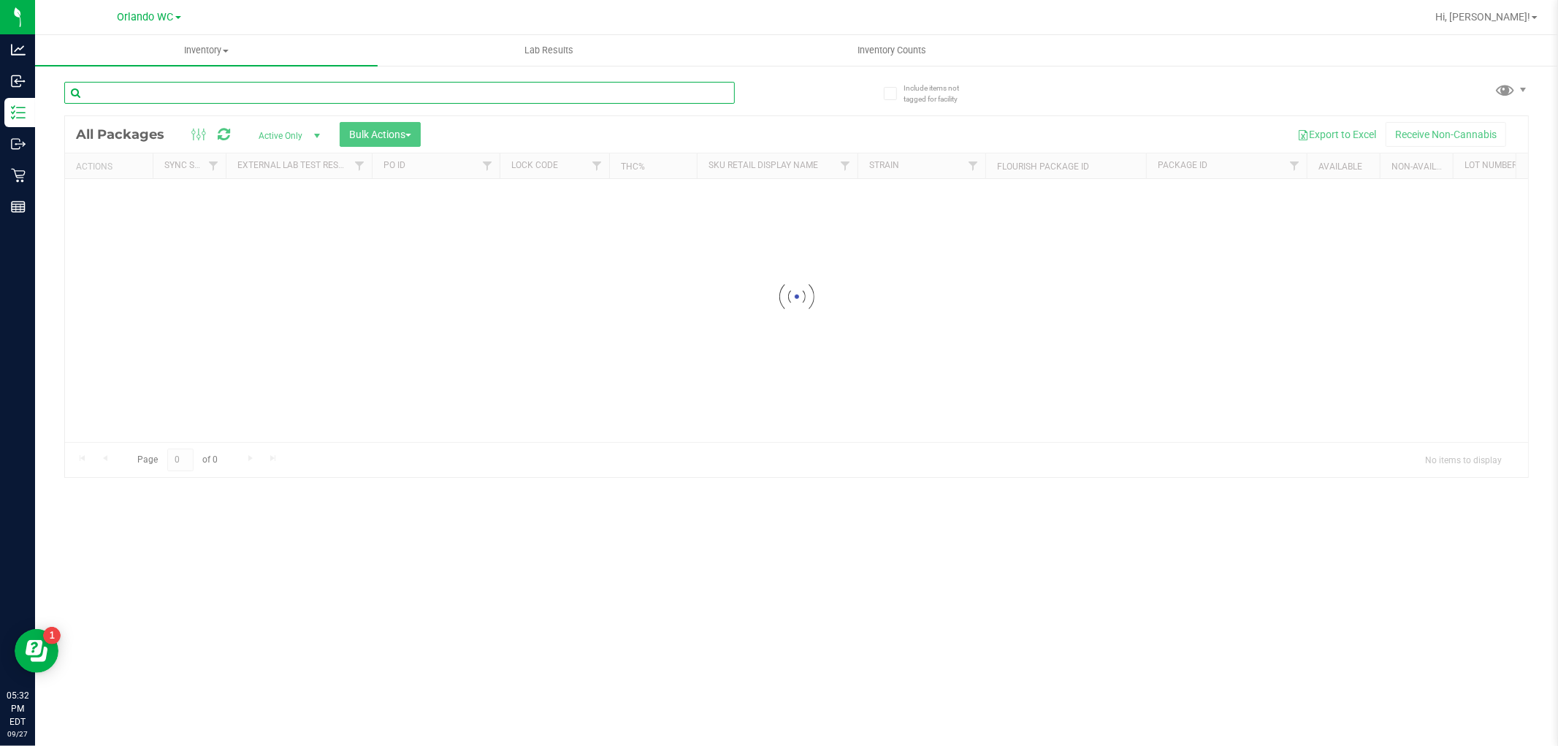
drag, startPoint x: 177, startPoint y: 91, endPoint x: 213, endPoint y: 86, distance: 36.2
click at [213, 86] on input "text" at bounding box center [399, 93] width 670 height 22
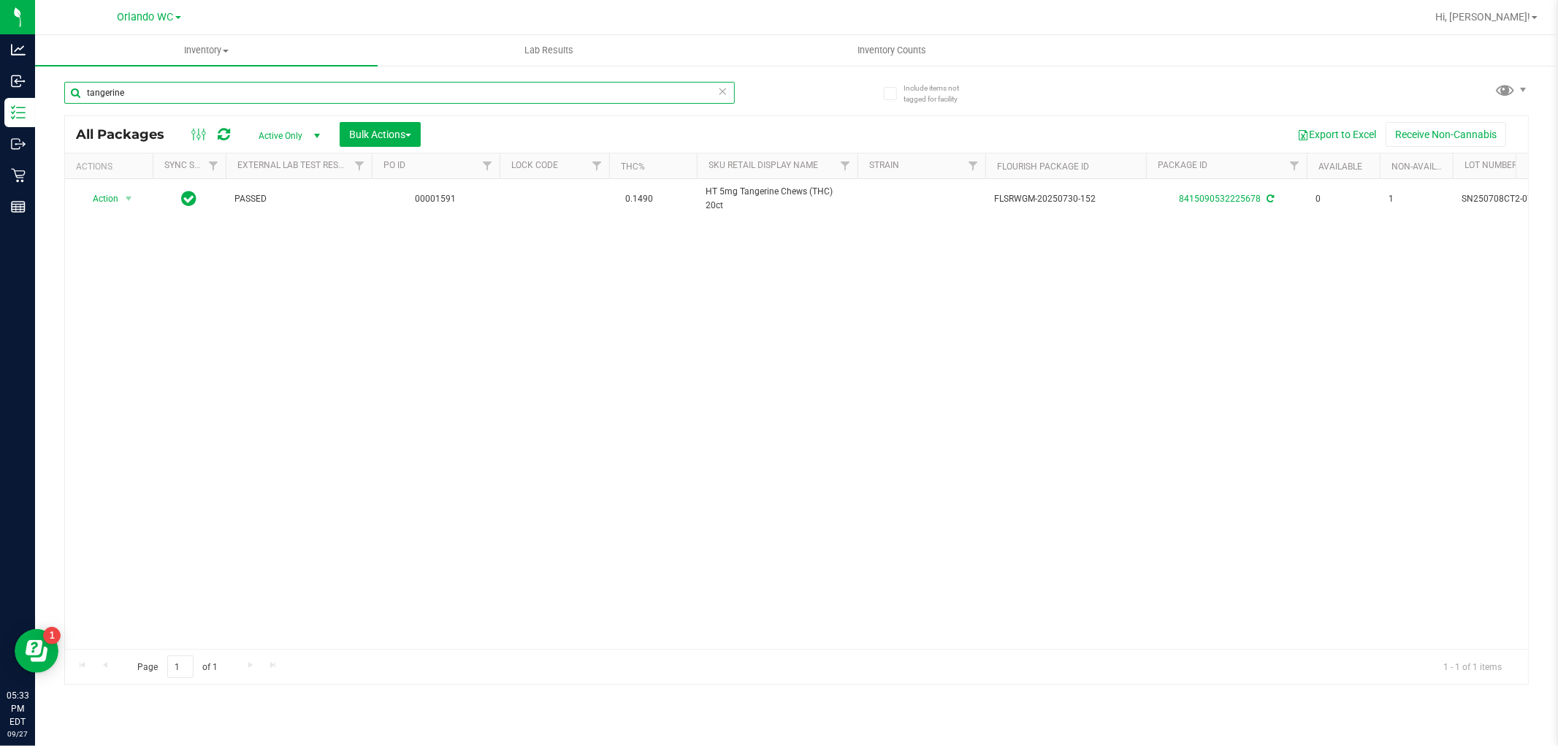
click at [178, 96] on input "tangerine" at bounding box center [399, 93] width 670 height 22
type input "s"
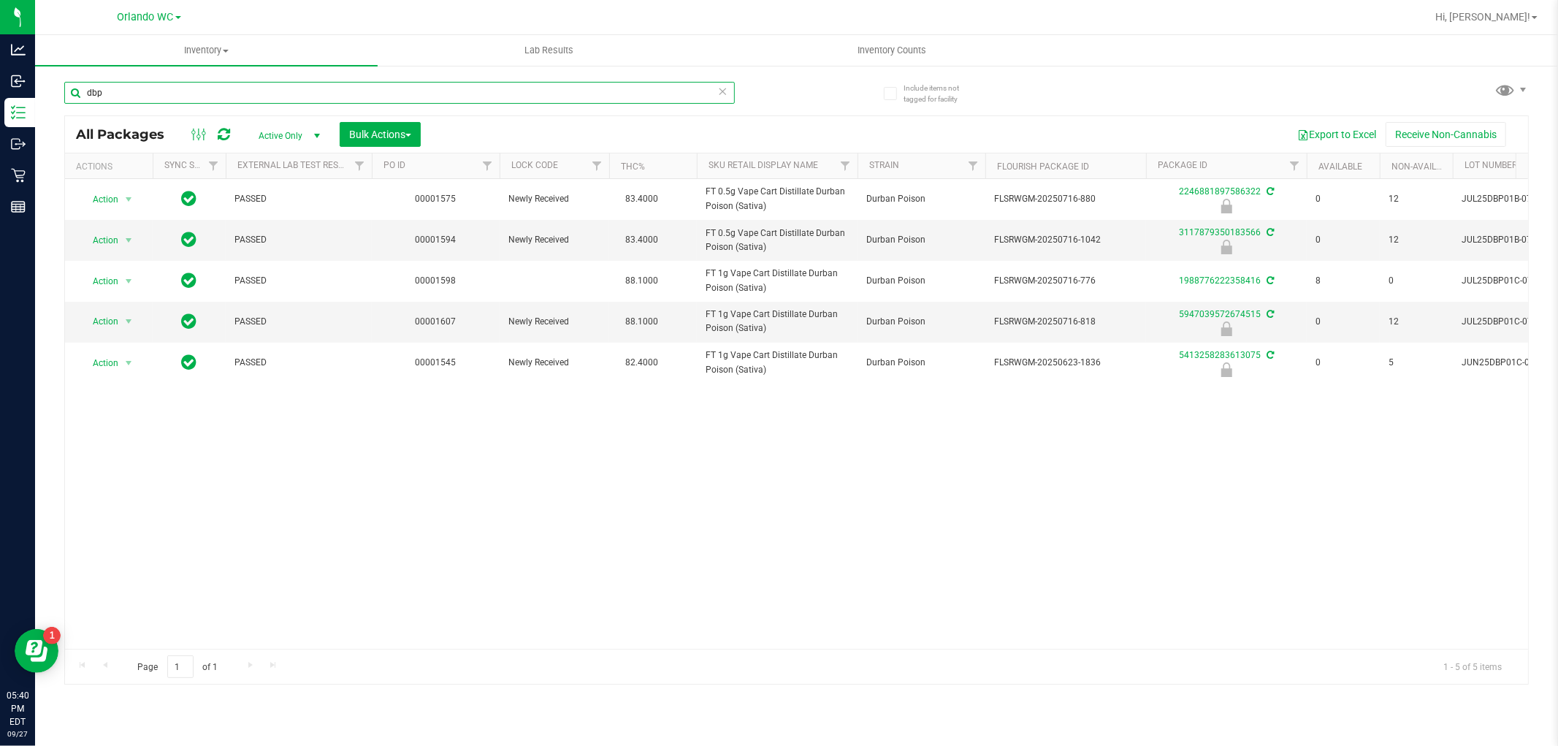
click at [215, 97] on input "dbp" at bounding box center [399, 93] width 670 height 22
paste input "FT 1g Vape Cart Distillate Banana Runtz (Hybrid)"
type input "FT 1g Vape Cart Distillate Banana Runtz (Hybrid)"
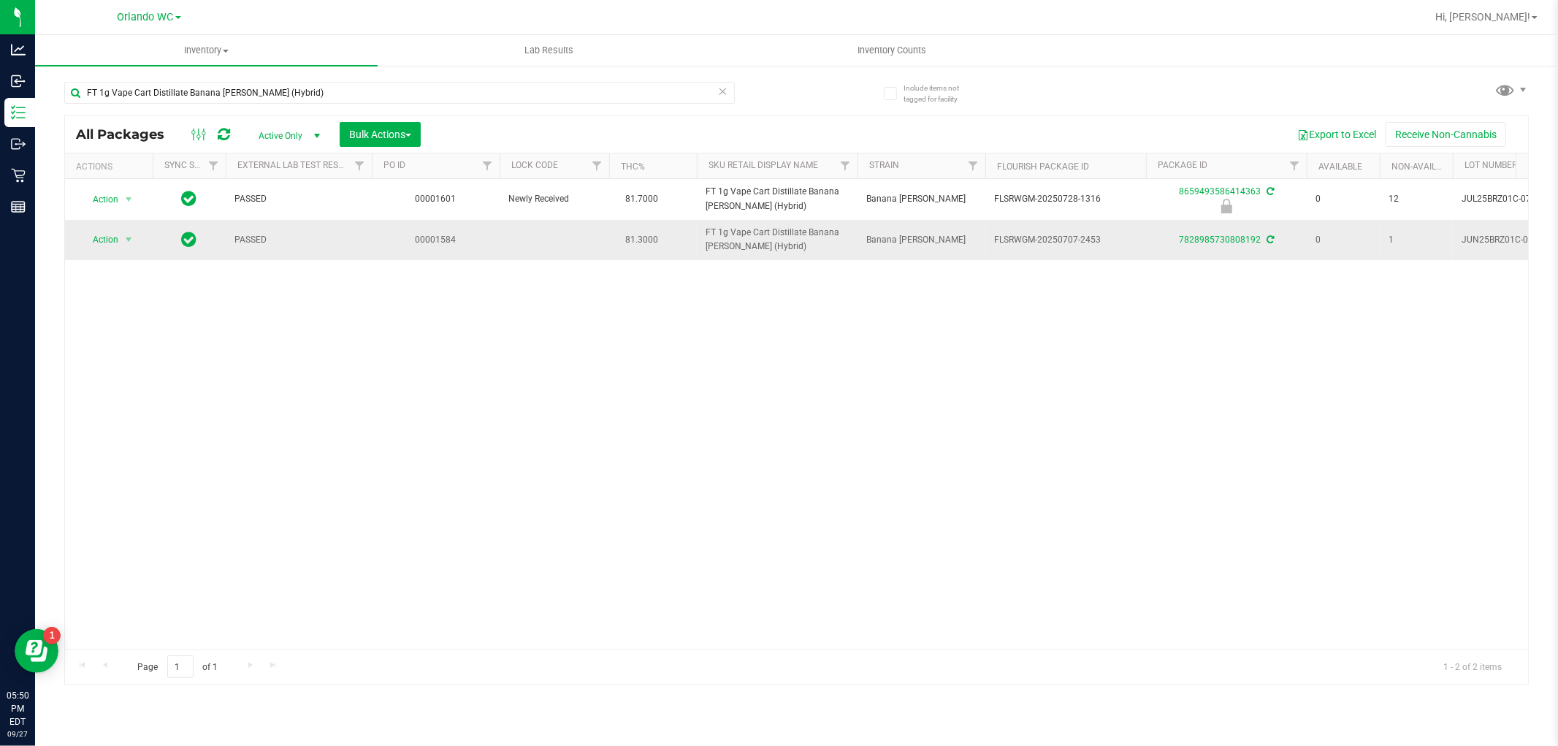
click at [757, 248] on span "FT 1g Vape Cart Distillate Banana Runtz (Hybrid)" at bounding box center [777, 240] width 143 height 28
drag, startPoint x: 765, startPoint y: 244, endPoint x: 701, endPoint y: 231, distance: 64.9
click at [701, 231] on td "FT 1g Vape Cart Distillate Banana Runtz (Hybrid)" at bounding box center [777, 239] width 161 height 39
copy span "FT 1g Vape Cart Distillate Banana Runtz (Hybrid)"
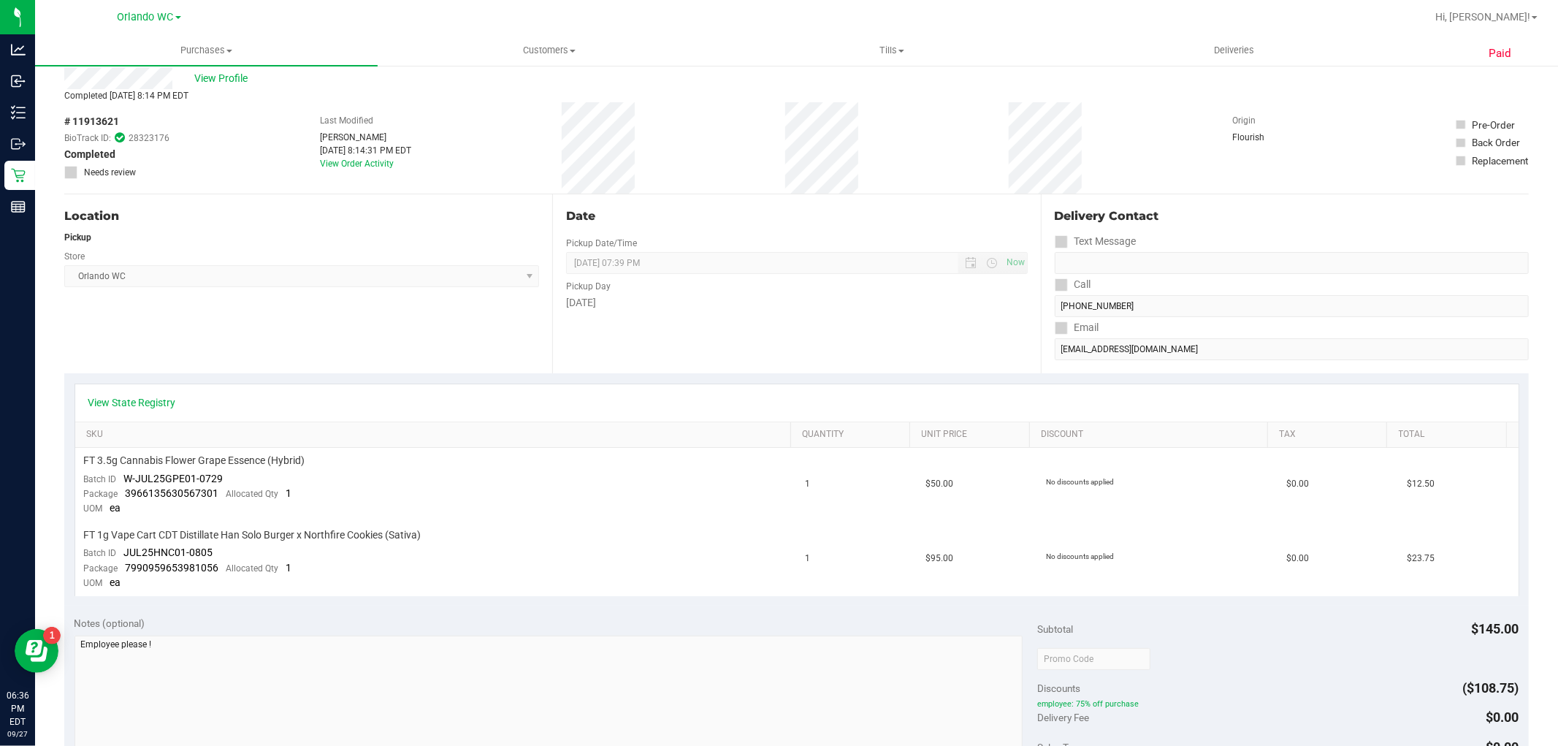
scroll to position [81, 0]
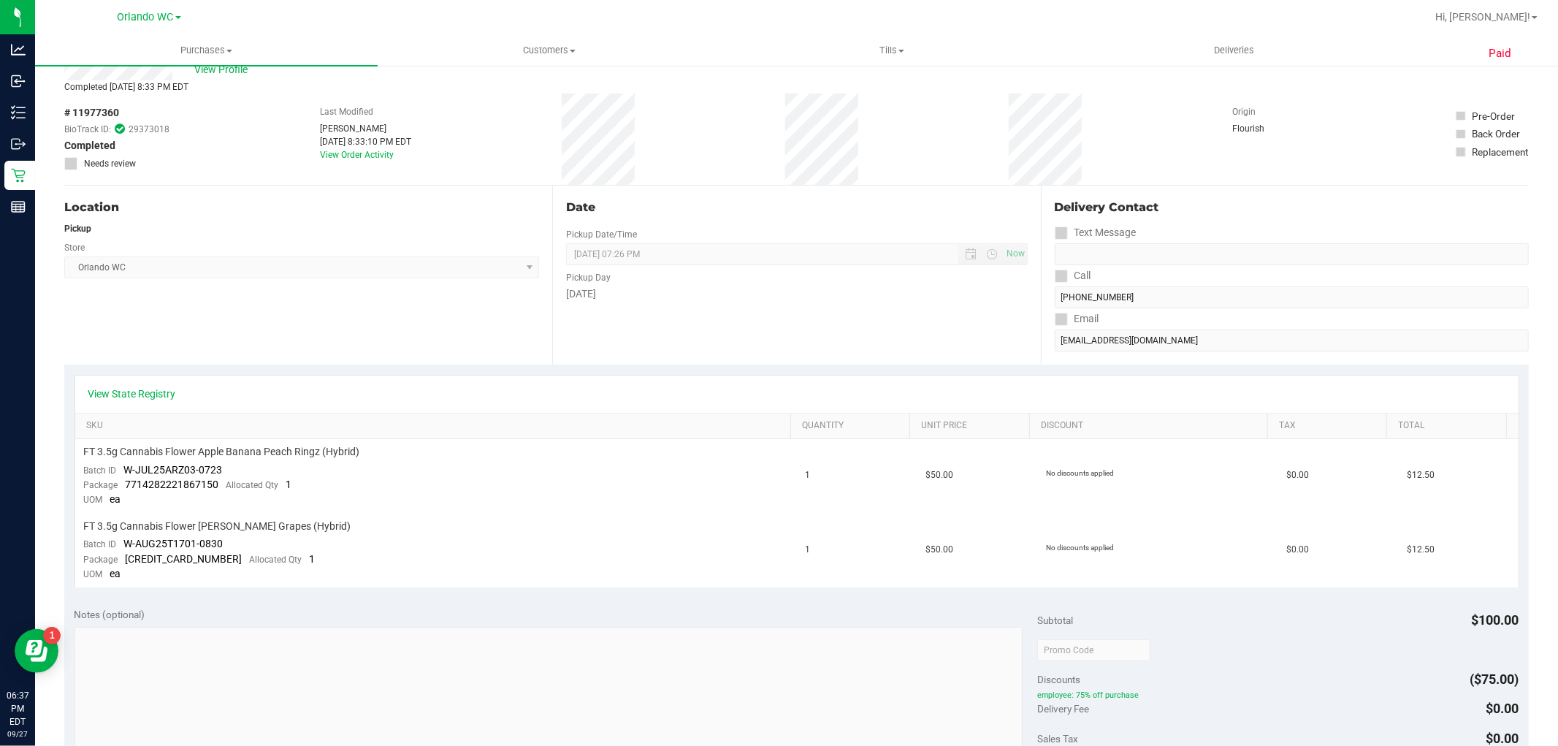
scroll to position [81, 0]
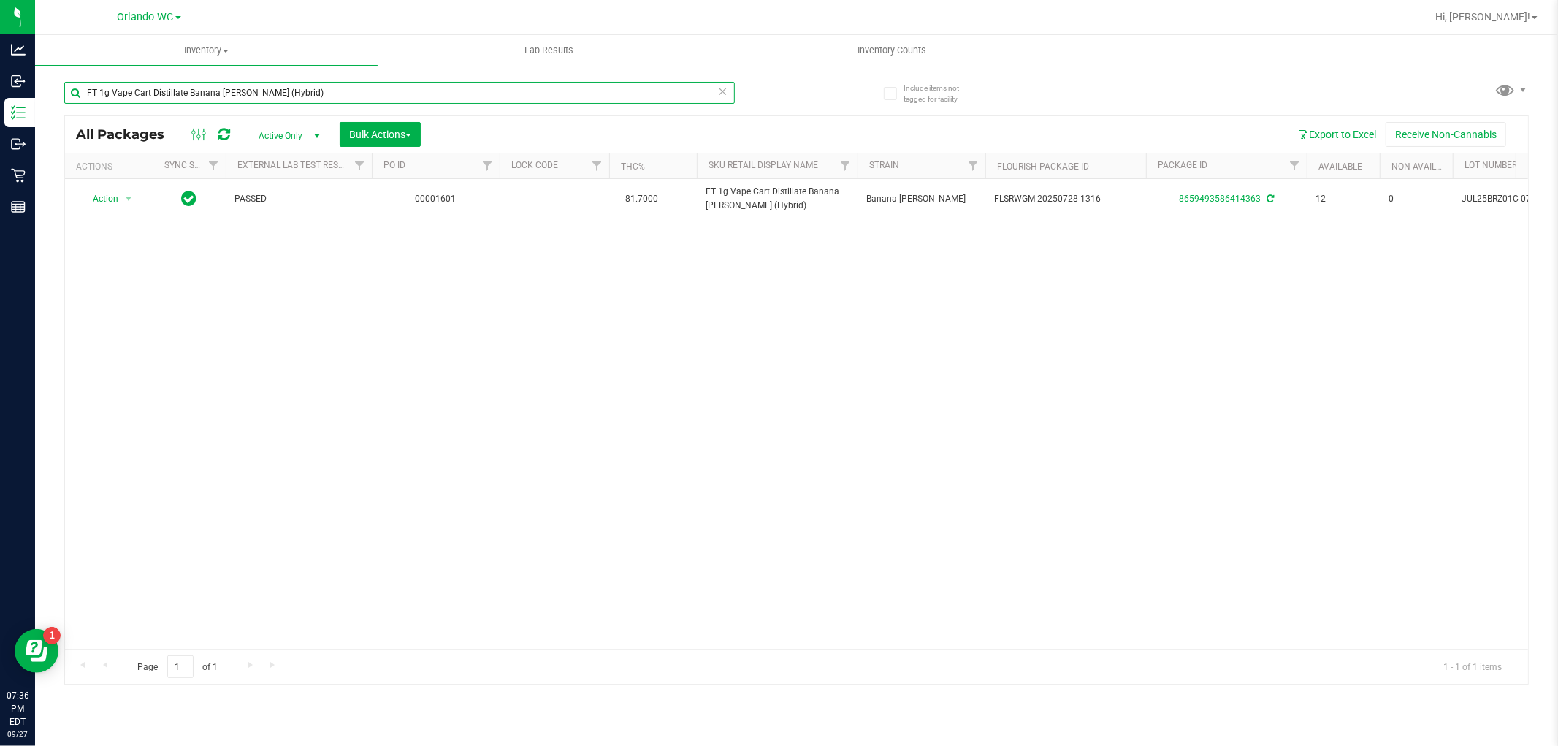
click at [149, 88] on input "FT 1g Vape Cart Distillate Banana Runtz (Hybrid)" at bounding box center [399, 93] width 670 height 22
paste input "SW 0.3g Vape Pen Distillate Zen (1:4 CBD:THC"
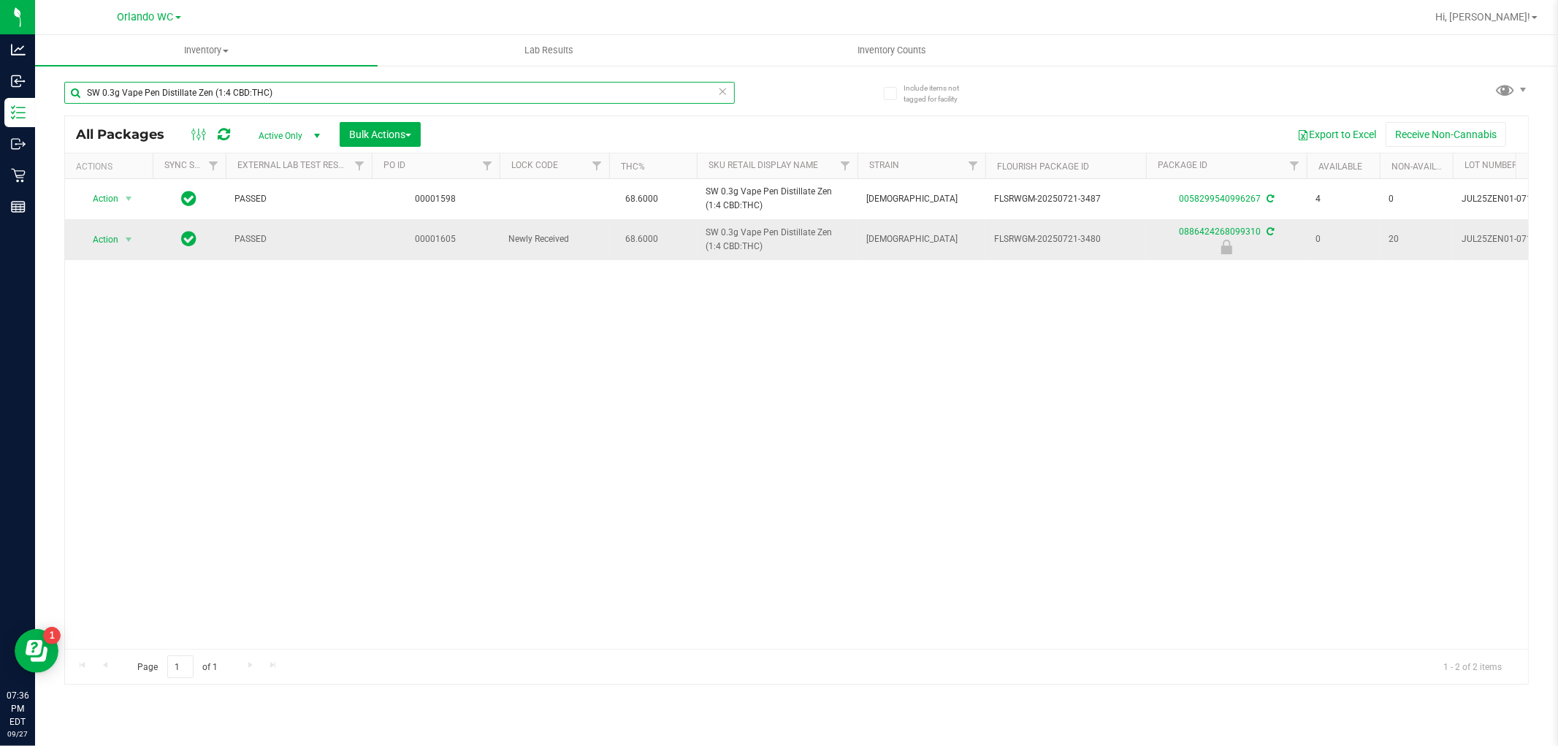
type input "SW 0.3g Vape Pen Distillate Zen (1:4 CBD:THC)"
drag, startPoint x: 746, startPoint y: 251, endPoint x: 697, endPoint y: 236, distance: 52.0
click at [697, 236] on td "SW 0.3g Vape Pen Distillate Zen (1:4 CBD:THC)" at bounding box center [777, 239] width 161 height 40
copy span "SW 0.3g Vape Pen Distillate Zen (1:4 CBD:THC)"
click at [112, 241] on span "Action" at bounding box center [99, 239] width 39 height 20
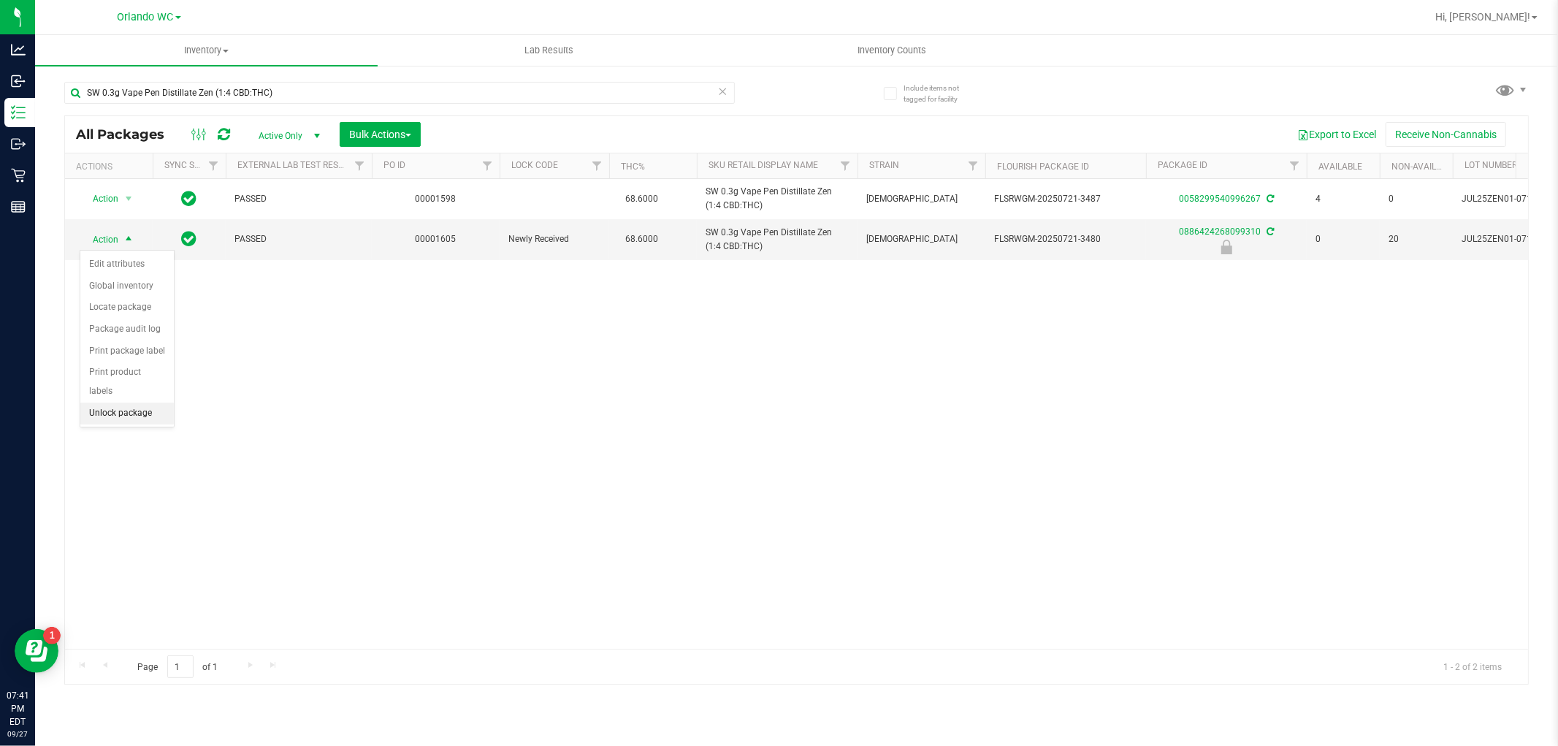
click at [158, 410] on li "Unlock package" at bounding box center [126, 413] width 93 height 22
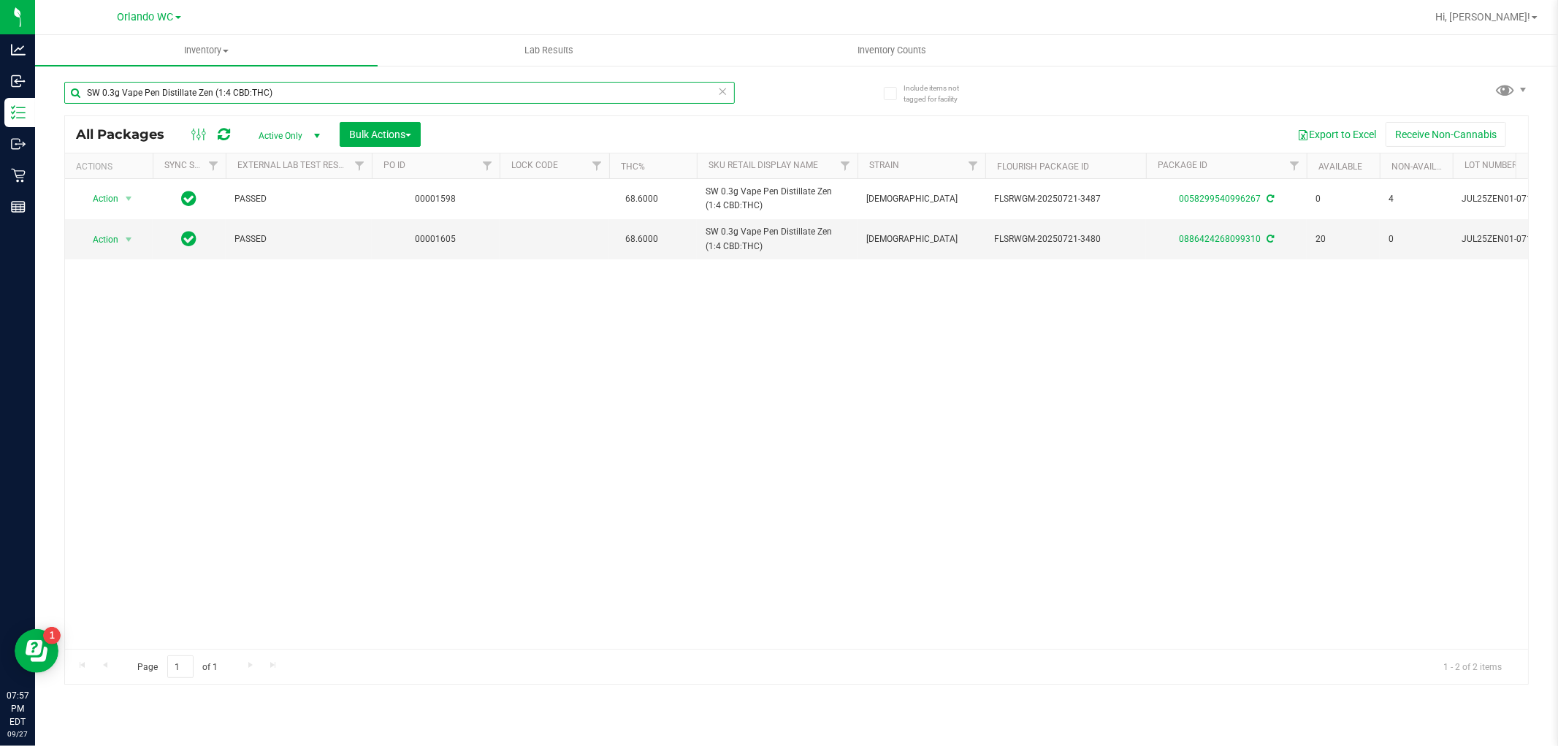
click at [258, 96] on input "SW 0.3g Vape Pen Distillate Zen (1:4 CBD:THC)" at bounding box center [399, 93] width 670 height 22
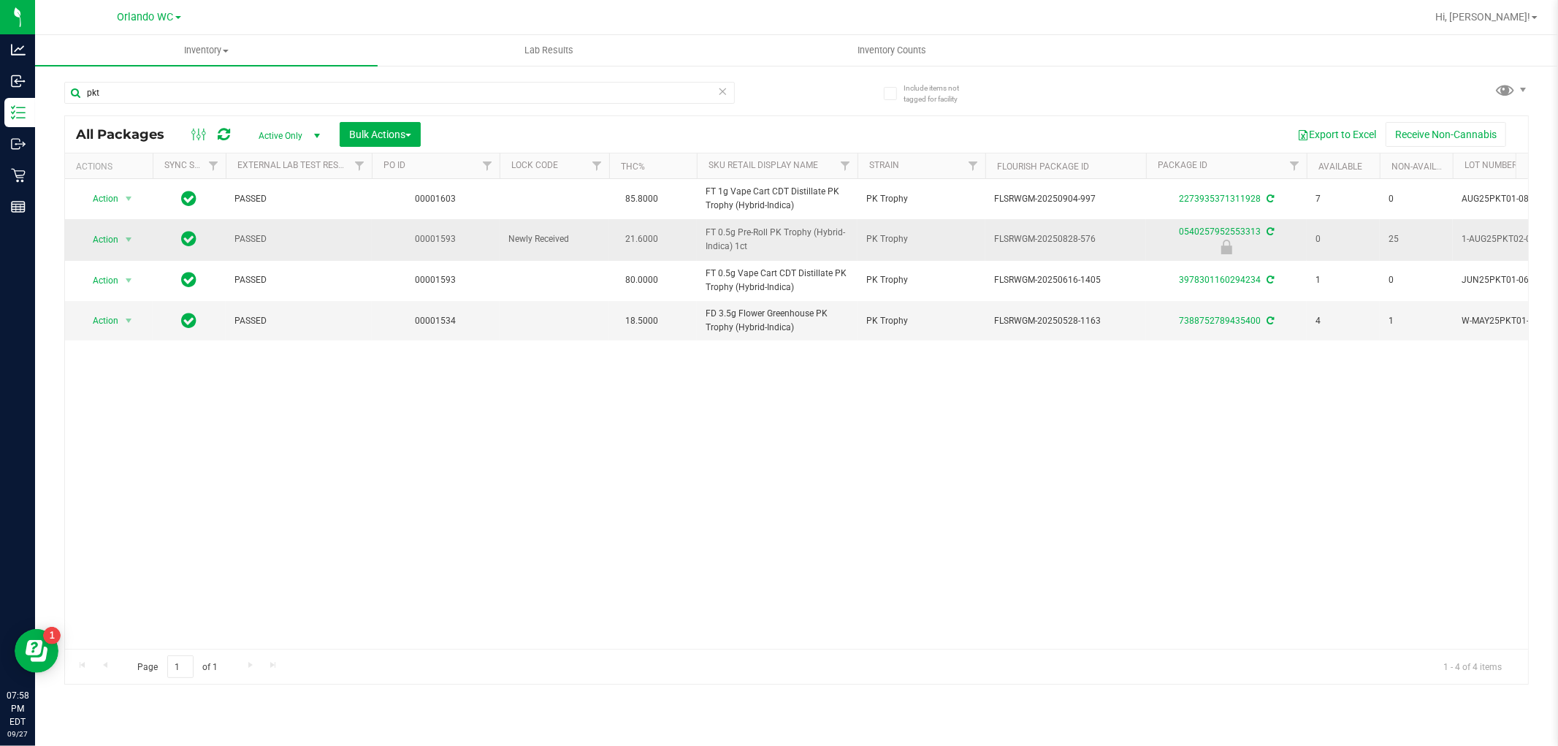
drag, startPoint x: 750, startPoint y: 247, endPoint x: 698, endPoint y: 230, distance: 54.5
click at [698, 230] on td "FT 0.5g Pre-Roll PK Trophy (Hybrid-Indica) 1ct" at bounding box center [777, 239] width 161 height 41
click at [186, 86] on input "pkt" at bounding box center [399, 93] width 670 height 22
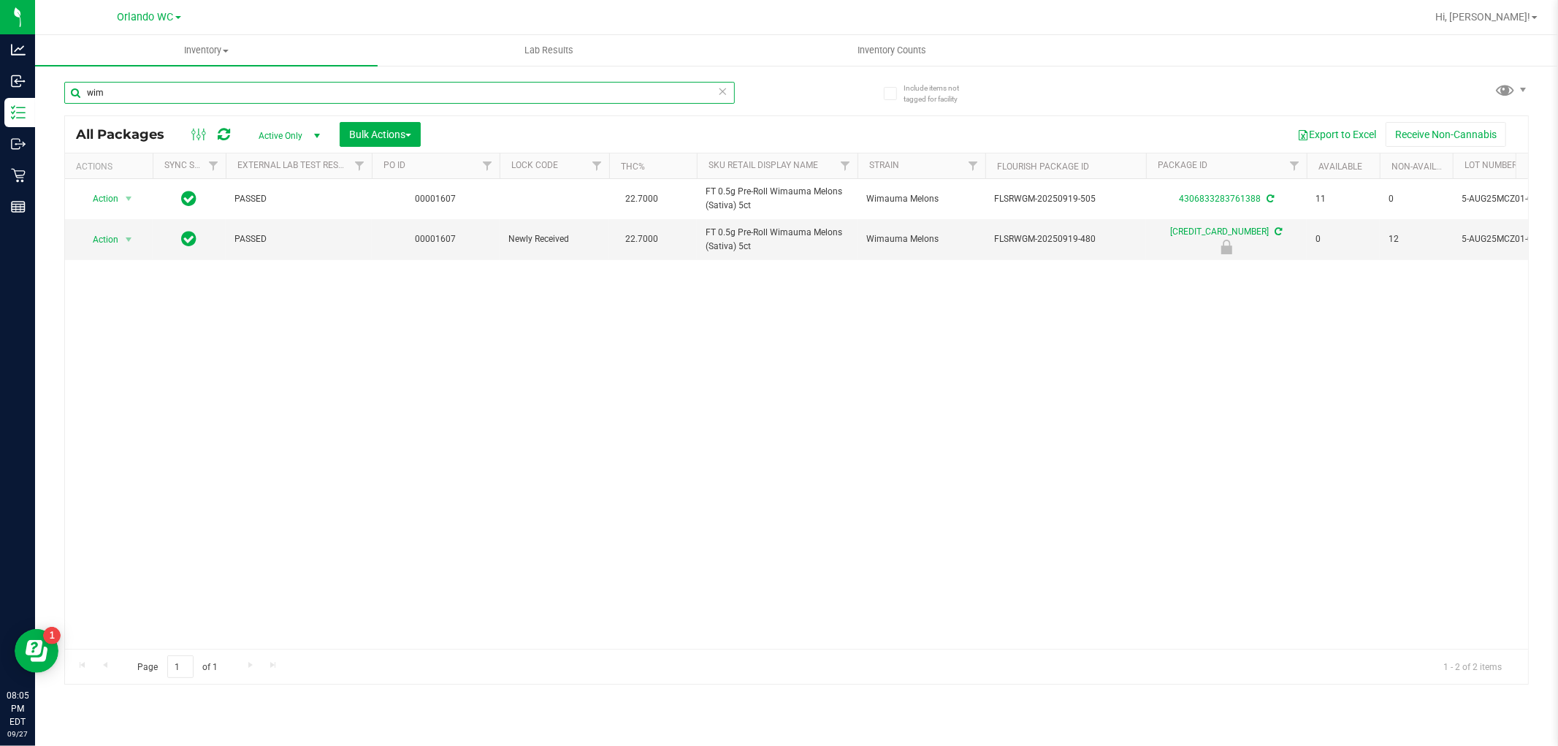
type input "wim"
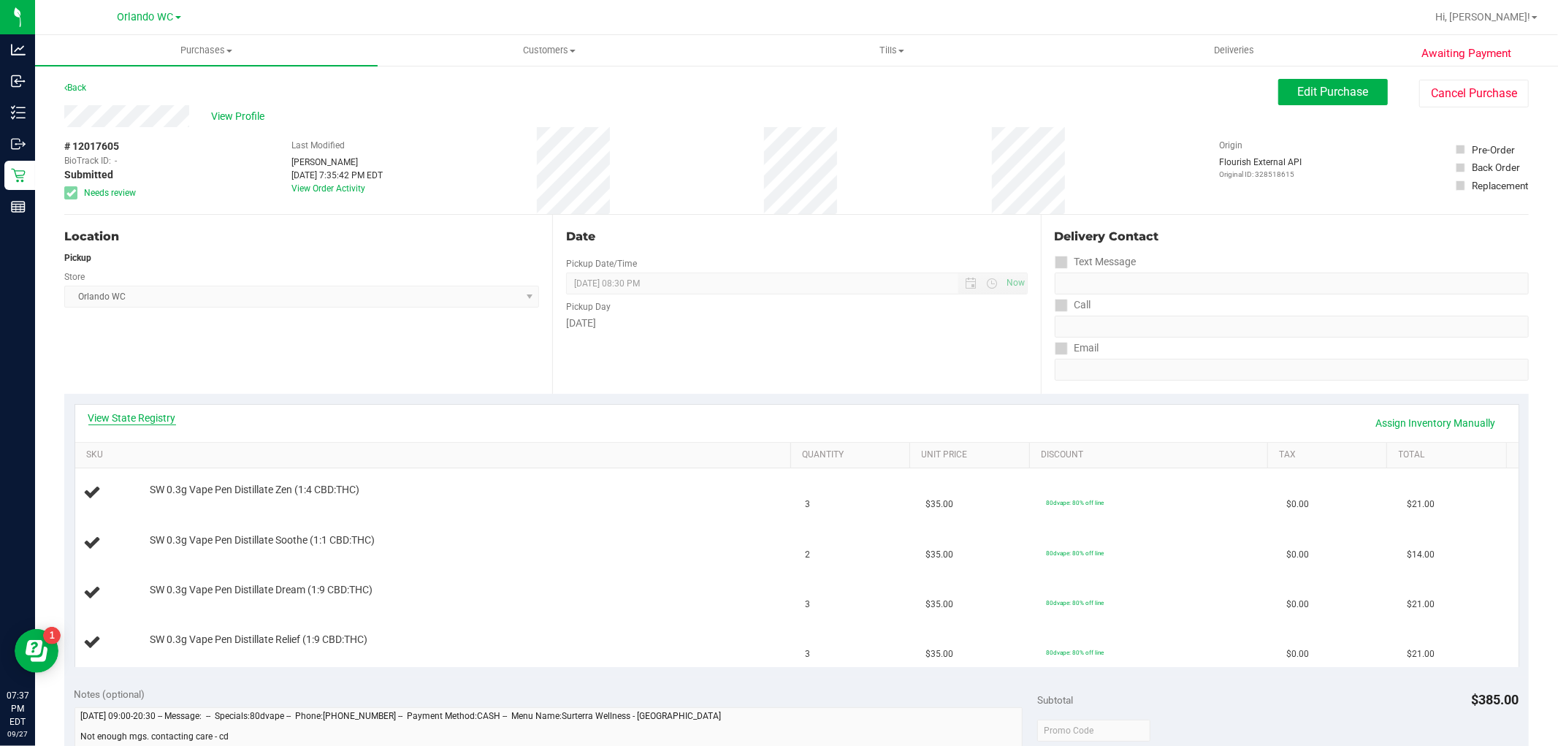
click at [143, 415] on link "View State Registry" at bounding box center [132, 417] width 88 height 15
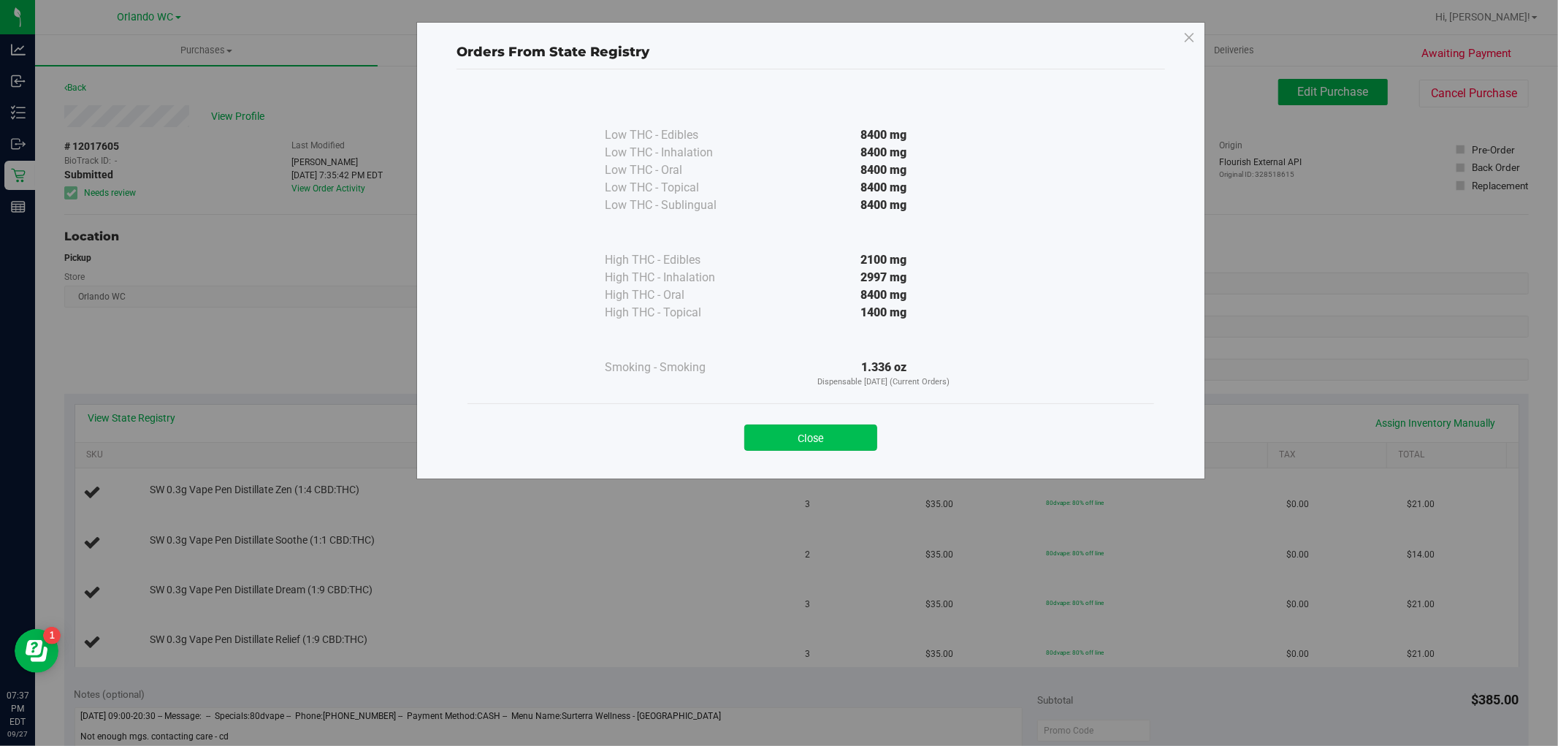
click at [858, 429] on button "Close" at bounding box center [810, 437] width 133 height 26
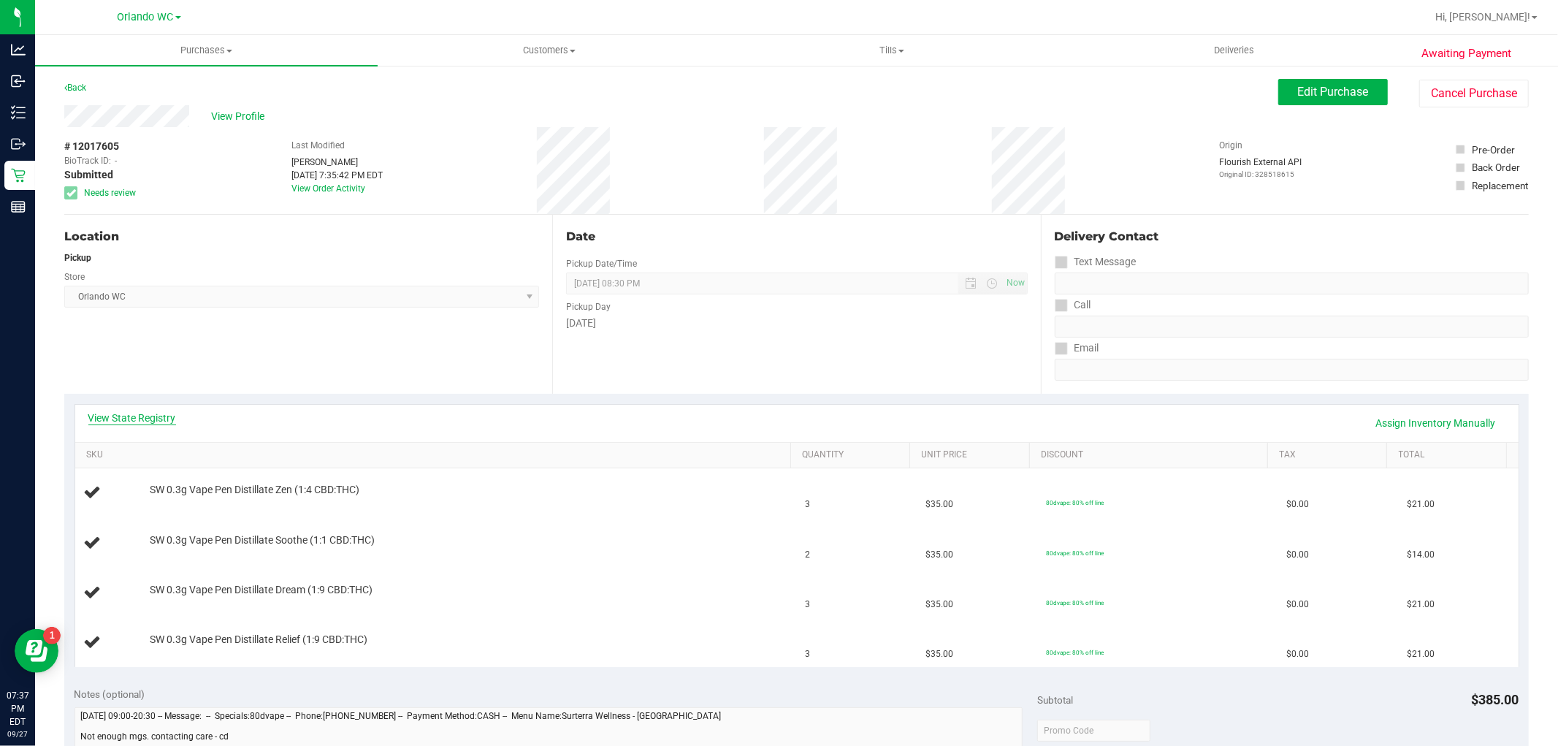
click at [165, 421] on link "View State Registry" at bounding box center [132, 417] width 88 height 15
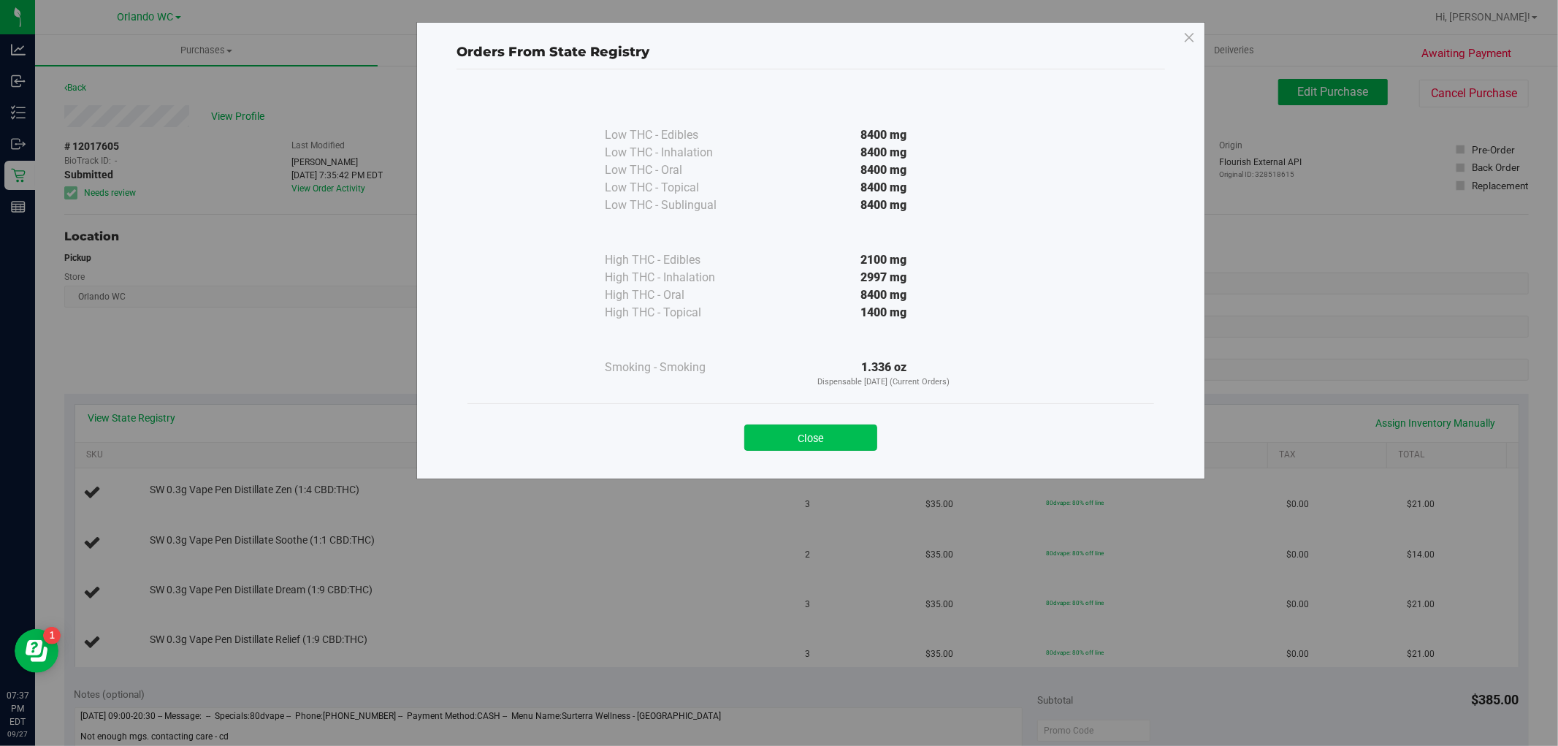
click at [782, 434] on button "Close" at bounding box center [810, 437] width 133 height 26
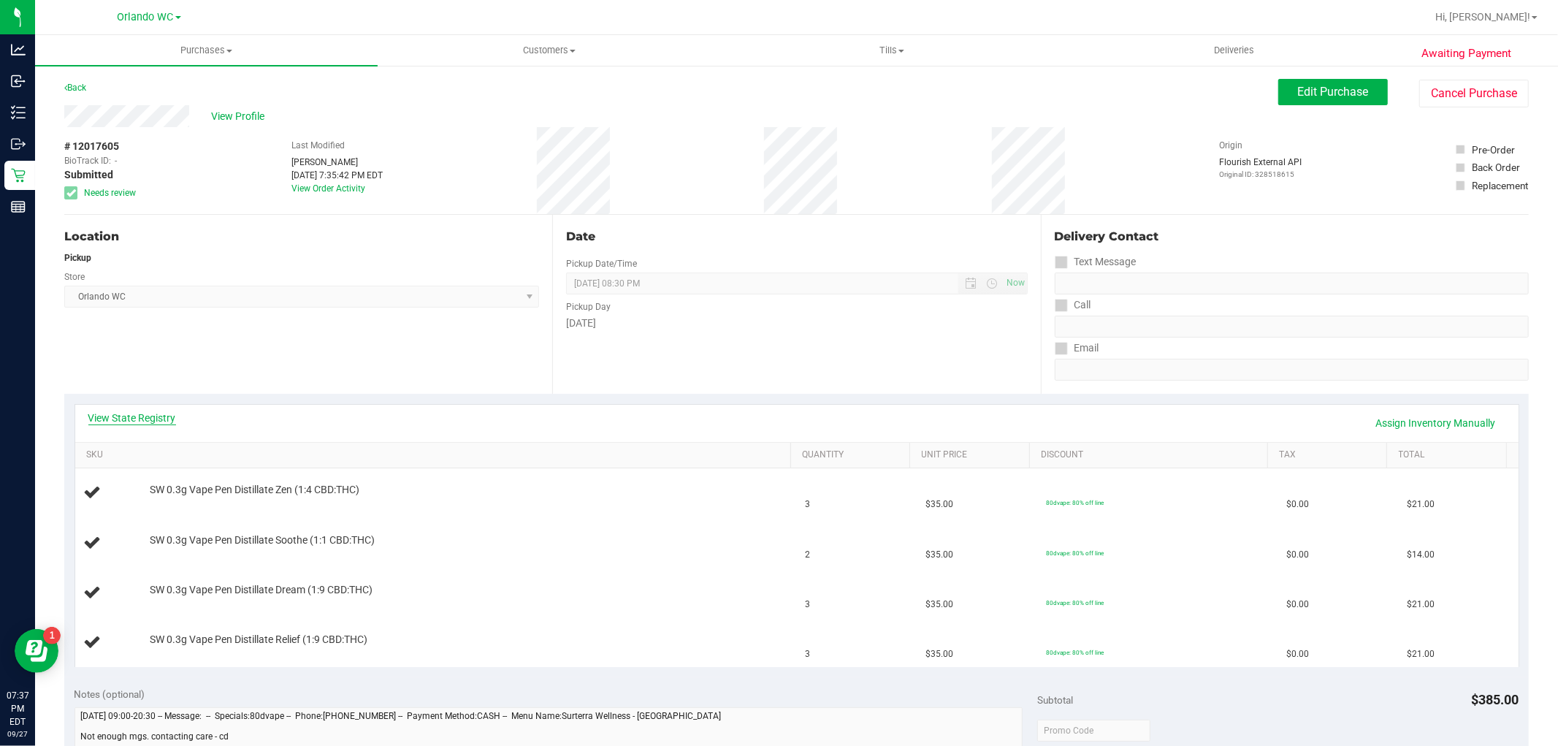
click at [165, 410] on link "View State Registry" at bounding box center [132, 417] width 88 height 15
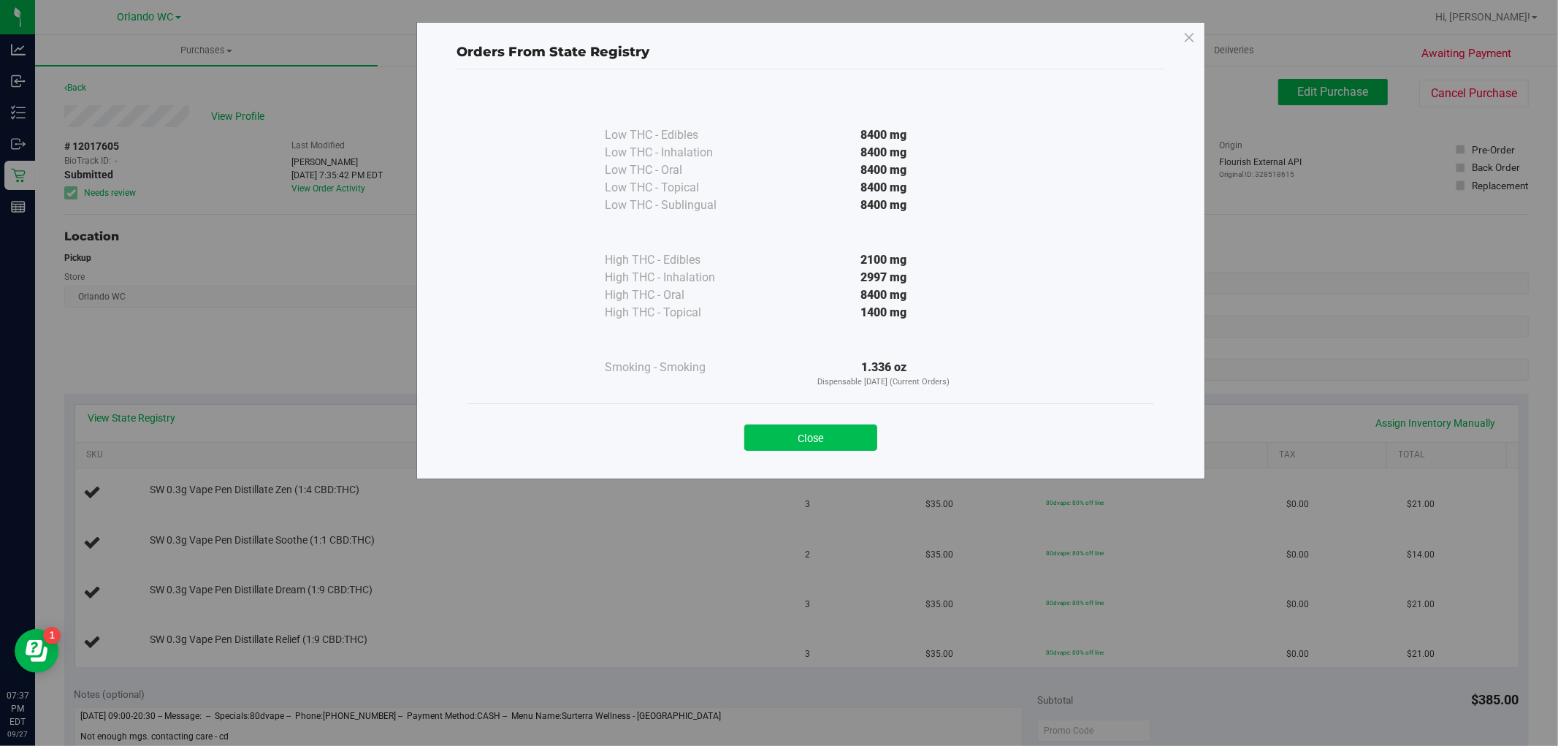
click at [847, 432] on button "Close" at bounding box center [810, 437] width 133 height 26
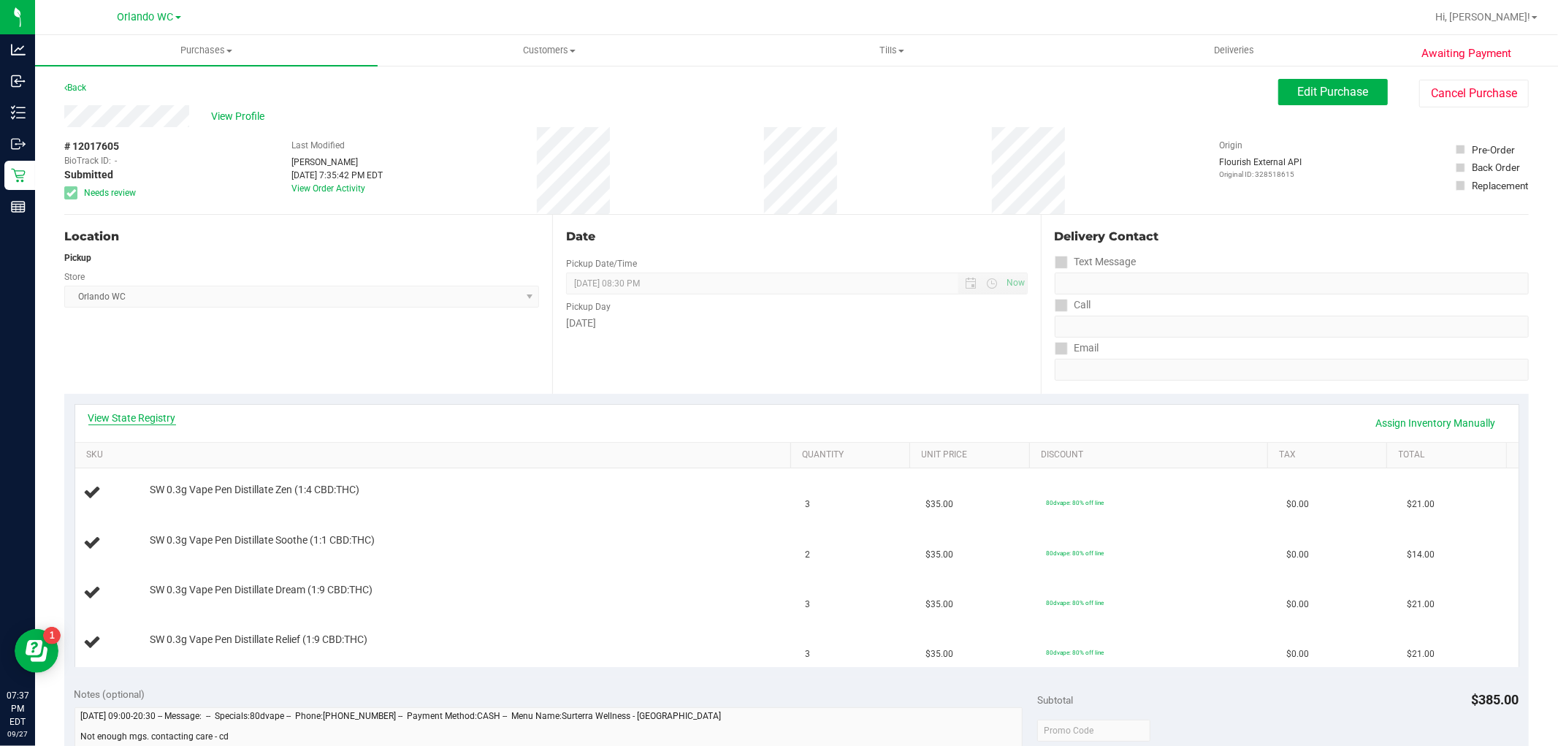
click at [158, 417] on link "View State Registry" at bounding box center [132, 417] width 88 height 15
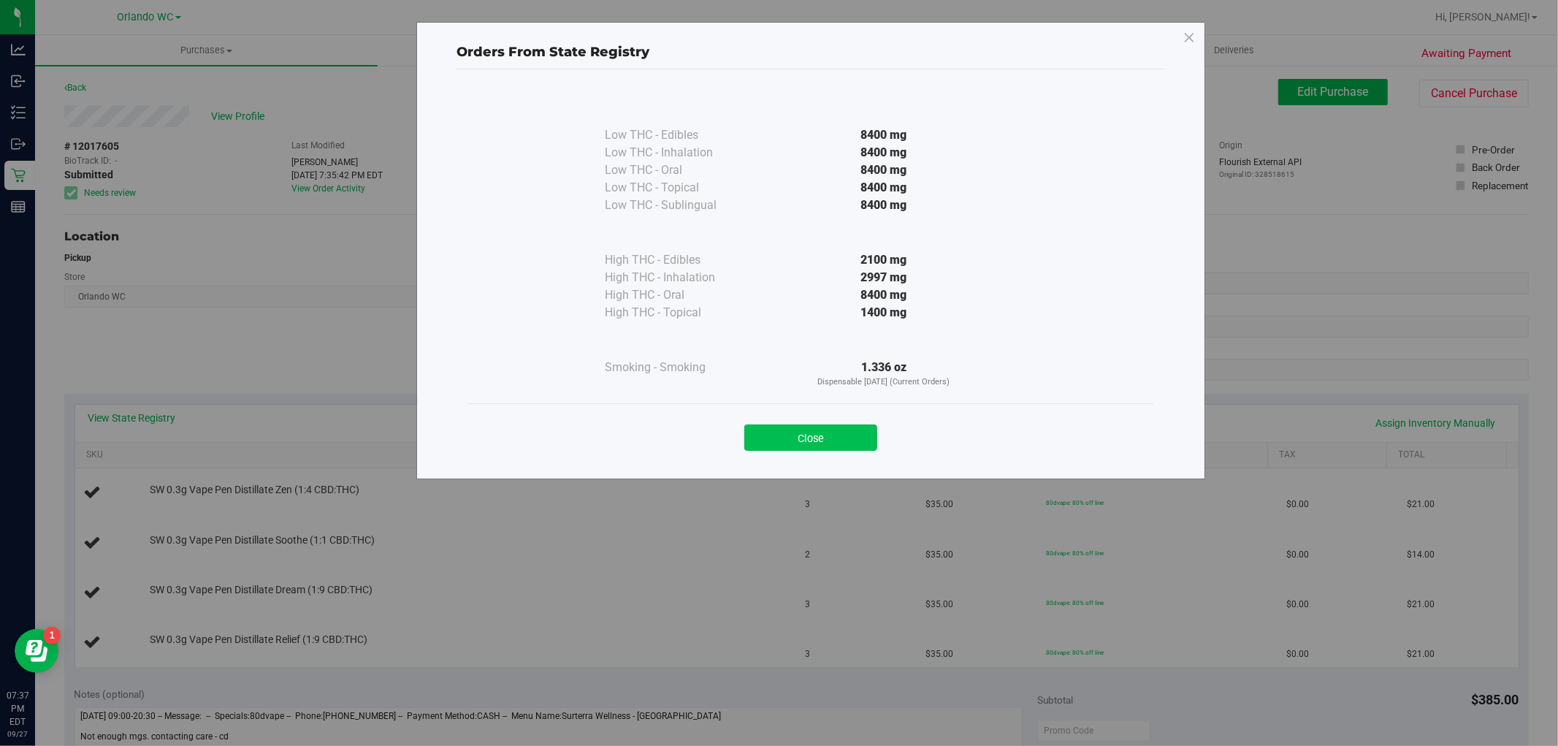
click at [765, 429] on button "Close" at bounding box center [810, 437] width 133 height 26
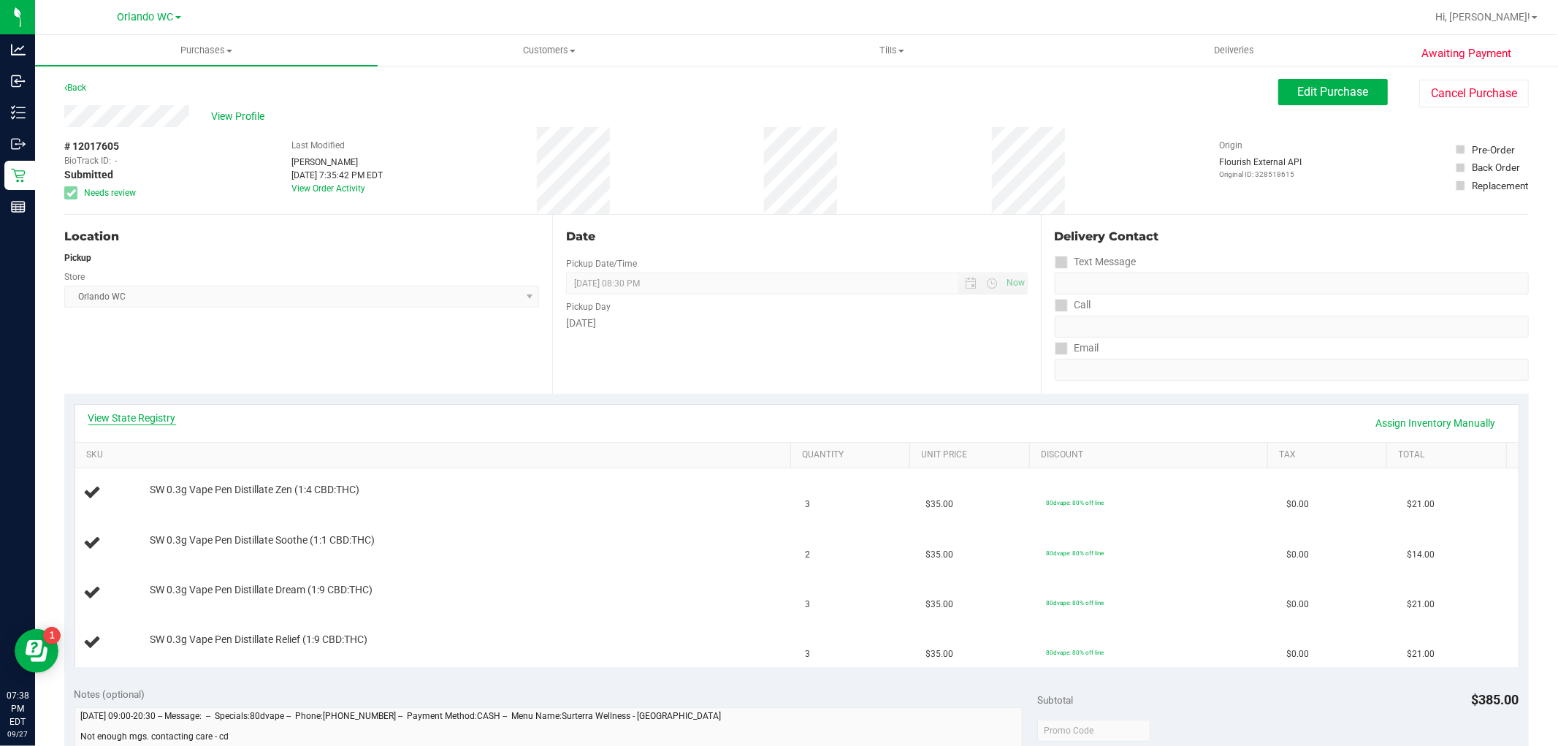
click at [150, 412] on link "View State Registry" at bounding box center [132, 417] width 88 height 15
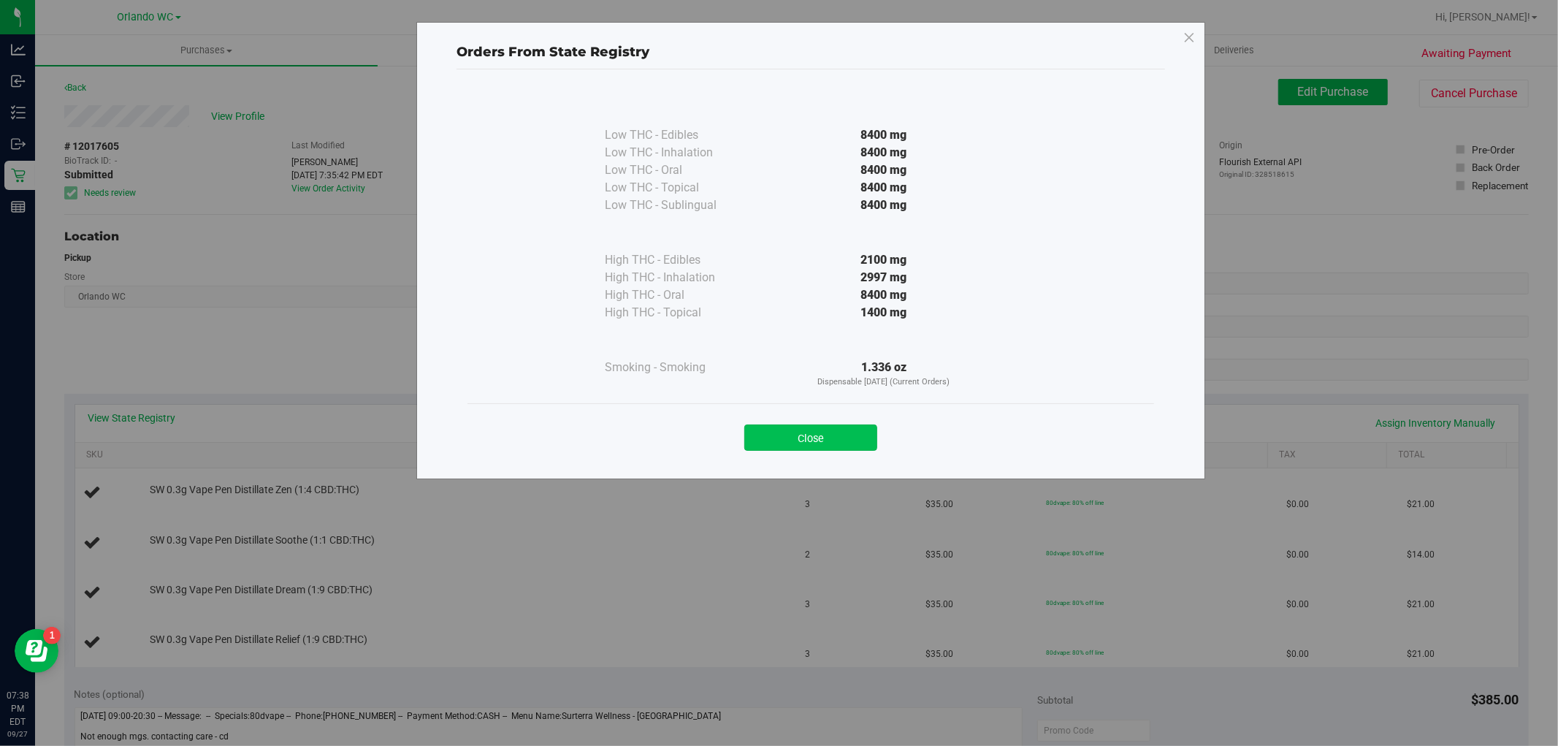
click at [863, 442] on button "Close" at bounding box center [810, 437] width 133 height 26
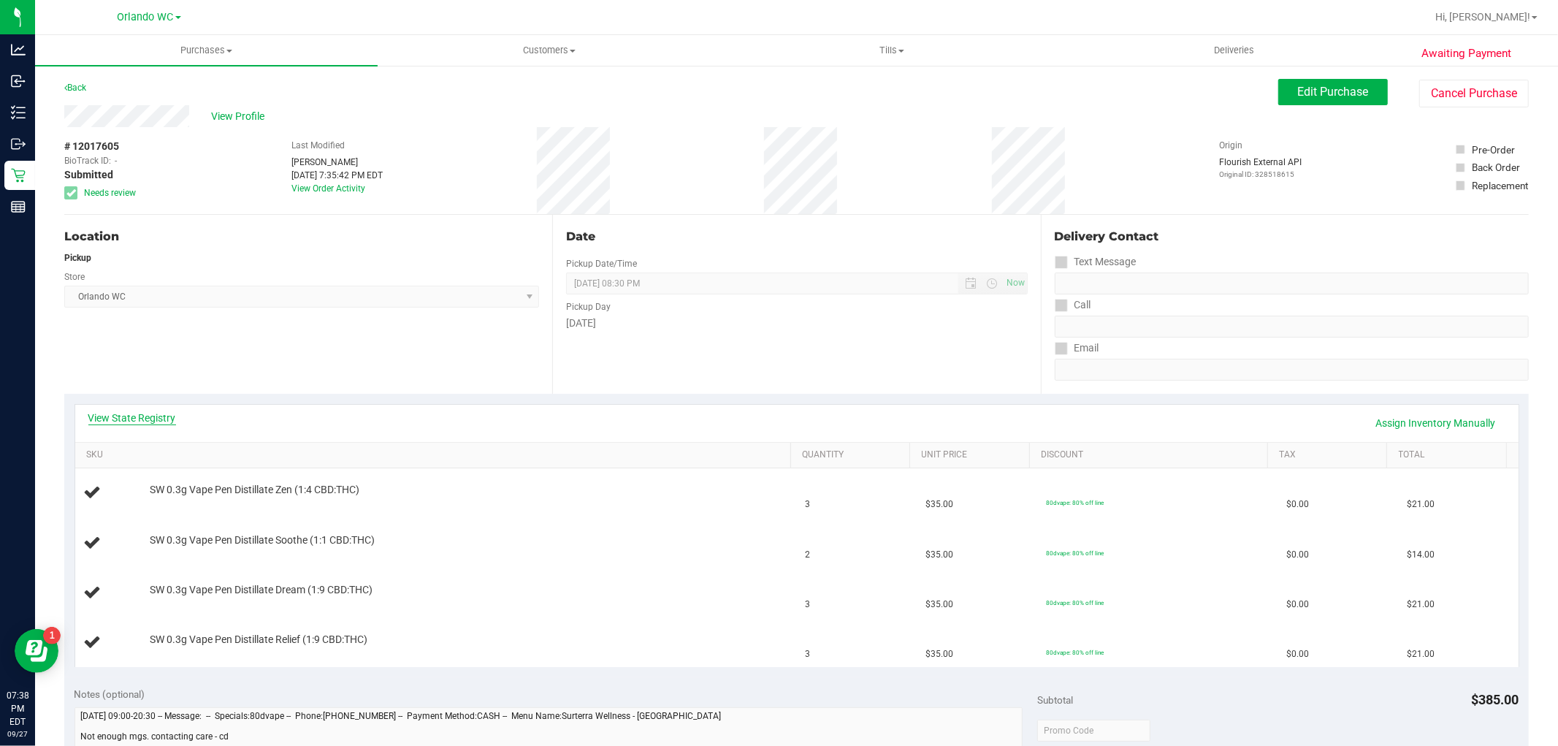
click at [114, 413] on link "View State Registry" at bounding box center [132, 417] width 88 height 15
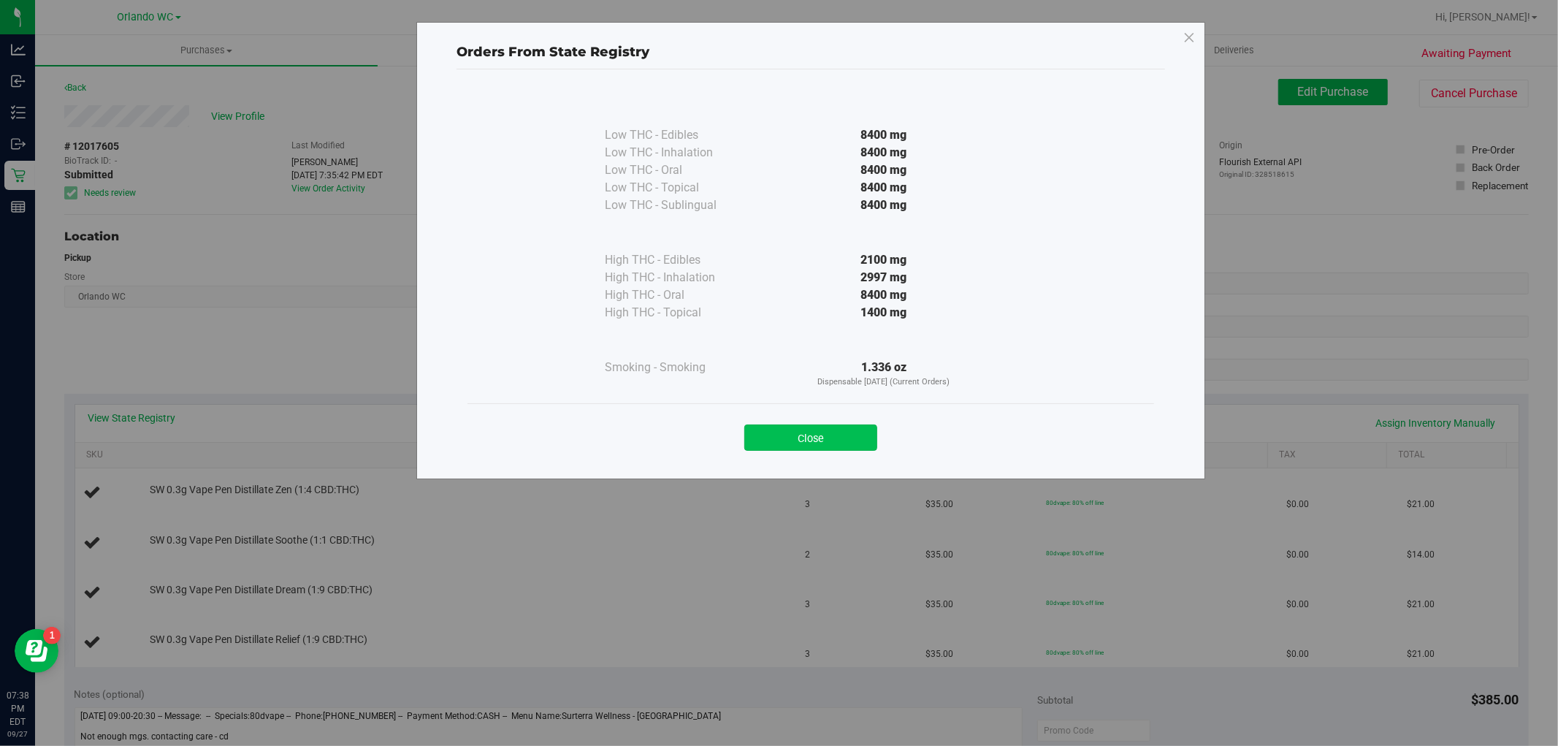
click at [756, 433] on button "Close" at bounding box center [810, 437] width 133 height 26
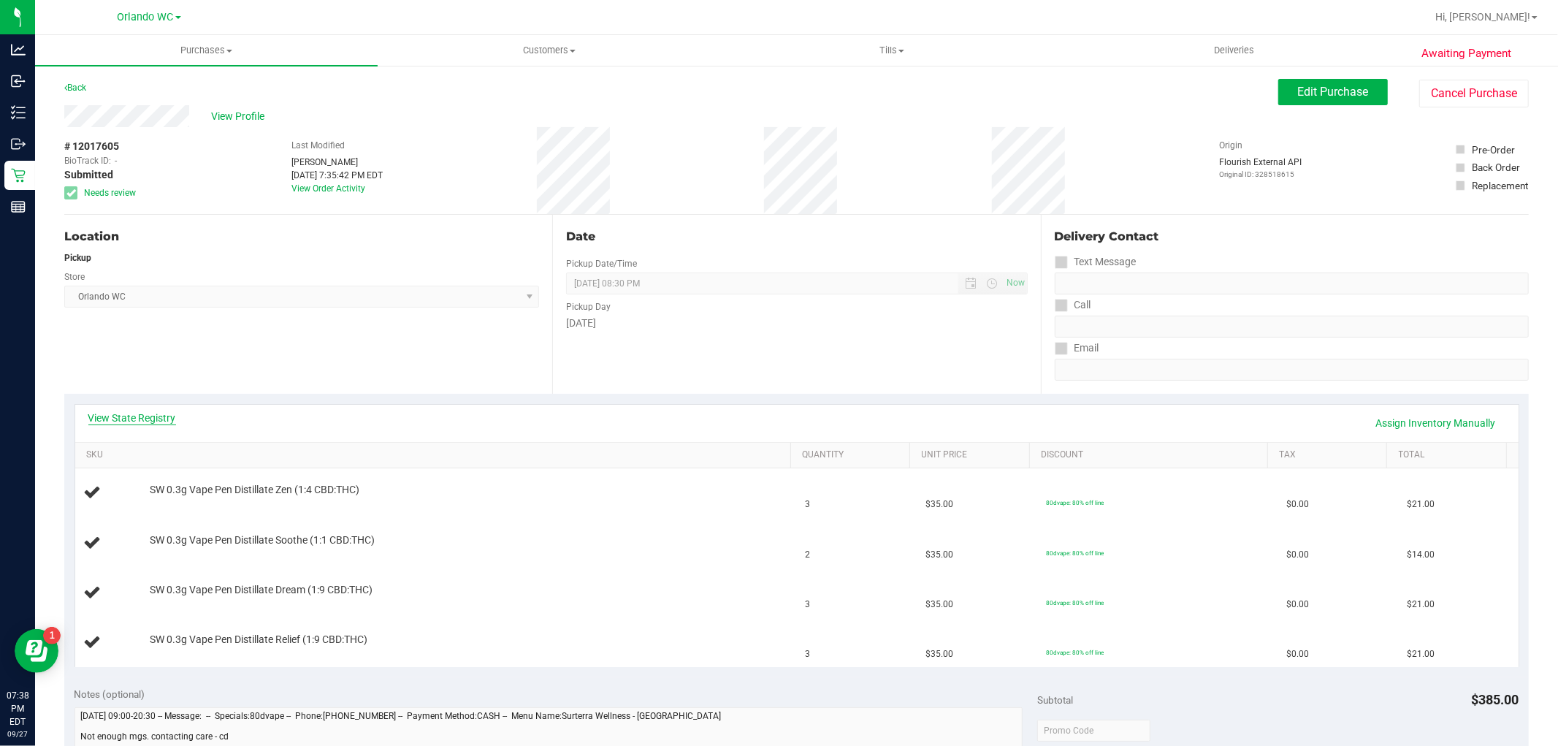
click at [153, 421] on link "View State Registry" at bounding box center [132, 417] width 88 height 15
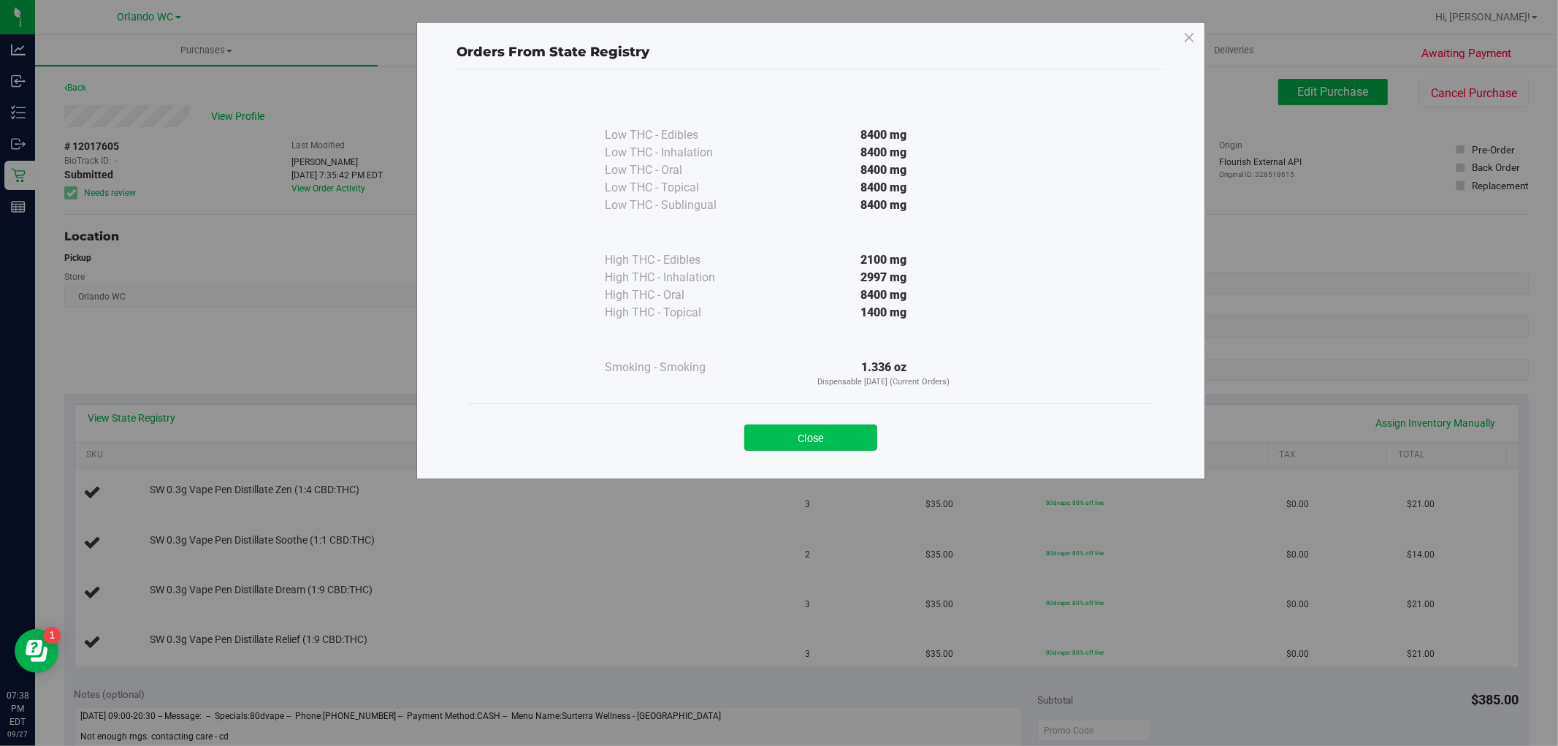
click at [859, 447] on button "Close" at bounding box center [810, 437] width 133 height 26
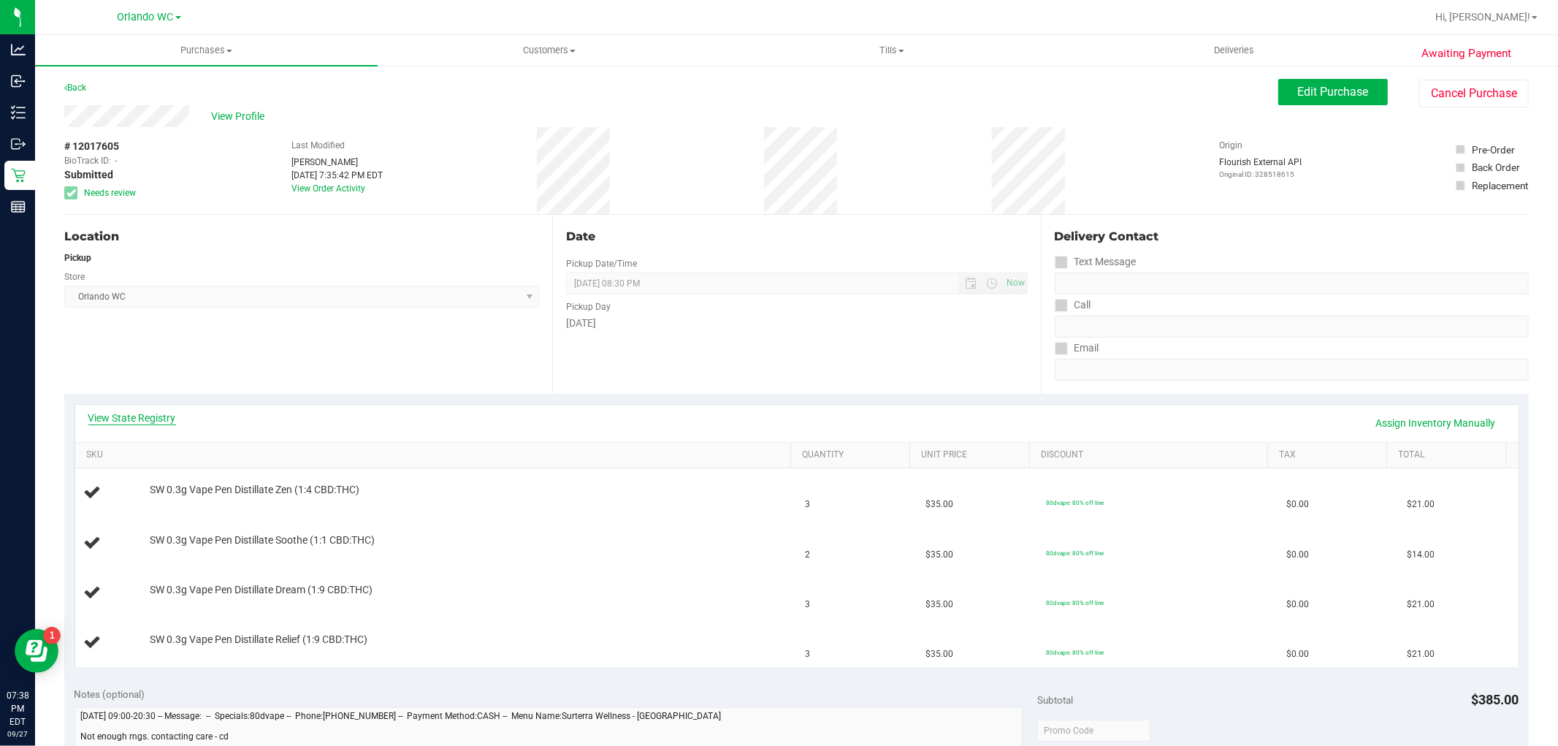
click at [92, 411] on link "View State Registry" at bounding box center [132, 417] width 88 height 15
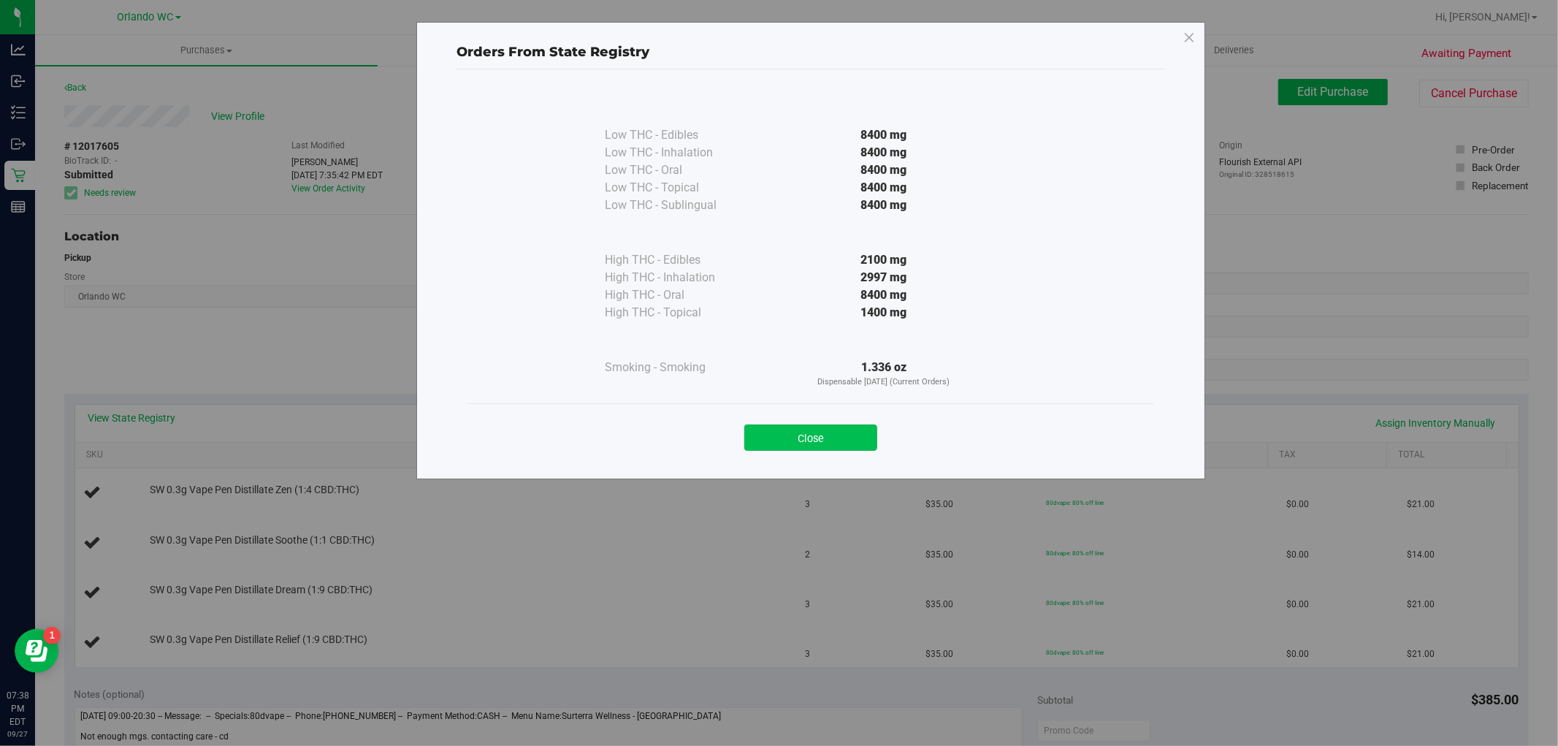
click at [830, 443] on button "Close" at bounding box center [810, 437] width 133 height 26
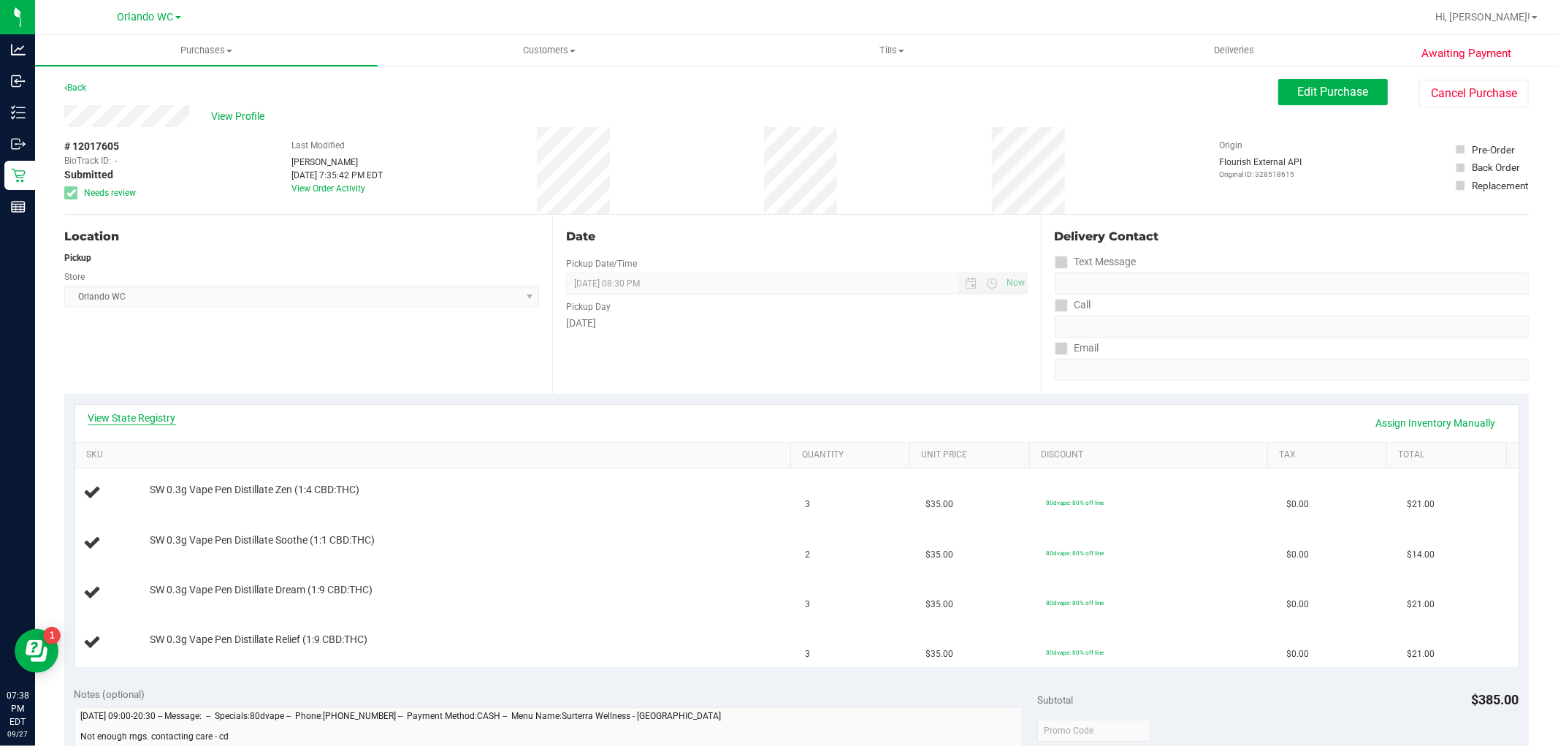
click at [149, 424] on link "View State Registry" at bounding box center [132, 417] width 88 height 15
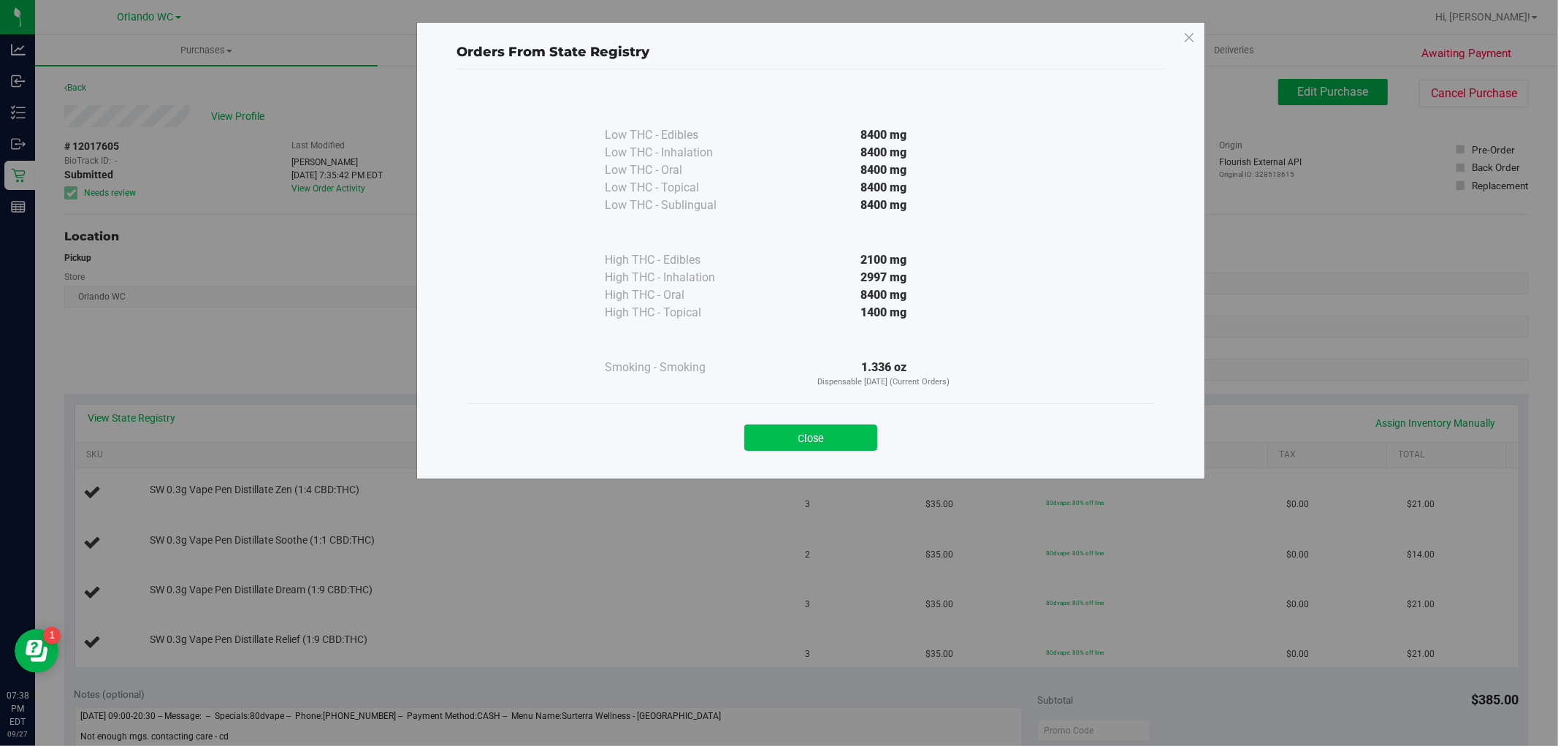
click at [862, 441] on button "Close" at bounding box center [810, 437] width 133 height 26
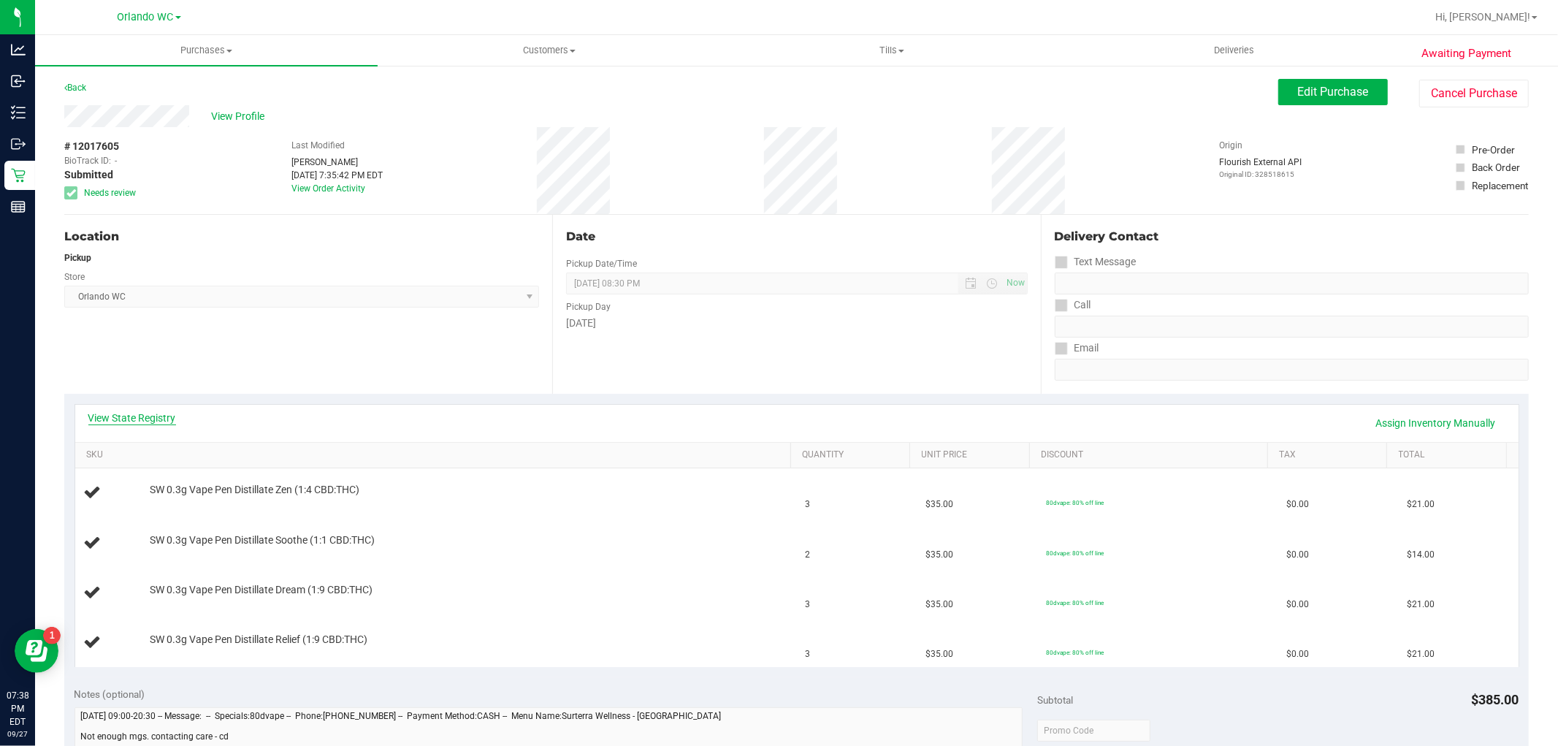
click at [164, 410] on link "View State Registry" at bounding box center [132, 417] width 88 height 15
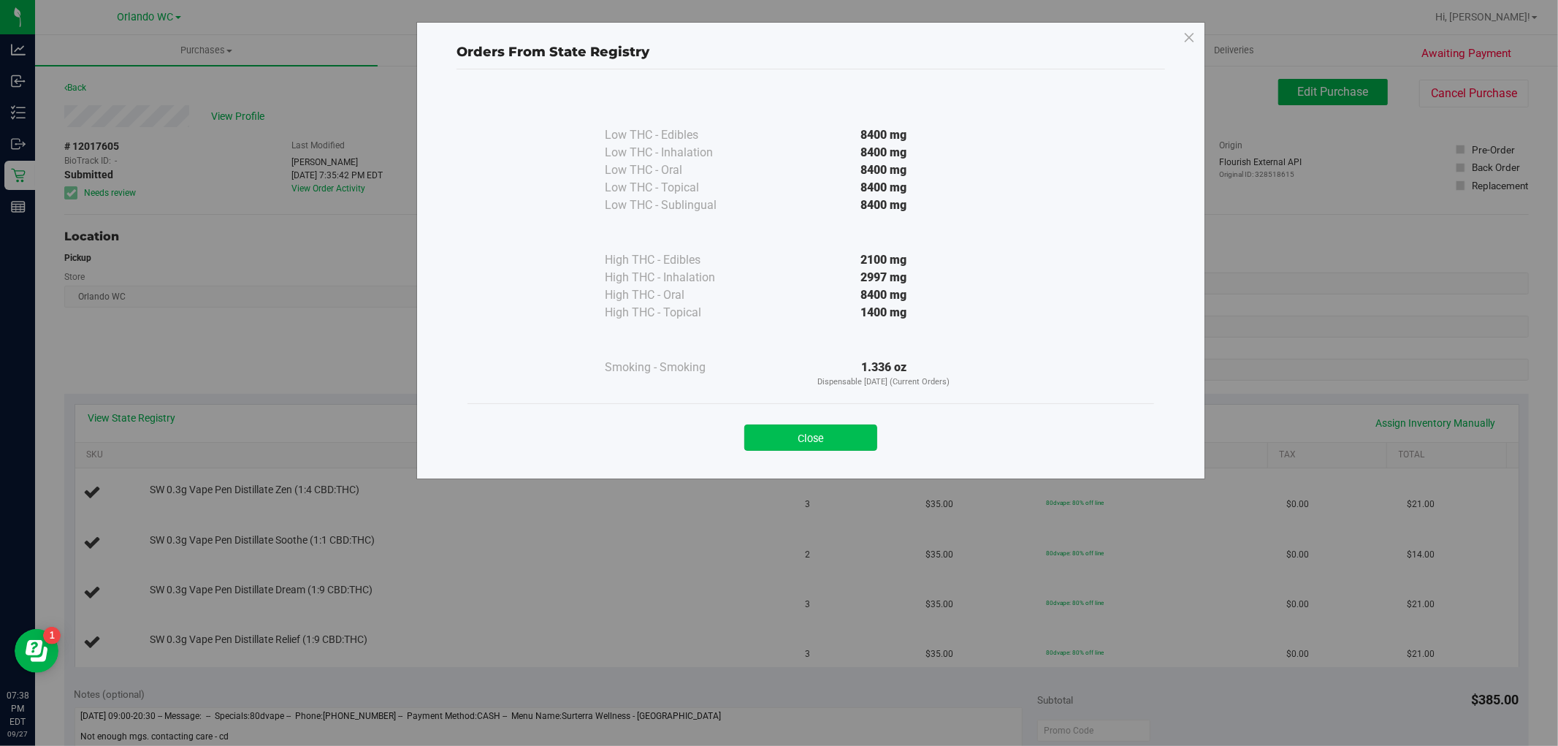
click at [798, 429] on button "Close" at bounding box center [810, 437] width 133 height 26
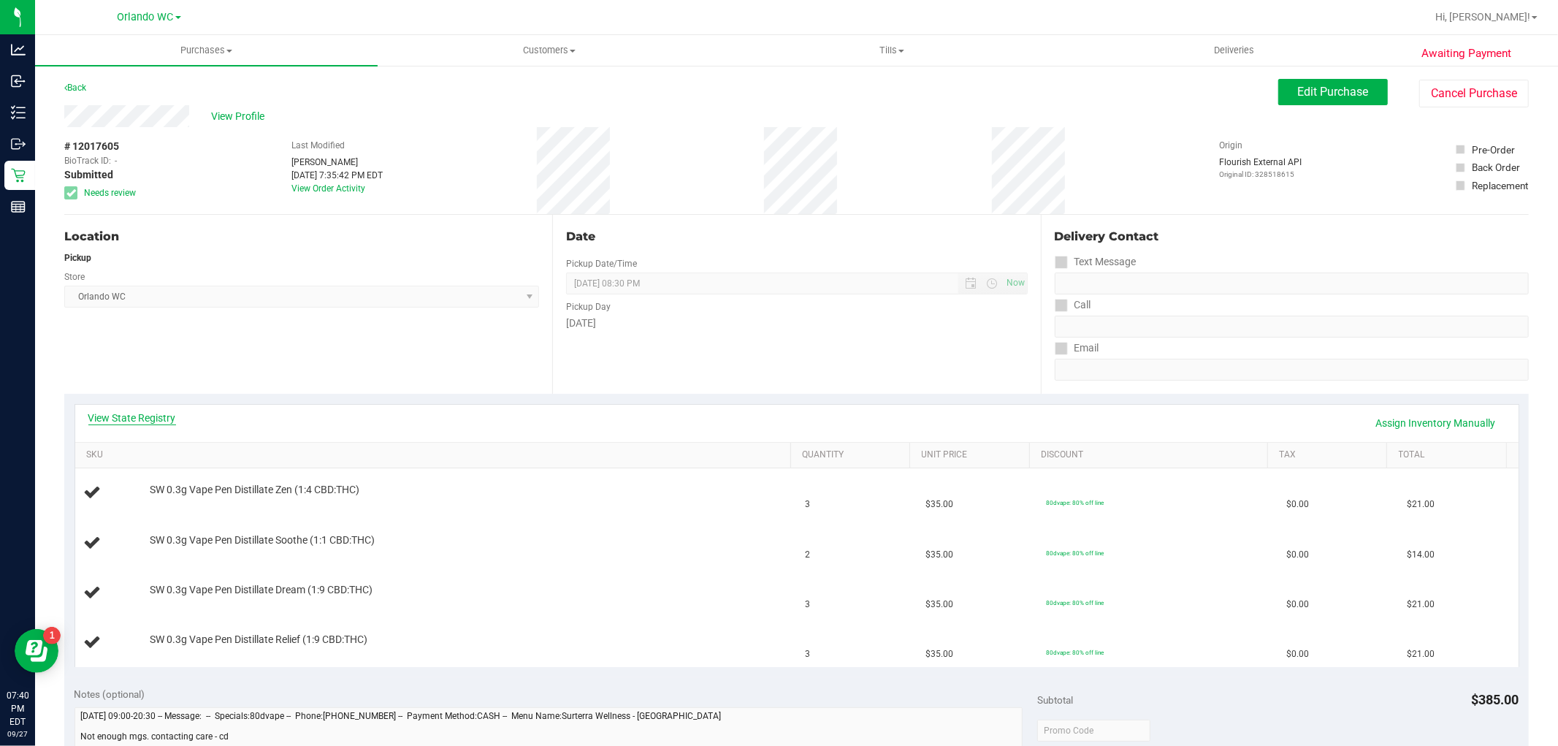
click at [148, 416] on link "View State Registry" at bounding box center [132, 417] width 88 height 15
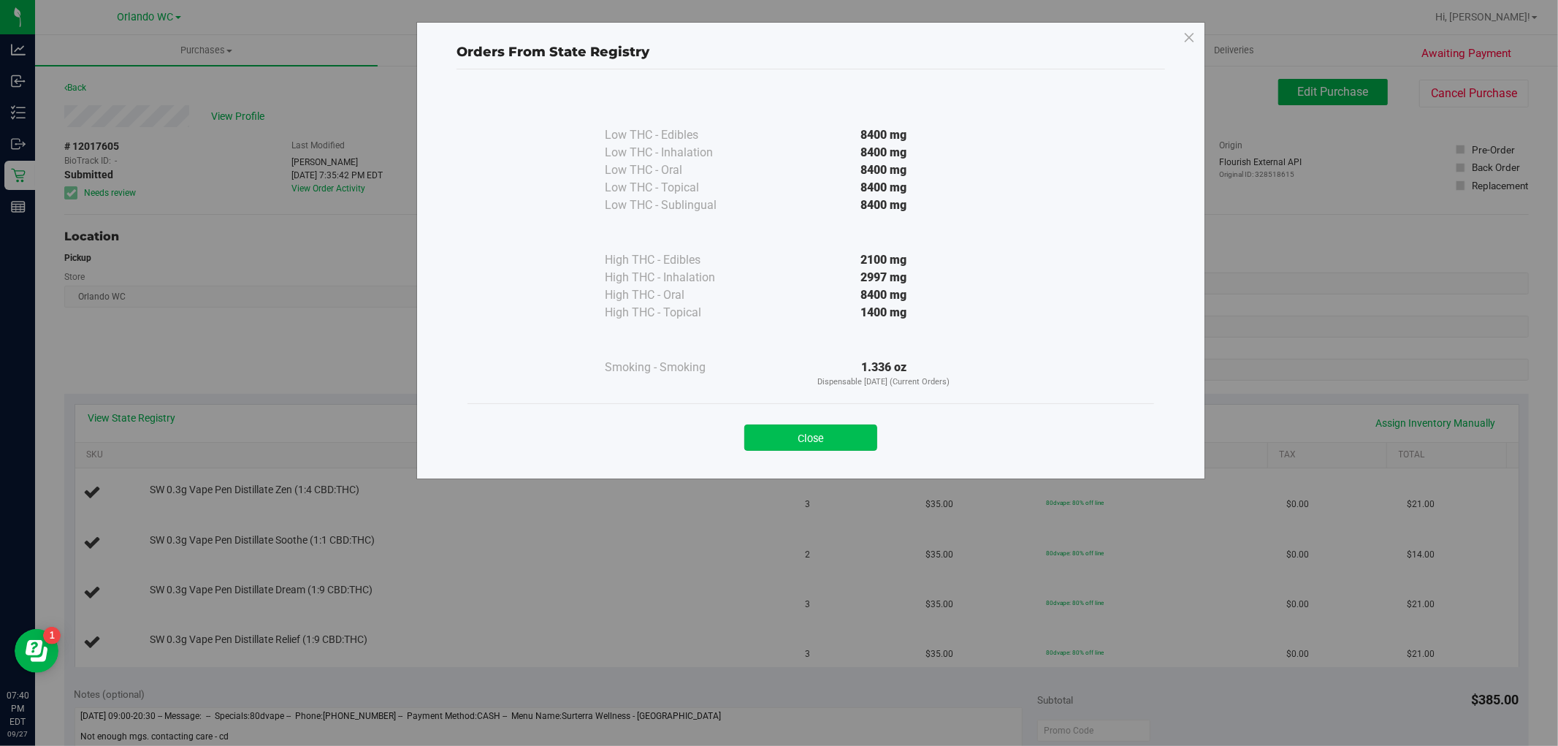
click at [841, 433] on button "Close" at bounding box center [810, 437] width 133 height 26
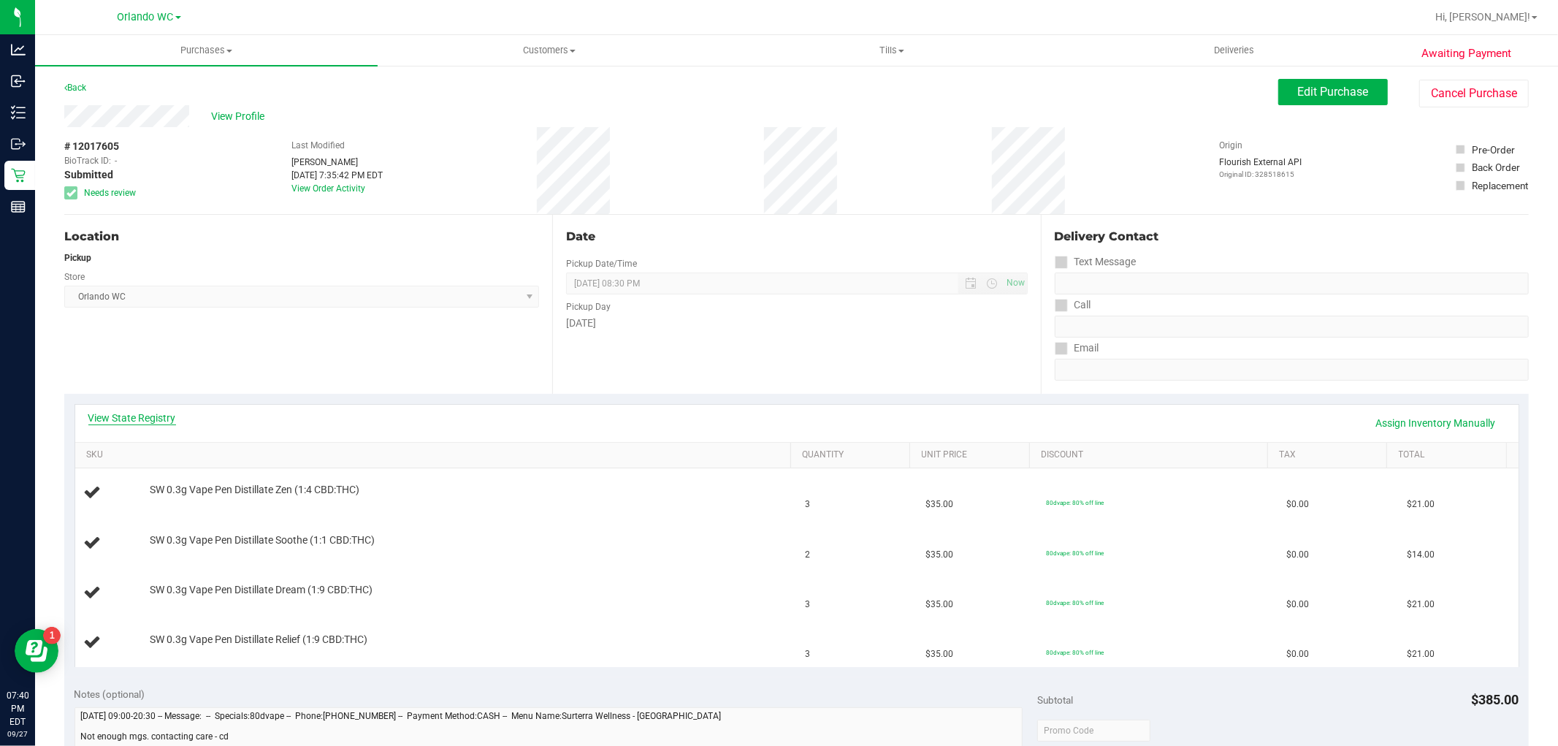
click at [113, 422] on link "View State Registry" at bounding box center [132, 417] width 88 height 15
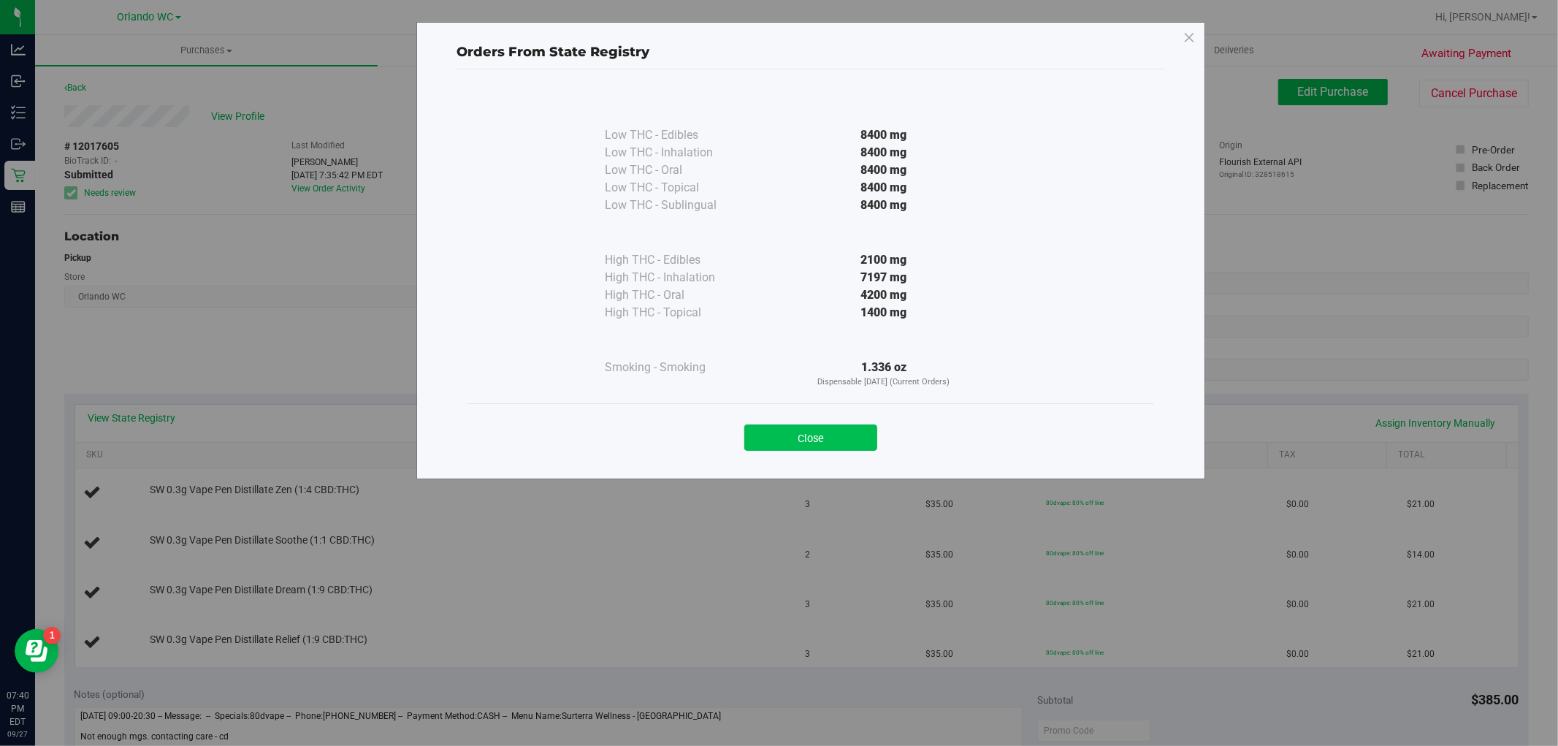
click at [811, 434] on button "Close" at bounding box center [810, 437] width 133 height 26
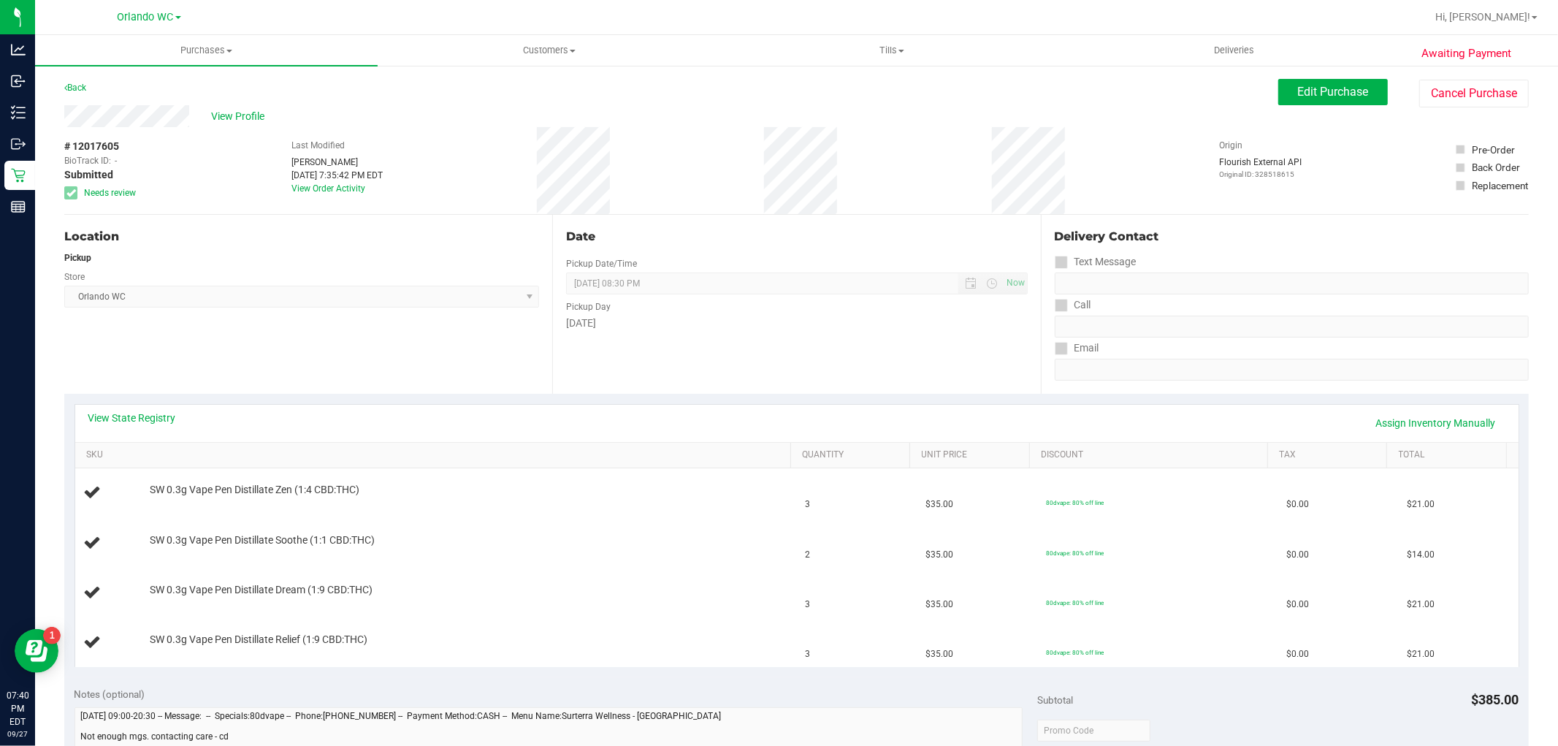
click at [575, 331] on div "Date Pickup Date/Time 09/27/2025 Now 09/27/2025 08:30 PM Now Pickup Day Saturday" at bounding box center [796, 304] width 488 height 179
click at [1306, 95] on span "Edit Purchase" at bounding box center [1333, 92] width 71 height 14
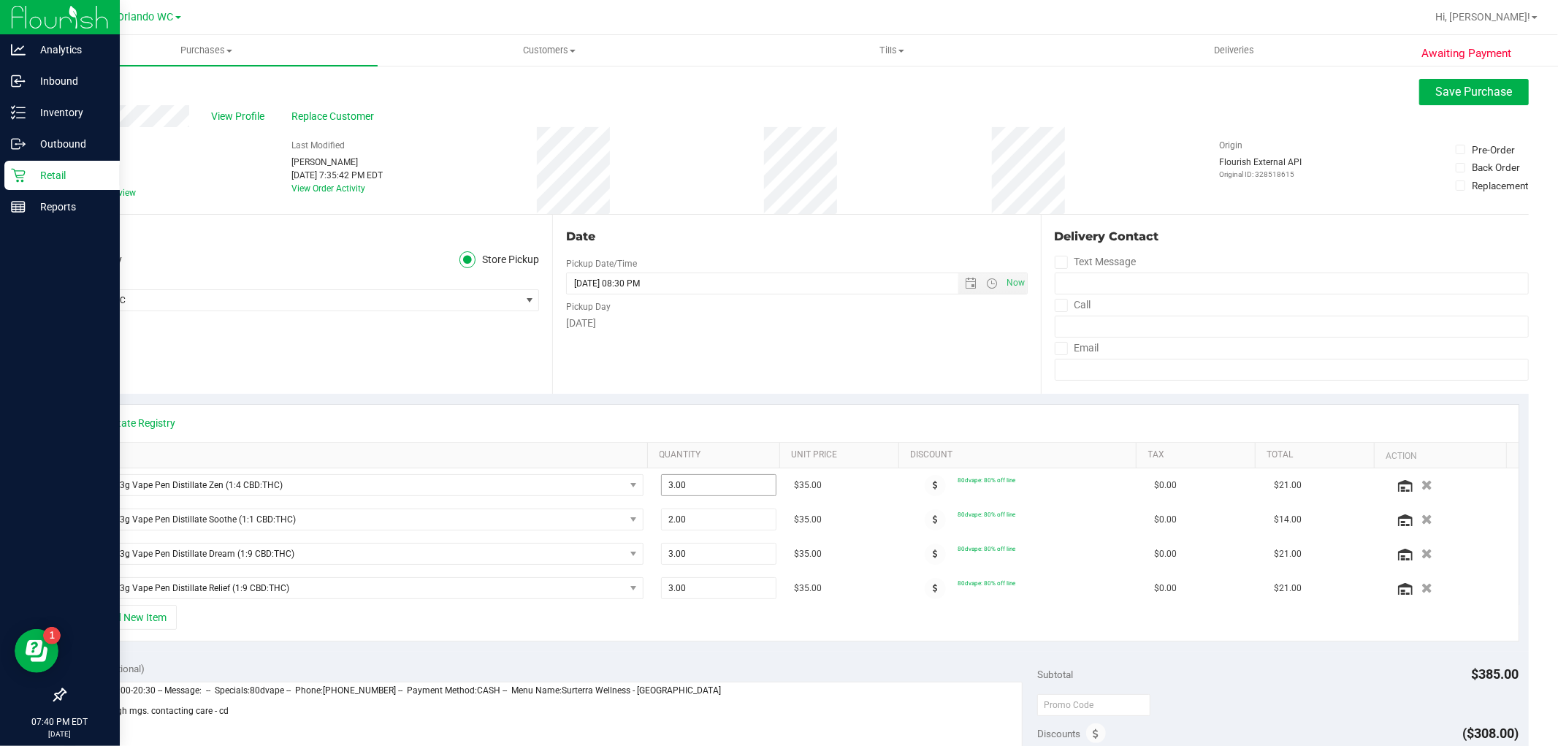
drag, startPoint x: 752, startPoint y: 492, endPoint x: 0, endPoint y: 383, distance: 760.2
click at [12, 387] on div "Analytics Inbound Inventory Outbound Retail Reports 07:40 PM EDT 09/27/2025 09/…" at bounding box center [779, 373] width 1558 height 746
type input "6"
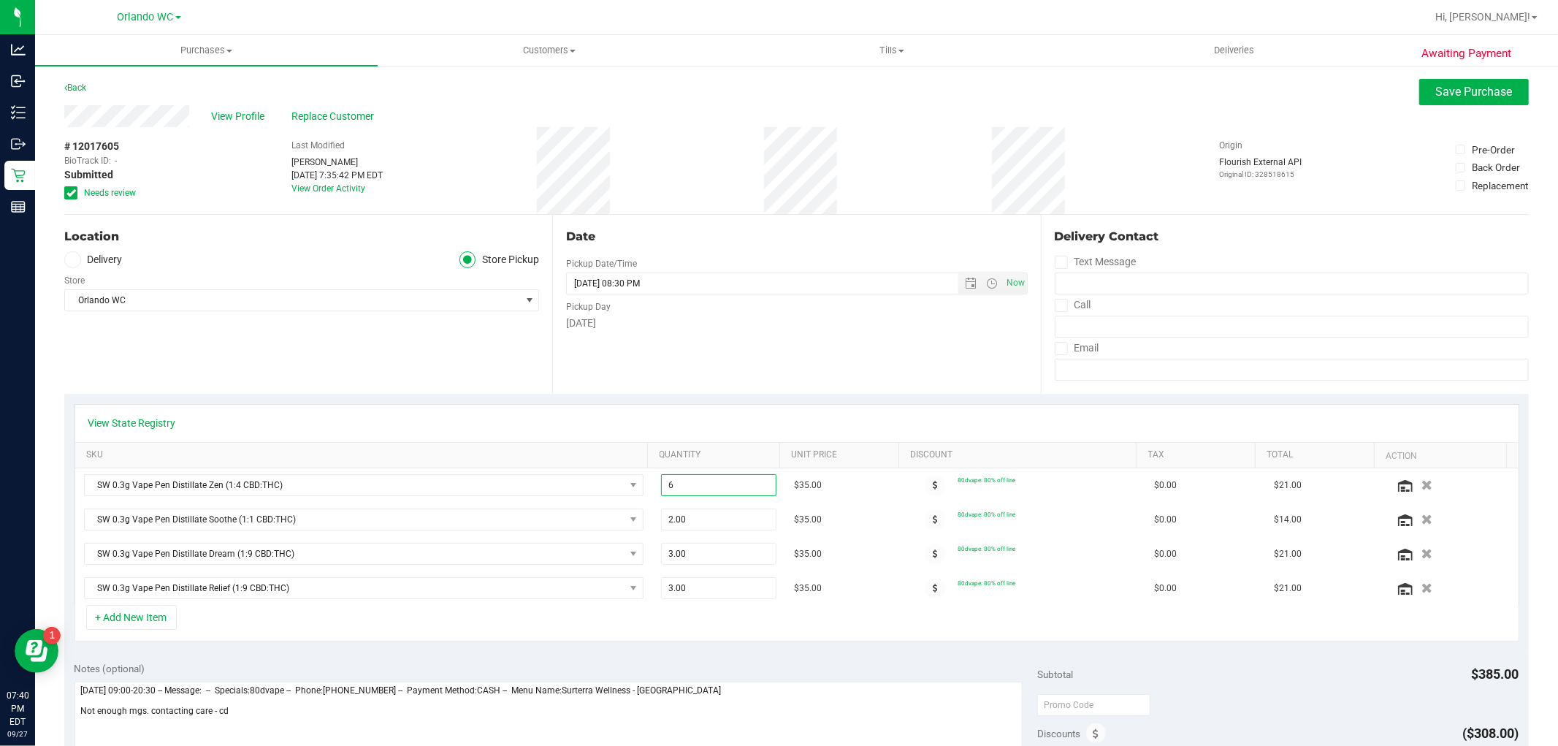
type input "6.00"
click at [843, 326] on div "[DATE]" at bounding box center [796, 323] width 461 height 15
drag, startPoint x: 748, startPoint y: 526, endPoint x: 362, endPoint y: 426, distance: 399.1
click at [362, 426] on div "View State Registry SKU Quantity Unit Price Discount Tax Total Action SW 0.3g V…" at bounding box center [796, 505] width 1445 height 202
type input "4"
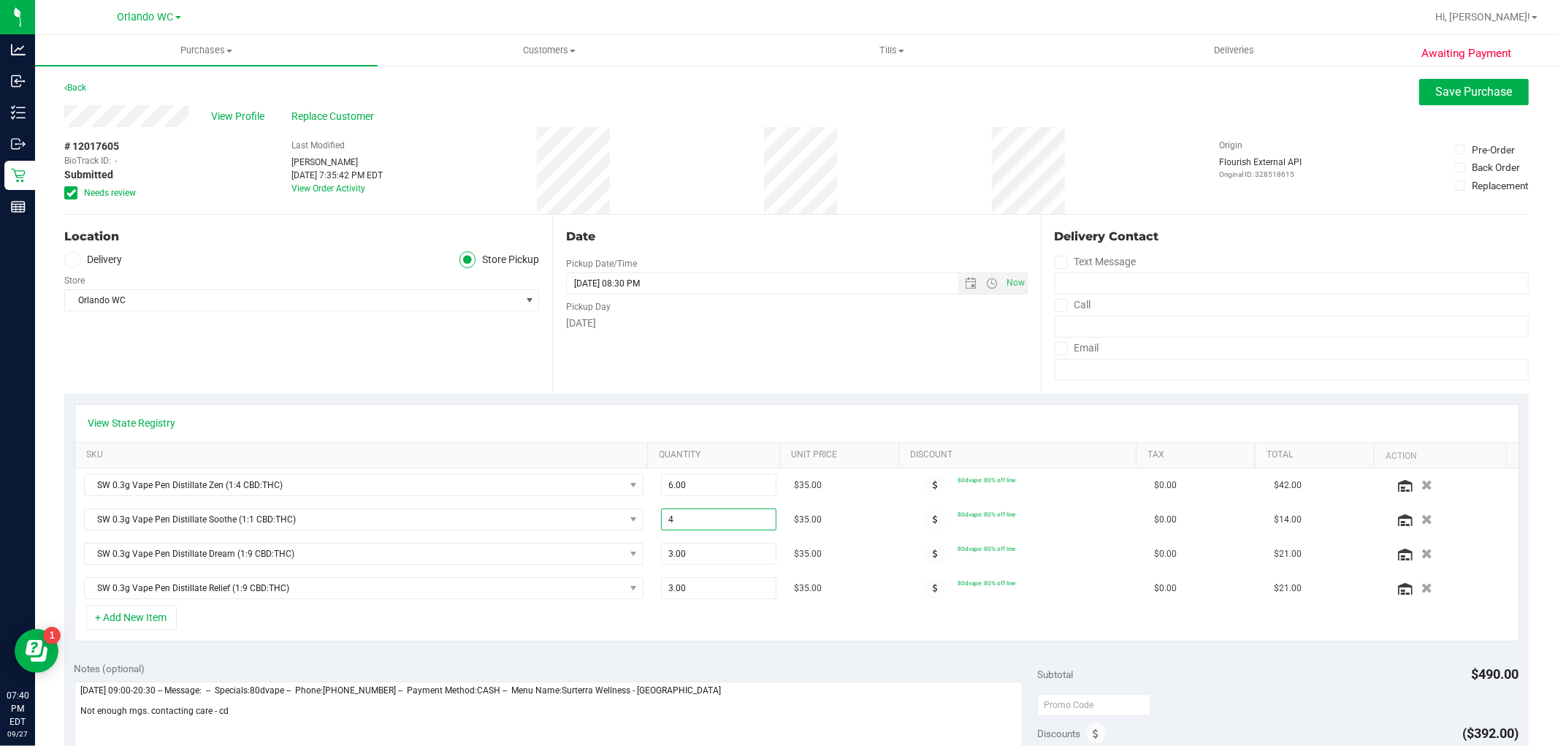
type input "4.00"
click at [725, 391] on div "Date Pickup Date/Time 09/27/2025 Now 09/27/2025 08:30 PM Now Pickup Day Saturday" at bounding box center [796, 304] width 488 height 179
drag, startPoint x: 729, startPoint y: 557, endPoint x: 479, endPoint y: 482, distance: 260.7
drag, startPoint x: 702, startPoint y: 556, endPoint x: 402, endPoint y: 478, distance: 310.2
click at [404, 478] on tbody "SW 0.3g Vape Pen Distillate Zen (1:4 CBD:THC) 6.00 6 $35.00 80dvape: 80% off li…" at bounding box center [796, 536] width 1443 height 137
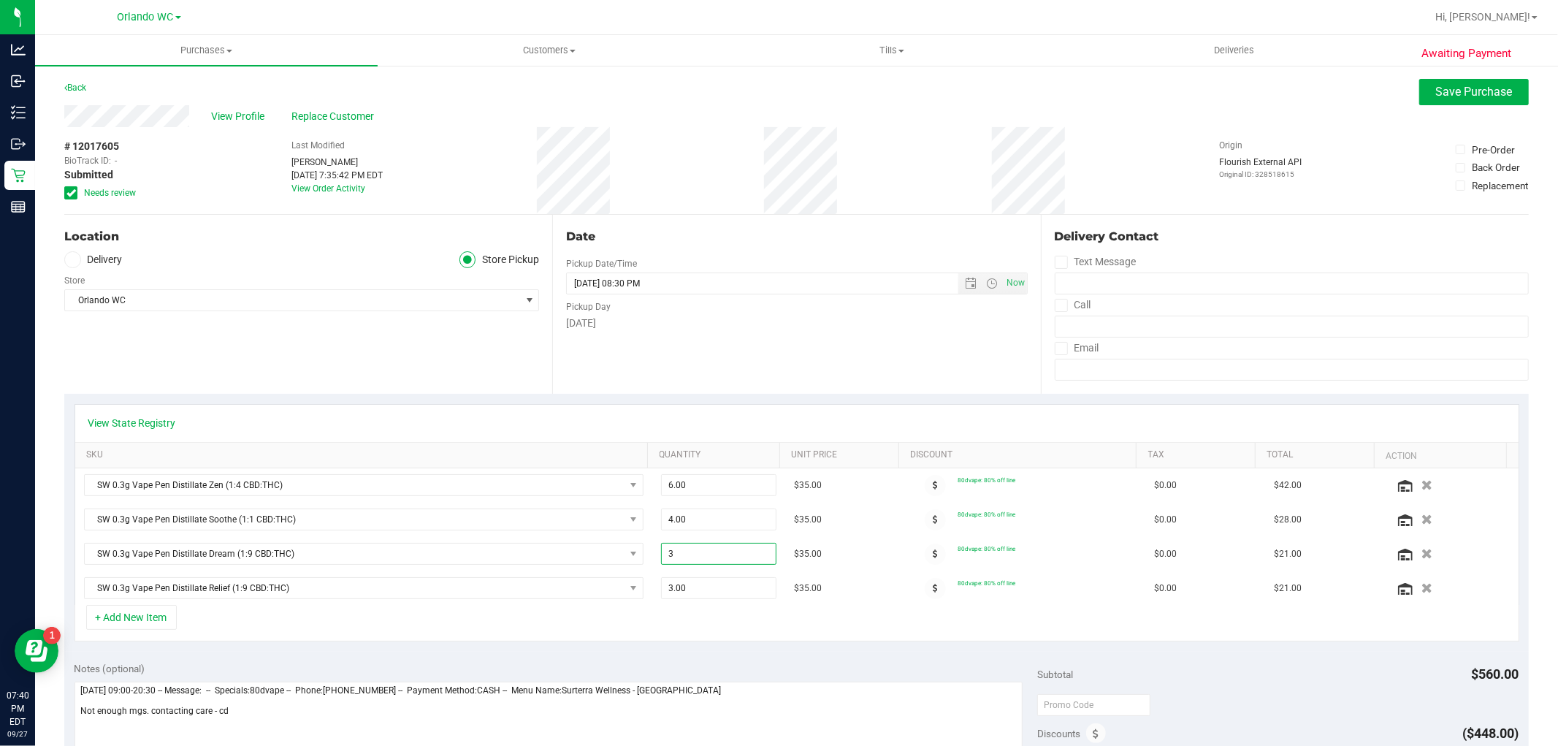
type input "6"
type input "6.00"
click at [630, 389] on div "Date Pickup Date/Time 09/27/2025 Now 09/27/2025 08:30 PM Now Pickup Day Saturday" at bounding box center [796, 304] width 488 height 179
drag, startPoint x: 730, startPoint y: 586, endPoint x: 399, endPoint y: 538, distance: 335.2
click at [402, 538] on tbody "SW 0.3g Vape Pen Distillate Zen (1:4 CBD:THC) 6.00 6 $35.00 80dvape: 80% off li…" at bounding box center [796, 536] width 1443 height 137
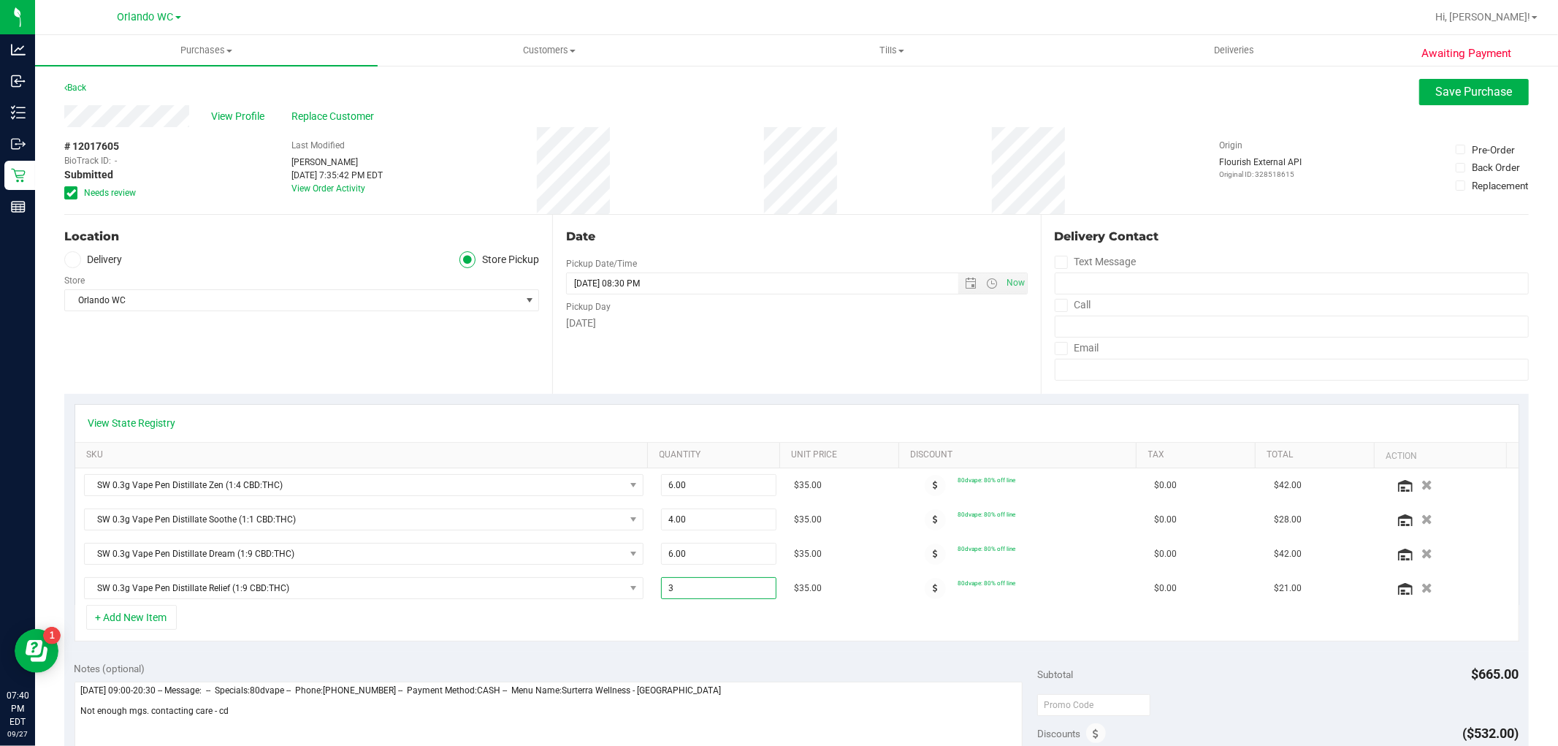
click at [728, 354] on div "Date Pickup Date/Time 09/27/2025 Now 09/27/2025 08:30 PM Now Pickup Day Saturday" at bounding box center [796, 304] width 488 height 179
drag, startPoint x: 723, startPoint y: 589, endPoint x: 234, endPoint y: 389, distance: 528.0
click at [235, 394] on div "View State Registry SKU Quantity Unit Price Discount Tax Total Action SW 0.3g V…" at bounding box center [796, 523] width 1464 height 258
type input "6"
type input "6.00"
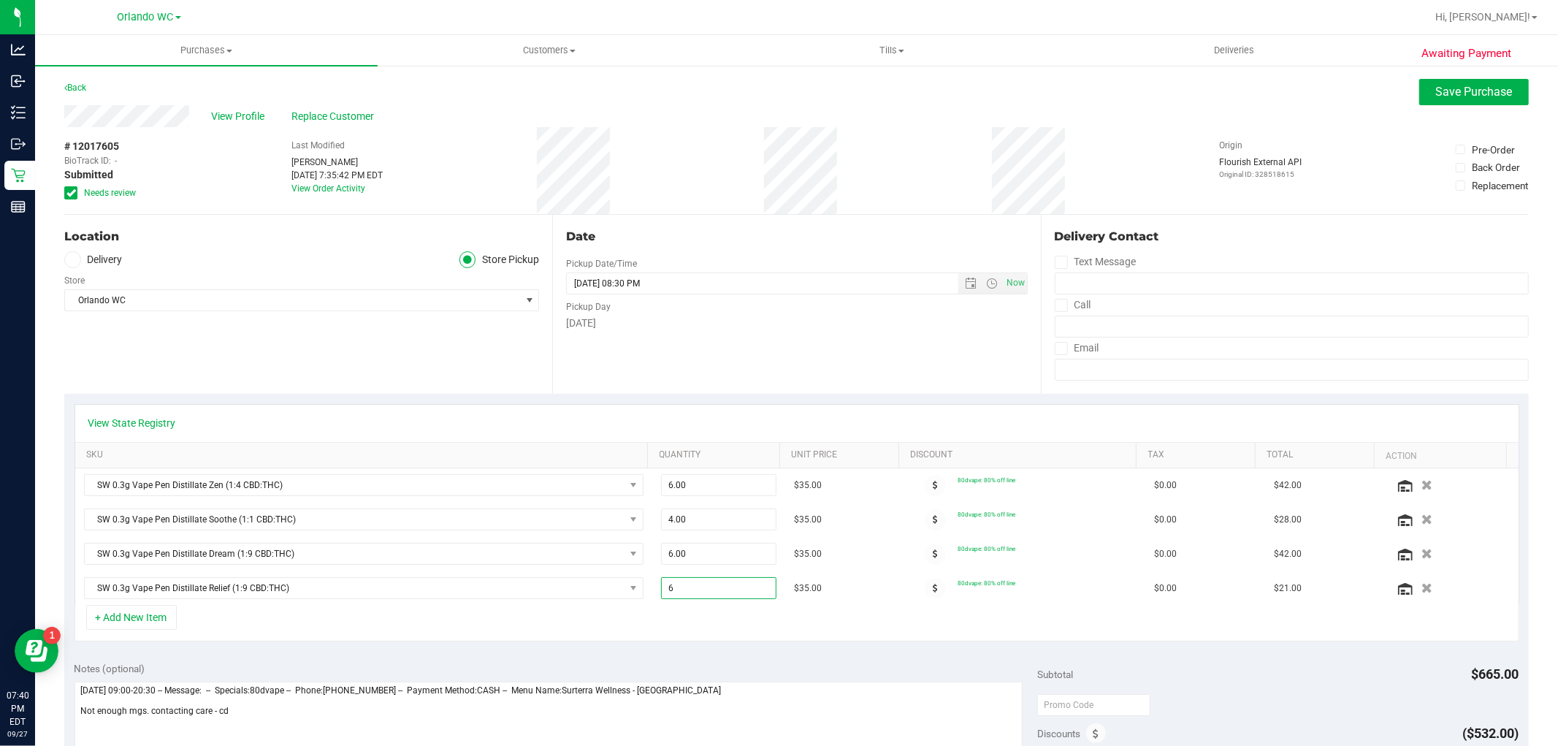
click at [681, 353] on div "Date Pickup Date/Time 09/27/2025 Now 09/27/2025 08:30 PM Now Pickup Day Saturday" at bounding box center [796, 304] width 488 height 179
click at [1476, 96] on span "Save Purchase" at bounding box center [1474, 92] width 77 height 14
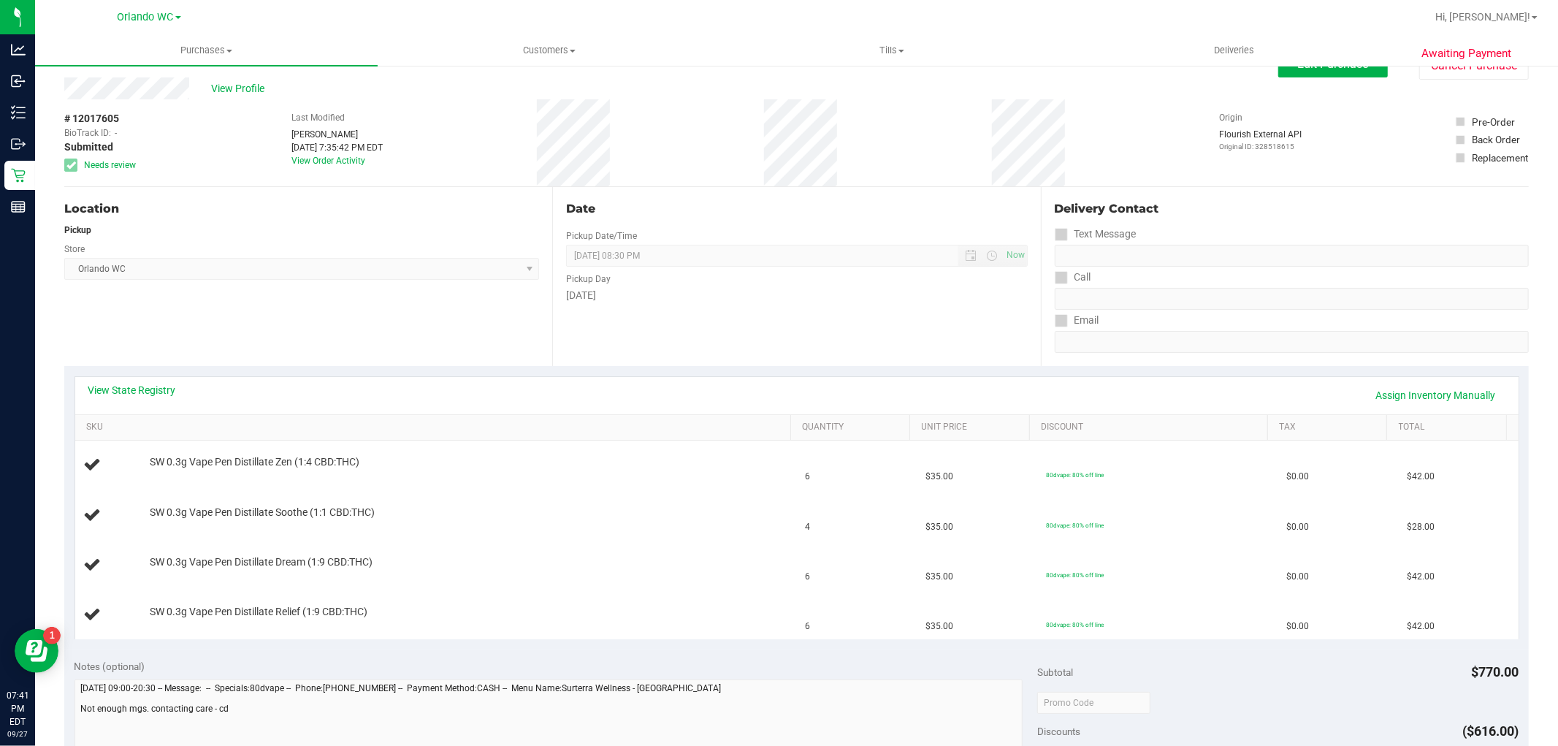
scroll to position [30, 0]
click at [876, 338] on div "Date Pickup Date/Time 09/27/2025 Now 09/27/2025 08:30 PM Now Pickup Day Saturday" at bounding box center [796, 274] width 488 height 179
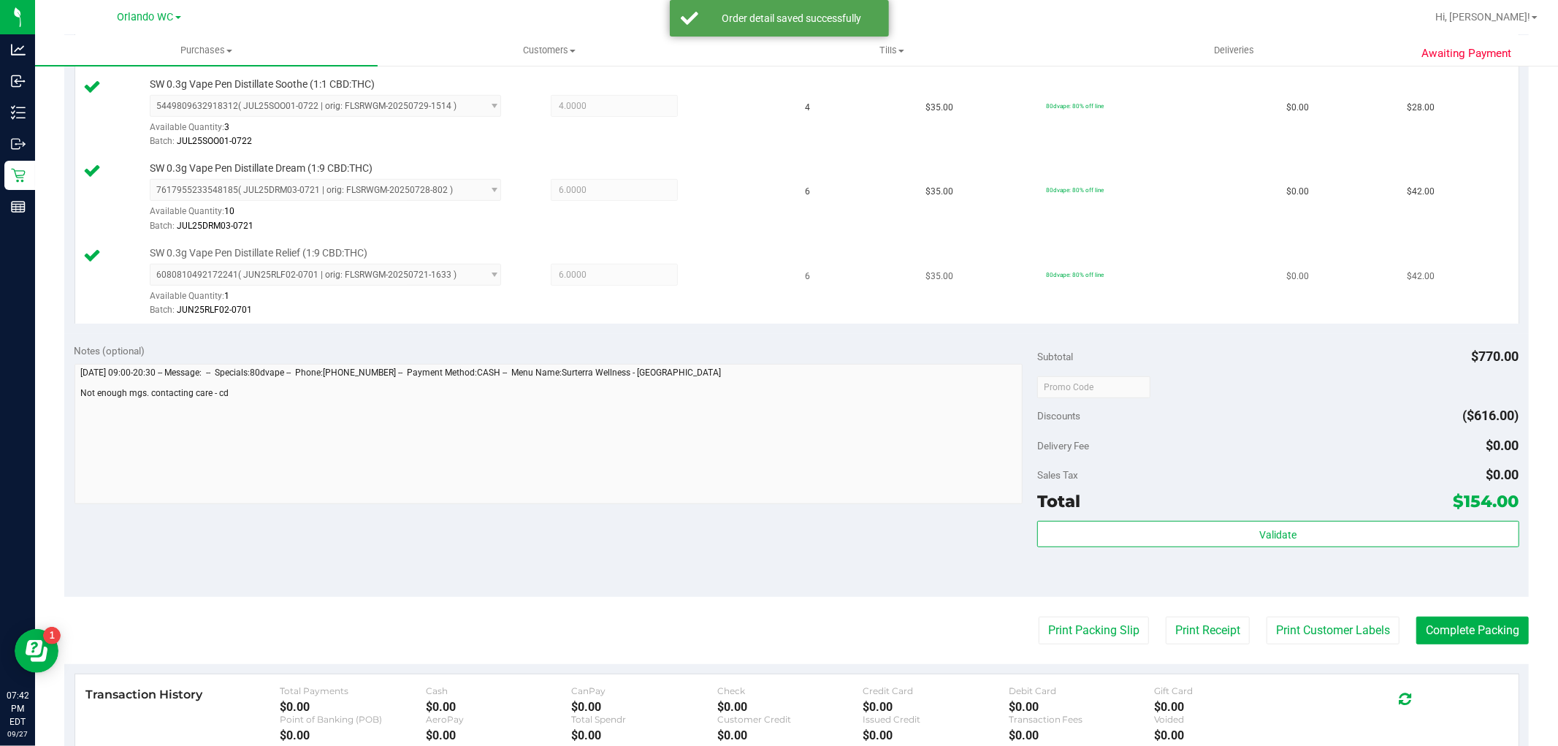
scroll to position [649, 0]
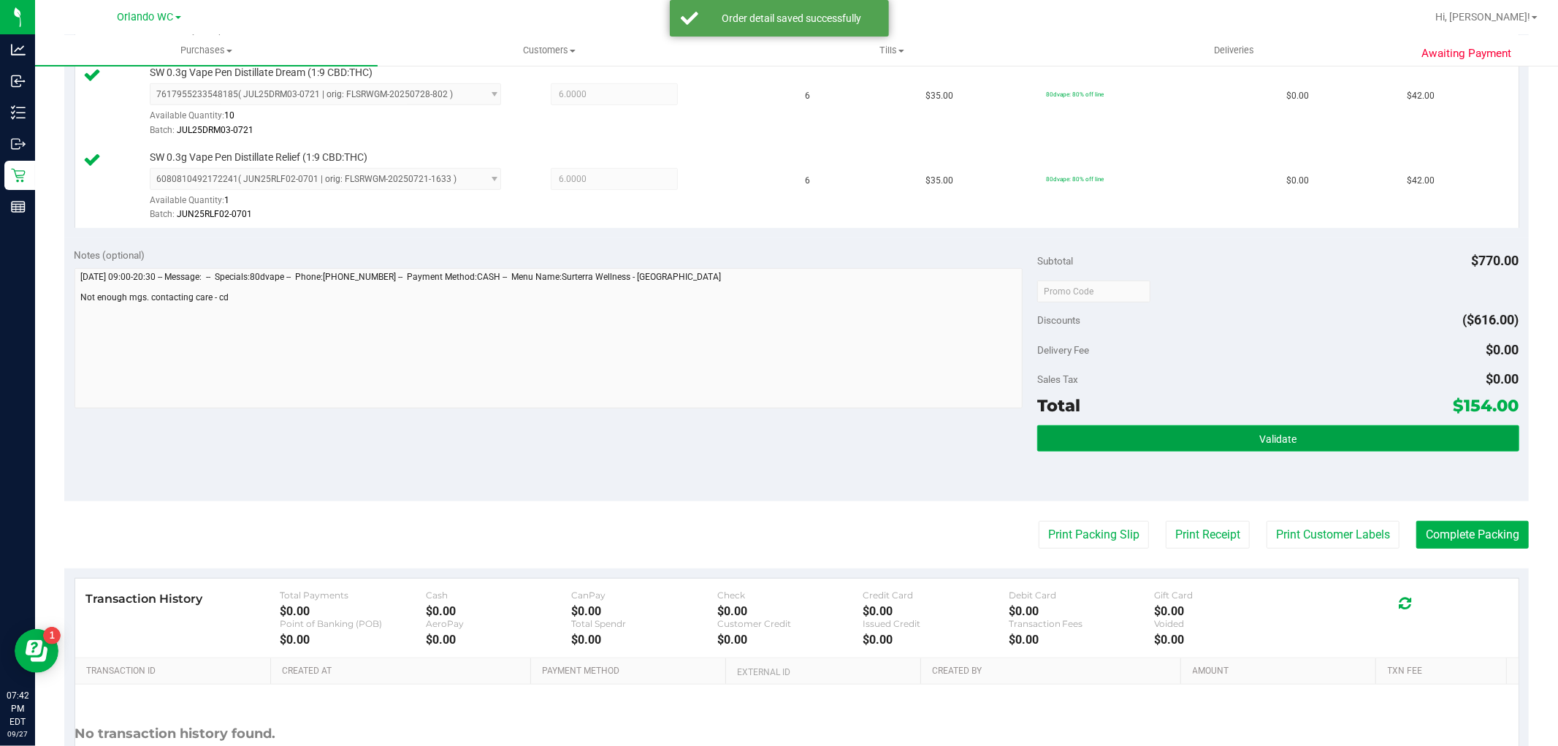
click at [1271, 441] on span "Validate" at bounding box center [1277, 439] width 37 height 12
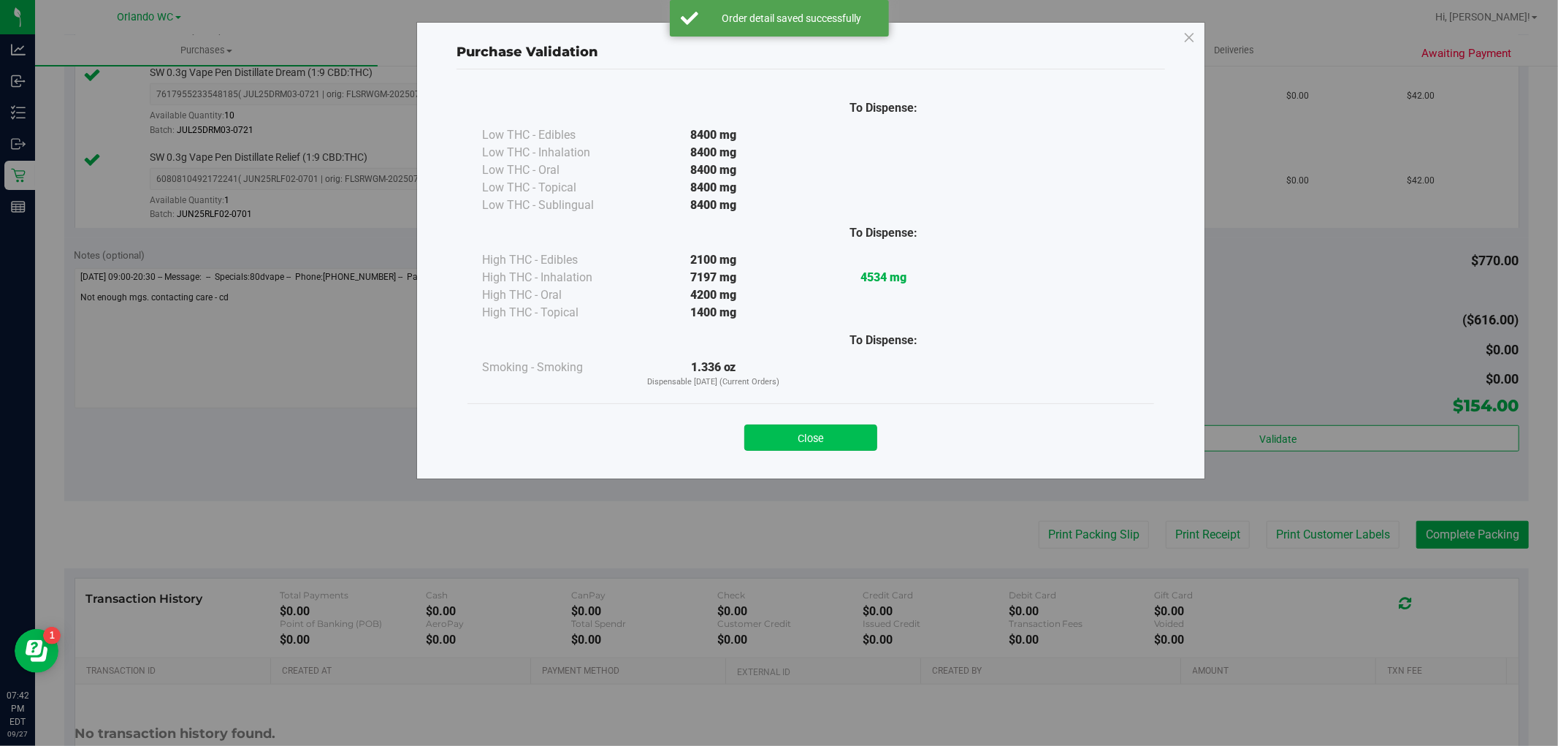
click at [870, 443] on button "Close" at bounding box center [810, 437] width 133 height 26
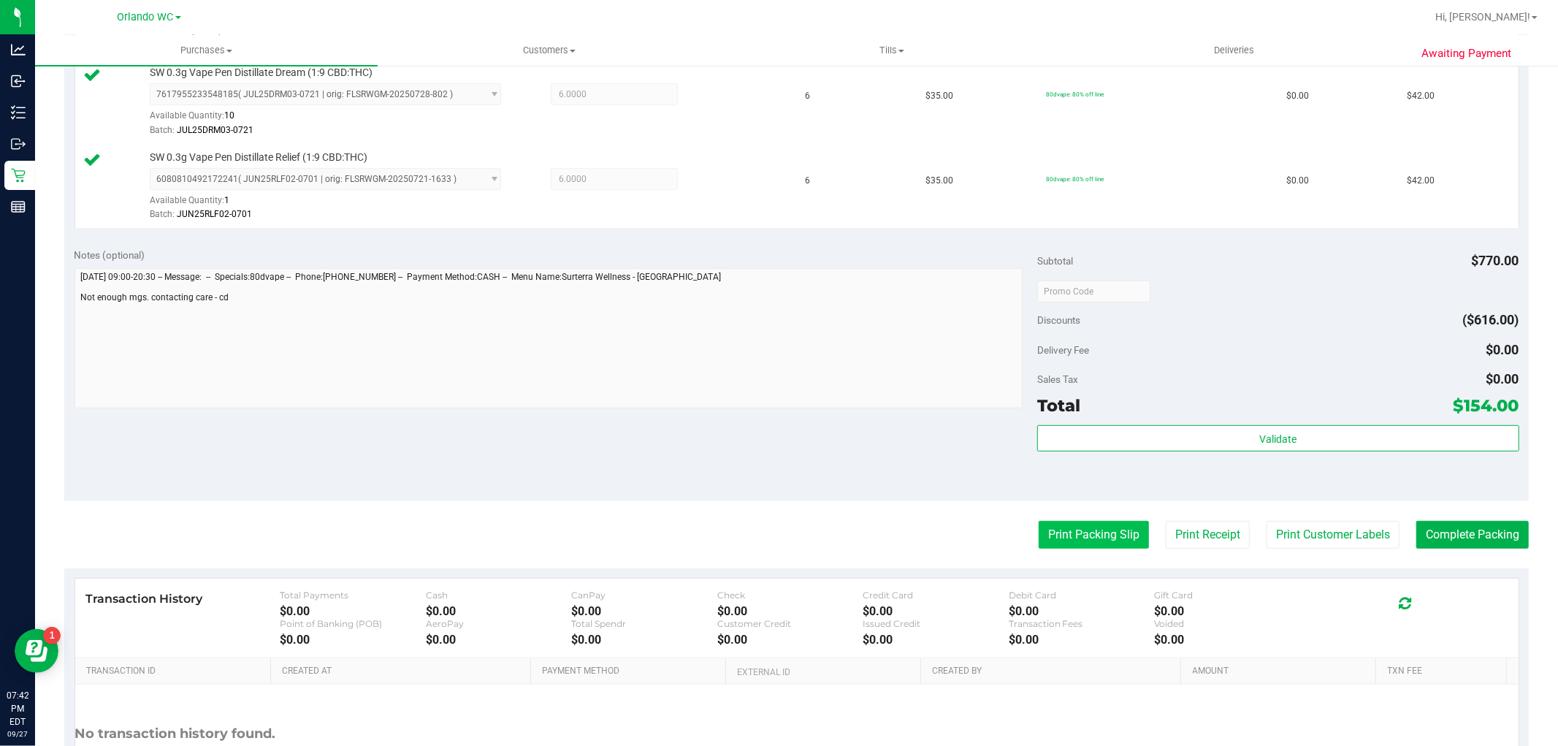
drag, startPoint x: 1132, startPoint y: 514, endPoint x: 1120, endPoint y: 530, distance: 19.9
click at [1127, 519] on purchase-details "Back Edit Purchase Cancel Purchase View Profile # 12017605 BioTrack ID: - Submi…" at bounding box center [796, 135] width 1464 height 1411
click at [1120, 530] on button "Print Packing Slip" at bounding box center [1094, 535] width 110 height 28
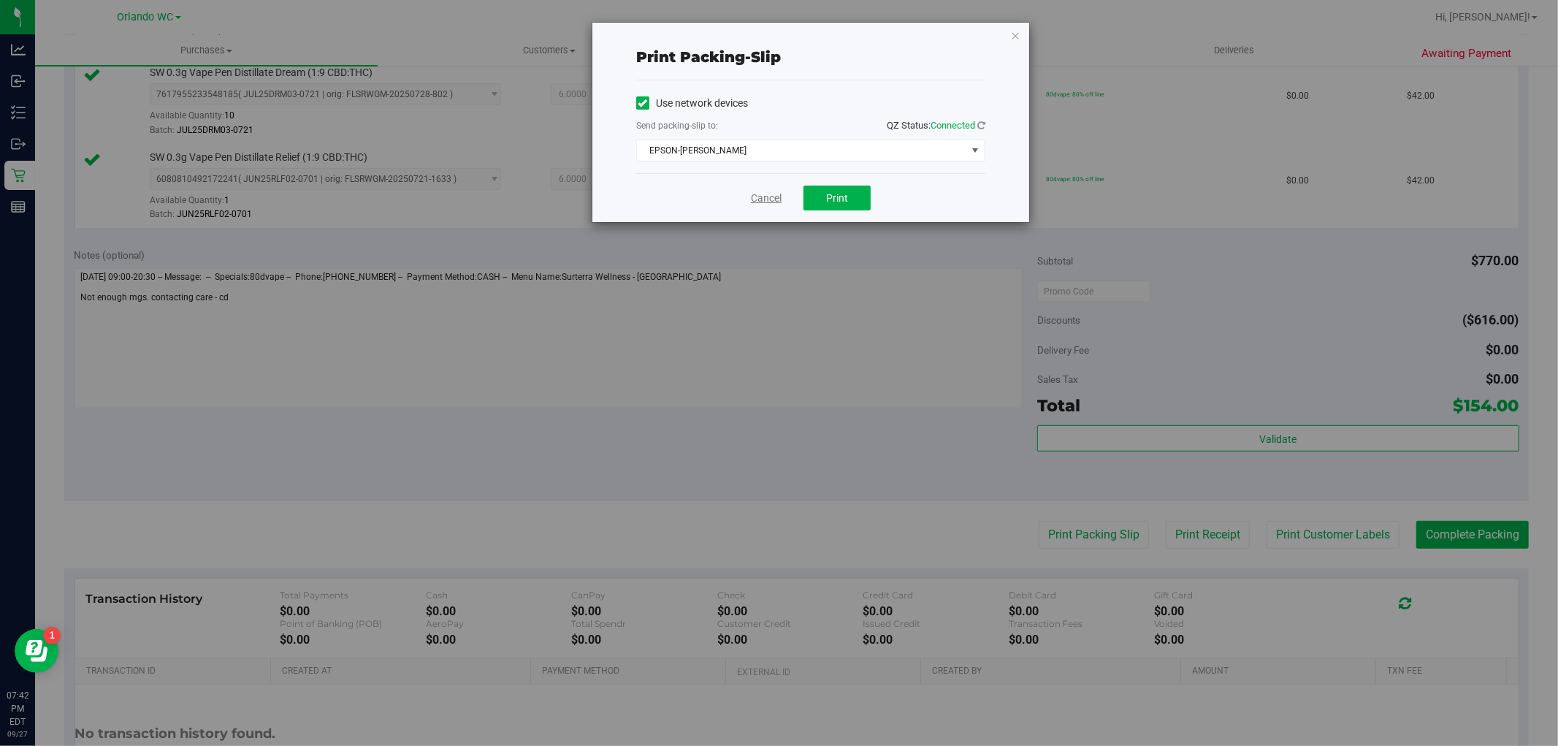
click at [761, 196] on link "Cancel" at bounding box center [766, 198] width 31 height 15
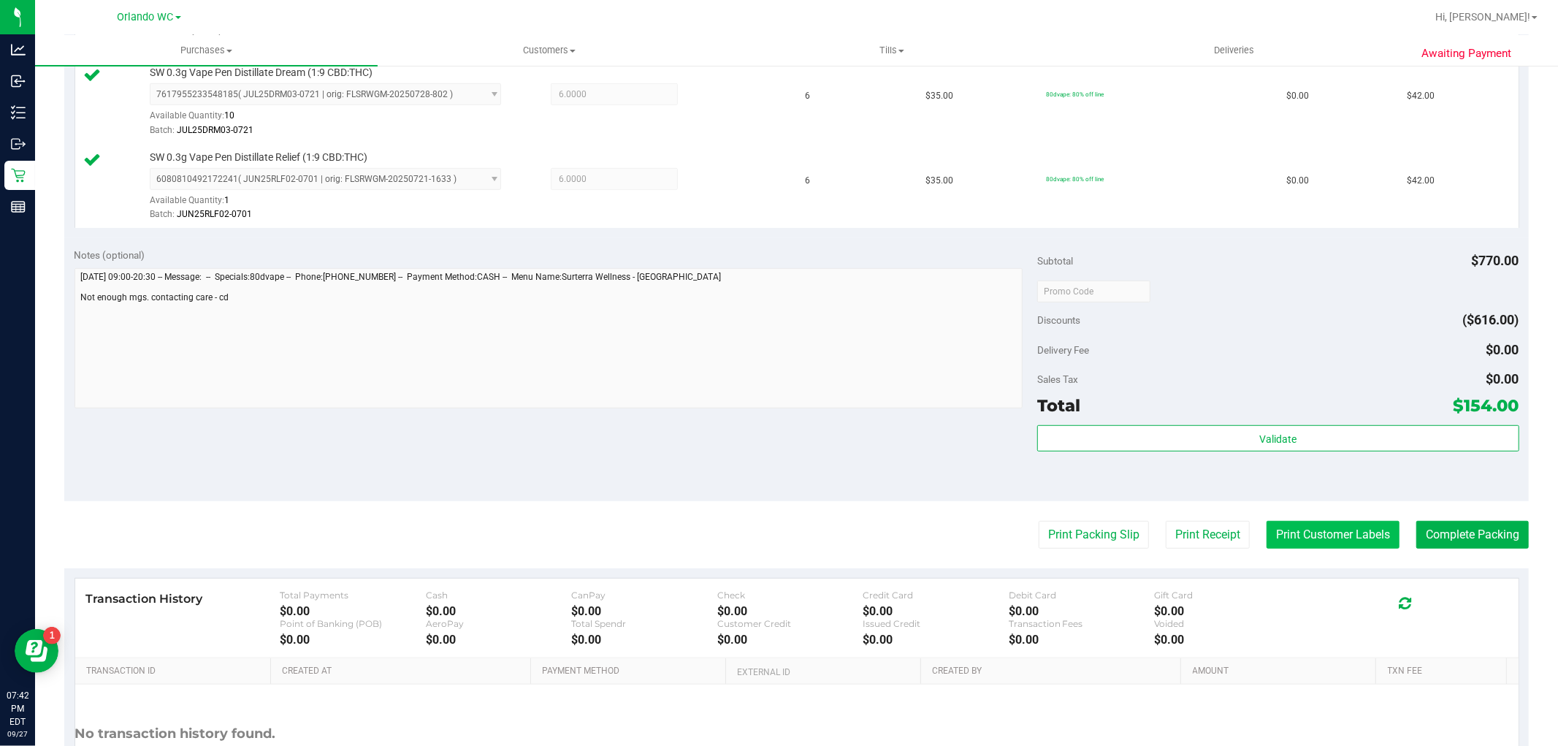
click at [1347, 536] on button "Print Customer Labels" at bounding box center [1332, 535] width 133 height 28
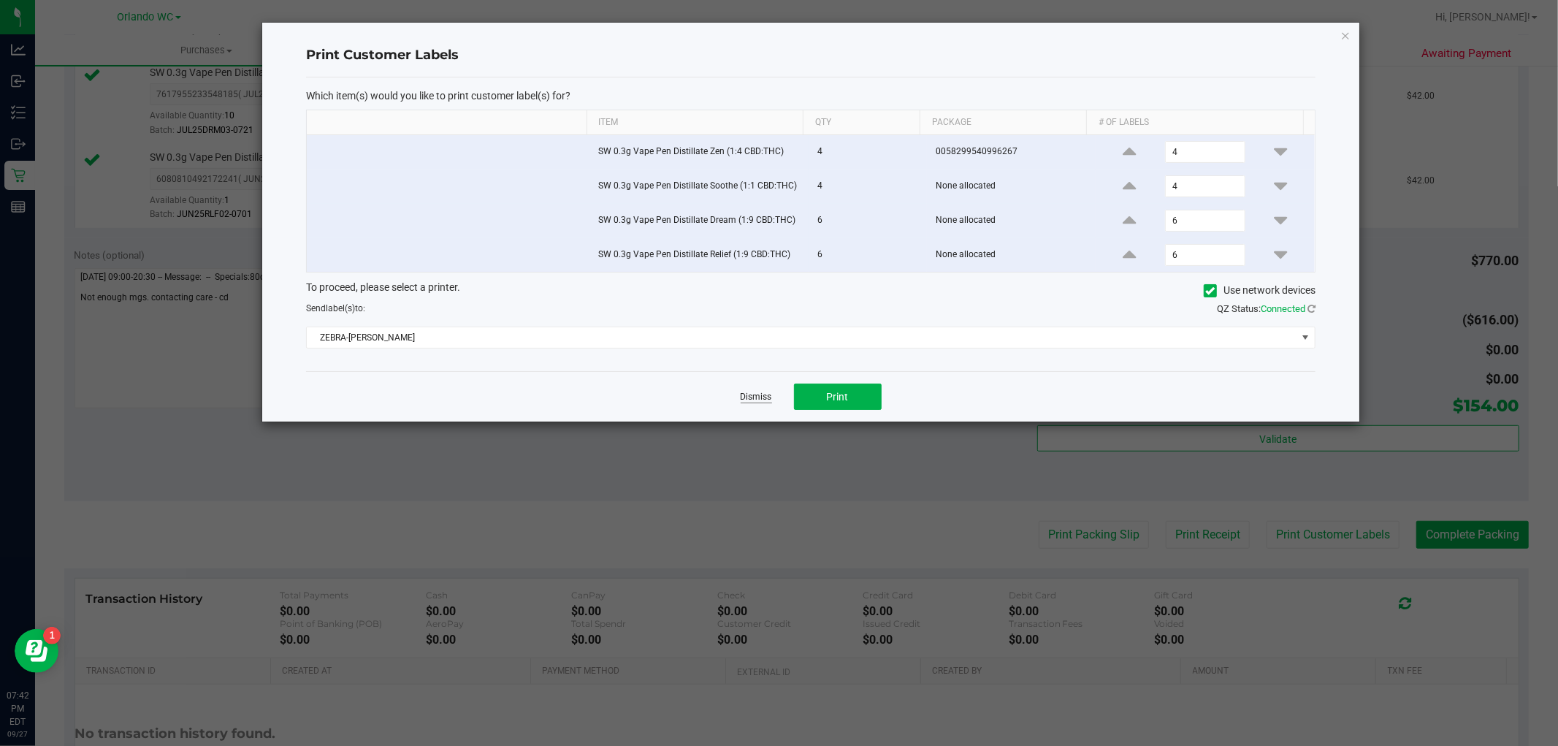
click at [762, 402] on link "Dismiss" at bounding box center [756, 397] width 31 height 12
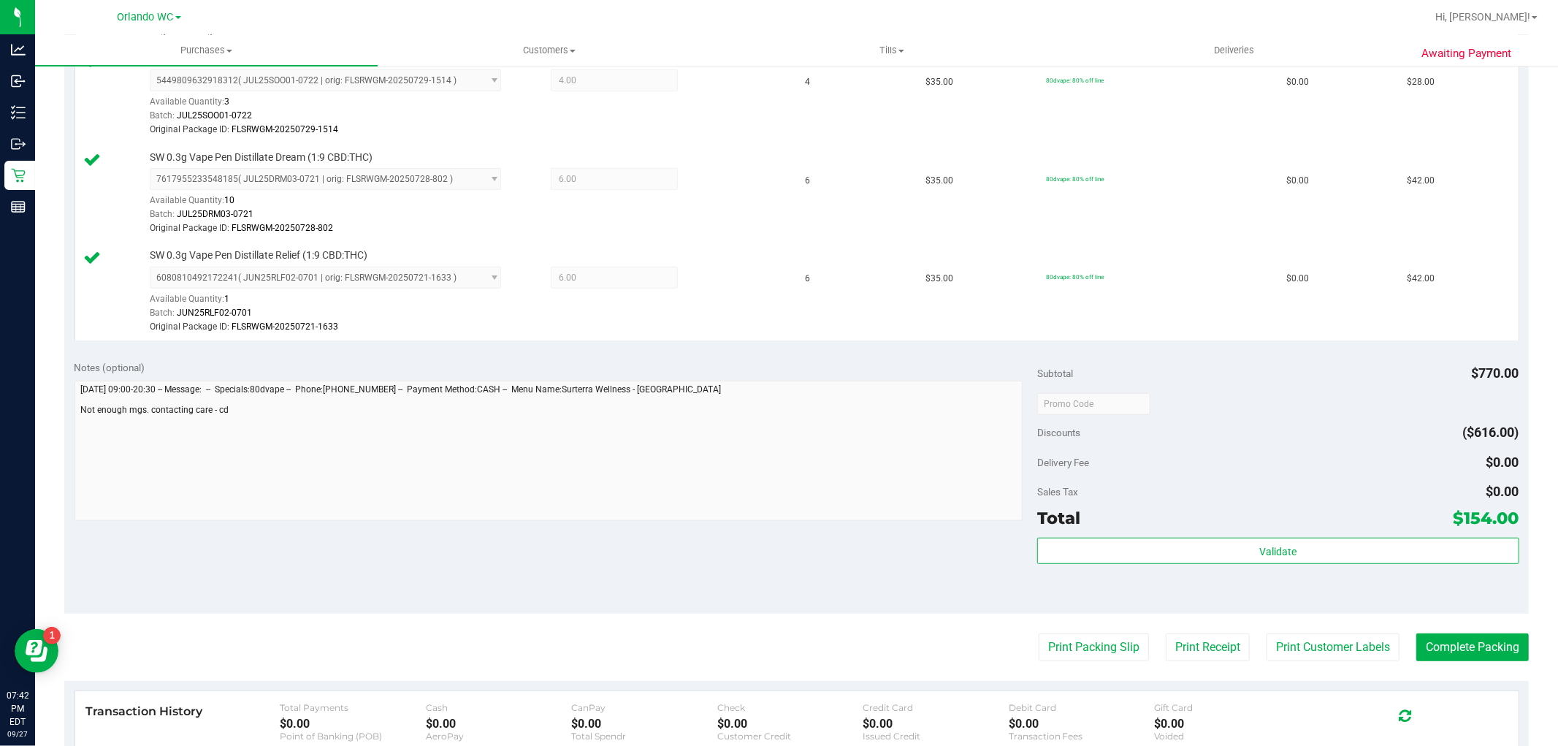
scroll to position [730, 0]
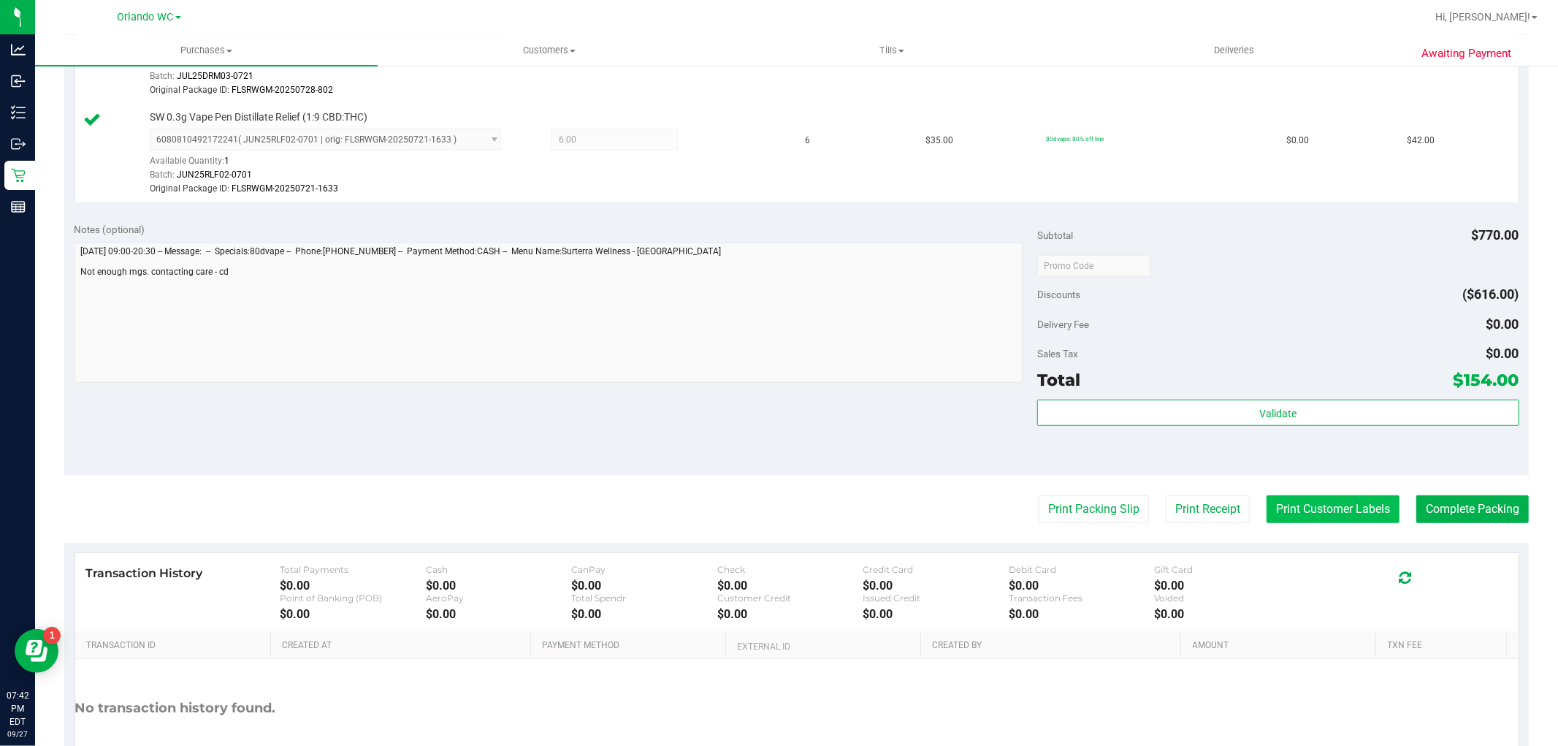
click at [1307, 508] on button "Print Customer Labels" at bounding box center [1332, 509] width 133 height 28
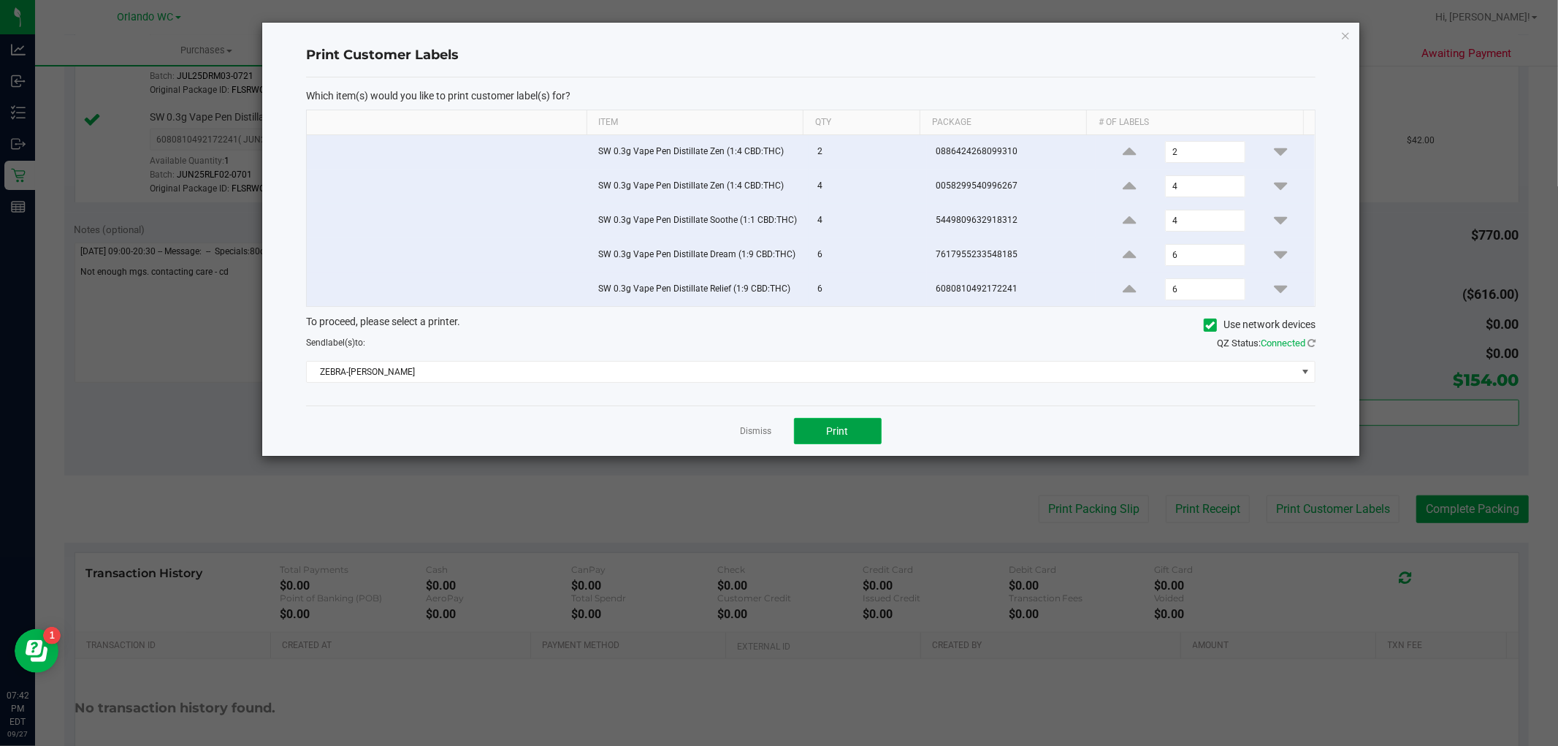
click at [841, 433] on span "Print" at bounding box center [838, 431] width 22 height 12
click at [757, 421] on div "Dismiss Print" at bounding box center [810, 430] width 1009 height 50
click at [757, 431] on link "Dismiss" at bounding box center [756, 431] width 31 height 12
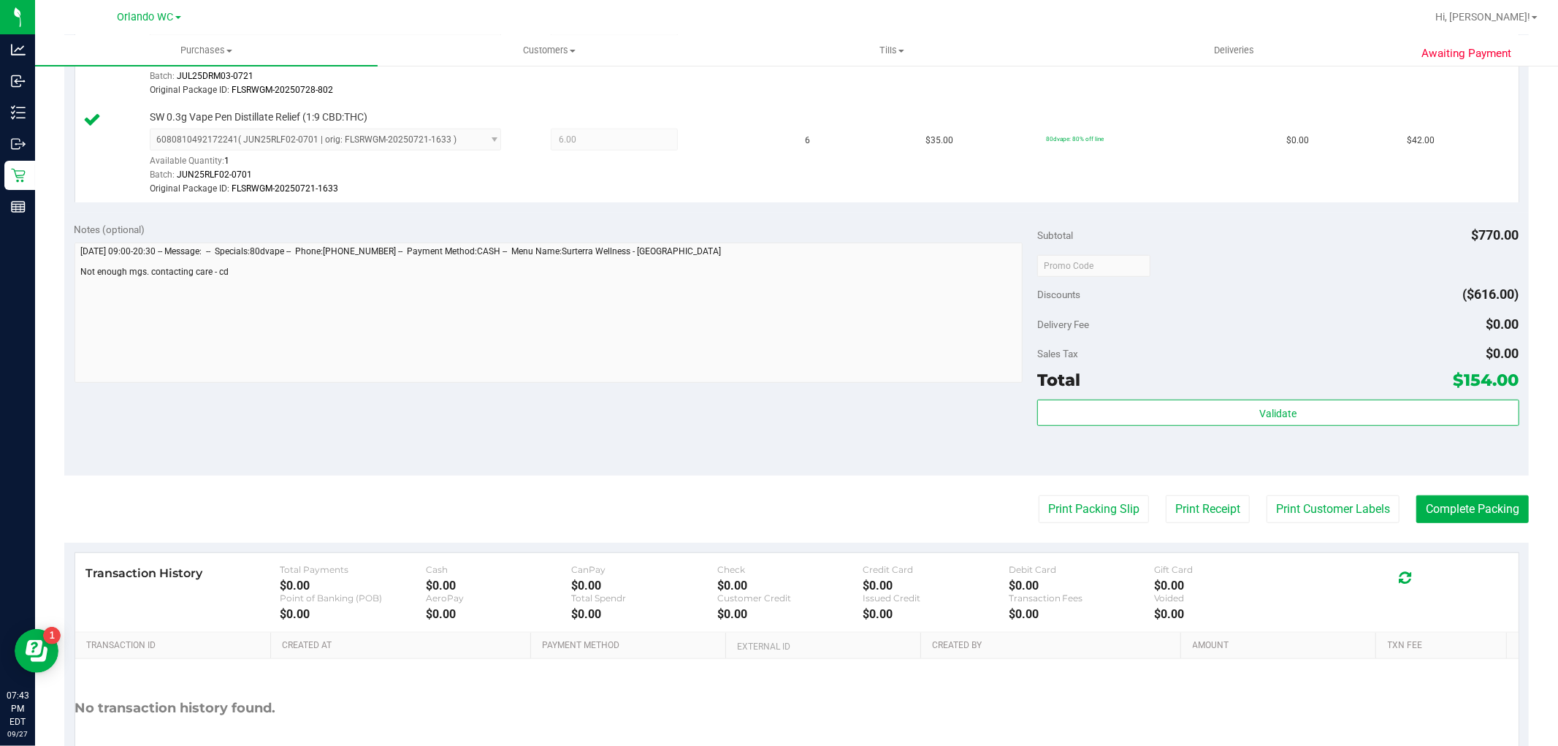
click at [1530, 528] on div "Awaiting Payment Back Edit Purchase Cancel Purchase View Profile # 12017605 Bio…" at bounding box center [796, 89] width 1523 height 1511
click at [1497, 508] on button "Complete Packing" at bounding box center [1472, 509] width 112 height 28
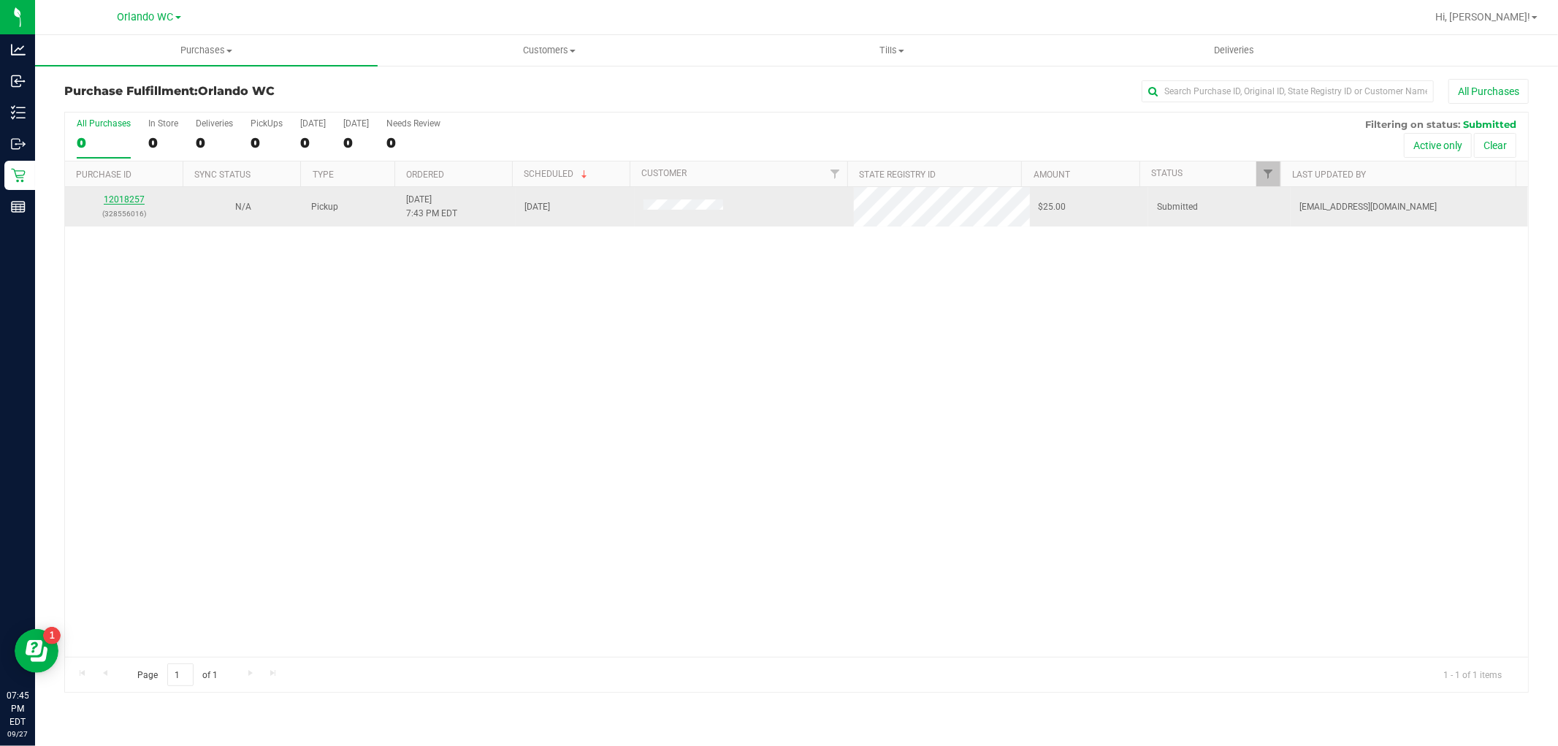
click at [122, 202] on link "12018257" at bounding box center [124, 199] width 41 height 10
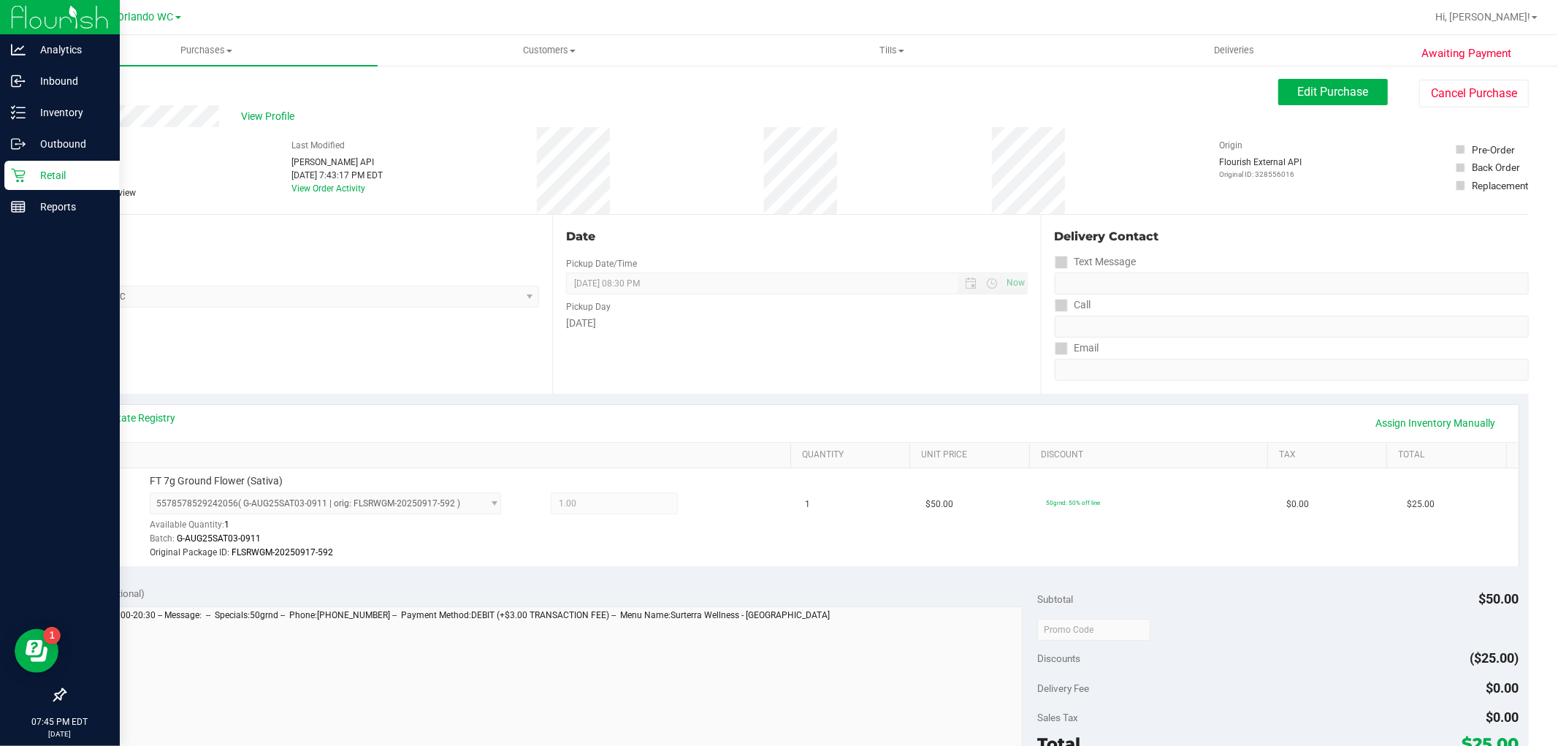
click at [26, 180] on p "Retail" at bounding box center [70, 176] width 88 height 18
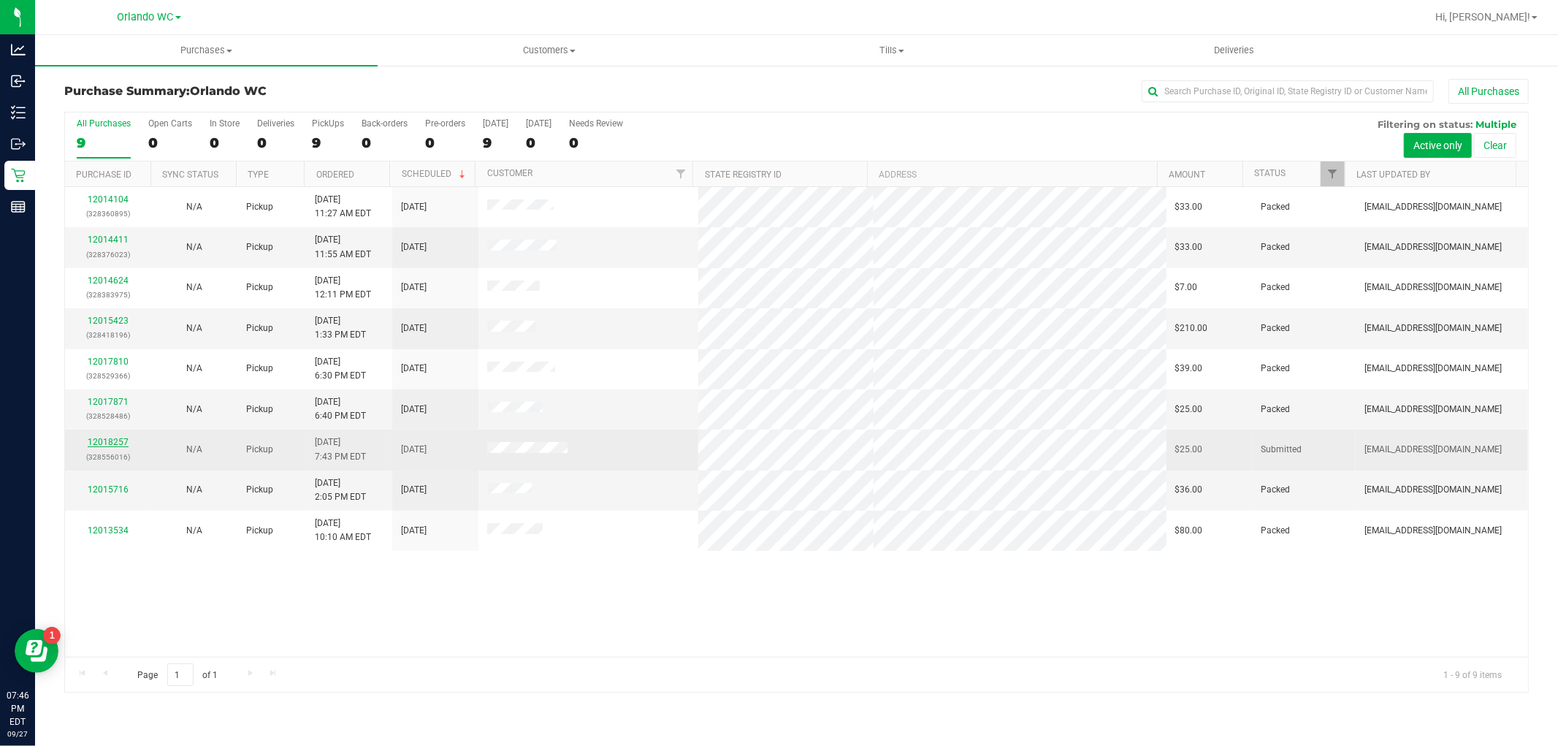
click at [103, 441] on link "12018257" at bounding box center [108, 442] width 41 height 10
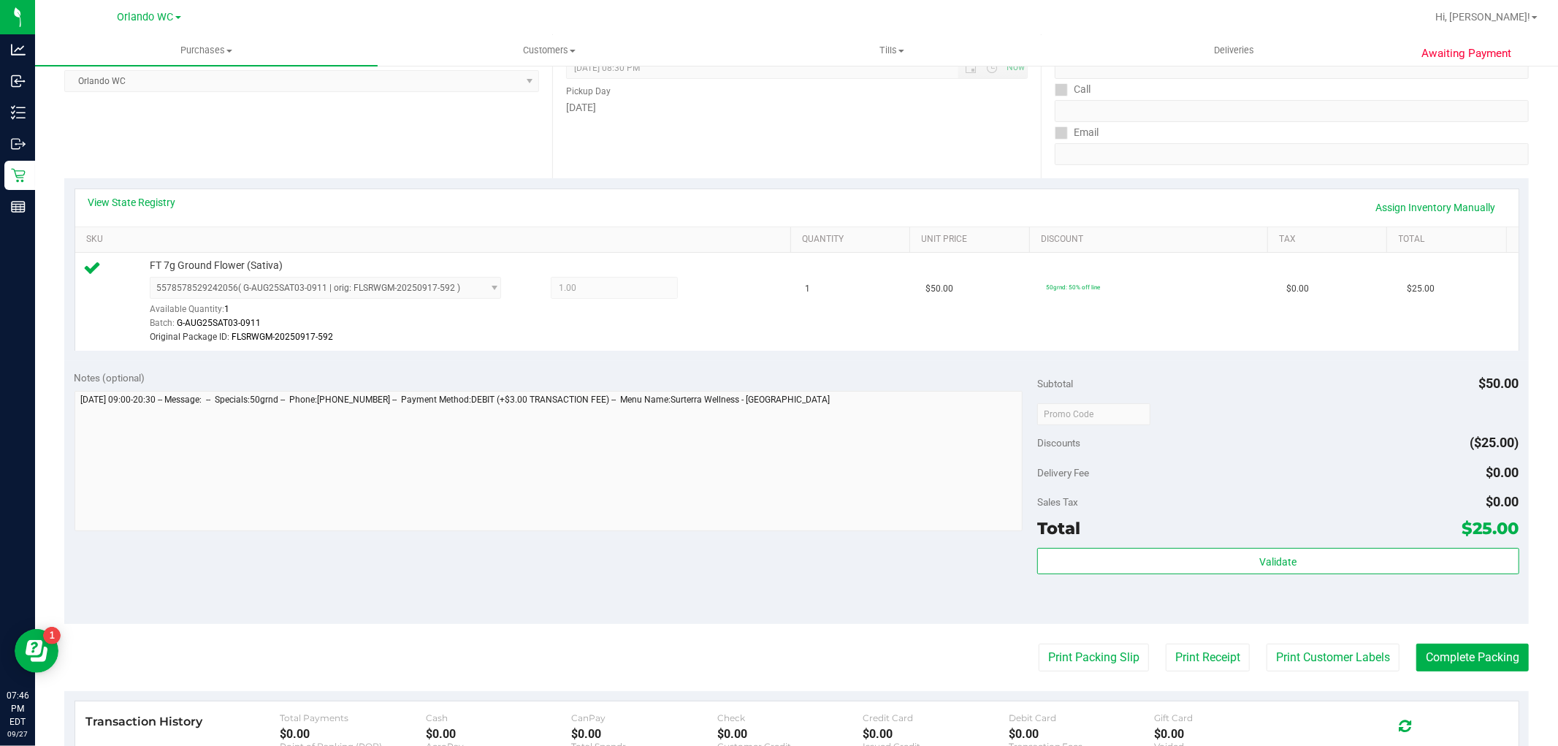
scroll to position [405, 0]
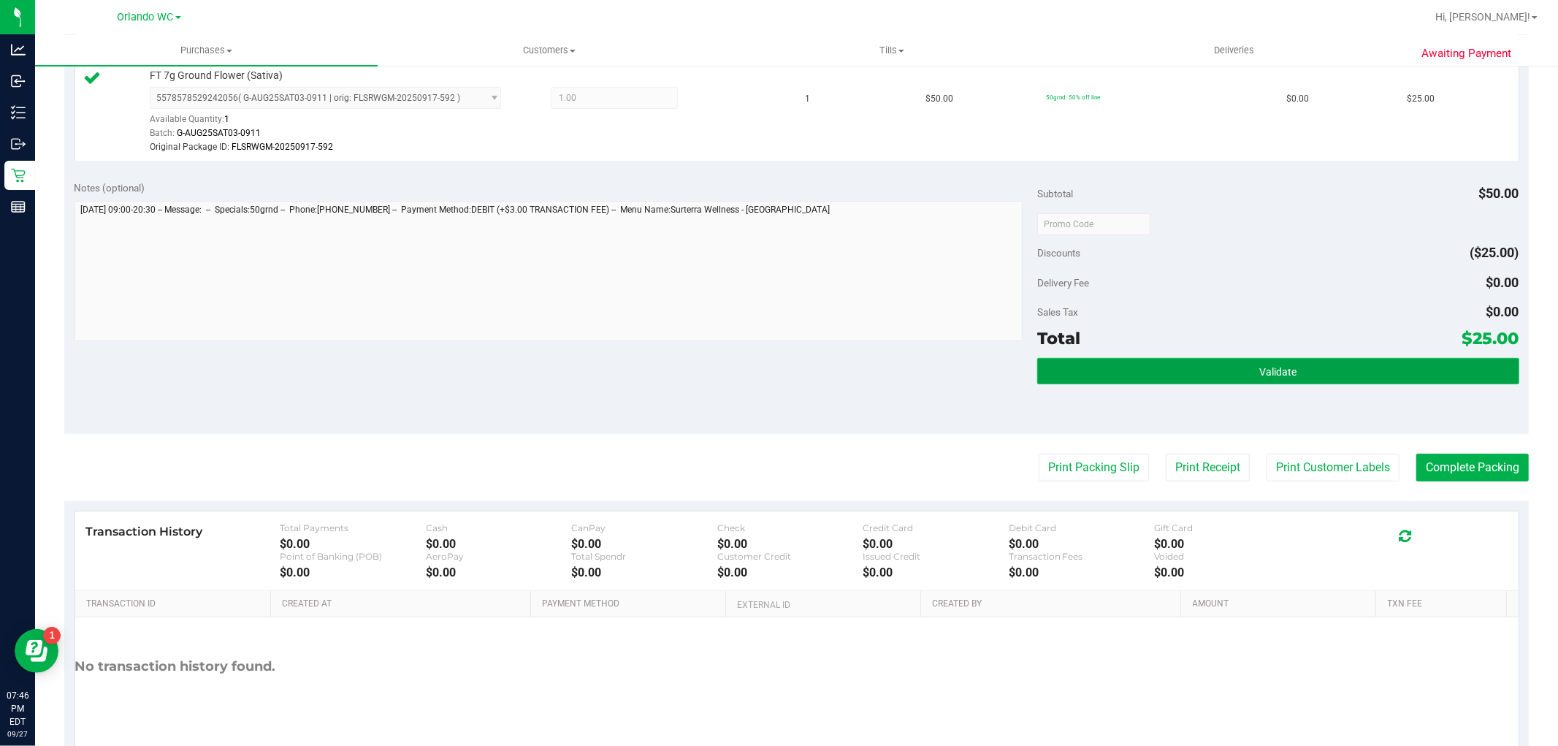
click at [1294, 382] on button "Validate" at bounding box center [1277, 371] width 481 height 26
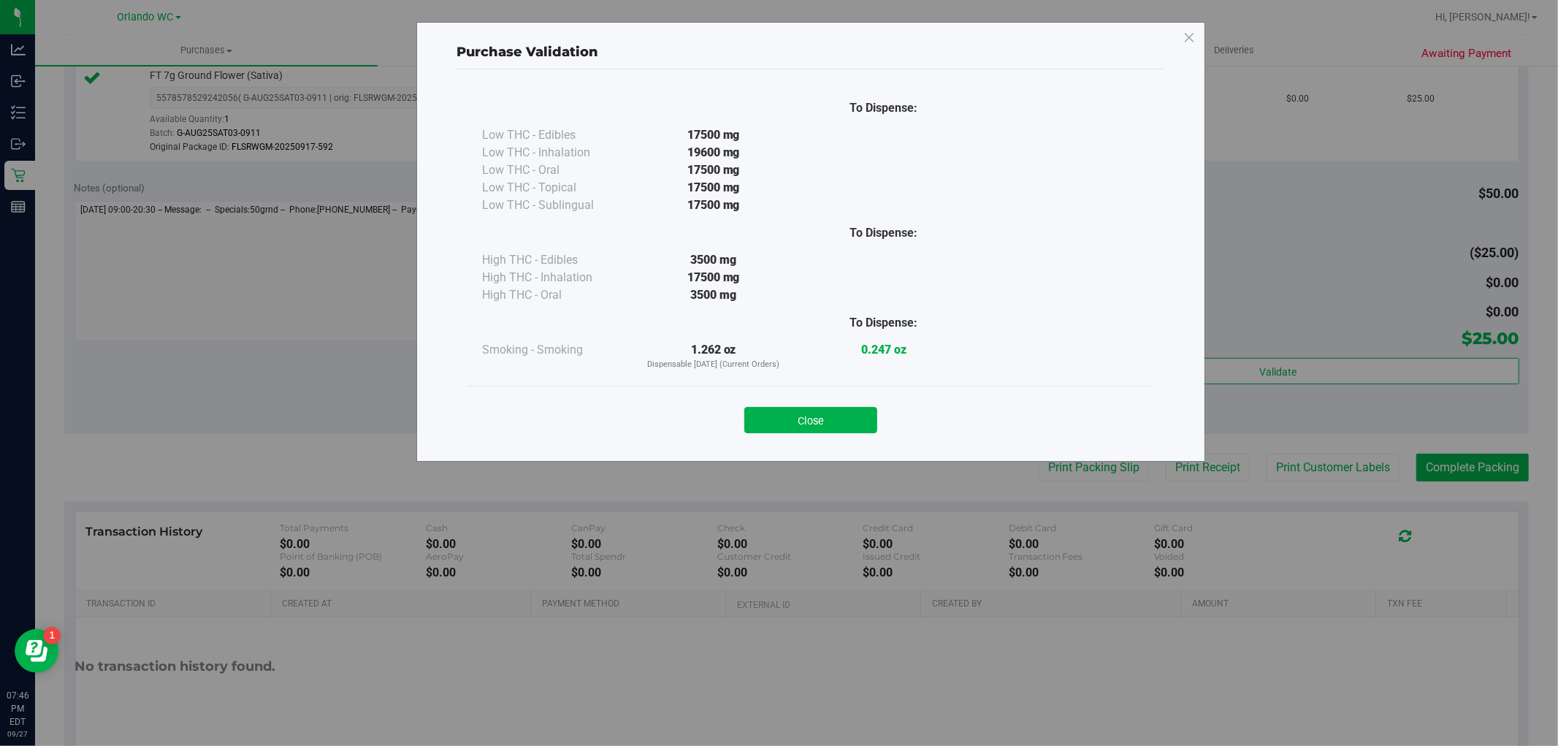
click at [829, 407] on button "Close" at bounding box center [810, 420] width 133 height 26
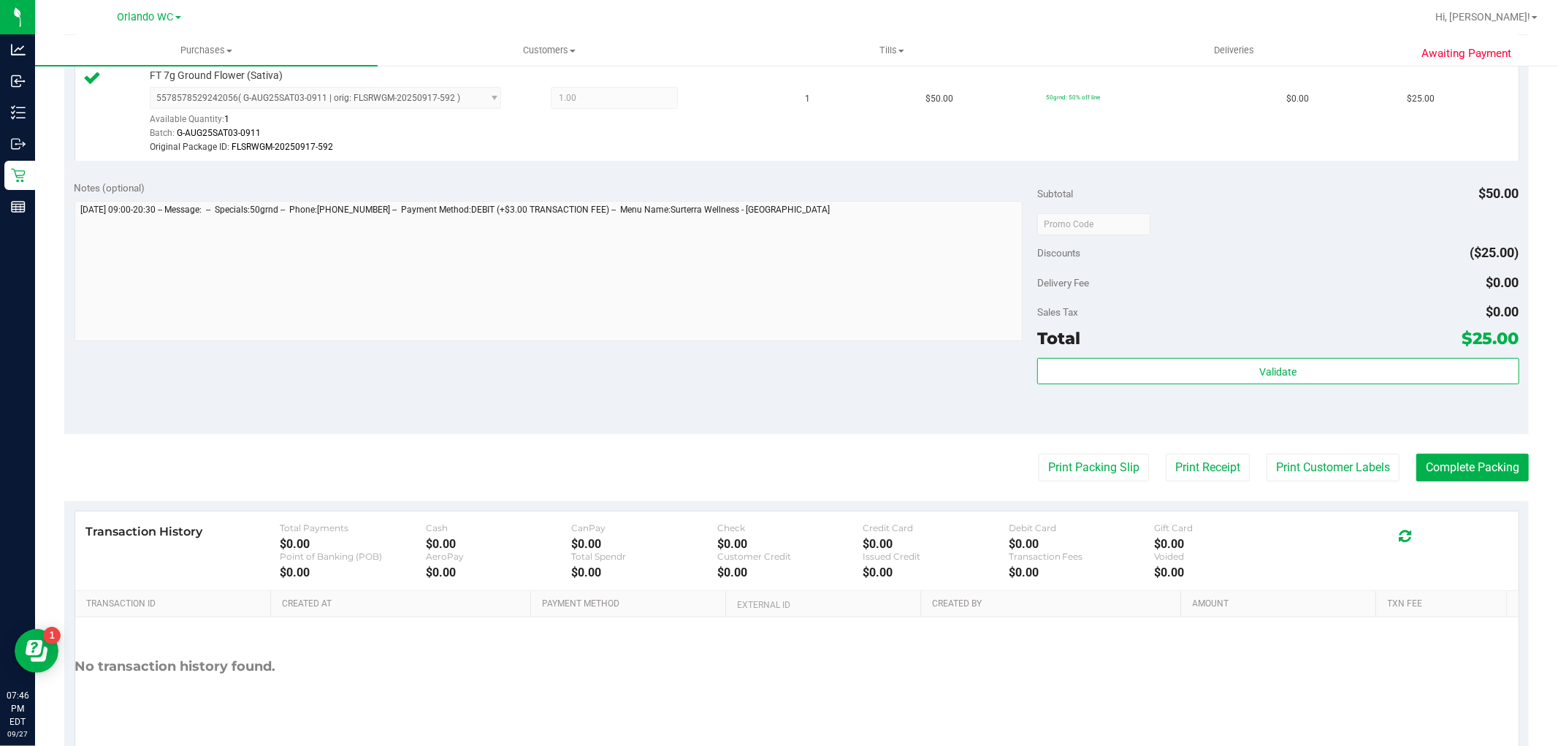
click at [1442, 444] on purchase-details "Back Edit Purchase Cancel Purchase View Profile # 12018257 BioTrack ID: - Submi…" at bounding box center [796, 224] width 1464 height 1101
click at [1442, 460] on button "Complete Packing" at bounding box center [1472, 468] width 112 height 28
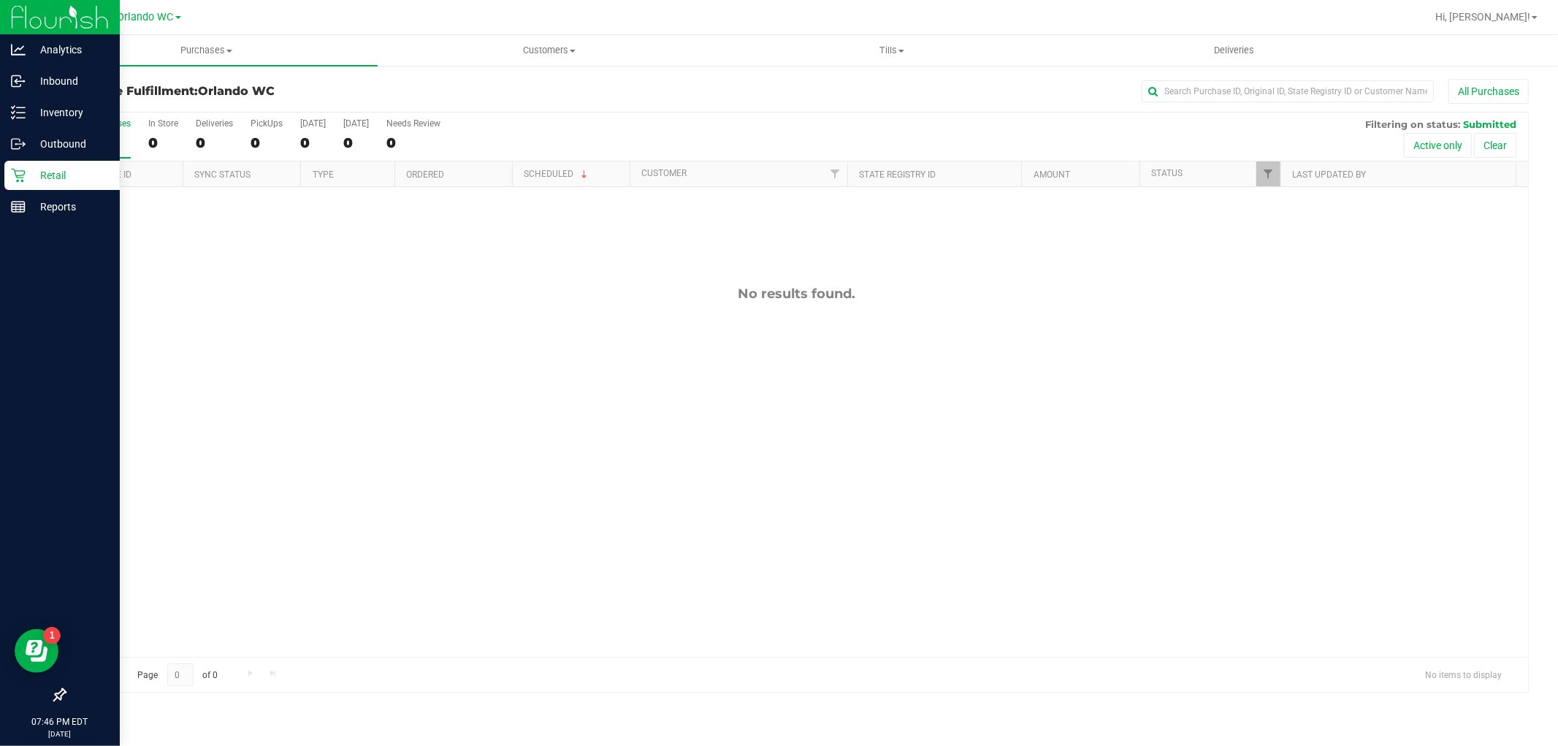
click at [4, 168] on div "Retail" at bounding box center [61, 175] width 115 height 29
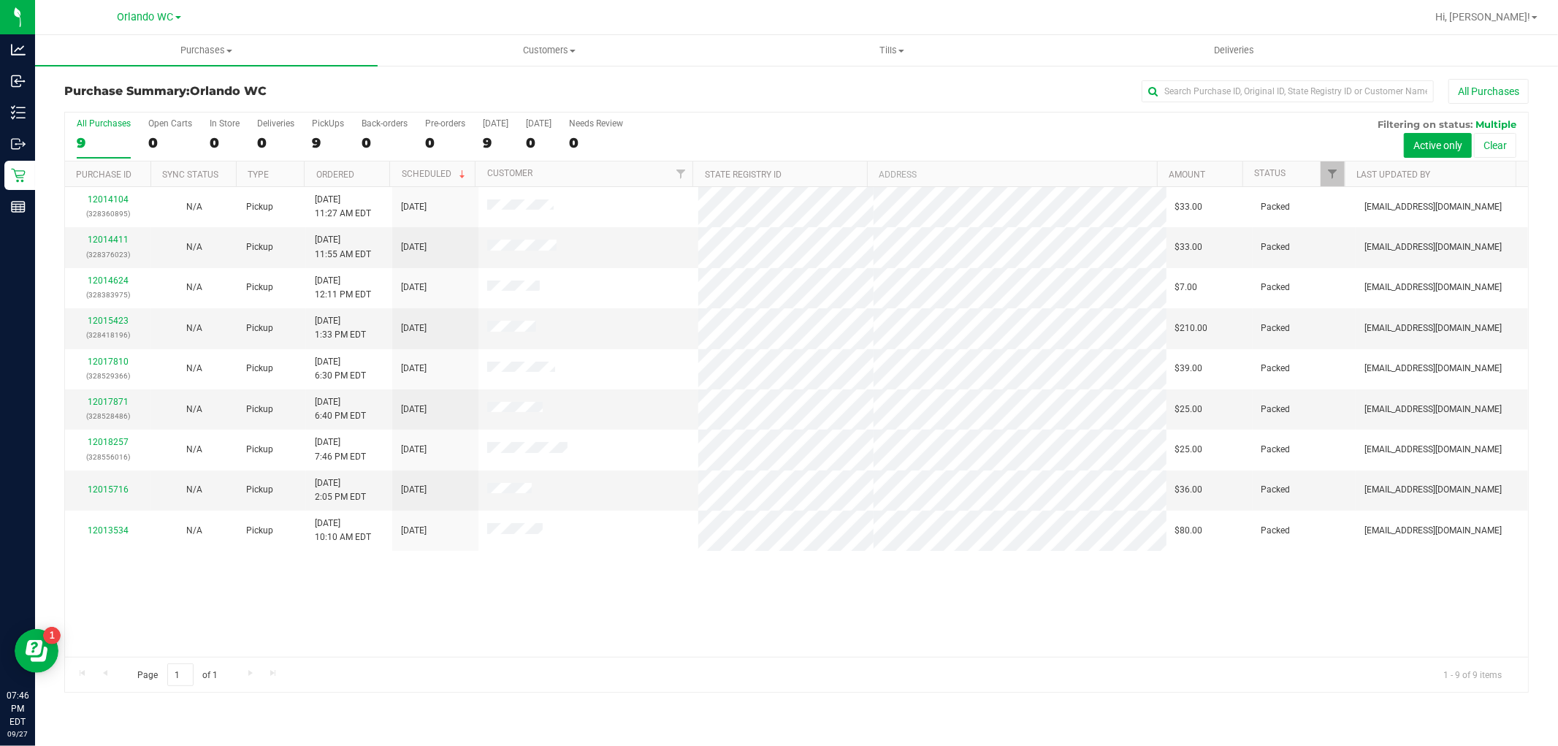
click at [112, 132] on label "All Purchases 9" at bounding box center [104, 138] width 54 height 40
click at [0, 0] on input "All Purchases 9" at bounding box center [0, 0] width 0 height 0
click at [97, 134] on label "All Purchases 9" at bounding box center [104, 138] width 54 height 40
click at [0, 0] on input "All Purchases 9" at bounding box center [0, 0] width 0 height 0
click at [120, 126] on div "All Purchases" at bounding box center [104, 123] width 54 height 10
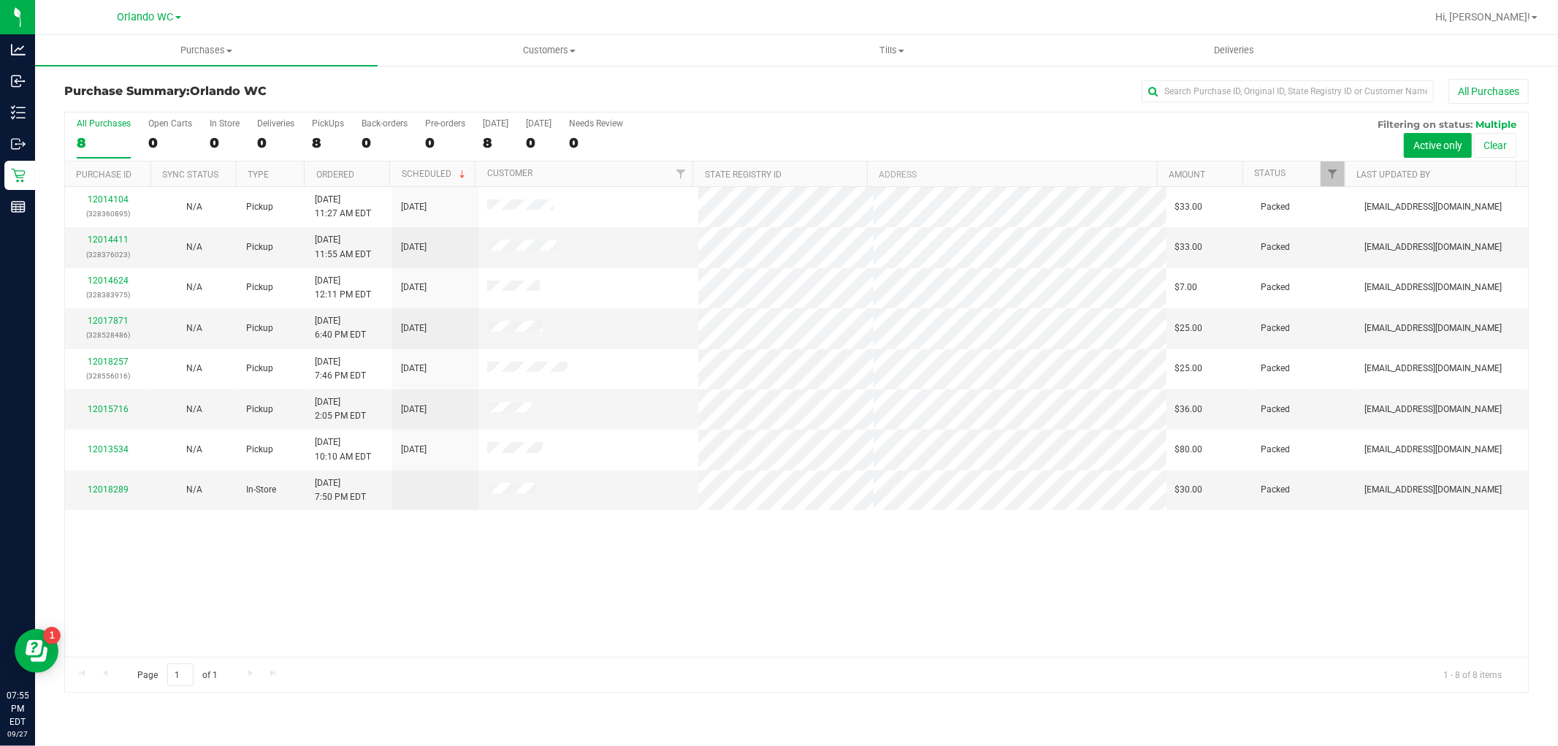
click at [0, 0] on input "All Purchases 8" at bounding box center [0, 0] width 0 height 0
click at [83, 131] on label "All Purchases 8" at bounding box center [104, 138] width 54 height 40
click at [0, 0] on input "All Purchases 8" at bounding box center [0, 0] width 0 height 0
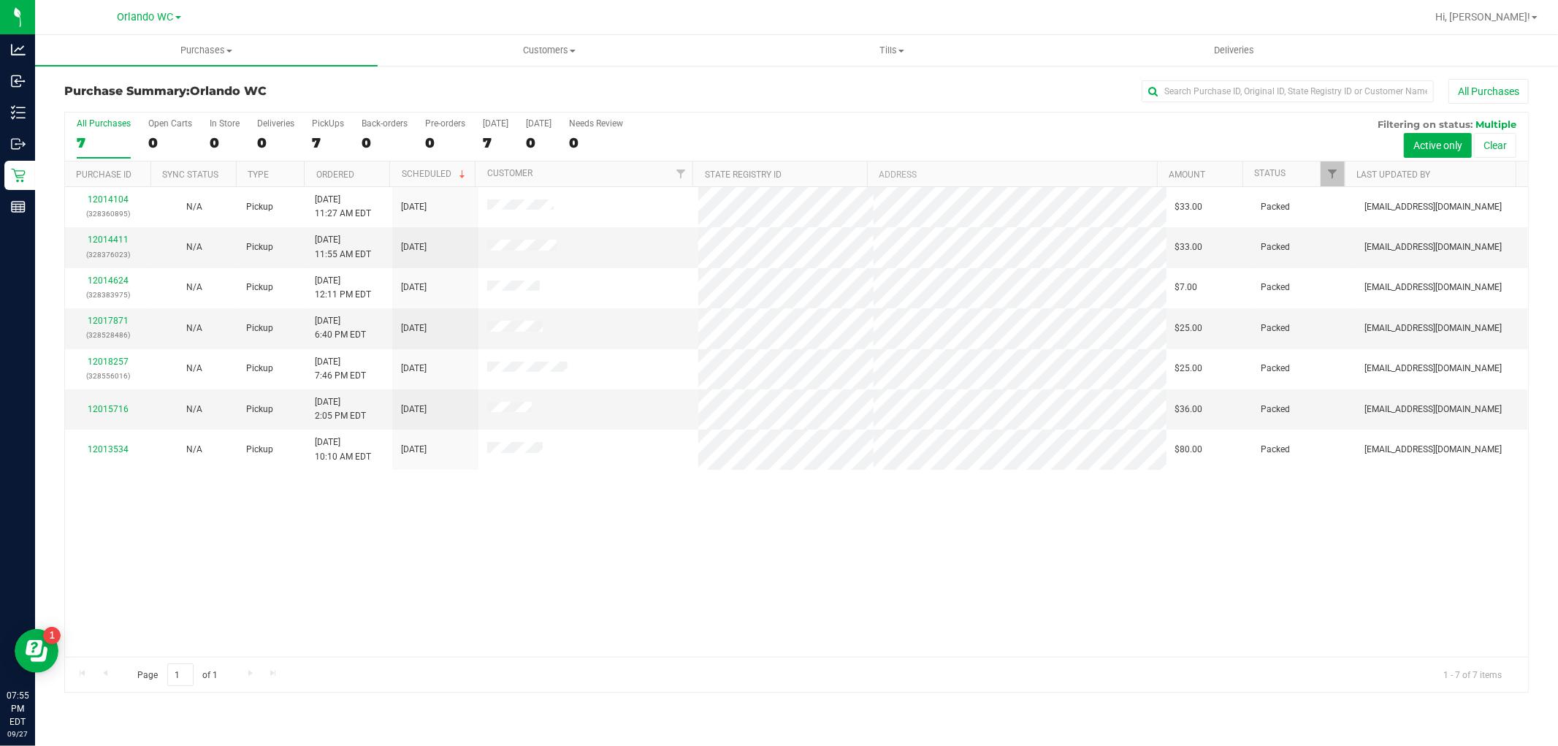
click at [114, 140] on div "7" at bounding box center [104, 142] width 54 height 17
click at [0, 0] on input "All Purchases 7" at bounding box center [0, 0] width 0 height 0
click at [117, 320] on link "12017871" at bounding box center [108, 321] width 41 height 10
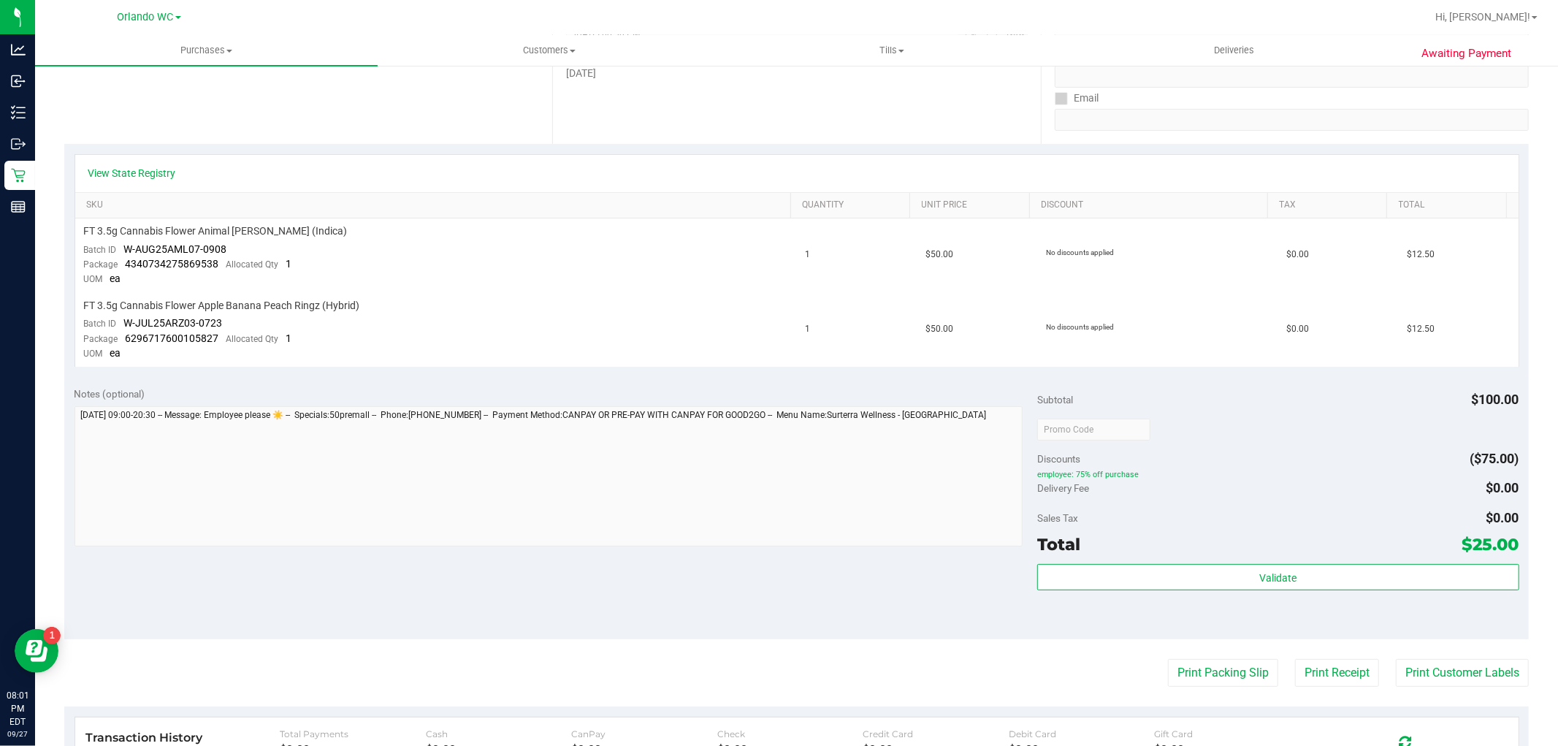
scroll to position [486, 0]
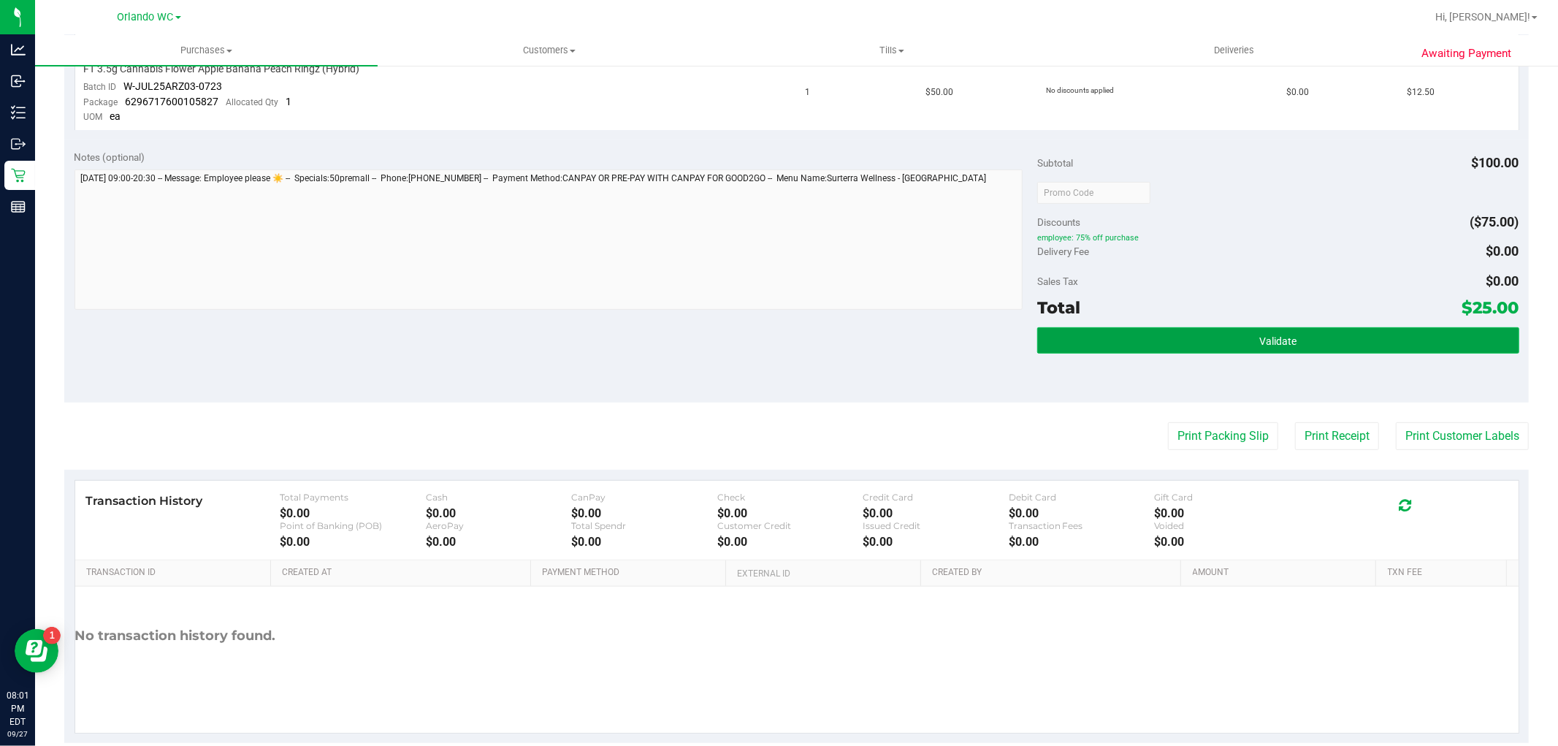
click at [1364, 327] on button "Validate" at bounding box center [1277, 340] width 481 height 26
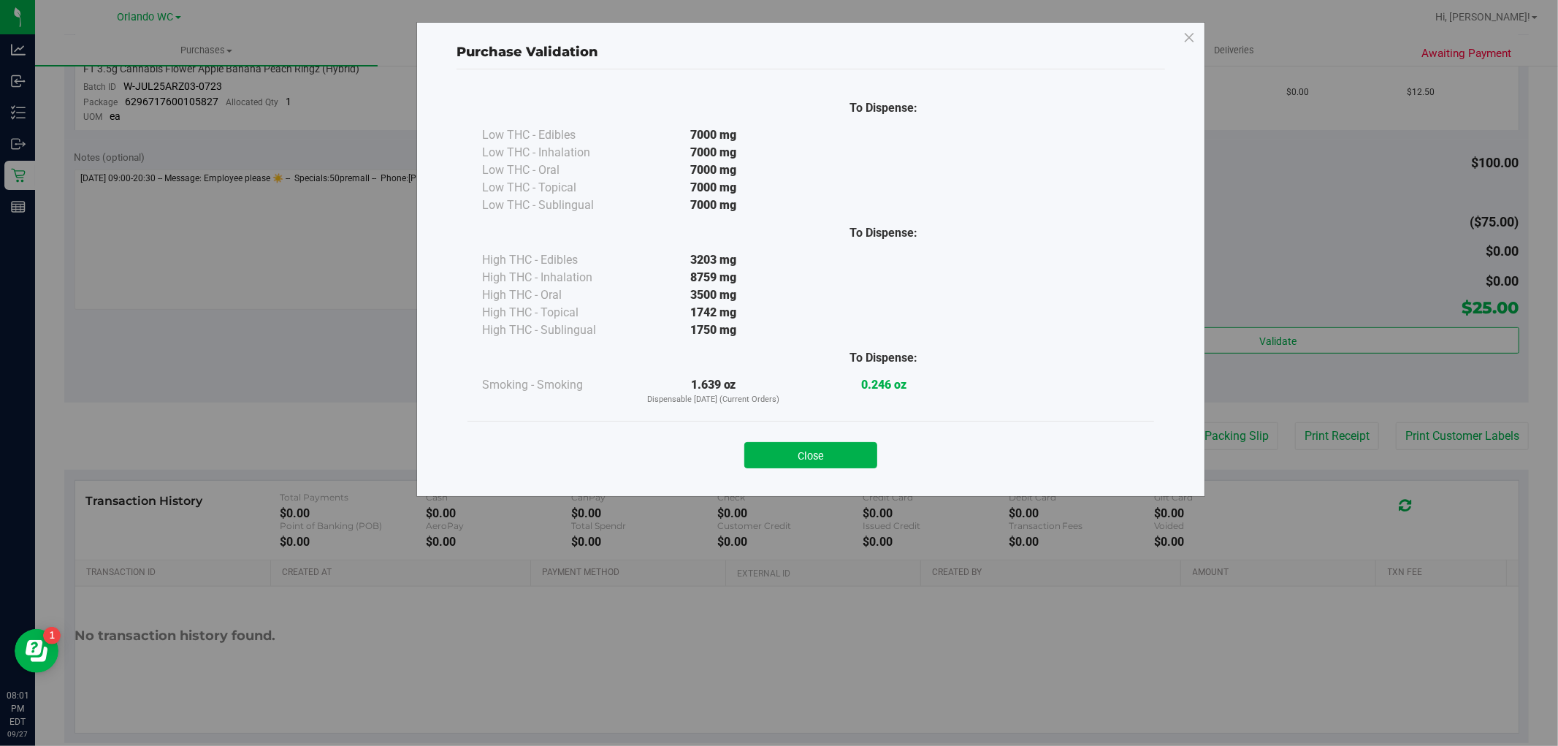
click at [1434, 441] on div "Purchase Validation To Dispense: Low THC - Edibles 7000 mg" at bounding box center [784, 373] width 1569 height 746
click at [804, 442] on button "Close" at bounding box center [810, 455] width 133 height 26
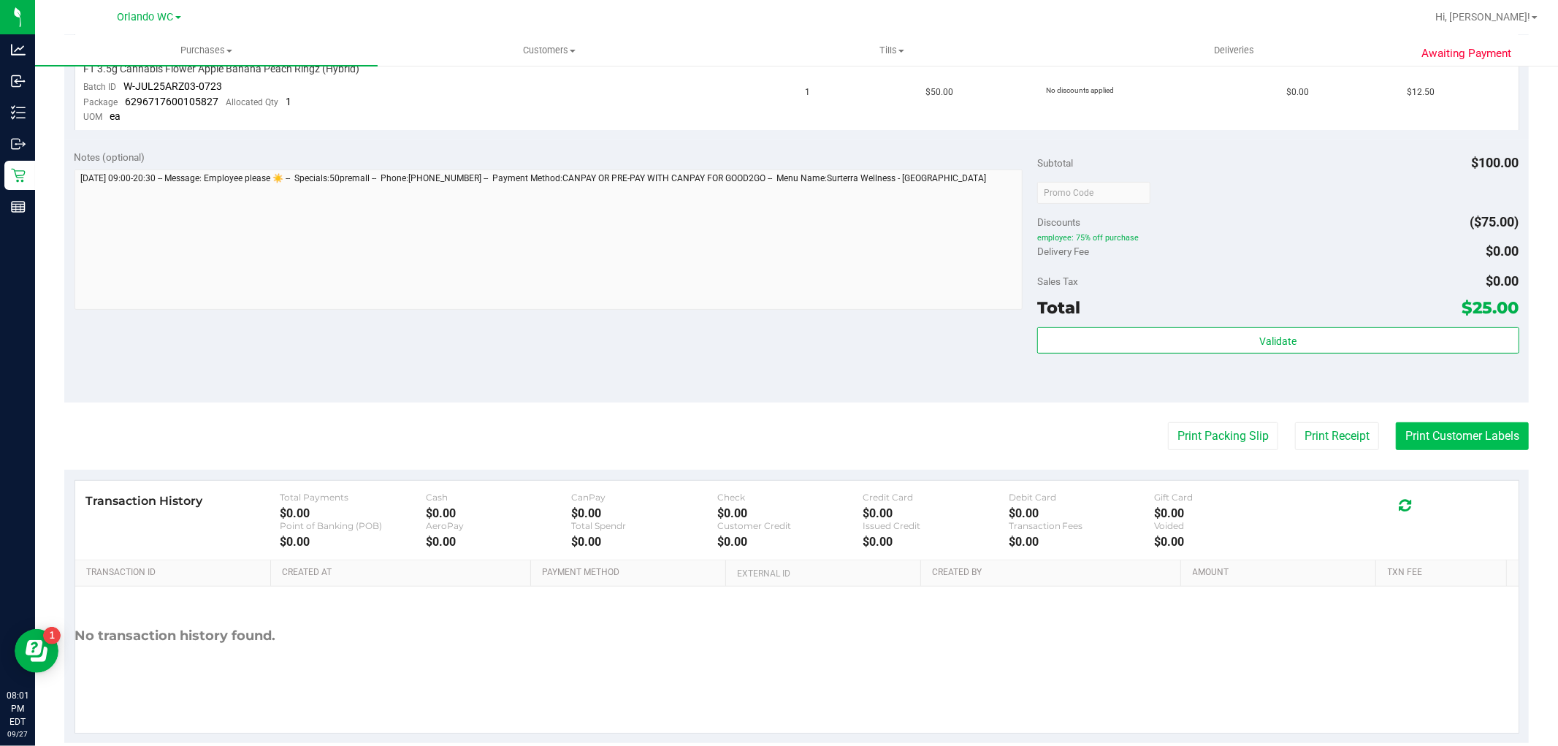
click at [1408, 435] on button "Print Customer Labels" at bounding box center [1462, 436] width 133 height 28
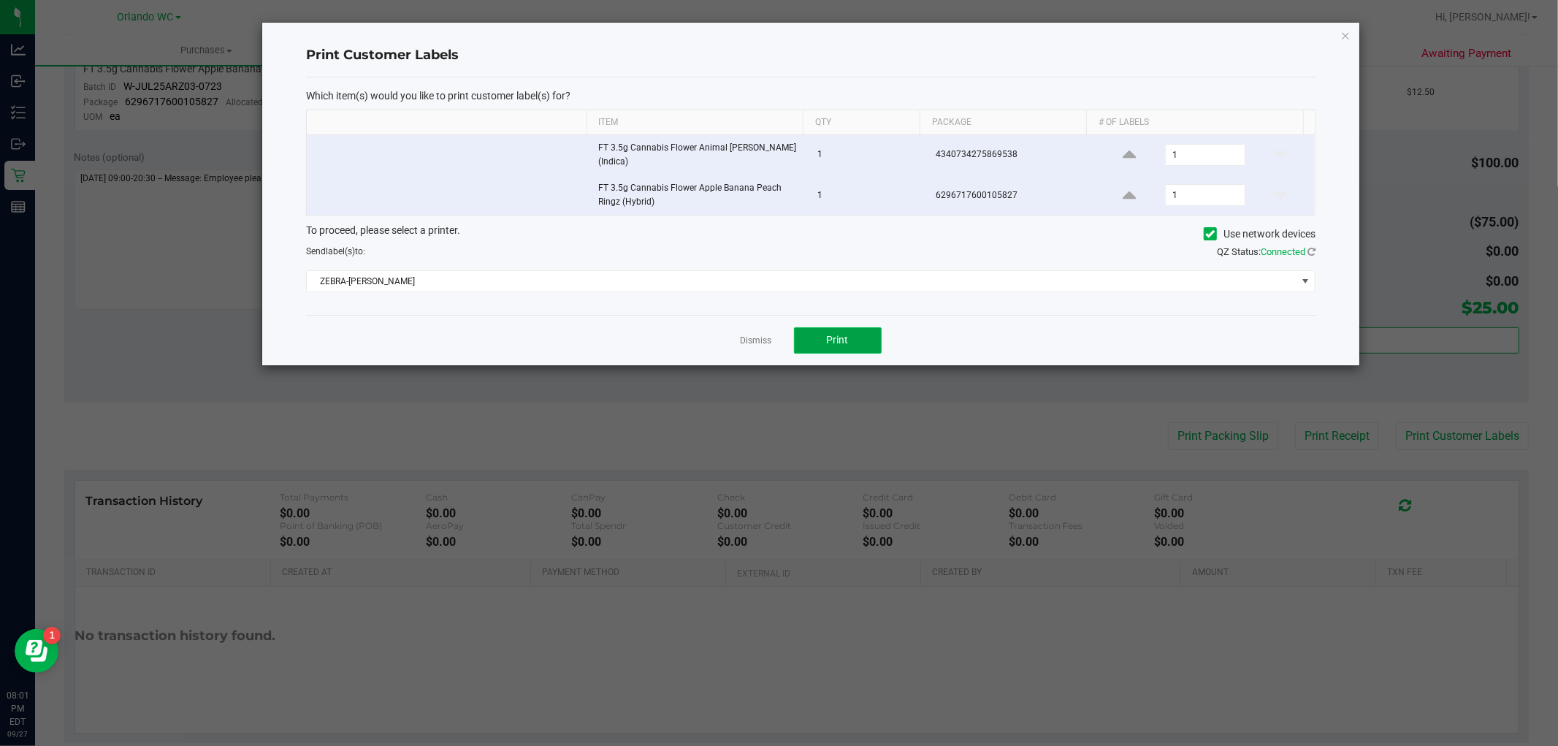
click at [838, 344] on button "Print" at bounding box center [838, 340] width 88 height 26
click at [733, 327] on div "Dismiss Print" at bounding box center [810, 340] width 1009 height 50
click at [744, 335] on link "Dismiss" at bounding box center [756, 341] width 31 height 12
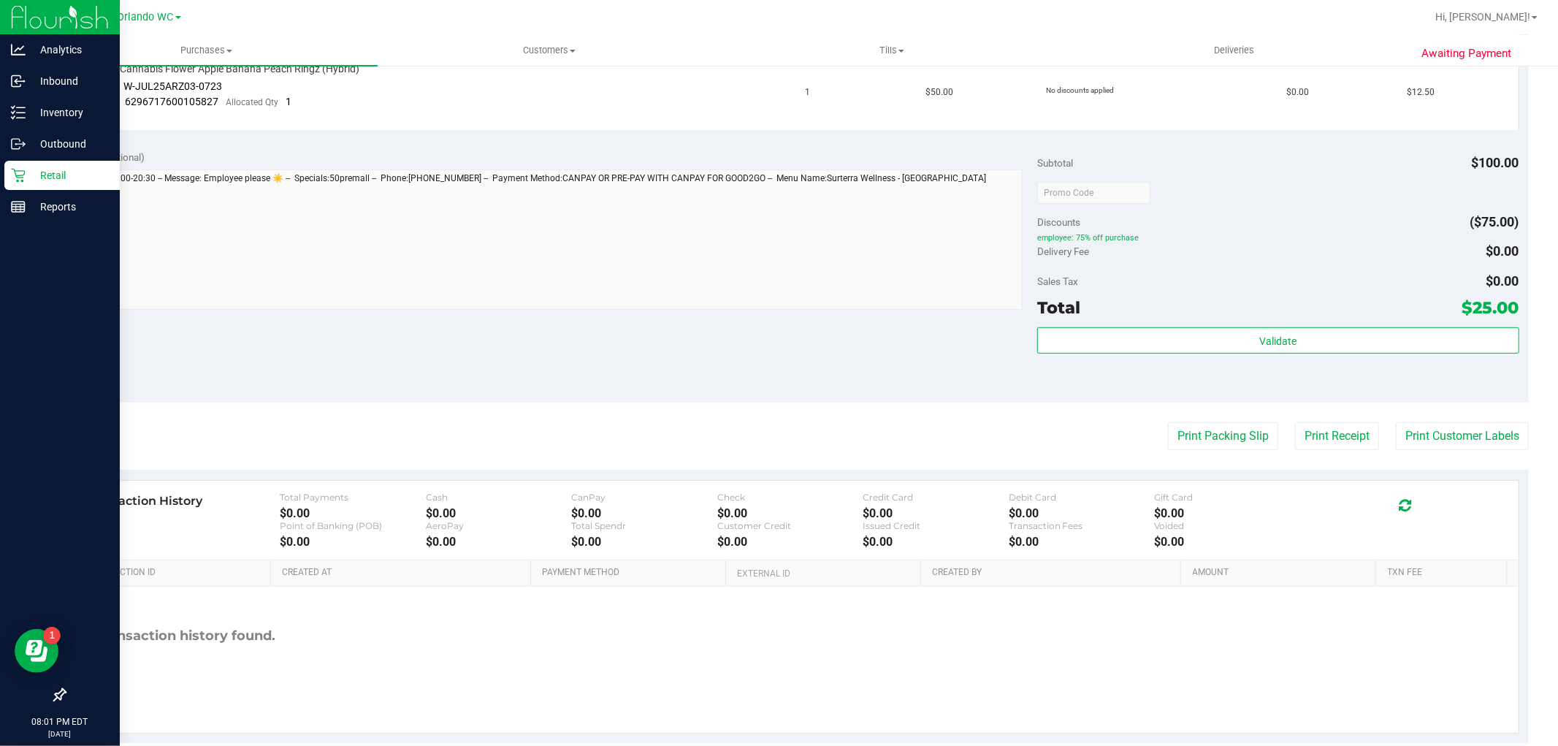
click at [19, 164] on div "Retail" at bounding box center [61, 175] width 115 height 29
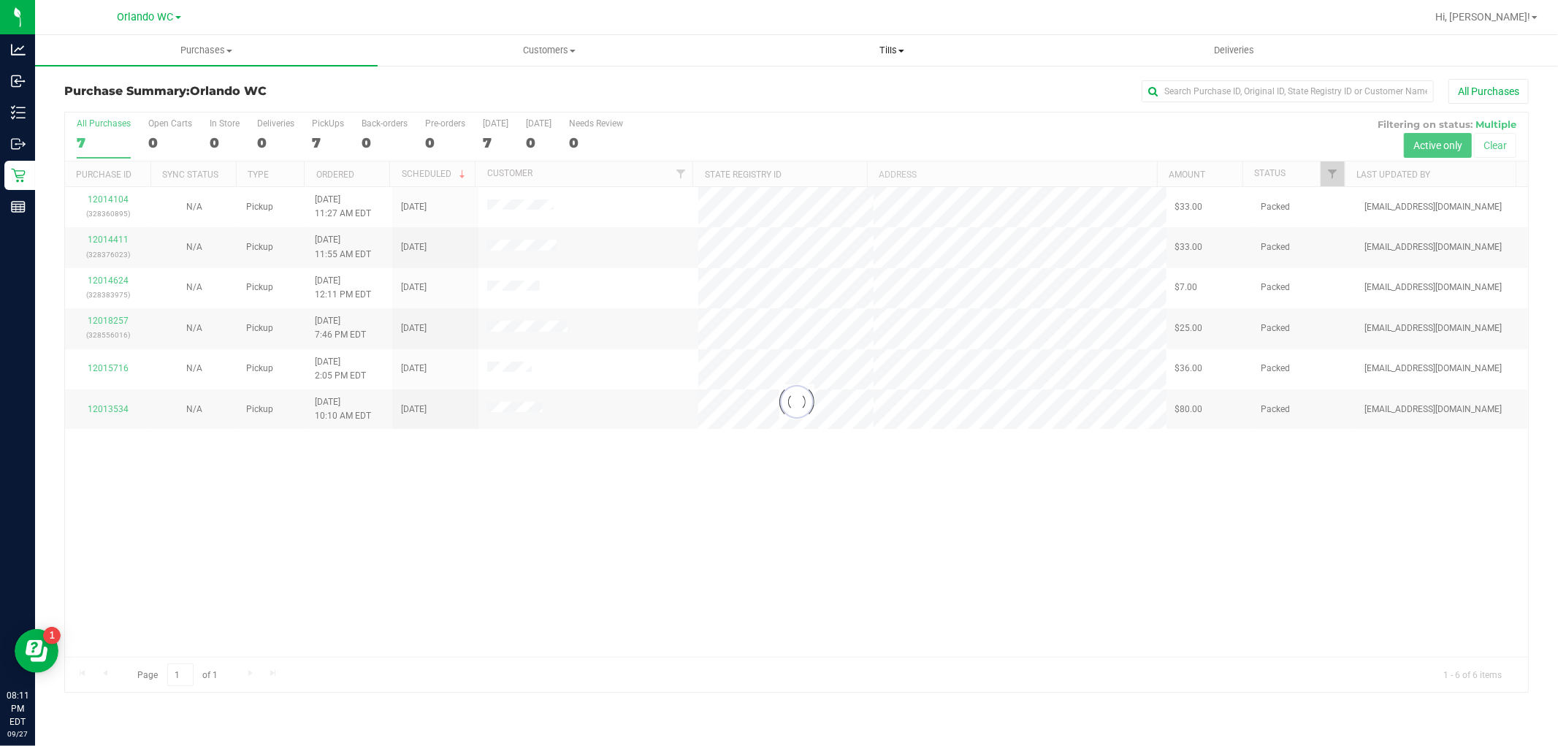
click at [789, 49] on span "Tills" at bounding box center [891, 50] width 341 height 13
click at [779, 88] on span "Manage tills" at bounding box center [769, 88] width 99 height 12
click at [828, 83] on li "Manage tills" at bounding box center [891, 89] width 343 height 18
